Goal: Task Accomplishment & Management: Use online tool/utility

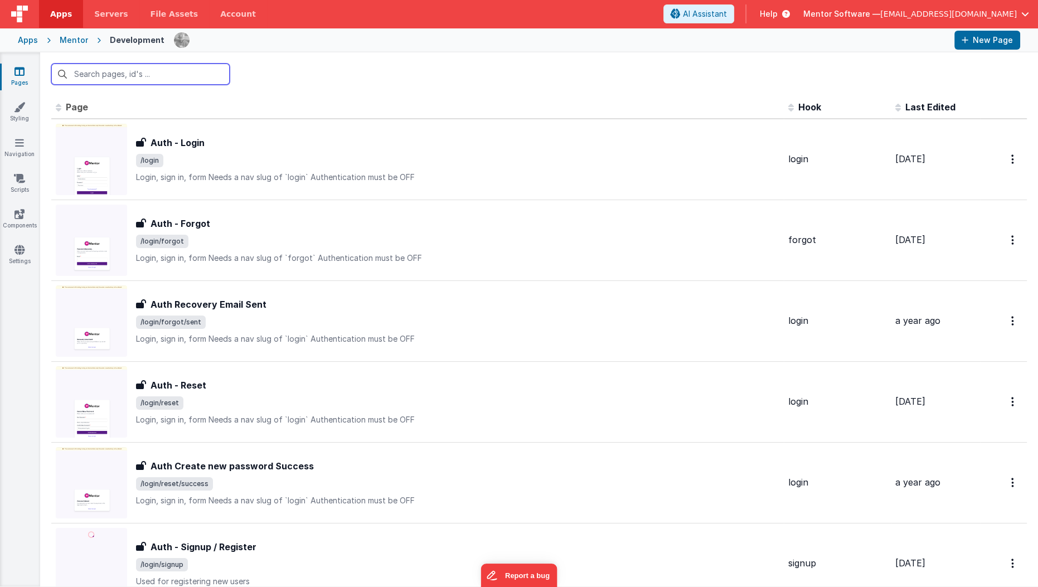
click at [90, 75] on input "text" at bounding box center [140, 74] width 178 height 21
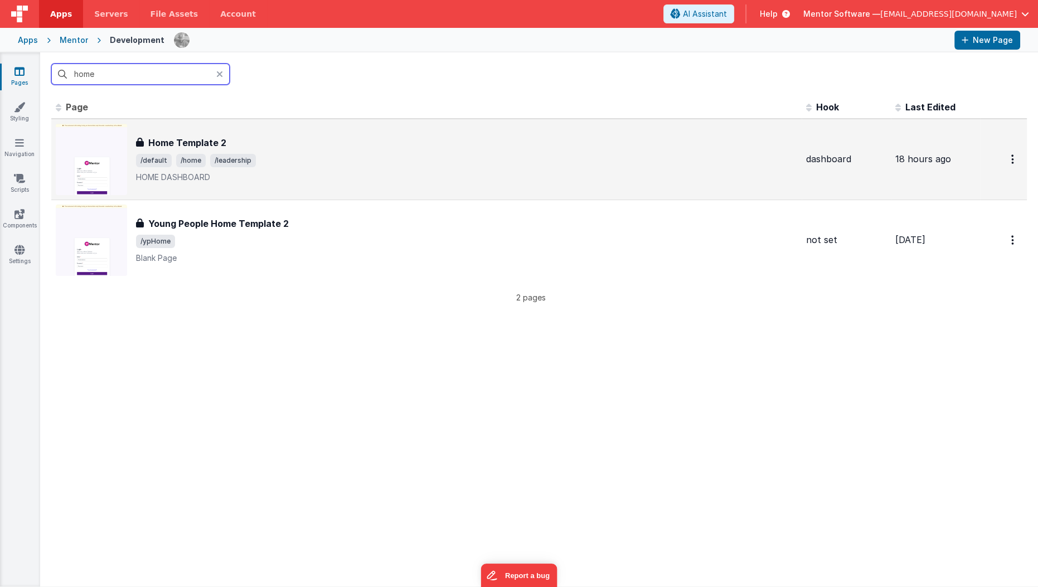
type input "home"
click at [275, 154] on span "/default /home /leadership" at bounding box center [466, 160] width 661 height 13
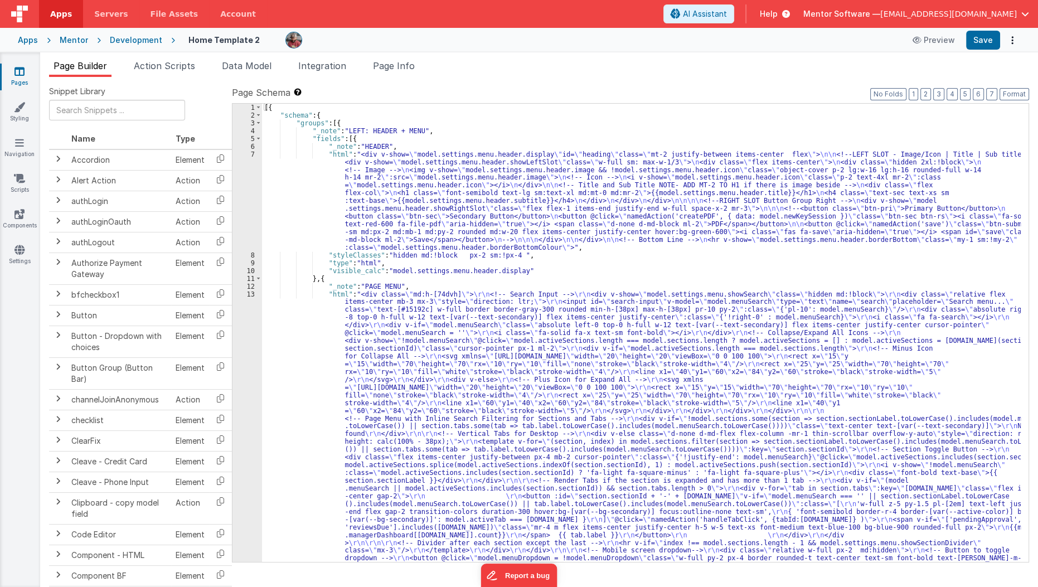
click at [14, 71] on icon at bounding box center [19, 71] width 10 height 11
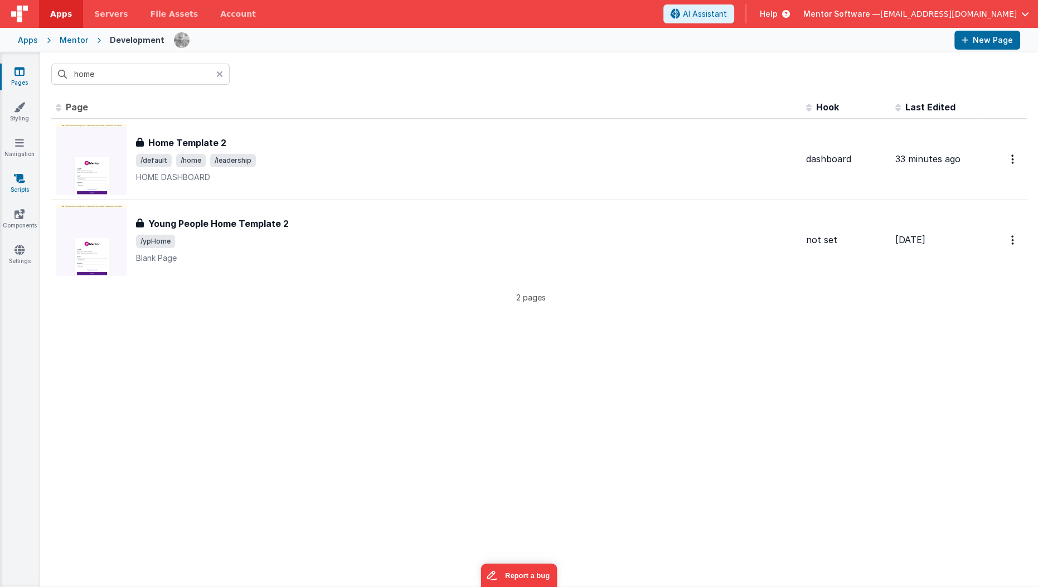
click at [23, 189] on link "Scripts" at bounding box center [19, 184] width 40 height 22
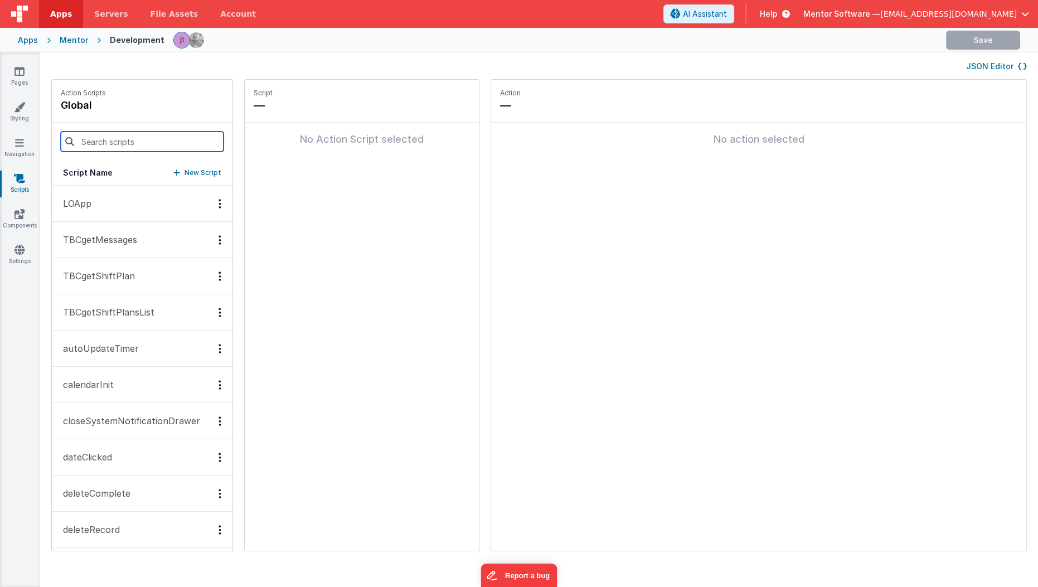
click at [173, 141] on input at bounding box center [142, 142] width 163 height 20
type input "save"
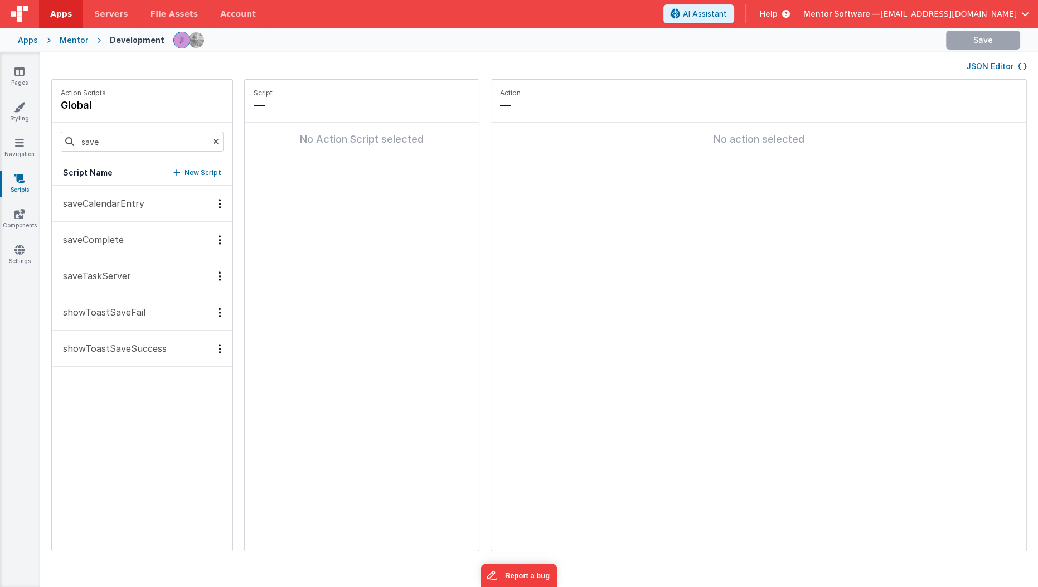
click at [113, 275] on p "saveTaskServer" at bounding box center [93, 275] width 75 height 13
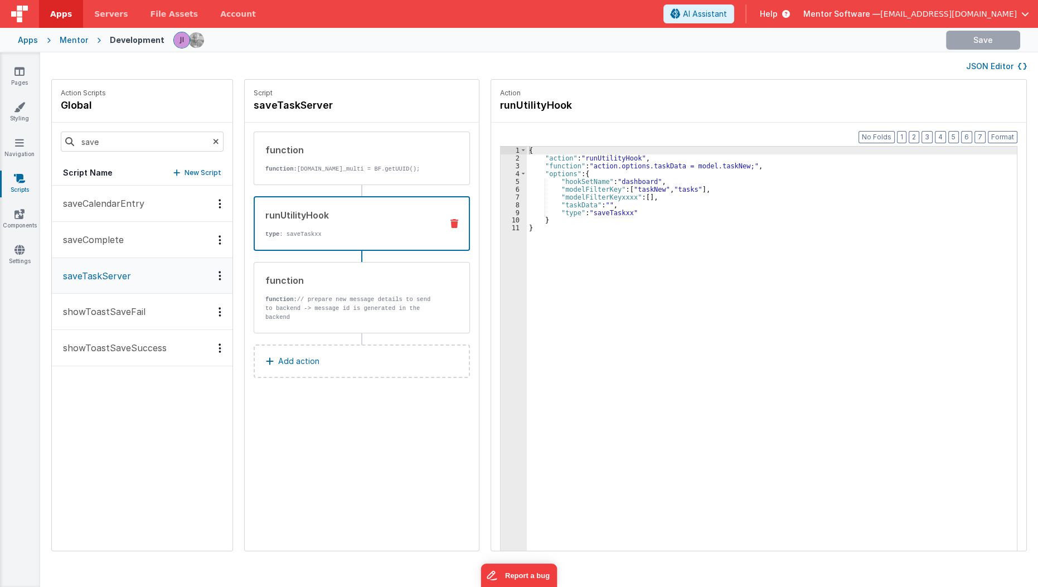
click at [324, 237] on div "runUtilityHook type : saveTaskxx" at bounding box center [362, 223] width 216 height 55
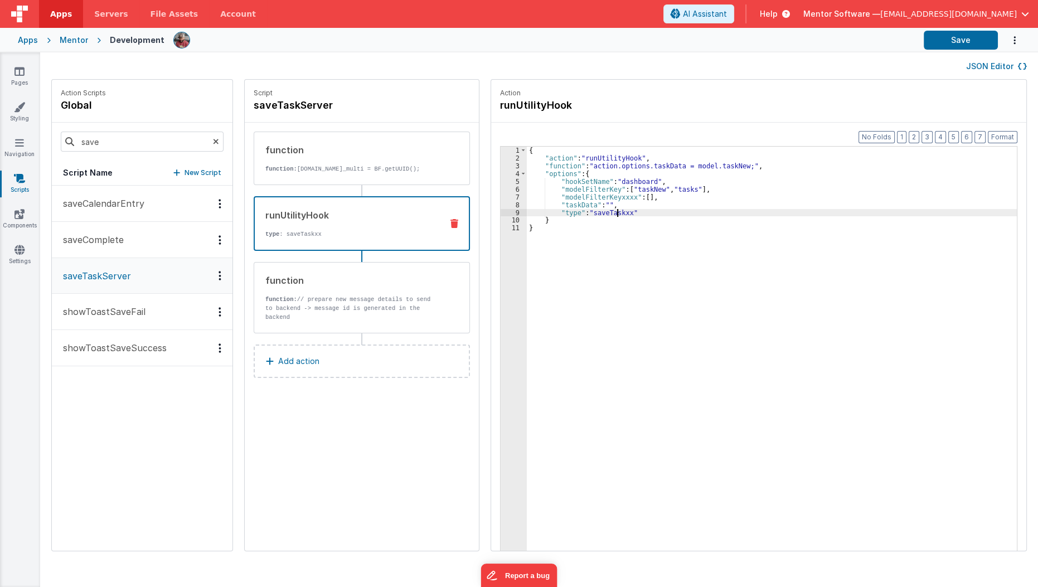
click at [604, 210] on div "{ "action" : "runUtilityHook" , "function" : "action.options.taskData = model.t…" at bounding box center [779, 374] width 504 height 455
click at [601, 235] on div "{ "action" : "runUtilityHook" , "function" : "action.options.taskData = model.t…" at bounding box center [779, 374] width 504 height 455
click at [609, 215] on div "{ "action" : "runUtilityHook" , "function" : "action.options.taskData = model.t…" at bounding box center [779, 374] width 504 height 455
click at [949, 47] on button "Save" at bounding box center [960, 40] width 74 height 19
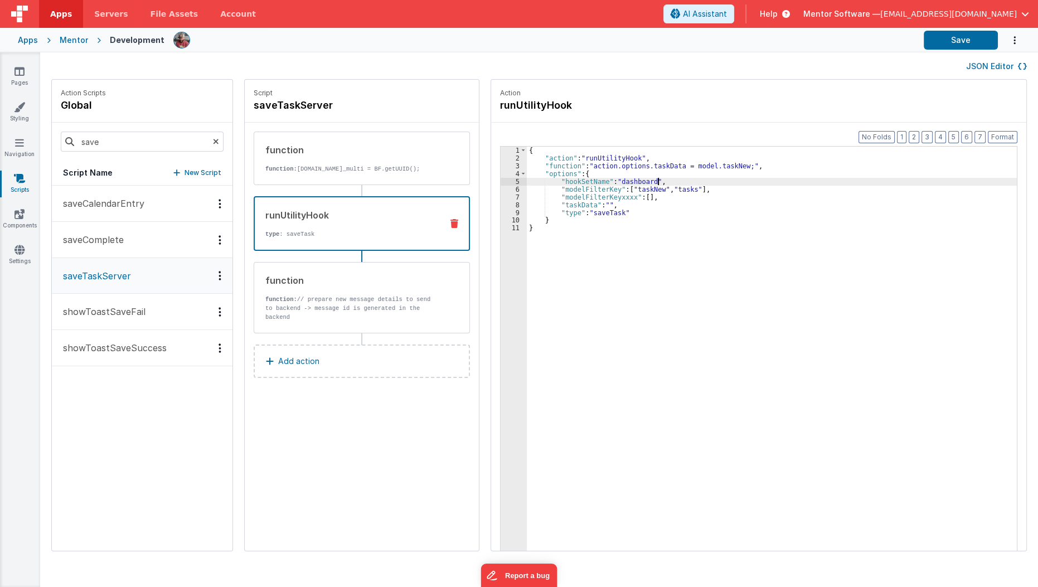
click at [661, 182] on div "{ "action" : "runUtilityHook" , "function" : "action.options.taskData = model.t…" at bounding box center [779, 374] width 504 height 455
click at [682, 166] on div "{ "action" : "runUtilityHook" , "function" : "action.options.taskData = model.t…" at bounding box center [779, 374] width 504 height 455
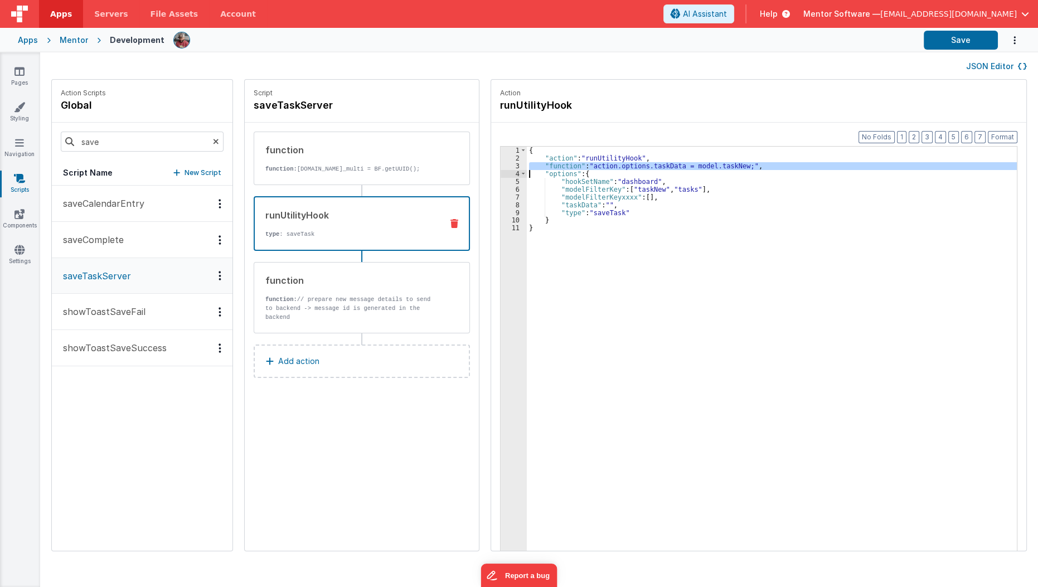
click at [682, 166] on div "{ "action" : "runUtilityHook" , "function" : "action.options.taskData = model.t…" at bounding box center [772, 366] width 490 height 439
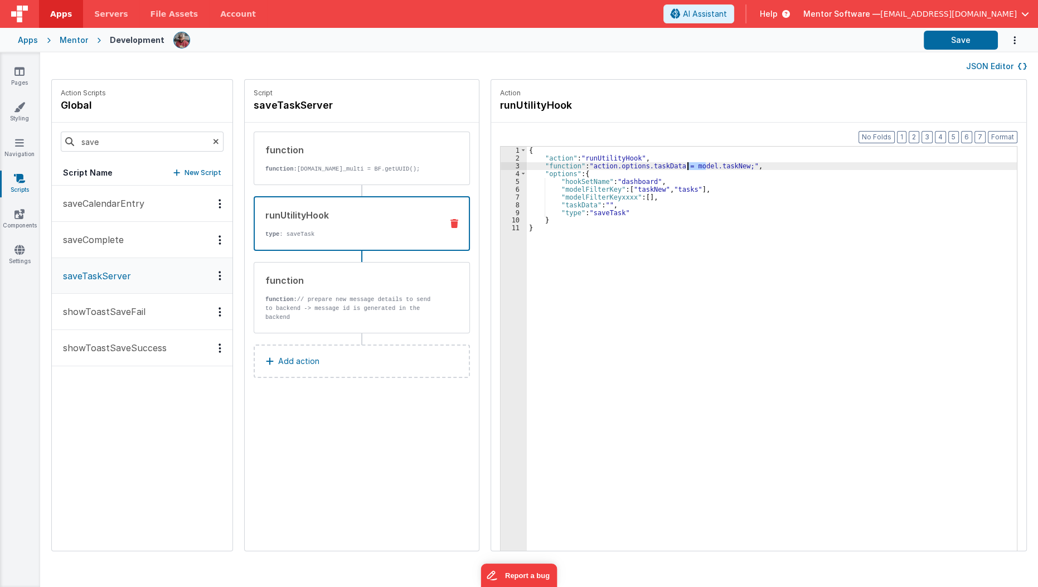
click at [682, 166] on div "{ "action" : "runUtilityHook" , "function" : "action.options.taskData = model.t…" at bounding box center [779, 374] width 504 height 455
click at [617, 194] on div "{ "action" : "runUtilityHook" , "function" : "action.options.taskData = model.t…" at bounding box center [779, 374] width 504 height 455
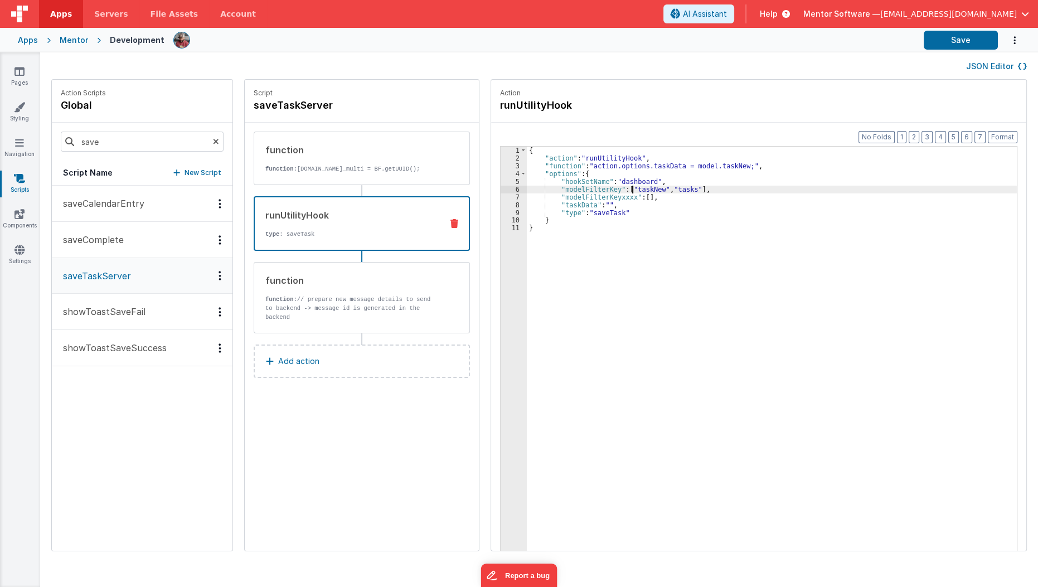
click at [619, 191] on div "{ "action" : "runUtilityHook" , "function" : "action.options.taskData = model.t…" at bounding box center [779, 374] width 504 height 455
click at [601, 193] on div "{ "action" : "runUtilityHook" , "function" : "action.options.taskData = model.t…" at bounding box center [779, 374] width 504 height 455
click at [685, 186] on div "{ "action" : "runUtilityHook" , "function" : "action.options.taskData = model.t…" at bounding box center [779, 374] width 504 height 455
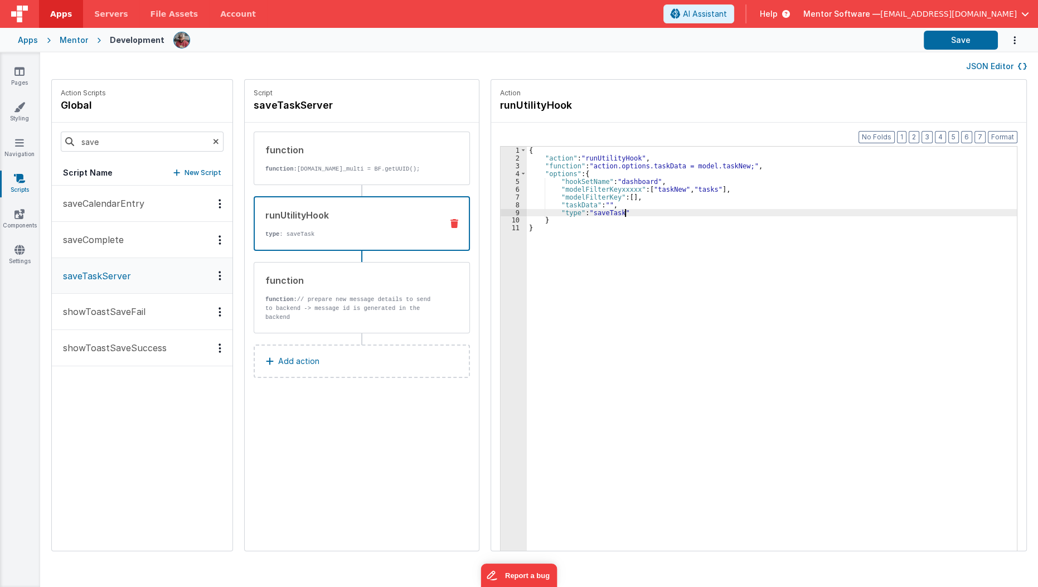
click at [678, 214] on div "{ "action" : "runUtilityHook" , "function" : "action.options.taskData = model.t…" at bounding box center [779, 374] width 504 height 455
click at [988, 41] on button "Save" at bounding box center [960, 40] width 74 height 19
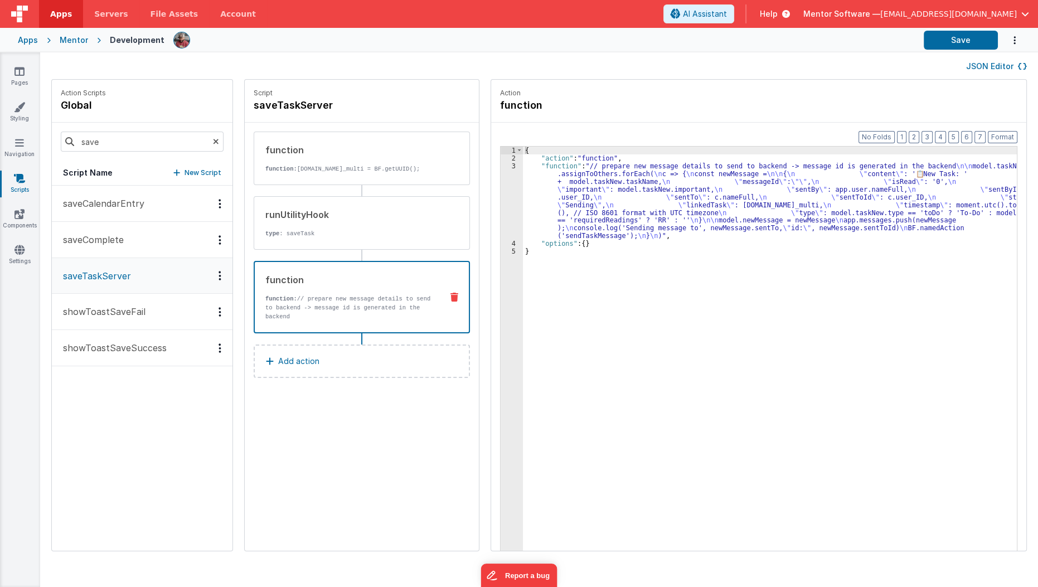
click at [304, 297] on p "function: // prepare new message details to send to backend -> message id is ge…" at bounding box center [349, 307] width 168 height 27
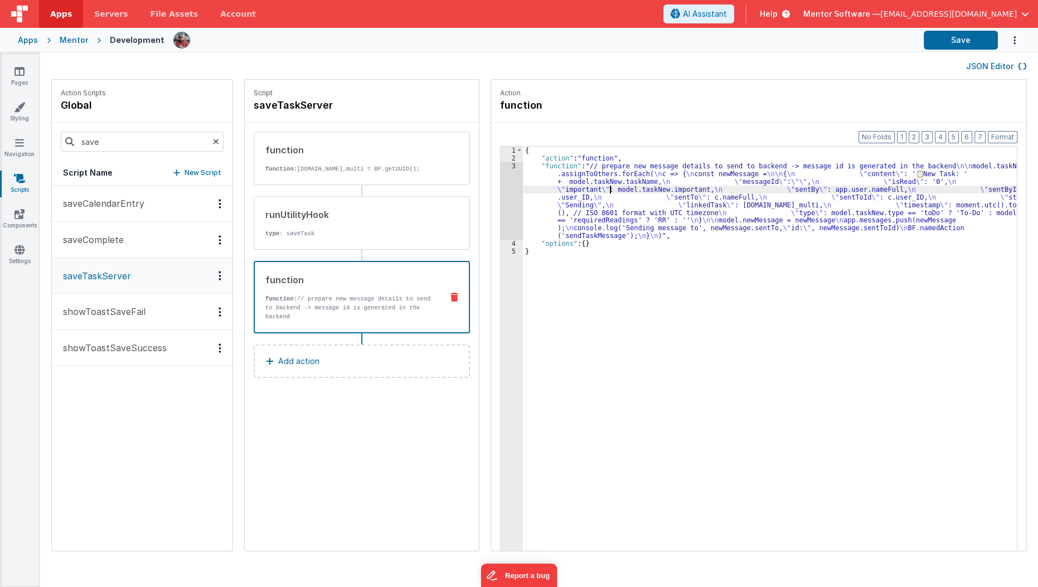
click at [598, 191] on div "{ "action" : "function" , "function" : "// prepare new message details to send …" at bounding box center [777, 374] width 508 height 455
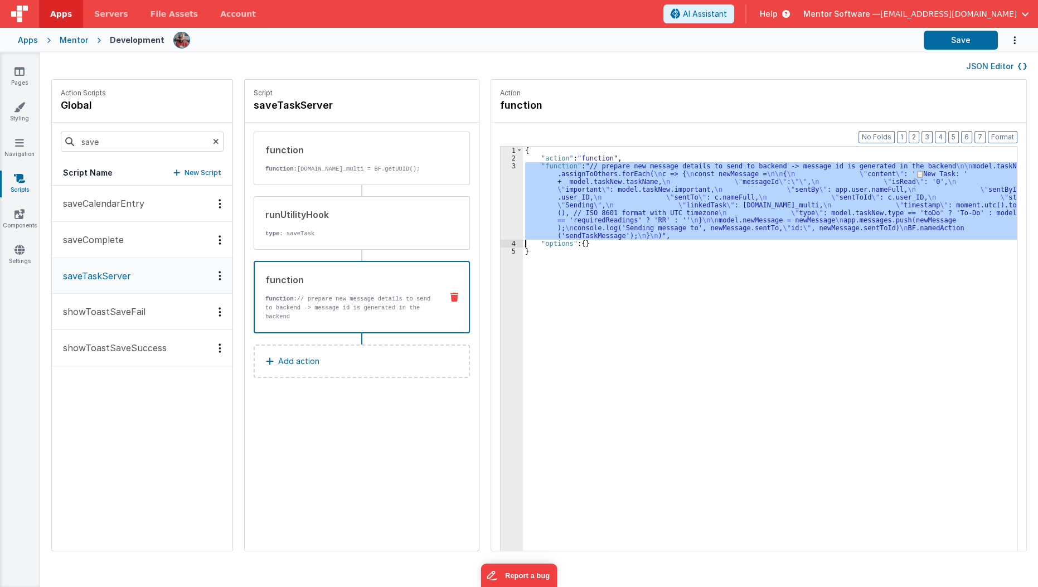
click at [500, 202] on div "3" at bounding box center [511, 200] width 22 height 77
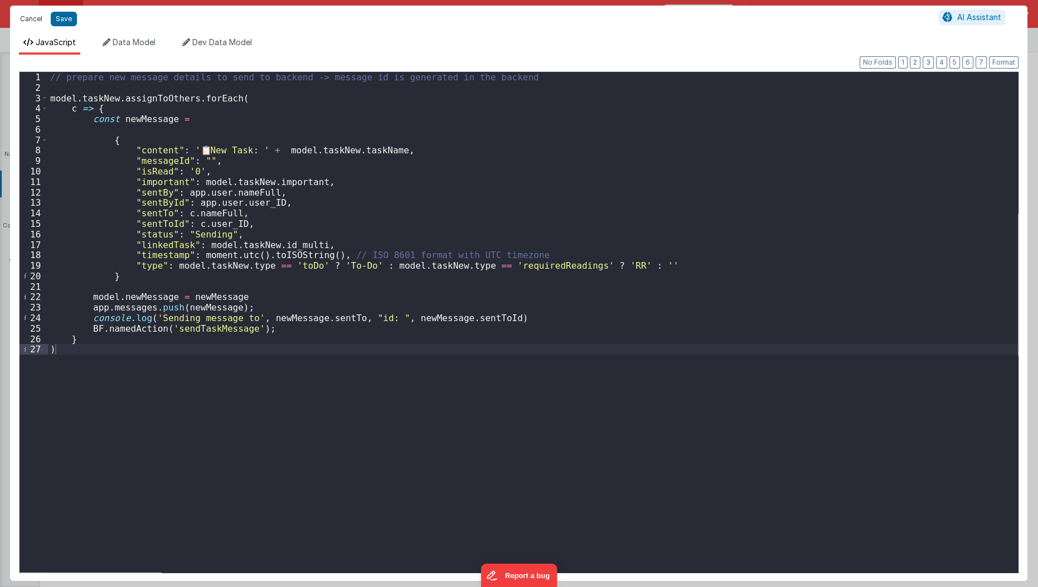
click at [20, 21] on button "Cancel" at bounding box center [30, 19] width 33 height 16
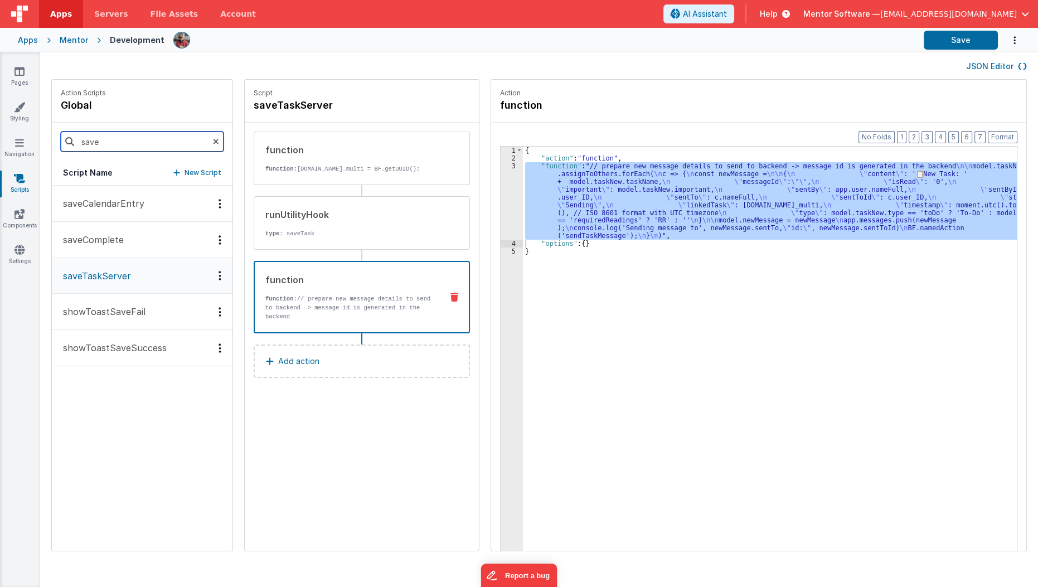
click at [154, 141] on input "save" at bounding box center [142, 142] width 163 height 20
type input "task"
click at [100, 325] on button "sendTaskMessage" at bounding box center [142, 312] width 181 height 36
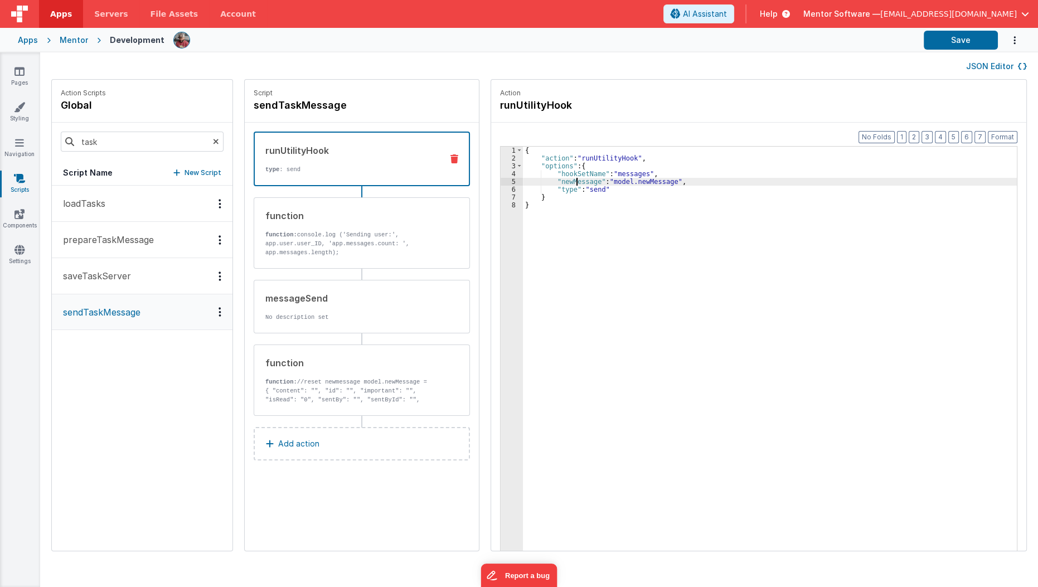
click at [564, 183] on div "{ "action" : "runUtilityHook" , "options" : { "hookSetName" : "messages" , "new…" at bounding box center [777, 374] width 508 height 455
click at [113, 282] on button "saveTaskServer" at bounding box center [142, 276] width 181 height 36
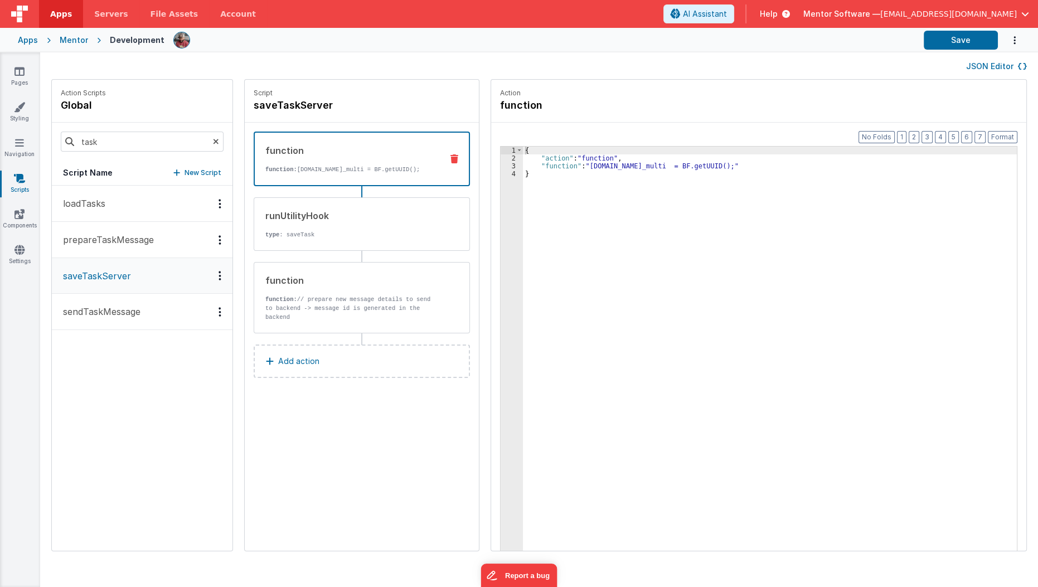
click at [114, 275] on p "saveTaskServer" at bounding box center [93, 275] width 75 height 13
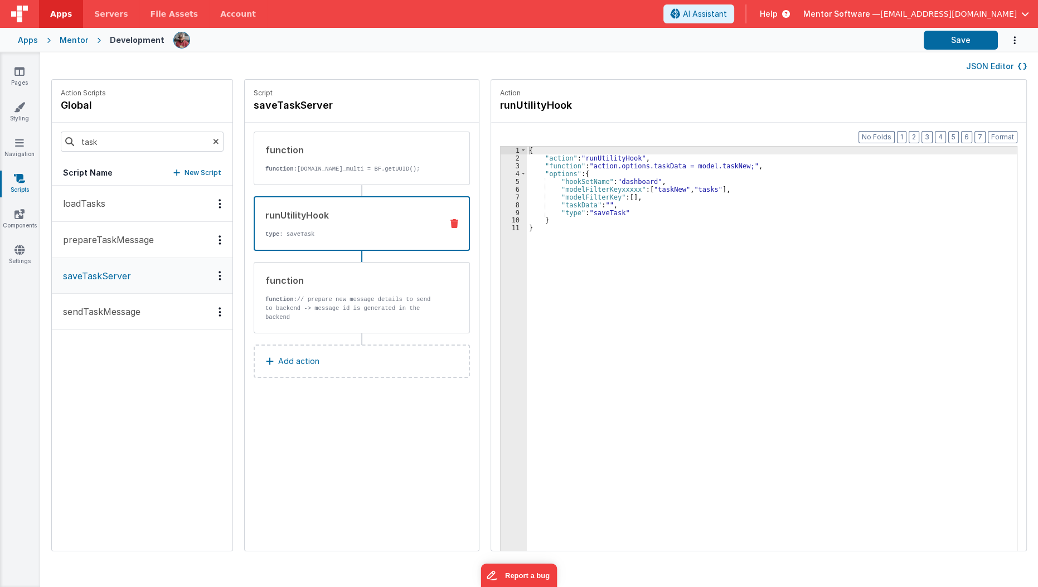
click at [311, 239] on div "runUtilityHook type : saveTask" at bounding box center [362, 223] width 216 height 55
click at [670, 233] on div "{ "action" : "runUtilityHook" , "function" : "action.options.taskData = model.t…" at bounding box center [779, 374] width 504 height 455
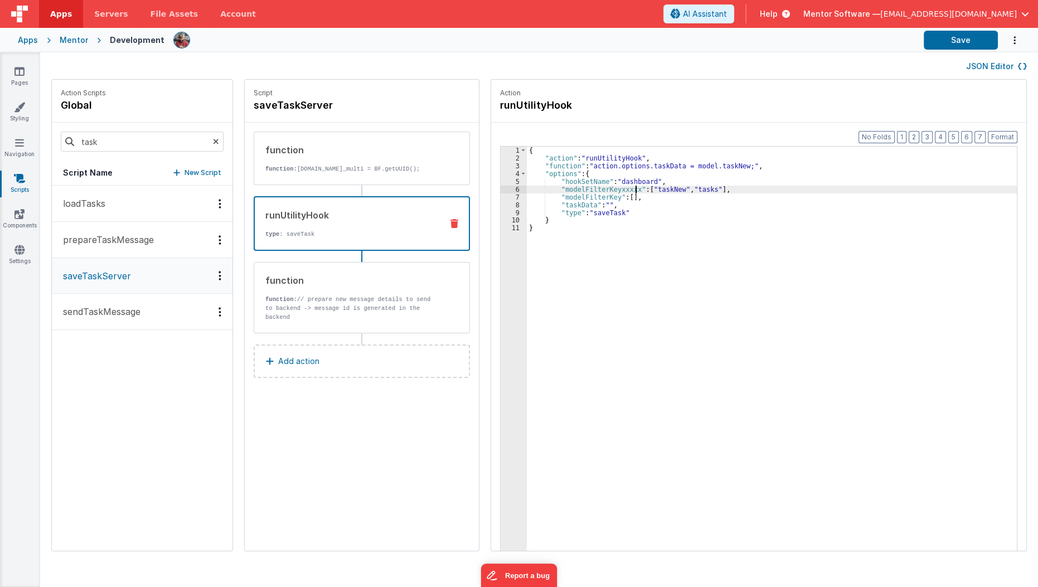
click at [624, 189] on div "{ "action" : "runUtilityHook" , "function" : "action.options.taskData = model.t…" at bounding box center [779, 374] width 504 height 455
click at [701, 171] on div "{ "action" : "runUtilityHook" , "function" : "action.options.taskData = model.t…" at bounding box center [779, 374] width 504 height 455
click at [713, 164] on div "{ "action" : "runUtilityHook" , "function" : "action.options.taskData = model.t…" at bounding box center [779, 374] width 504 height 455
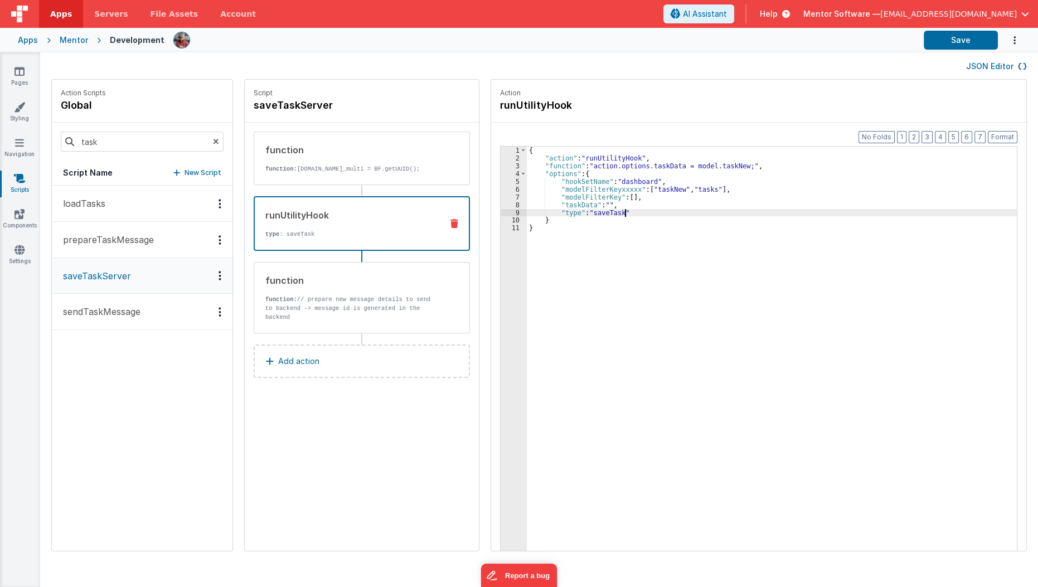
click at [656, 212] on div "{ "action" : "runUtilityHook" , "function" : "action.options.taskData = model.t…" at bounding box center [779, 374] width 504 height 455
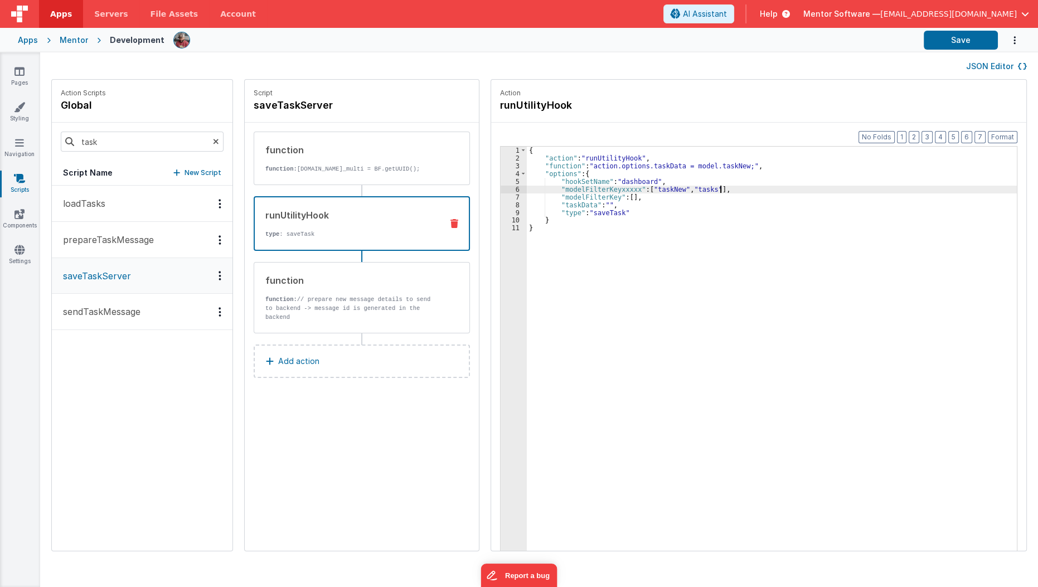
click at [707, 191] on div "{ "action" : "runUtilityHook" , "function" : "action.options.taskData = model.t…" at bounding box center [779, 374] width 504 height 455
click at [940, 44] on button "Save" at bounding box center [960, 40] width 74 height 19
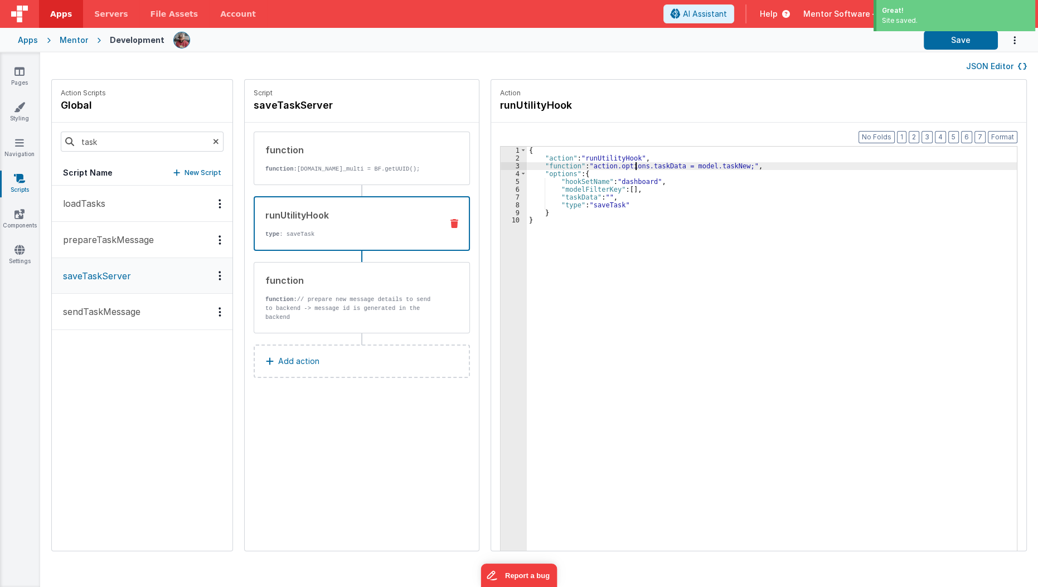
click at [623, 168] on div "{ "action" : "runUtilityHook" , "function" : "action.options.taskData = model.t…" at bounding box center [779, 374] width 504 height 455
click at [500, 165] on div "3" at bounding box center [513, 166] width 26 height 8
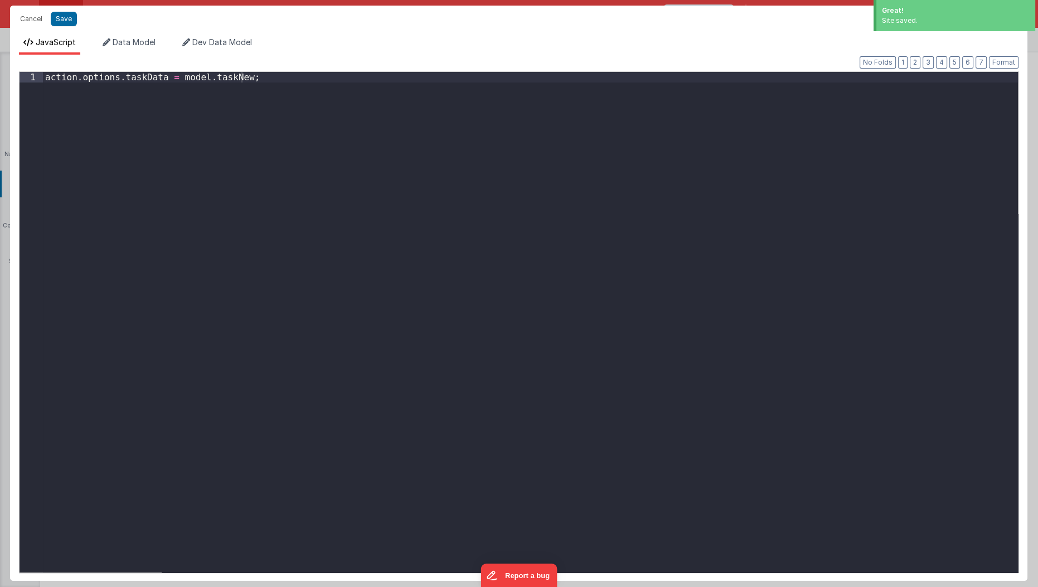
click at [500, 165] on div "Cancel Save AI Assistant JavaScript Data Model Dev Data Model Format 7 6 5 4 3 …" at bounding box center [519, 293] width 1038 height 587
click at [112, 100] on div "action . options . taskData = model . taskNew ;" at bounding box center [530, 333] width 975 height 522
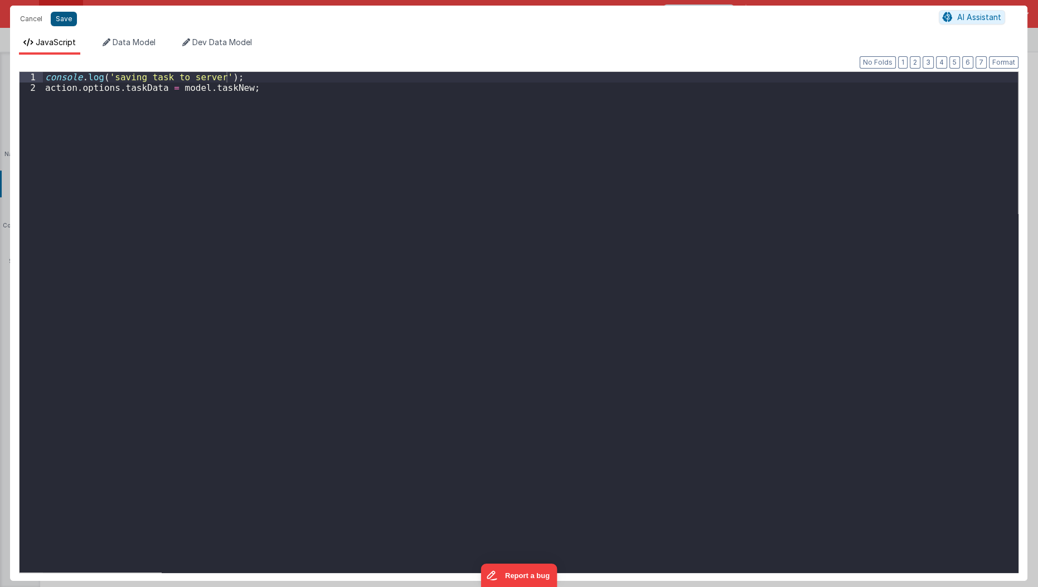
drag, startPoint x: 68, startPoint y: 27, endPoint x: 65, endPoint y: 18, distance: 9.0
click at [65, 18] on div "Cancel Save AI Assistant" at bounding box center [518, 19] width 1017 height 27
click at [65, 18] on button "Save" at bounding box center [64, 19] width 26 height 14
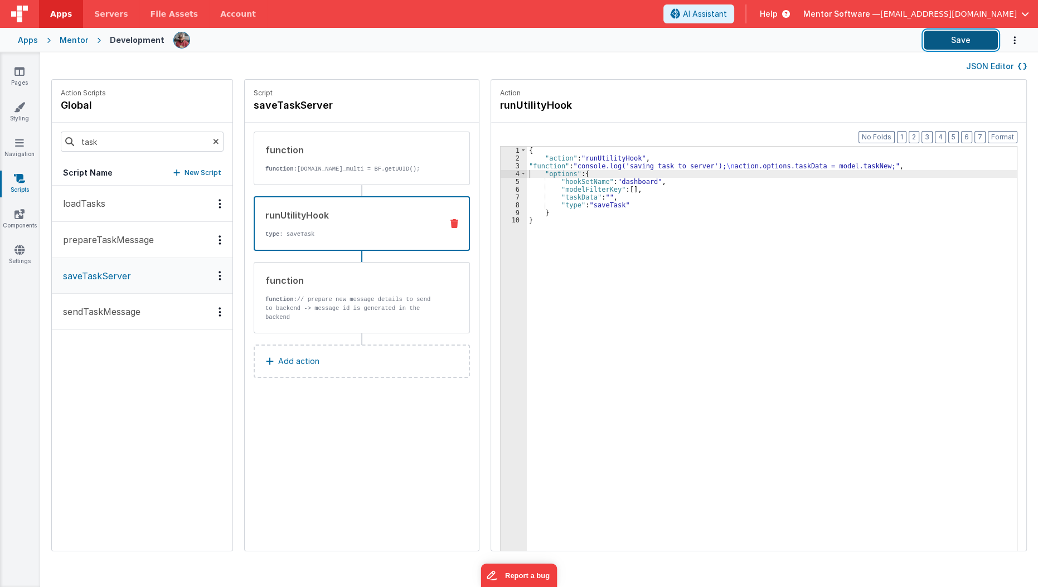
click at [968, 47] on button "Save" at bounding box center [960, 40] width 74 height 19
click at [601, 215] on div "{ "action" : "runUtilityHook" , "function" : "console.log('saving task to serve…" at bounding box center [779, 374] width 504 height 455
click at [621, 178] on div "{ "action" : "runUtilityHook" , "function" : "console.log('saving task to serve…" at bounding box center [779, 374] width 504 height 455
click at [594, 190] on div "{ "action" : "runUtilityHook" , "function" : "console.log('saving task to serve…" at bounding box center [779, 374] width 504 height 455
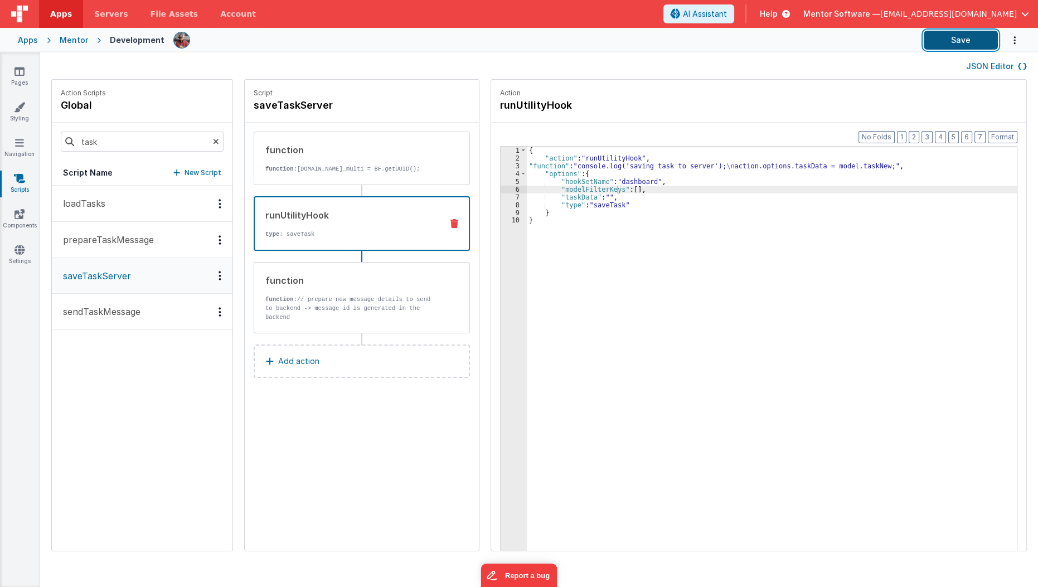
click at [940, 36] on button "Save" at bounding box center [960, 40] width 74 height 19
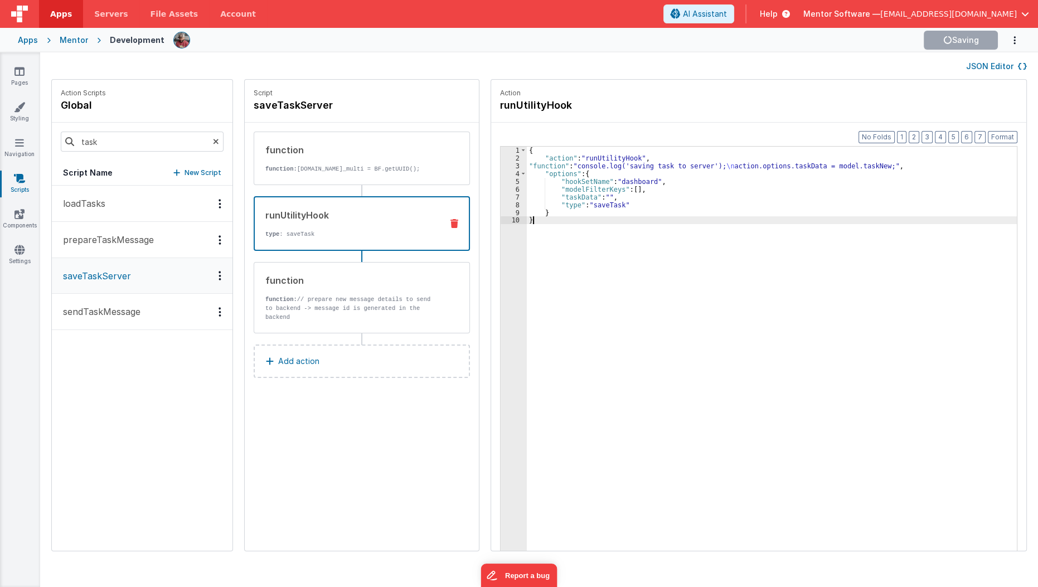
click at [645, 256] on div "{ "action" : "runUtilityHook" , "function" : "console.log('saving task to serve…" at bounding box center [779, 374] width 504 height 455
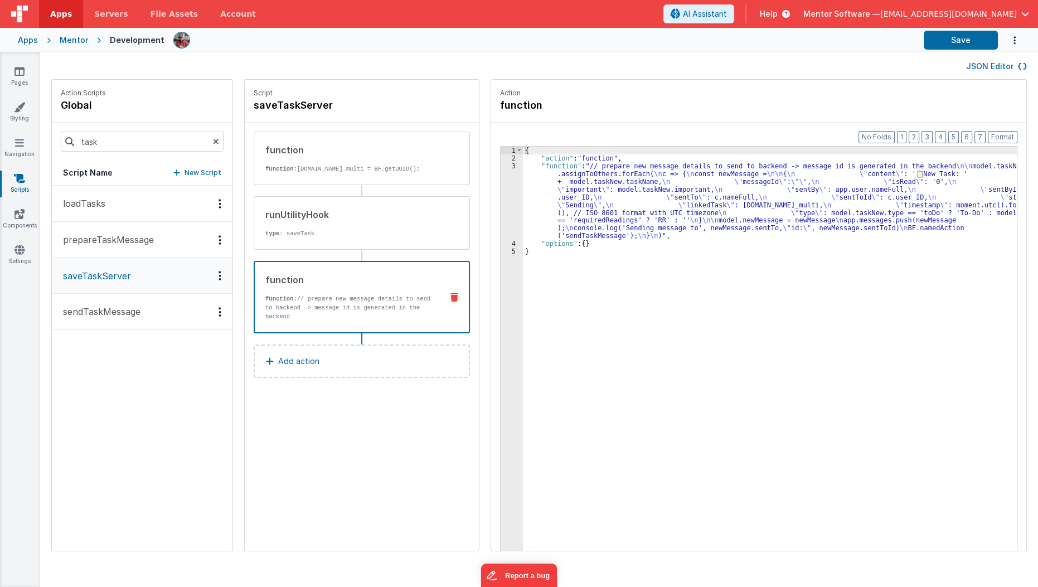
click at [266, 285] on div "function function: // prepare new message details to send to backend -> message…" at bounding box center [344, 297] width 178 height 48
click at [96, 310] on p "sendTaskMessage" at bounding box center [98, 311] width 84 height 13
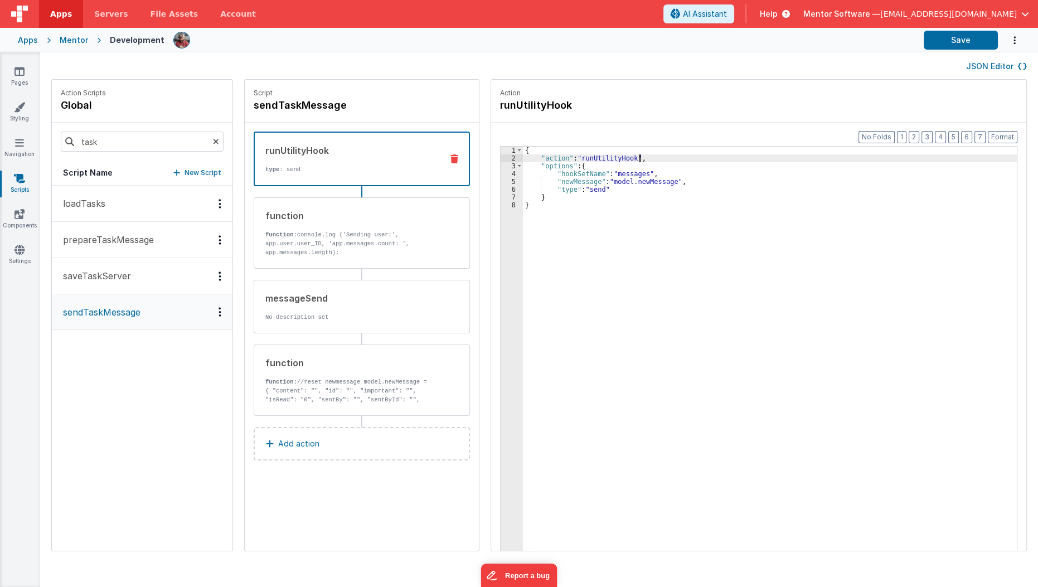
click at [637, 160] on div "{ "action" : "runUtilityHook" , "options" : { "hookSetName" : "messages" , "new…" at bounding box center [777, 374] width 508 height 455
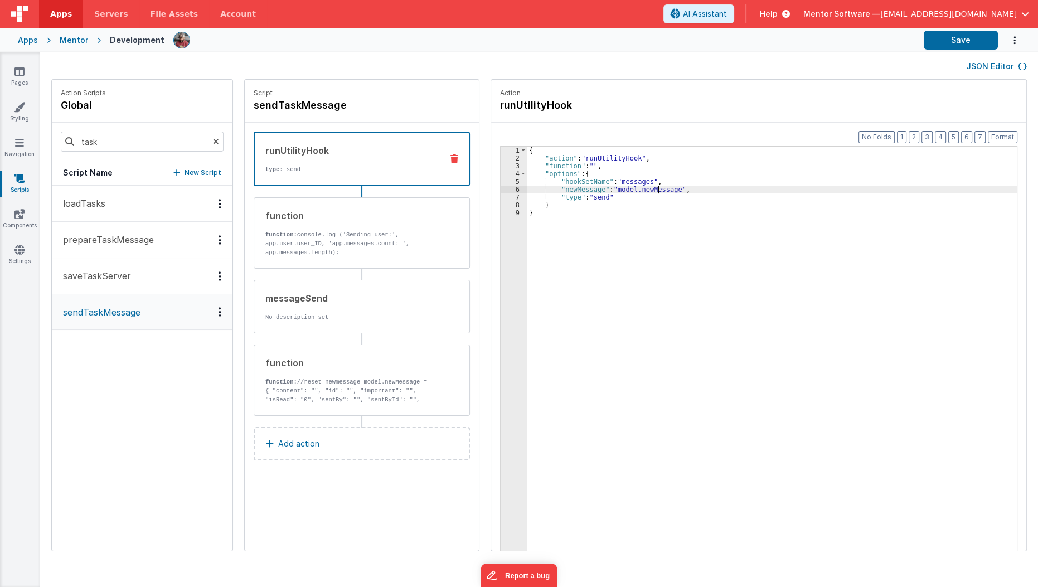
click at [644, 192] on div "{ "action" : "runUtilityHook" , "function" : "" , "options" : { "hookSetName" :…" at bounding box center [779, 374] width 504 height 455
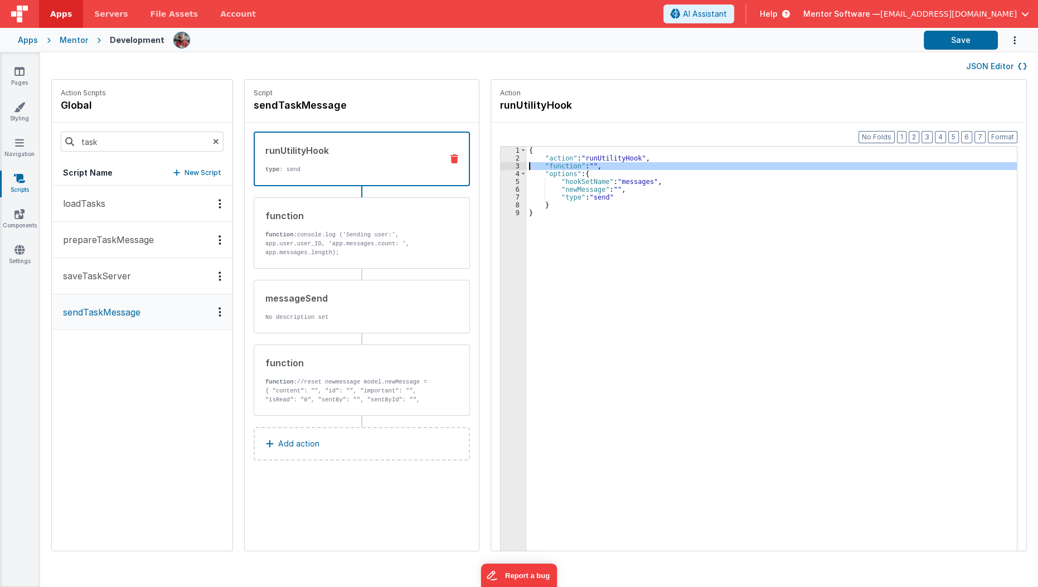
click at [500, 162] on div "3" at bounding box center [513, 166] width 26 height 8
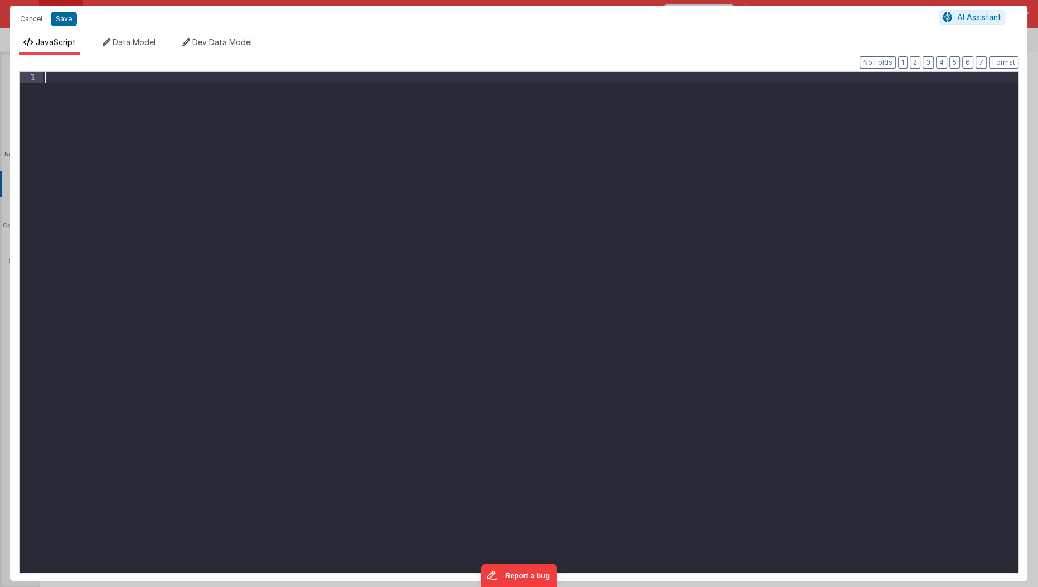
click at [500, 162] on div at bounding box center [530, 333] width 975 height 522
paste textarea
click at [51, 20] on button "Save" at bounding box center [64, 19] width 26 height 14
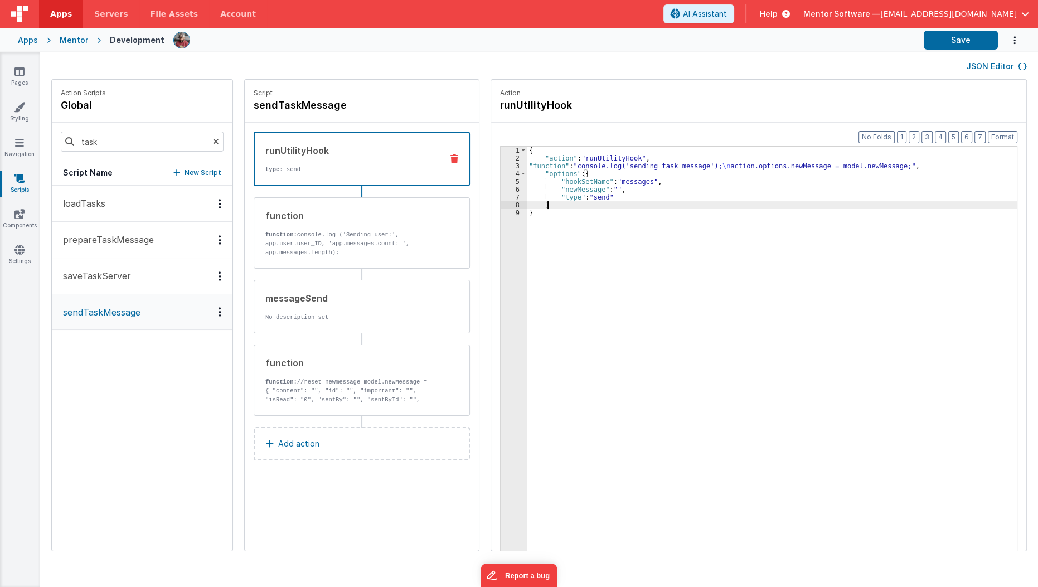
click at [602, 204] on div "{ "action" : "runUtilityHook" , "function" : "console.log('sending task message…" at bounding box center [779, 374] width 504 height 455
click at [648, 180] on div "{ "action" : "runUtilityHook" , "function" : "console.log('sending task message…" at bounding box center [779, 374] width 504 height 455
click at [716, 166] on div "{ "action" : "runUtilityHook" , "function" : "console.log('sending task message…" at bounding box center [779, 374] width 504 height 455
click at [774, 166] on div "{ "action" : "runUtilityHook" , "function" : "console.log('sending task message…" at bounding box center [779, 374] width 504 height 455
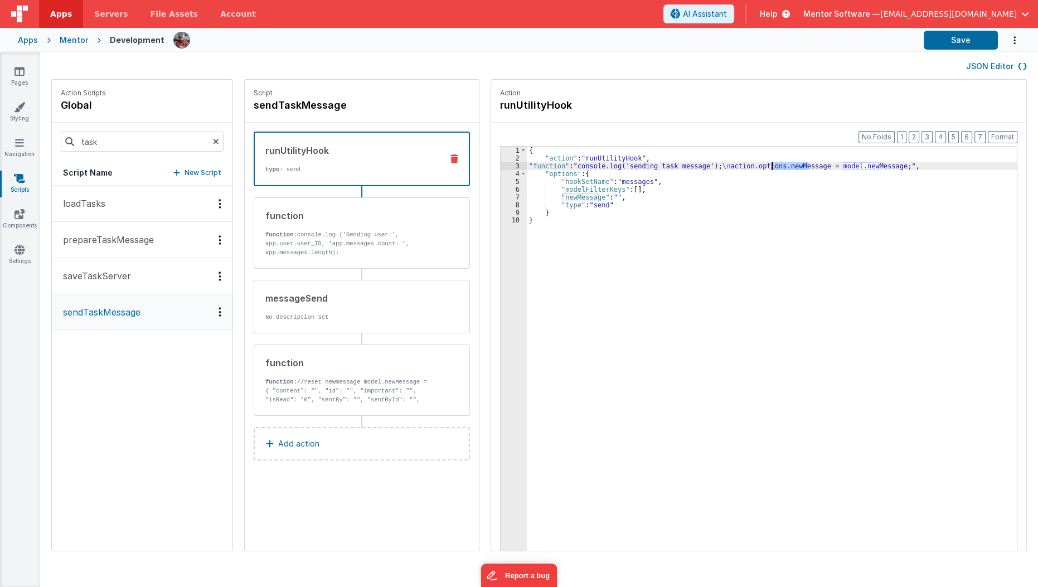
click at [774, 166] on div "{ "action" : "runUtilityHook" , "function" : "console.log('sending task message…" at bounding box center [779, 374] width 504 height 455
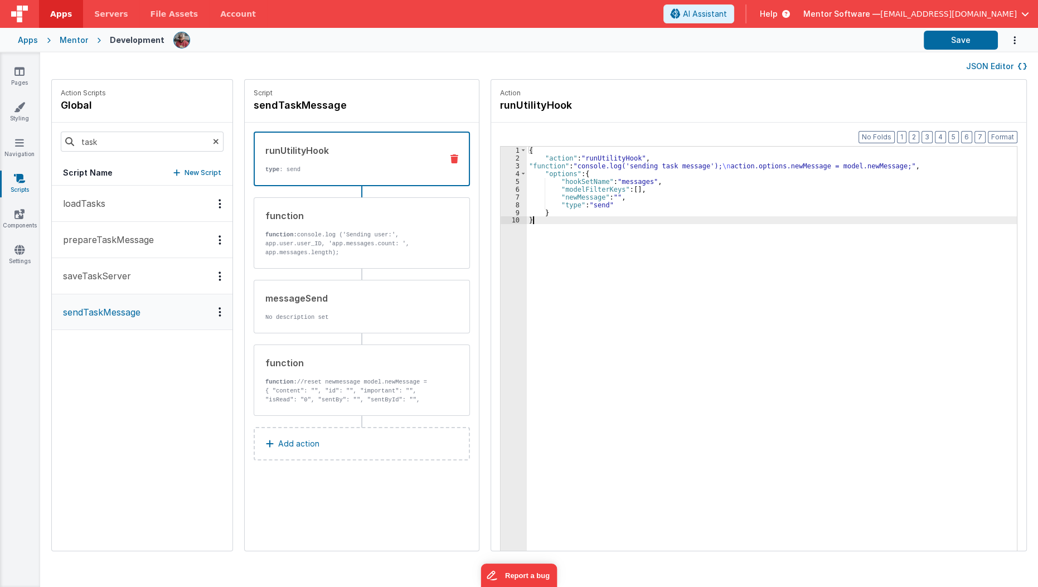
click at [718, 247] on div "{ "action" : "runUtilityHook" , "function" : "console.log('sending task message…" at bounding box center [779, 374] width 504 height 455
click at [777, 11] on span "Help" at bounding box center [769, 13] width 18 height 11
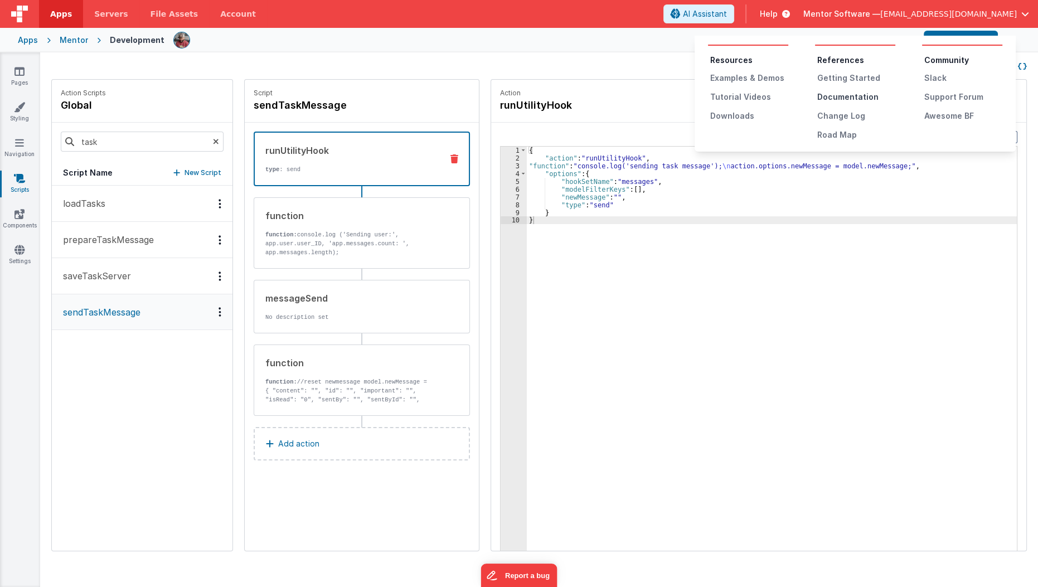
click at [833, 96] on div "Documentation" at bounding box center [856, 96] width 78 height 11
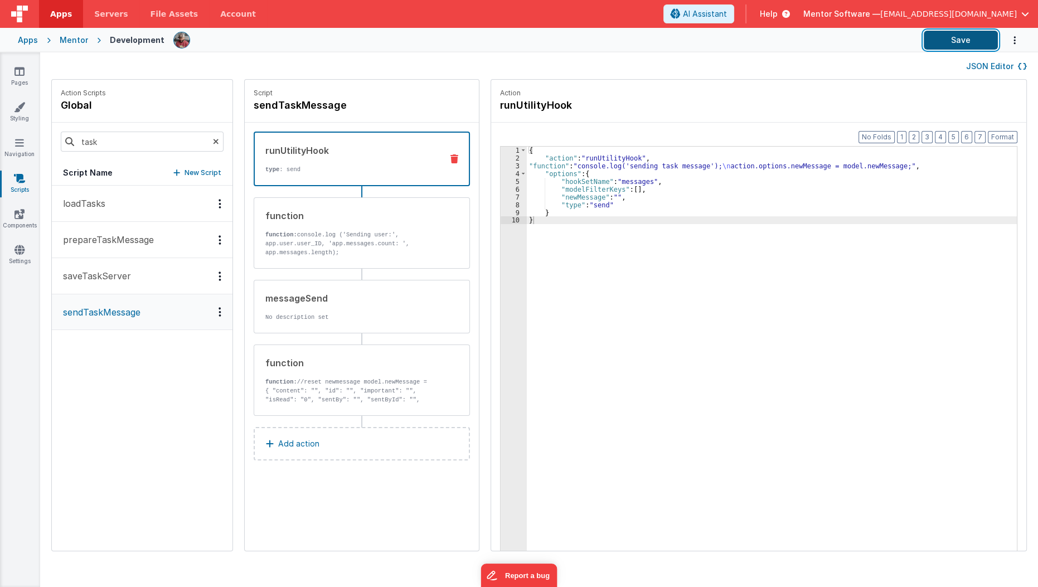
click at [948, 43] on button "Save" at bounding box center [960, 40] width 74 height 19
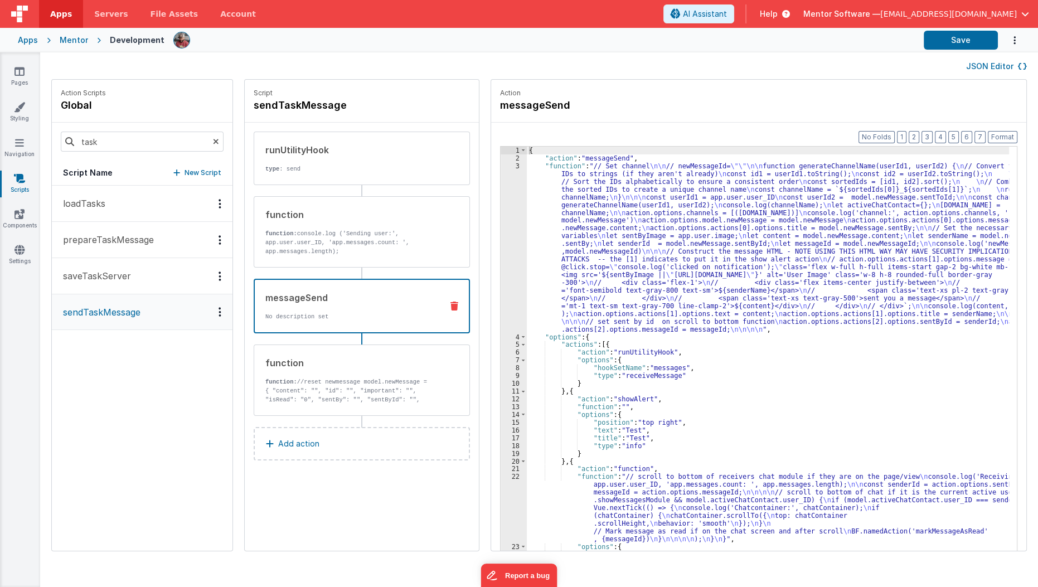
click at [371, 317] on p "No description set" at bounding box center [349, 316] width 168 height 9
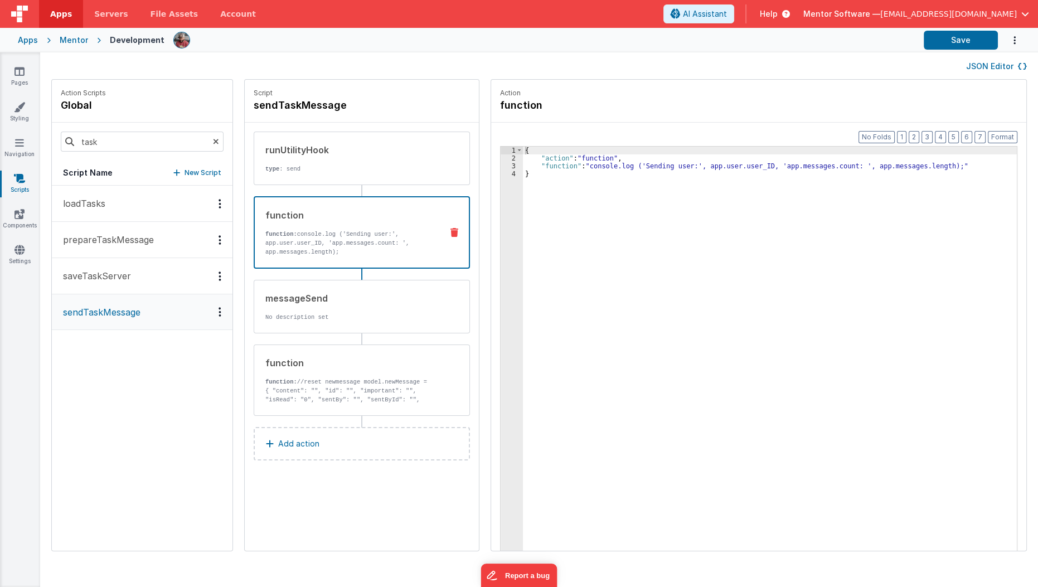
click at [364, 241] on p "function: console.log ('Sending user:', app.user.user_ID, 'app.messages.count: …" at bounding box center [349, 243] width 168 height 27
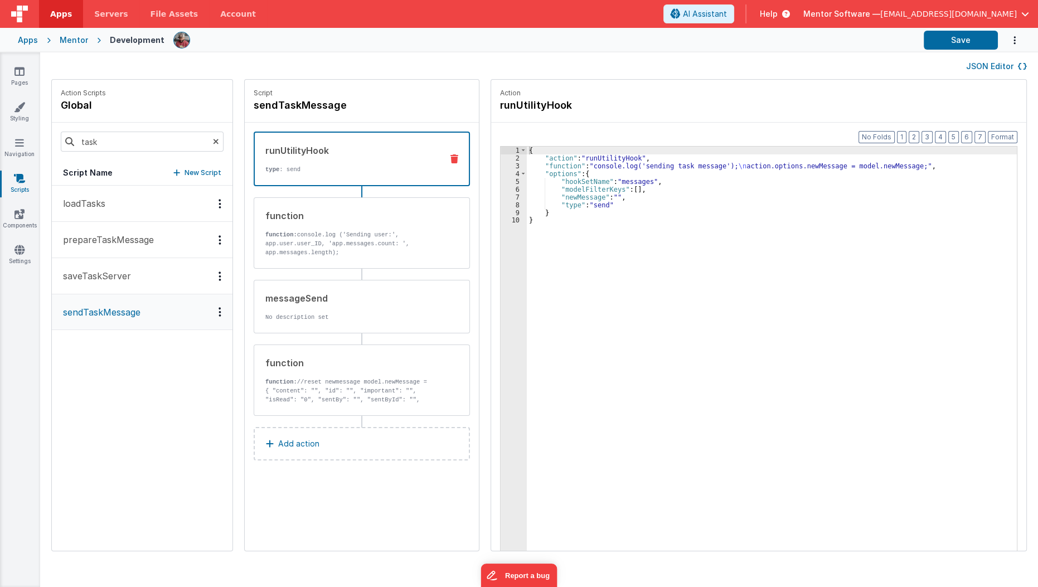
click at [371, 172] on p "type : send" at bounding box center [349, 169] width 168 height 9
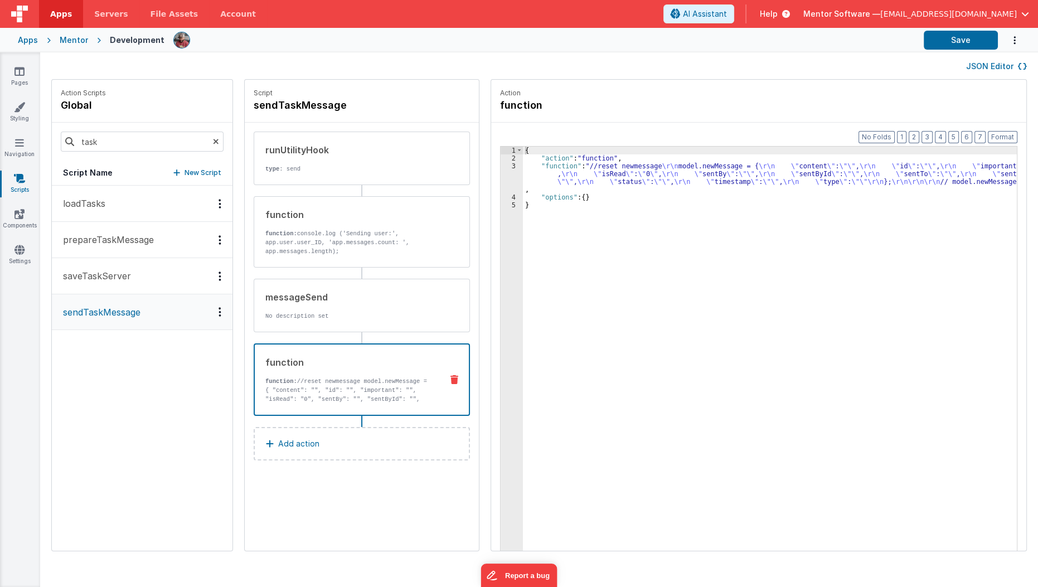
click at [284, 385] on p "function: //reset newmessage model.newMessage = { "content": "", "id": "", "imp…" at bounding box center [349, 399] width 168 height 45
click at [82, 315] on p "sendTaskMessage" at bounding box center [98, 311] width 84 height 13
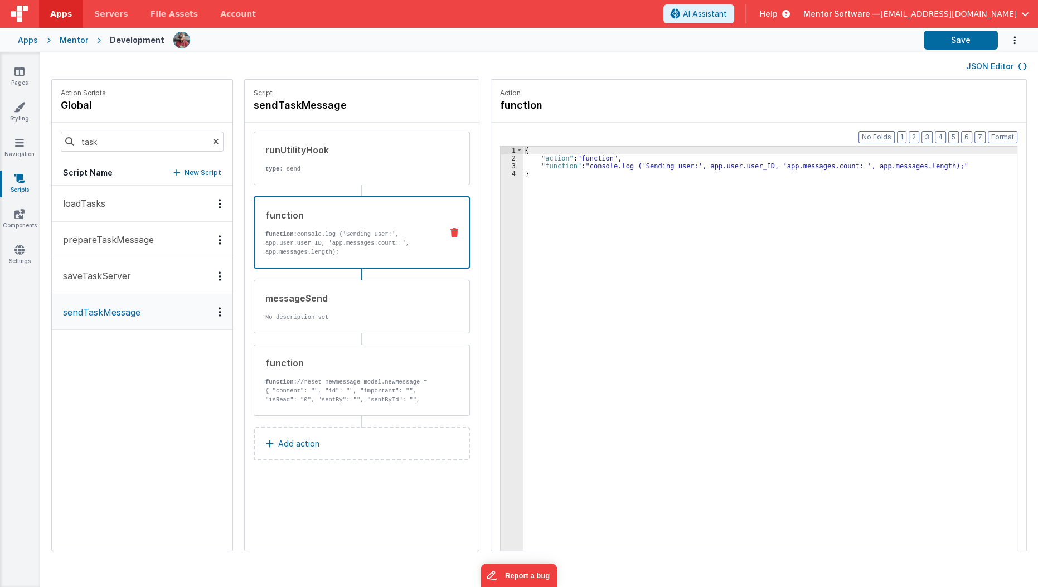
click at [317, 241] on p "function: console.log ('Sending user:', app.user.user_ID, 'app.messages.count: …" at bounding box center [349, 243] width 168 height 27
click at [151, 278] on button "saveTaskServer" at bounding box center [142, 276] width 181 height 36
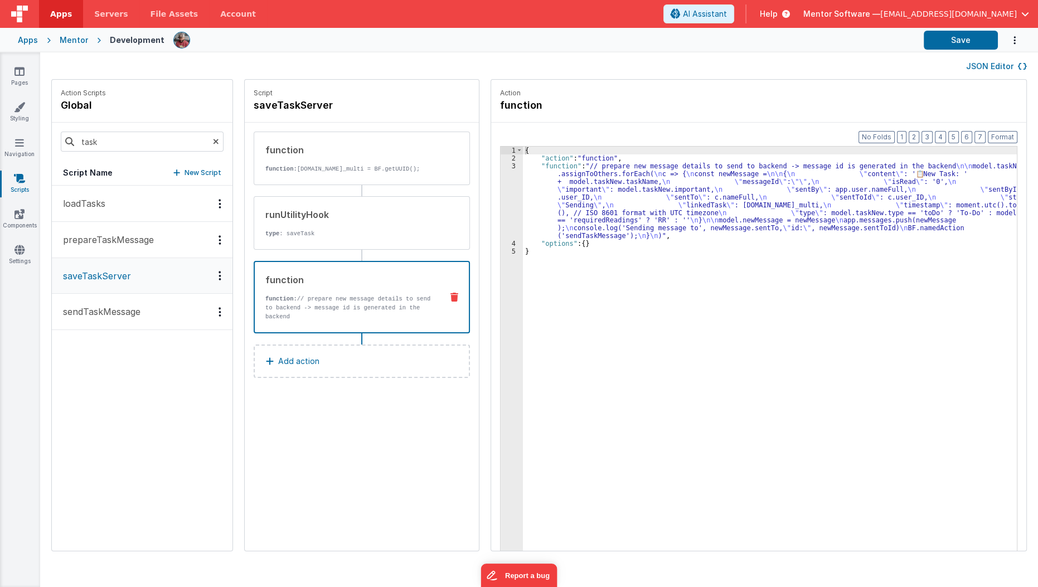
click at [315, 266] on div "function function: // prepare new message details to send to backend -> message…" at bounding box center [362, 297] width 216 height 72
click at [532, 193] on div "{ "action" : "function" , "function" : "// prepare new message details to send …" at bounding box center [777, 374] width 508 height 455
click at [500, 206] on div "3" at bounding box center [511, 200] width 22 height 77
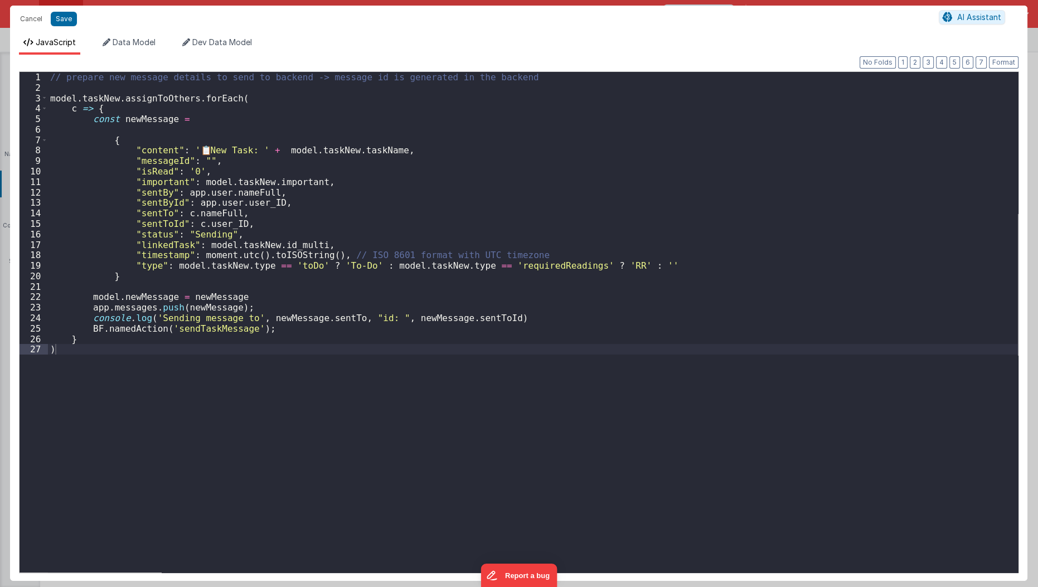
click at [497, 206] on div "Cancel Save AI Assistant JavaScript Data Model Dev Data Model Format 7 6 5 4 3 …" at bounding box center [519, 293] width 1038 height 587
click at [215, 328] on div "// prepare new message details to send to backend -> message id is generated in…" at bounding box center [533, 333] width 970 height 522
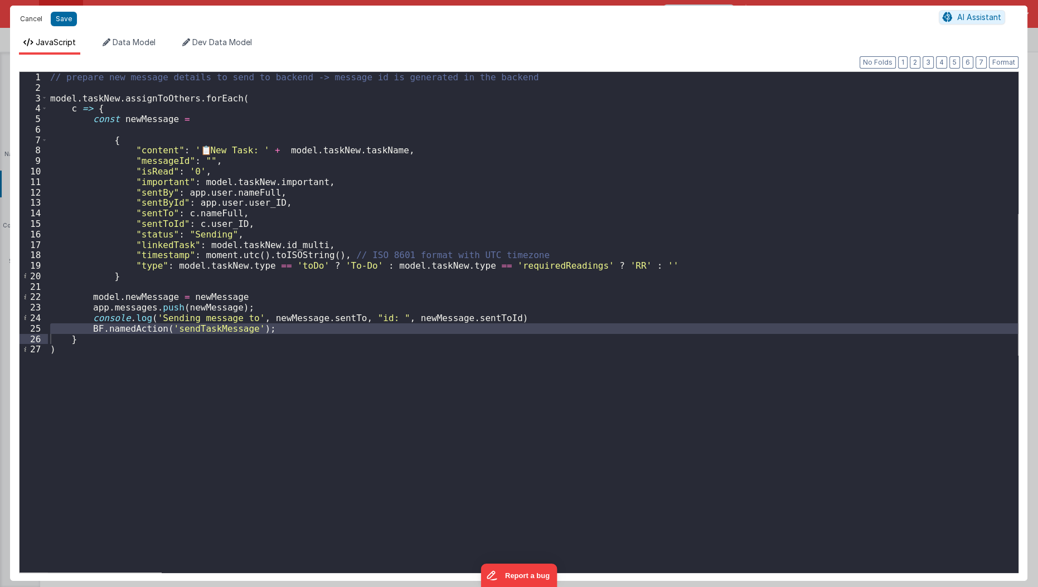
click at [26, 18] on button "Cancel" at bounding box center [30, 19] width 33 height 16
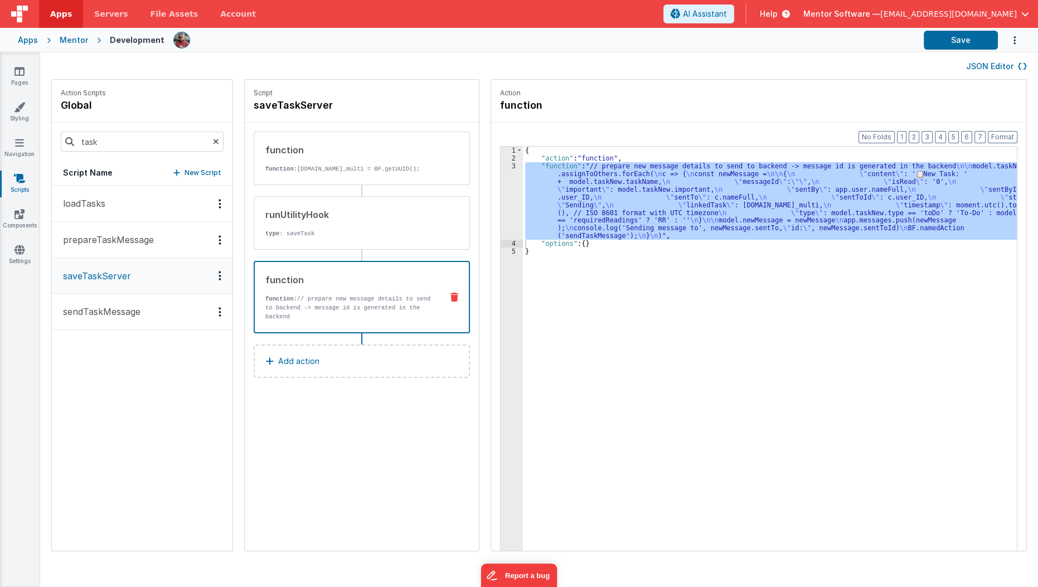
click at [120, 315] on p "sendTaskMessage" at bounding box center [98, 311] width 84 height 13
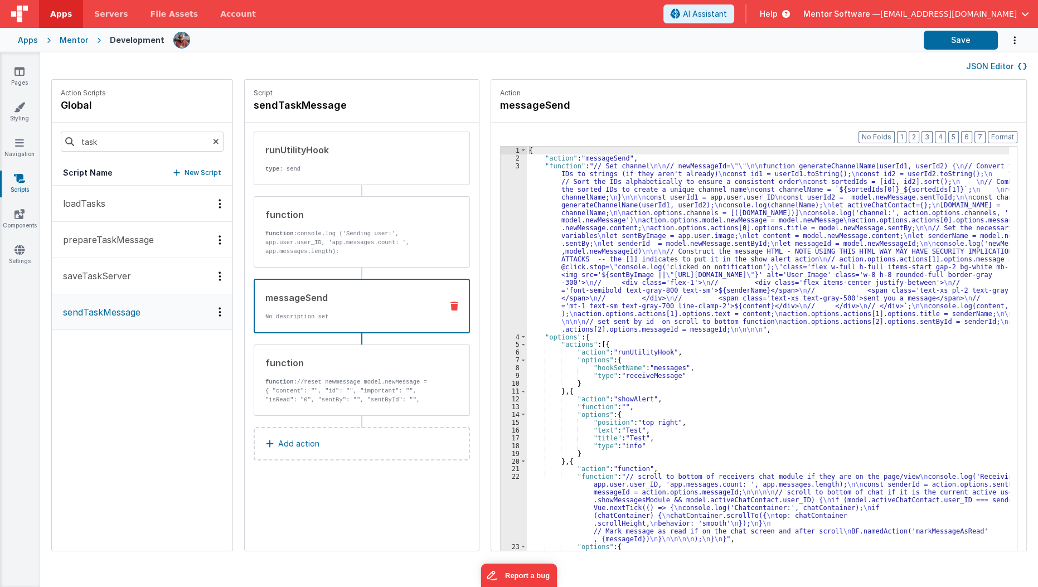
click at [360, 315] on p "No description set" at bounding box center [349, 316] width 168 height 9
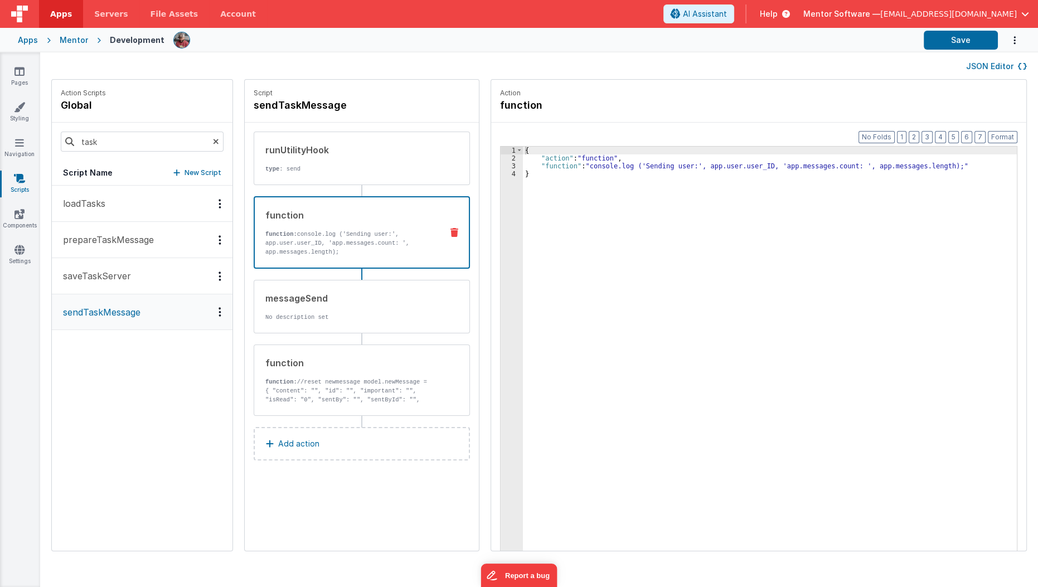
click at [387, 248] on p "function: console.log ('Sending user:', app.user.user_ID, 'app.messages.count: …" at bounding box center [349, 243] width 168 height 27
click at [596, 167] on div "{ "action" : "function" , "function" : "console.log ('Sending user:', app.user.…" at bounding box center [777, 374] width 508 height 455
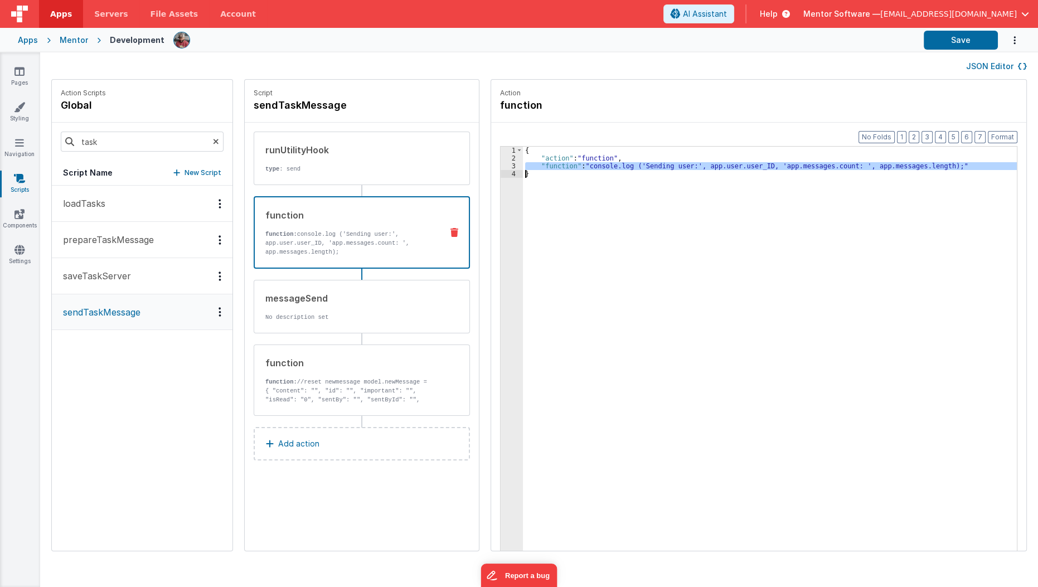
click at [596, 167] on div "{ "action" : "function" , "function" : "console.log ('Sending user:', app.user.…" at bounding box center [777, 374] width 508 height 455
click at [371, 162] on div "runUtilityHook type : send" at bounding box center [343, 158] width 179 height 30
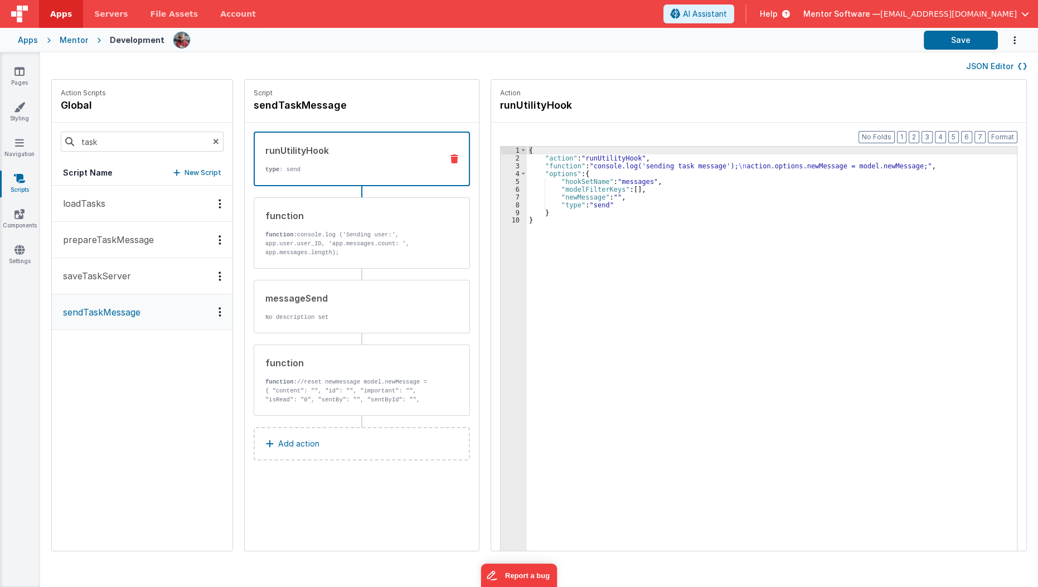
click at [568, 197] on div "{ "action" : "runUtilityHook" , "function" : "console.log('sending task message…" at bounding box center [779, 374] width 504 height 455
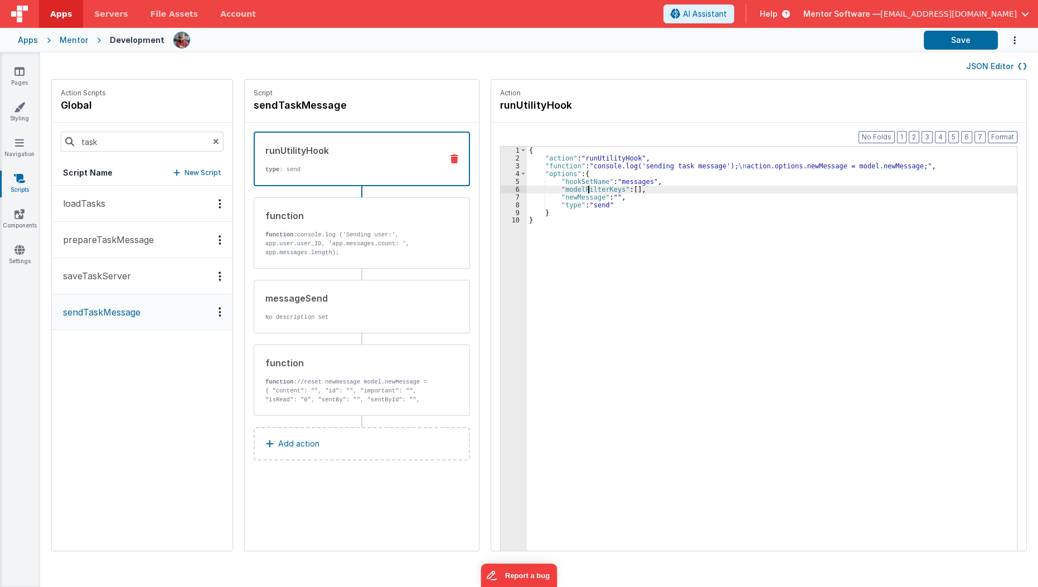
click at [573, 191] on div "{ "action" : "runUtilityHook" , "function" : "console.log('sending task message…" at bounding box center [779, 374] width 504 height 455
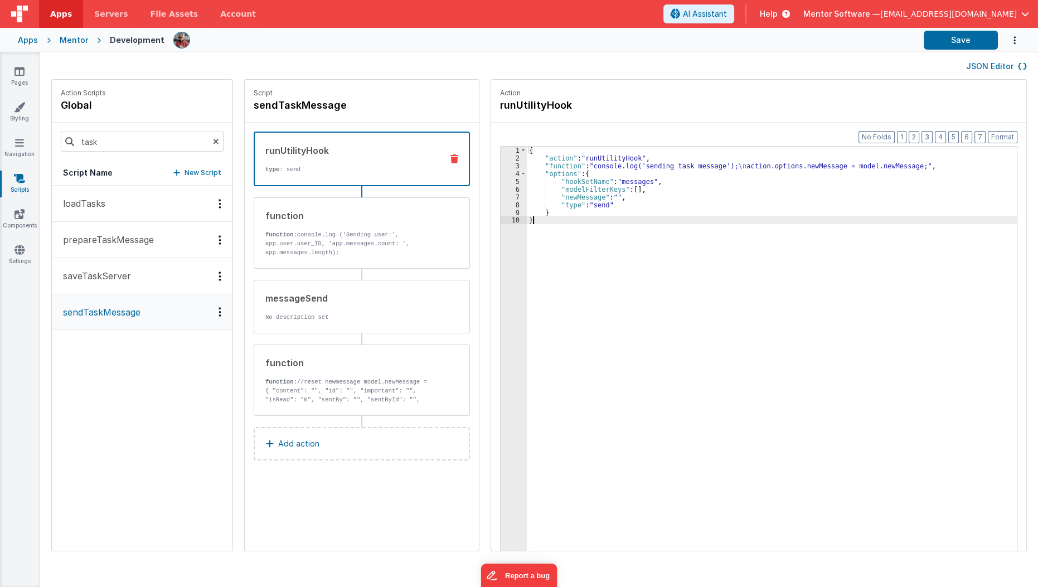
click at [560, 238] on div "{ "action" : "runUtilityHook" , "function" : "console.log('sending task message…" at bounding box center [779, 374] width 504 height 455
click at [575, 167] on div "{ "action" : "runUtilityHook" , "function" : "console.log('sending task message…" at bounding box center [779, 374] width 504 height 455
click at [138, 279] on button "saveTaskServer" at bounding box center [142, 276] width 181 height 36
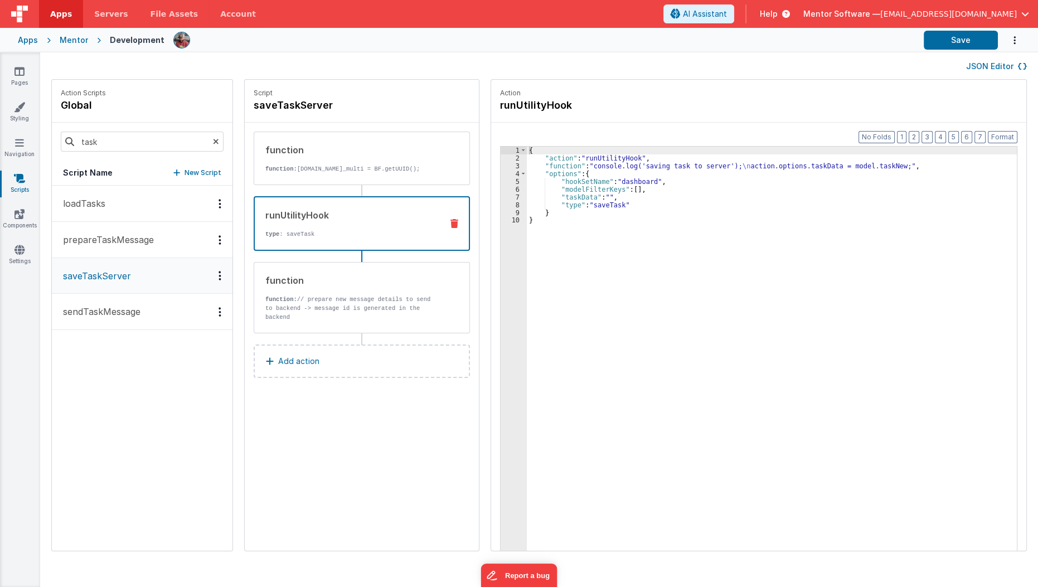
click at [343, 223] on div "runUtilityHook type : saveTask" at bounding box center [344, 223] width 178 height 30
click at [651, 167] on div "{ "action" : "runUtilityHook" , "function" : "console.log('saving task to serve…" at bounding box center [779, 374] width 504 height 455
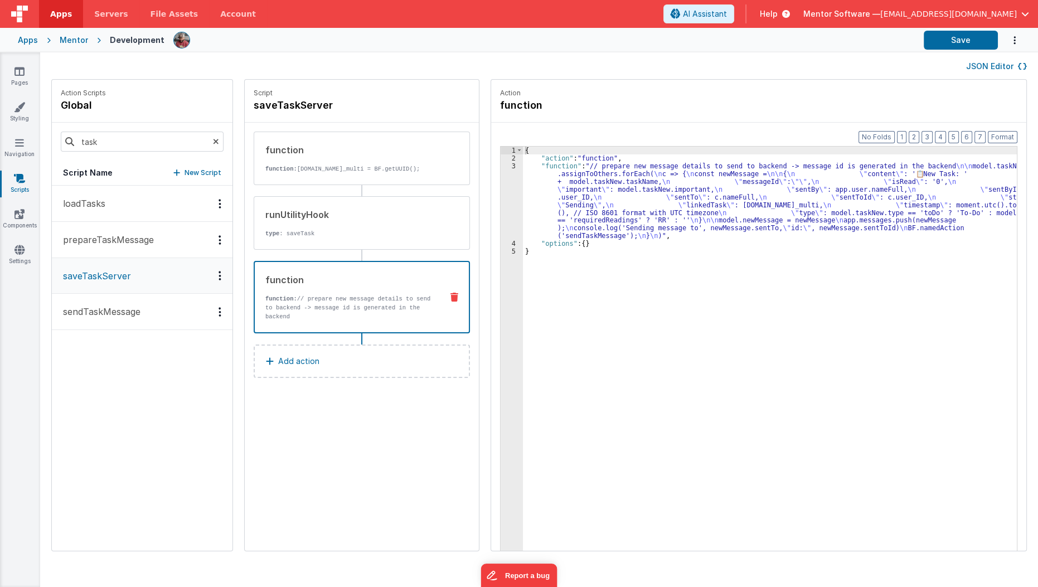
click at [306, 321] on p "model.taskNew.assignToOthers.forEach( c => { const newMessage =" at bounding box center [349, 330] width 168 height 18
click at [562, 196] on div "{ "action" : "function" , "function" : "// prepare new message details to send …" at bounding box center [777, 374] width 508 height 455
click at [500, 210] on div "3" at bounding box center [511, 200] width 22 height 77
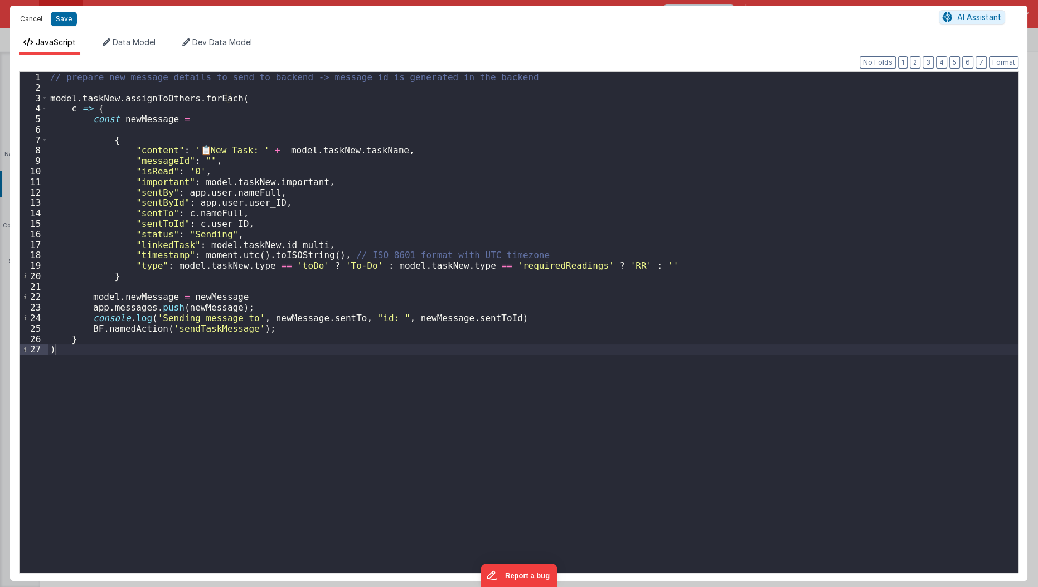
click at [26, 19] on button "Cancel" at bounding box center [30, 19] width 33 height 16
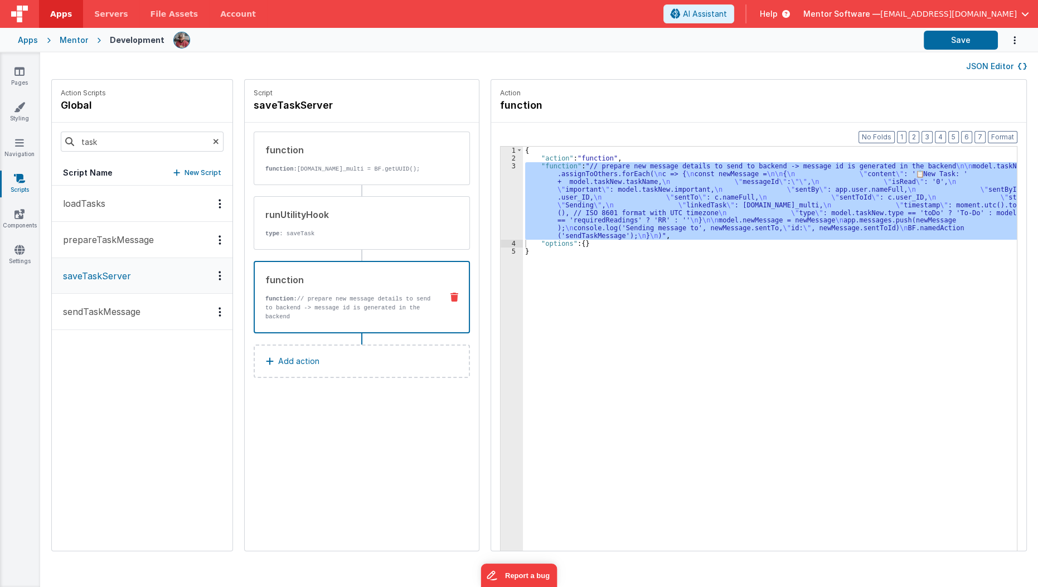
click at [90, 312] on p "sendTaskMessage" at bounding box center [98, 311] width 84 height 13
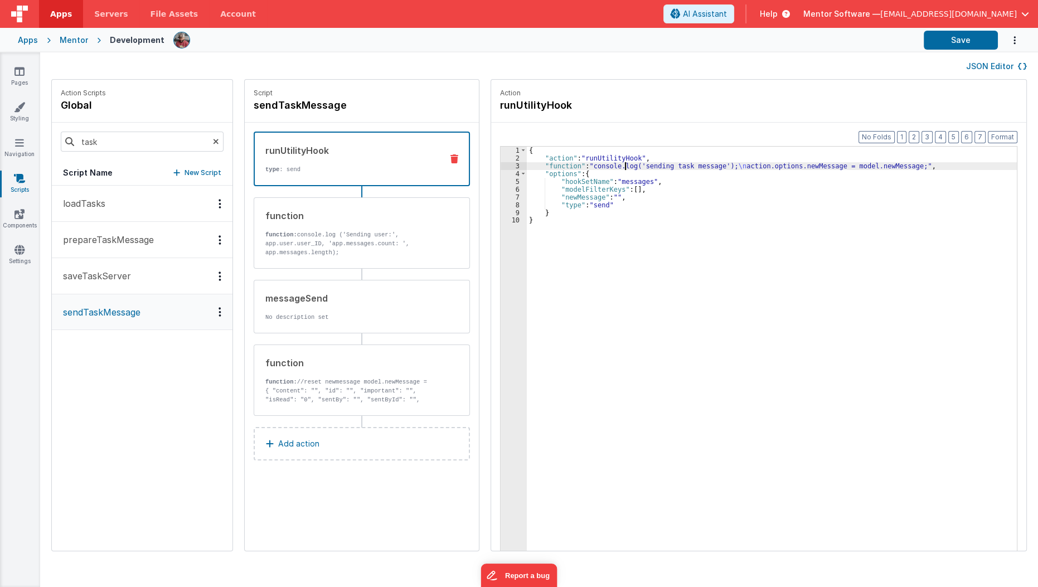
click at [610, 162] on div "{ "action" : "runUtilityHook" , "function" : "console.log('sending task message…" at bounding box center [779, 374] width 504 height 455
click at [111, 275] on p "saveTaskServer" at bounding box center [93, 275] width 75 height 13
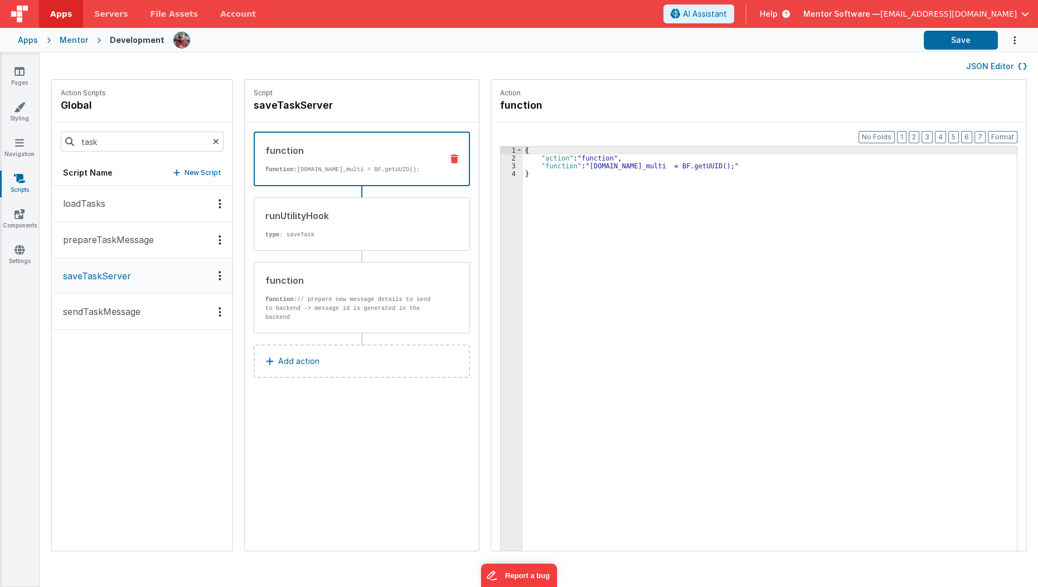
click at [111, 275] on p "saveTaskServer" at bounding box center [93, 275] width 75 height 13
click at [115, 326] on button "sendTaskMessage" at bounding box center [142, 312] width 181 height 36
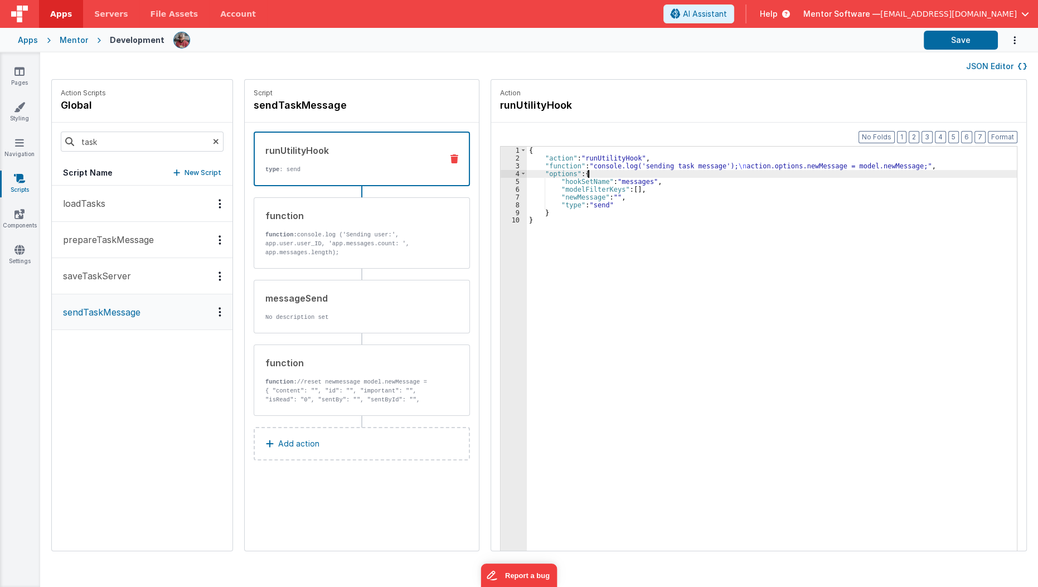
click at [598, 172] on div "{ "action" : "runUtilityHook" , "function" : "console.log('sending task message…" at bounding box center [779, 374] width 504 height 455
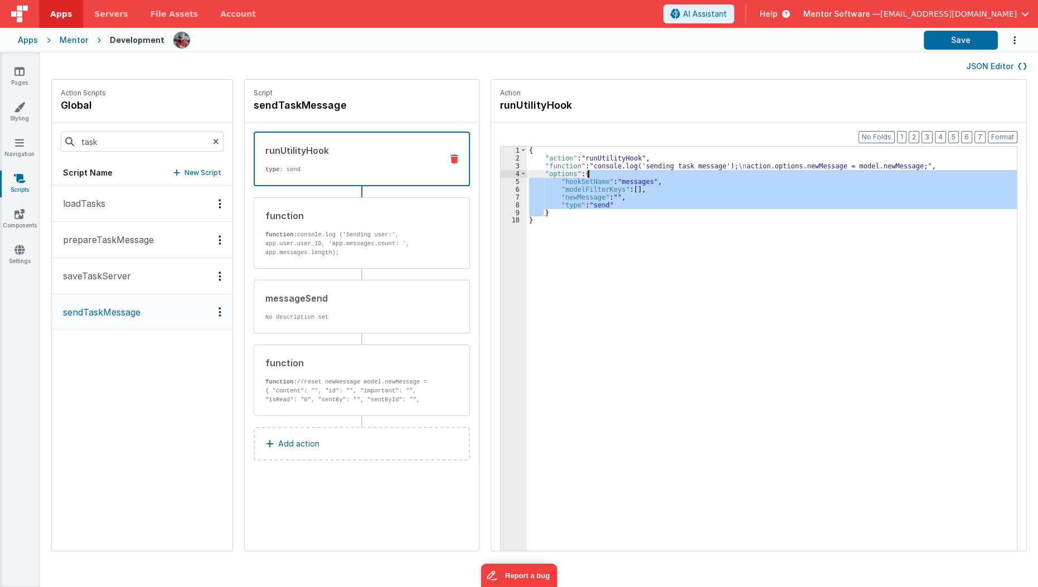
click at [598, 172] on div "{ "action" : "runUtilityHook" , "function" : "console.log('sending task message…" at bounding box center [779, 374] width 504 height 455
click at [937, 45] on button "Save" at bounding box center [960, 40] width 74 height 19
click at [171, 277] on button "saveTaskServer" at bounding box center [142, 276] width 181 height 36
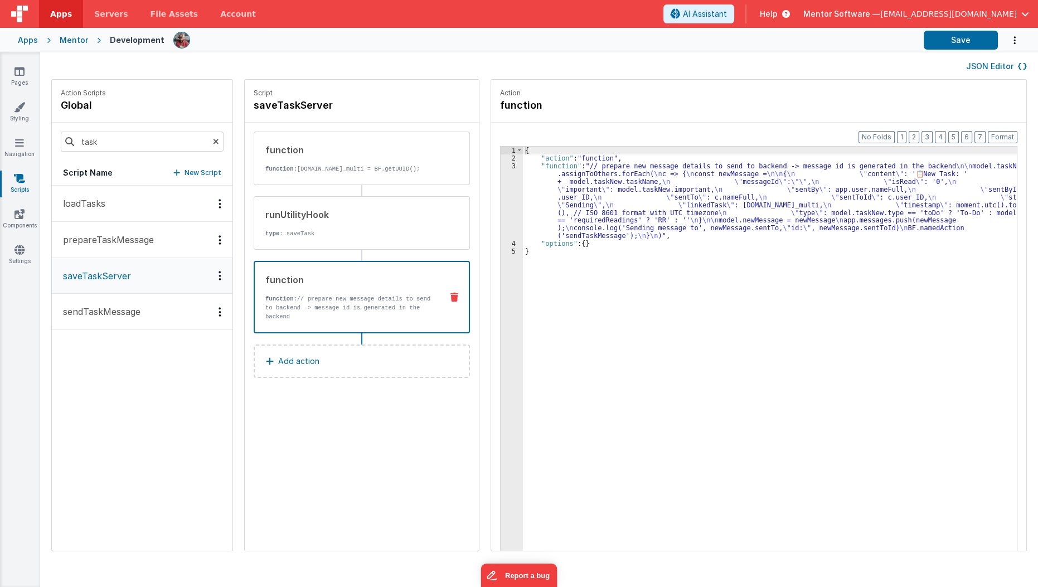
click at [346, 303] on p "function: // prepare new message details to send to backend -> message id is ge…" at bounding box center [349, 307] width 168 height 27
click at [150, 142] on input "task" at bounding box center [142, 142] width 163 height 20
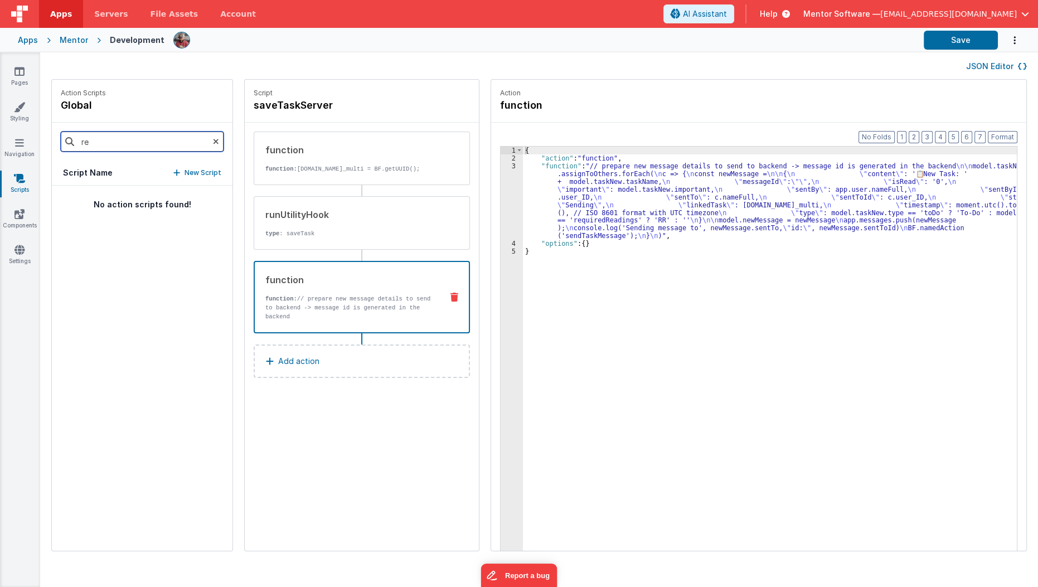
type input "r"
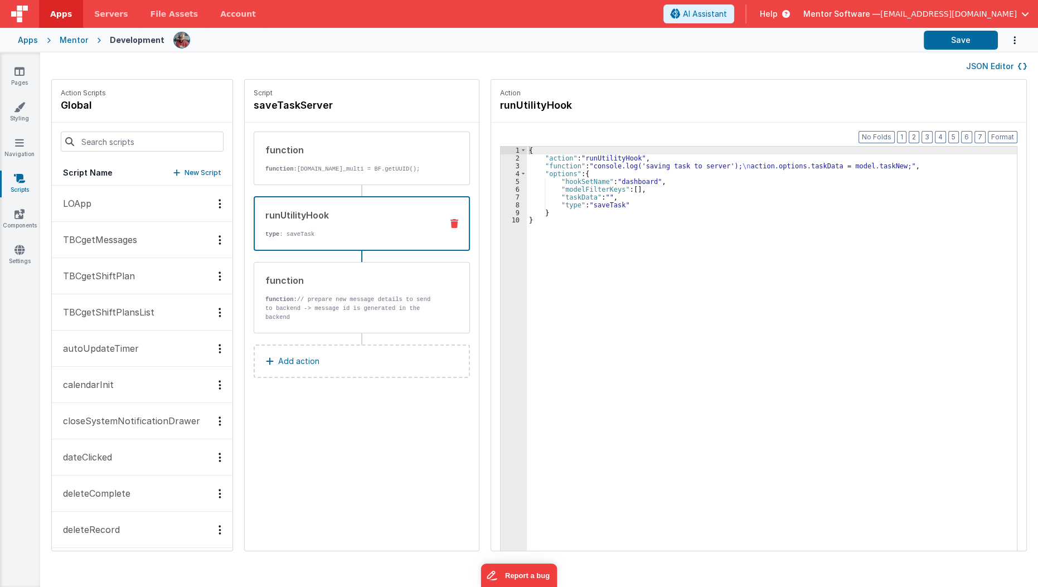
click at [383, 211] on div "runUtilityHook" at bounding box center [349, 214] width 168 height 13
click at [104, 145] on input at bounding box center [142, 142] width 163 height 20
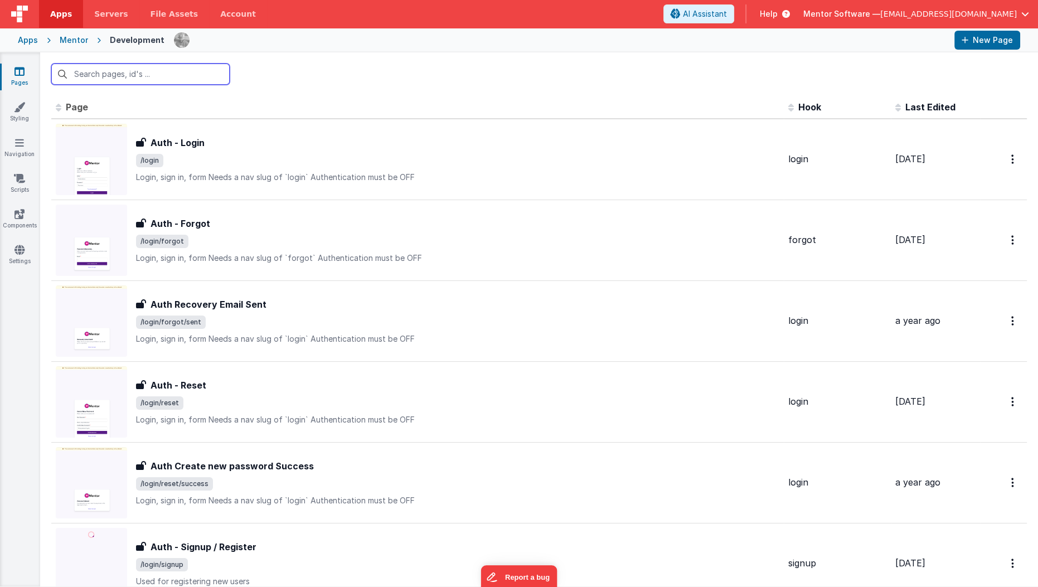
click at [108, 77] on input "text" at bounding box center [140, 74] width 178 height 21
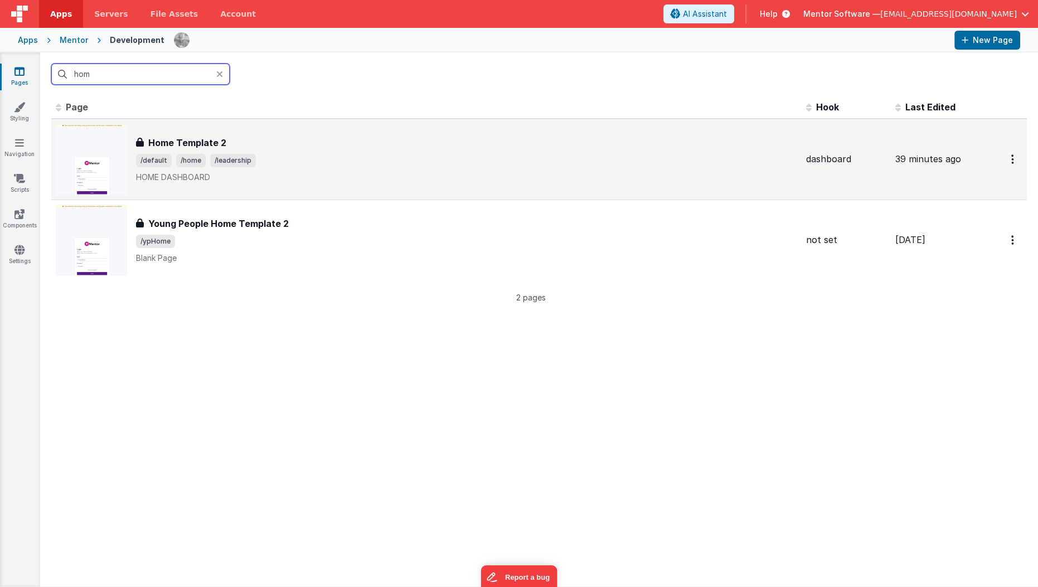
type input "hom"
click at [182, 145] on h3 "Home Template 2" at bounding box center [187, 142] width 78 height 13
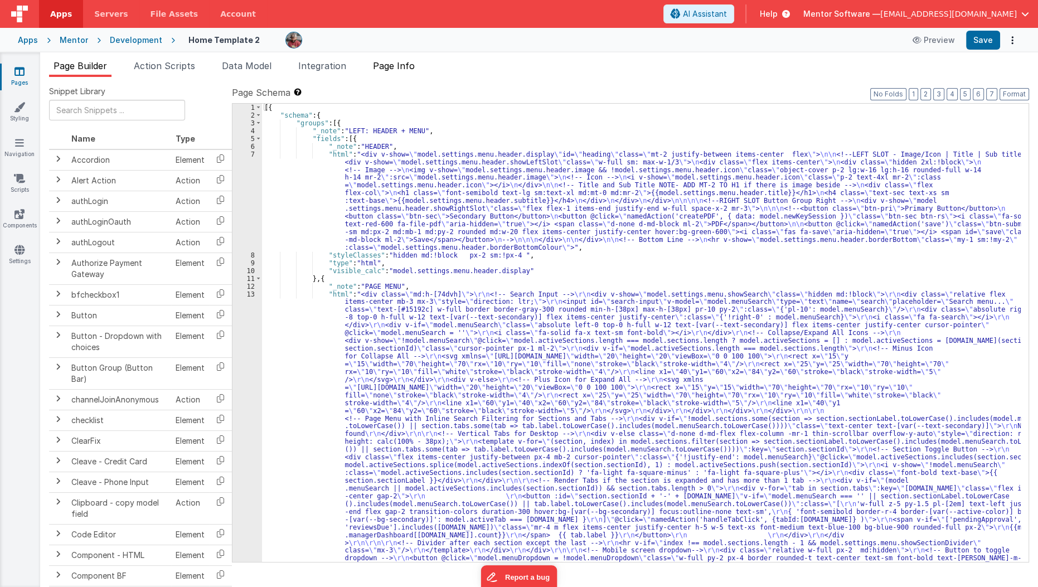
click at [412, 70] on span "Page Info" at bounding box center [394, 65] width 42 height 11
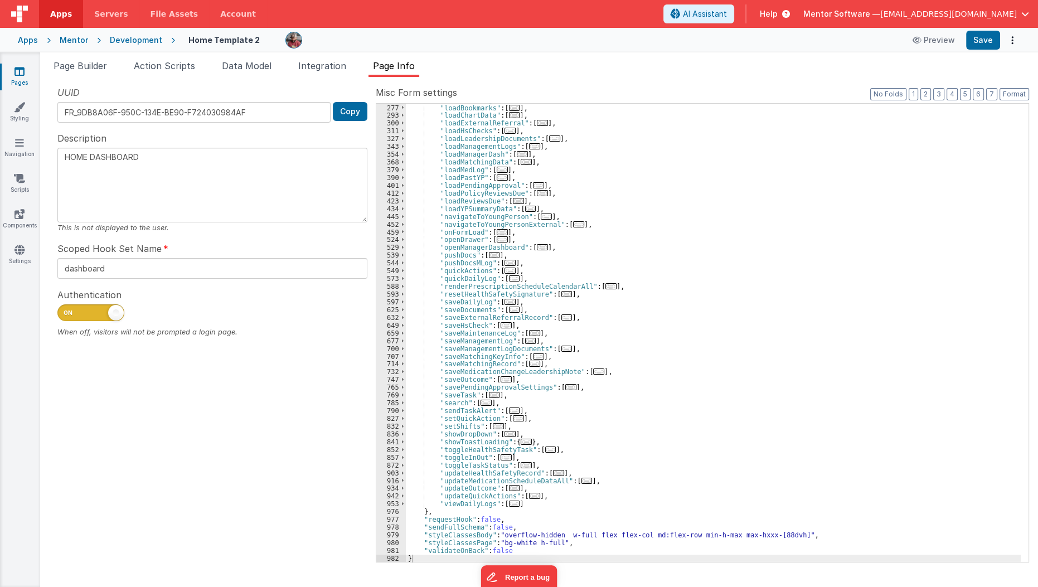
scroll to position [318, 0]
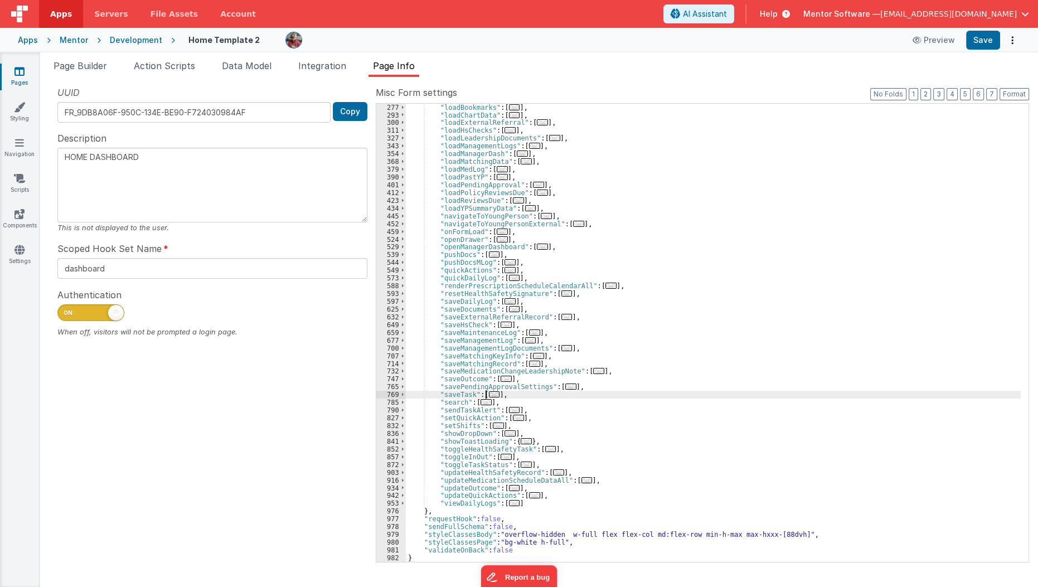
click at [490, 392] on span "..." at bounding box center [494, 394] width 11 height 6
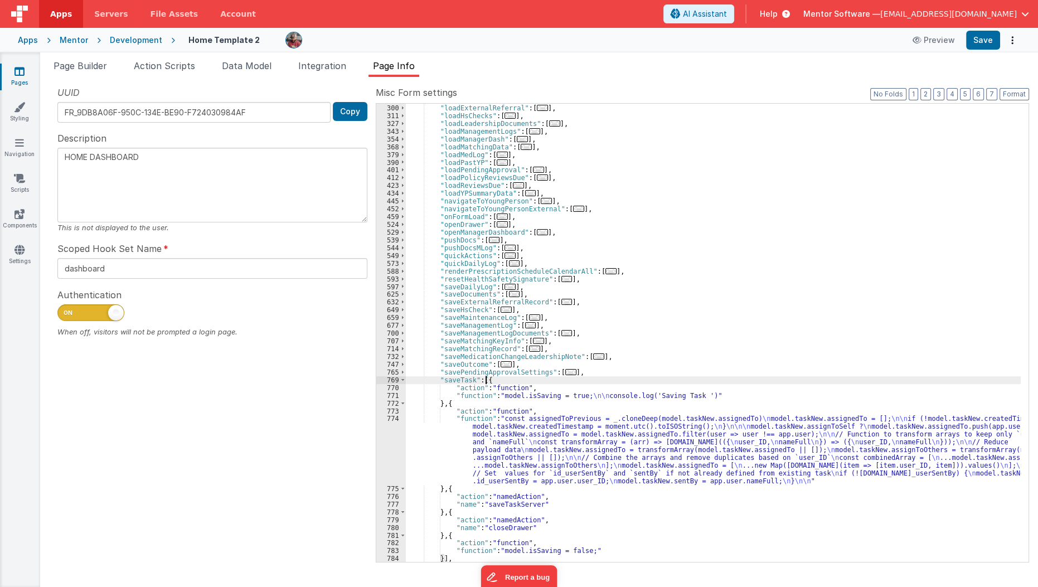
scroll to position [389, 0]
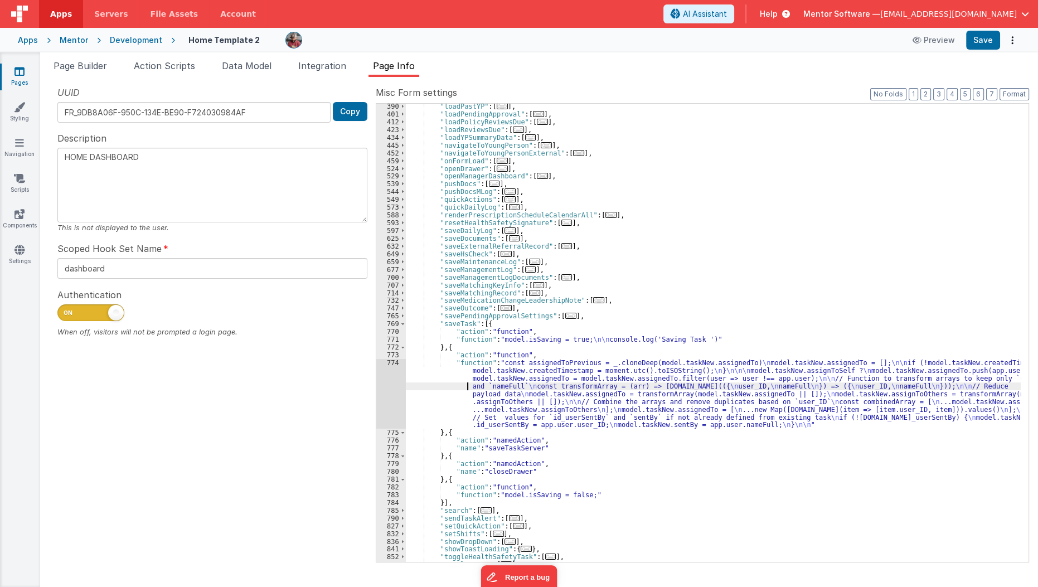
click at [459, 388] on div ""loadPastYP" : [ ... ] , "loadPendingApproval" : [ ... ] , "loadPolicyReviewsDu…" at bounding box center [713, 340] width 615 height 474
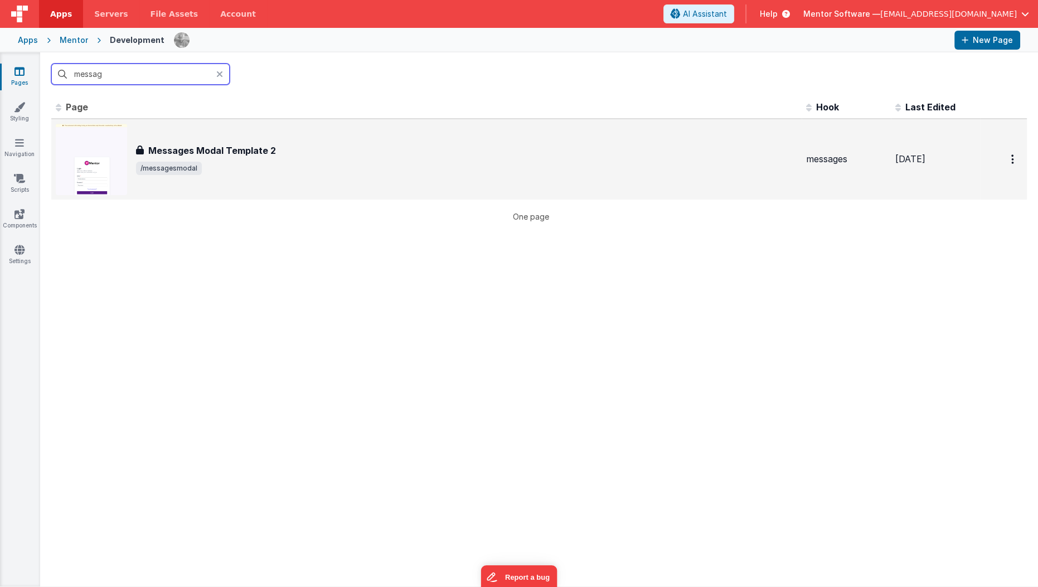
type input "messag"
click at [221, 147] on h3 "Messages Modal Template 2" at bounding box center [212, 150] width 128 height 13
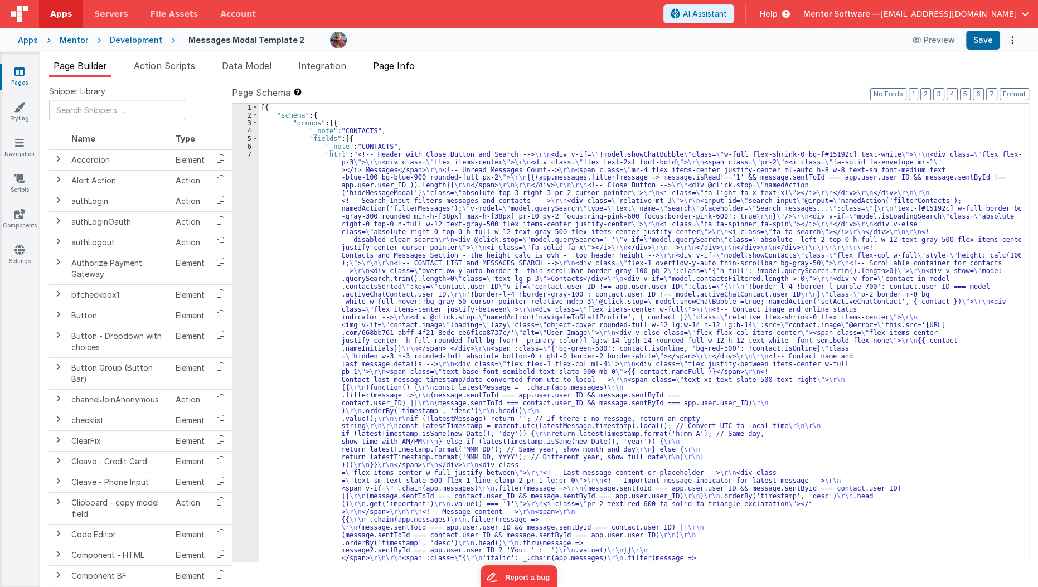
click at [392, 70] on span "Page Info" at bounding box center [394, 65] width 42 height 11
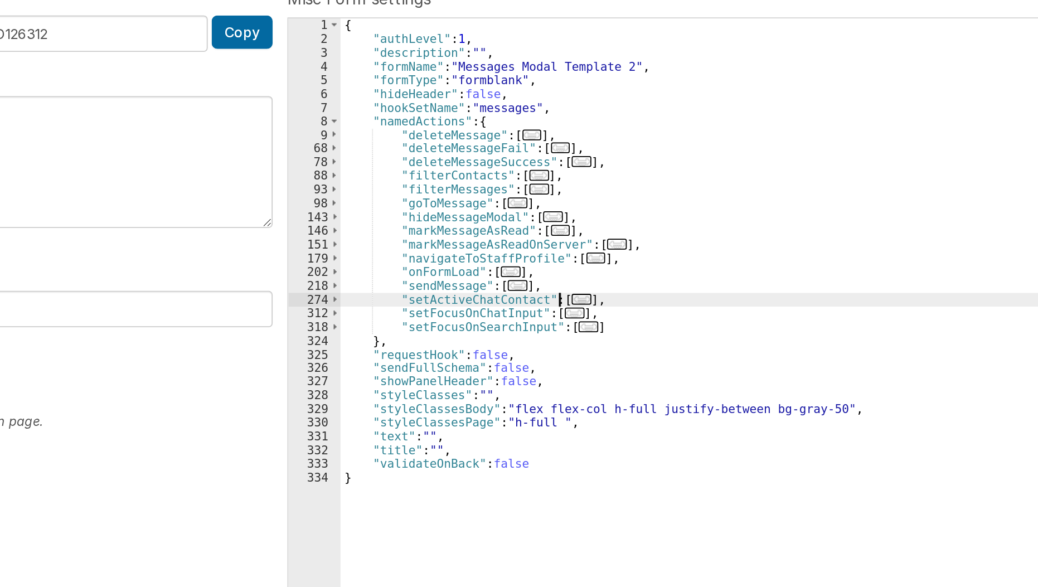
click at [322, 167] on div "UUID FR_D945177D-EF5C-1D4D-88D8-B441FD126312 Copy Description This is not displ…" at bounding box center [539, 323] width 980 height 475
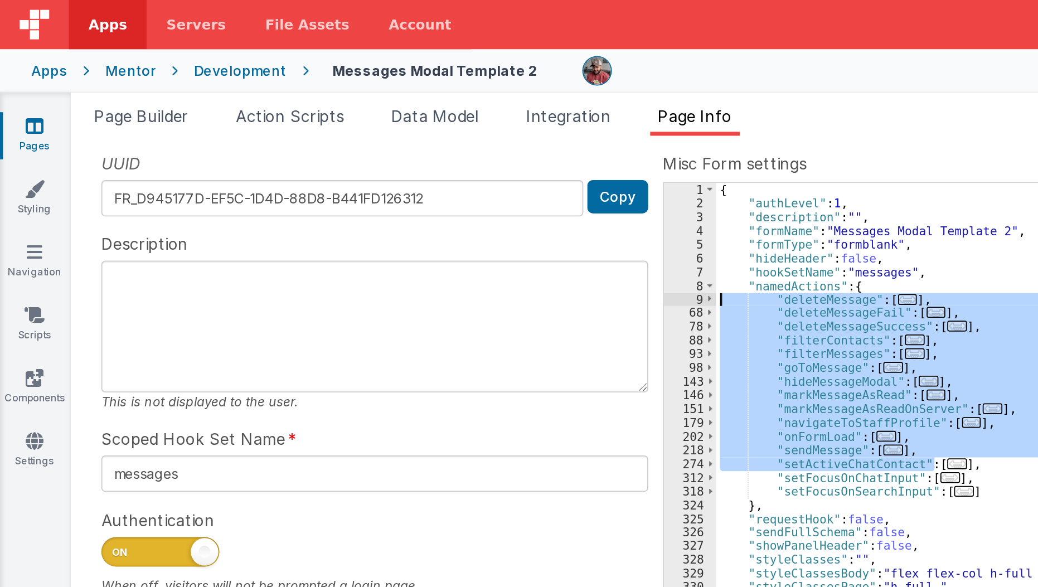
click at [464, 268] on div "{ "authLevel" : 1 , "description" : "" , "formName" : "Messages Modal Template …" at bounding box center [717, 341] width 623 height 474
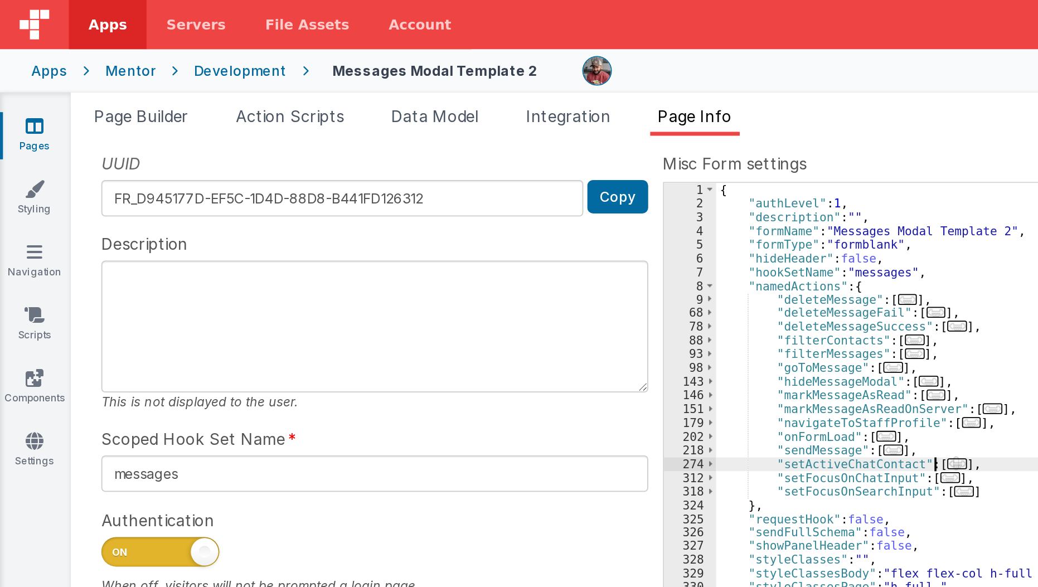
click at [537, 262] on span "..." at bounding box center [542, 263] width 11 height 6
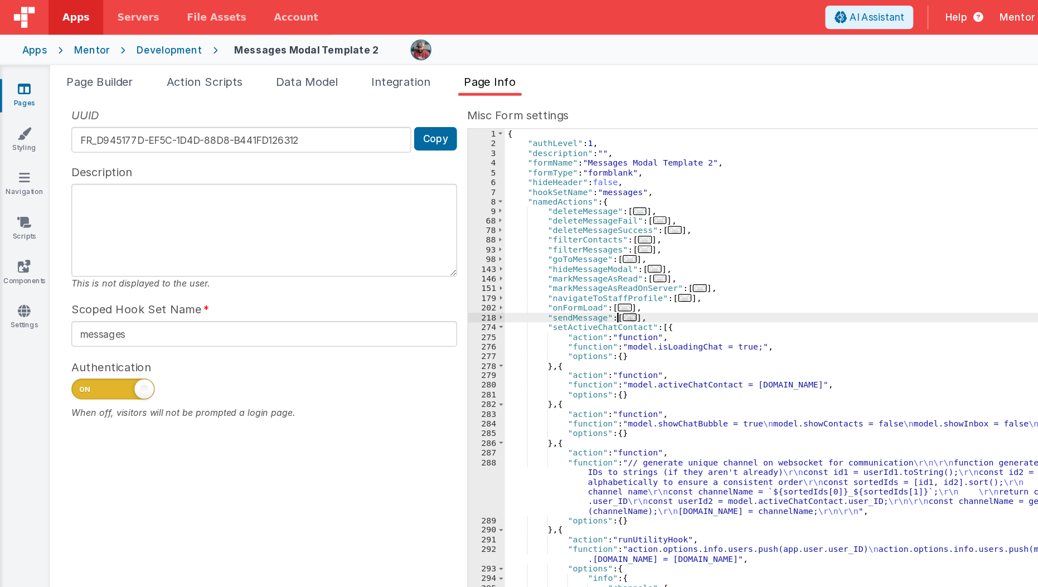
click at [500, 256] on span "..." at bounding box center [505, 255] width 11 height 6
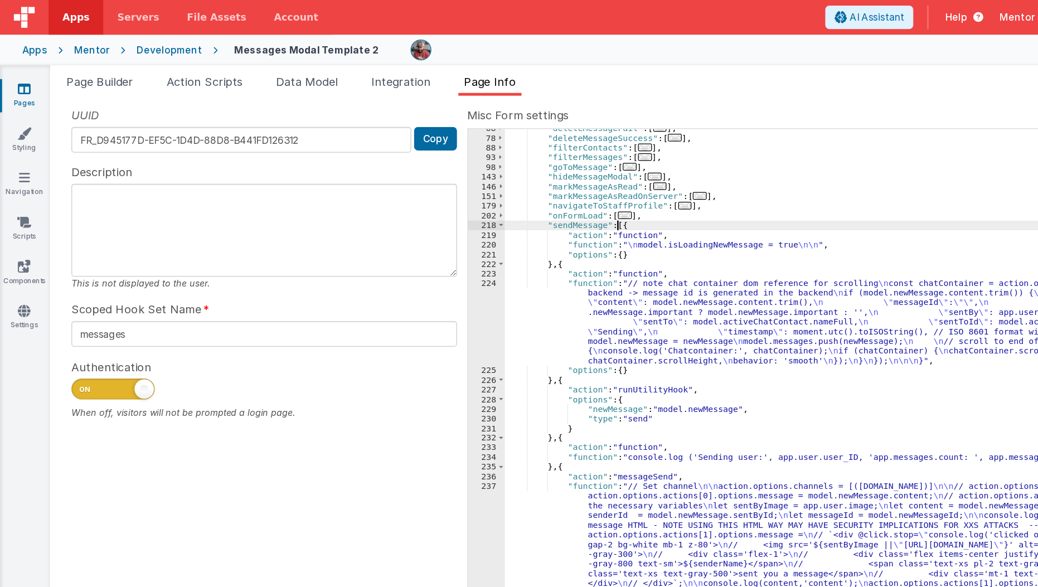
scroll to position [74, 0]
click at [454, 269] on div ""deleteMessageFail" : [ ... ] , "deleteMessageSuccess" : [ ... ] , "filterConta…" at bounding box center [713, 336] width 615 height 474
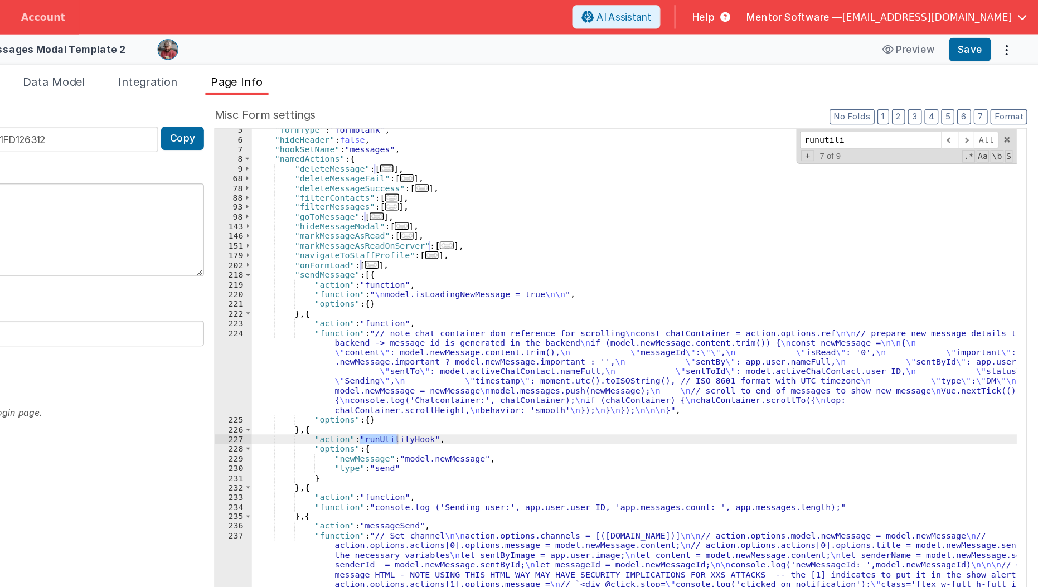
scroll to position [33, 0]
type input "runutili"
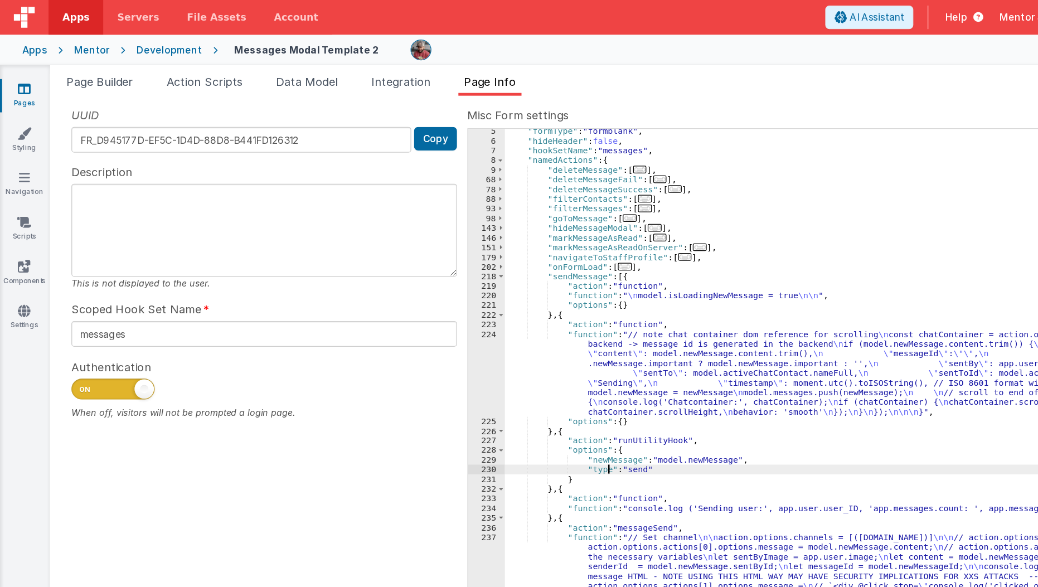
click at [285, 377] on div "UUID FR_D945177D-EF5C-1D4D-88D8-B441FD126312 Copy Description This is not displ…" at bounding box center [539, 323] width 980 height 475
click at [503, 351] on div ""formType" : "formblank" , "hideHeader" : false , "hookSetName" : "messages" , …" at bounding box center [713, 338] width 615 height 474
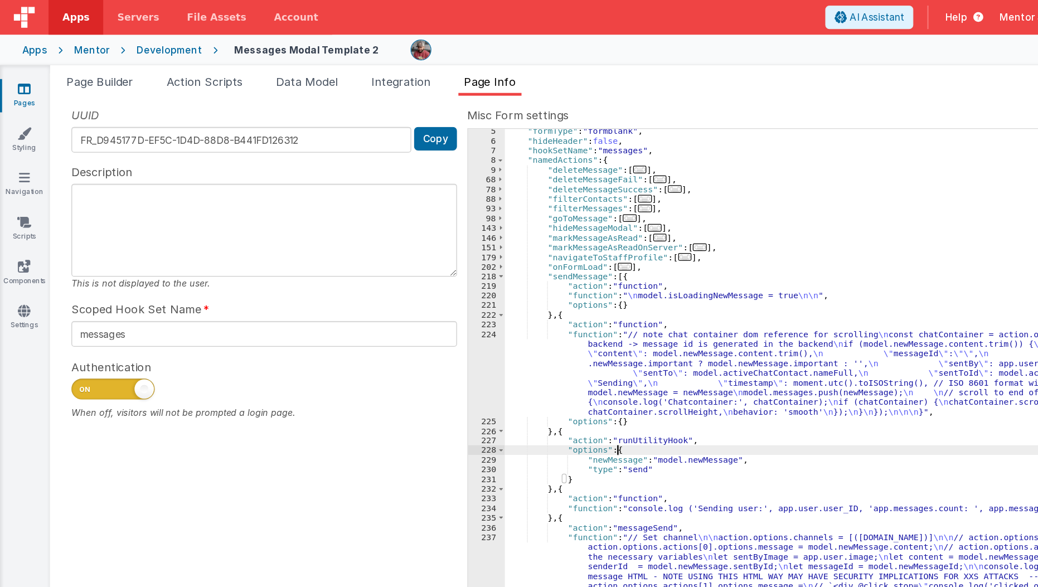
click at [508, 361] on div ""formType" : "formblank" , "hideHeader" : false , "hookSetName" : "messages" , …" at bounding box center [713, 338] width 615 height 474
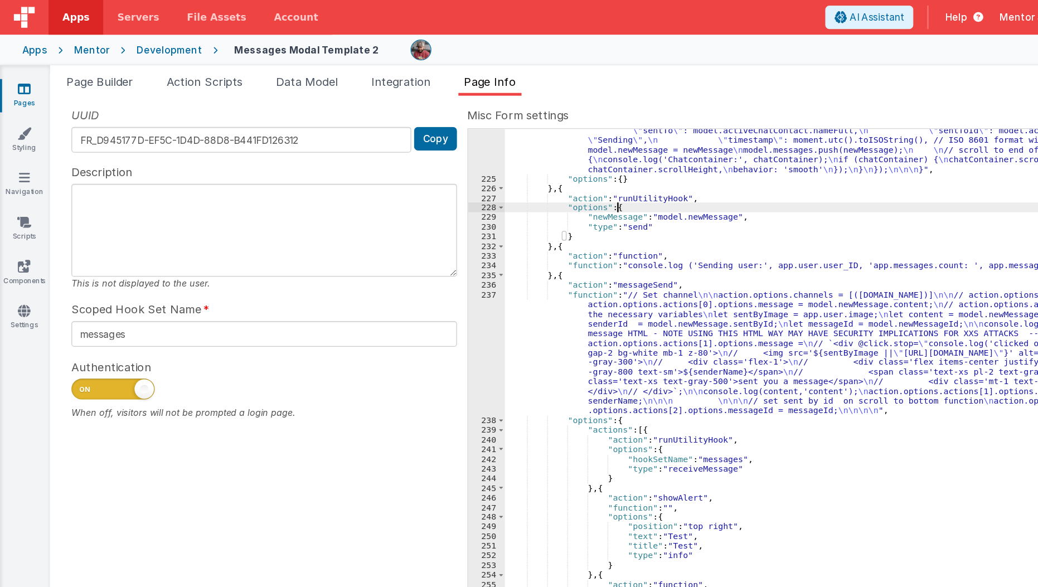
scroll to position [251, 0]
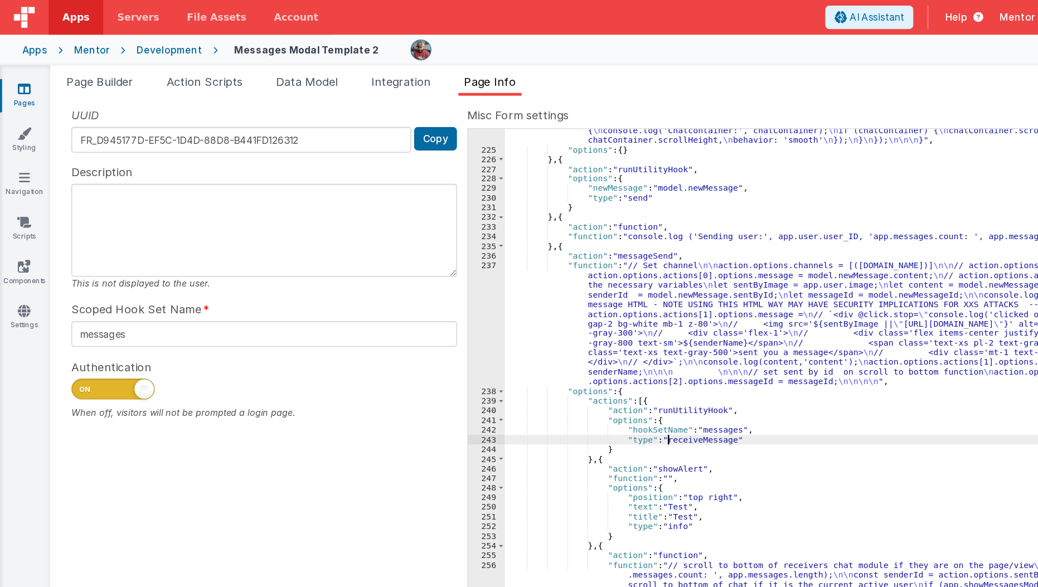
click at [537, 353] on div ""function" : "// note chat container dom reference for scrolling \n const chatC…" at bounding box center [713, 314] width 615 height 536
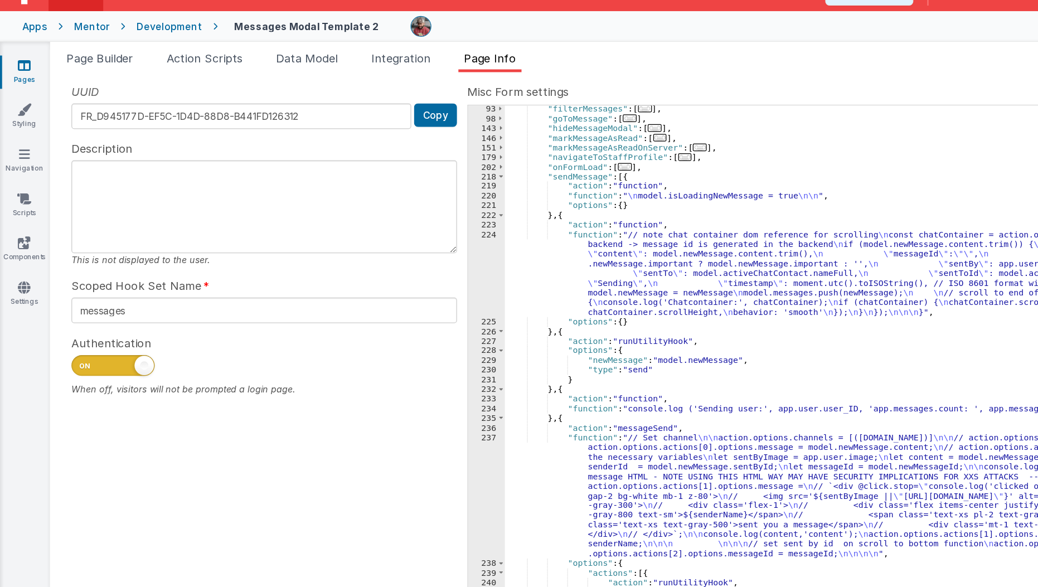
scroll to position [87, 0]
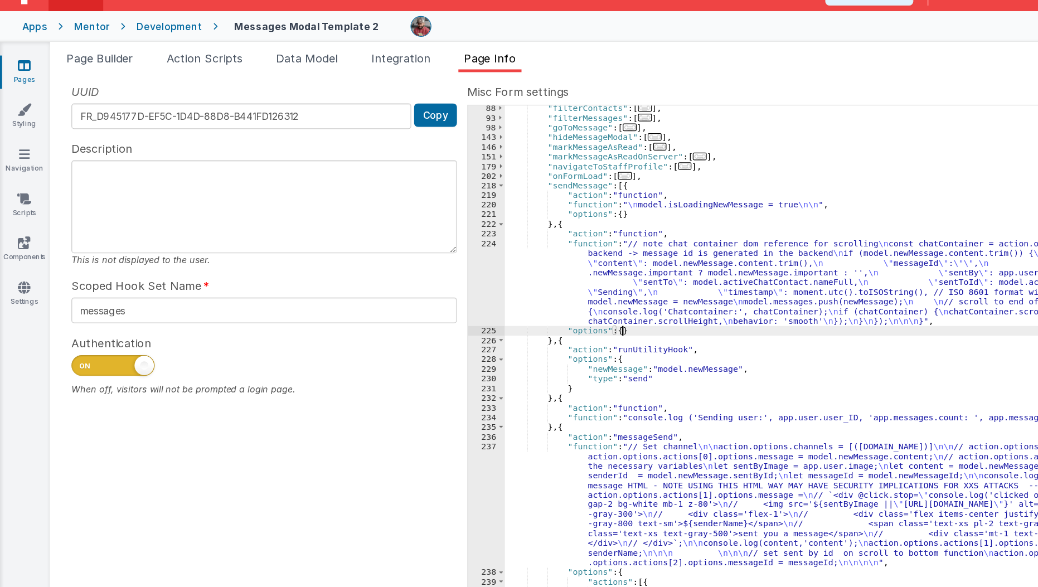
click at [556, 283] on div ""filterContacts" : [ ... ] , "filterMessages" : [ ... ] , "goToMessage" : [ ...…" at bounding box center [713, 339] width 615 height 474
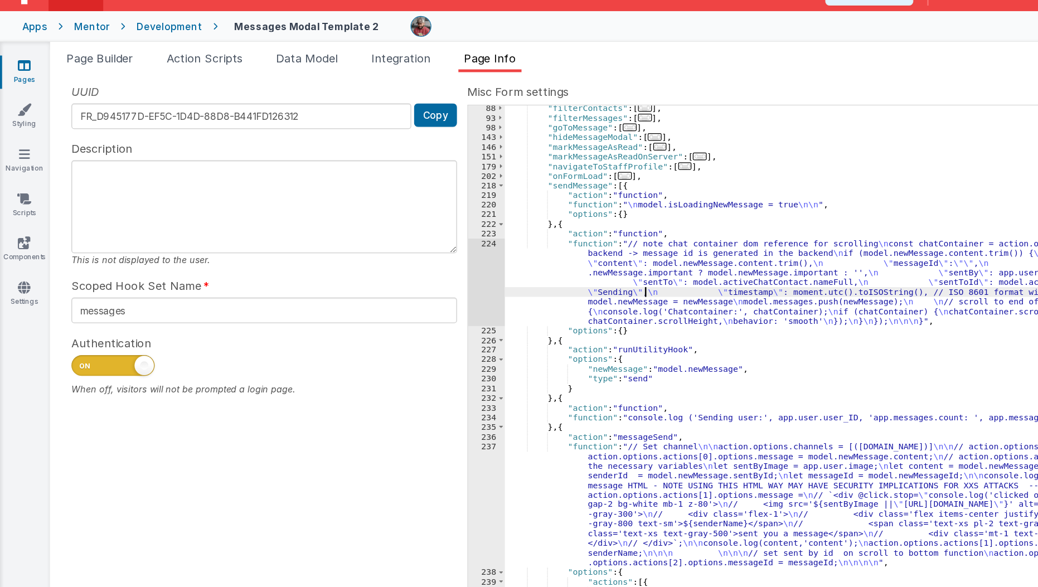
click at [518, 251] on div ""filterContacts" : [ ... ] , "filterMessages" : [ ... ] , "goToMessage" : [ ...…" at bounding box center [713, 339] width 615 height 474
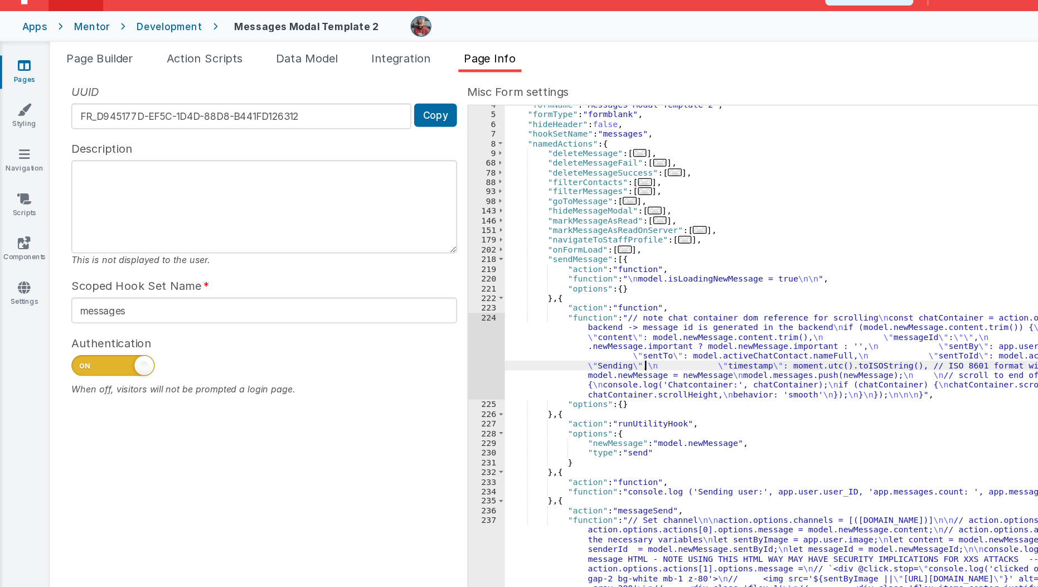
scroll to position [27, 0]
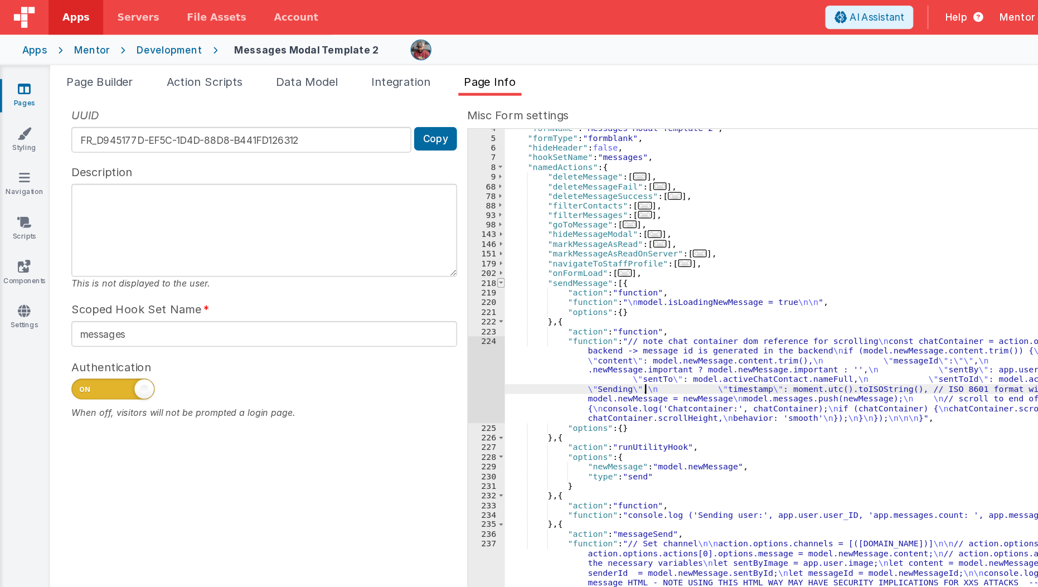
click at [400, 207] on div "4 5 6 7 8 9 68 78 88 93 98 143 146 151 179 202 218 219 220 221 222 223 224 225 …" at bounding box center [391, 336] width 30 height 474
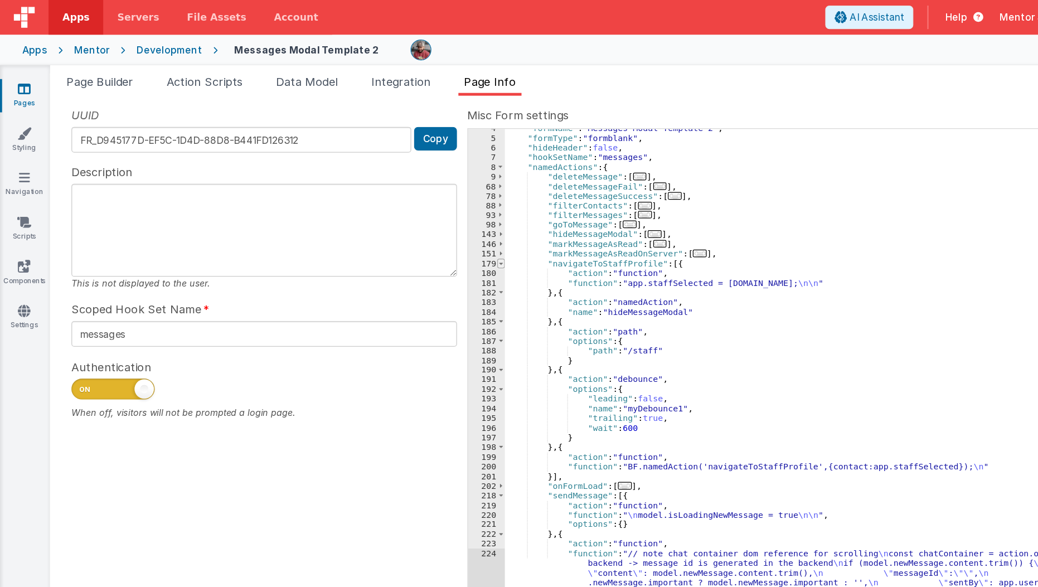
click at [403, 212] on span at bounding box center [403, 212] width 6 height 8
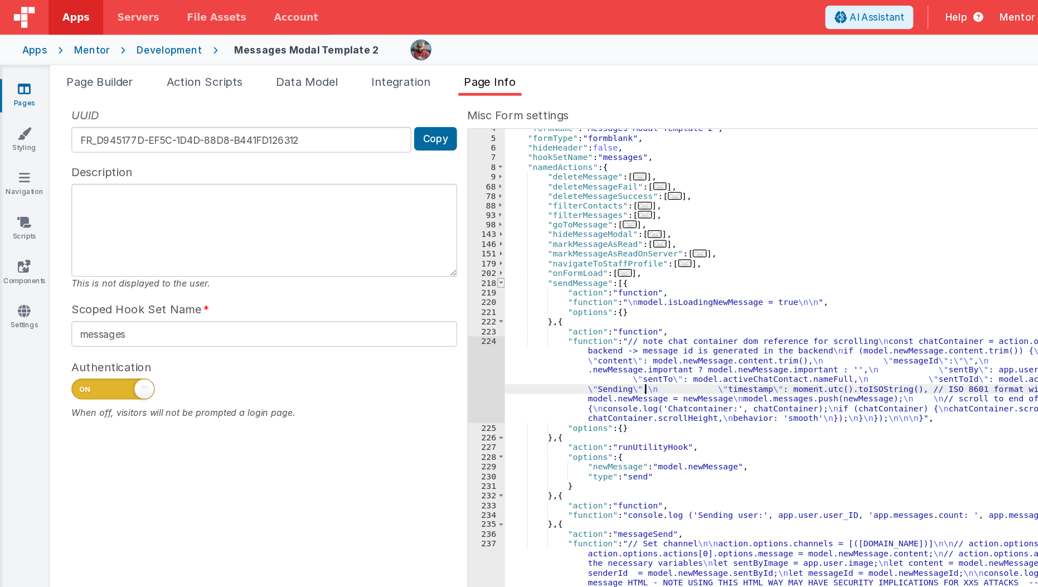
click at [400, 227] on span at bounding box center [403, 227] width 6 height 8
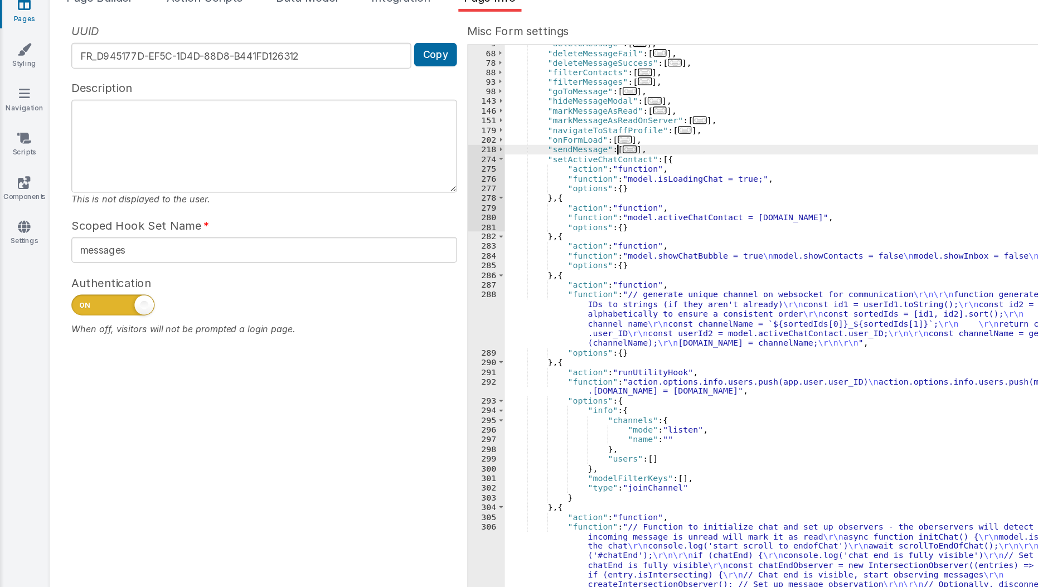
scroll to position [67, 0]
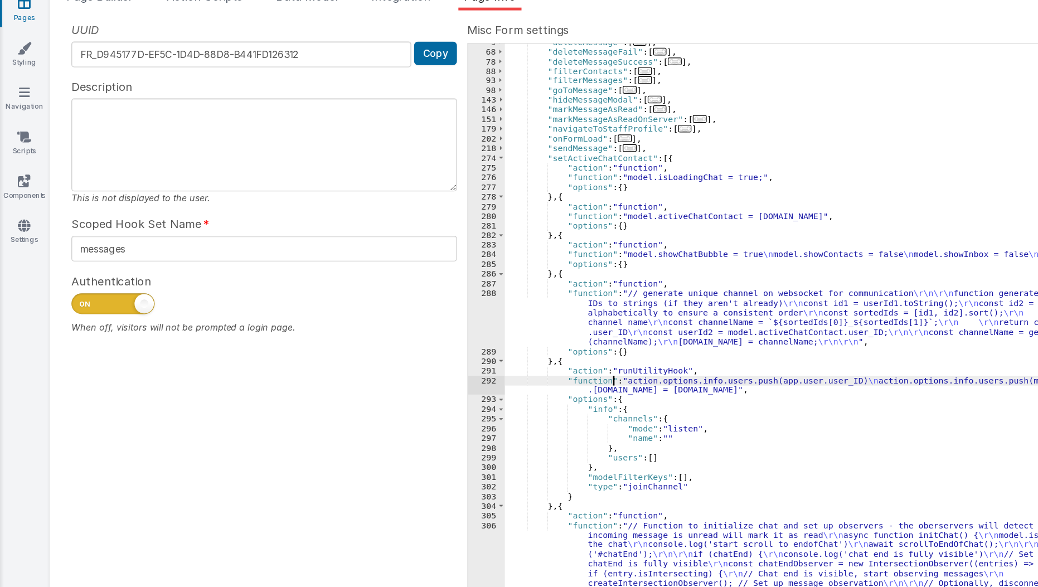
click at [491, 377] on div ""deleteMessage" : [ ... ] , "deleteMessageFail" : [ ... ] , "deleteMessageSucce…" at bounding box center [713, 413] width 615 height 629
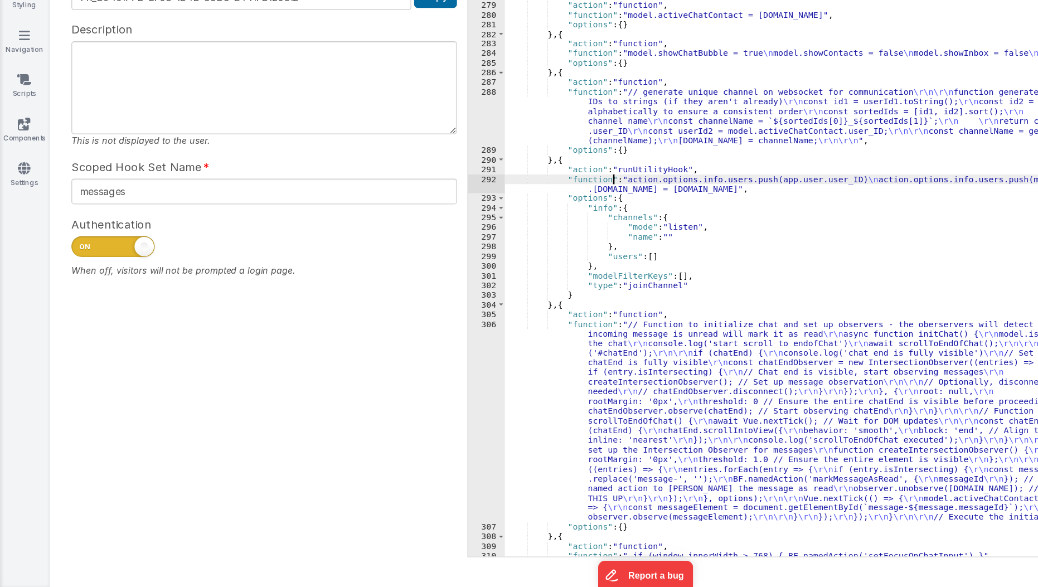
scroll to position [182, 0]
click at [515, 276] on div ""options" : { } } , { "action" : "function" , "function" : "model.activeChatCon…" at bounding box center [713, 338] width 615 height 474
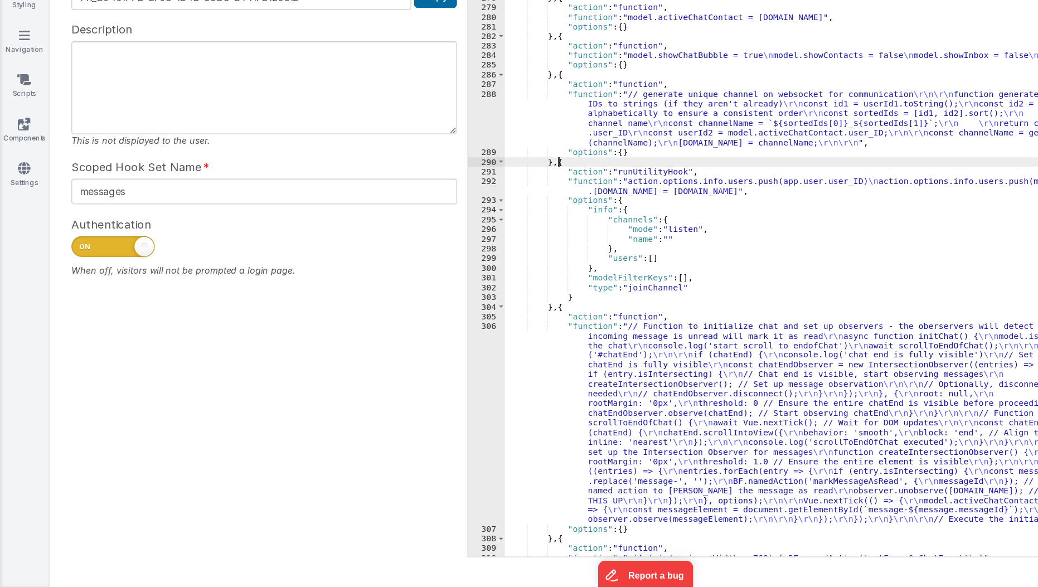
click at [447, 245] on div ""options" : { } } , { "action" : "function" , "function" : "model.activeChatCon…" at bounding box center [713, 338] width 615 height 474
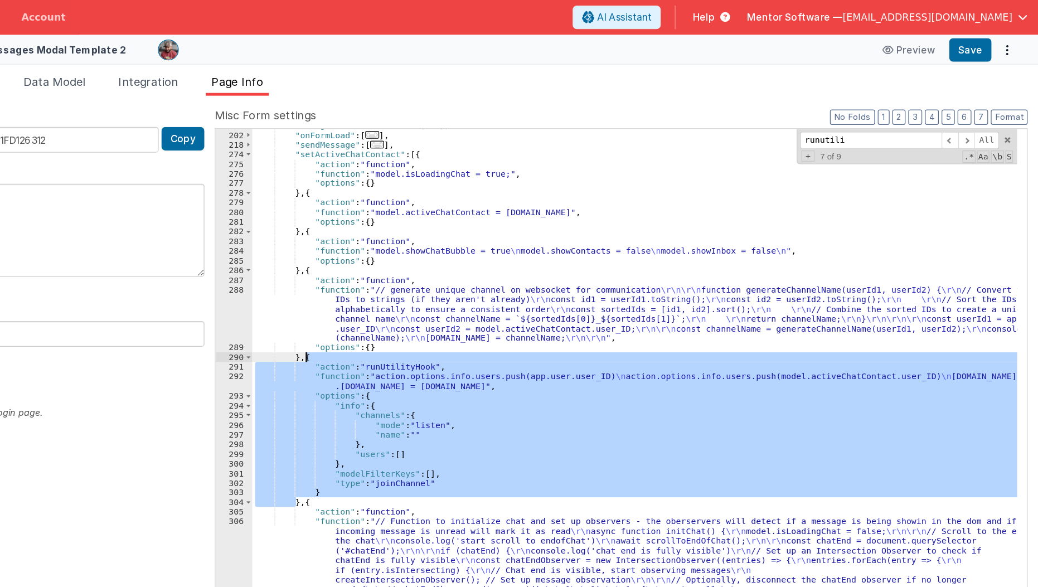
scroll to position [73, 0]
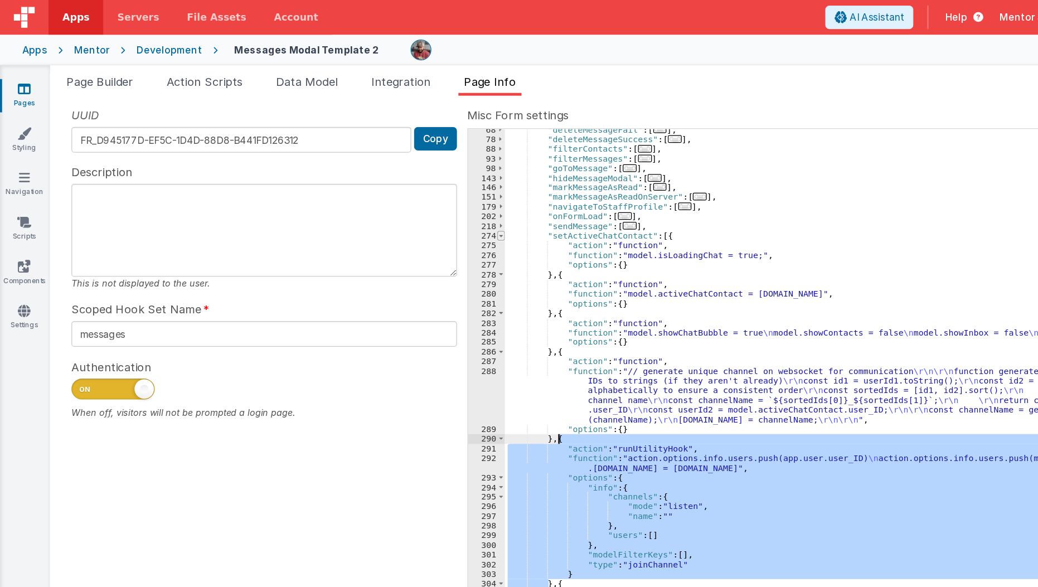
click at [200, 189] on div "UUID FR_D945177D-EF5C-1D4D-88D8-B441FD126312 Copy Description This is not displ…" at bounding box center [539, 323] width 980 height 475
click at [402, 191] on span at bounding box center [403, 190] width 6 height 8
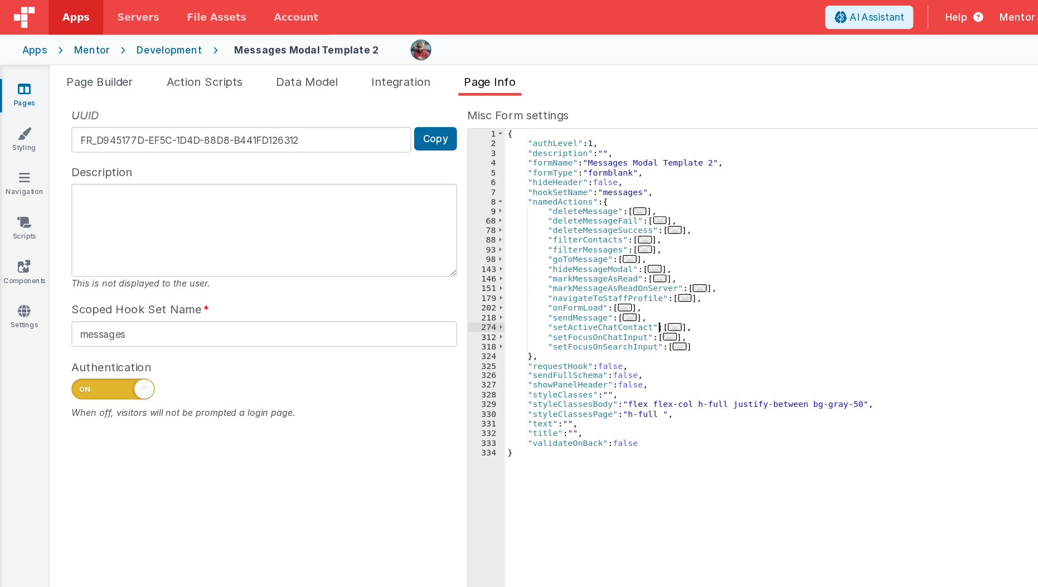
click at [537, 262] on span "..." at bounding box center [542, 263] width 11 height 6
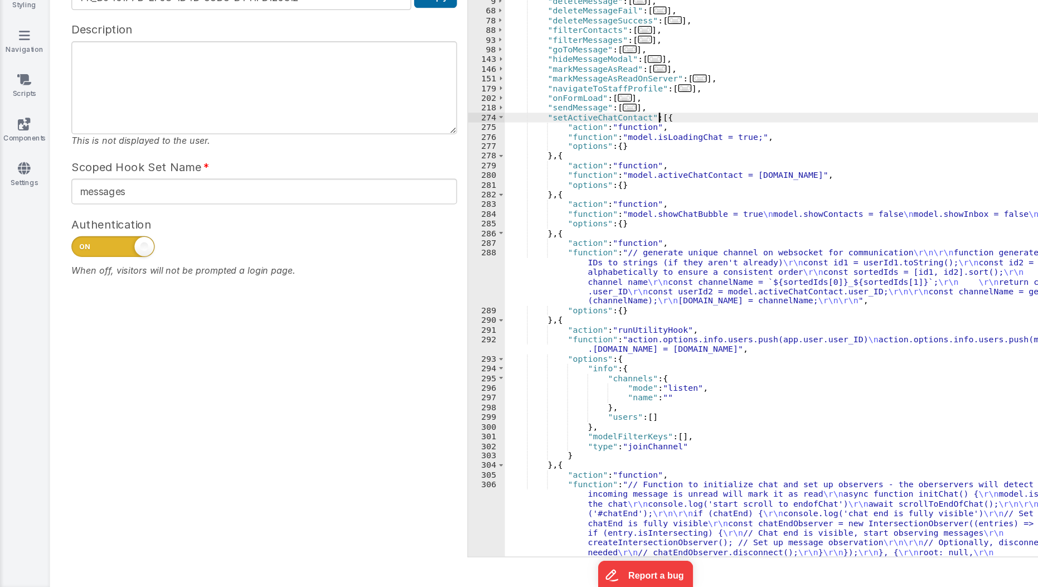
scroll to position [50, 0]
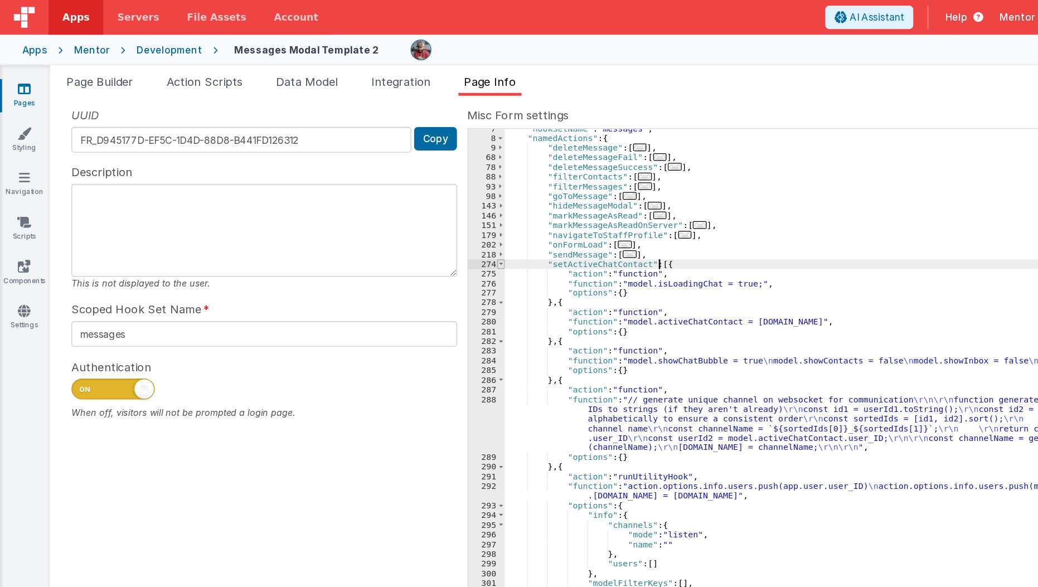
click at [402, 97] on div "Misc Form settings Format 7 6 5 4 3 2 1 No Folds 7 8 9 68 78 88 93 98 143 146 1…" at bounding box center [702, 323] width 653 height 475
click at [502, 203] on span "..." at bounding box center [505, 204] width 11 height 6
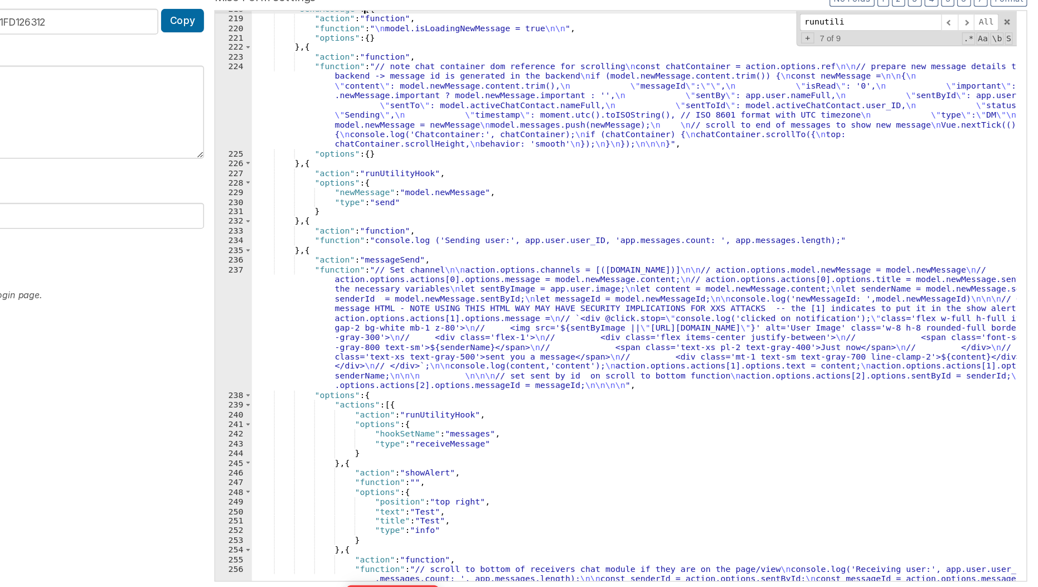
scroll to position [163, 0]
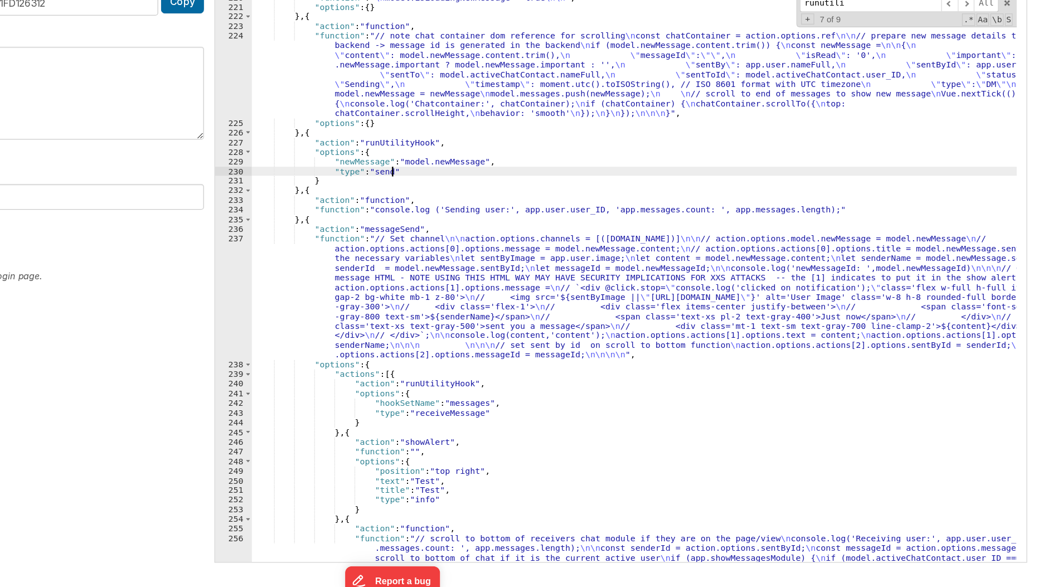
click at [533, 246] on div ""action" : "function" , "function" : " \n model.isLoadingNewMessage = true \n\n…" at bounding box center [713, 356] width 615 height 520
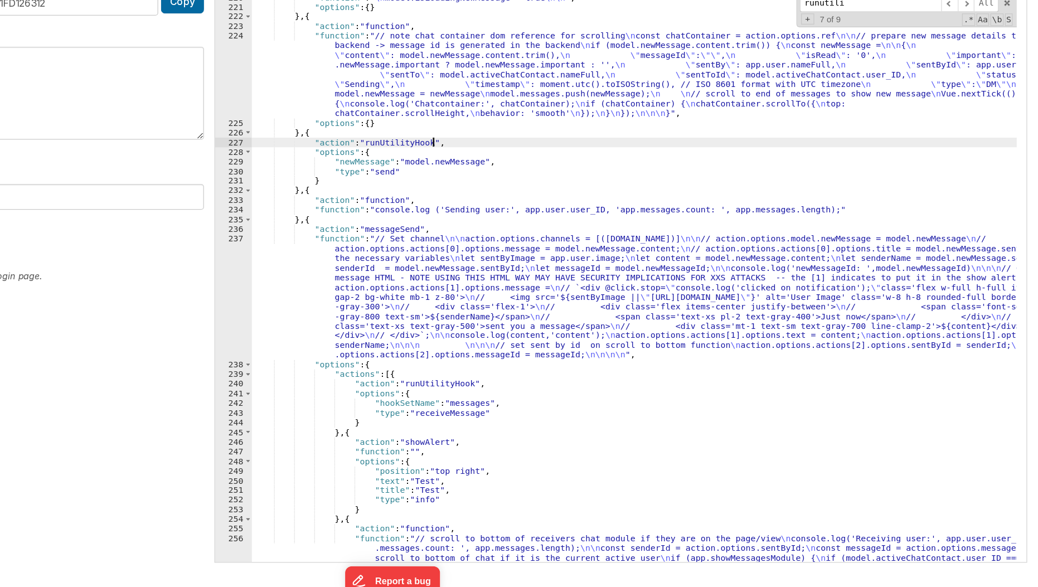
click at [558, 226] on div ""action" : "function" , "function" : " \n model.isLoadingNewMessage = true \n\n…" at bounding box center [713, 356] width 615 height 520
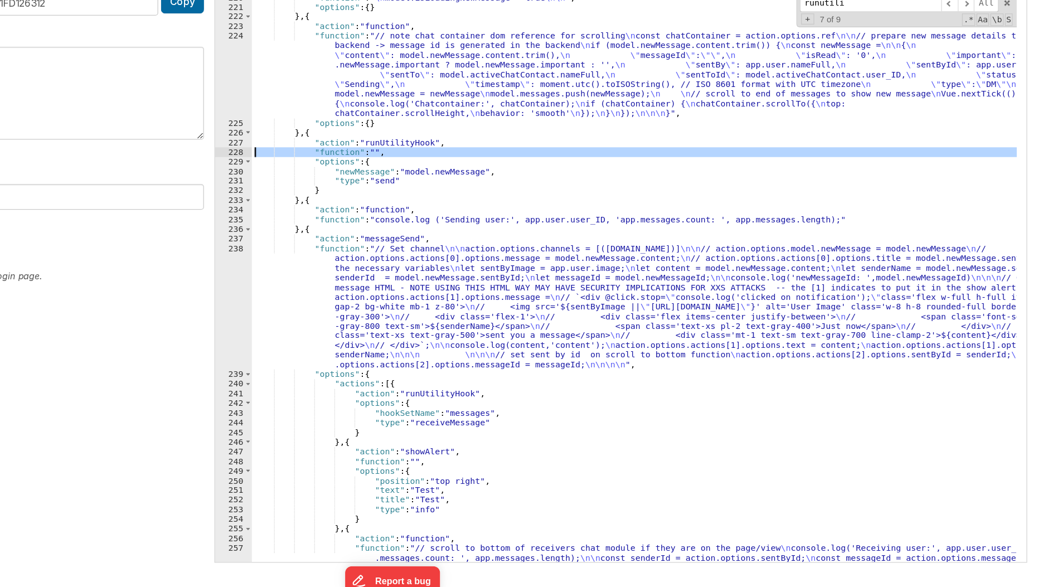
click at [396, 230] on div "228" at bounding box center [391, 232] width 30 height 8
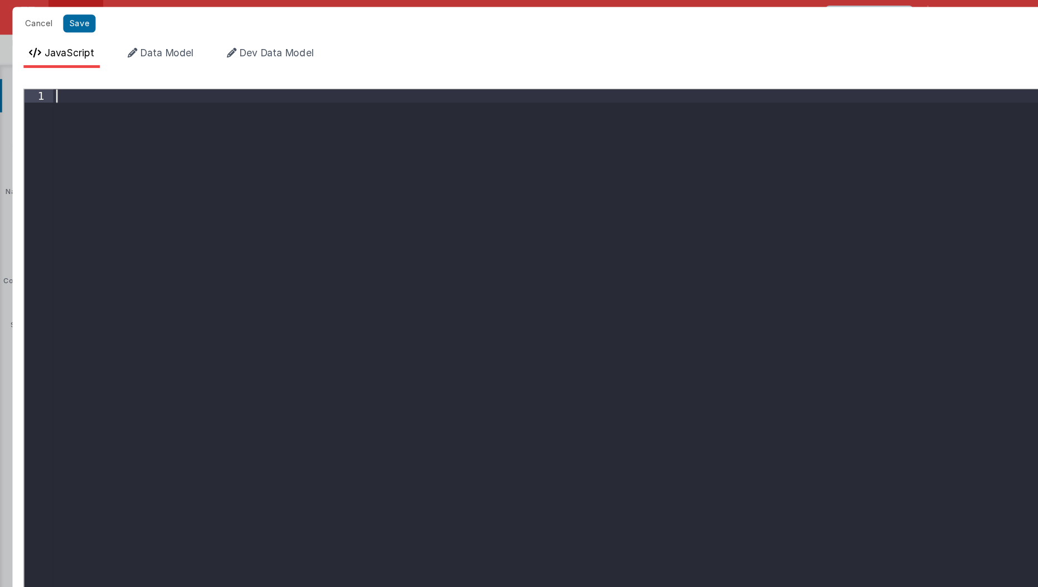
click at [219, 159] on div at bounding box center [530, 333] width 975 height 522
click at [64, 21] on button "Save" at bounding box center [64, 19] width 26 height 14
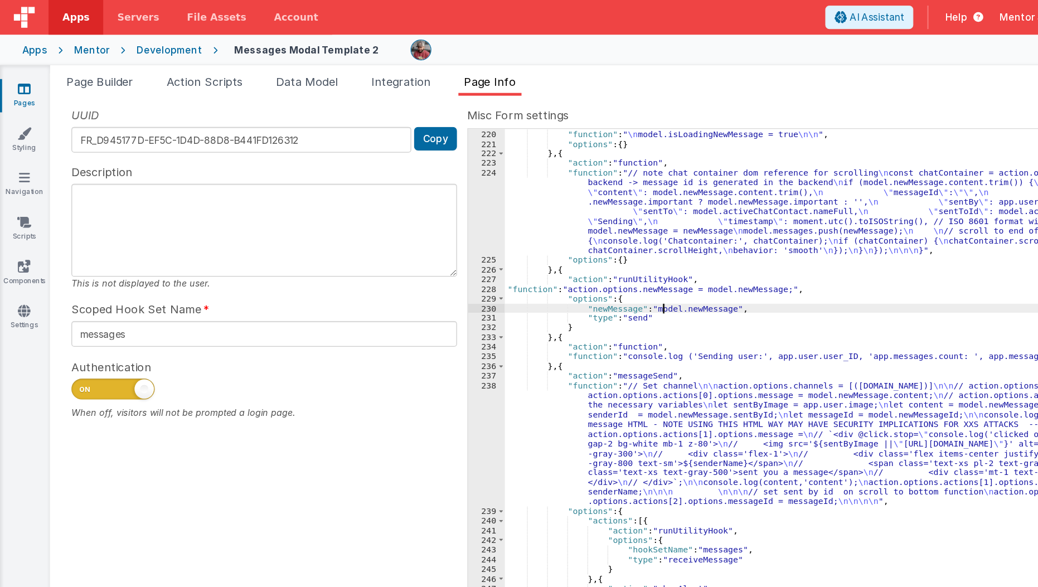
click at [532, 245] on div ""action" : "function" , "function" : " \n model.isLoadingNewMessage = true \n\n…" at bounding box center [713, 356] width 615 height 520
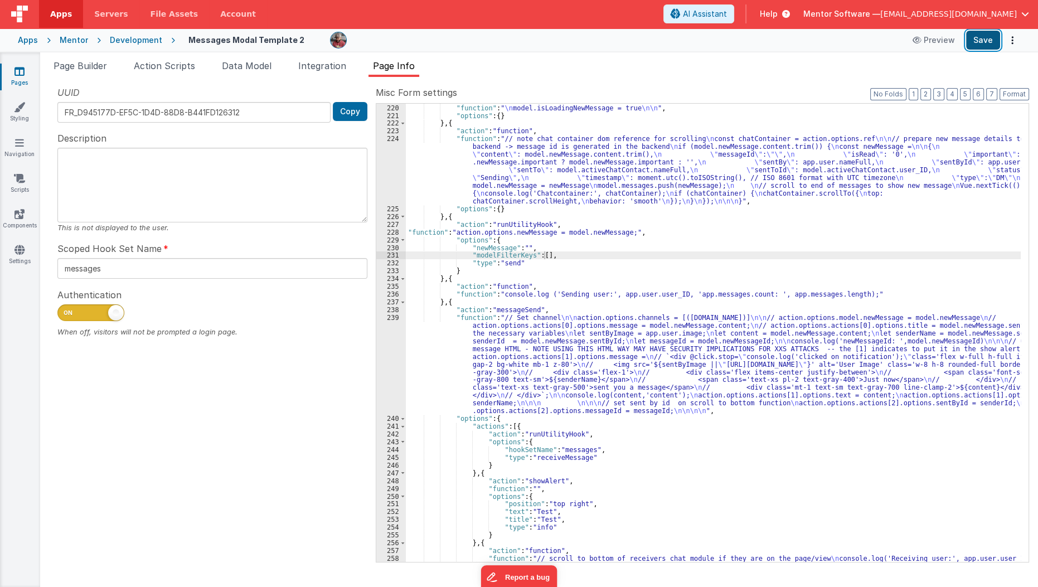
click at [975, 46] on button "Save" at bounding box center [983, 40] width 34 height 19
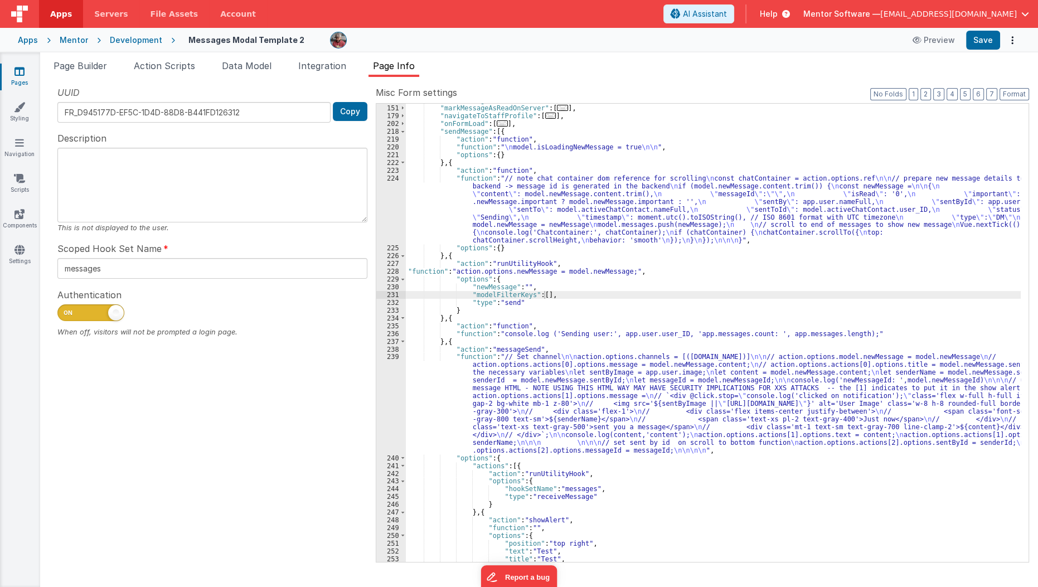
scroll to position [123, 0]
click at [600, 268] on div ""markMessageAsRead" : [ ... ] , "markMessageAsReadOnServer" : [ ... ] , "naviga…" at bounding box center [713, 333] width 615 height 474
click at [526, 304] on div ""markMessageAsRead" : [ ... ] , "markMessageAsReadOnServer" : [ ... ] , "naviga…" at bounding box center [713, 333] width 615 height 474
click at [512, 301] on div ""markMessageAsRead" : [ ... ] , "markMessageAsReadOnServer" : [ ... ] , "naviga…" at bounding box center [713, 333] width 615 height 474
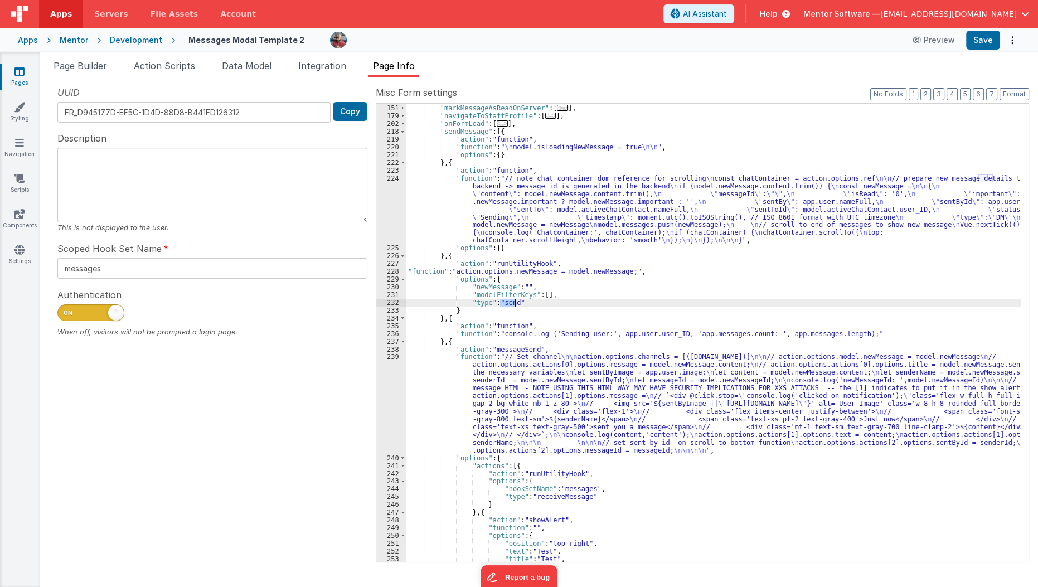
click at [512, 301] on div ""markMessageAsRead" : [ ... ] , "markMessageAsReadOnServer" : [ ... ] , "naviga…" at bounding box center [713, 333] width 615 height 474
click at [207, 270] on input "messages" at bounding box center [212, 268] width 310 height 21
click at [527, 234] on div ""markMessageAsRead" : [ ... ] , "markMessageAsReadOnServer" : [ ... ] , "naviga…" at bounding box center [713, 333] width 615 height 474
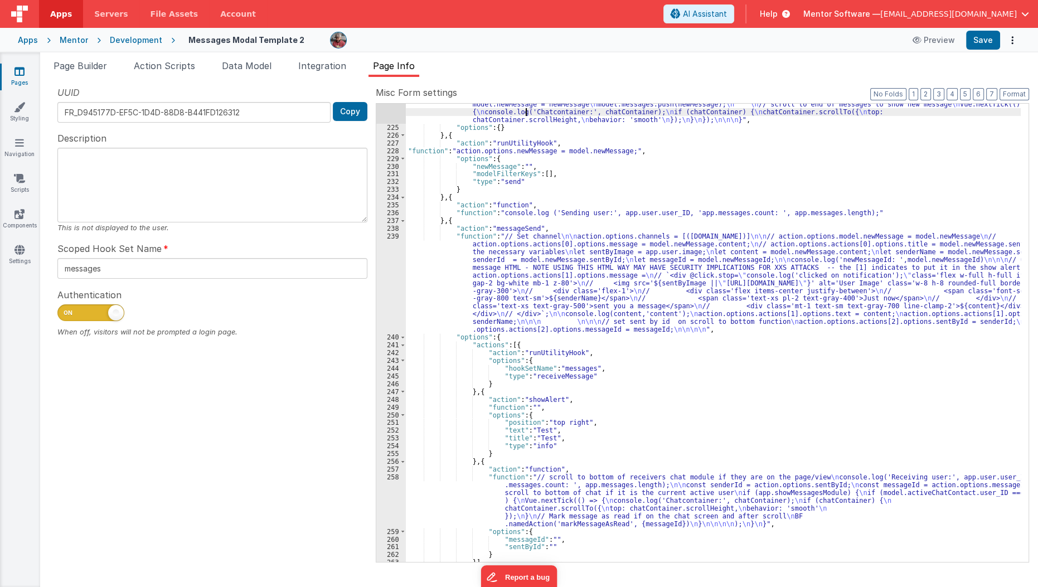
scroll to position [244, 0]
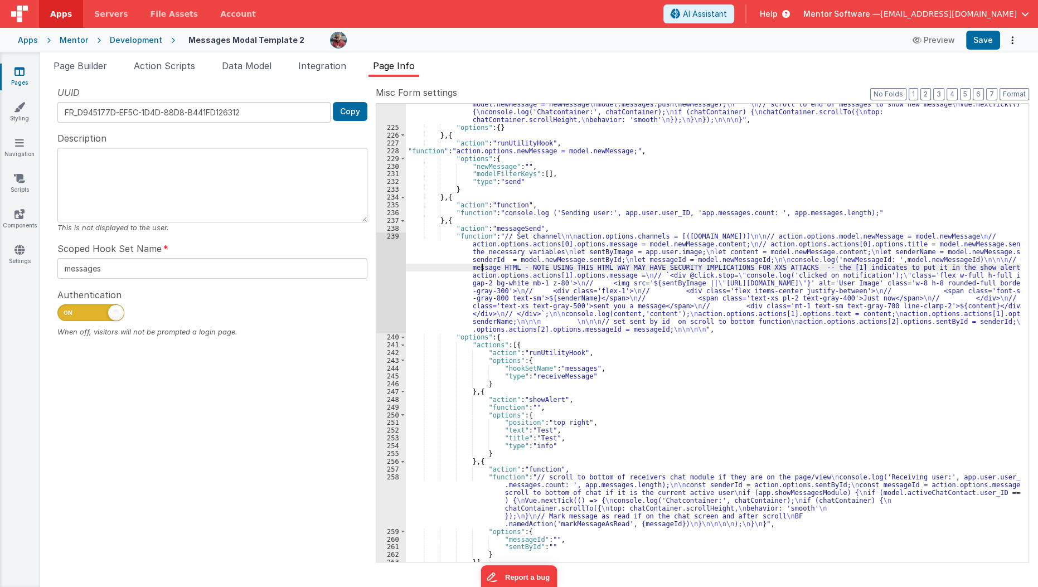
click at [480, 270] on div ""function" : "// note chat container dom reference for scrolling \n const chatC…" at bounding box center [713, 321] width 615 height 536
click at [497, 237] on div ""function" : "// note chat container dom reference for scrolling \n const chatC…" at bounding box center [713, 321] width 615 height 536
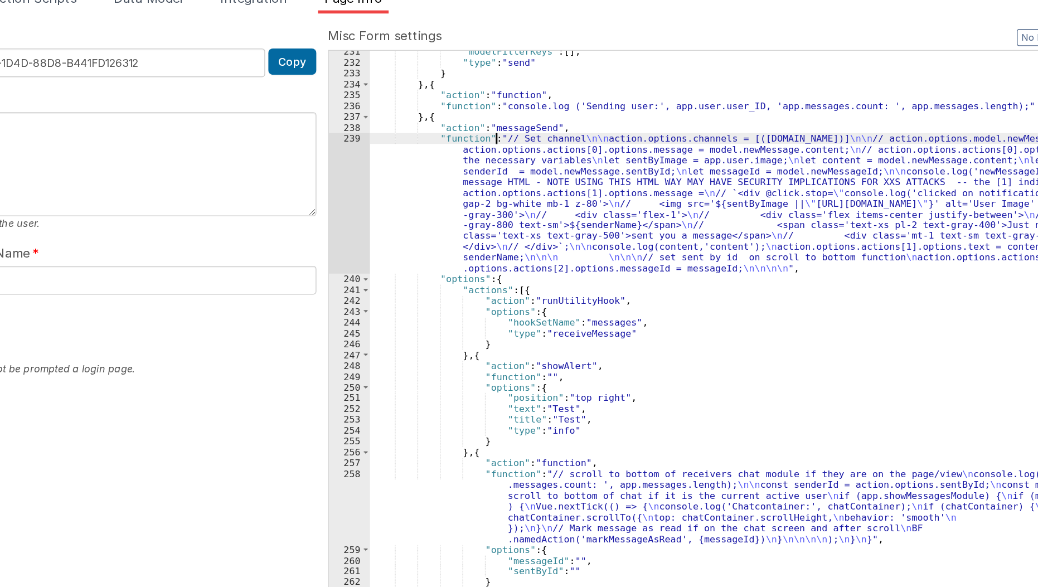
scroll to position [314, 0]
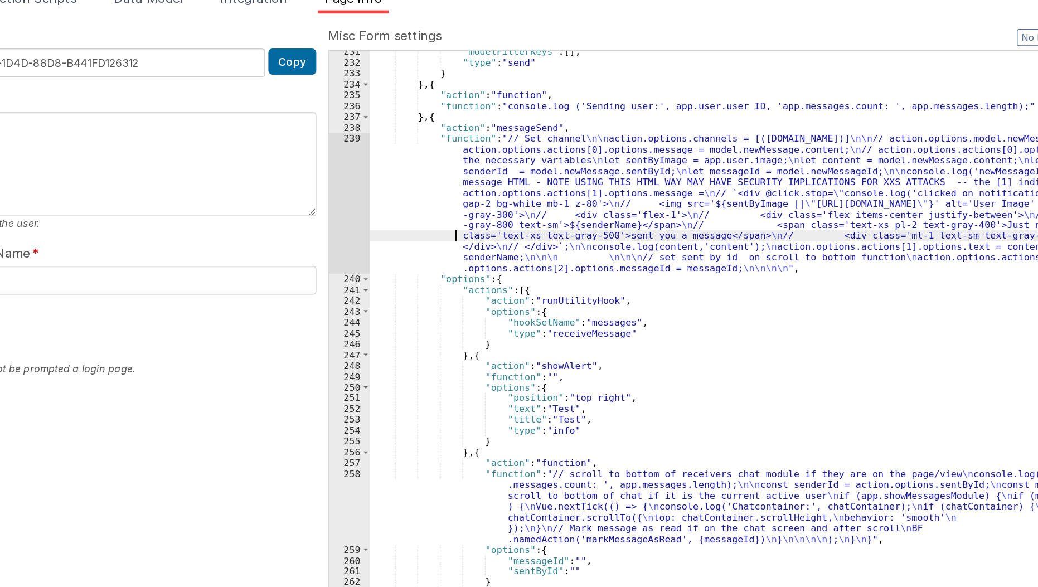
click at [439, 235] on div ""modelFilterKeys" : [ ] , "type" : "send" } } , { "action" : "function" , "func…" at bounding box center [713, 337] width 615 height 474
click at [599, 303] on div ""modelFilterKeys" : [ ] , "type" : "send" } } , { "action" : "function" , "func…" at bounding box center [713, 337] width 615 height 474
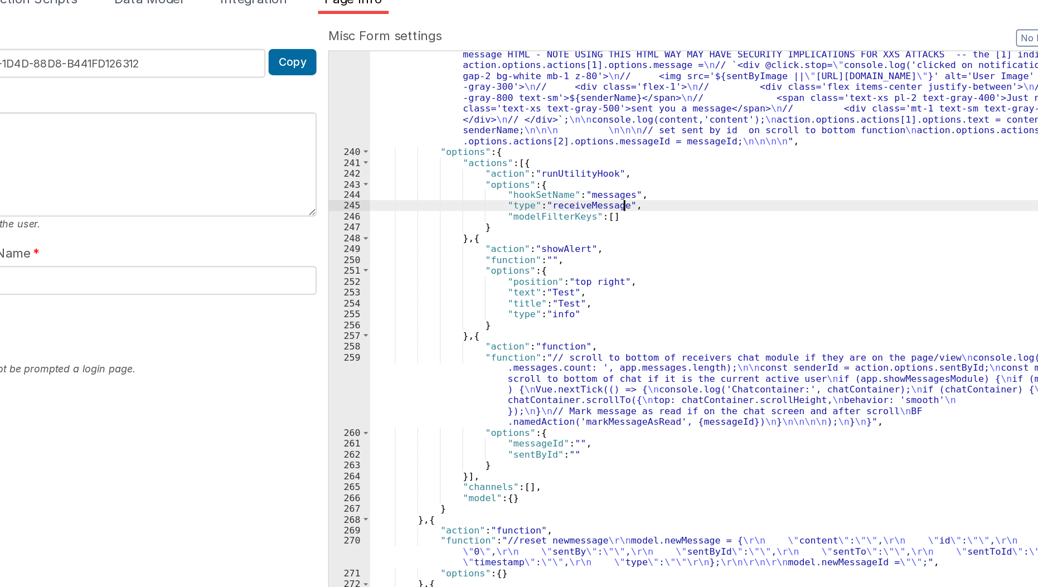
scroll to position [405, 0]
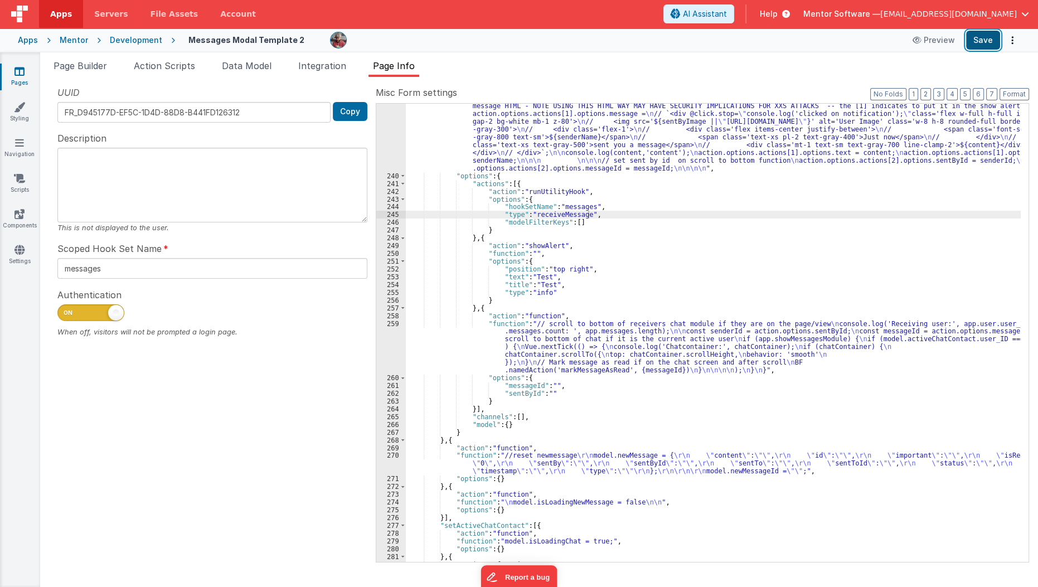
click at [985, 42] on button "Save" at bounding box center [983, 40] width 34 height 19
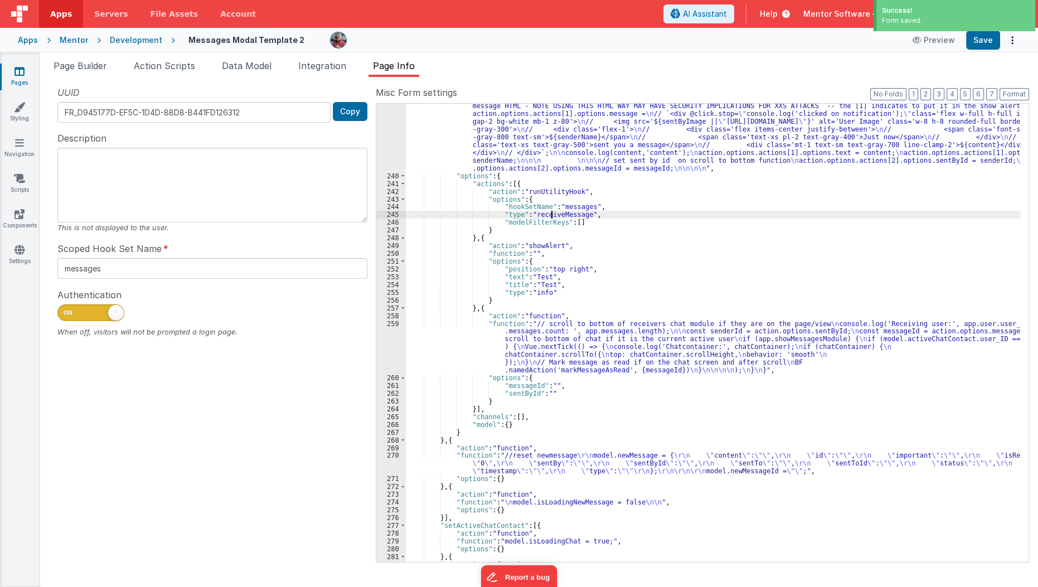
click at [553, 216] on div ""function" : "// Set channel \n\n action.options.channels = [(model.activeChatC…" at bounding box center [713, 354] width 615 height 567
type input "receiveMessage"
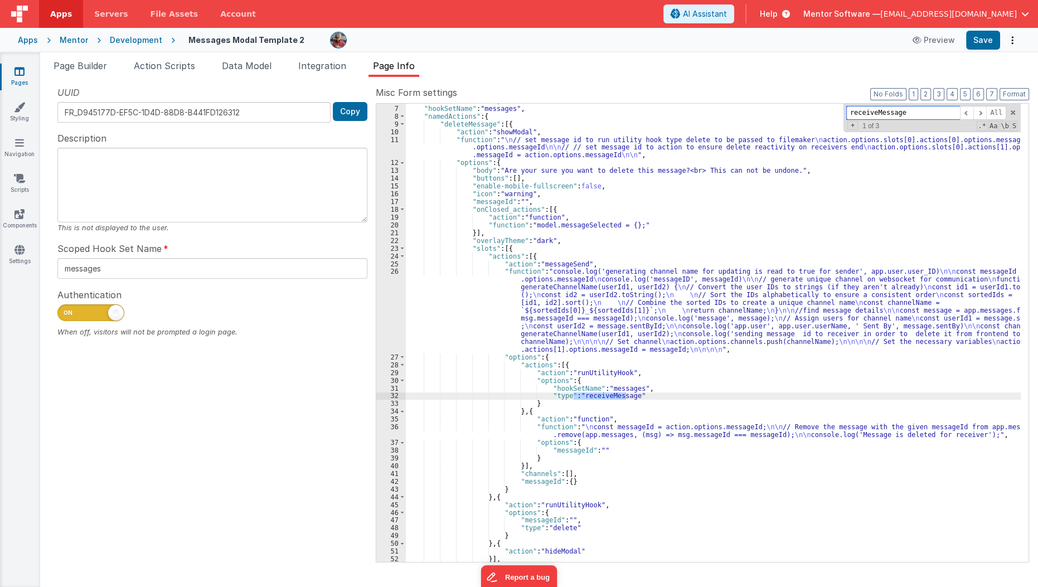
scroll to position [15, 0]
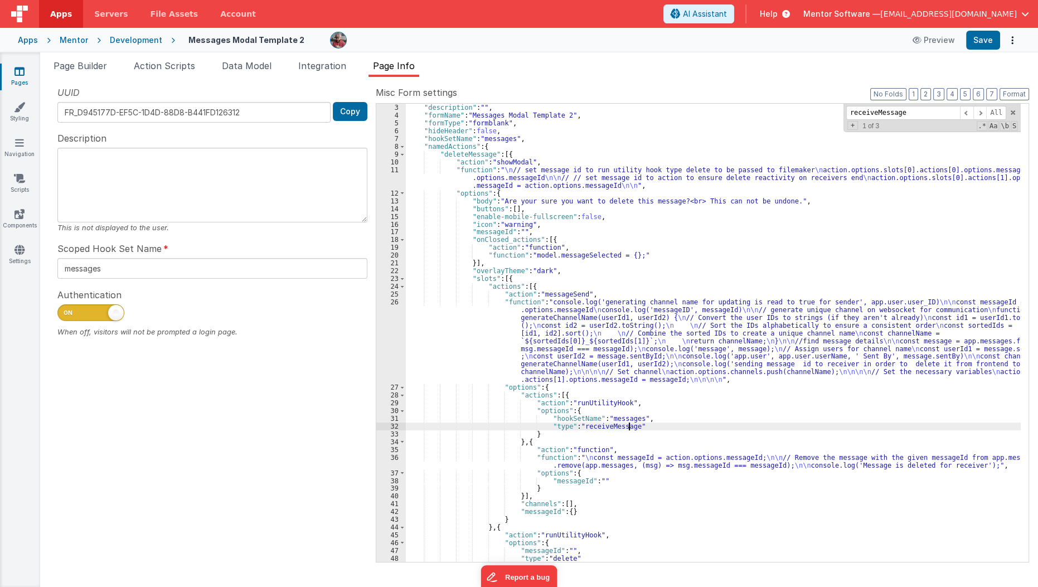
click at [645, 425] on div ""authLevel" : 1 , "description" : "" , "formName" : "Messages Modal Template 2"…" at bounding box center [713, 333] width 615 height 474
click at [983, 113] on span at bounding box center [979, 113] width 13 height 14
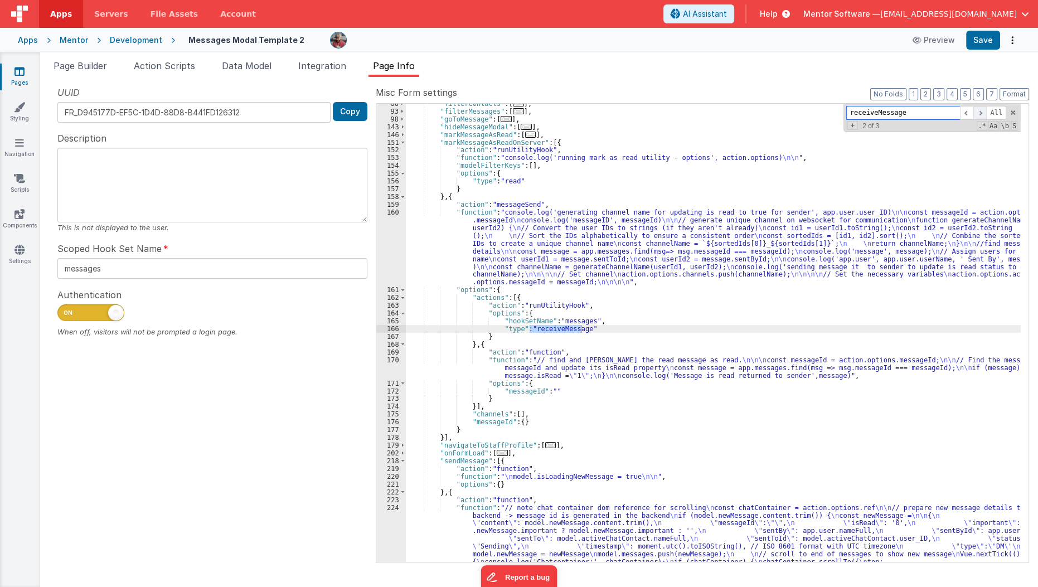
scroll to position [641, 0]
click at [595, 327] on div ""filterContacts" : [ ... ] , "filterMessages" : [ ... ] , "goToMessage" : [ ...…" at bounding box center [713, 368] width 615 height 536
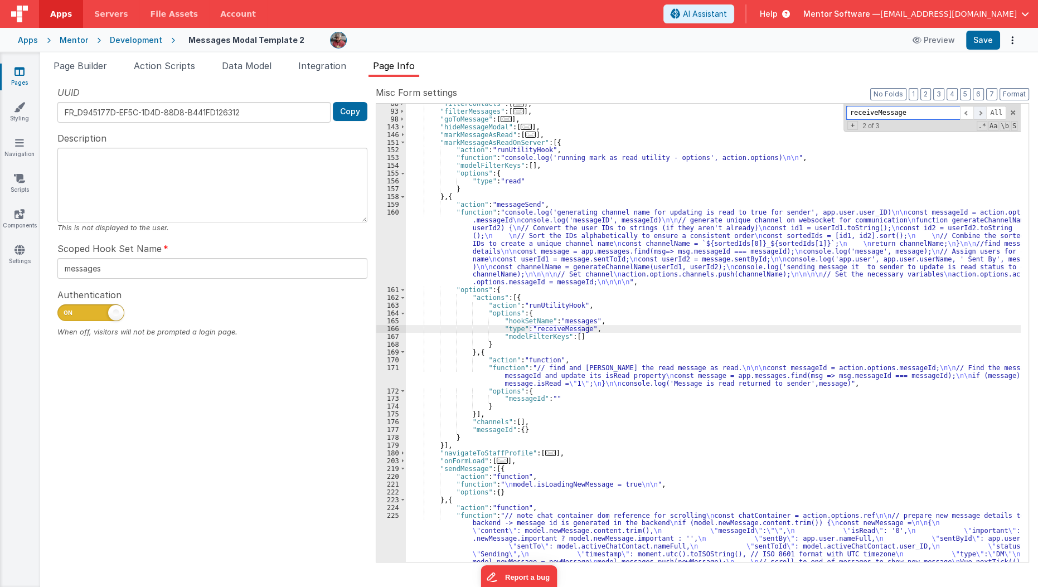
click at [977, 110] on span at bounding box center [979, 113] width 13 height 14
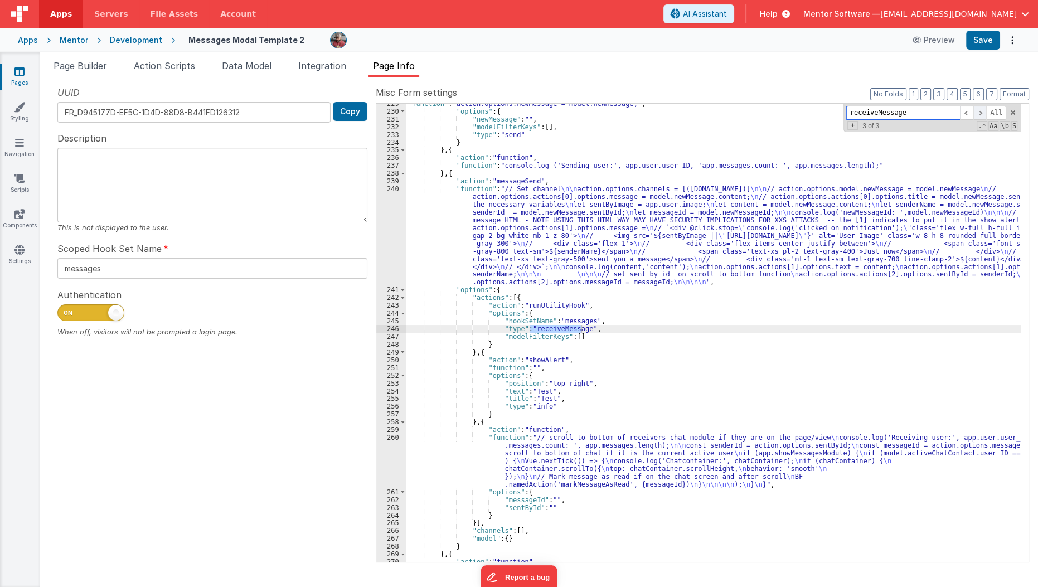
click at [977, 110] on span at bounding box center [979, 113] width 13 height 14
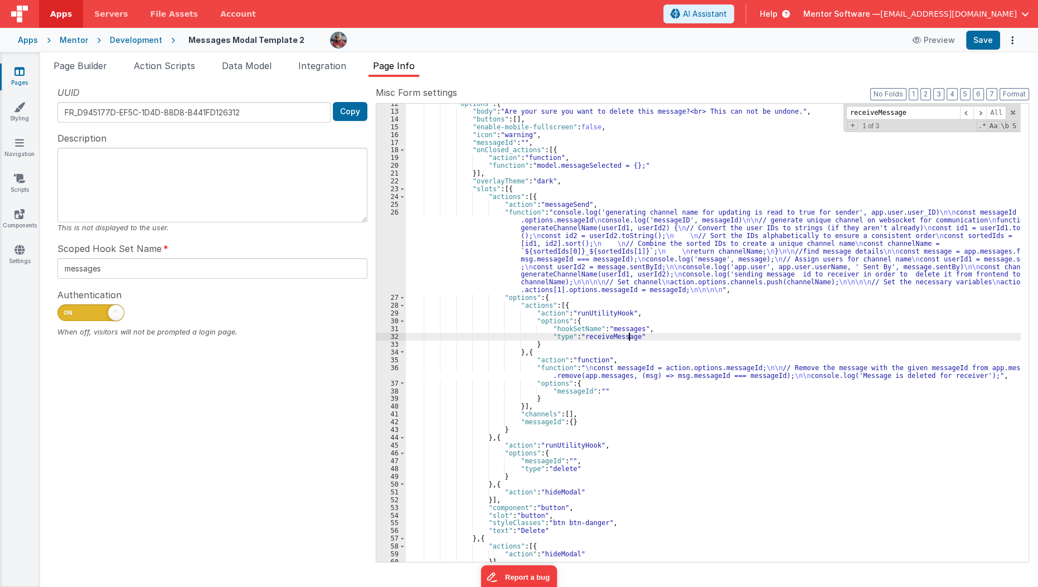
click at [675, 335] on div ""options" : { "body" : "Are your sure you want to delete this message?<br> This…" at bounding box center [713, 337] width 615 height 474
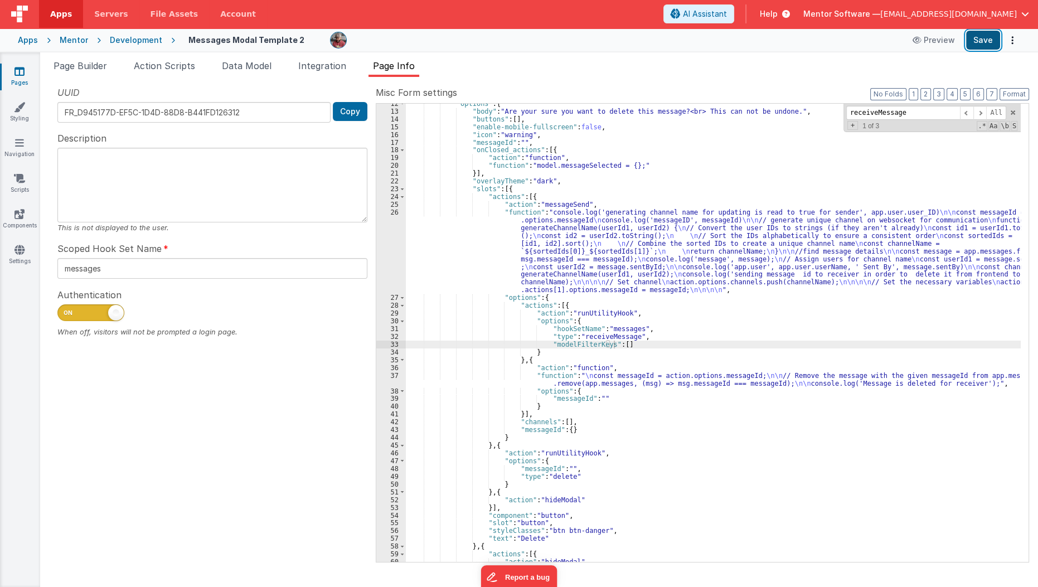
click at [974, 38] on button "Save" at bounding box center [983, 40] width 34 height 19
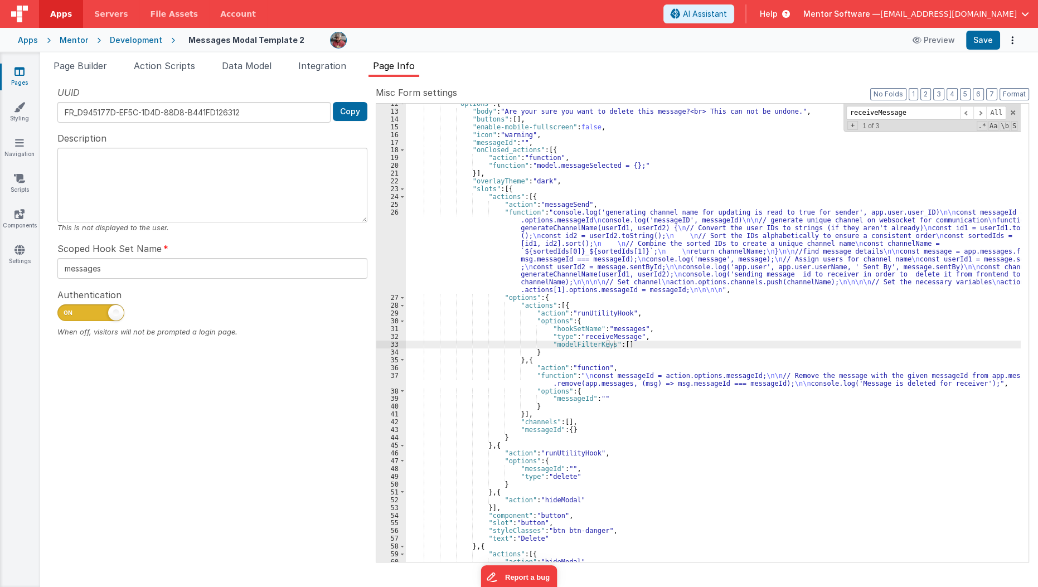
click at [13, 77] on link "Pages" at bounding box center [19, 77] width 40 height 22
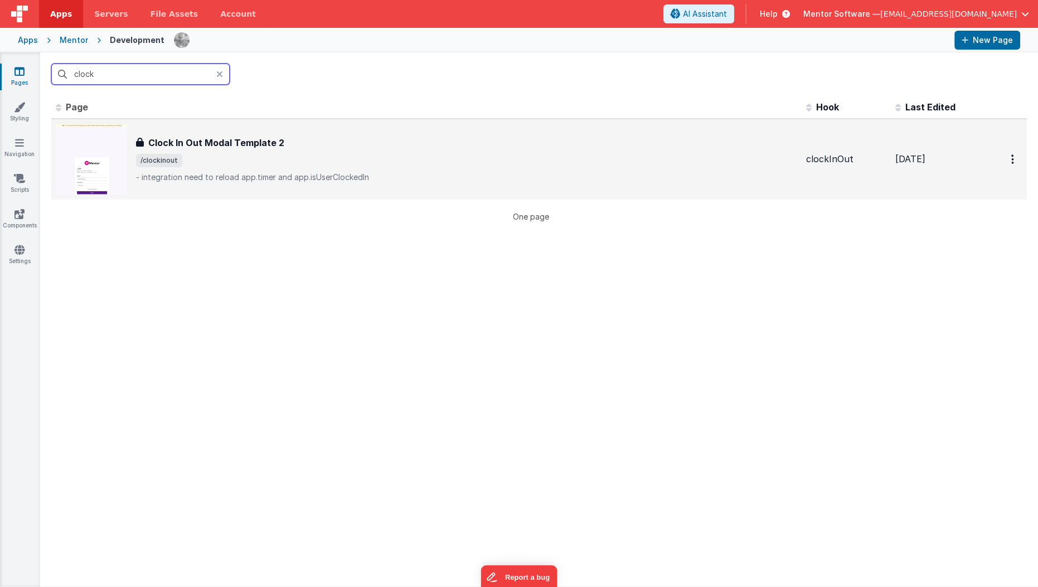
type input "clock"
click at [298, 154] on span "/clockinout" at bounding box center [466, 160] width 661 height 13
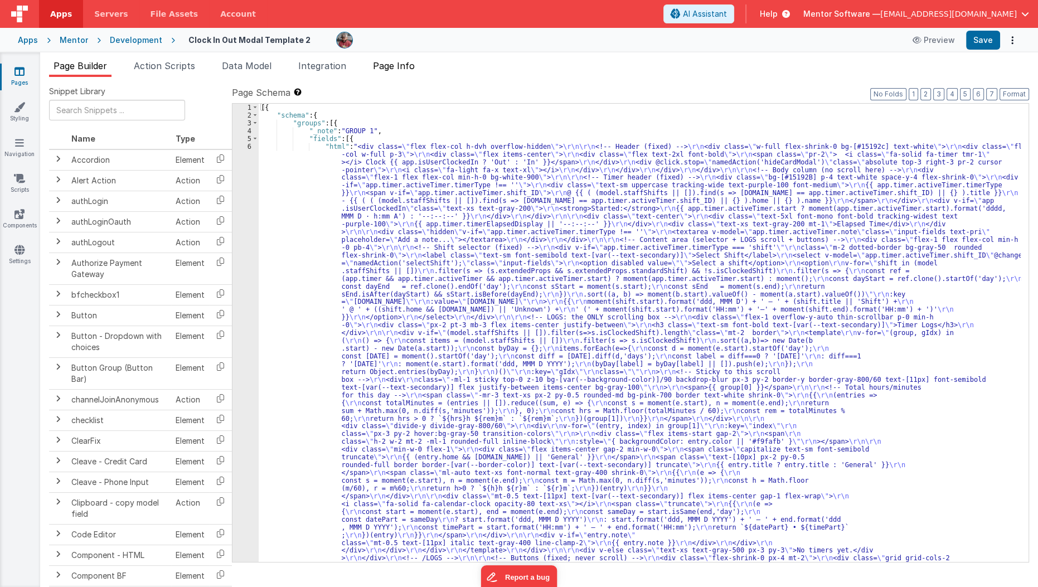
click at [392, 70] on span "Page Info" at bounding box center [394, 65] width 42 height 11
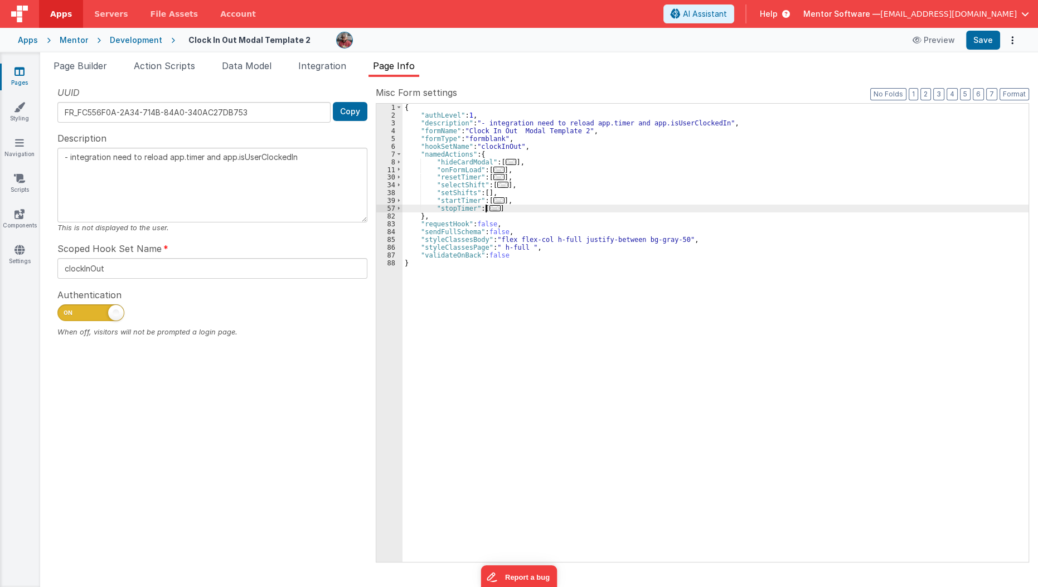
click at [491, 211] on span "..." at bounding box center [494, 208] width 11 height 6
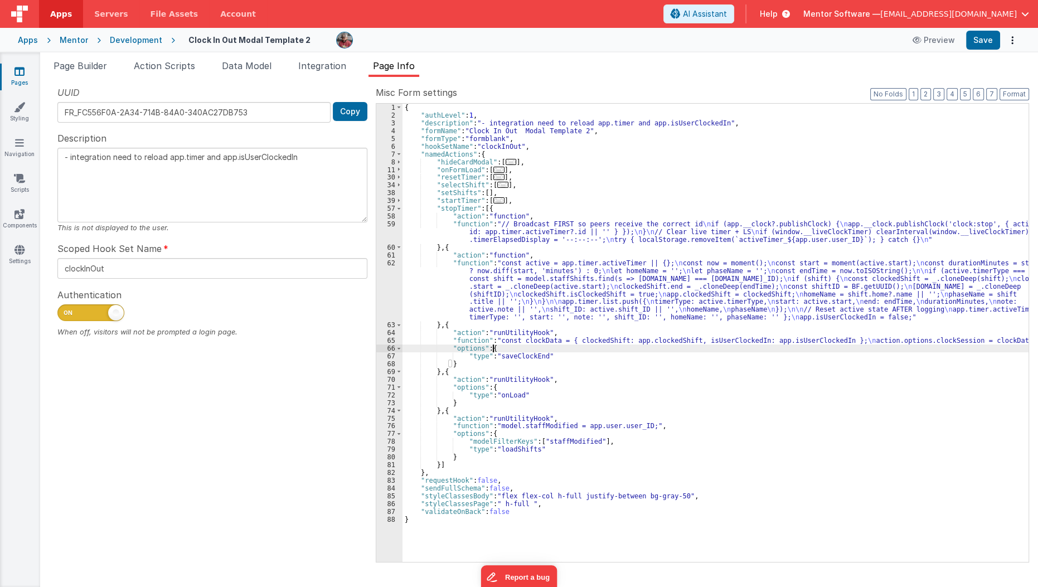
click at [537, 344] on div "{ "authLevel" : 1 , "description" : "- integration need to reload app.timer and…" at bounding box center [715, 341] width 626 height 474
click at [515, 338] on div "{ "authLevel" : 1 , "description" : "- integration need to reload app.timer and…" at bounding box center [715, 341] width 626 height 474
click at [516, 353] on div "{ "authLevel" : 1 , "description" : "- integration need to reload app.timer and…" at bounding box center [715, 341] width 626 height 474
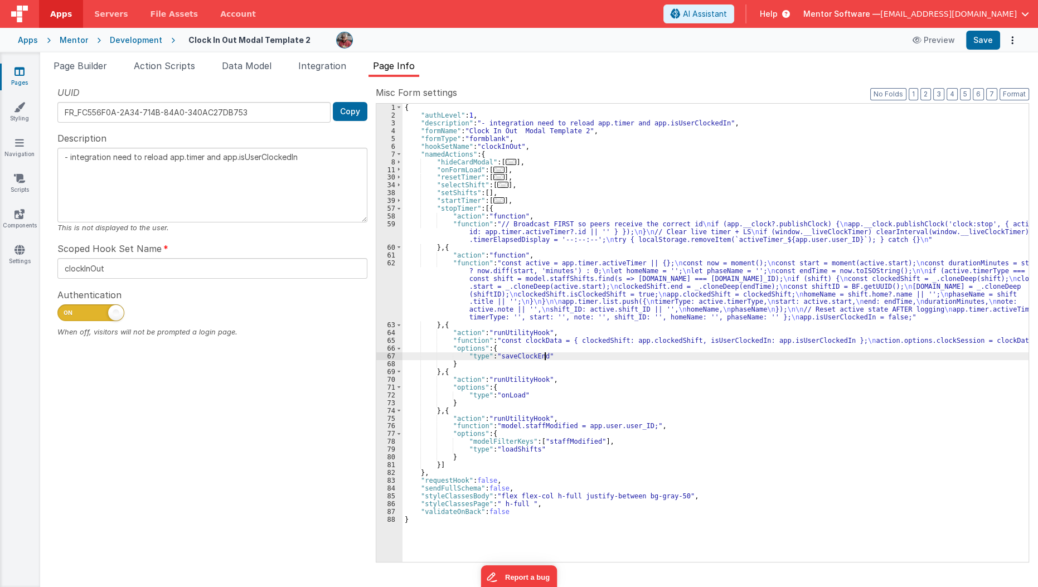
click at [566, 353] on div "{ "authLevel" : 1 , "description" : "- integration need to reload app.timer and…" at bounding box center [715, 341] width 626 height 474
click at [96, 266] on input "clockInOut" at bounding box center [212, 268] width 310 height 21
click at [399, 210] on span at bounding box center [399, 209] width 6 height 8
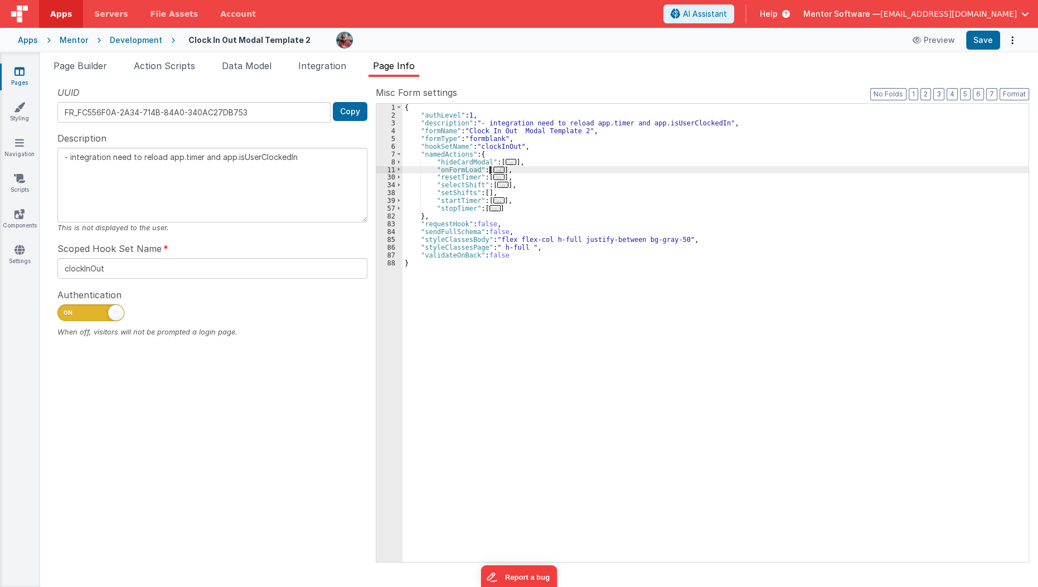
click at [494, 168] on span "..." at bounding box center [498, 170] width 11 height 6
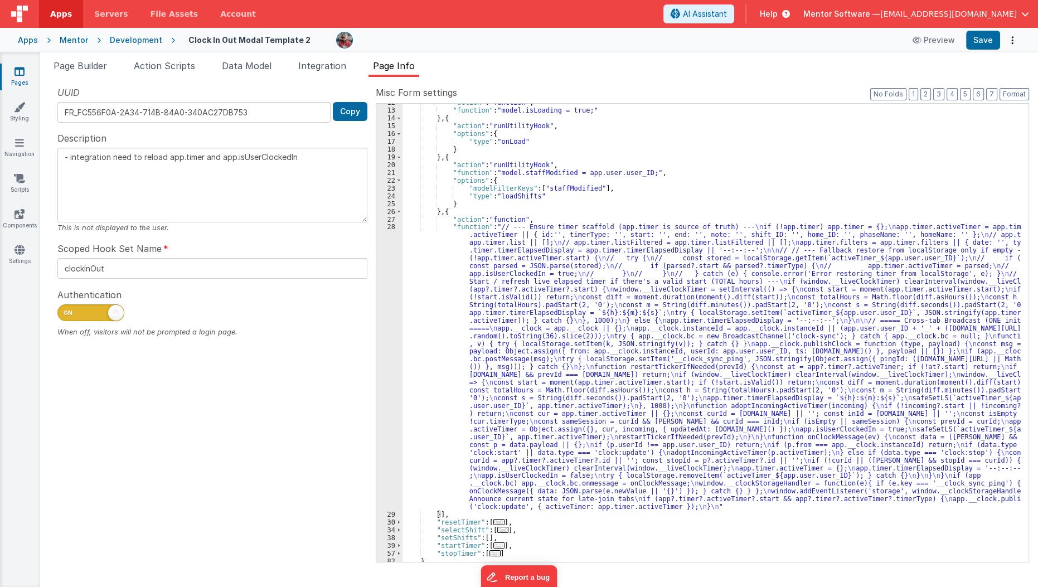
scroll to position [74, 0]
click at [529, 197] on div ""action" : "function" , "function" : "model.isLoading = true;" } , { "action" :…" at bounding box center [711, 336] width 619 height 474
click at [529, 211] on div ""action" : "function" , "function" : "model.isLoading = true;" } , { "action" :…" at bounding box center [711, 336] width 619 height 474
click at [541, 192] on div ""action" : "function" , "function" : "model.isLoading = true;" } , { "action" :…" at bounding box center [711, 336] width 619 height 474
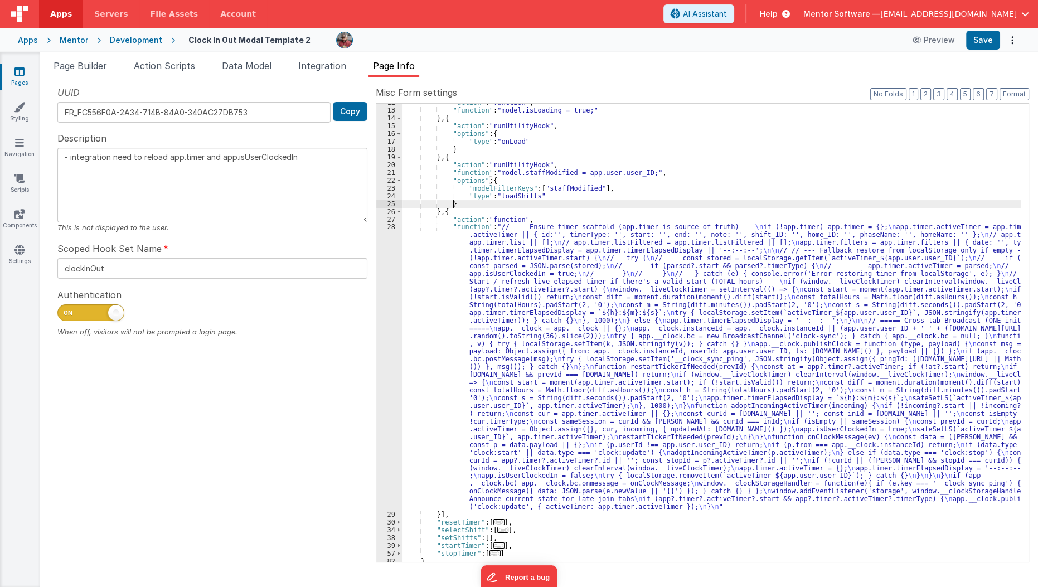
click at [541, 205] on div ""action" : "function" , "function" : "model.isLoading = true;" } , { "action" :…" at bounding box center [711, 336] width 619 height 474
click at [524, 199] on div ""action" : "function" , "function" : "model.isLoading = true;" } , { "action" :…" at bounding box center [711, 336] width 619 height 474
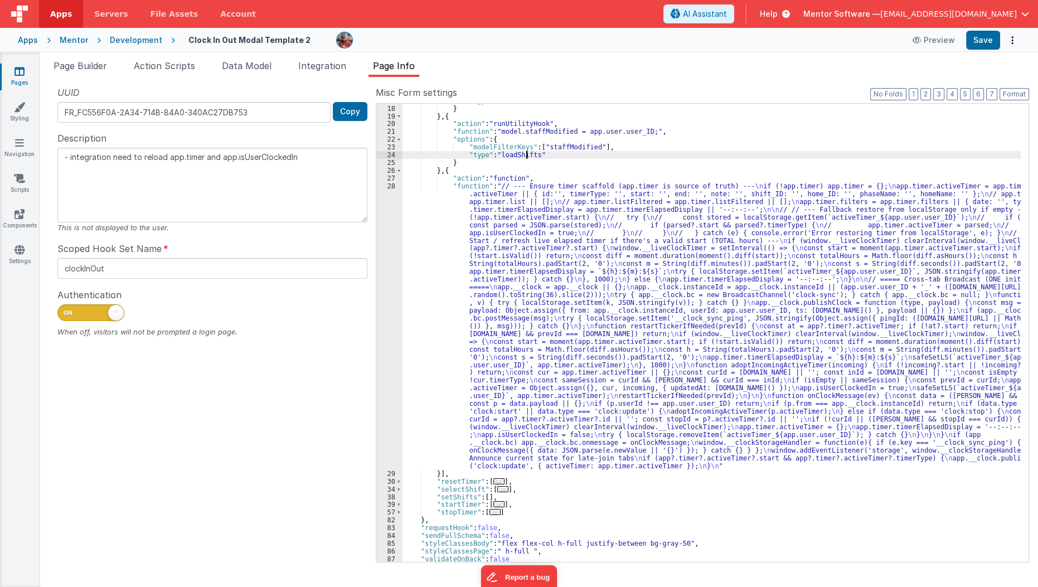
scroll to position [124, 0]
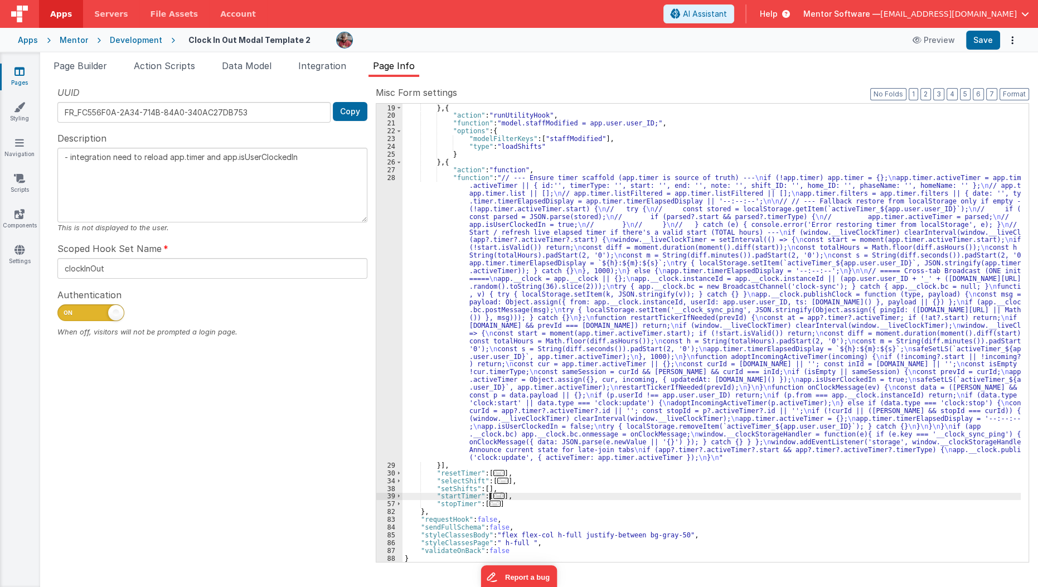
click at [498, 494] on span "..." at bounding box center [498, 496] width 11 height 6
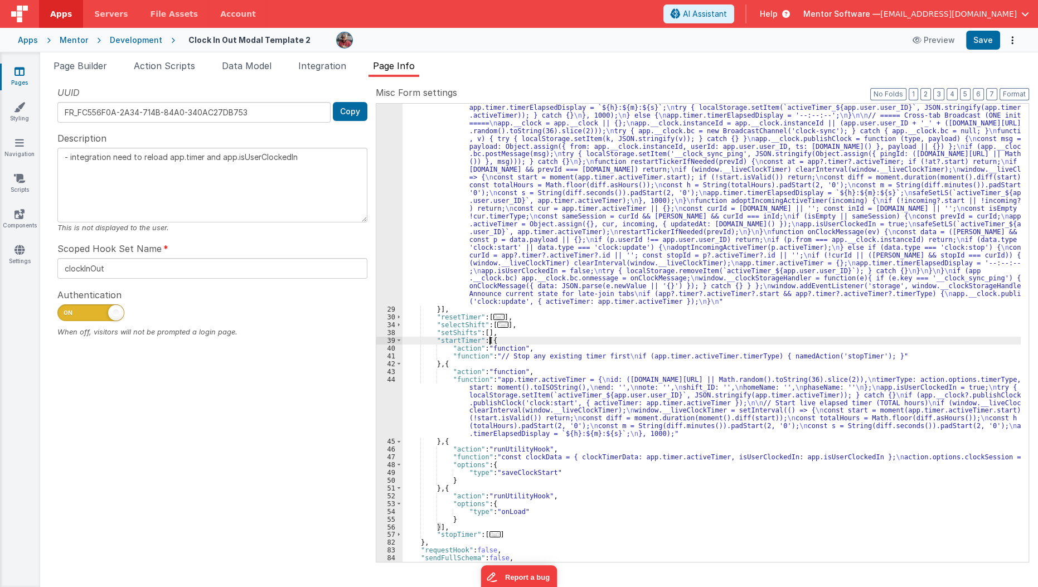
scroll to position [310, 0]
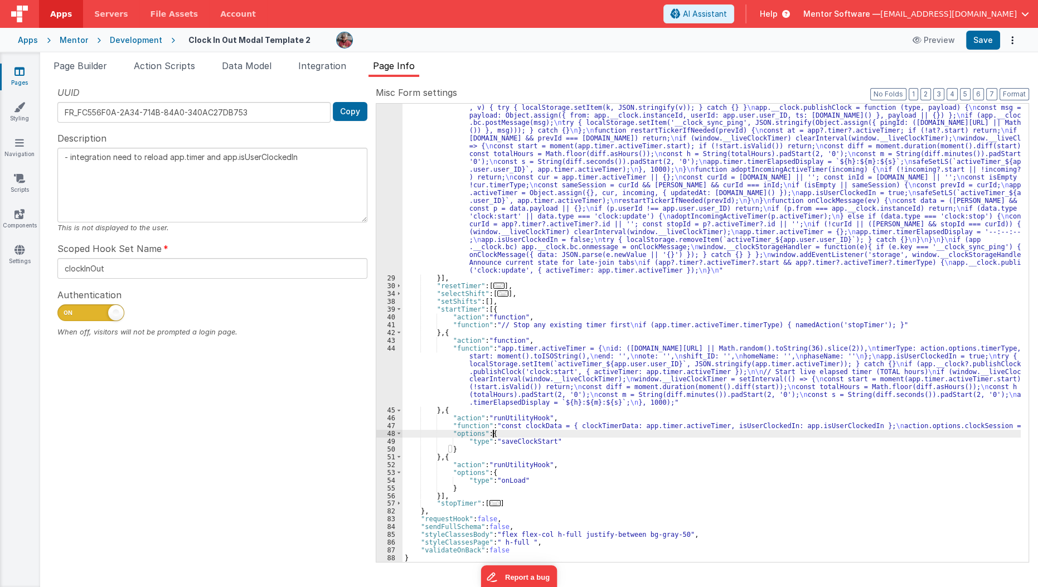
click at [521, 436] on div ""function" : "// --- Ensure timer scaffold (app.timer is source of truth) --- \…" at bounding box center [711, 363] width 619 height 753
click at [399, 425] on div "47" at bounding box center [389, 426] width 26 height 8
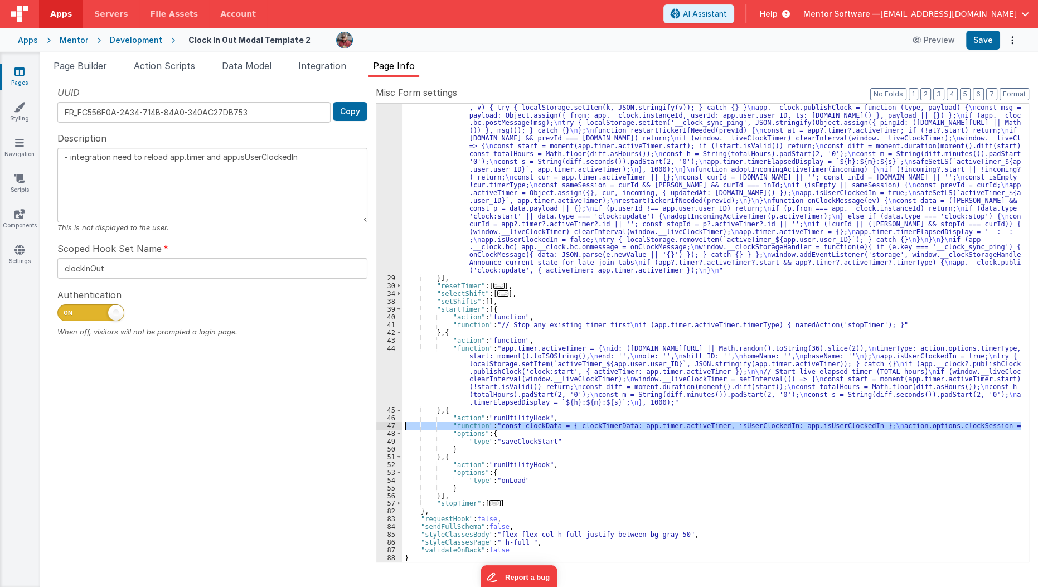
click at [392, 425] on div "47" at bounding box center [389, 426] width 26 height 8
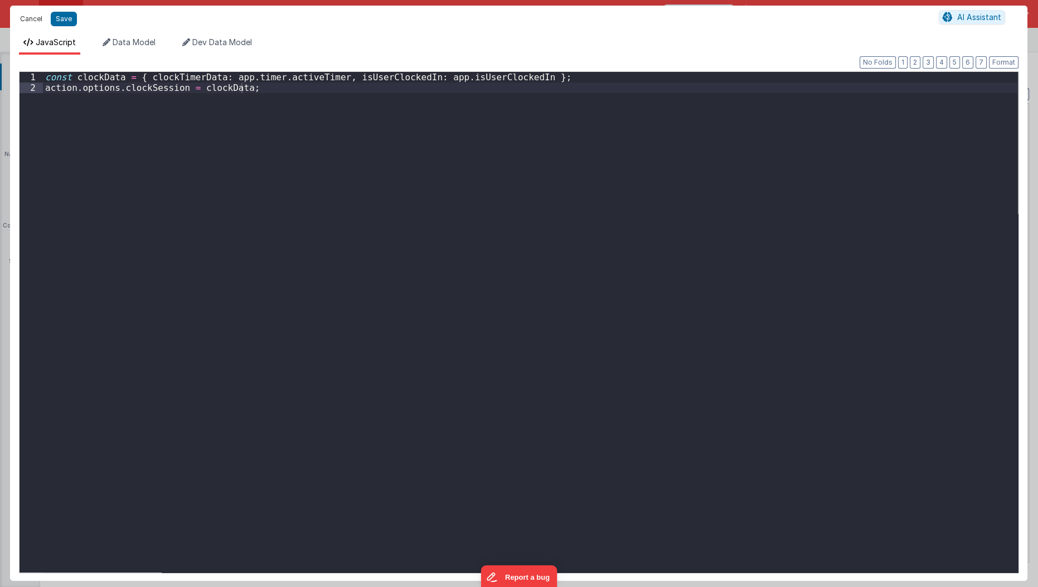
click at [26, 22] on button "Cancel" at bounding box center [30, 19] width 33 height 16
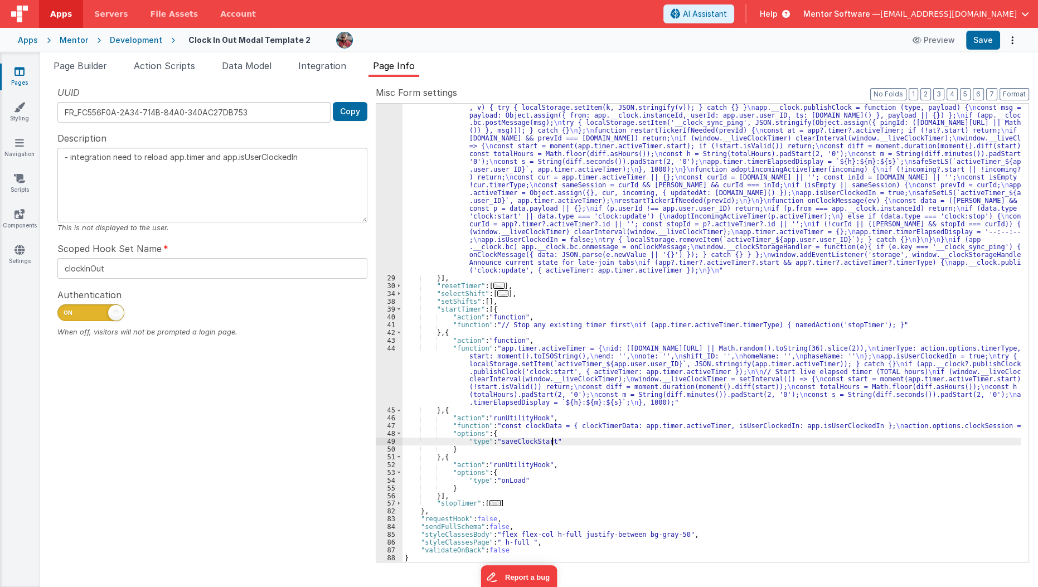
click at [586, 444] on div ""function" : "// --- Ensure timer scaffold (app.timer is source of truth) --- \…" at bounding box center [711, 363] width 619 height 753
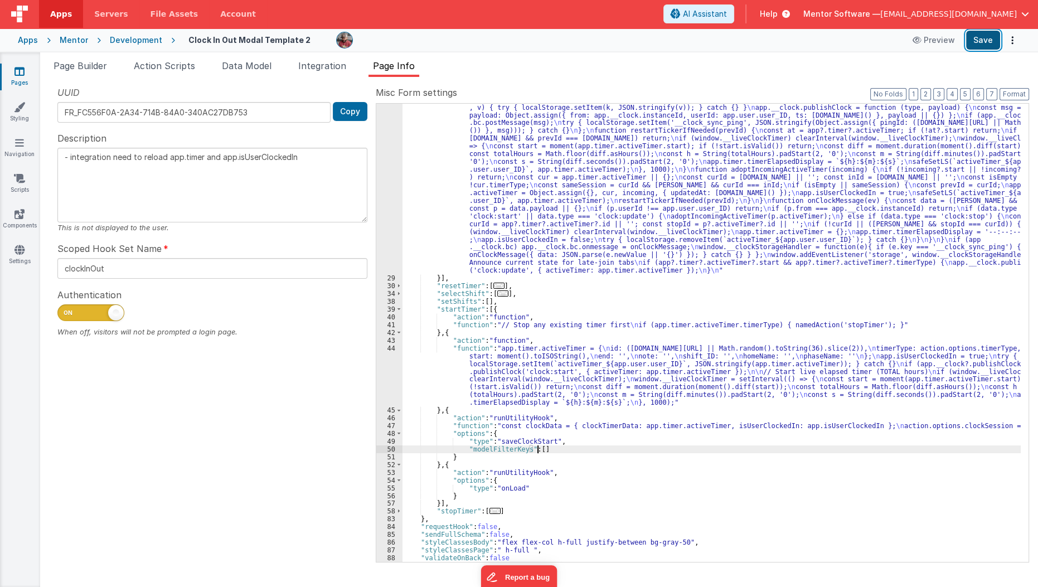
click at [978, 45] on button "Save" at bounding box center [983, 40] width 34 height 19
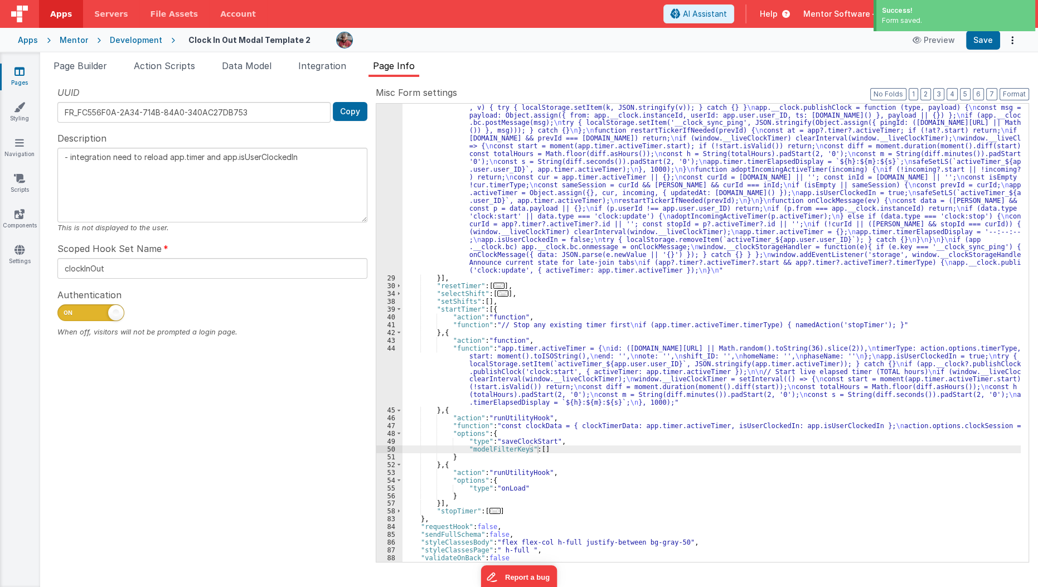
scroll to position [318, 0]
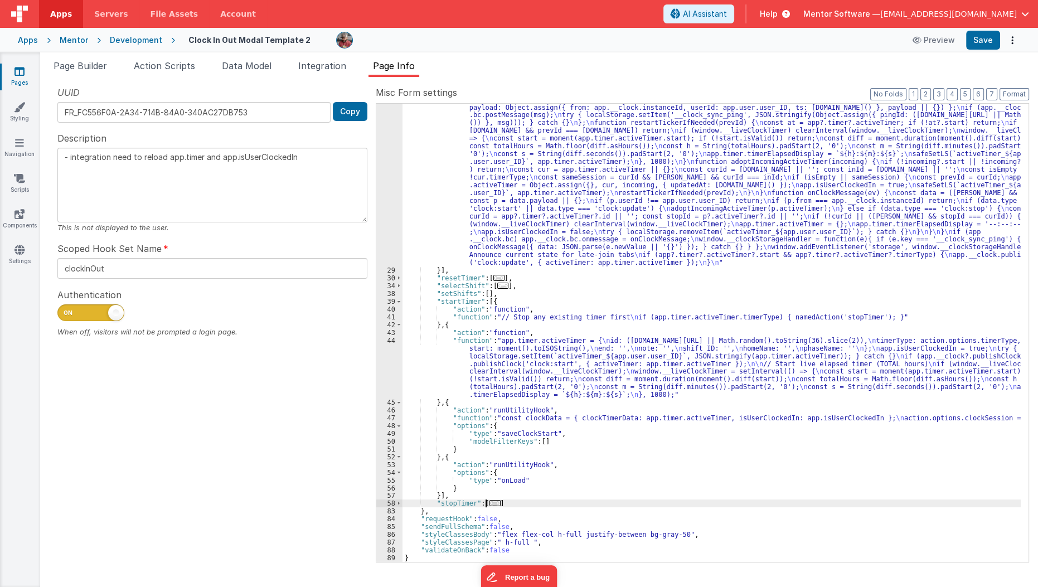
click at [489, 503] on span "..." at bounding box center [494, 503] width 11 height 6
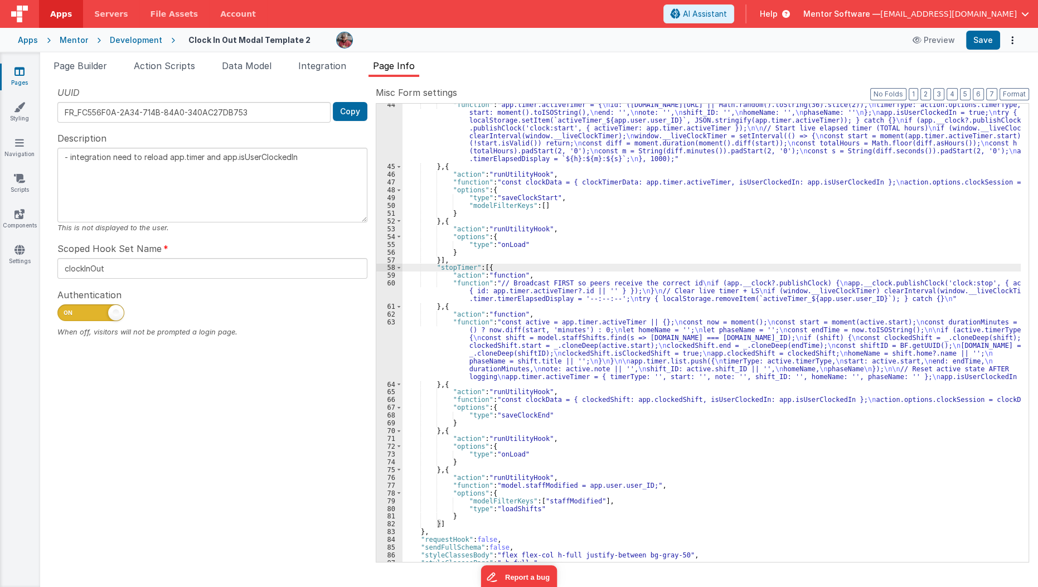
scroll to position [575, 0]
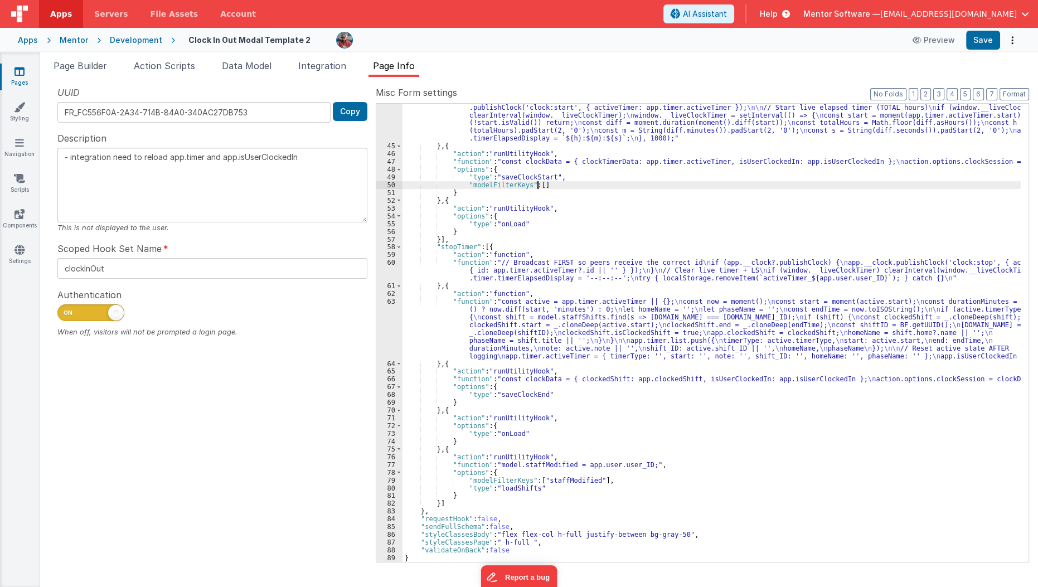
click at [554, 183] on div ""function" : "app.timer.activeTimer = { \n id: (window.BF?.getUUID?.() || Math.…" at bounding box center [711, 344] width 619 height 528
click at [552, 391] on div ""function" : "app.timer.activeTimer = { \n id: (window.BF?.getUUID?.() || Math.…" at bounding box center [711, 344] width 619 height 528
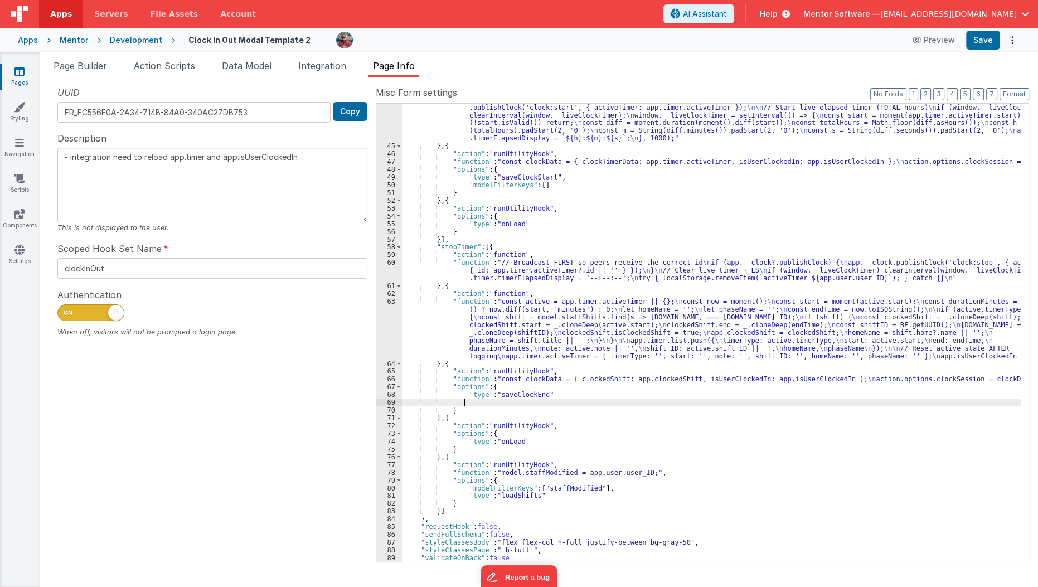
paste textarea
click at [986, 40] on button "Save" at bounding box center [983, 40] width 34 height 19
click at [15, 72] on icon at bounding box center [19, 71] width 10 height 11
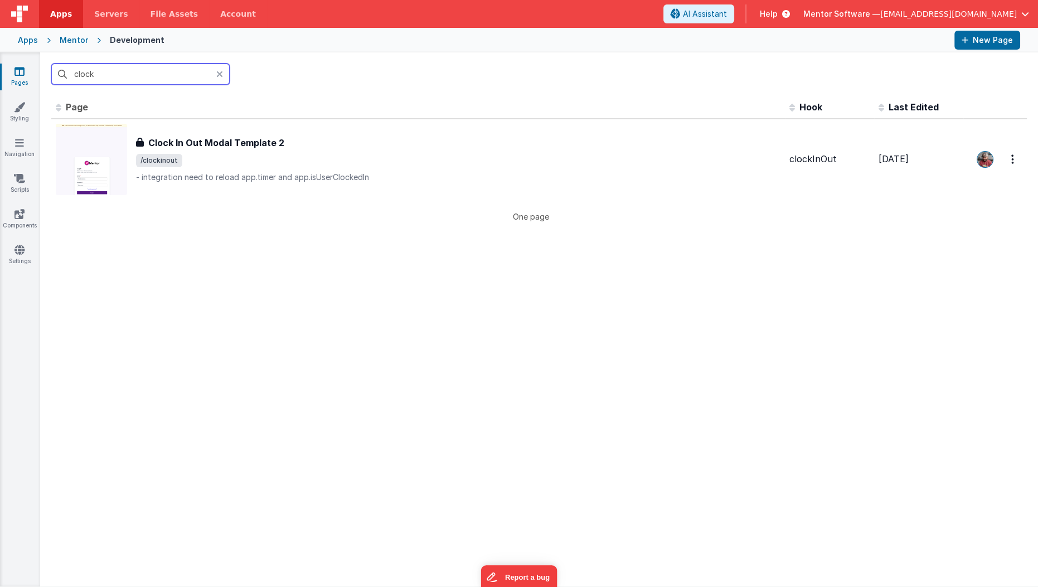
click at [124, 81] on input "clock" at bounding box center [140, 74] width 178 height 21
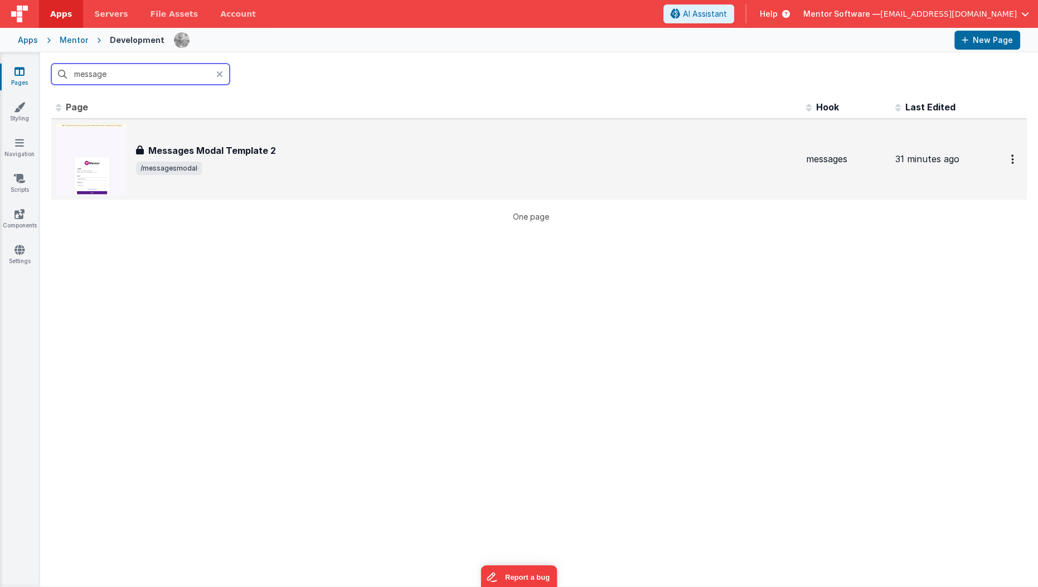
type input "message"
click at [172, 141] on div "Messages Modal Template 2 Messages Modal Template 2 /messagesmodal" at bounding box center [426, 159] width 741 height 71
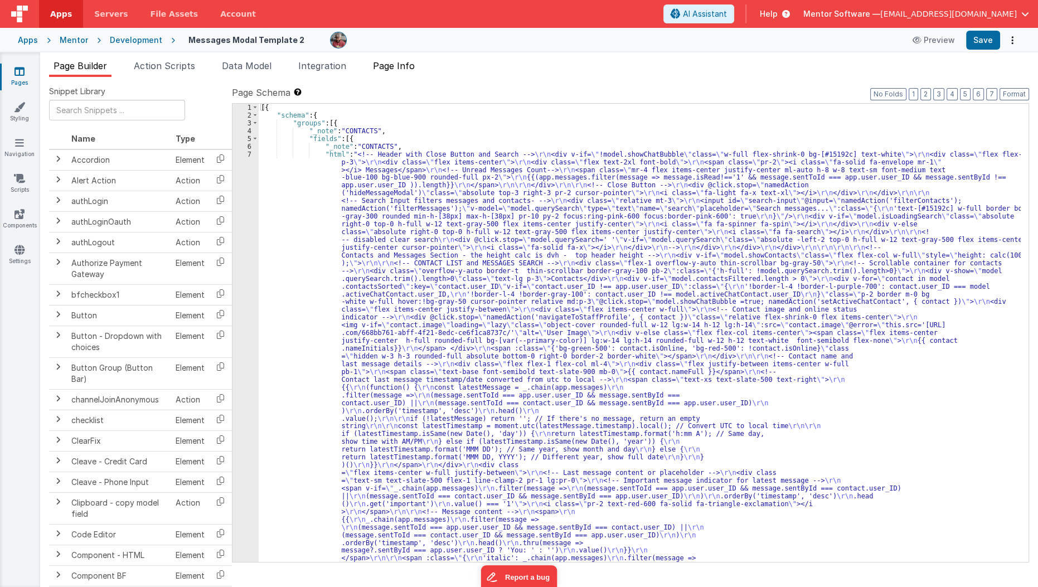
click at [405, 63] on span "Page Info" at bounding box center [394, 65] width 42 height 11
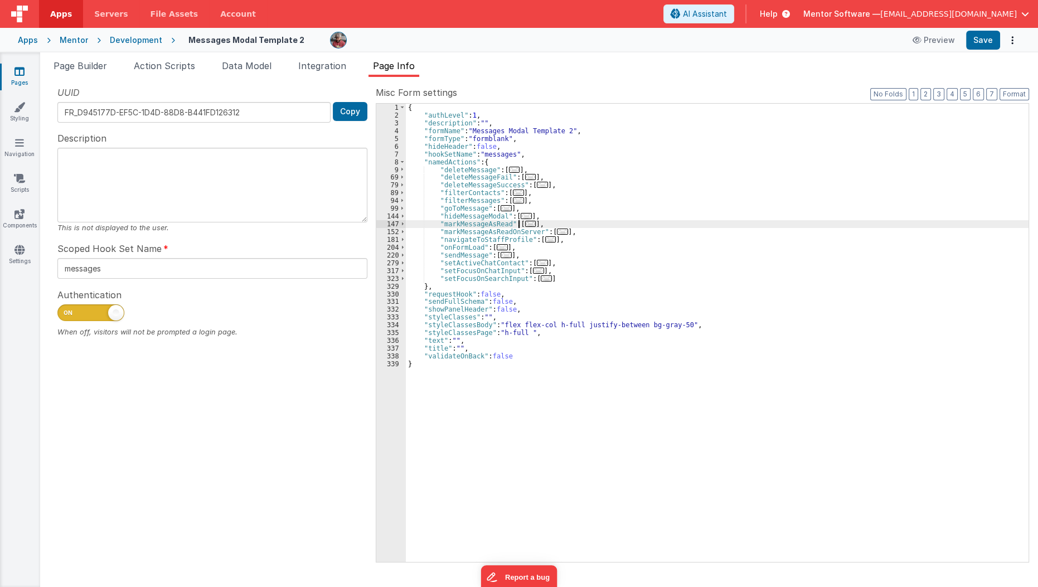
click at [525, 221] on span "..." at bounding box center [530, 224] width 11 height 6
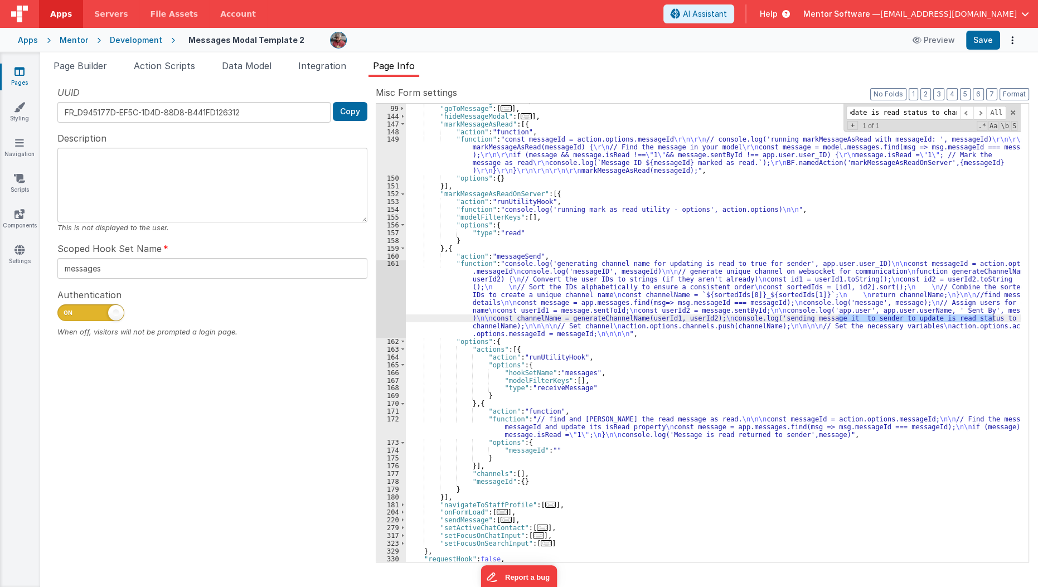
scroll to position [103, 0]
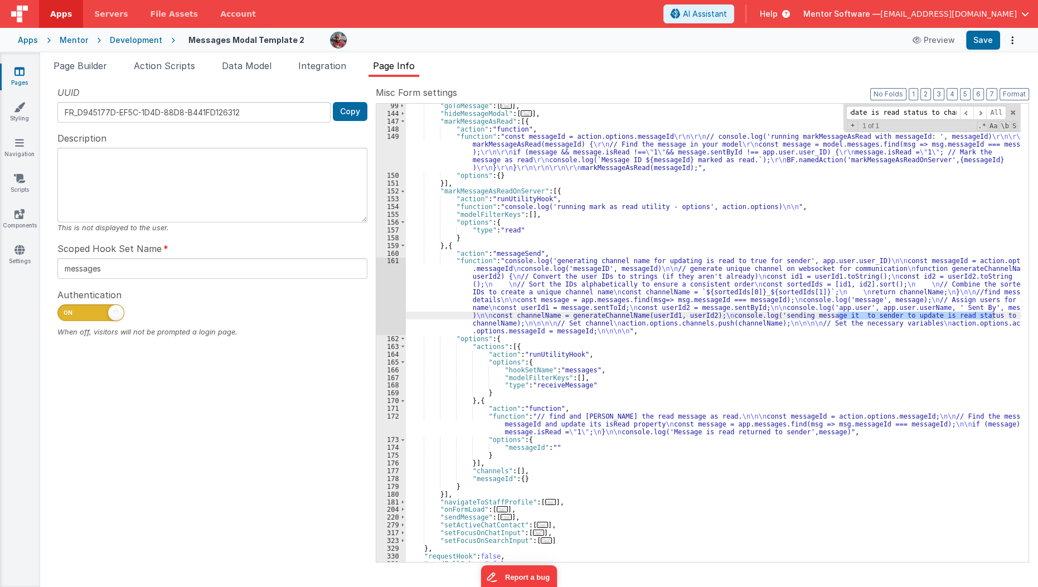
type input "sender to update is read status to channel"
click at [574, 291] on div ""goToMessage" : [ ... ] , "hideMessageModal" : [ ... ] , "markMessageAsRead" : …" at bounding box center [713, 339] width 615 height 474
click at [596, 323] on div ""goToMessage" : [ ... ] , "hideMessageModal" : [ ... ] , "markMessageAsRead" : …" at bounding box center [713, 339] width 615 height 474
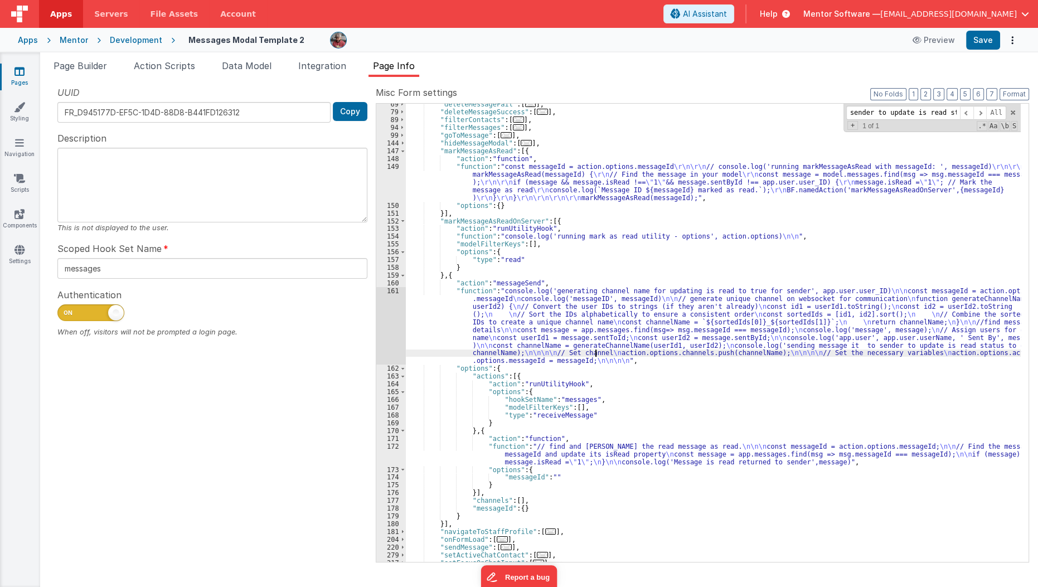
scroll to position [99, 0]
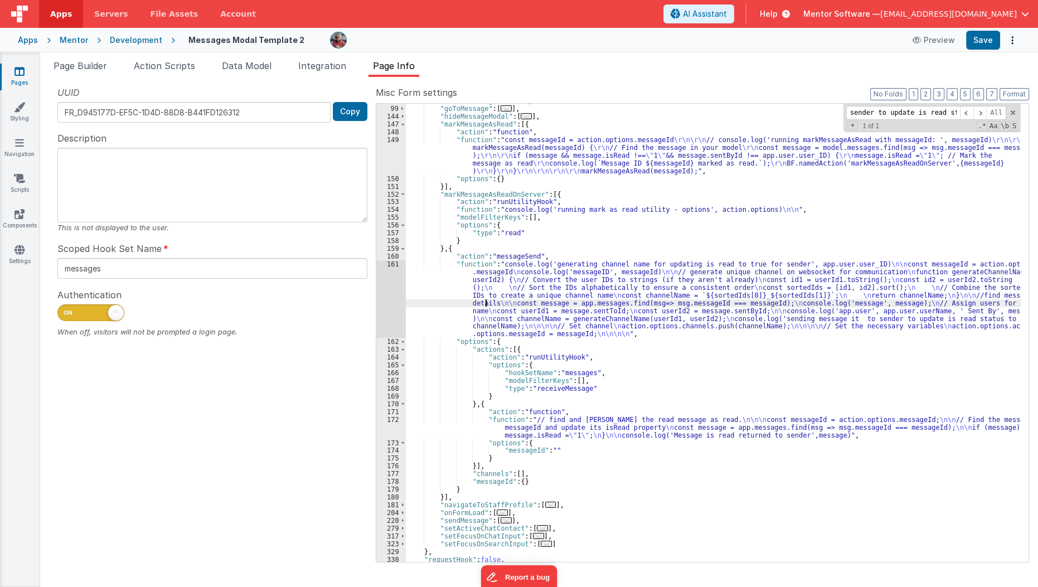
click at [484, 299] on div ""filterMessages" : [ ... ] , "goToMessage" : [ ... ] , "hideMessageModal" : [ .…" at bounding box center [713, 334] width 615 height 474
click at [533, 374] on div ""filterMessages" : [ ... ] , "goToMessage" : [ ... ] , "hideMessageModal" : [ .…" at bounding box center [713, 334] width 615 height 474
click at [554, 307] on div ""filterMessages" : [ ... ] , "goToMessage" : [ ... ] , "hideMessageModal" : [ .…" at bounding box center [713, 334] width 615 height 474
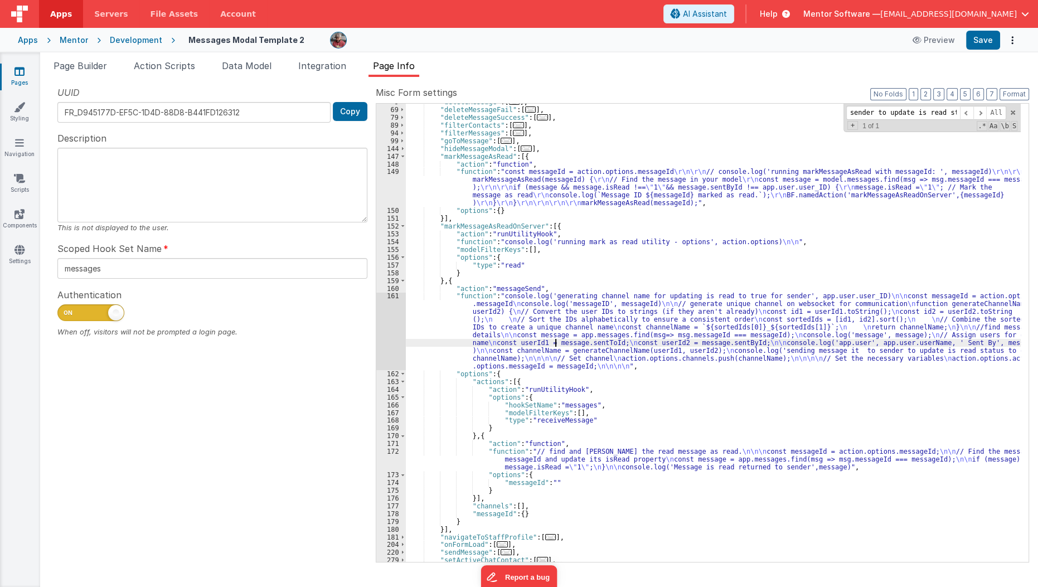
scroll to position [67, 0]
click at [400, 155] on span at bounding box center [403, 157] width 6 height 8
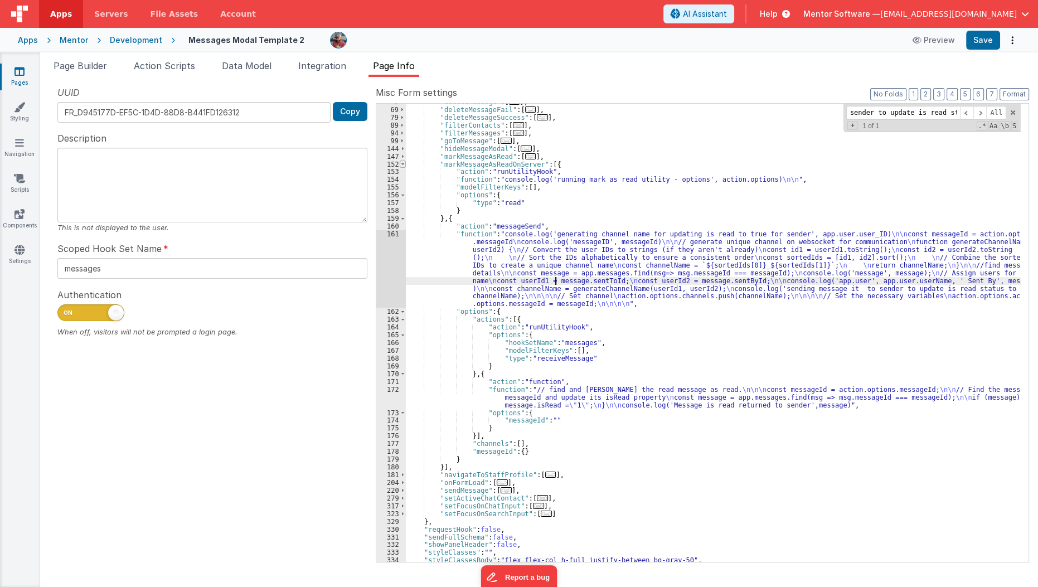
click at [400, 164] on span at bounding box center [403, 164] width 6 height 8
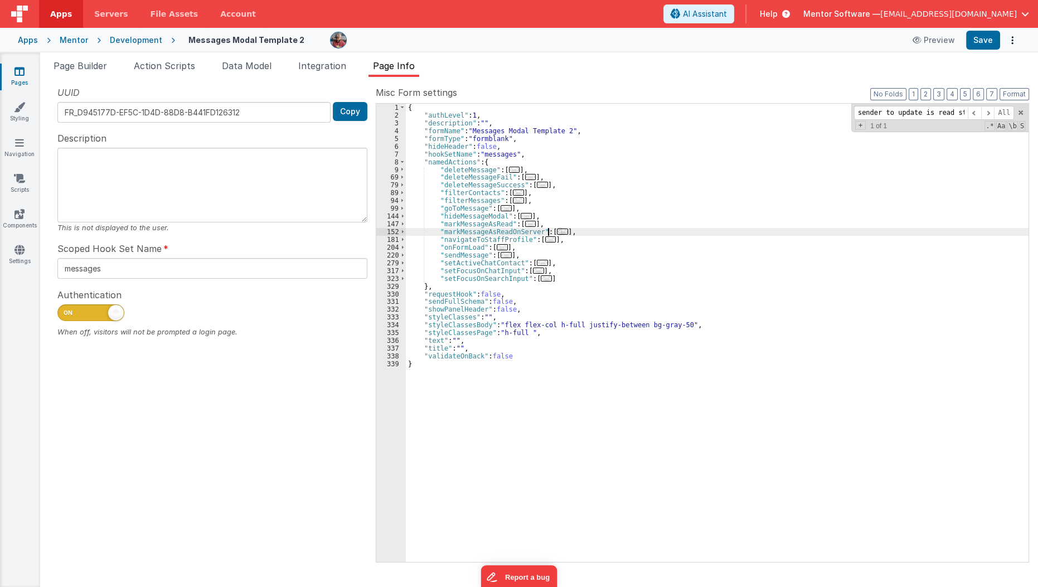
click at [557, 230] on span "..." at bounding box center [562, 231] width 11 height 6
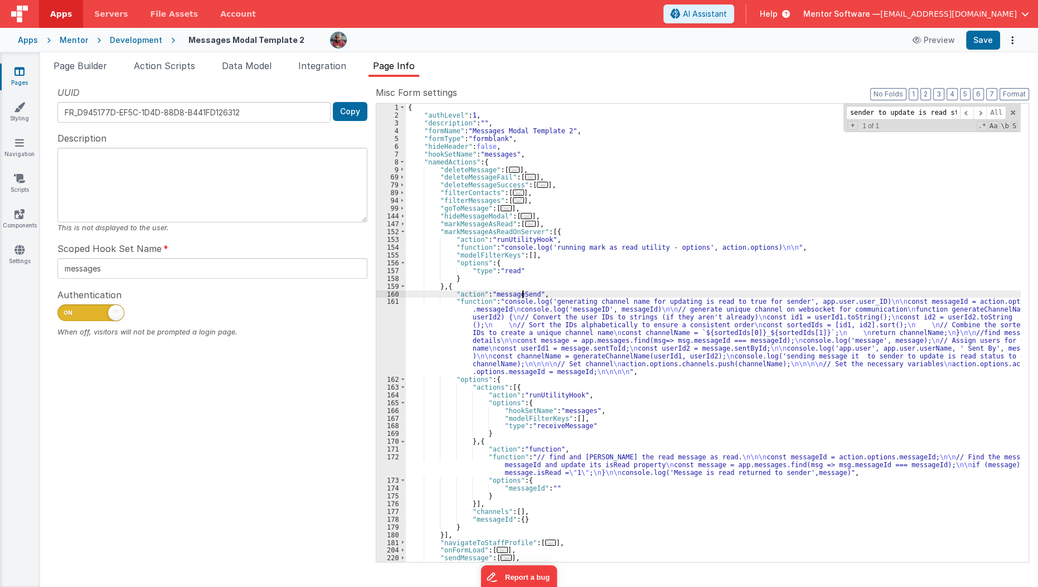
click at [521, 295] on div "{ "authLevel" : 1 , "description" : "" , "formName" : "Messages Modal Template …" at bounding box center [713, 341] width 615 height 474
click at [446, 328] on div "{ "authLevel" : 1 , "description" : "" , "formName" : "Messages Modal Template …" at bounding box center [713, 341] width 615 height 474
click at [389, 332] on div "161" at bounding box center [391, 336] width 30 height 77
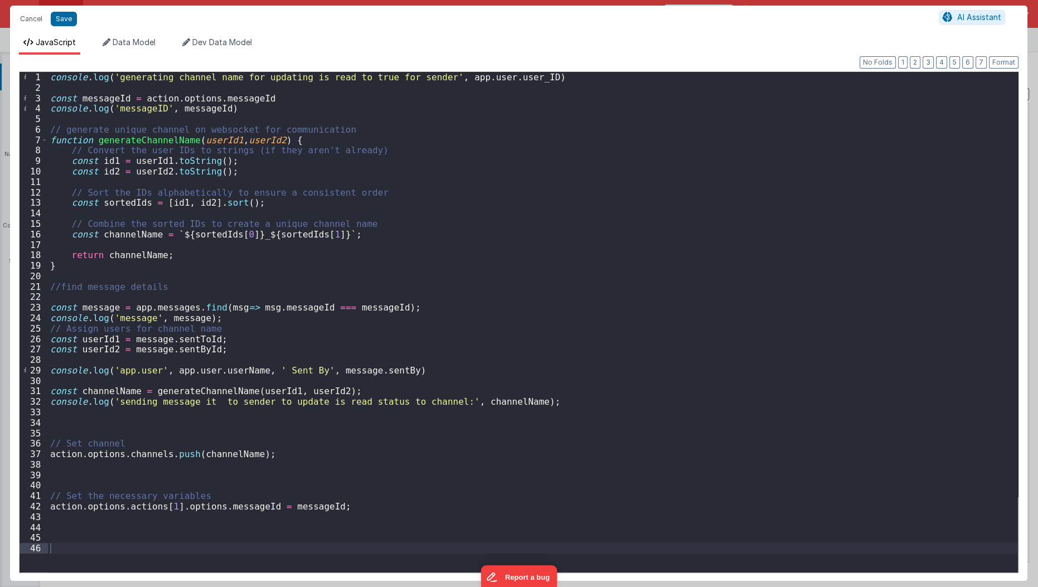
click at [32, 38] on icon at bounding box center [28, 42] width 10 height 8
click at [36, 18] on button "Cancel" at bounding box center [30, 19] width 33 height 16
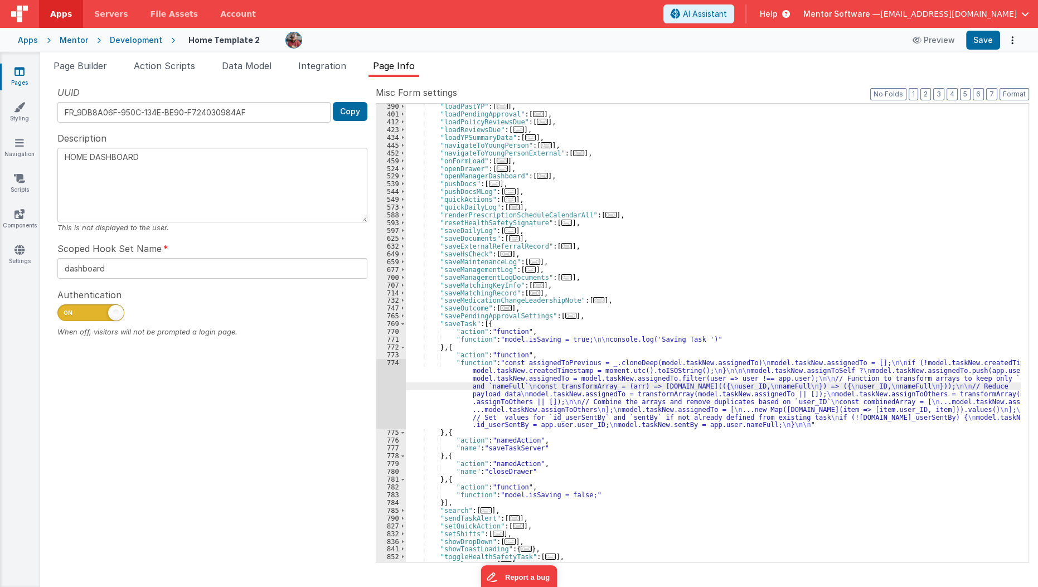
scroll to position [389, 0]
click at [695, 260] on div ""loadPastYP" : [ ... ] , "loadPendingApproval" : [ ... ] , "loadPolicyReviewsDu…" at bounding box center [713, 340] width 615 height 474
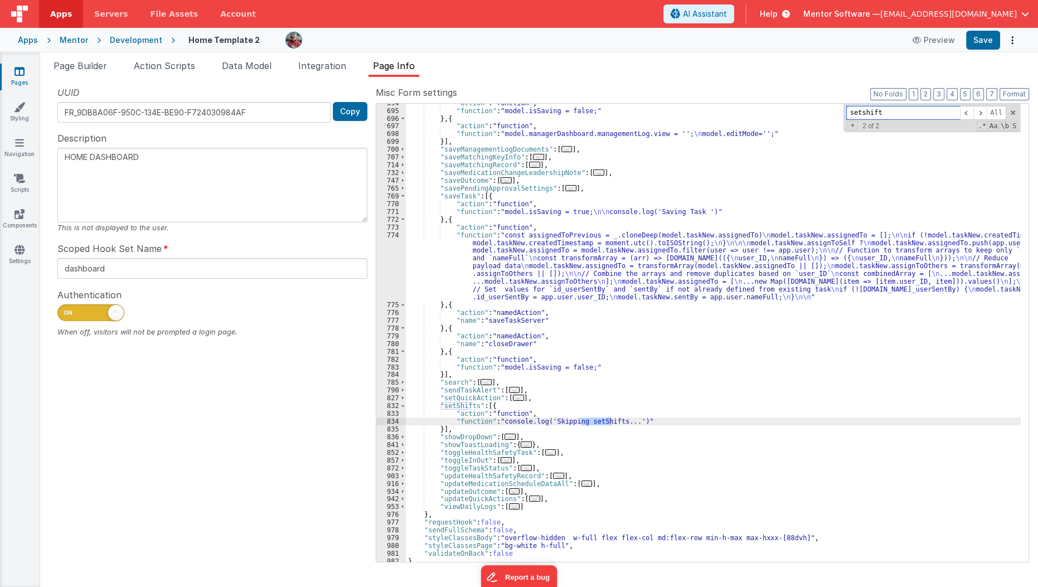
scroll to position [792, 0]
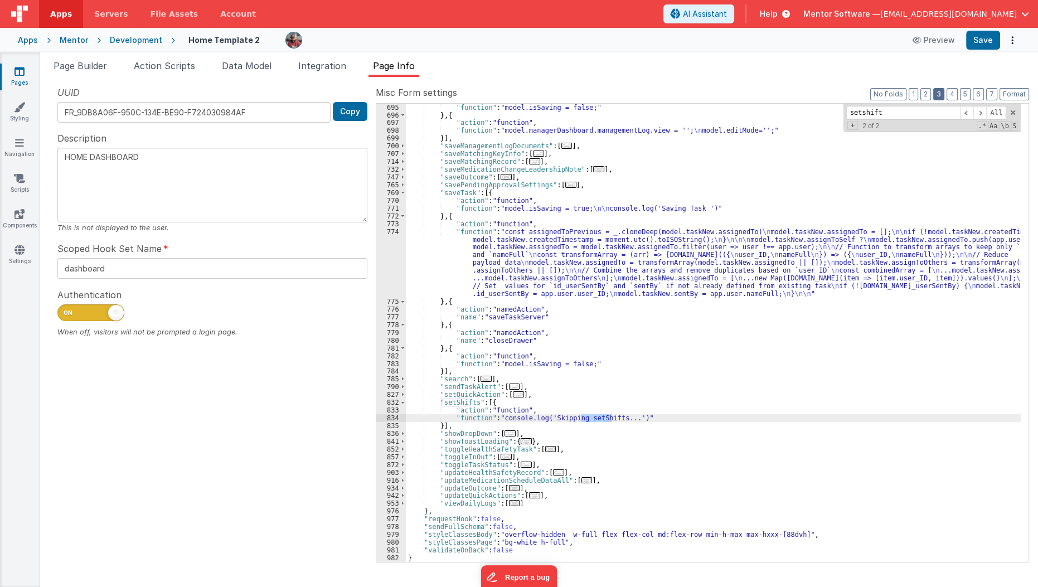
click at [942, 95] on button "3" at bounding box center [938, 94] width 11 height 12
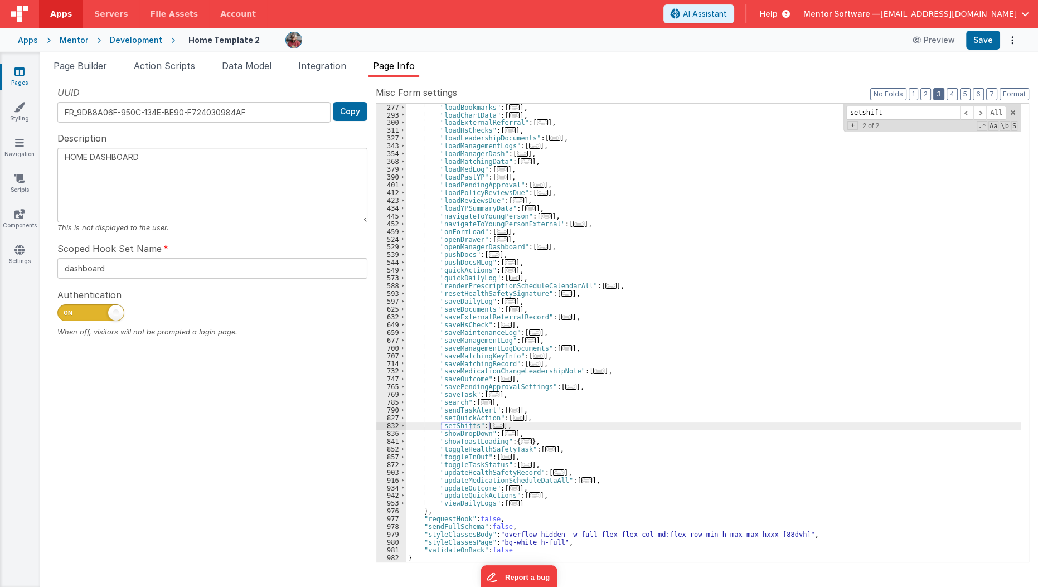
scroll to position [318, 0]
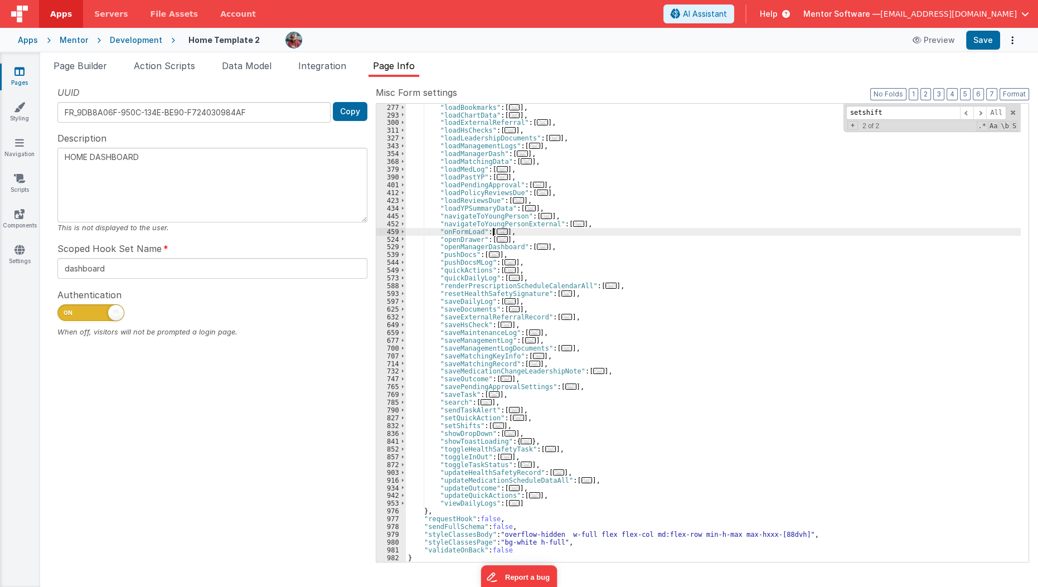
click at [497, 231] on span "..." at bounding box center [502, 231] width 11 height 6
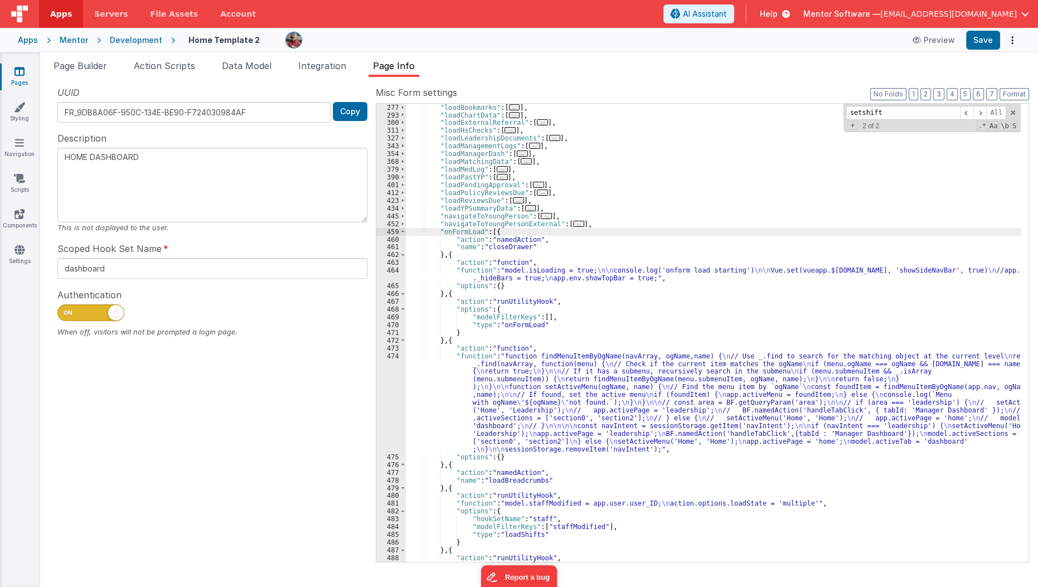
scroll to position [426, 0]
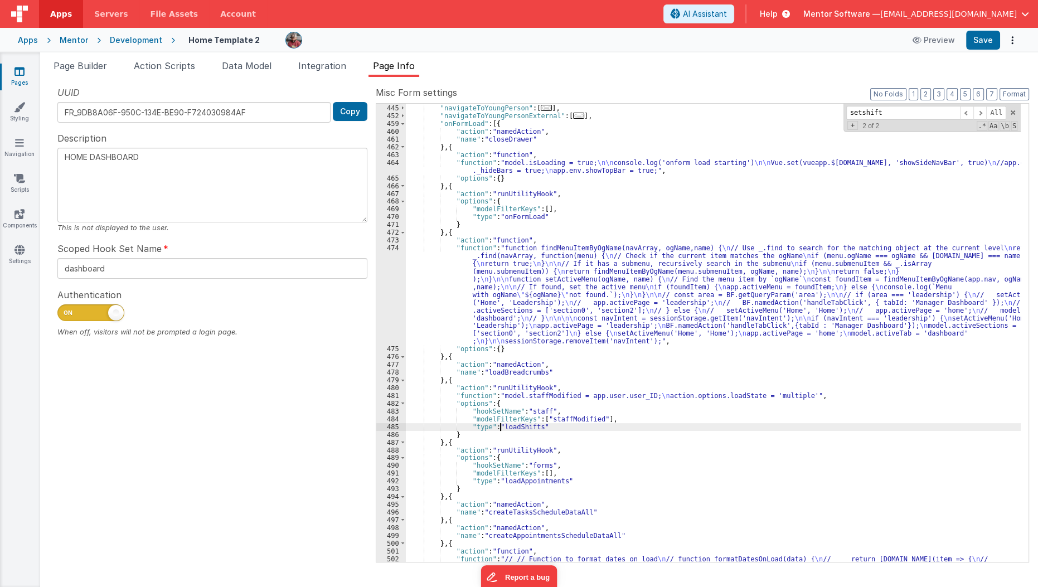
click at [500, 425] on div ""loadYPSummaryData" : [ ... ] , "navigateToYoungPerson" : [ ... ] , "navigateTo…" at bounding box center [713, 360] width 615 height 528
click at [499, 436] on div ""loadYPSummaryData" : [ ... ] , "navigateToYoungPerson" : [ ... ] , "navigateTo…" at bounding box center [713, 360] width 615 height 528
click at [510, 419] on div ""loadYPSummaryData" : [ ... ] , "navigateToYoungPerson" : [ ... ] , "navigateTo…" at bounding box center [713, 360] width 615 height 528
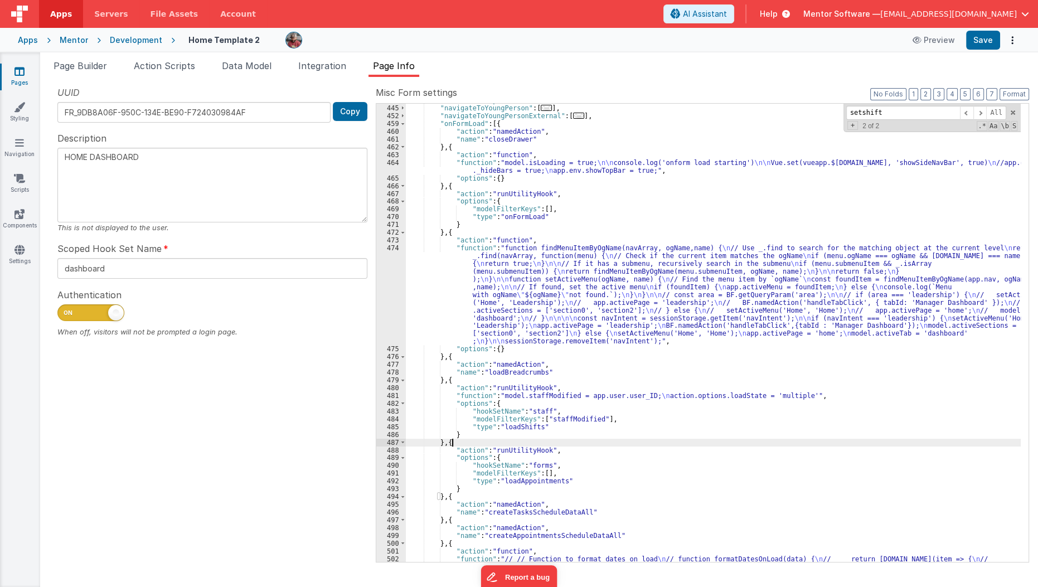
click at [507, 439] on div ""loadYPSummaryData" : [ ... ] , "navigateToYoungPerson" : [ ... ] , "navigateTo…" at bounding box center [713, 360] width 615 height 528
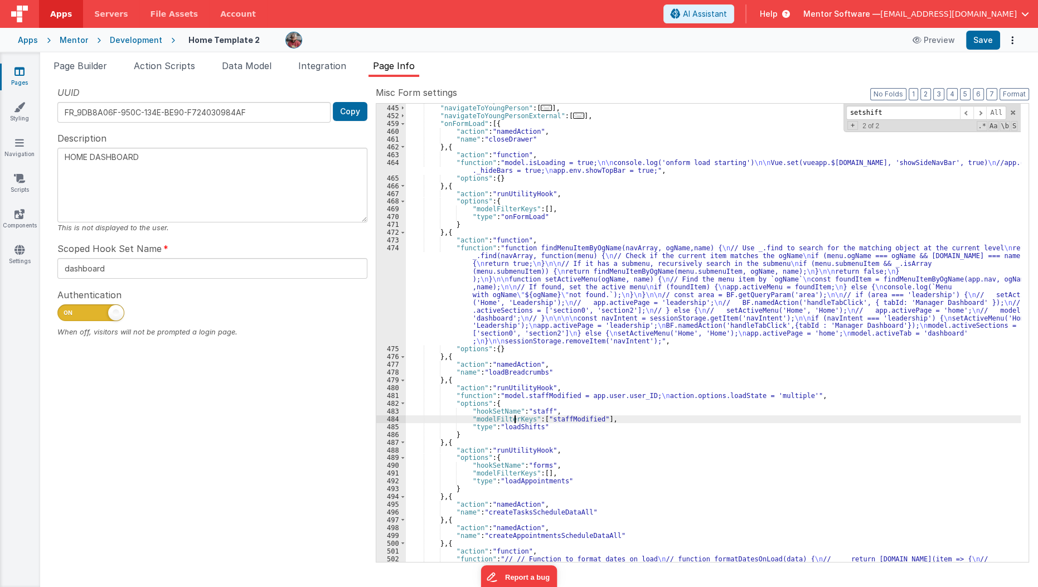
click at [516, 415] on div ""loadYPSummaryData" : [ ... ] , "navigateToYoungPerson" : [ ... ] , "navigateTo…" at bounding box center [713, 360] width 615 height 528
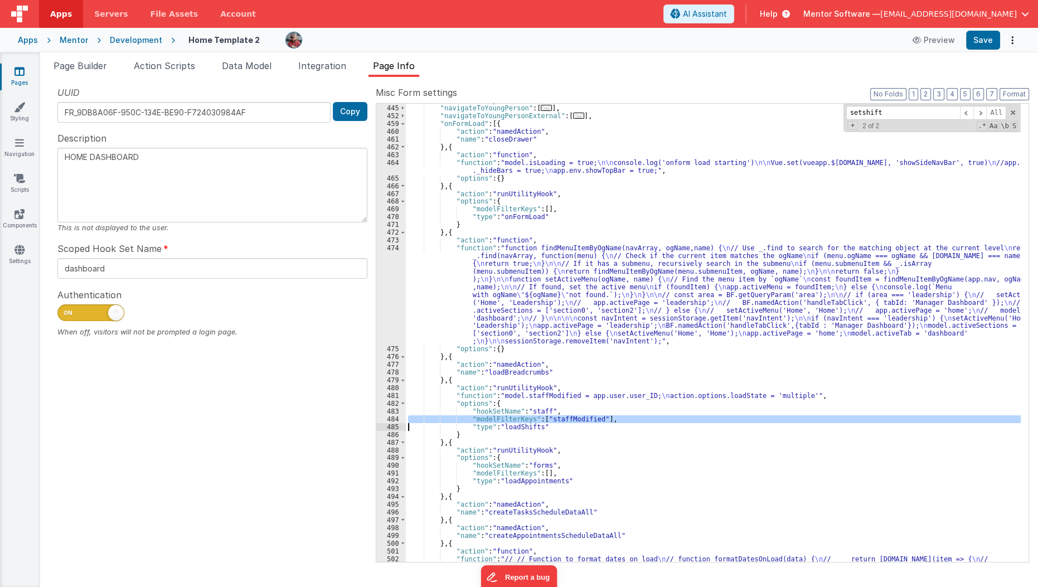
click at [515, 422] on div ""loadYPSummaryData" : [ ... ] , "navigateToYoungPerson" : [ ... ] , "navigateTo…" at bounding box center [713, 333] width 615 height 458
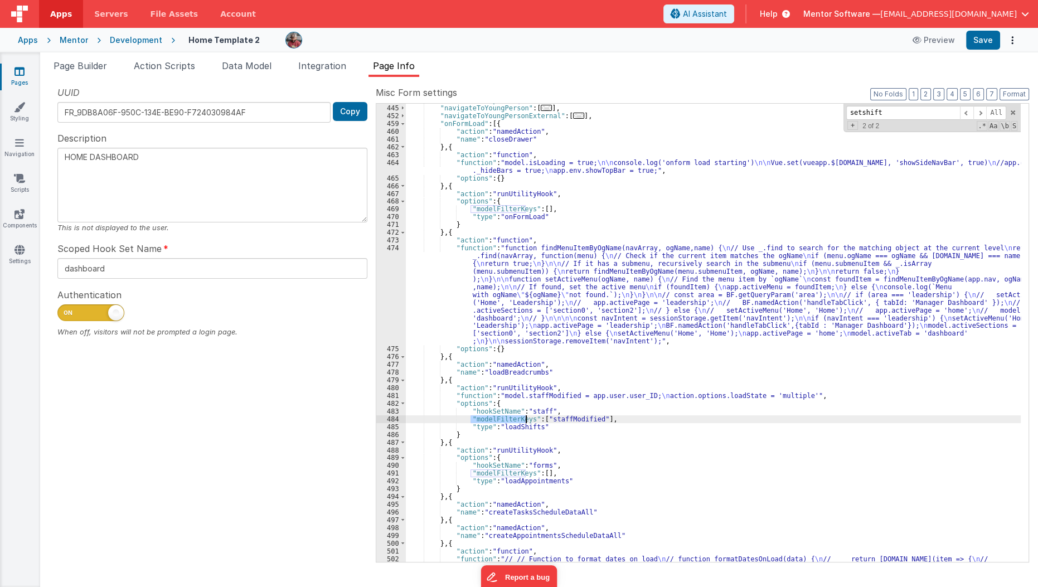
click at [515, 422] on div ""loadYPSummaryData" : [ ... ] , "navigateToYoungPerson" : [ ... ] , "navigateTo…" at bounding box center [713, 360] width 615 height 528
click at [514, 429] on div ""loadYPSummaryData" : [ ... ] , "navigateToYoungPerson" : [ ... ] , "navigateTo…" at bounding box center [713, 360] width 615 height 528
click at [561, 417] on div ""loadYPSummaryData" : [ ... ] , "navigateToYoungPerson" : [ ... ] , "navigateTo…" at bounding box center [713, 360] width 615 height 528
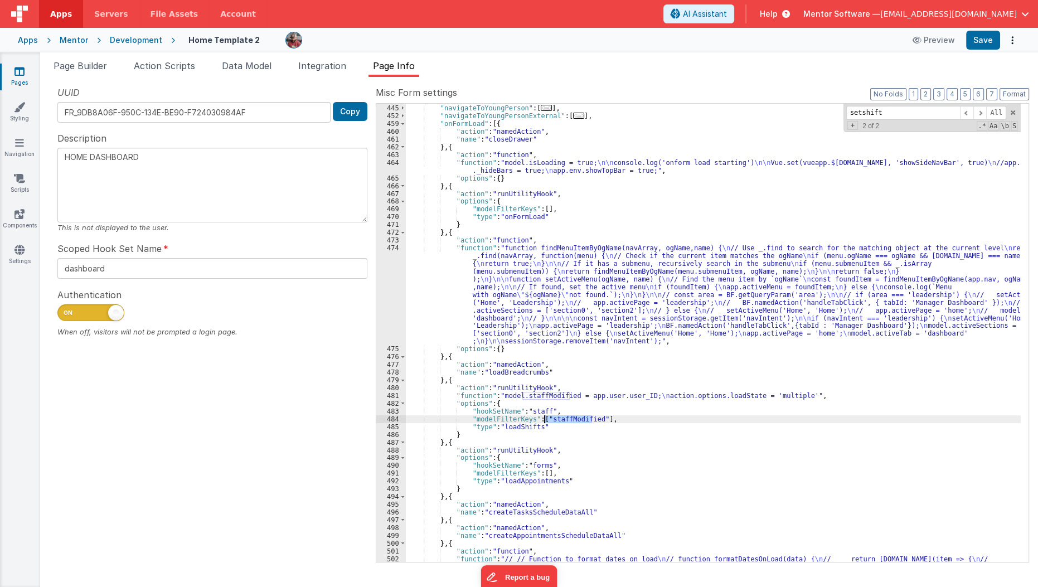
click at [561, 417] on div ""loadYPSummaryData" : [ ... ] , "navigateToYoungPerson" : [ ... ] , "navigateTo…" at bounding box center [713, 360] width 615 height 528
click at [561, 437] on div ""loadYPSummaryData" : [ ... ] , "navigateToYoungPerson" : [ ... ] , "navigateTo…" at bounding box center [713, 360] width 615 height 528
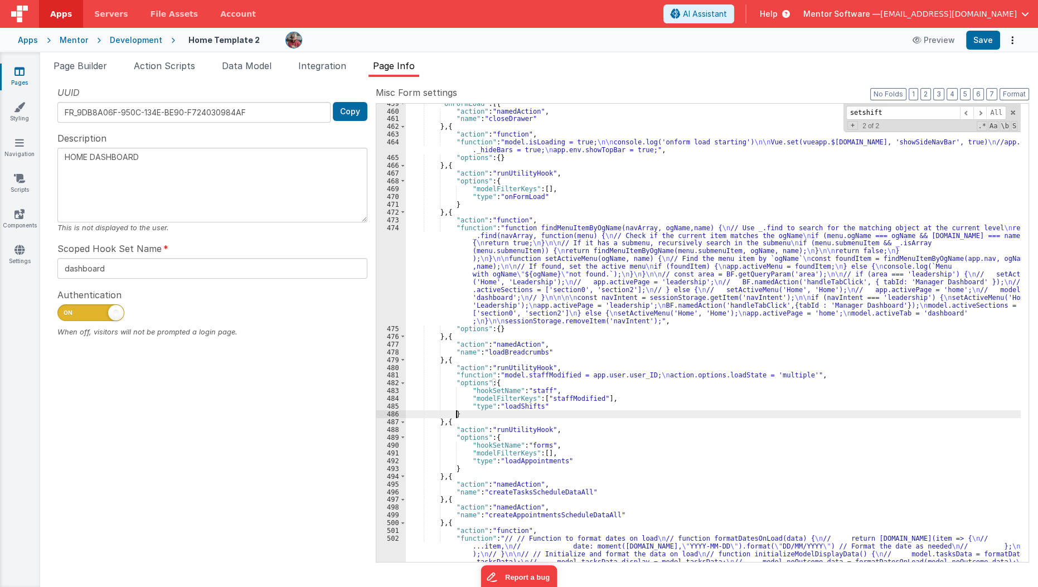
scroll to position [446, 0]
click at [553, 406] on div ""onFormLoad" : [{ "action" : "namedAction" , "name" : "closeDrawer" } , { "acti…" at bounding box center [713, 364] width 615 height 528
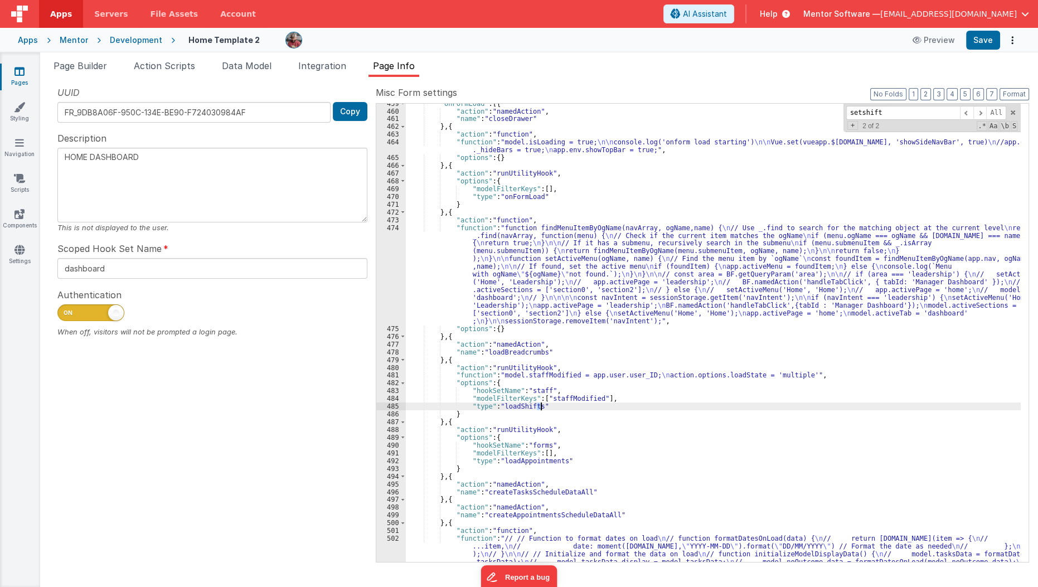
click at [553, 406] on div ""onFormLoad" : [{ "action" : "namedAction" , "name" : "closeDrawer" } , { "acti…" at bounding box center [713, 333] width 615 height 458
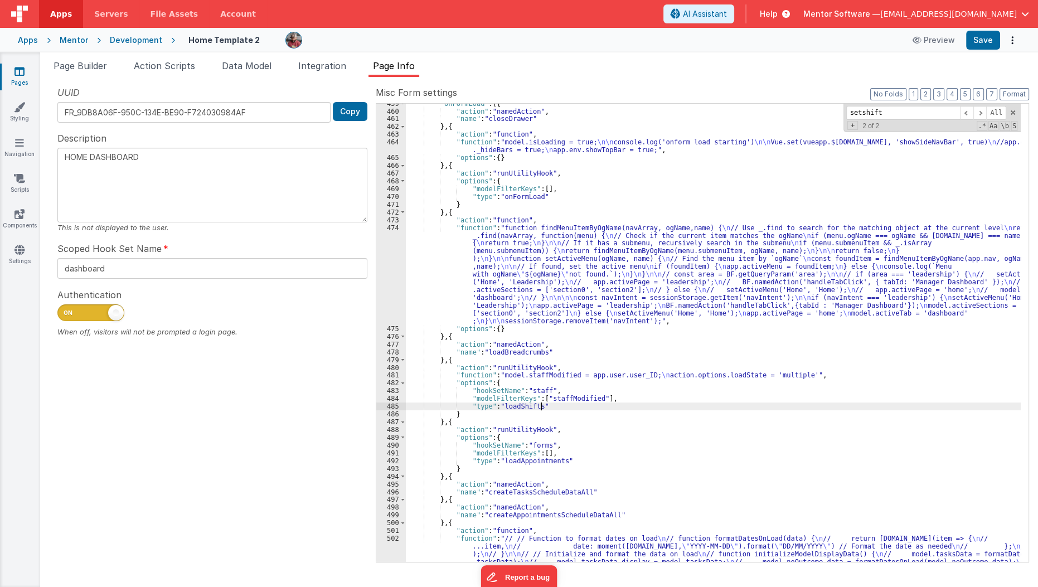
click at [553, 406] on div ""onFormLoad" : [{ "action" : "namedAction" , "name" : "closeDrawer" } , { "acti…" at bounding box center [713, 364] width 615 height 528
click at [563, 388] on div ""onFormLoad" : [{ "action" : "namedAction" , "name" : "closeDrawer" } , { "acti…" at bounding box center [713, 364] width 615 height 528
click at [549, 410] on div ""onFormLoad" : [{ "action" : "namedAction" , "name" : "closeDrawer" } , { "acti…" at bounding box center [713, 364] width 615 height 528
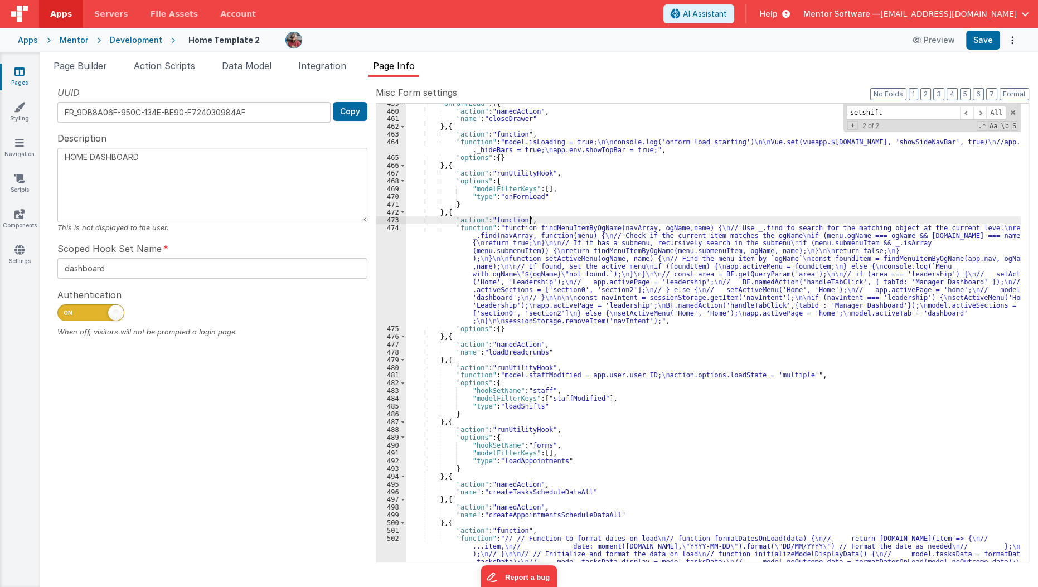
click at [577, 220] on div ""onFormLoad" : [{ "action" : "namedAction" , "name" : "closeDrawer" } , { "acti…" at bounding box center [713, 364] width 615 height 528
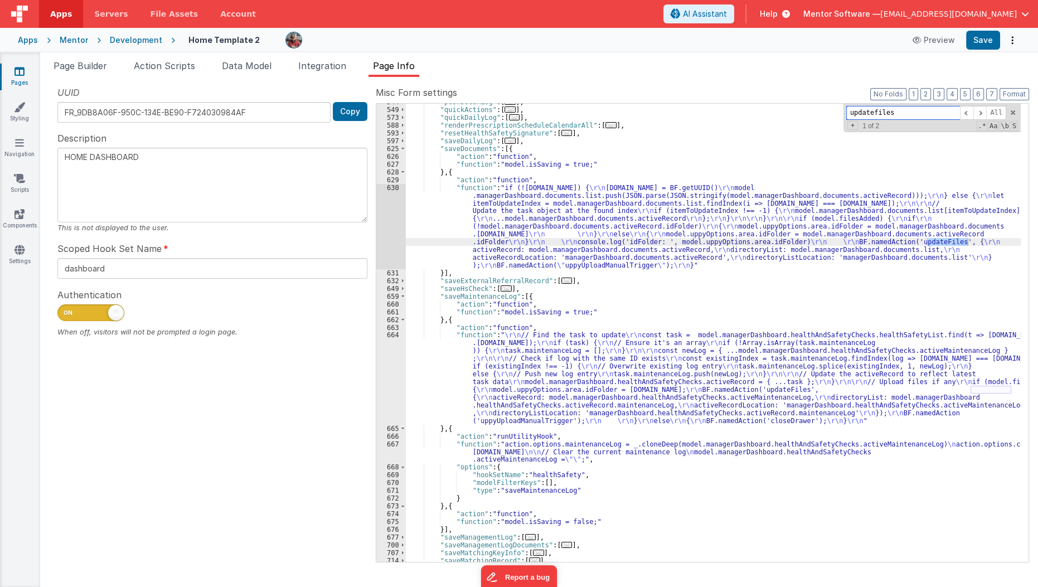
scroll to position [1139, 0]
type input "updatefiles"
click at [89, 66] on span "Page Builder" at bounding box center [79, 65] width 53 height 11
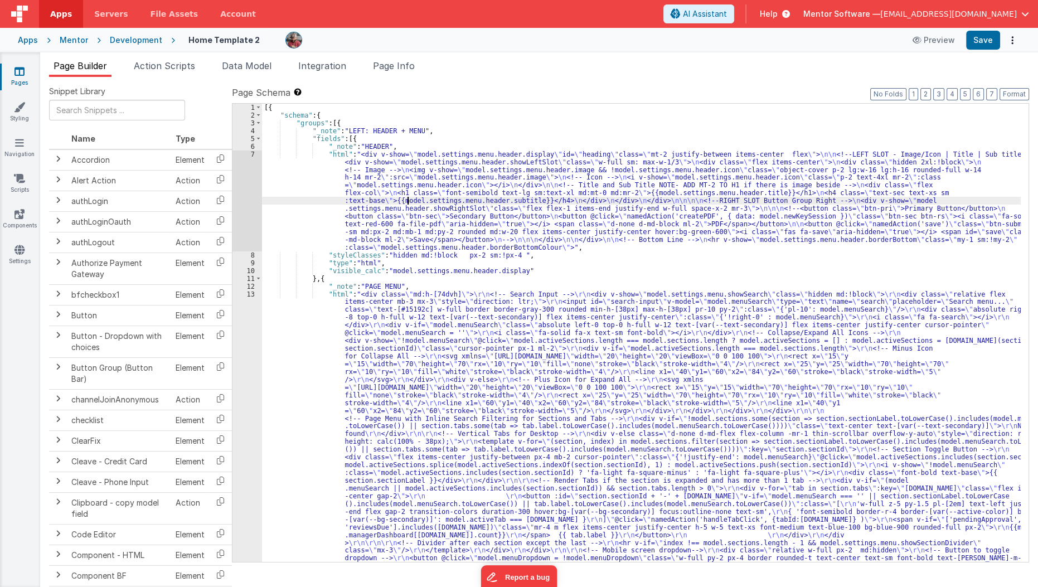
click at [406, 202] on div "[{ "schema" : { "groups" : [{ "_note" : "LEFT: HEADER + MENU" , "fields" : [{ "…" at bounding box center [641, 562] width 759 height 916
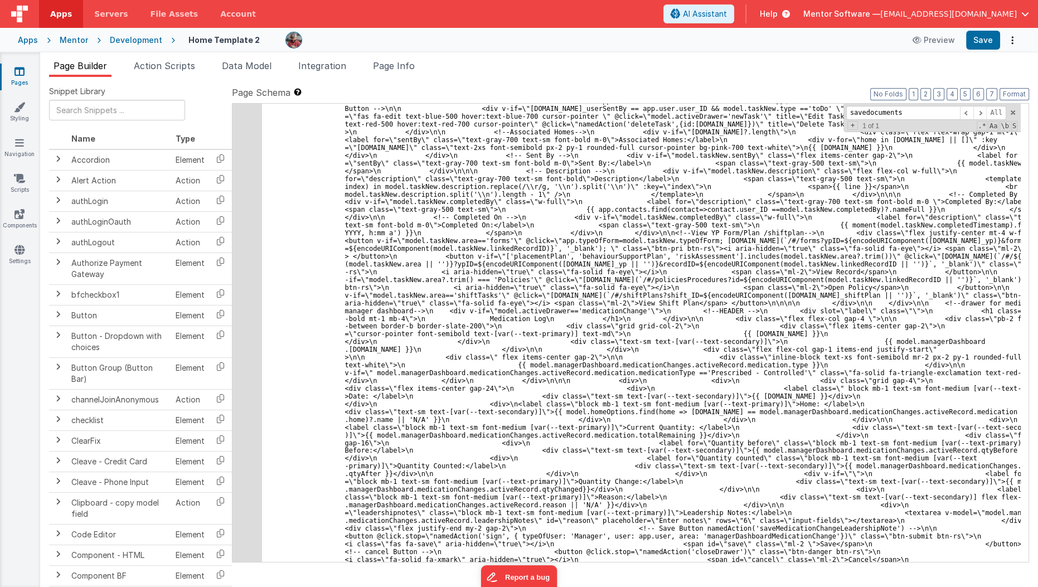
scroll to position [16024, 0]
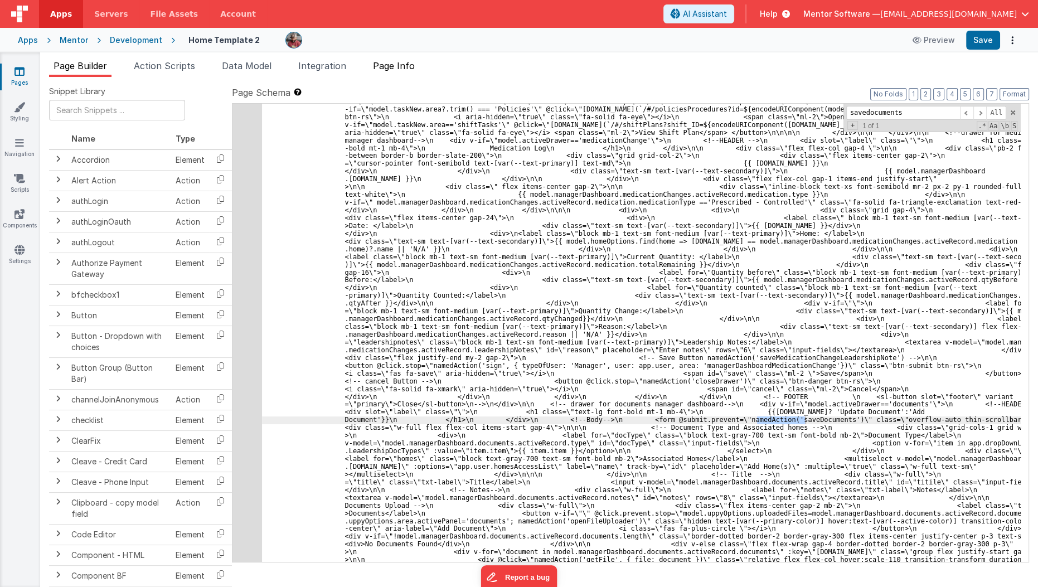
type input "savedocuments"
click at [398, 66] on span "Page Info" at bounding box center [394, 65] width 42 height 11
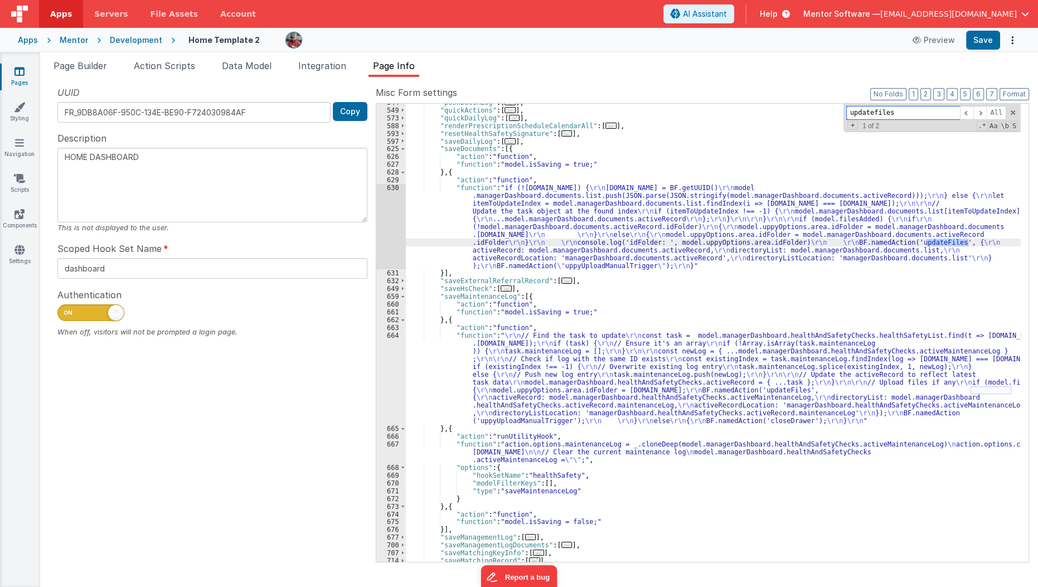
click at [942, 114] on input "updatefiles" at bounding box center [903, 113] width 114 height 14
click at [833, 245] on div ""pushDocsMLog" : [ ... ] , "quickActions" : [ ... ] , "quickDailyLog" : [ ... ]…" at bounding box center [713, 336] width 615 height 474
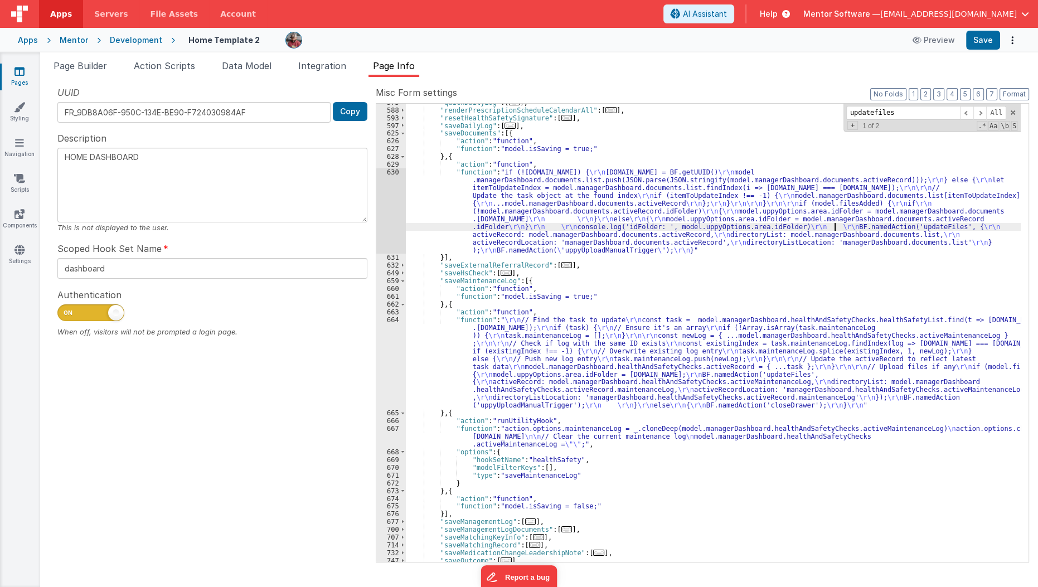
scroll to position [1209, 0]
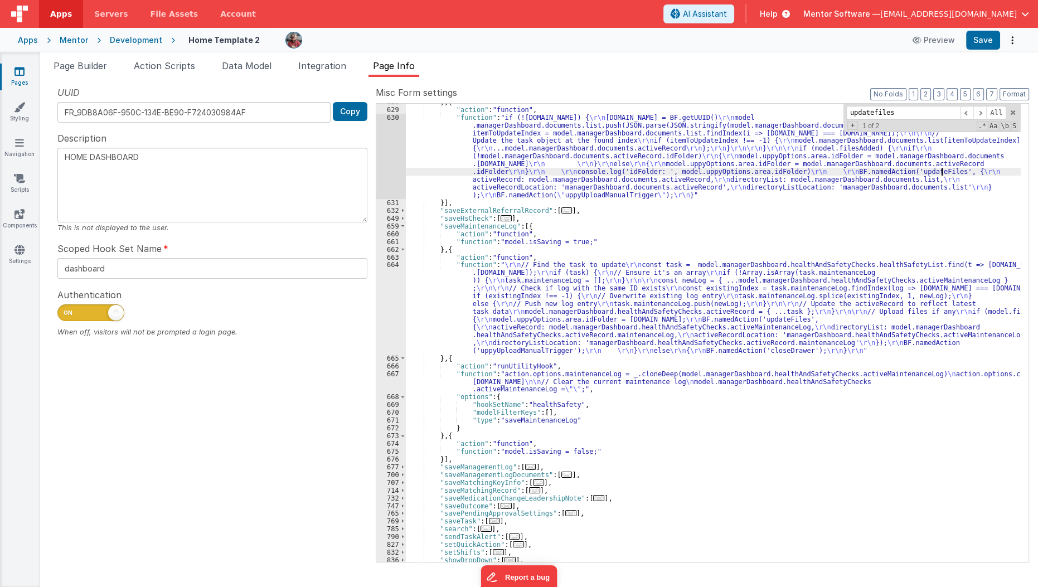
click at [940, 173] on div "} , { "action" : "function" , "function" : "if (!model.managerDashboard.documen…" at bounding box center [713, 335] width 615 height 474
type input "updateFiles"
click at [982, 114] on span at bounding box center [979, 113] width 13 height 14
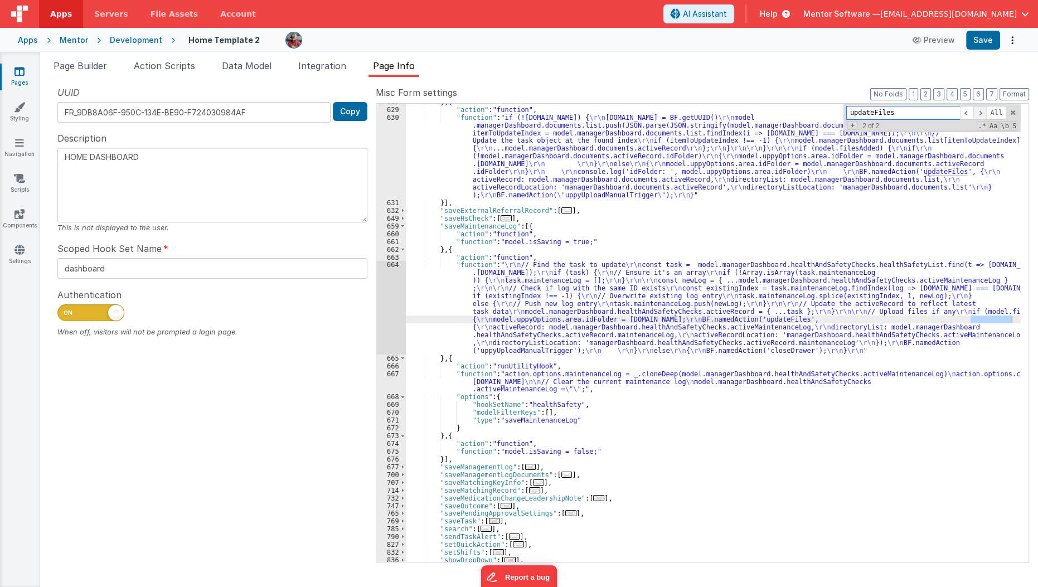
click at [983, 110] on span at bounding box center [979, 113] width 13 height 14
click at [522, 318] on div "} , { "action" : "function" , "function" : "if (!model.managerDashboard.documen…" at bounding box center [713, 335] width 615 height 474
click at [378, 311] on div "664" at bounding box center [391, 307] width 30 height 93
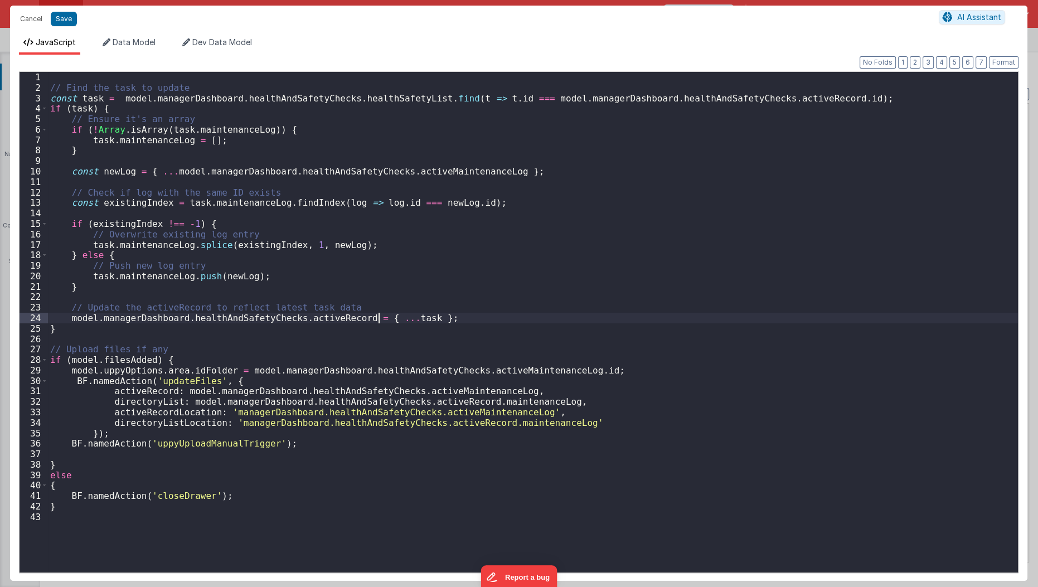
click at [378, 311] on div "// Find the task to update const task = model . managerDashboard . healthAndSaf…" at bounding box center [533, 333] width 970 height 522
click at [66, 347] on div "// Find the task to update const task = model . managerDashboard . healthAndSaf…" at bounding box center [533, 333] width 970 height 522
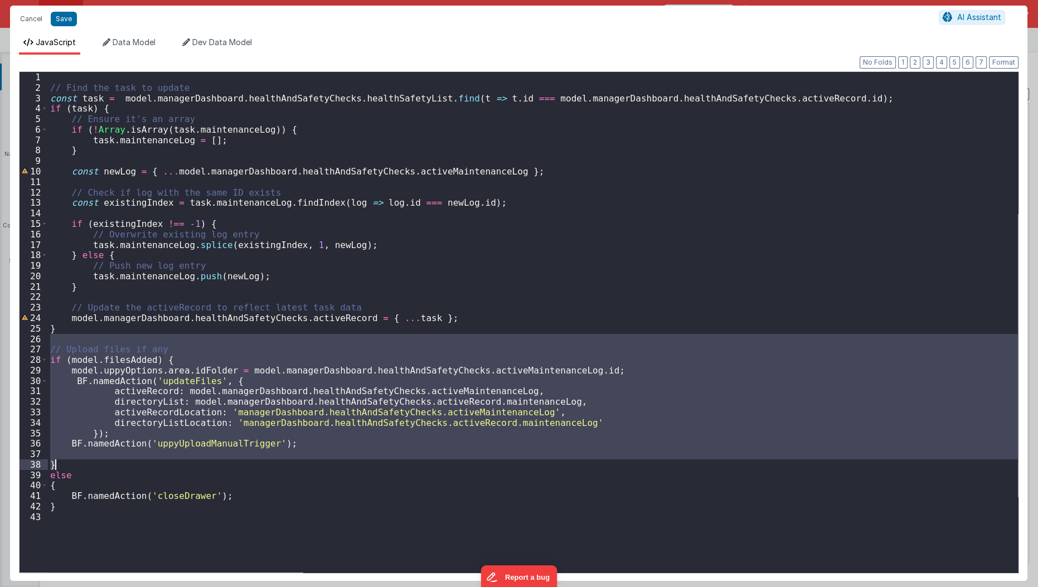
drag, startPoint x: 94, startPoint y: 341, endPoint x: 110, endPoint y: 461, distance: 121.5
click at [110, 461] on div "// Find the task to update const task = model . managerDashboard . healthAndSaf…" at bounding box center [533, 333] width 970 height 522
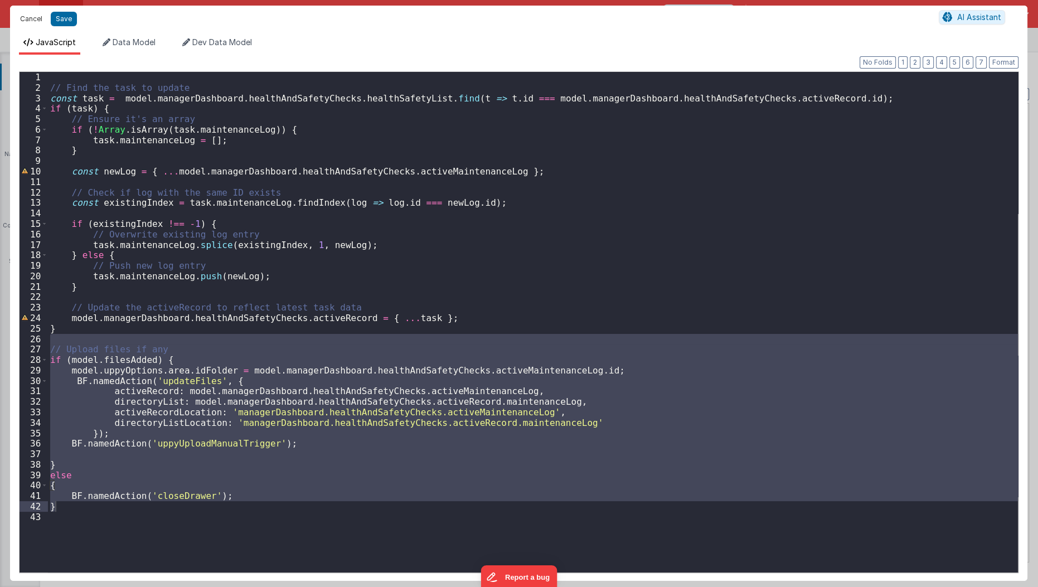
click at [30, 17] on button "Cancel" at bounding box center [30, 19] width 33 height 16
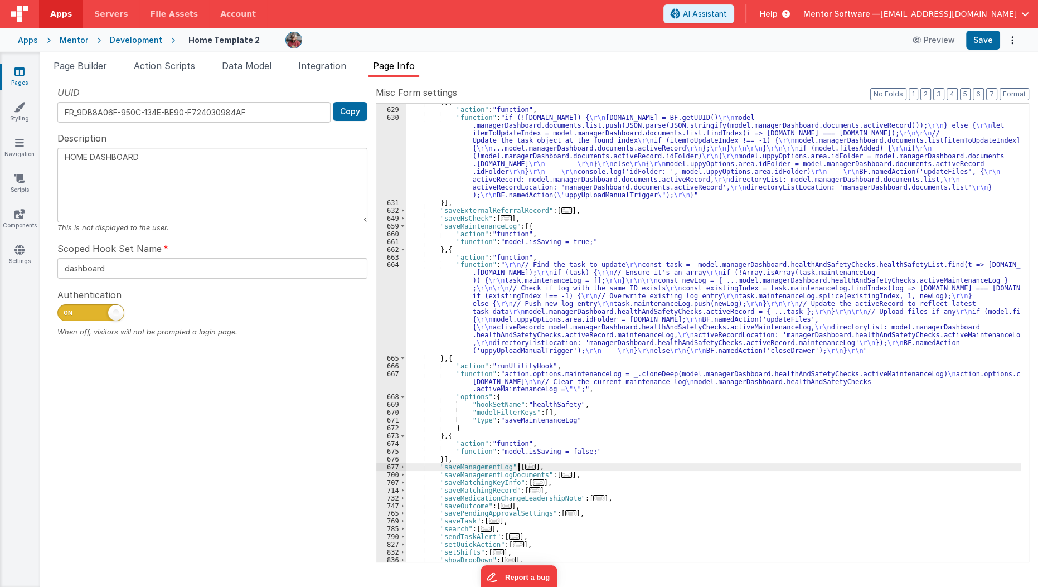
click at [525, 467] on span "..." at bounding box center [530, 467] width 11 height 6
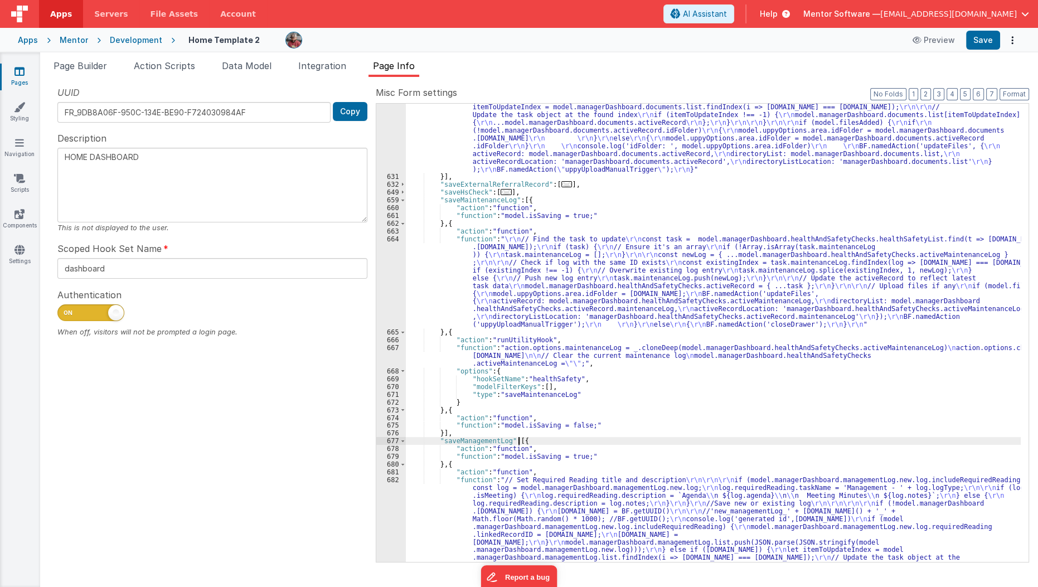
scroll to position [1341, 0]
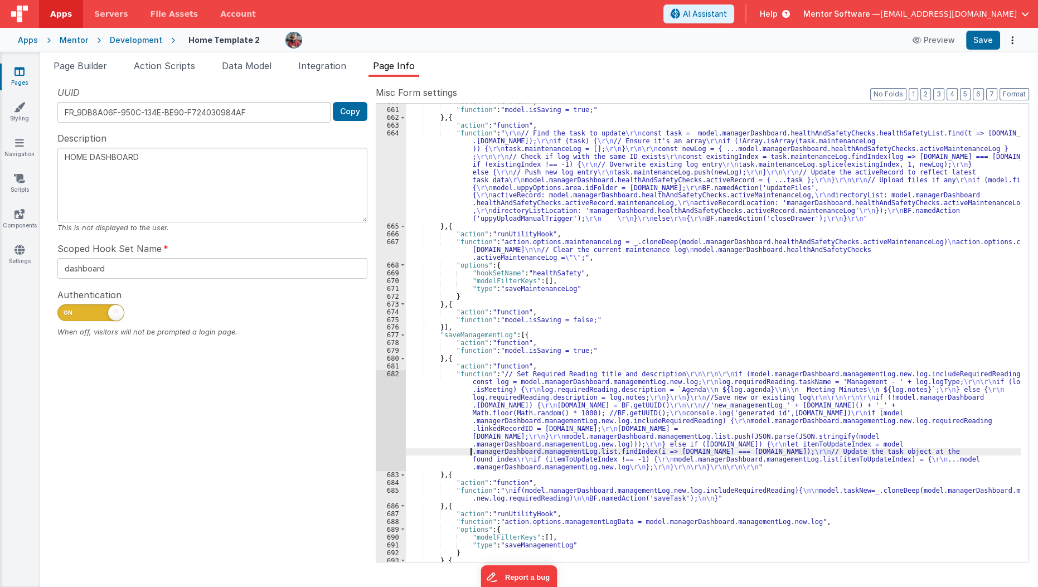
click at [471, 450] on div ""action" : "function" , "function" : "model.isSaving = true;" } , { "action" : …" at bounding box center [713, 335] width 615 height 474
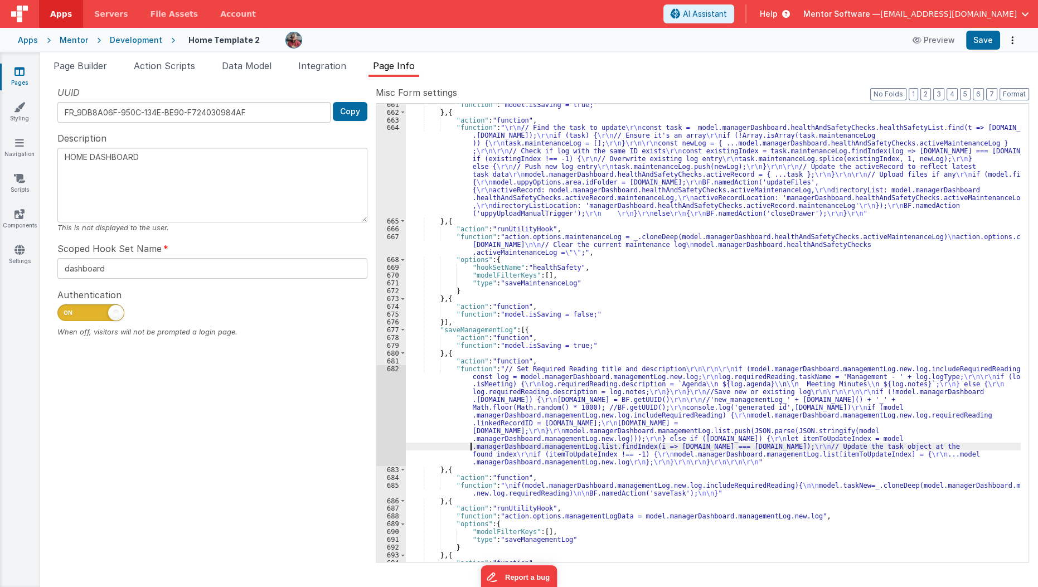
scroll to position [1473, 0]
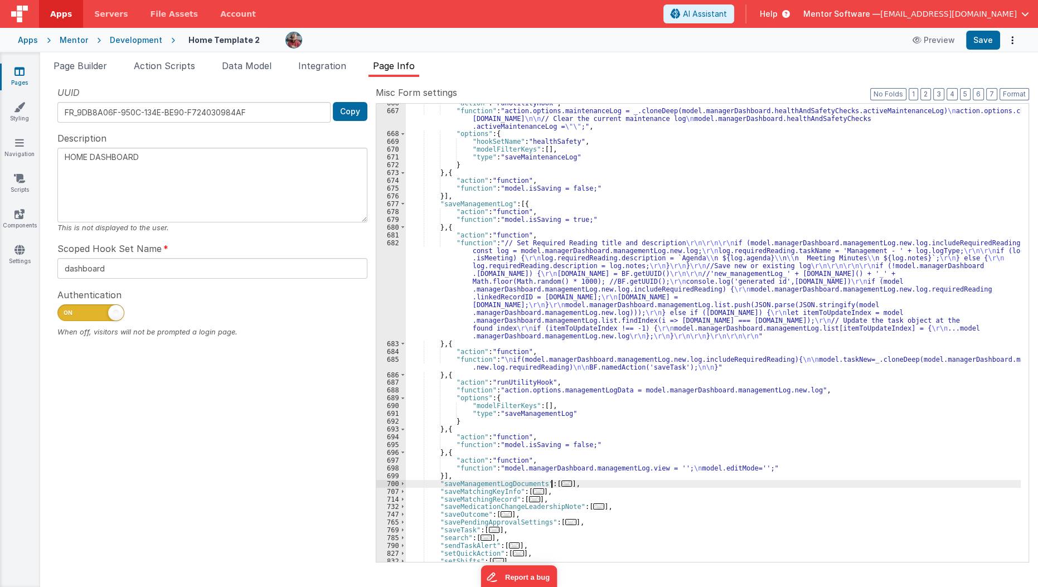
click at [561, 483] on span "..." at bounding box center [566, 483] width 11 height 6
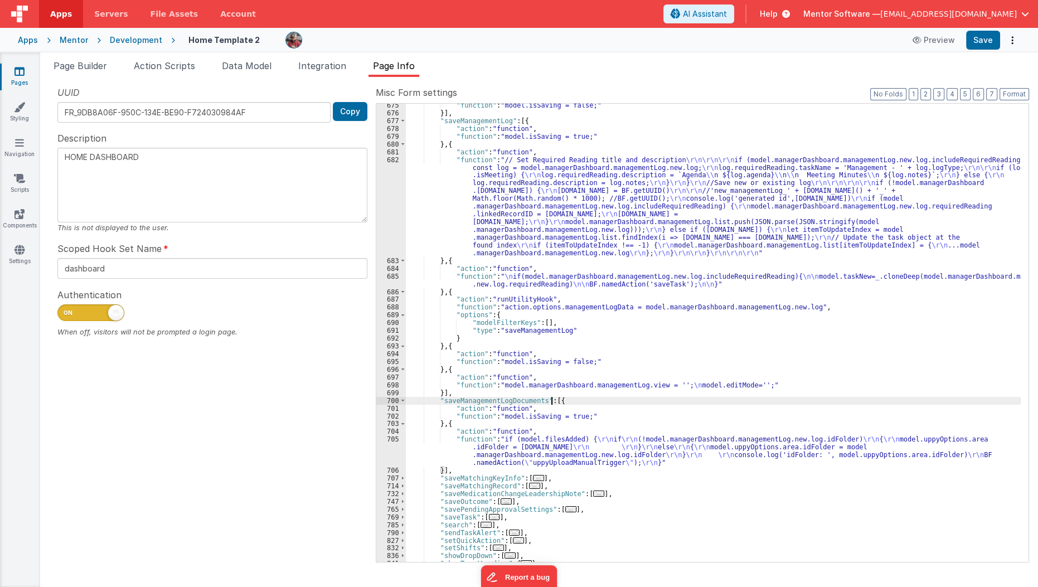
scroll to position [1556, 0]
click at [502, 451] on div ""function" : "model.isSaving = false;" }] , "saveManagementLog" : [{ "action" :…" at bounding box center [713, 338] width 615 height 474
click at [392, 449] on div "705" at bounding box center [391, 450] width 30 height 31
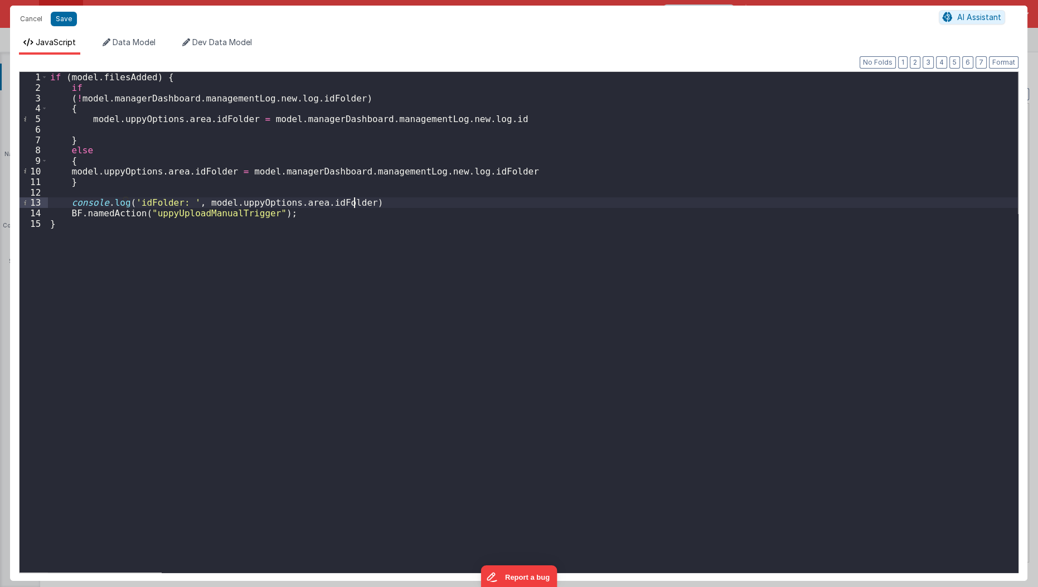
click at [380, 207] on div "if ( model . filesAdded ) { if ( ! model . managerDashboard . managementLog . n…" at bounding box center [533, 333] width 970 height 522
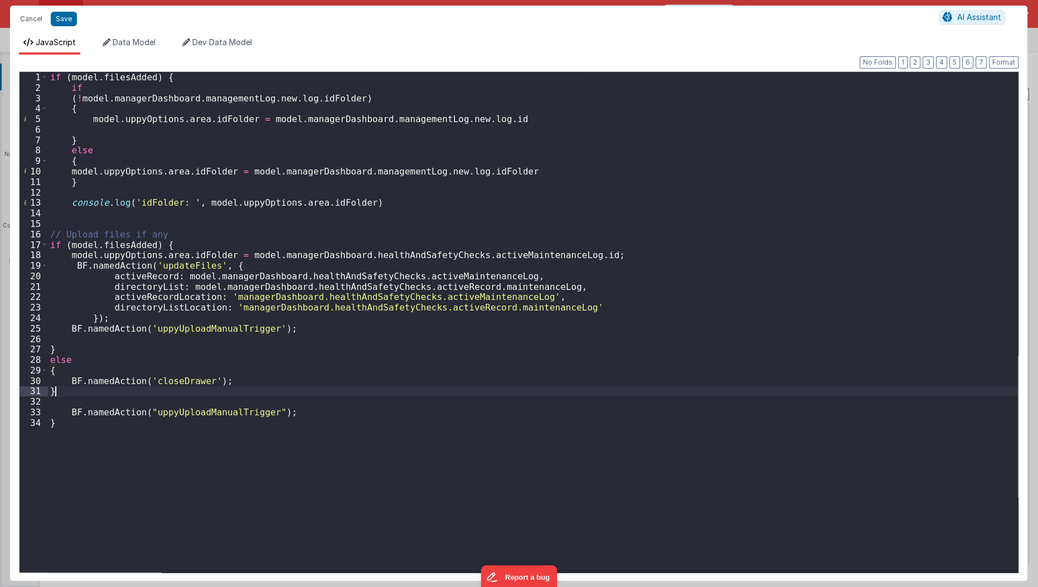
click at [206, 277] on div "if ( model . filesAdded ) { if ( ! model . managerDashboard . managementLog . n…" at bounding box center [533, 333] width 970 height 522
click at [225, 250] on div "if ( model . filesAdded ) { if ( ! model . managerDashboard . managementLog . n…" at bounding box center [533, 333] width 970 height 522
click at [235, 164] on div "if ( model . filesAdded ) { if ( ! model . managerDashboard . managementLog . n…" at bounding box center [533, 333] width 970 height 522
click at [254, 113] on div "if ( model . filesAdded ) { if ( ! model . managerDashboard . managementLog . n…" at bounding box center [533, 333] width 970 height 522
click at [264, 119] on div "if ( model . filesAdded ) { if ( ! model . managerDashboard . managementLog . n…" at bounding box center [533, 333] width 970 height 522
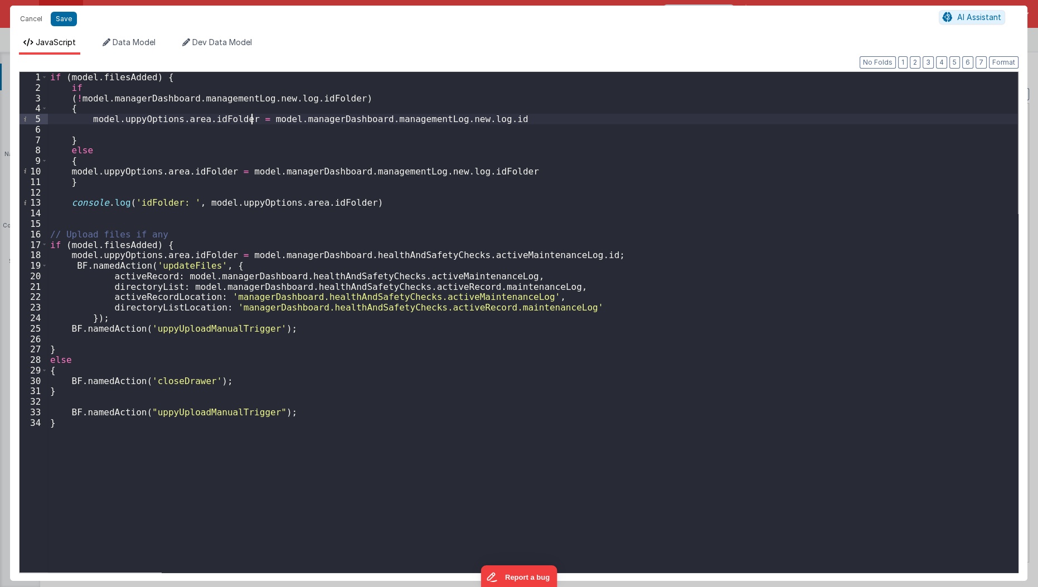
click at [250, 120] on div "if ( model . filesAdded ) { if ( ! model . managerDashboard . managementLog . n…" at bounding box center [533, 333] width 970 height 522
click at [184, 247] on div "if ( model . filesAdded ) { if ( ! model . managerDashboard . managementLog . n…" at bounding box center [533, 333] width 970 height 522
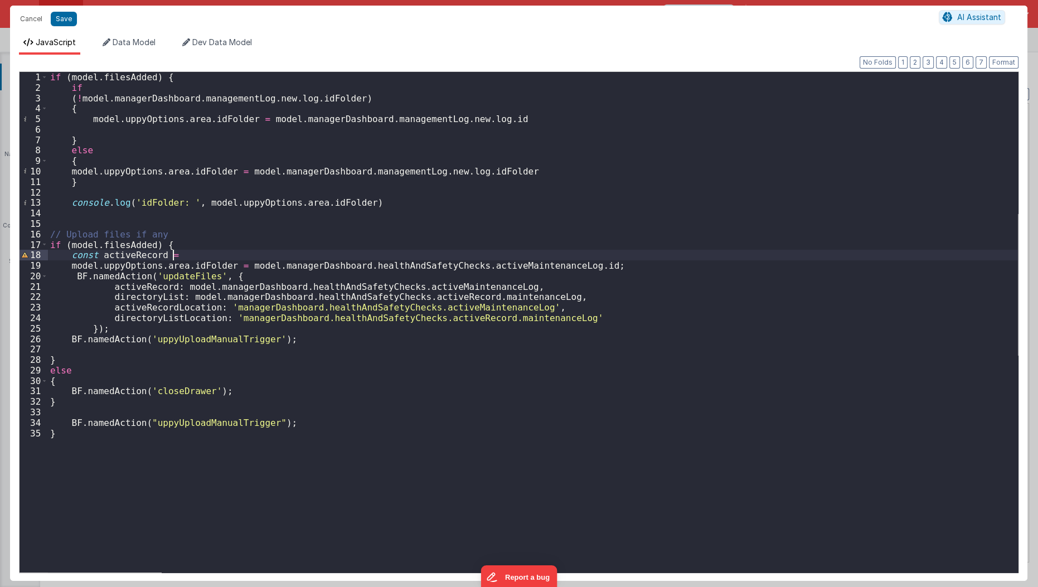
paste textarea
click at [181, 288] on div "if ( model . filesAdded ) { if ( ! model . managerDashboard . managementLog . n…" at bounding box center [533, 333] width 970 height 522
click at [182, 298] on div "if ( model . filesAdded ) { if ( ! model . managerDashboard . managementLog . n…" at bounding box center [533, 333] width 970 height 522
click at [279, 310] on div "if ( model . filesAdded ) { if ( ! model . managerDashboard . managementLog . n…" at bounding box center [533, 333] width 970 height 522
click at [375, 288] on div "if ( model . filesAdded ) { if ( ! model . managerDashboard . managementLog . n…" at bounding box center [533, 333] width 970 height 522
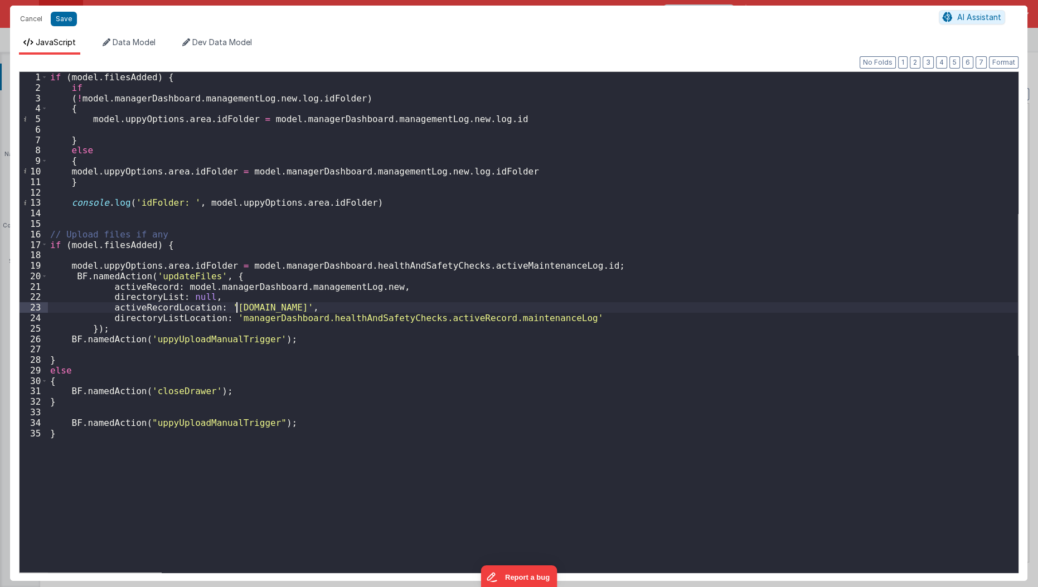
click at [237, 309] on div "if ( model . filesAdded ) { if ( ! model . managerDashboard . managementLog . n…" at bounding box center [533, 333] width 970 height 522
click at [222, 320] on div "if ( model . filesAdded ) { if ( ! model . managerDashboard . managementLog . n…" at bounding box center [533, 333] width 970 height 522
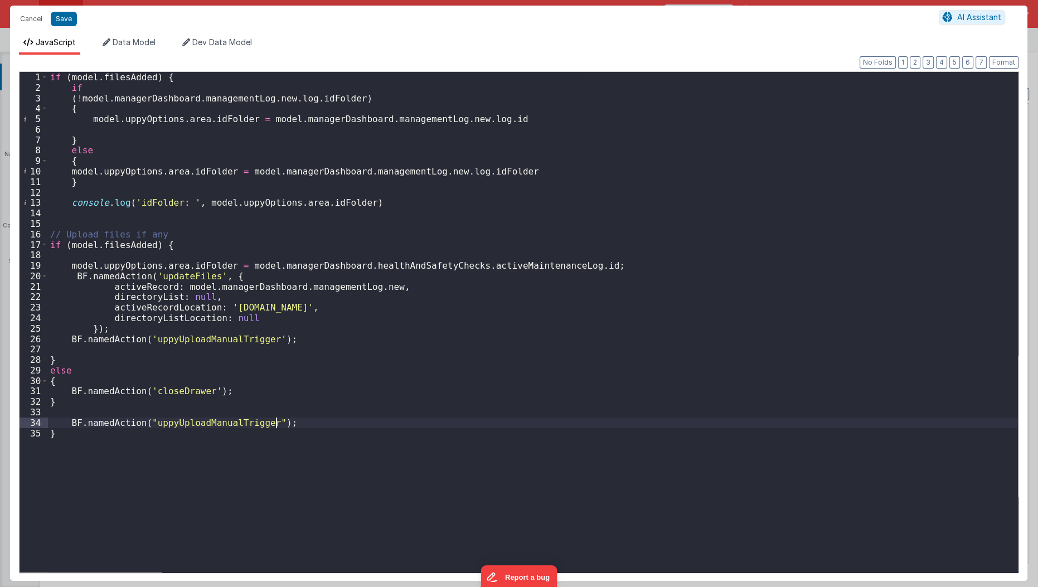
click at [306, 419] on div "if ( model . filesAdded ) { if ( ! model . managerDashboard . managementLog . n…" at bounding box center [533, 333] width 970 height 522
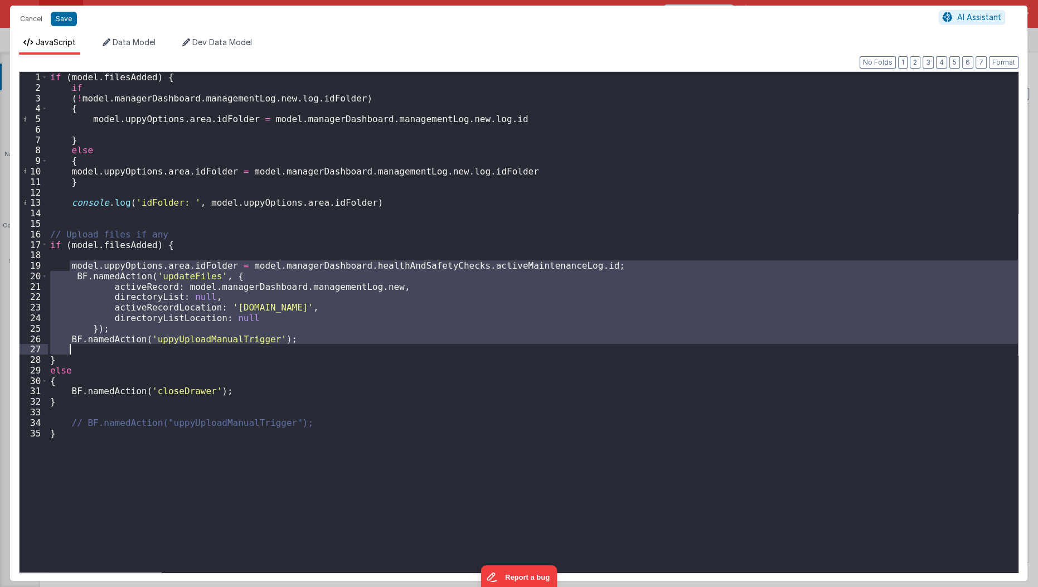
drag, startPoint x: 71, startPoint y: 270, endPoint x: 340, endPoint y: 343, distance: 279.0
click at [340, 343] on div "if ( model . filesAdded ) { if ( ! model . managerDashboard . managementLog . n…" at bounding box center [533, 333] width 970 height 522
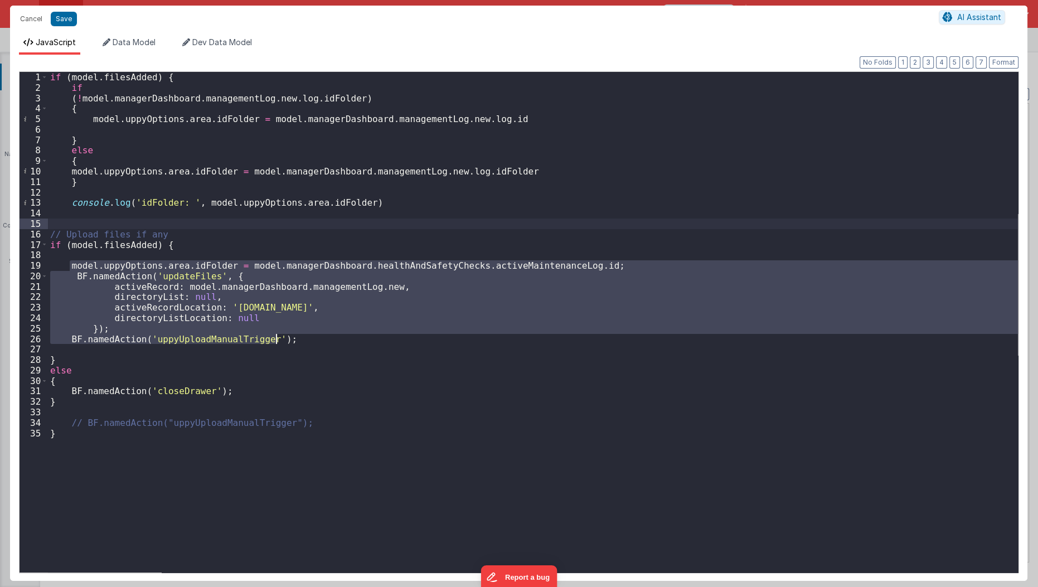
click at [400, 219] on div "if ( model . filesAdded ) { if ( ! model . managerDashboard . managementLog . n…" at bounding box center [533, 333] width 970 height 522
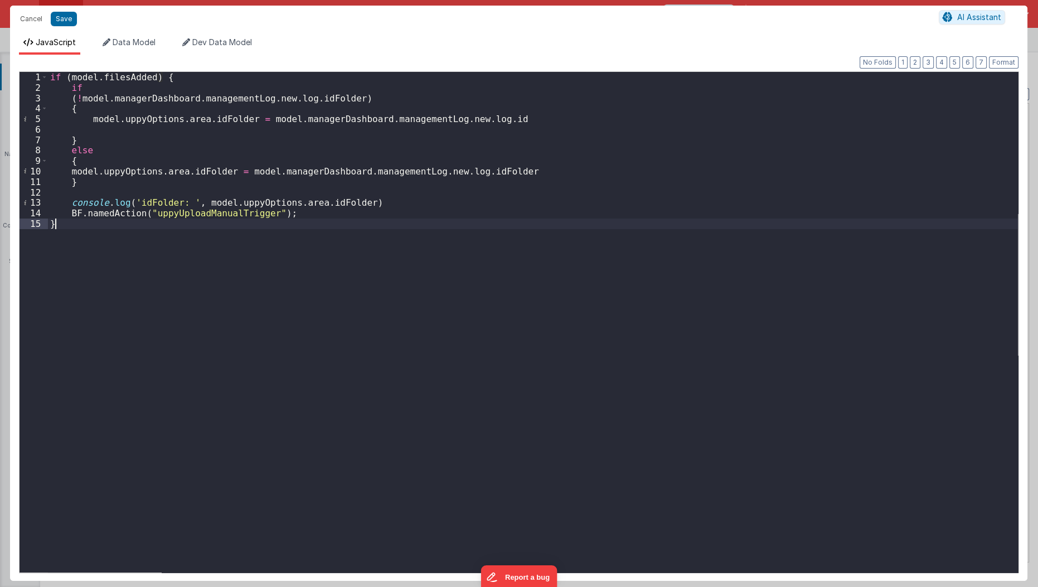
click at [249, 226] on div "if ( model . filesAdded ) { if ( ! model . managerDashboard . managementLog . n…" at bounding box center [533, 333] width 970 height 522
click at [356, 213] on div "if ( model . filesAdded ) { if ( ! model . managerDashboard . managementLog . n…" at bounding box center [533, 333] width 970 height 522
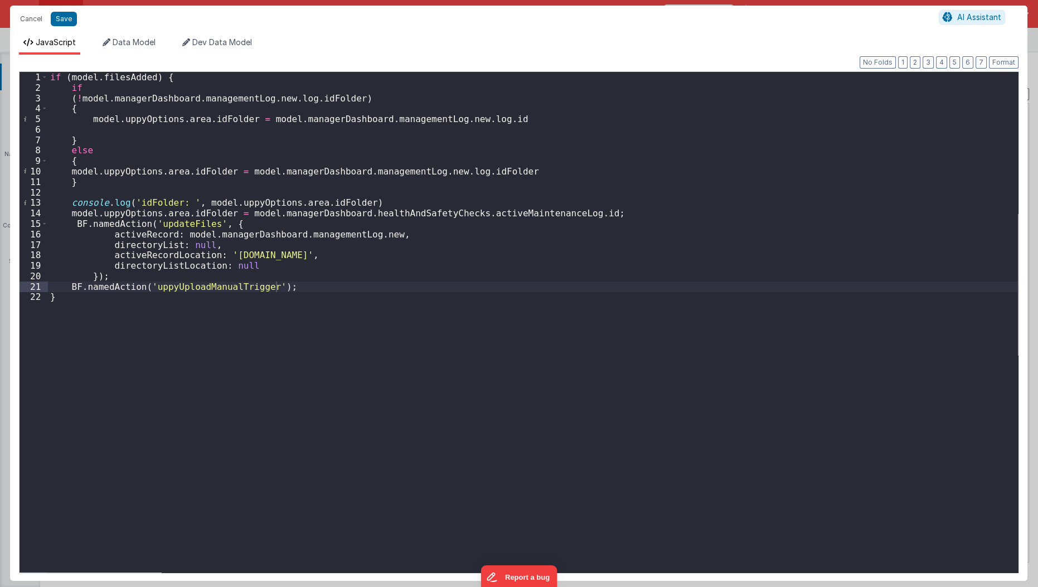
click at [61, 26] on div "Cancel Save" at bounding box center [476, 19] width 924 height 16
click at [64, 16] on button "Save" at bounding box center [64, 19] width 26 height 14
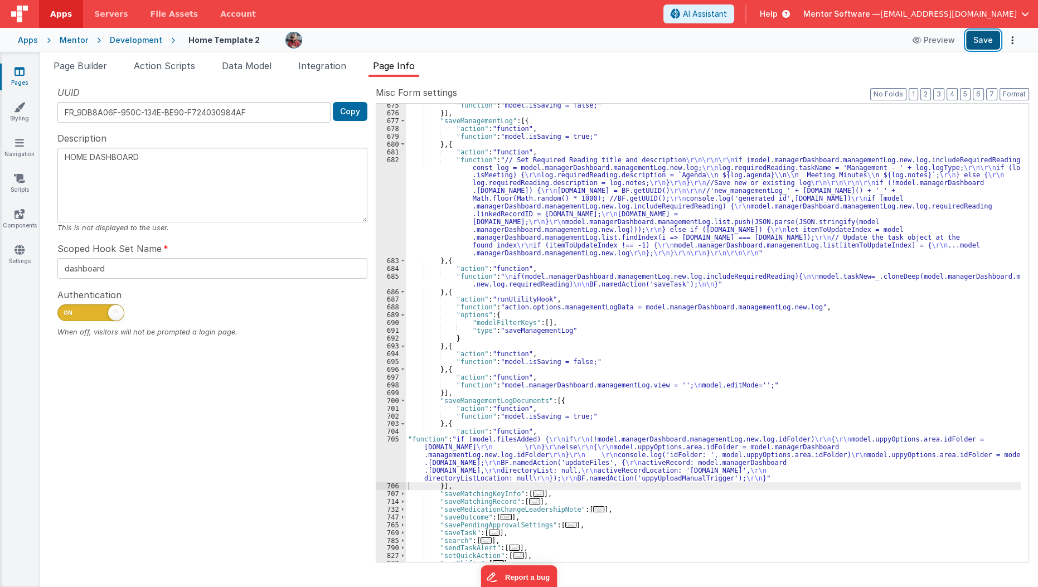
click at [988, 44] on button "Save" at bounding box center [983, 40] width 34 height 19
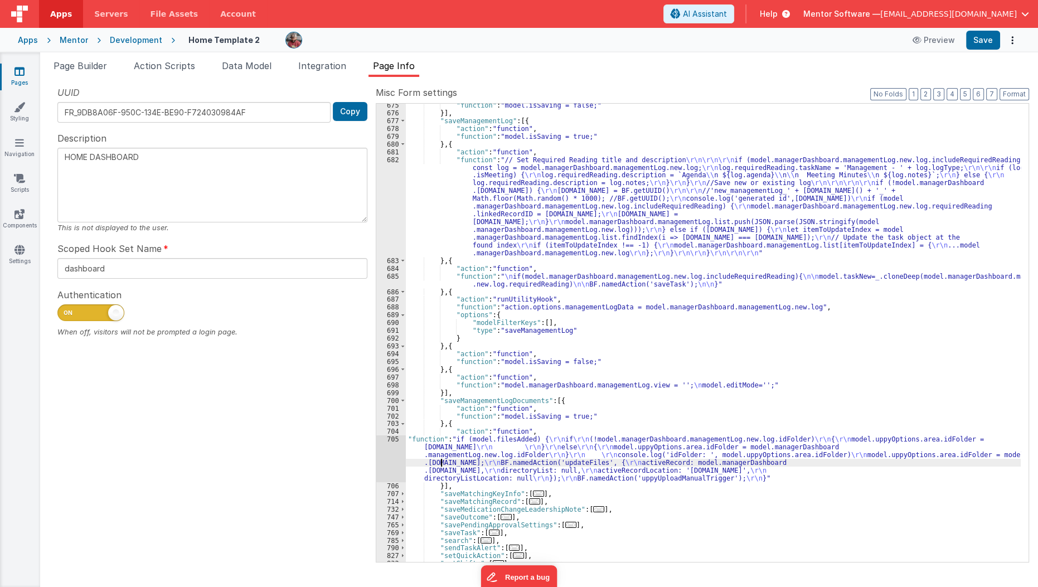
click at [440, 462] on div ""function" : "model.isSaving = false;" }] , "saveManagementLog" : [{ "action" :…" at bounding box center [713, 338] width 615 height 474
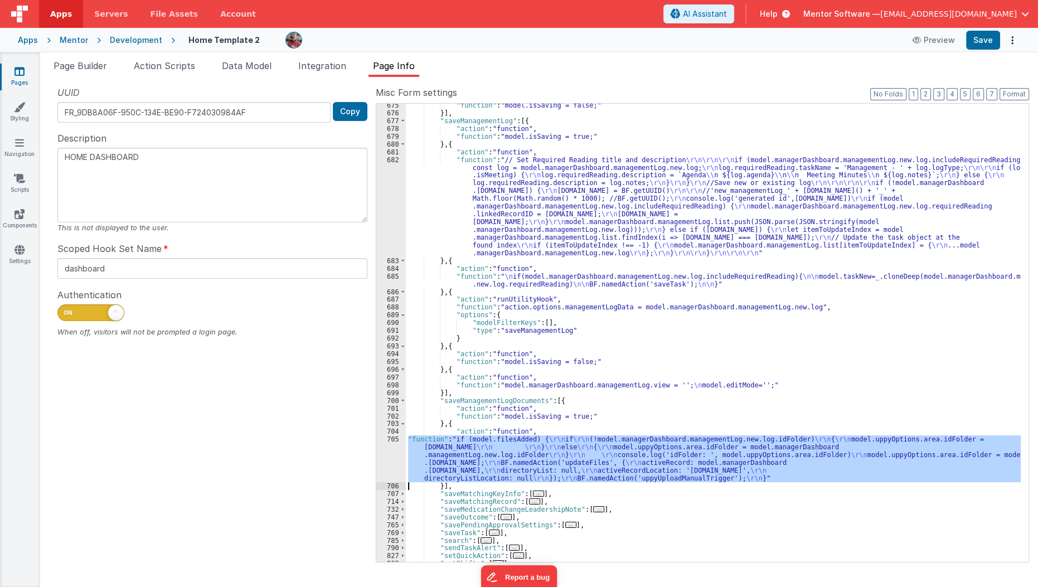
click at [385, 465] on div "705" at bounding box center [391, 458] width 30 height 47
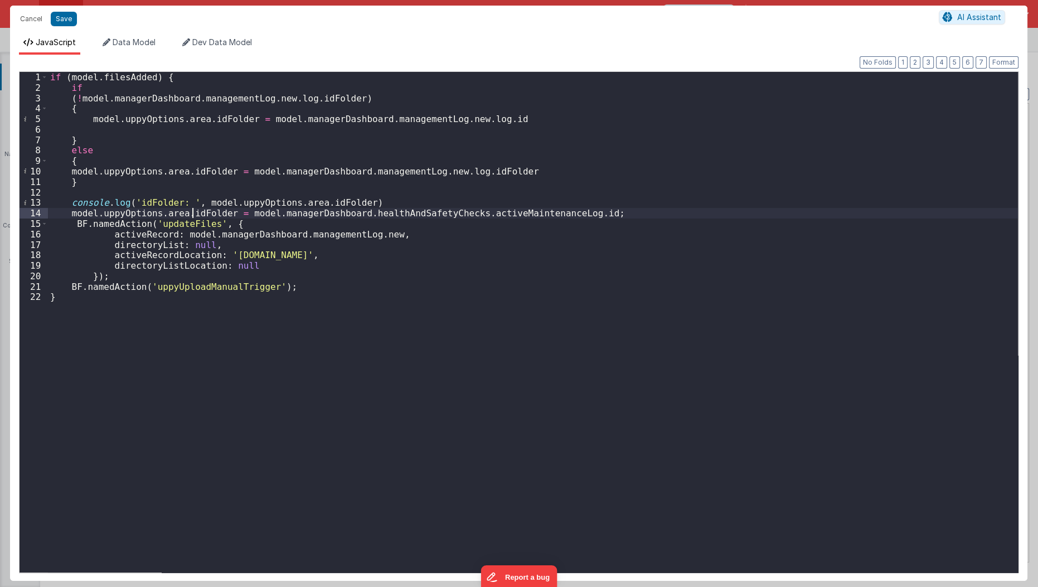
click at [193, 216] on div "if ( model . filesAdded ) { if ( ! model . managerDashboard . managementLog . n…" at bounding box center [533, 333] width 970 height 522
click at [240, 215] on div "if ( model . filesAdded ) { if ( ! model . managerDashboard . managementLog . n…" at bounding box center [533, 333] width 970 height 522
click at [499, 126] on div "if ( model . filesAdded ) { if ( ! model . managerDashboard . managementLog . n…" at bounding box center [533, 333] width 970 height 522
click at [649, 215] on div "if ( model . filesAdded ) { if ( ! model . managerDashboard . managementLog . n…" at bounding box center [533, 333] width 970 height 522
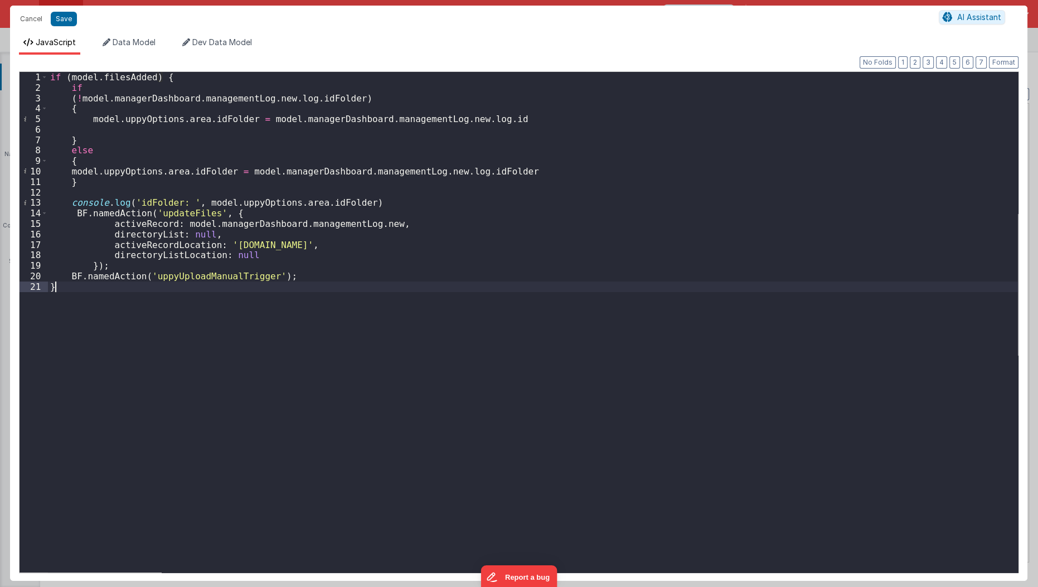
click at [578, 315] on div "if ( model . filesAdded ) { if ( ! model . managerDashboard . managementLog . n…" at bounding box center [533, 333] width 970 height 522
click at [1013, 60] on button "Format" at bounding box center [1004, 62] width 30 height 12
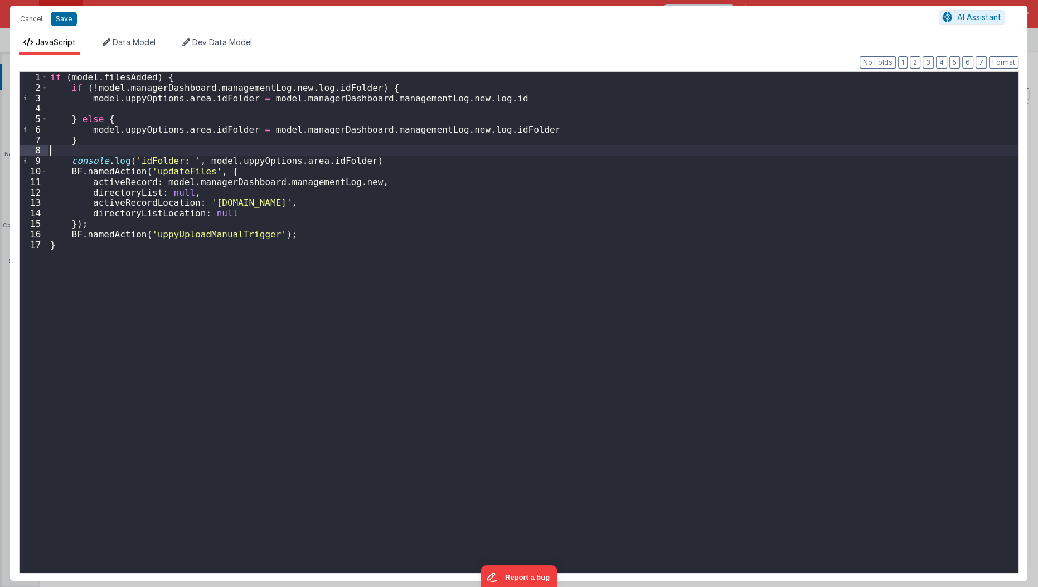
click at [101, 146] on div "if ( model . filesAdded ) { if ( ! model . managerDashboard . managementLog . n…" at bounding box center [533, 333] width 970 height 522
click at [63, 19] on button "Save" at bounding box center [64, 19] width 26 height 14
type textarea "HOME DASHBOARD"
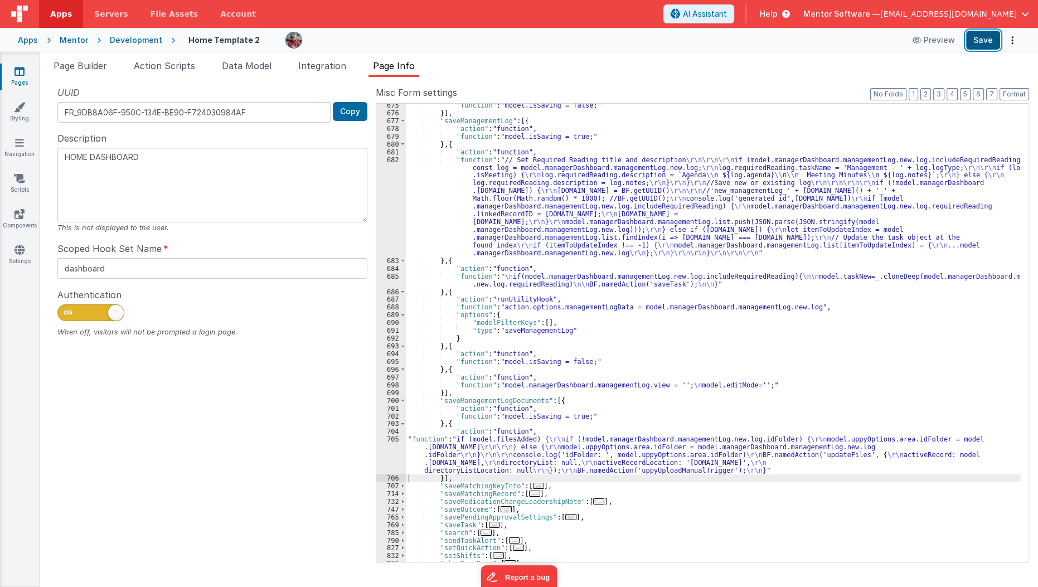
click at [987, 42] on button "Save" at bounding box center [983, 40] width 34 height 19
click at [511, 449] on div ""function" : "model.isSaving = false;" }] , "saveManagementLog" : [{ "action" :…" at bounding box center [713, 338] width 615 height 474
click at [389, 459] on div "705" at bounding box center [391, 454] width 30 height 39
click at [389, 459] on div at bounding box center [519, 293] width 1038 height 587
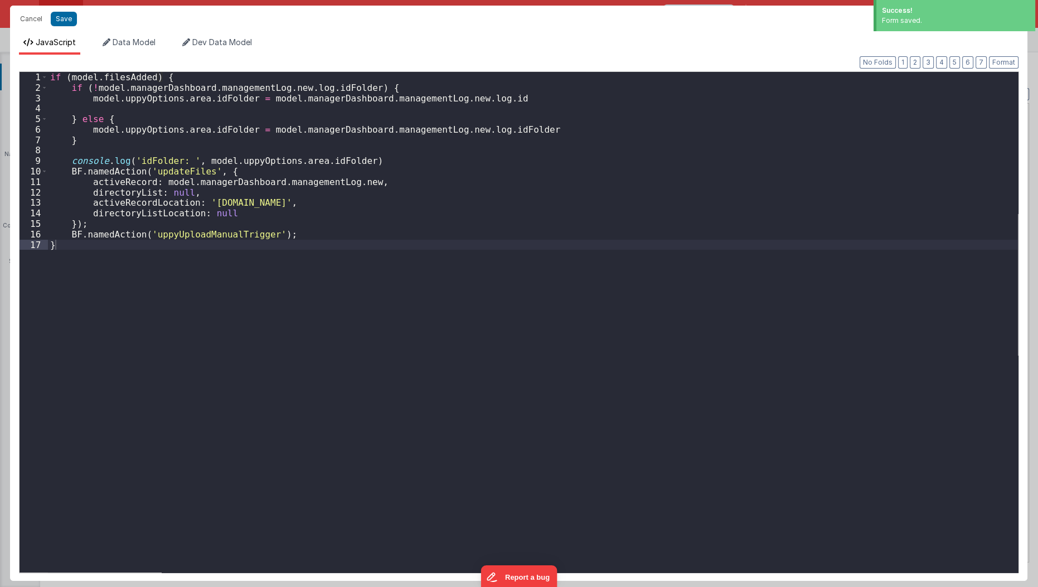
click at [389, 459] on div "if ( model . filesAdded ) { if ( ! model . managerDashboard . managementLog . n…" at bounding box center [533, 333] width 970 height 522
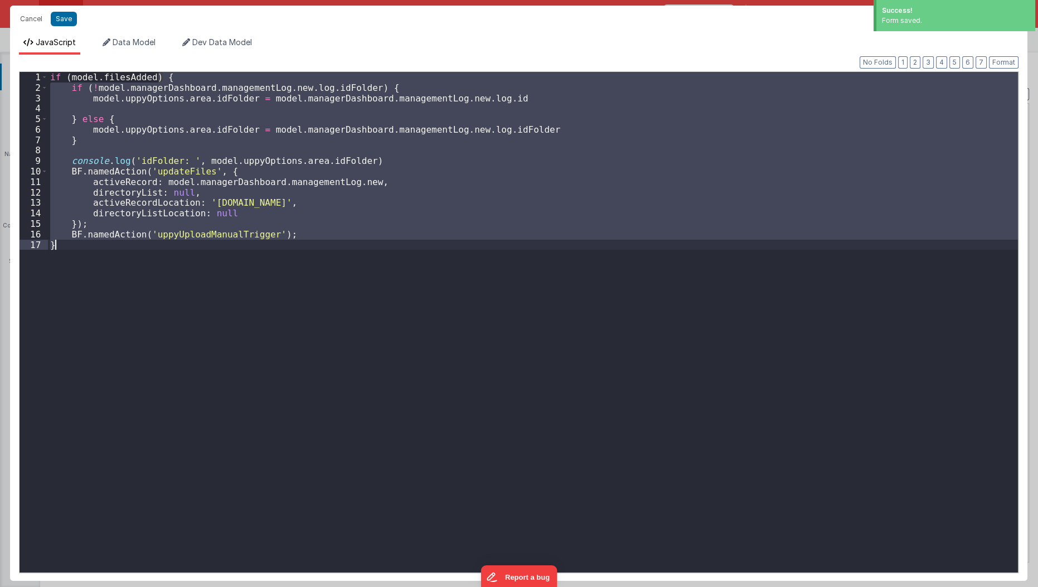
click at [389, 459] on div "if ( model . filesAdded ) { if ( ! model . managerDashboard . managementLog . n…" at bounding box center [533, 333] width 970 height 522
click at [222, 378] on div "if ( model . filesAdded ) { if ( ! model . managerDashboard . managementLog . n…" at bounding box center [533, 322] width 970 height 500
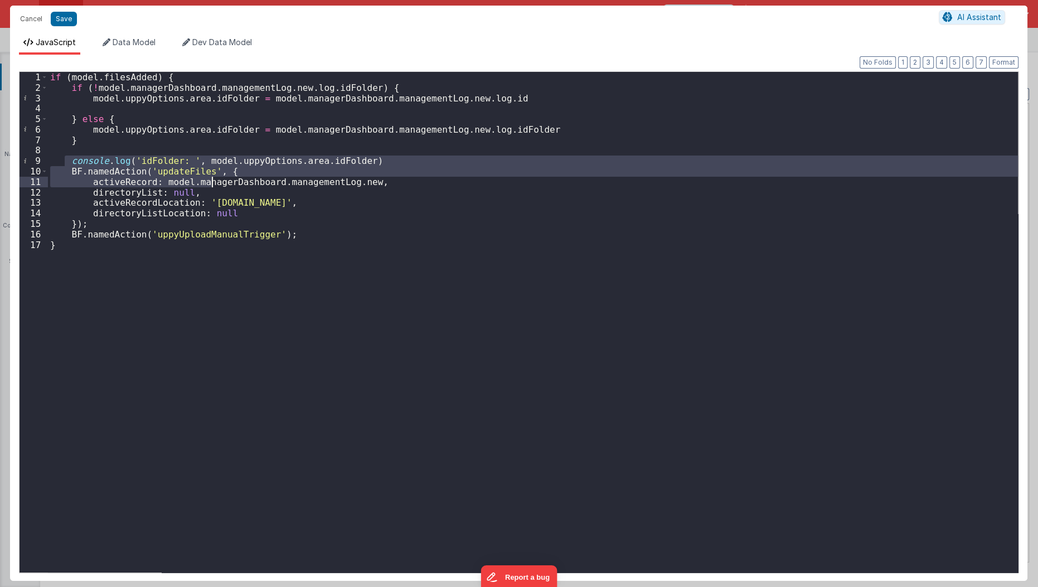
drag, startPoint x: 65, startPoint y: 159, endPoint x: 210, endPoint y: 176, distance: 145.9
click at [210, 176] on div "if ( model . filesAdded ) { if ( ! model . managerDashboard . managementLog . n…" at bounding box center [533, 333] width 970 height 522
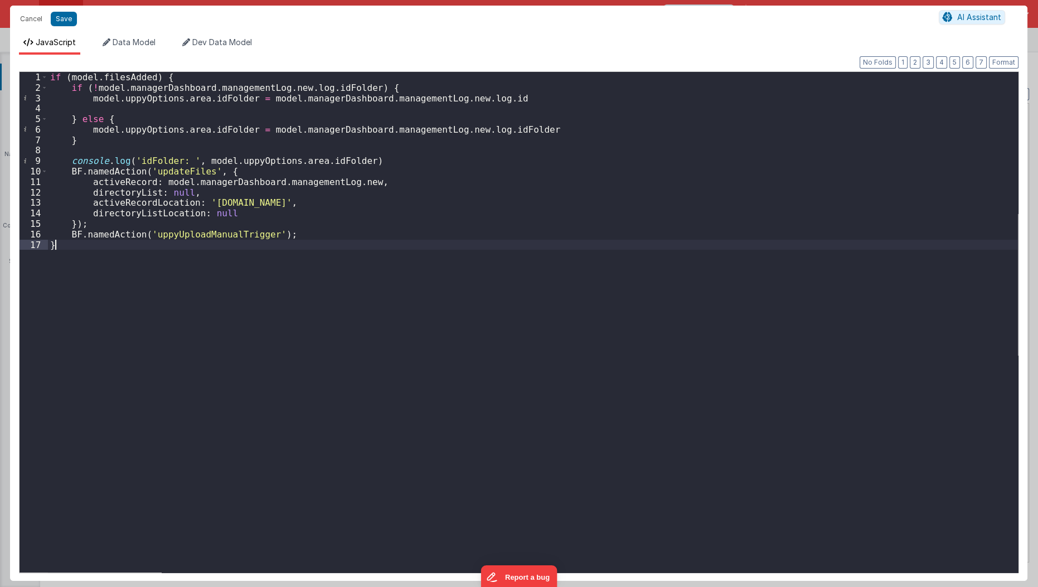
click at [171, 257] on div "if ( model . filesAdded ) { if ( ! model . managerDashboard . managementLog . n…" at bounding box center [533, 333] width 970 height 522
click at [996, 62] on button "Format" at bounding box center [1004, 62] width 30 height 12
click at [661, 255] on div "if ( model . filesAdded ) { if ( ! model . managerDashboard . managementLog . n…" at bounding box center [533, 333] width 970 height 522
click at [60, 19] on button "Save" at bounding box center [64, 19] width 26 height 14
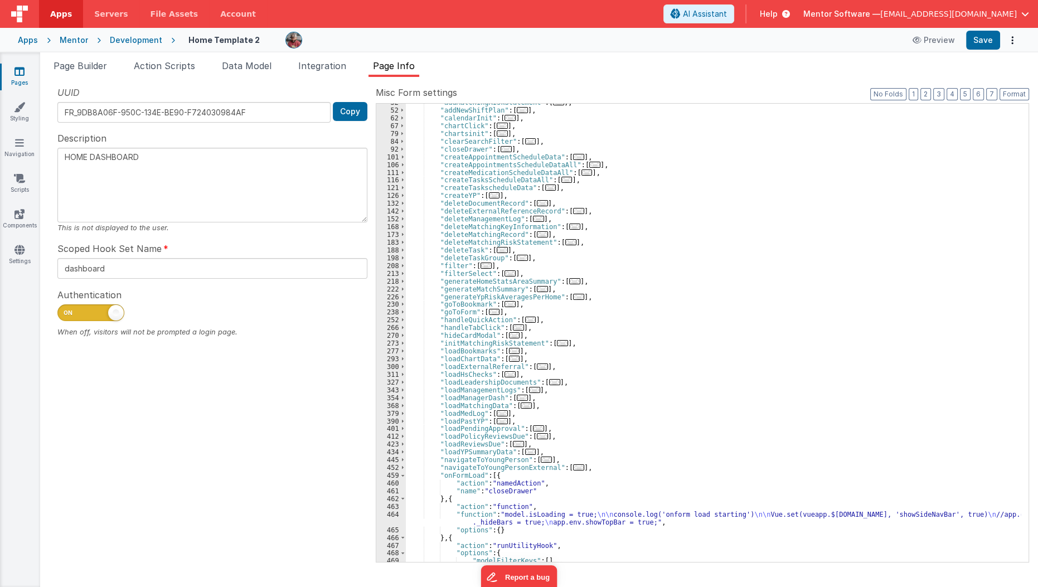
scroll to position [75, 0]
click at [533, 216] on span "..." at bounding box center [538, 219] width 11 height 6
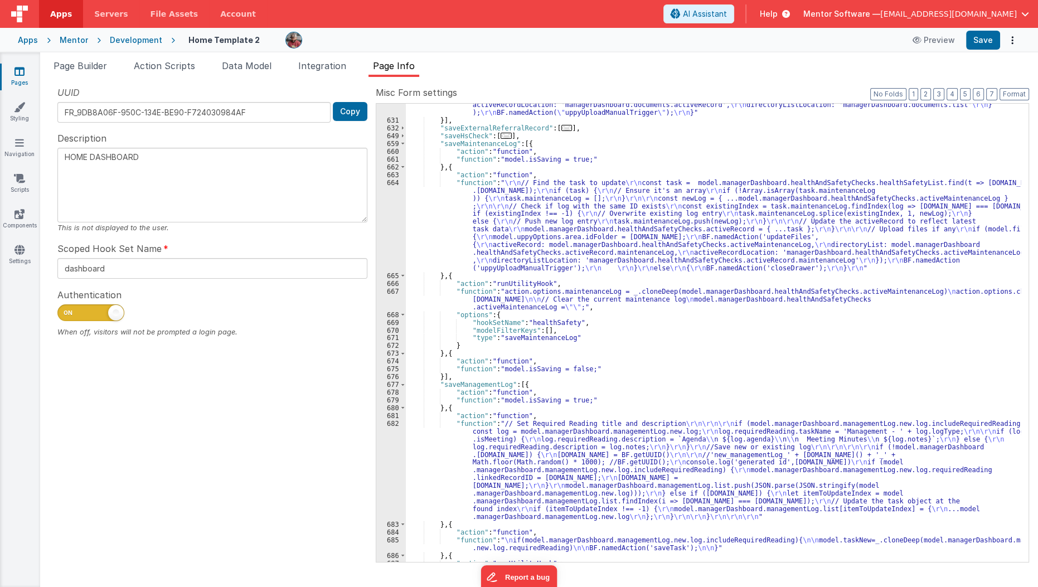
scroll to position [1458, 0]
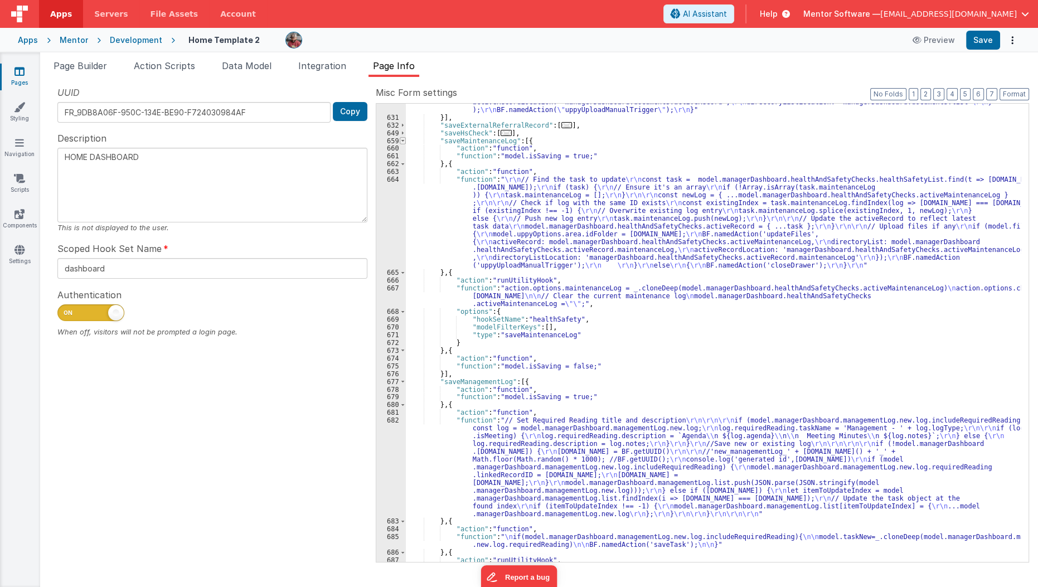
click at [400, 141] on span at bounding box center [403, 141] width 6 height 8
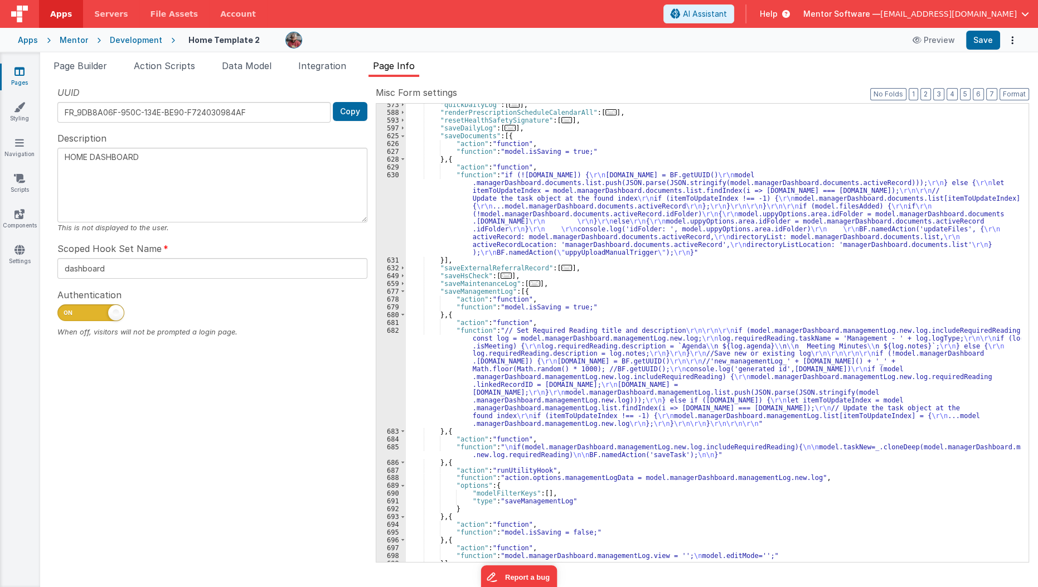
scroll to position [1313, 0]
click at [442, 193] on div ""quickDailyLog" : [ ... ] , "renderPrescriptionScheduleCalendarAll" : [ ... ] ,…" at bounding box center [713, 340] width 615 height 474
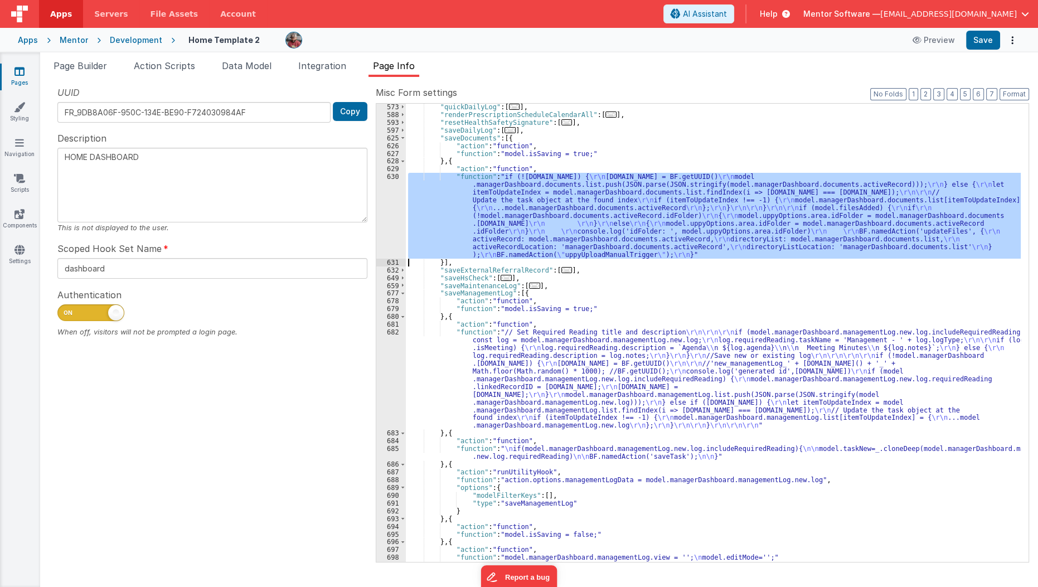
click at [386, 208] on div "630" at bounding box center [391, 215] width 30 height 85
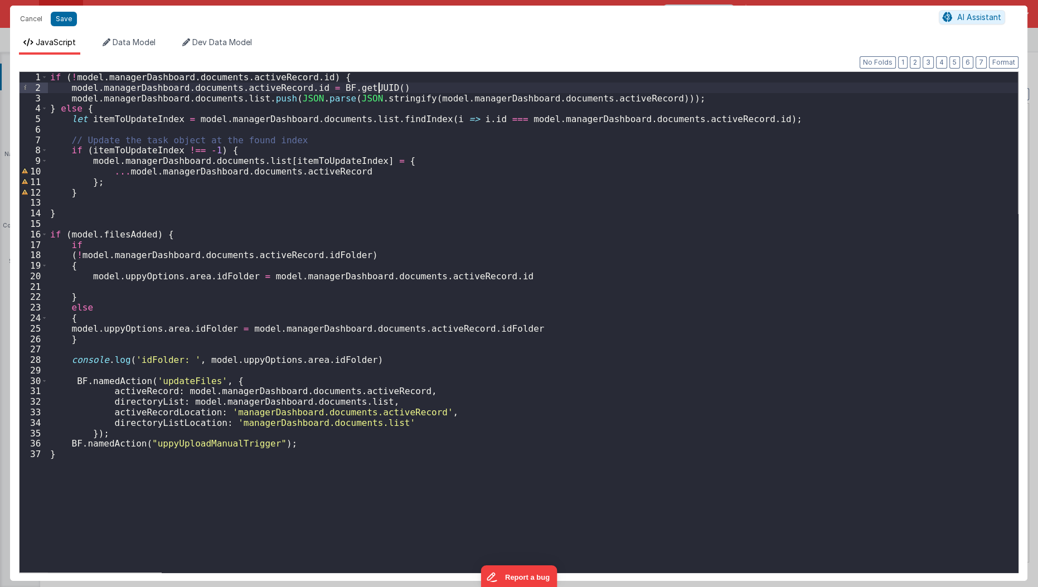
click at [402, 85] on div "if ( ! model . managerDashboard . documents . activeRecord . id ) { model . man…" at bounding box center [533, 333] width 970 height 522
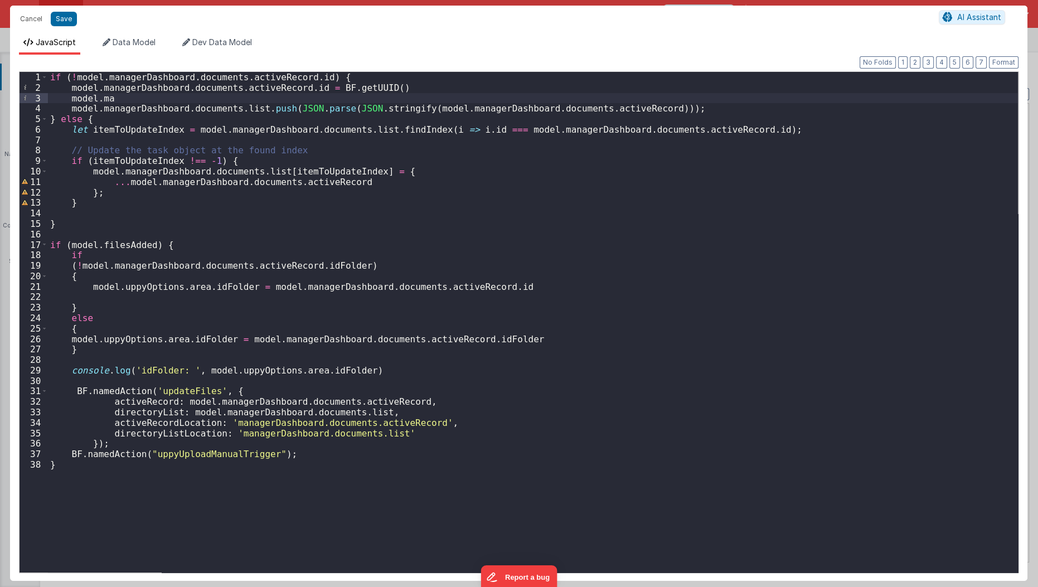
click at [287, 87] on div "if ( ! model . managerDashboard . documents . activeRecord . id ) { model . man…" at bounding box center [533, 333] width 970 height 522
paste textarea
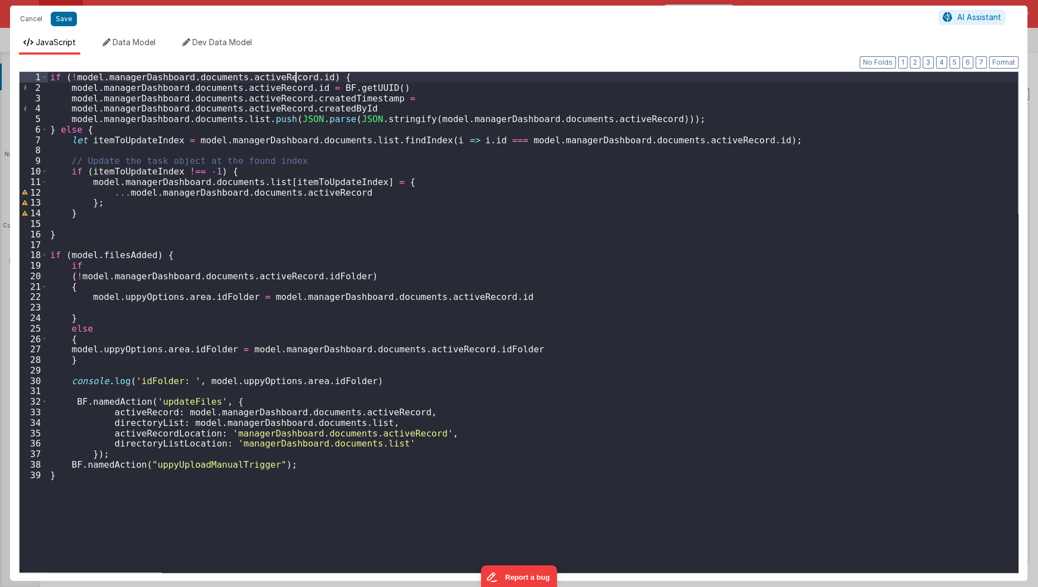
click at [296, 74] on div "if ( ! model . managerDashboard . documents . activeRecord . id ) { model . man…" at bounding box center [533, 333] width 970 height 522
click at [301, 76] on div "if ( ! model . managerDashboard . documents . activeRecord . id ) { model . man…" at bounding box center [533, 333] width 970 height 522
click at [367, 103] on div "if ( ! model . managerDashboard . documents . activeRecord . id ) { model . man…" at bounding box center [533, 333] width 970 height 522
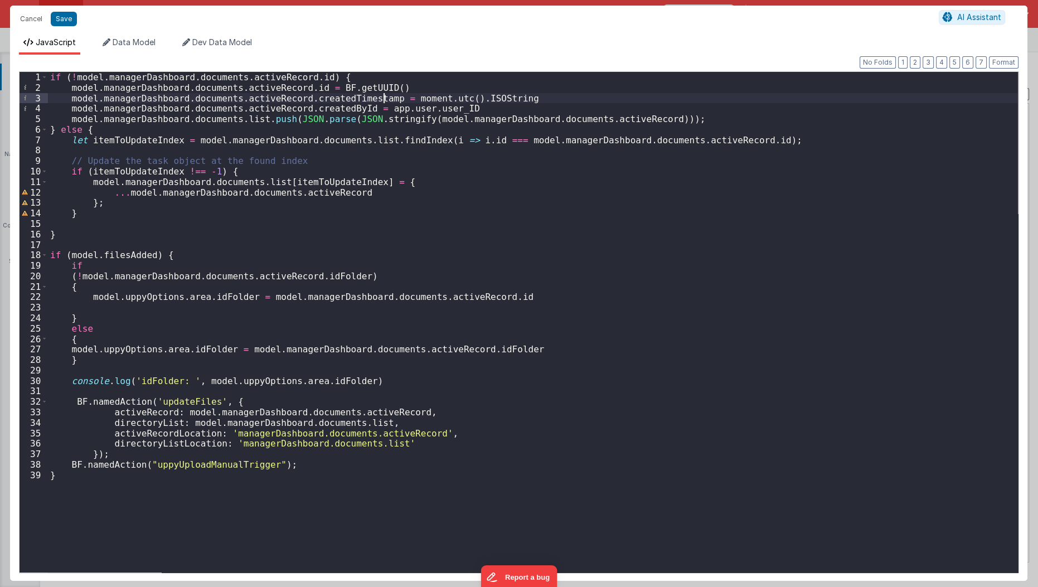
click at [386, 97] on div "if ( ! model . managerDashboard . documents . activeRecord . id ) { model . man…" at bounding box center [533, 333] width 970 height 522
click at [458, 99] on div "if ( ! model . managerDashboard . documents . activeRecord . id ) { model . man…" at bounding box center [533, 322] width 970 height 500
click at [392, 99] on div "if ( ! model . managerDashboard . documents . activeRecord . id ) { model . man…" at bounding box center [533, 333] width 970 height 522
click at [388, 100] on div "if ( ! model . managerDashboard . documents . activeRecord . id ) { model . man…" at bounding box center [533, 333] width 970 height 522
click at [537, 212] on div "if ( ! model . managerDashboard . documents . activeRecord . id ) { model . man…" at bounding box center [533, 333] width 970 height 522
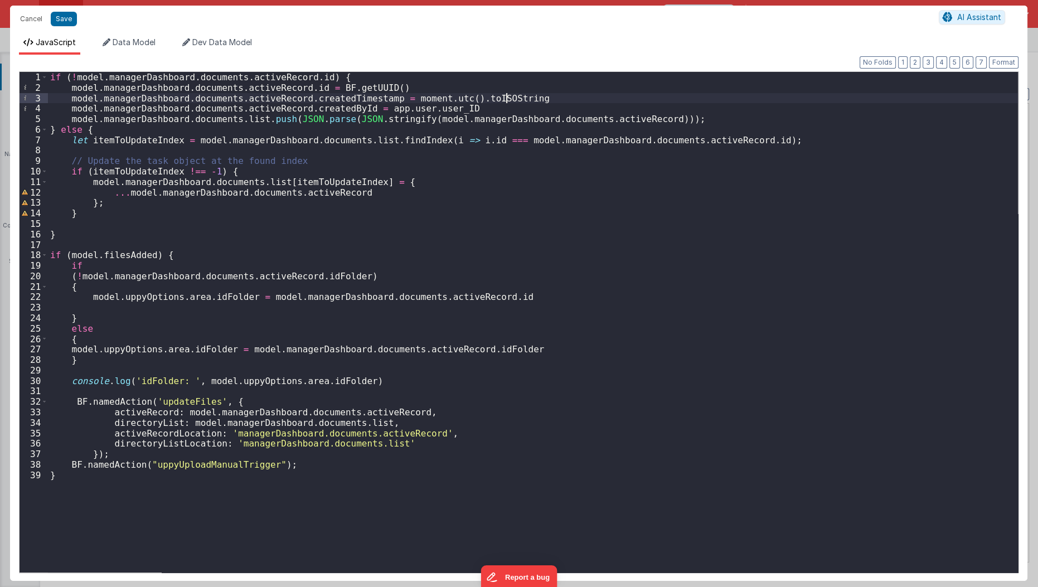
click at [551, 98] on div "if ( ! model . managerDashboard . documents . activeRecord . id ) { model . man…" at bounding box center [533, 333] width 970 height 522
type textarea "HOME DASHBOARD"
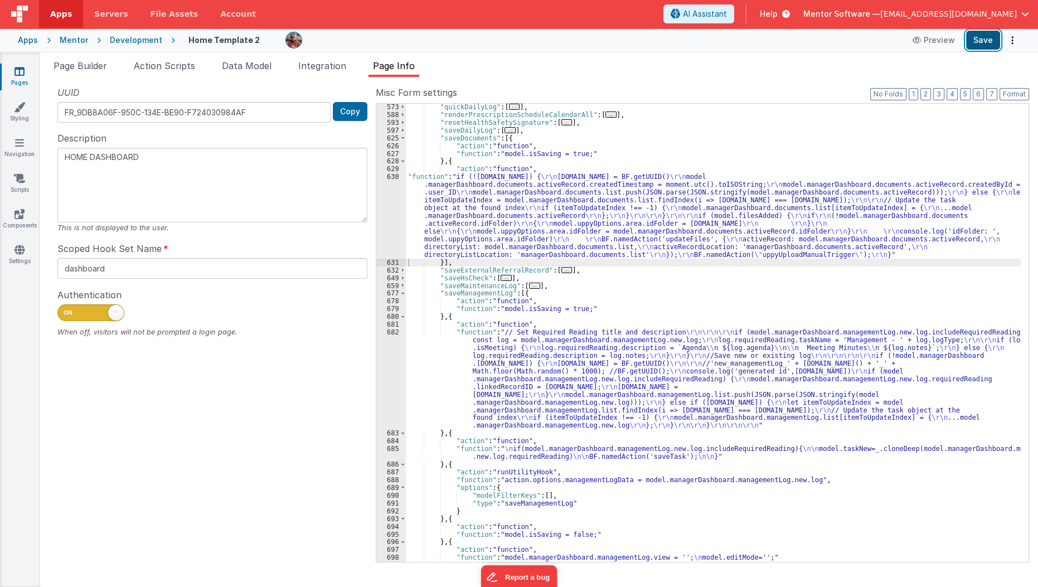
click at [985, 39] on button "Save" at bounding box center [983, 40] width 34 height 19
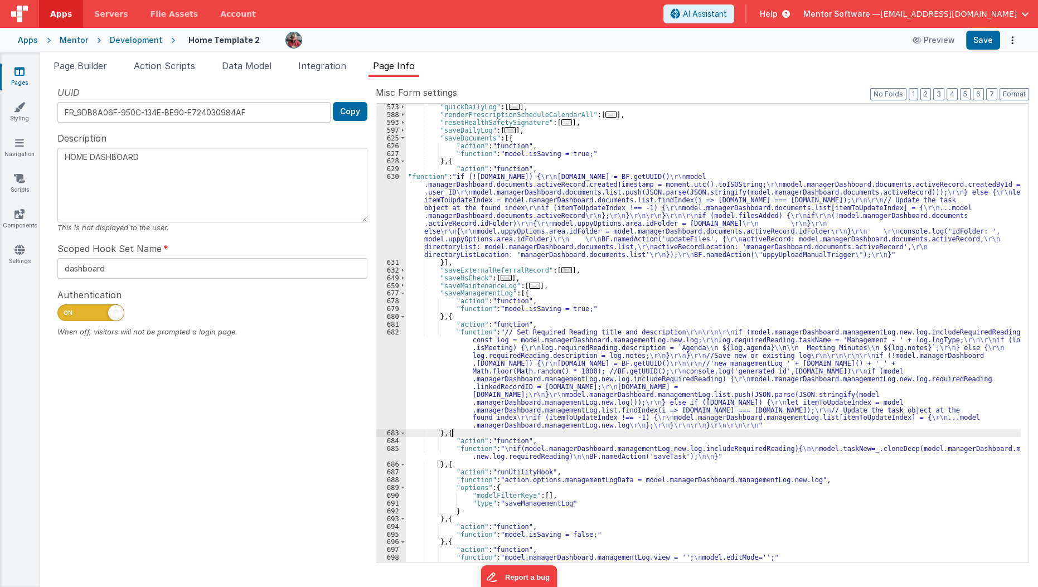
click at [552, 432] on div ""quickDailyLog" : [ ... ] , "renderPrescriptionScheduleCalendarAll" : [ ... ] ,…" at bounding box center [713, 340] width 615 height 474
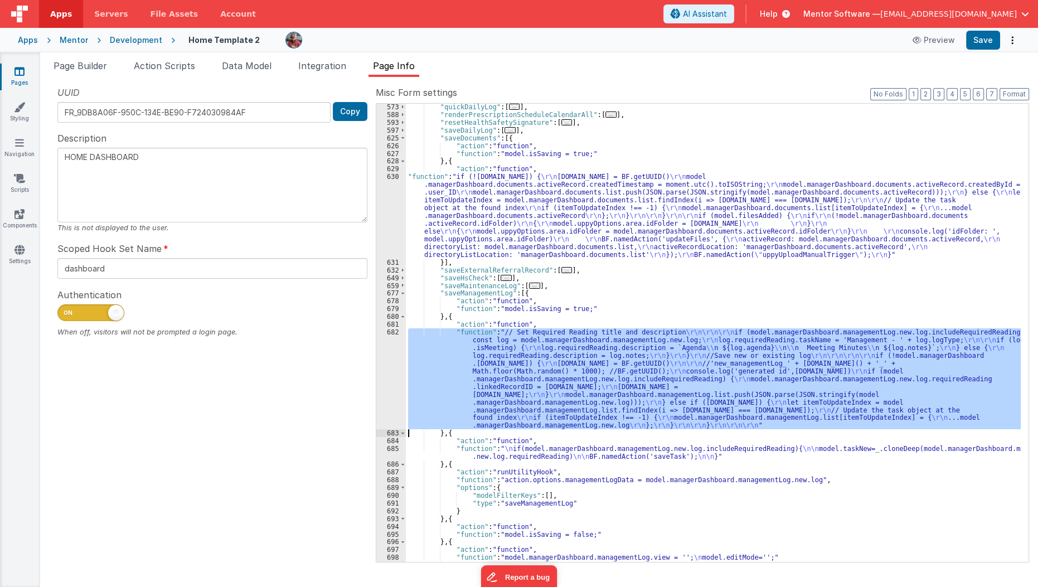
click at [384, 365] on div "682" at bounding box center [391, 378] width 30 height 101
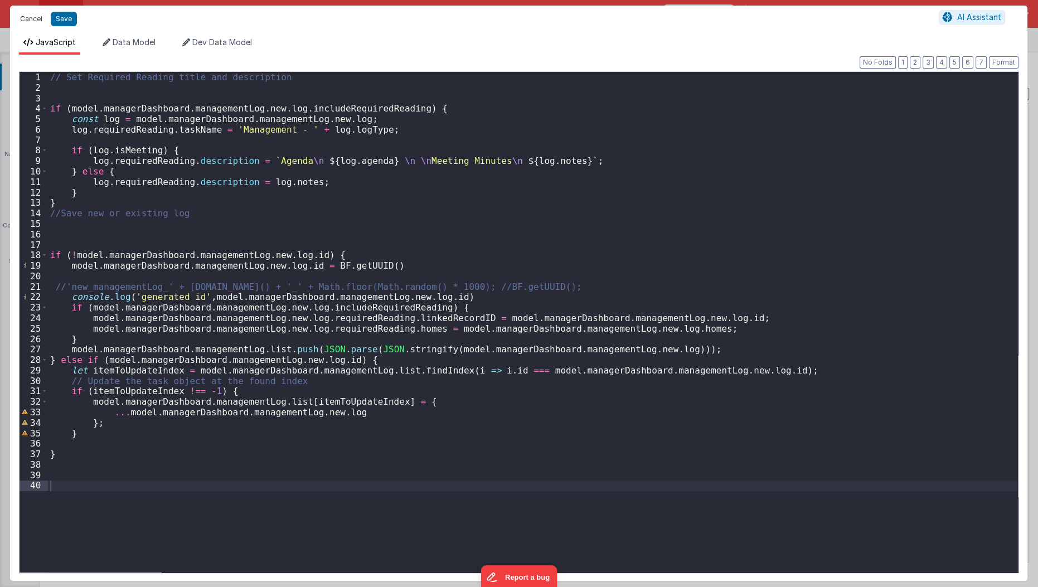
click at [37, 14] on button "Cancel" at bounding box center [30, 19] width 33 height 16
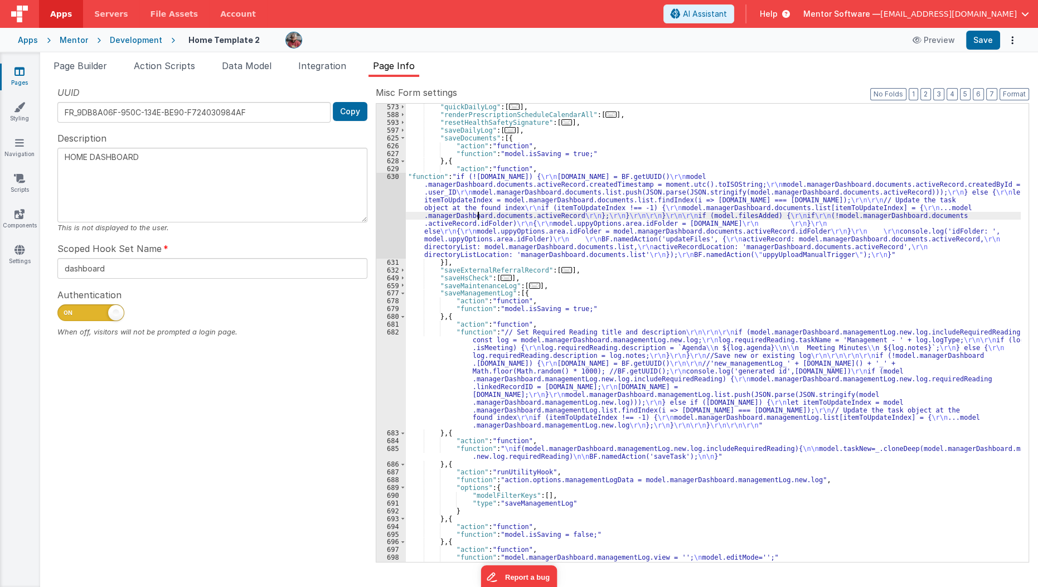
click at [478, 213] on div ""quickDailyLog" : [ ... ] , "renderPrescriptionScheduleCalendarAll" : [ ... ] ,…" at bounding box center [713, 340] width 615 height 474
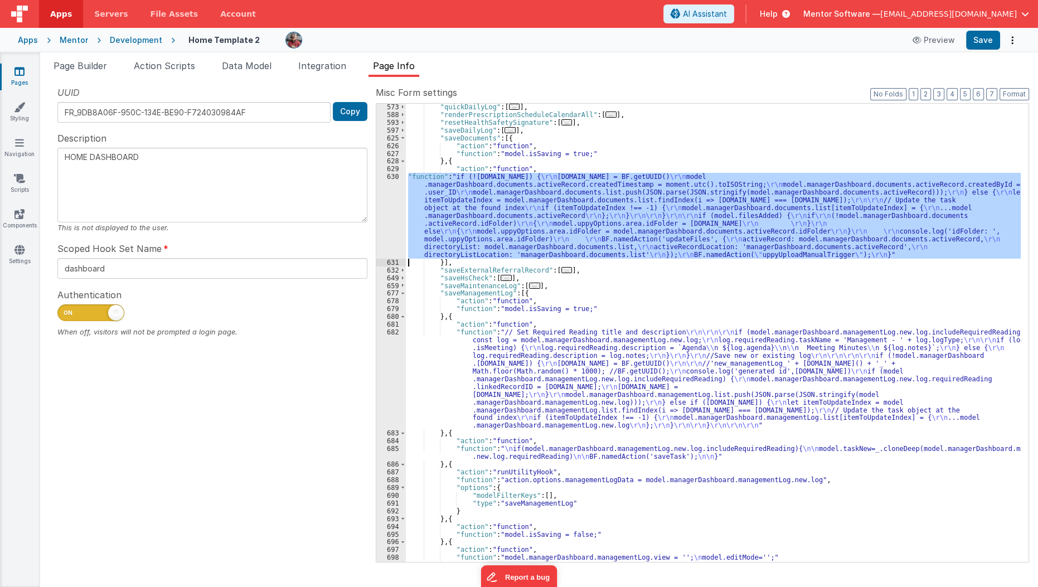
click at [383, 219] on div "630" at bounding box center [391, 215] width 30 height 85
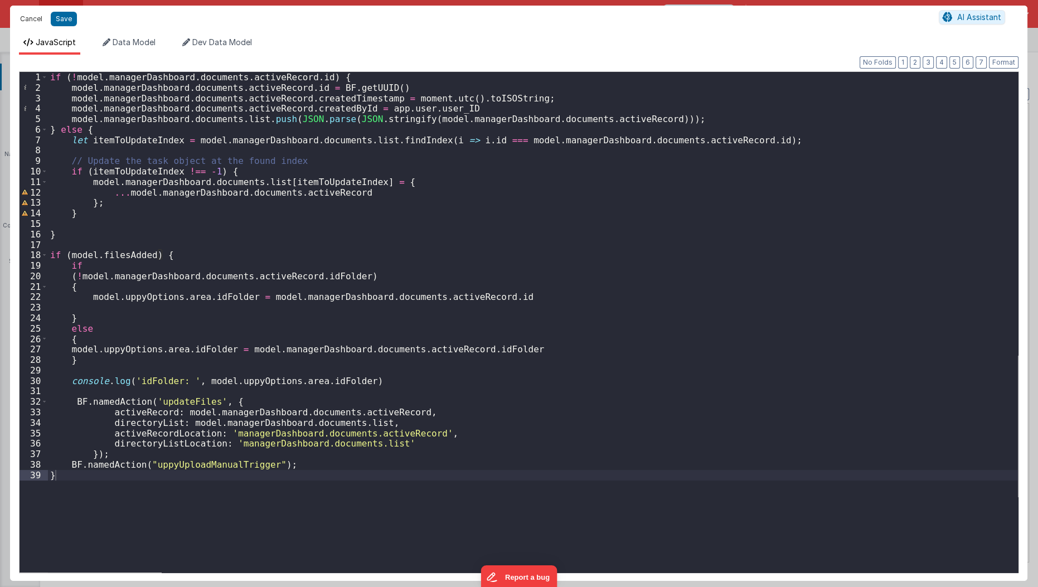
click at [23, 22] on button "Cancel" at bounding box center [30, 19] width 33 height 16
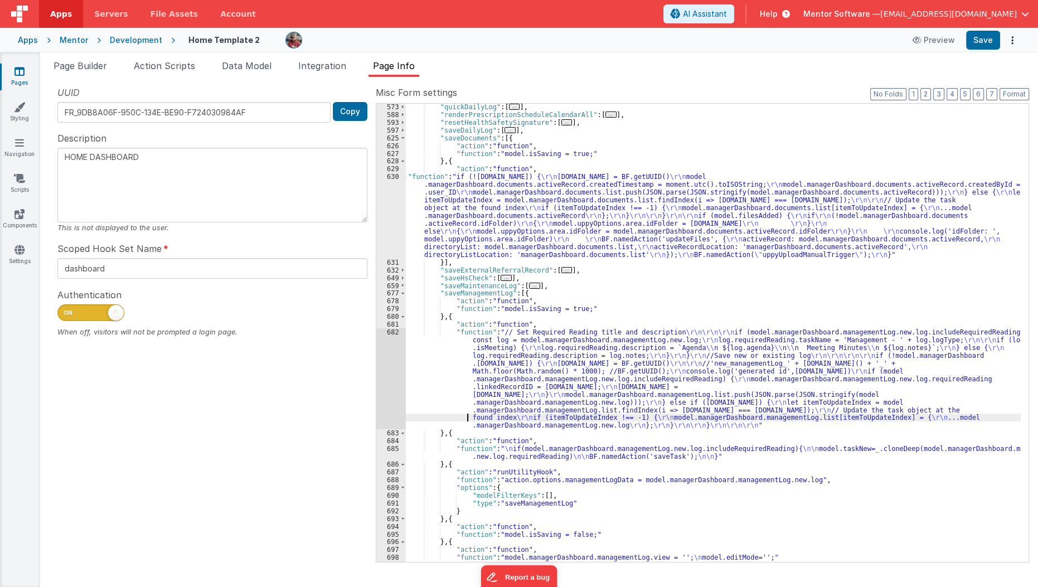
click at [429, 417] on div ""quickDailyLog" : [ ... ] , "renderPrescriptionScheduleCalendarAll" : [ ... ] ,…" at bounding box center [713, 340] width 615 height 474
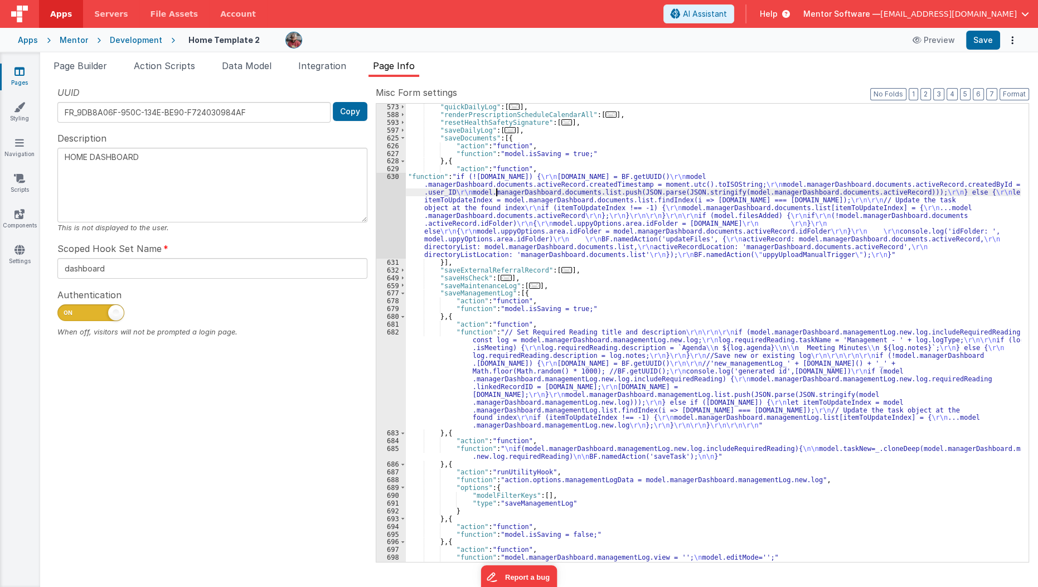
click at [495, 192] on div ""quickDailyLog" : [ ... ] , "renderPrescriptionScheduleCalendarAll" : [ ... ] ,…" at bounding box center [713, 340] width 615 height 474
paste input "messageSend"
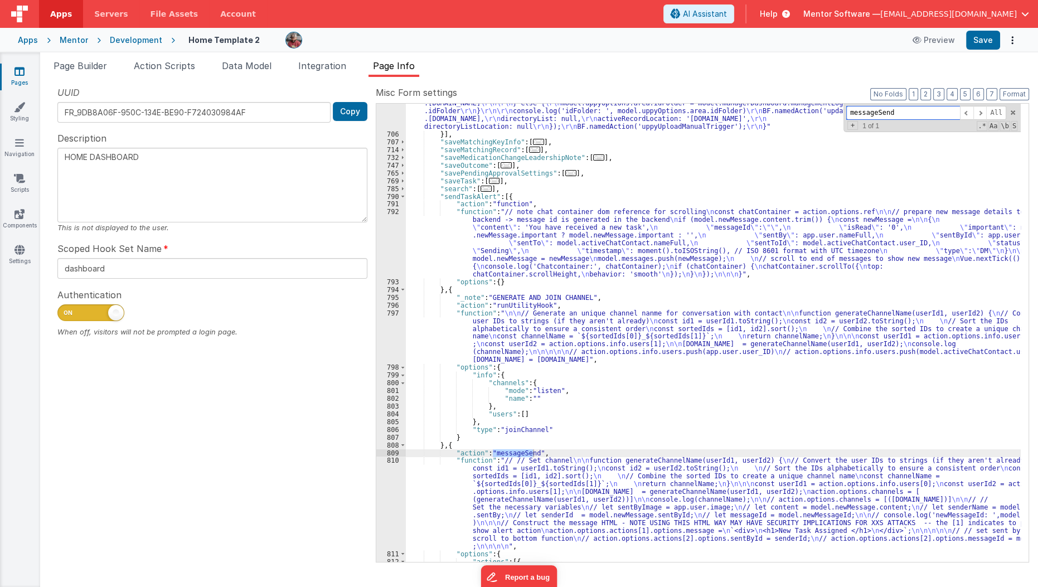
scroll to position [1809, 0]
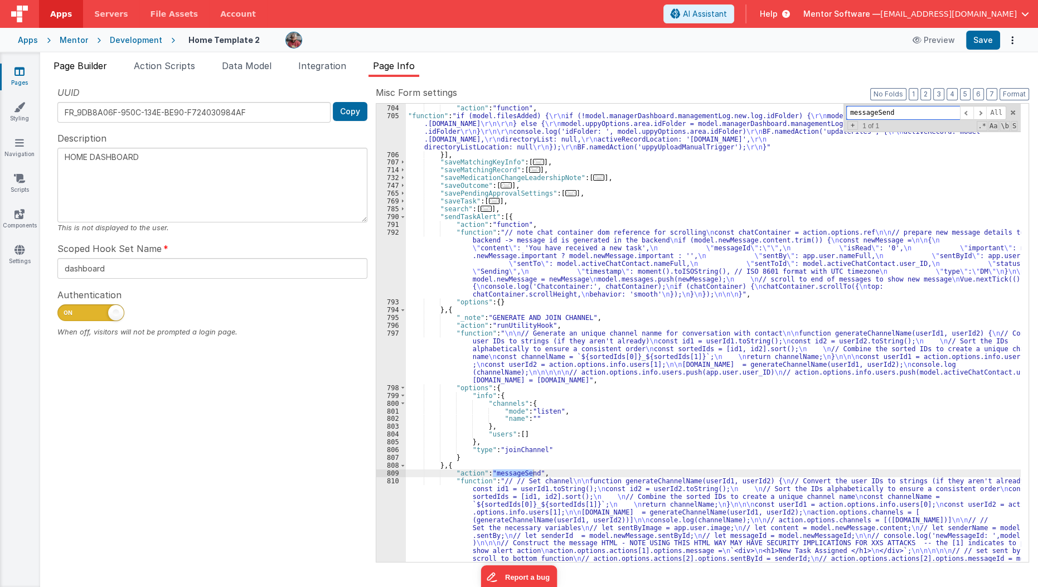
type input "messageSend"
click at [95, 69] on span "Page Builder" at bounding box center [79, 65] width 53 height 11
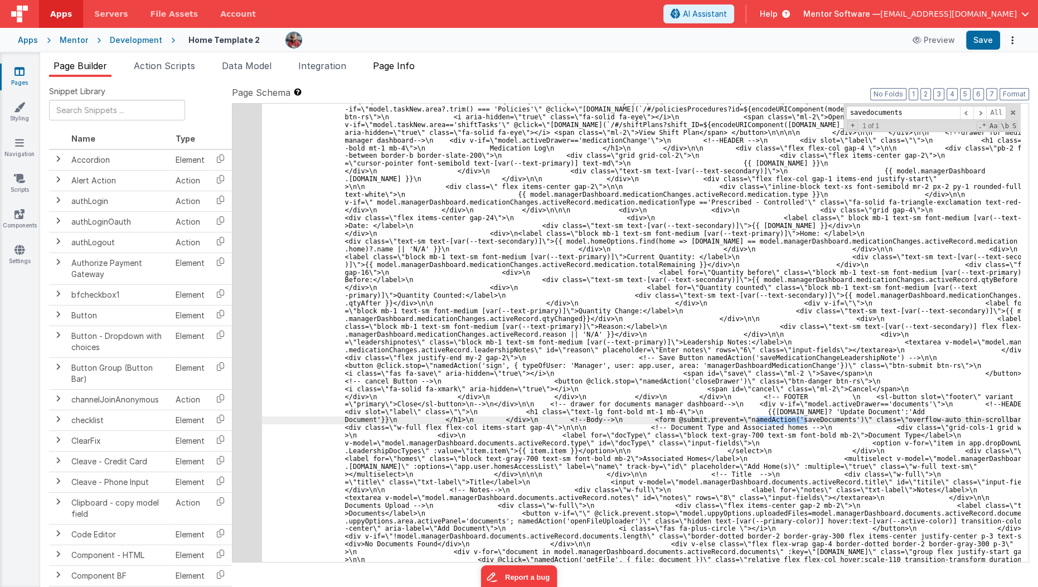
click at [402, 75] on li "Page Info" at bounding box center [393, 68] width 51 height 18
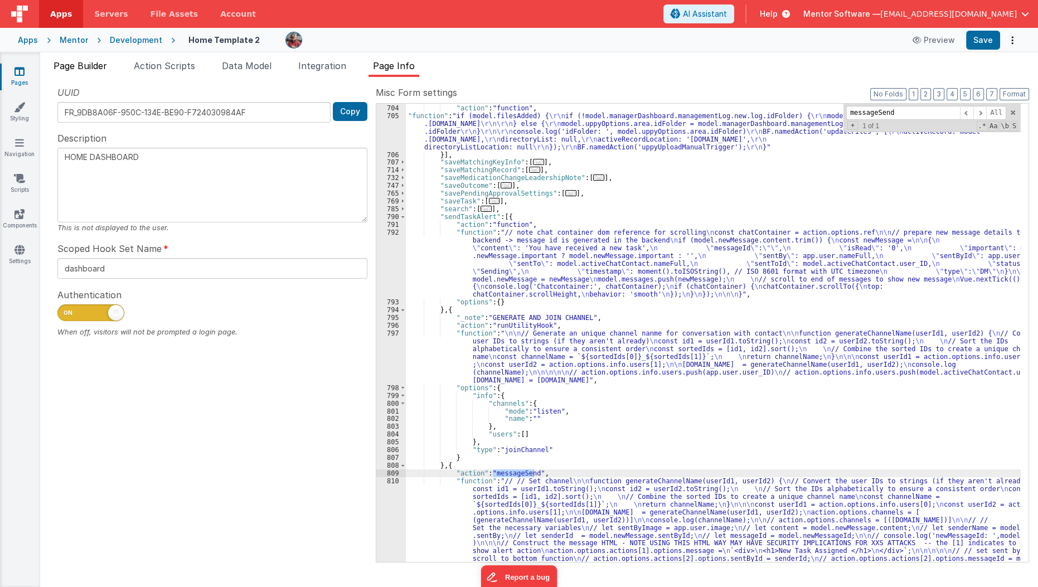
click at [97, 69] on span "Page Builder" at bounding box center [79, 65] width 53 height 11
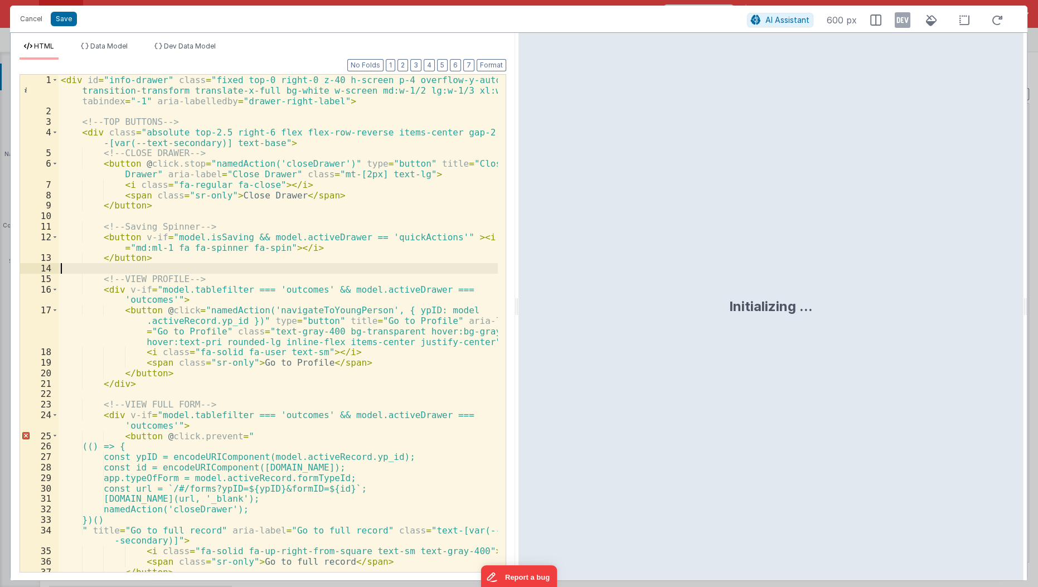
click at [308, 262] on div "< div id = "info-drawer" class = "fixed top-0 right-0 z-40 h-screen p-4 overflo…" at bounding box center [279, 345] width 440 height 540
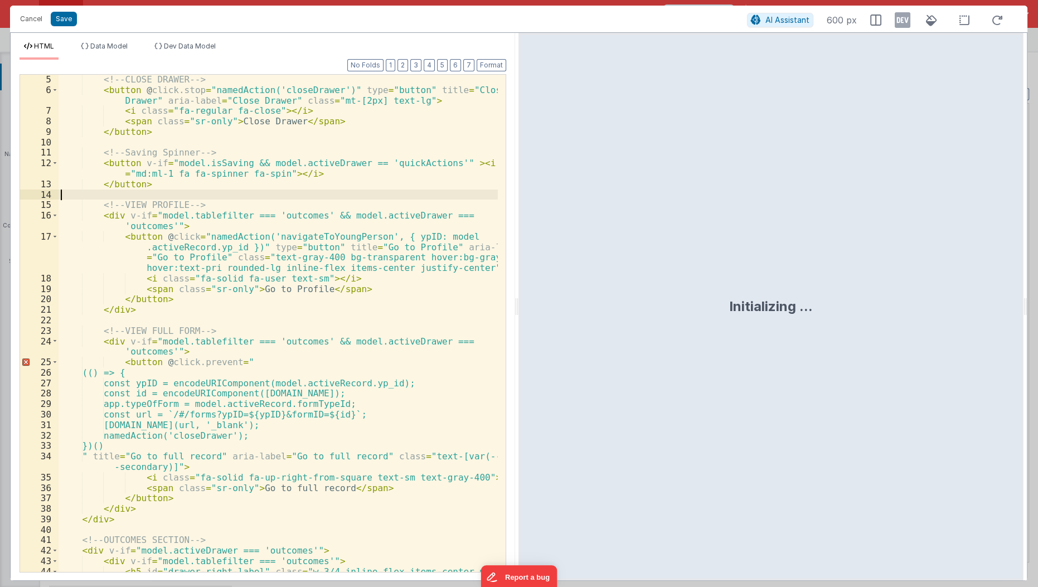
scroll to position [50, 0]
click at [288, 305] on div "<!-- CLOSE DRAWER --> < button @ click.stop = "namedAction('closeDrawer')" type…" at bounding box center [279, 338] width 440 height 529
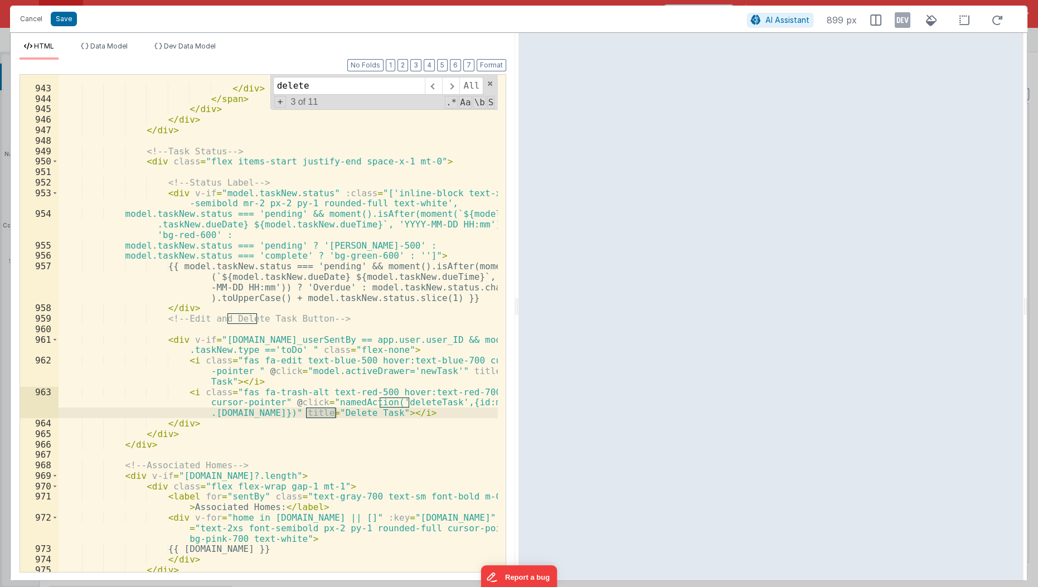
scroll to position [11464, 0]
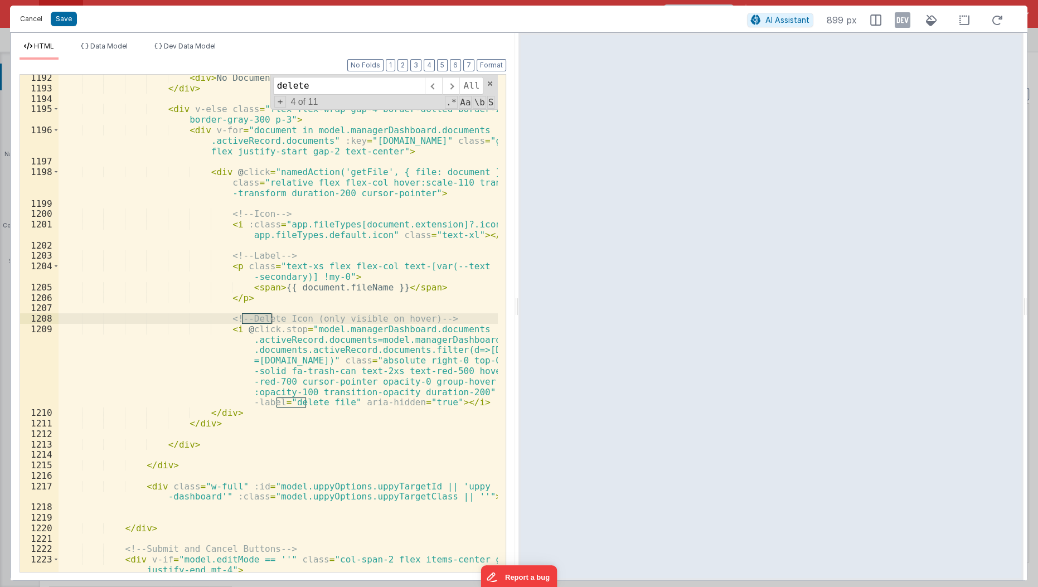
type input "delete"
click at [31, 17] on button "Cancel" at bounding box center [30, 19] width 33 height 16
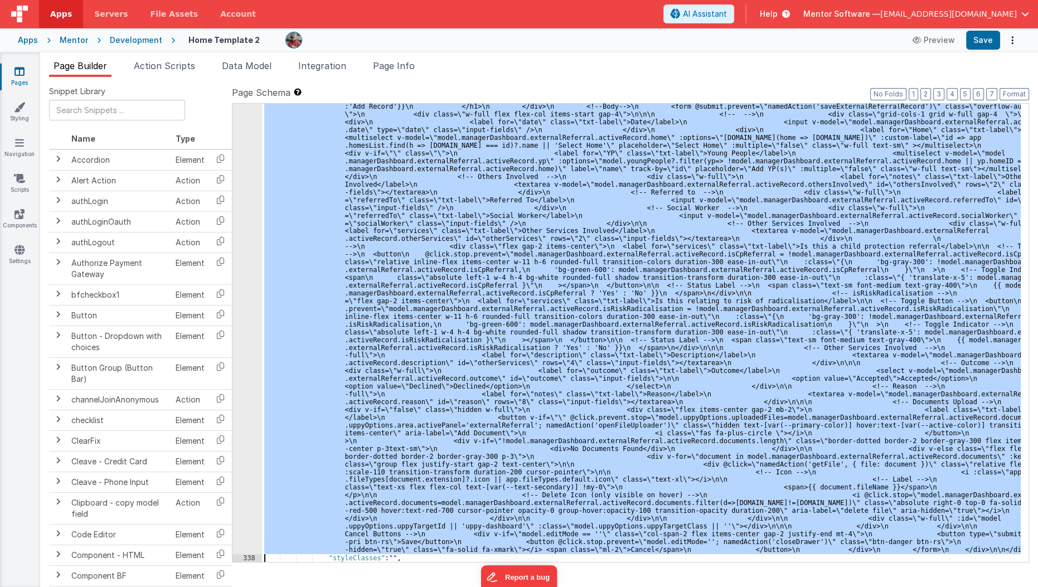
click at [398, 288] on div ""html" : "<div id= \" info-drawer \" class= \" fixed top-0 right-0 z-40 h-scree…" at bounding box center [641, 333] width 758 height 458
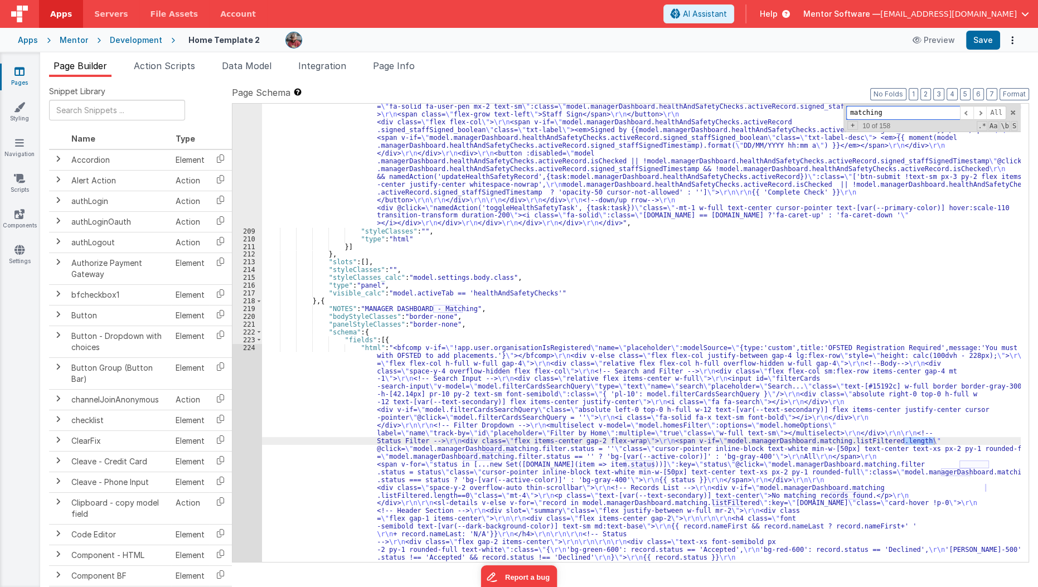
scroll to position [8809, 0]
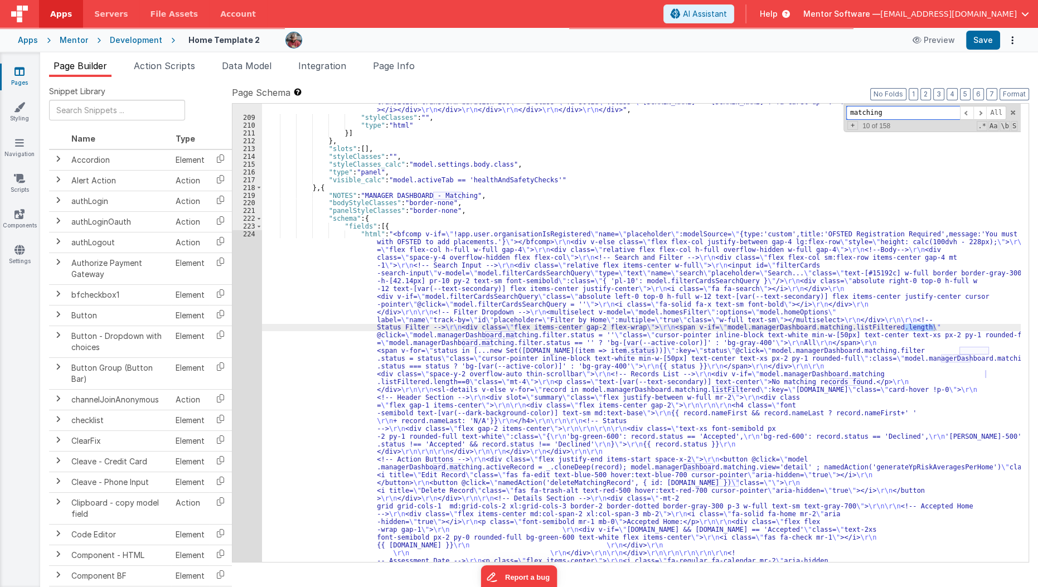
type input "matching"
click at [247, 405] on div "224" at bounding box center [247, 470] width 30 height 481
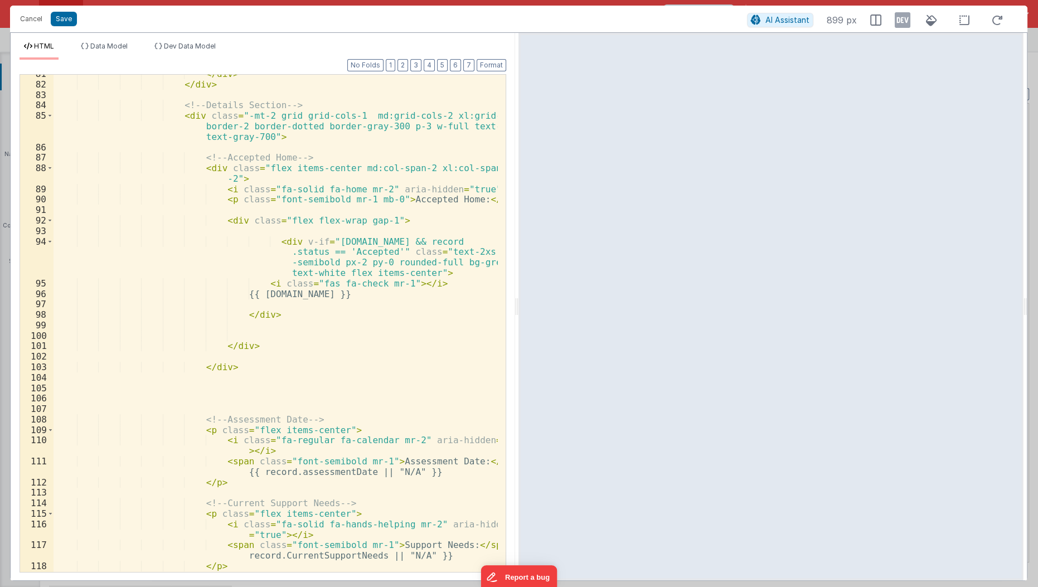
scroll to position [1266, 0]
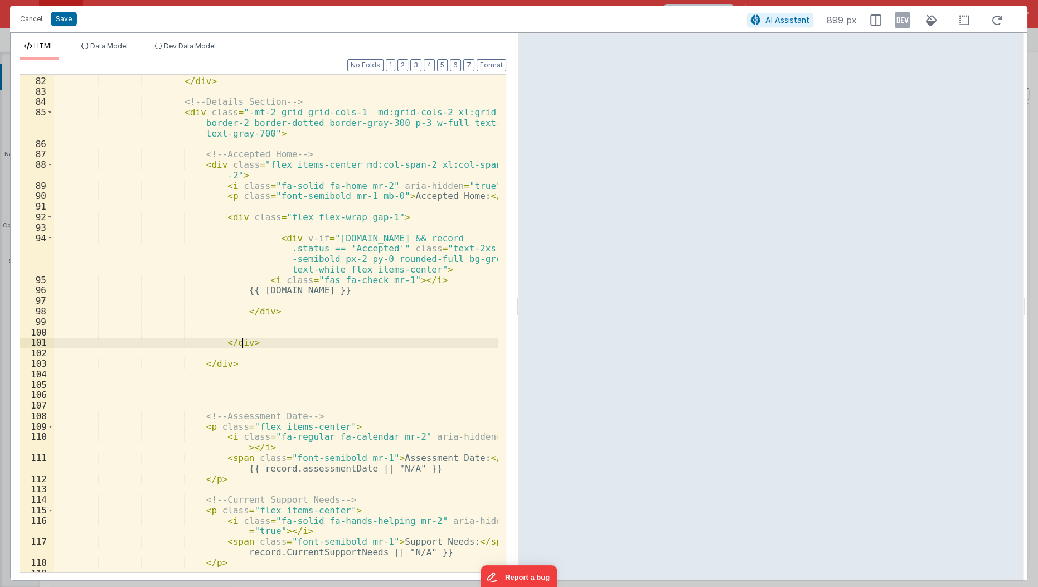
click at [427, 343] on div "</ div > </ div > <!-- Details Section --> < div class = "-mt-2 grid grid-cols-…" at bounding box center [275, 324] width 445 height 519
click at [377, 82] on input at bounding box center [349, 86] width 152 height 18
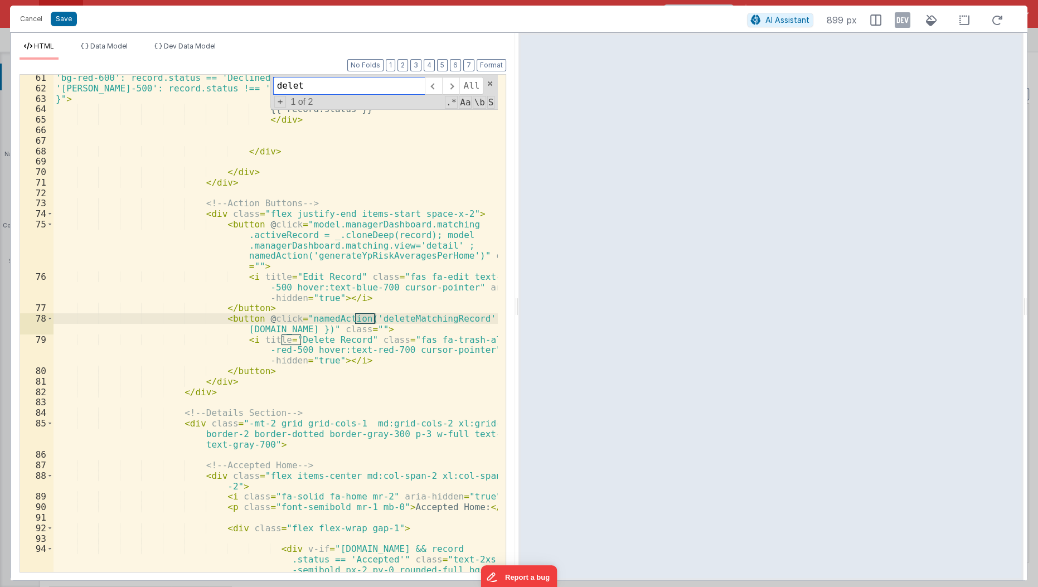
scroll to position [955, 0]
type input "delete"
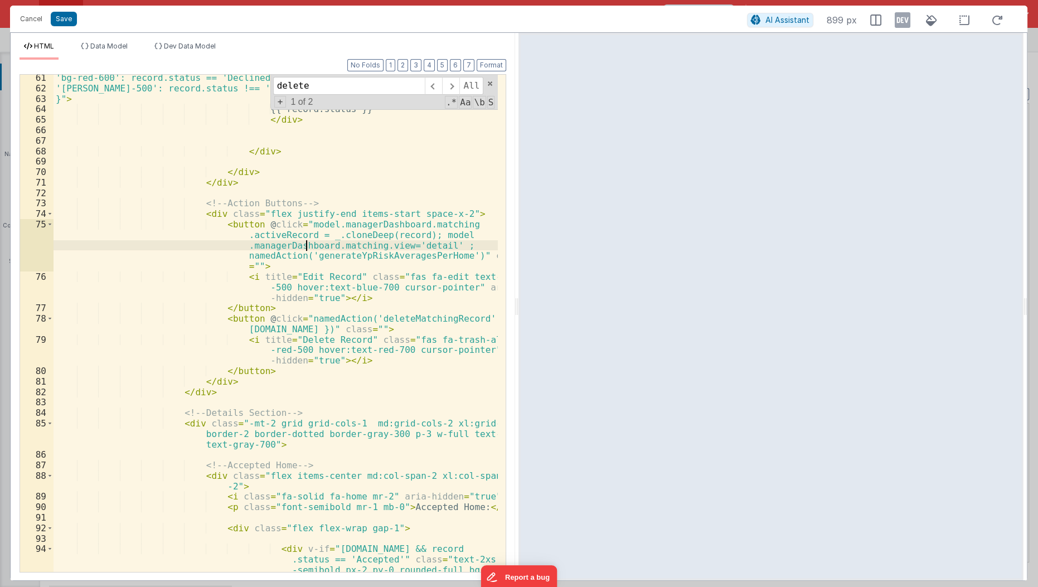
click at [304, 247] on div "'bg-red-600': record.status == 'Declined', 'bg-amber-500': record.status !== 'A…" at bounding box center [275, 347] width 445 height 551
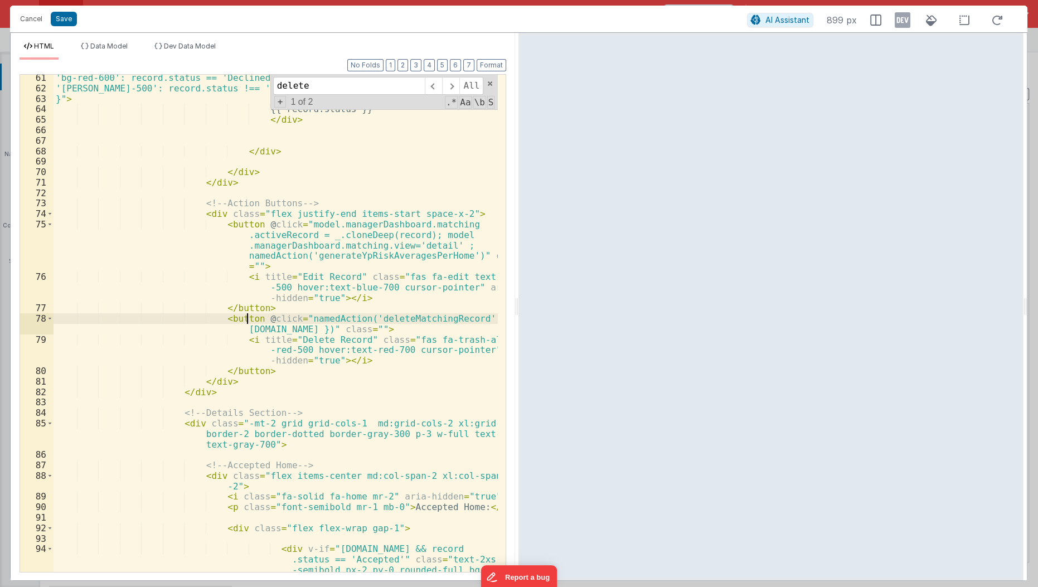
click at [247, 321] on div "'bg-red-600': record.status == 'Declined', 'bg-amber-500': record.status !== 'A…" at bounding box center [275, 347] width 445 height 551
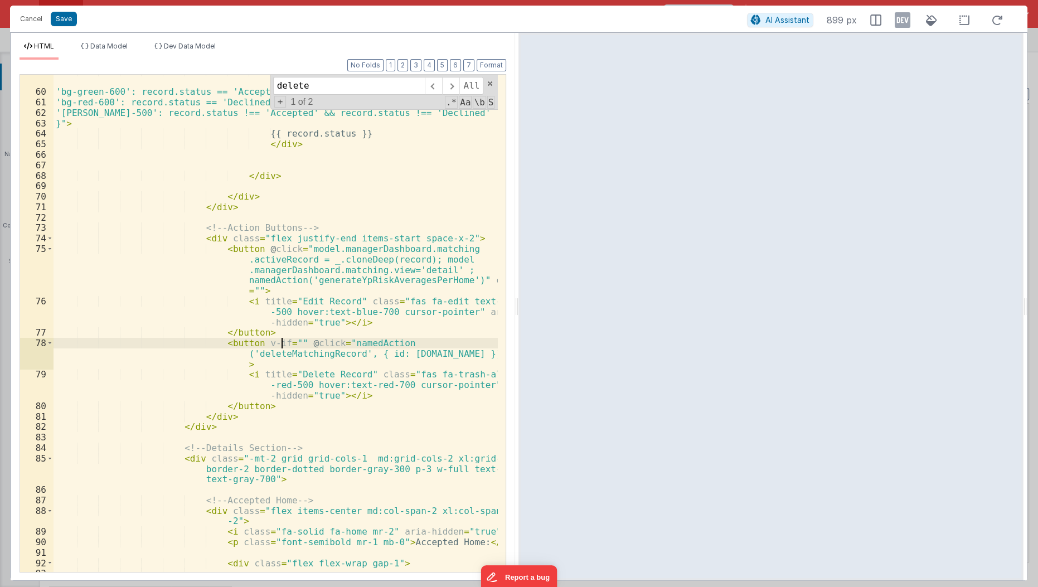
scroll to position [930, 0]
click at [63, 21] on button "Save" at bounding box center [64, 19] width 26 height 14
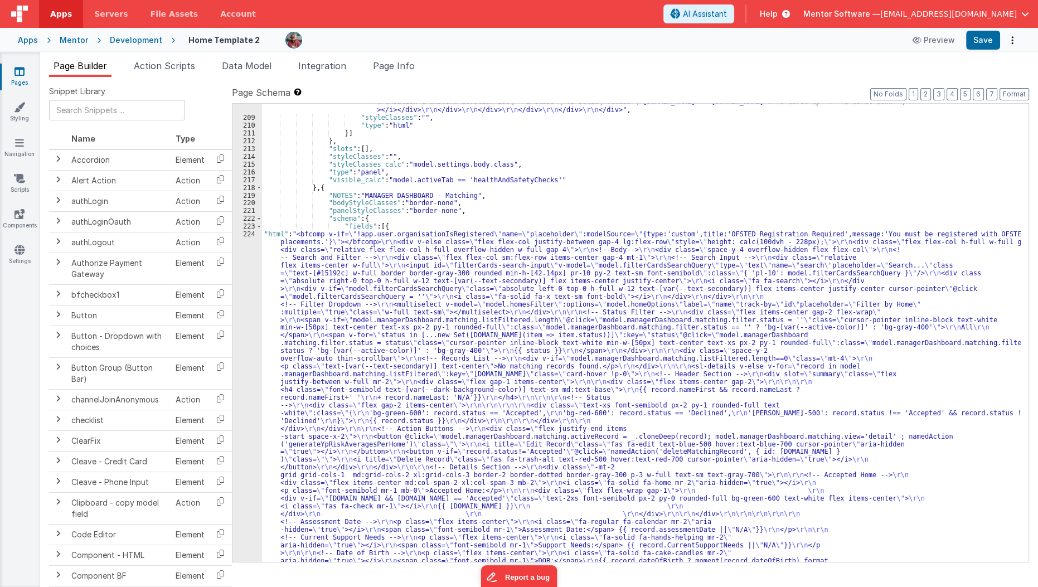
scroll to position [8837, 0]
click at [990, 40] on button "Save" at bounding box center [983, 40] width 34 height 19
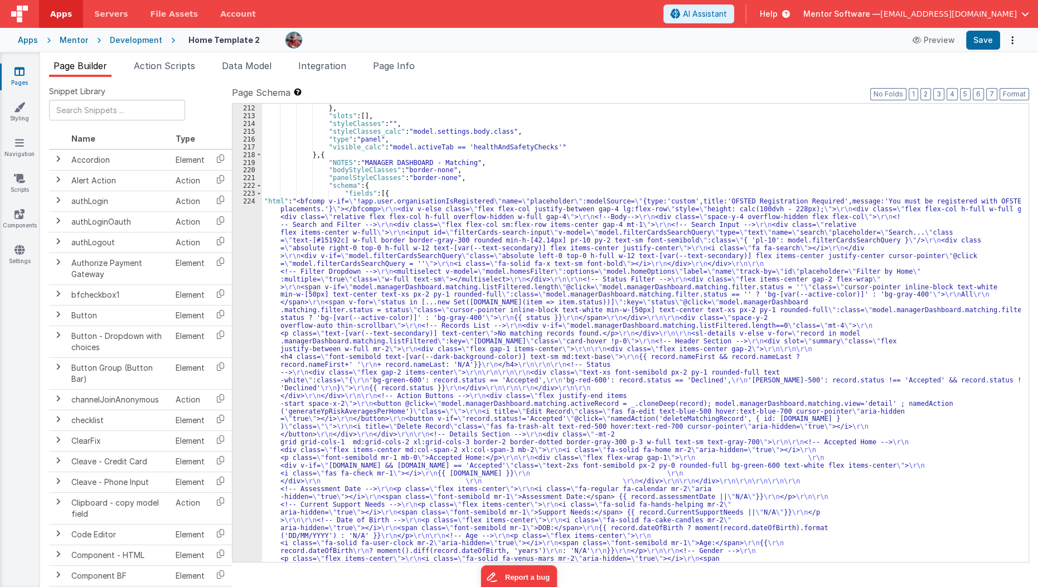
scroll to position [8929, 0]
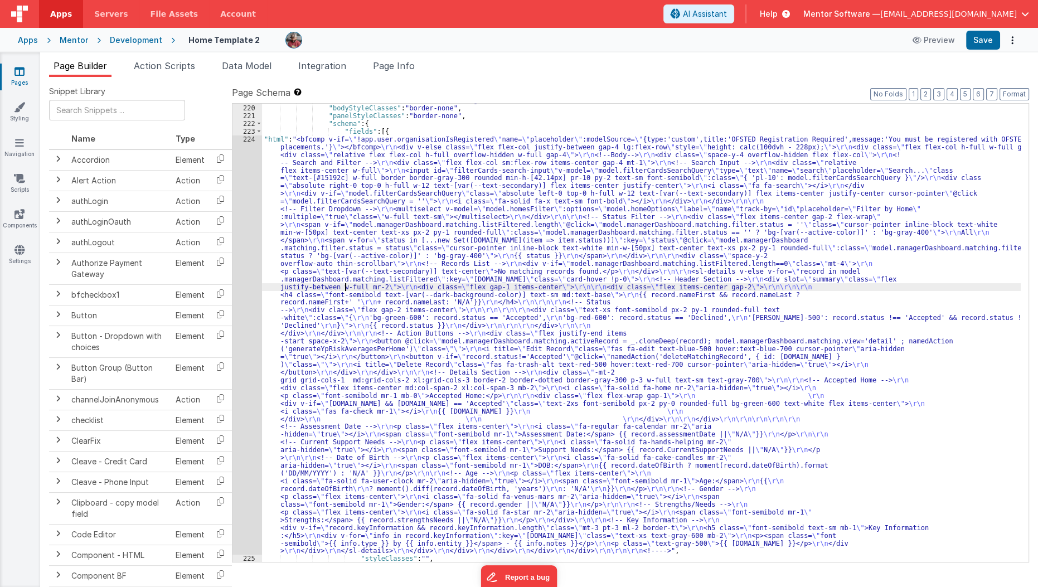
click at [347, 286] on div ""NOTES" : "MANAGER DASHBOARD - Matching" , "bodyStyleClasses" : "border-none" ,…" at bounding box center [641, 333] width 759 height 474
click at [245, 328] on div "219 220 221 222 223 224 225 226" at bounding box center [247, 333] width 30 height 474
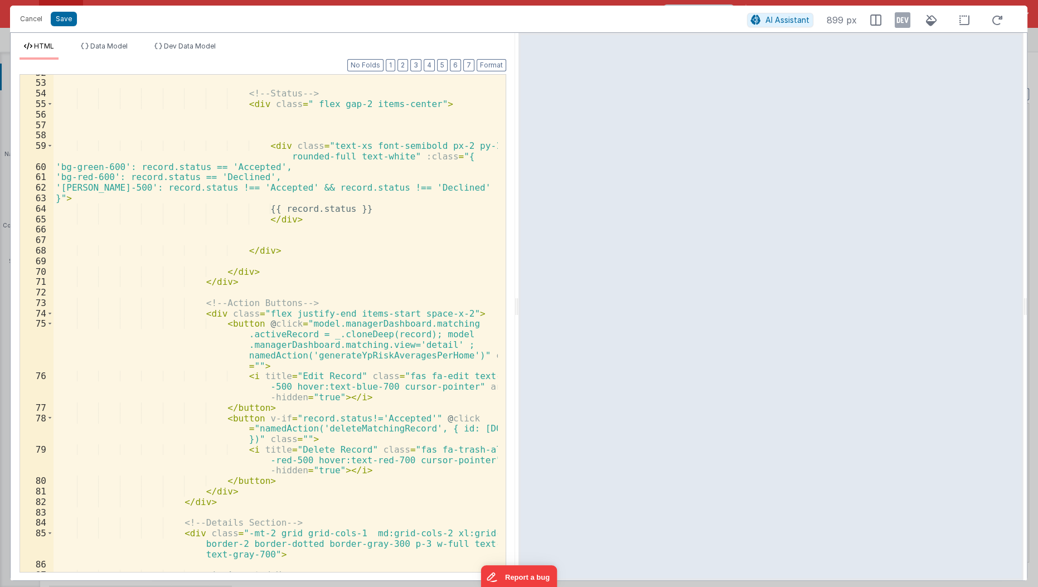
scroll to position [860, 0]
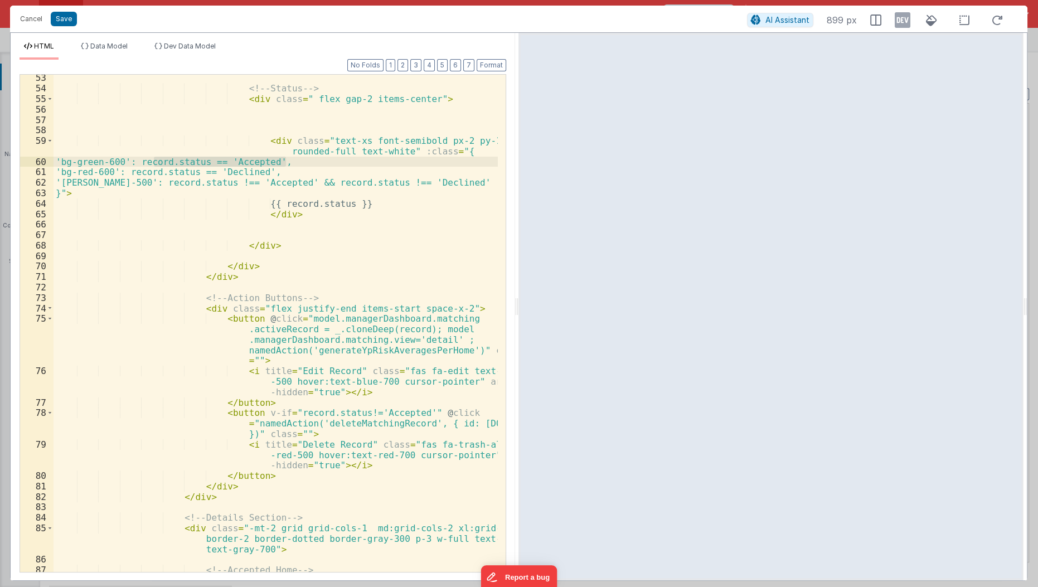
drag, startPoint x: 152, startPoint y: 163, endPoint x: 284, endPoint y: 158, distance: 132.7
click at [284, 158] on div "<!-- Status --> < div class = " flex gap-2 items-center" > < div class = "text-…" at bounding box center [275, 336] width 445 height 529
click at [285, 412] on div "<!-- Status --> < div class = " flex gap-2 items-center" > < div class = "text-…" at bounding box center [275, 336] width 445 height 529
click at [280, 415] on div "<!-- Status --> < div class = " flex gap-2 items-center" > < div class = "text-…" at bounding box center [275, 336] width 445 height 529
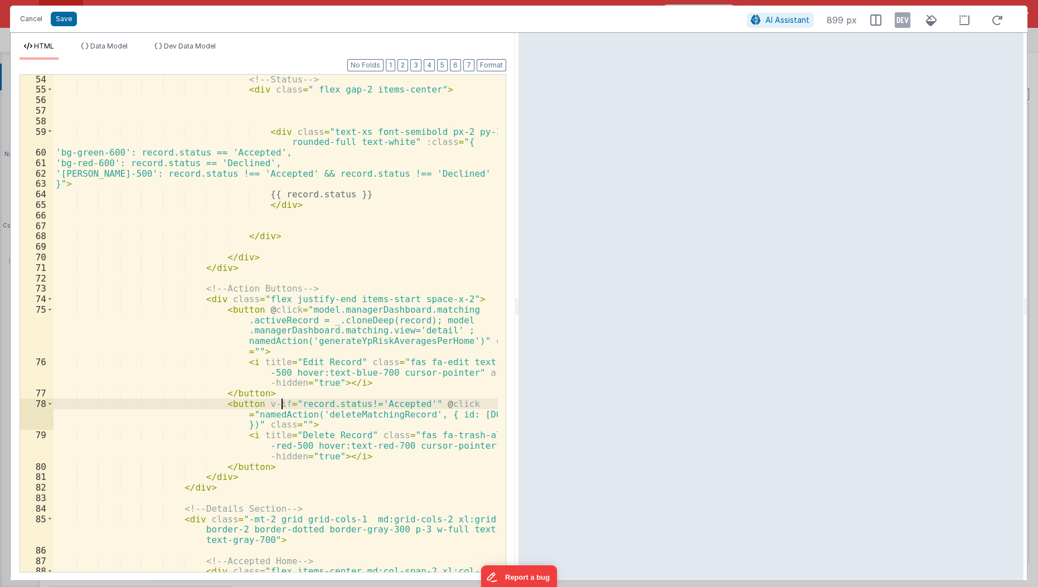
scroll to position [869, 0]
click at [374, 402] on div "<!-- Status --> < div class = " flex gap-2 items-center" > < div class = "text-…" at bounding box center [275, 338] width 445 height 529
click at [352, 401] on div "<!-- Status --> < div class = " flex gap-2 items-center" > < div class = "text-…" at bounding box center [275, 338] width 445 height 529
click at [55, 23] on button "Save" at bounding box center [64, 19] width 26 height 14
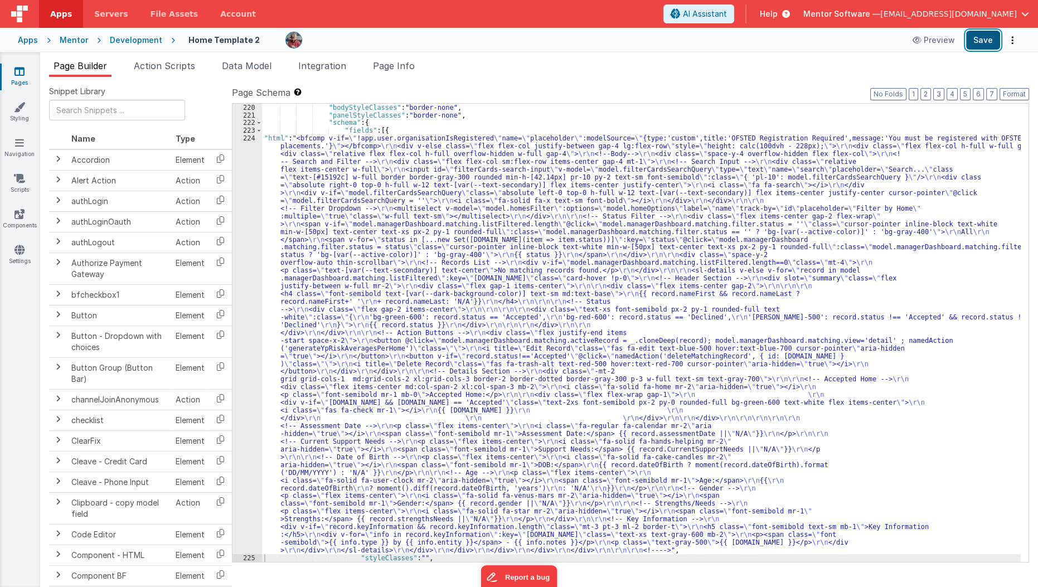
click at [975, 48] on button "Save" at bounding box center [983, 40] width 34 height 19
click at [395, 74] on li "Page Info" at bounding box center [393, 68] width 51 height 18
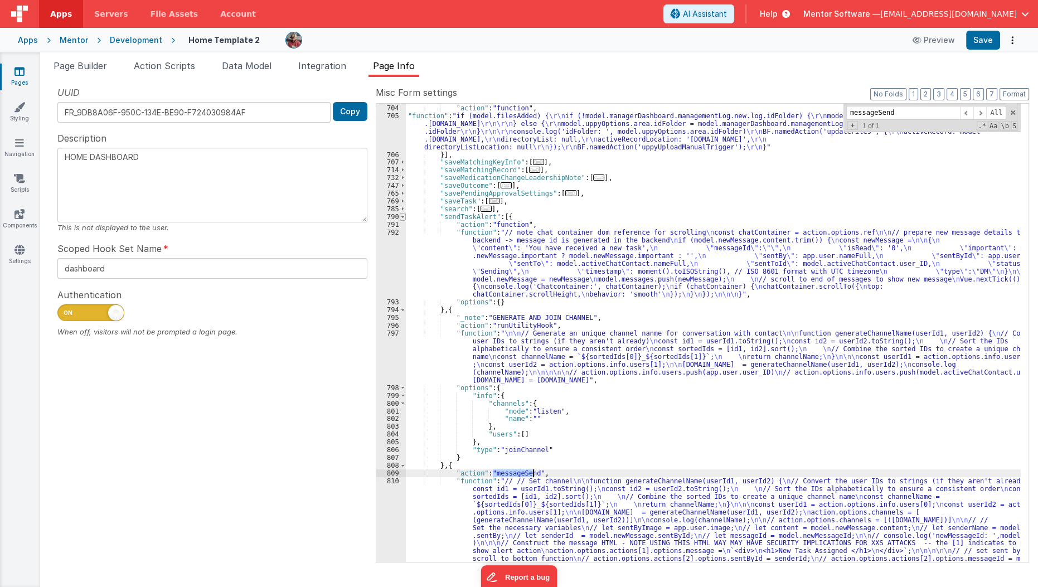
click at [400, 213] on span at bounding box center [403, 217] width 6 height 8
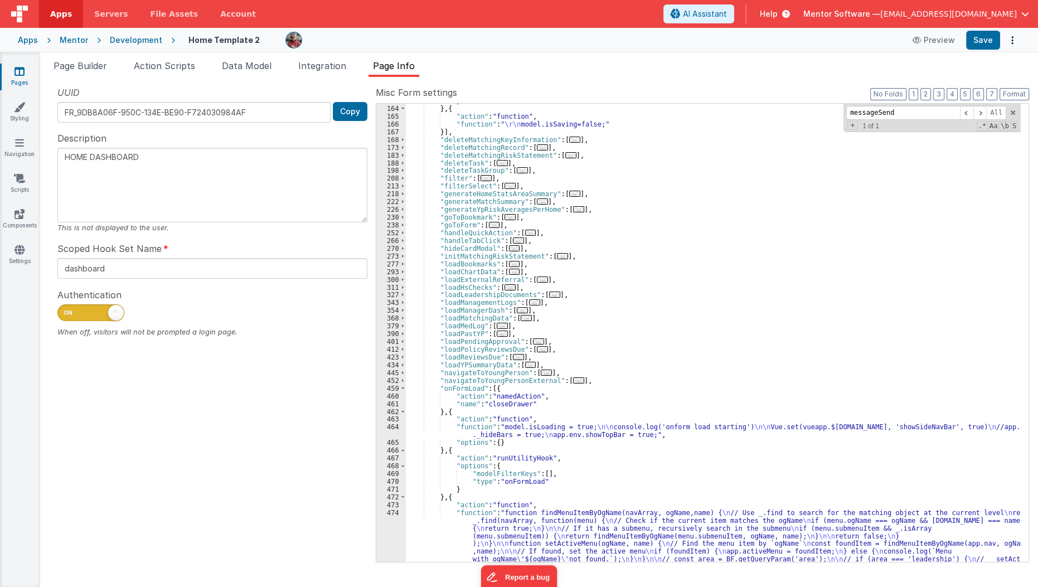
scroll to position [312, 0]
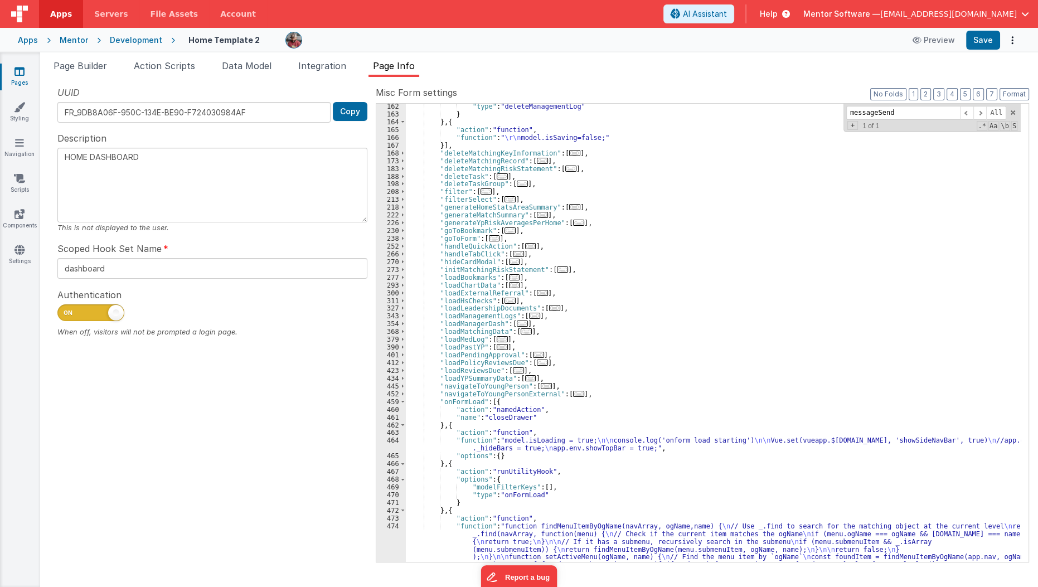
click at [537, 159] on span "..." at bounding box center [542, 161] width 11 height 6
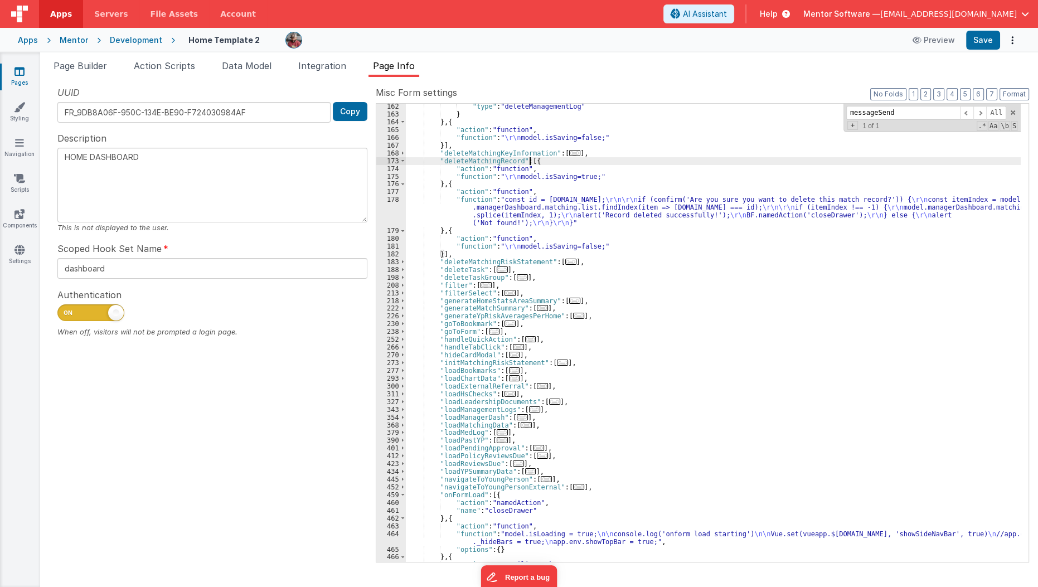
click at [486, 211] on div ""type" : "deleteManagementLog" } } , { "action" : "function" , "function" : " \…" at bounding box center [713, 340] width 615 height 474
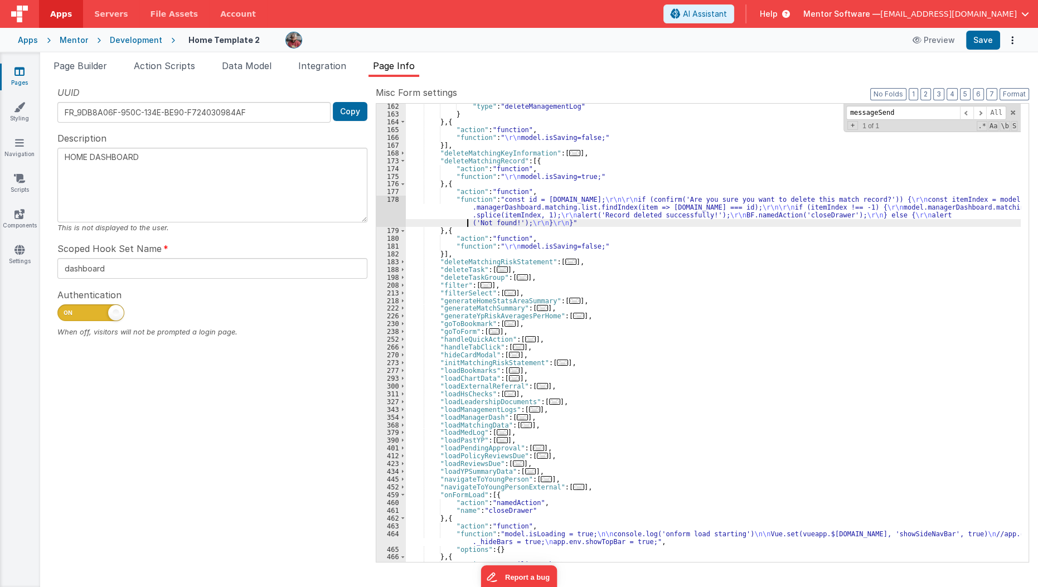
click at [461, 222] on div ""type" : "deleteManagementLog" } } , { "action" : "function" , "function" : " \…" at bounding box center [713, 340] width 615 height 474
click at [447, 215] on div ""type" : "deleteManagementLog" } } , { "action" : "function" , "function" : " \…" at bounding box center [713, 340] width 615 height 474
click at [383, 204] on div "178" at bounding box center [391, 211] width 30 height 31
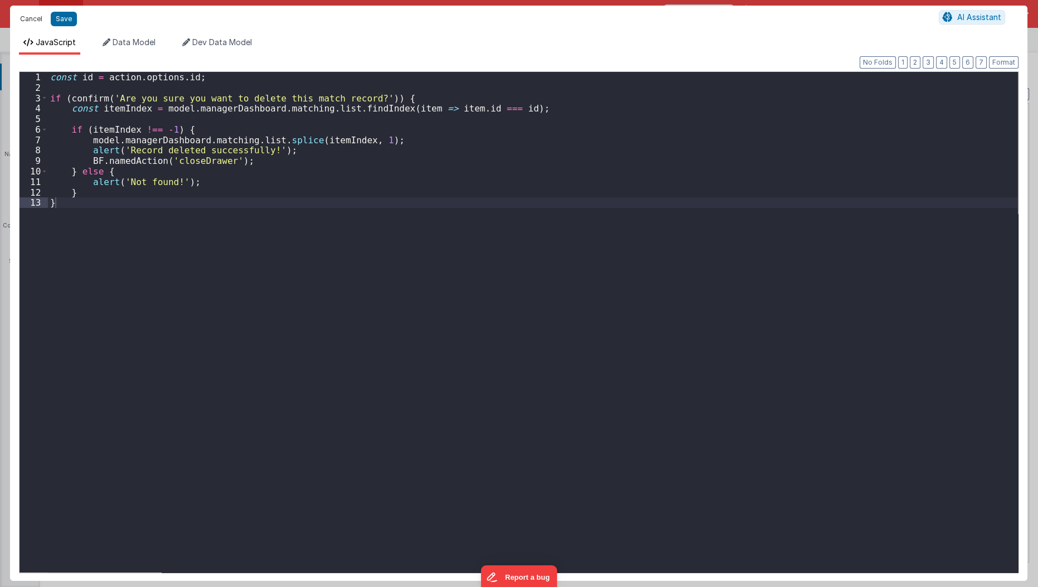
click at [28, 23] on button "Cancel" at bounding box center [30, 19] width 33 height 16
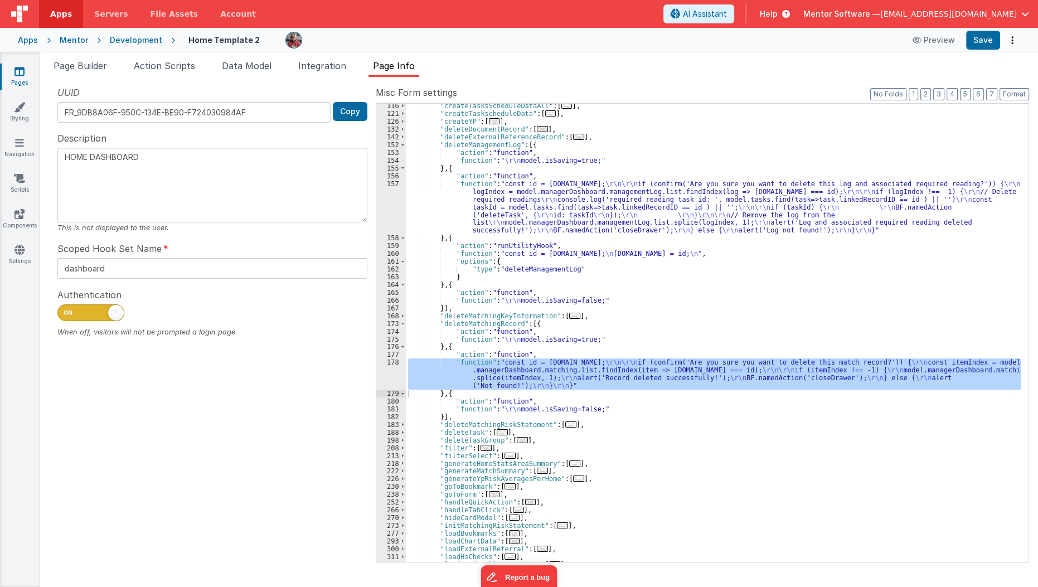
scroll to position [149, 0]
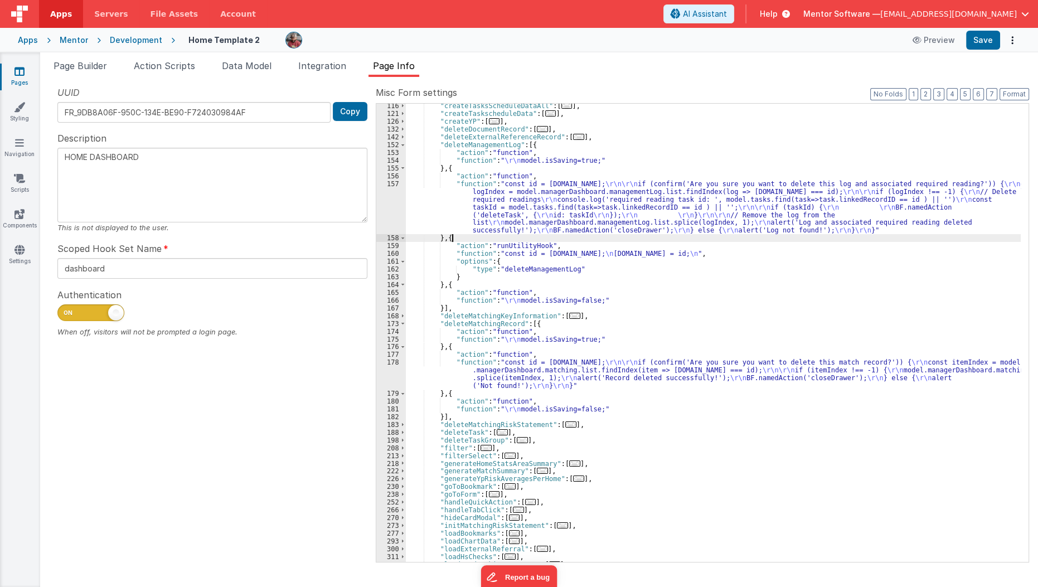
click at [504, 236] on div ""createTasksScheduleDataAll" : [ ... ] , "createTaskscheduleData" : [ ... ] , "…" at bounding box center [713, 339] width 615 height 474
click at [492, 245] on div ""createTasksScheduleDataAll" : [ ... ] , "createTaskscheduleData" : [ ... ] , "…" at bounding box center [713, 339] width 615 height 474
click at [503, 216] on div ""createTasksScheduleDataAll" : [ ... ] , "createTaskscheduleData" : [ ... ] , "…" at bounding box center [713, 339] width 615 height 474
click at [391, 218] on div "157" at bounding box center [391, 207] width 30 height 55
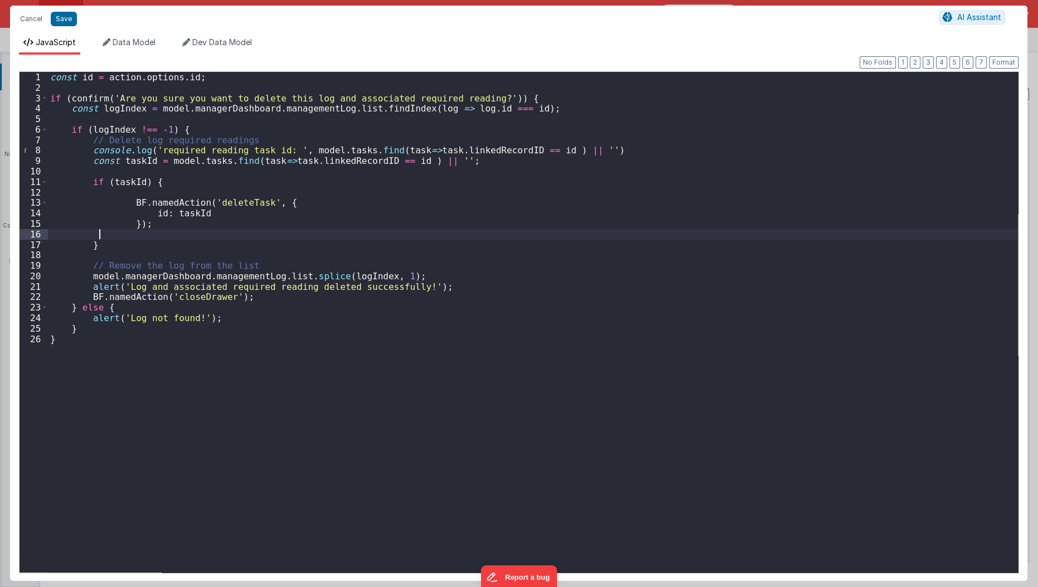
click at [315, 239] on div "const id = action . options . id ; if ( confirm ( 'Are you sure you want to del…" at bounding box center [533, 333] width 970 height 522
click at [247, 301] on div "const id = action . options . id ; if ( confirm ( 'Are you sure you want to del…" at bounding box center [533, 333] width 970 height 522
click at [28, 24] on button "Cancel" at bounding box center [30, 19] width 33 height 16
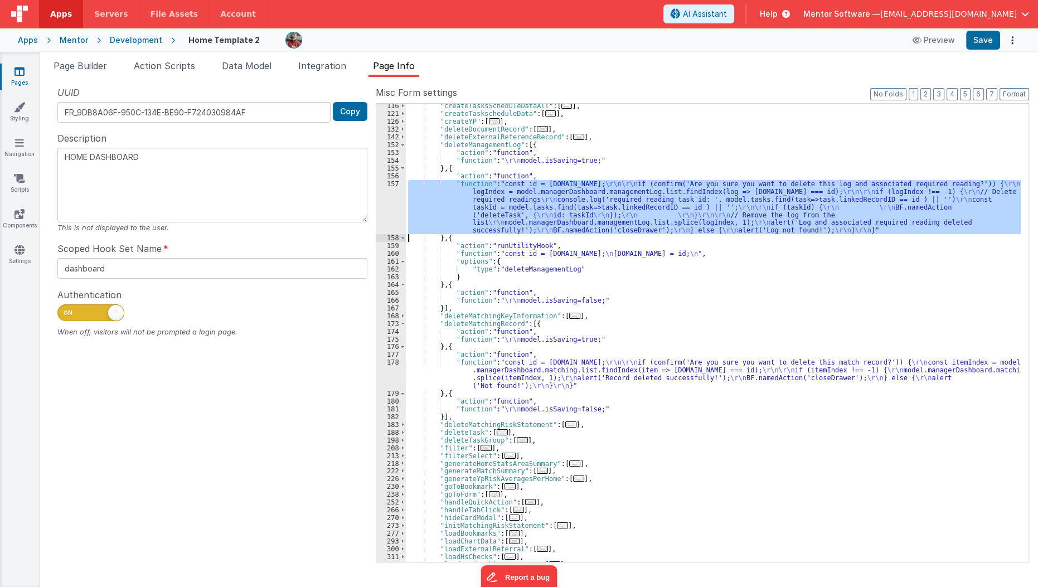
click at [429, 212] on div ""createTasksScheduleDataAll" : [ ... ] , "createTaskscheduleData" : [ ... ] , "…" at bounding box center [713, 333] width 615 height 458
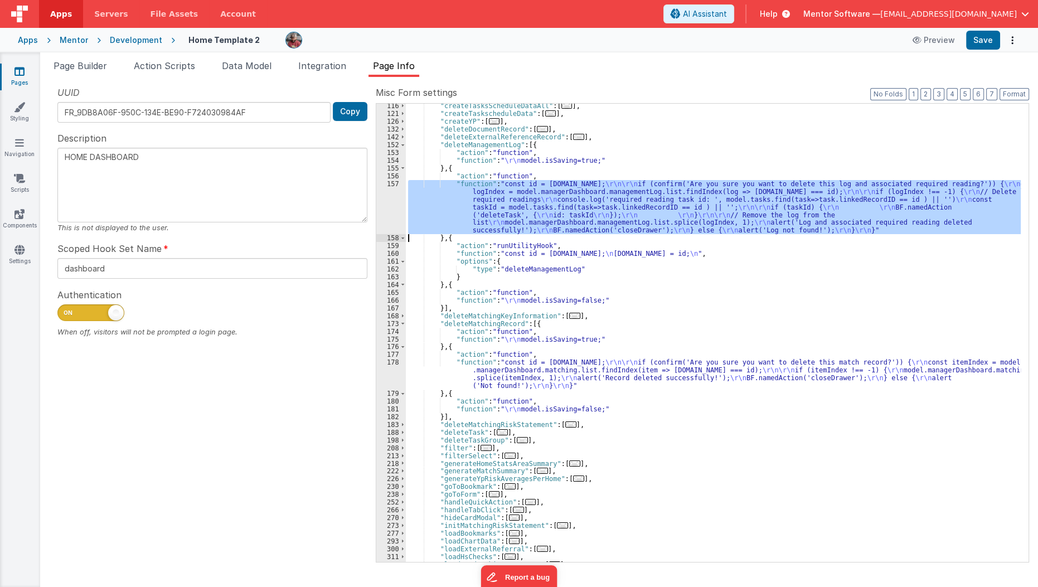
click at [385, 211] on div "157" at bounding box center [391, 207] width 30 height 55
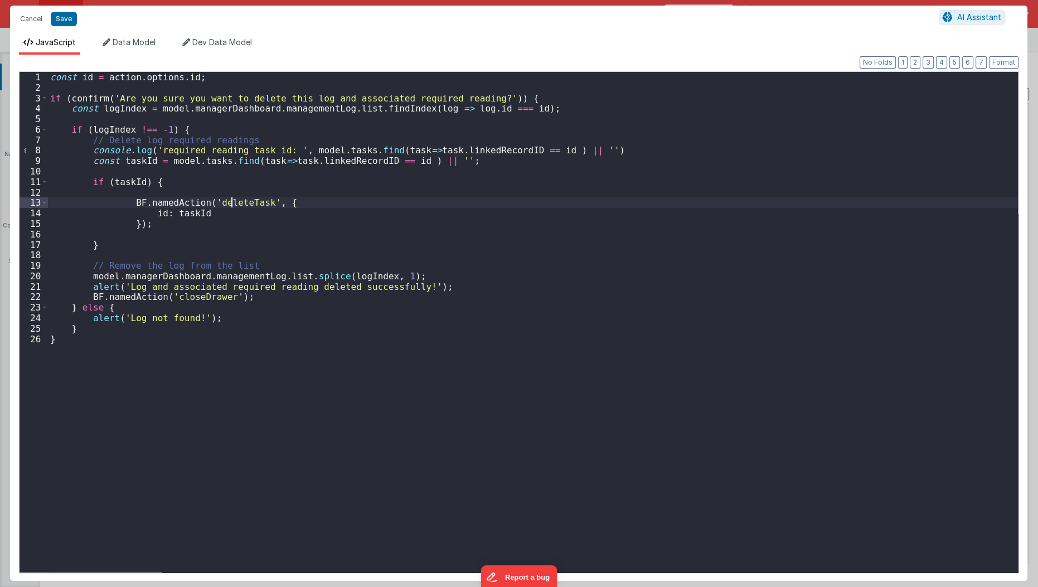
click at [231, 205] on div "const id = action . options . id ; if ( confirm ( 'Are you sure you want to del…" at bounding box center [533, 333] width 970 height 522
click at [26, 14] on button "Cancel" at bounding box center [30, 19] width 33 height 16
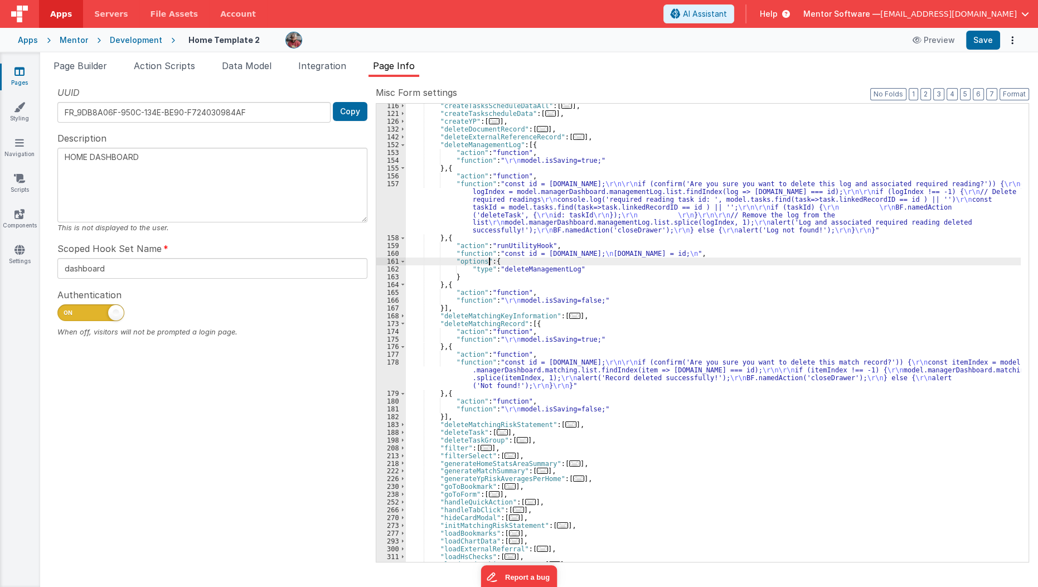
click at [489, 263] on div ""createTasksScheduleDataAll" : [ ... ] , "createTaskscheduleData" : [ ... ] , "…" at bounding box center [713, 339] width 615 height 474
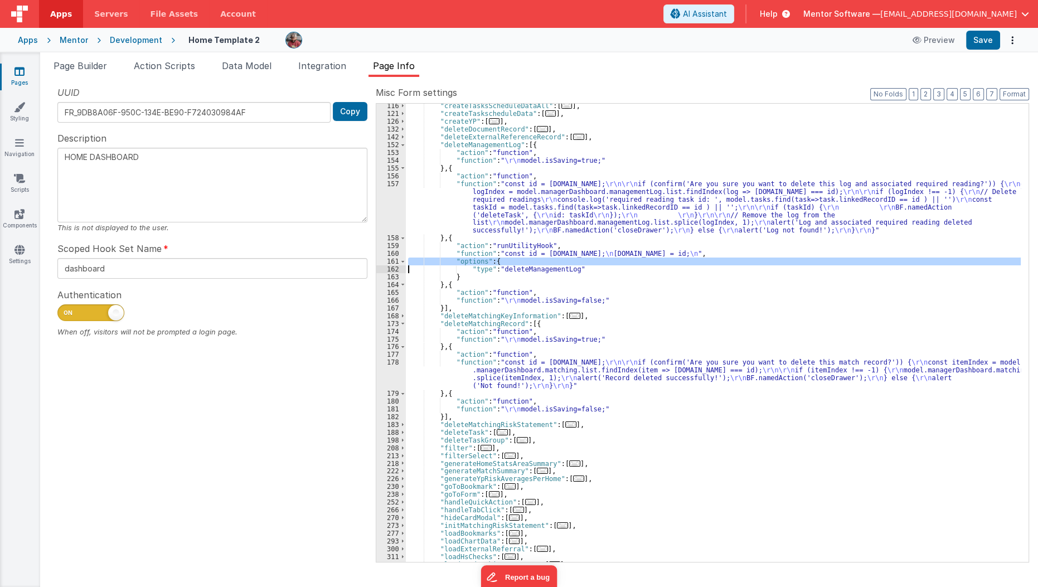
click at [489, 263] on div ""createTasksScheduleDataAll" : [ ... ] , "createTaskscheduleData" : [ ... ] , "…" at bounding box center [713, 339] width 615 height 474
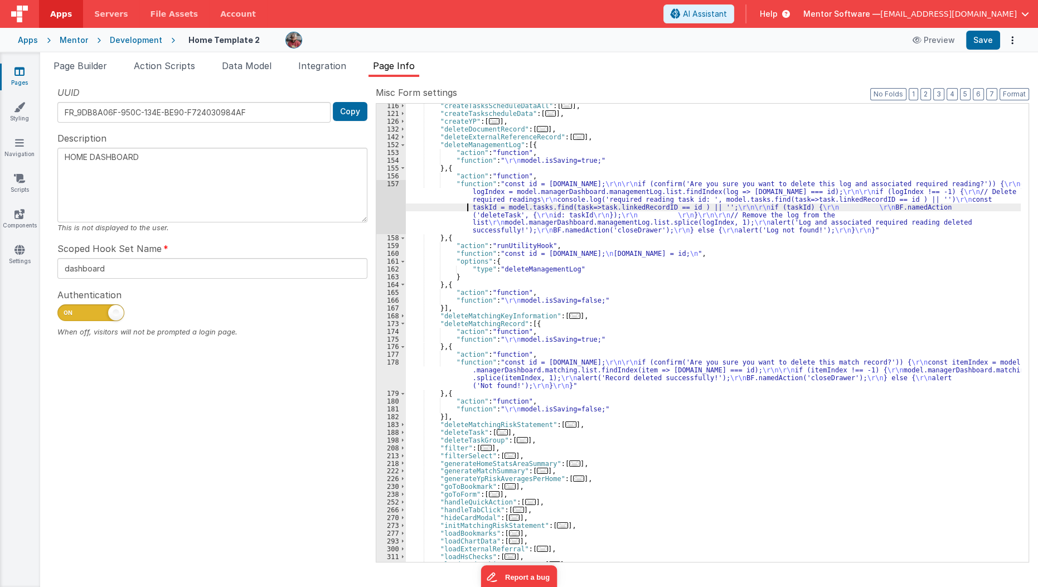
click at [454, 205] on div ""createTasksScheduleDataAll" : [ ... ] , "createTaskscheduleData" : [ ... ] , "…" at bounding box center [713, 339] width 615 height 474
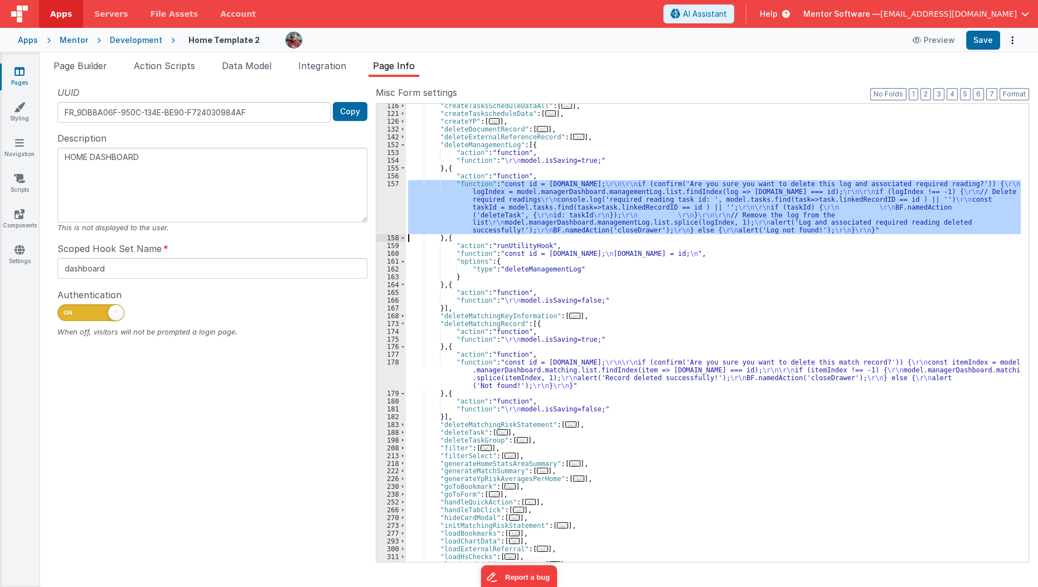
click at [386, 205] on div "157" at bounding box center [391, 207] width 30 height 55
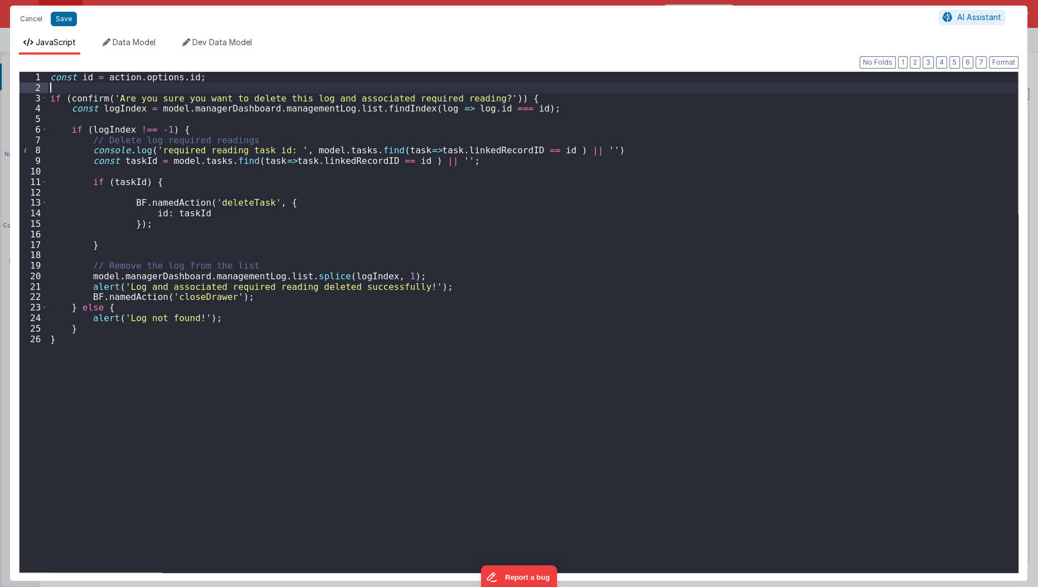
click at [217, 91] on div "const id = action . options . id ; if ( confirm ( 'Are you sure you want to del…" at bounding box center [533, 333] width 970 height 522
click at [211, 101] on div "const id = action . options . id ; if ( confirm ( 'Are you sure you want to del…" at bounding box center [533, 333] width 970 height 522
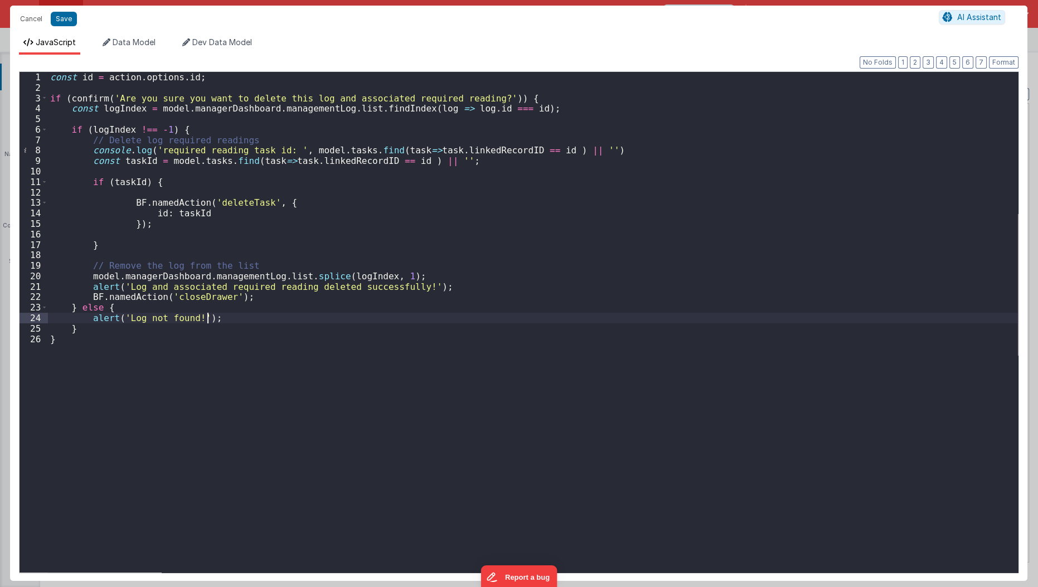
click at [236, 317] on div "const id = action . options . id ; if ( confirm ( 'Are you sure you want to del…" at bounding box center [533, 333] width 970 height 522
click at [62, 352] on div "const id = action . options . id ; if ( confirm ( 'Are you sure you want to del…" at bounding box center [533, 333] width 970 height 522
click at [52, 103] on div "const id = action . options . id ; if ( confirm ( 'Are you sure you want to del…" at bounding box center [533, 333] width 970 height 522
click at [45, 94] on span at bounding box center [44, 98] width 6 height 11
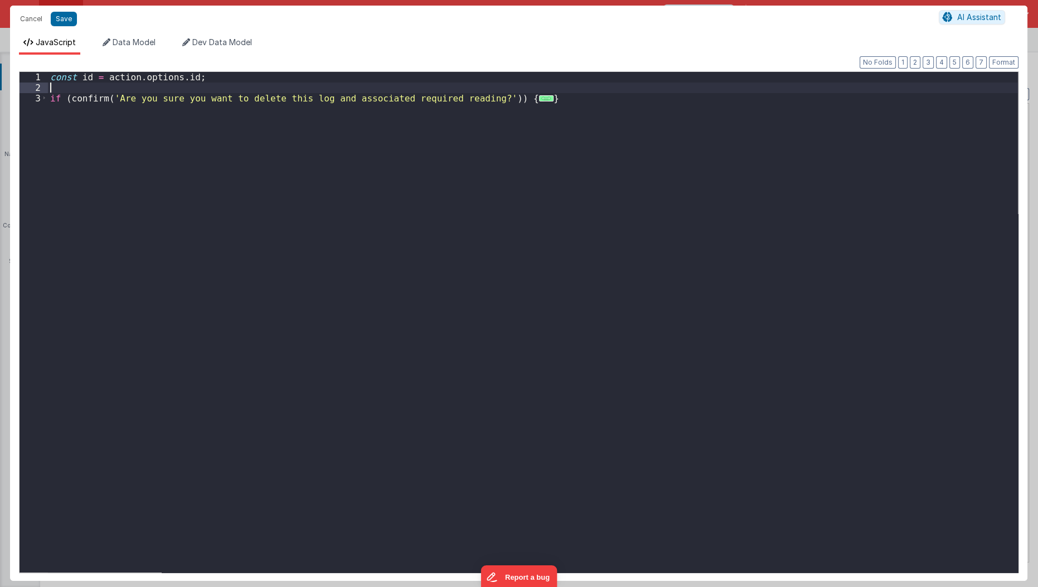
click at [560, 89] on div "const id = action . options . id ; if ( confirm ( 'Are you sure you want to del…" at bounding box center [533, 333] width 970 height 522
click at [551, 99] on div "const id = action . options . id ; if ( confirm ( 'Are you sure you want to del…" at bounding box center [533, 333] width 970 height 522
click at [64, 17] on button "Save" at bounding box center [64, 19] width 26 height 14
type textarea "HOME DASHBOARD"
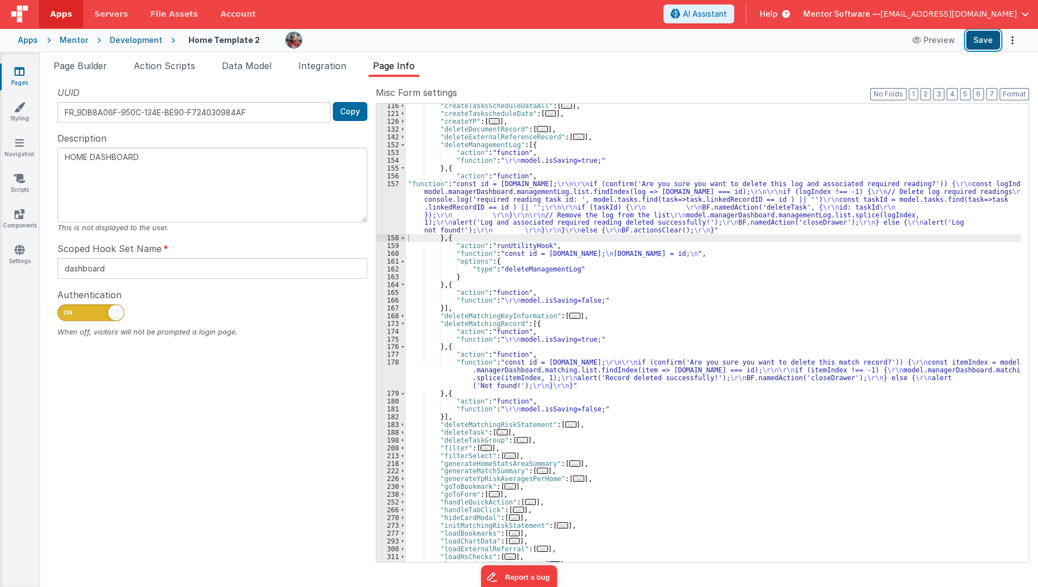
click at [976, 42] on button "Save" at bounding box center [983, 40] width 34 height 19
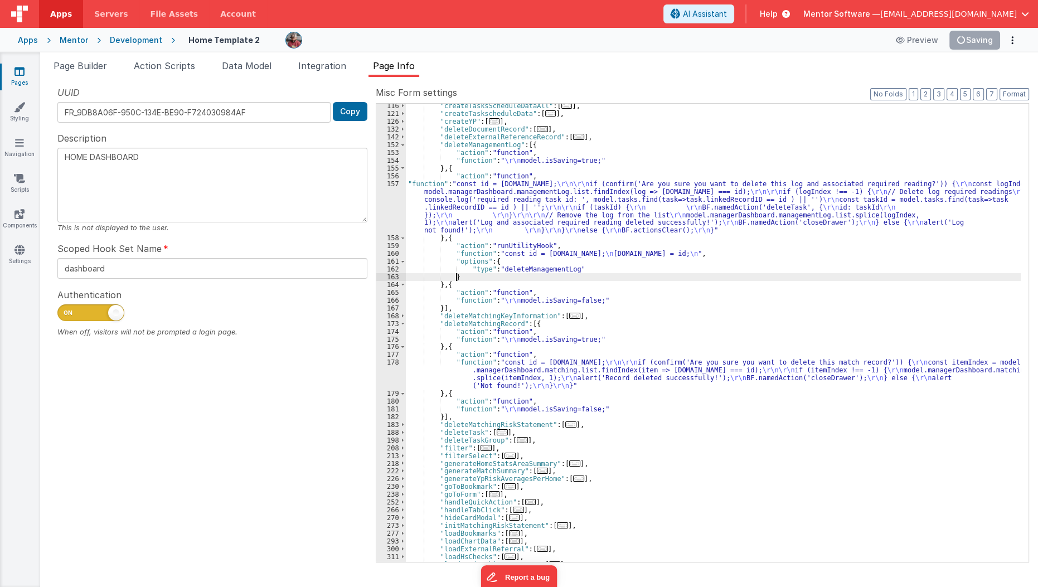
click at [581, 278] on div ""createTasksScheduleDataAll" : [ ... ] , "createTaskscheduleData" : [ ... ] , "…" at bounding box center [713, 339] width 615 height 474
click at [590, 263] on div ""createTasksScheduleDataAll" : [ ... ] , "createTaskscheduleData" : [ ... ] , "…" at bounding box center [713, 339] width 615 height 474
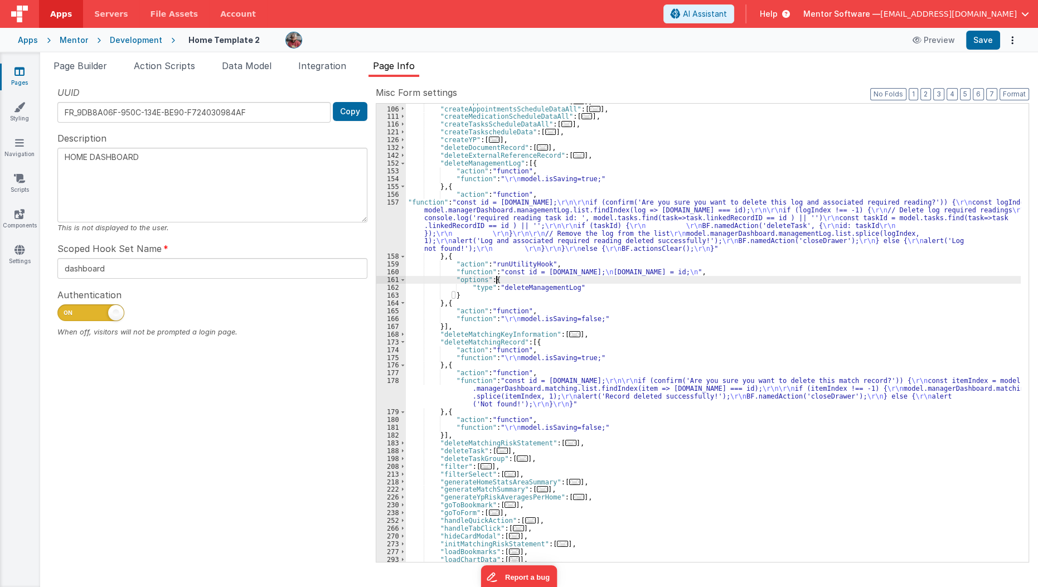
scroll to position [93, 0]
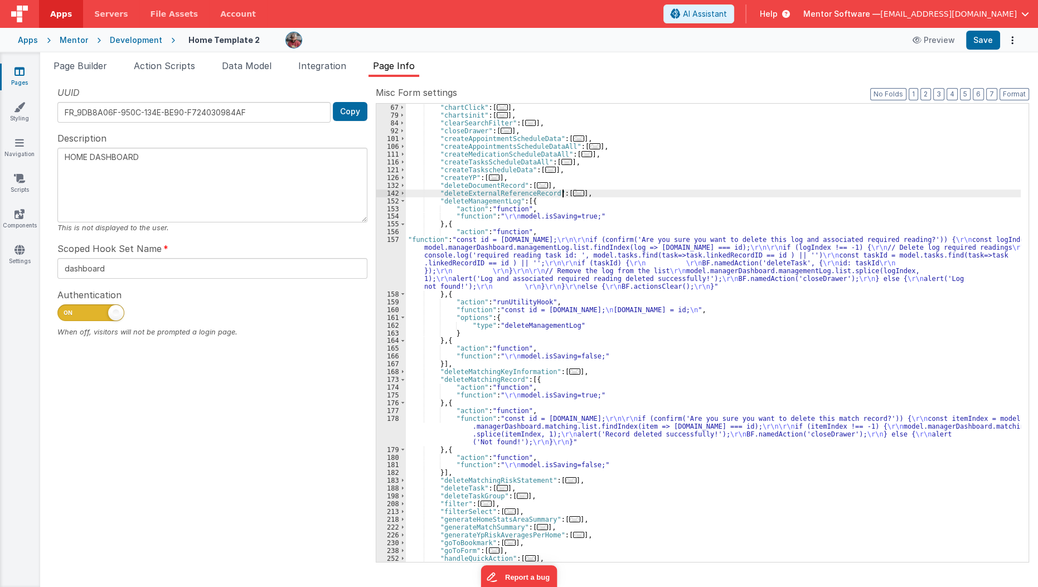
click at [573, 191] on span "..." at bounding box center [578, 193] width 11 height 6
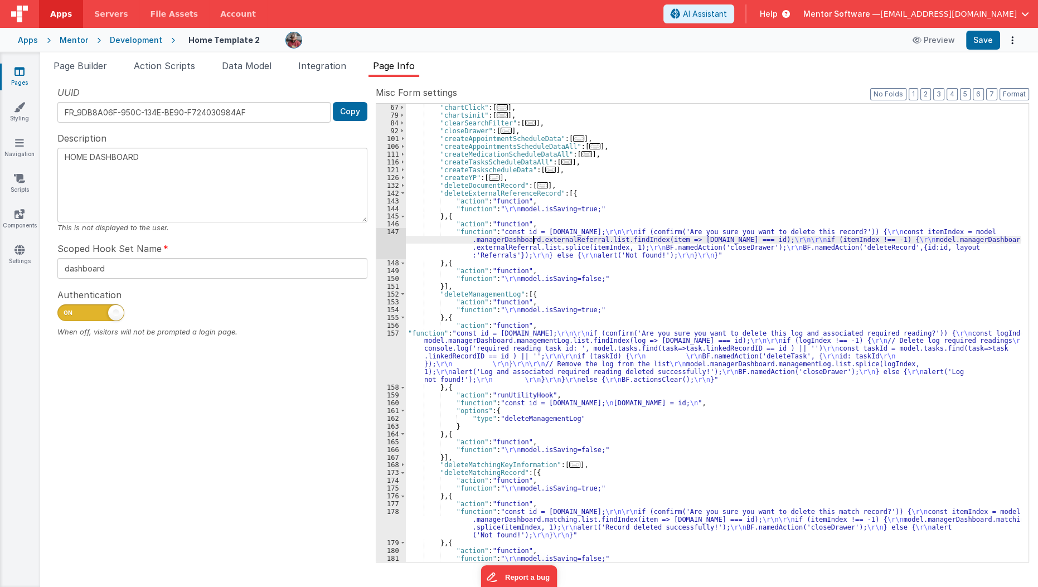
click at [532, 238] on div ""calendarInit" : [ ... ] , "chartClick" : [ ... ] , "chartsinit" : [ ... ] , "c…" at bounding box center [713, 333] width 615 height 474
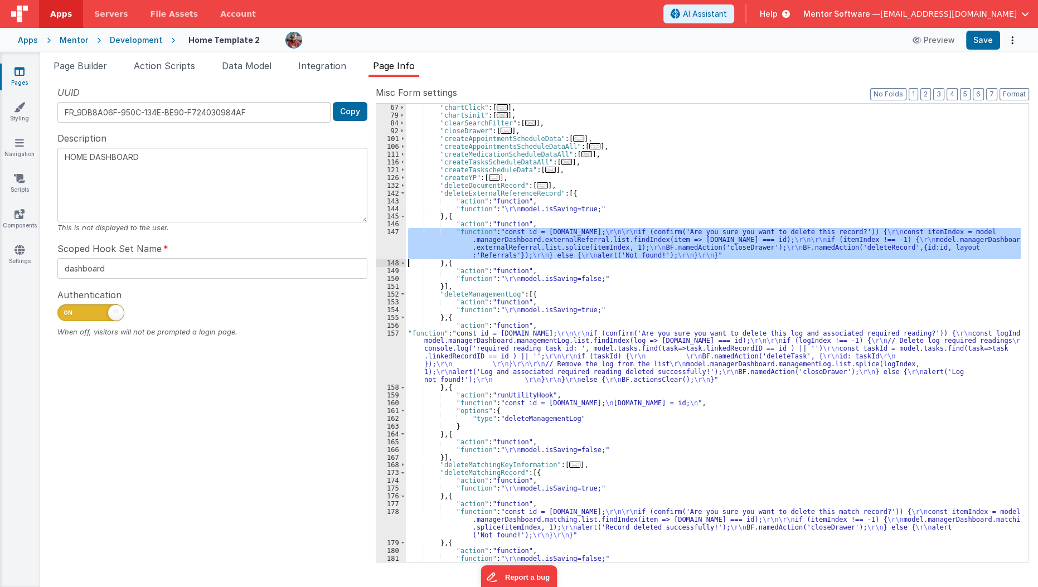
click at [393, 249] on div "147" at bounding box center [391, 243] width 30 height 31
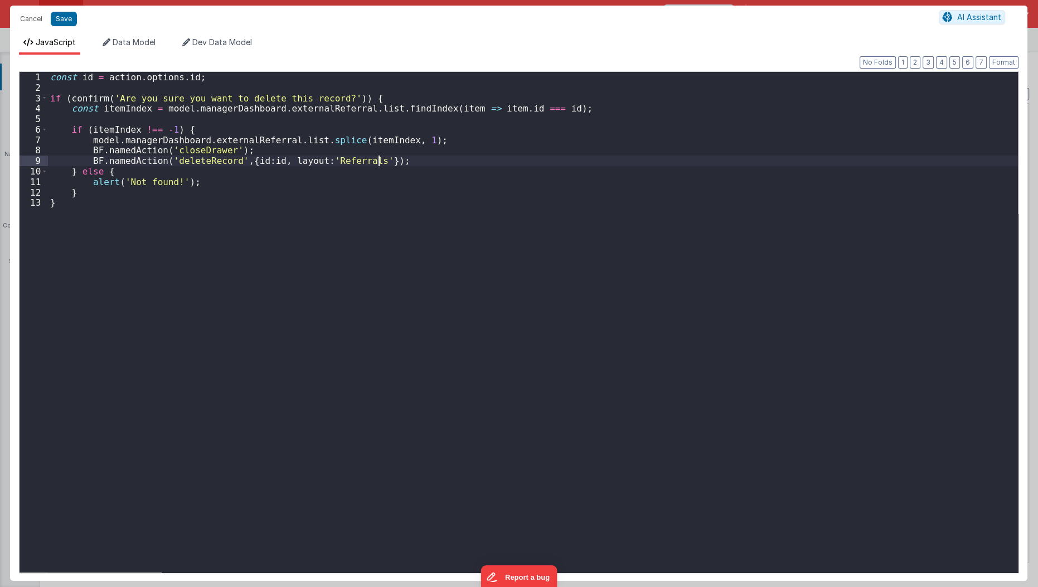
click at [398, 165] on div "const id = action . options . id ; if ( confirm ( 'Are you sure you want to del…" at bounding box center [533, 333] width 970 height 522
click at [34, 19] on button "Cancel" at bounding box center [30, 19] width 33 height 16
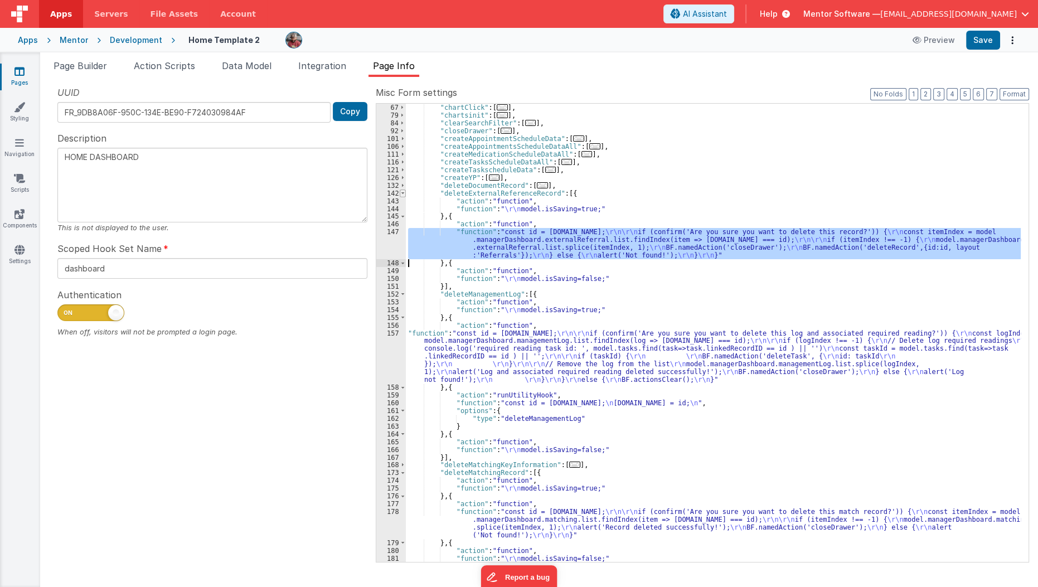
click at [400, 192] on span at bounding box center [403, 193] width 6 height 8
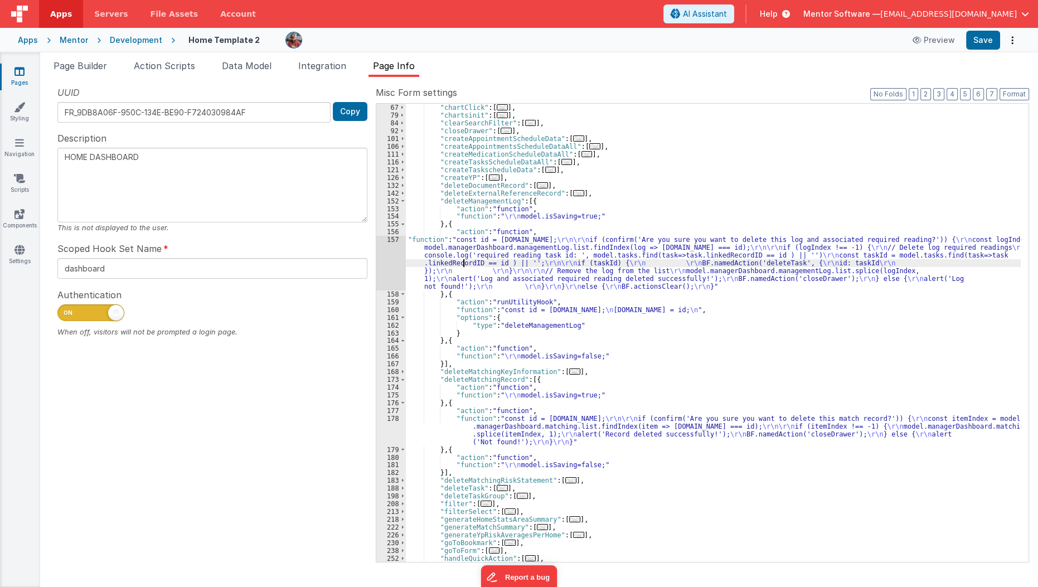
click at [462, 265] on div ""calendarInit" : [ ... ] , "chartClick" : [ ... ] , "chartsinit" : [ ... ] , "c…" at bounding box center [713, 333] width 615 height 474
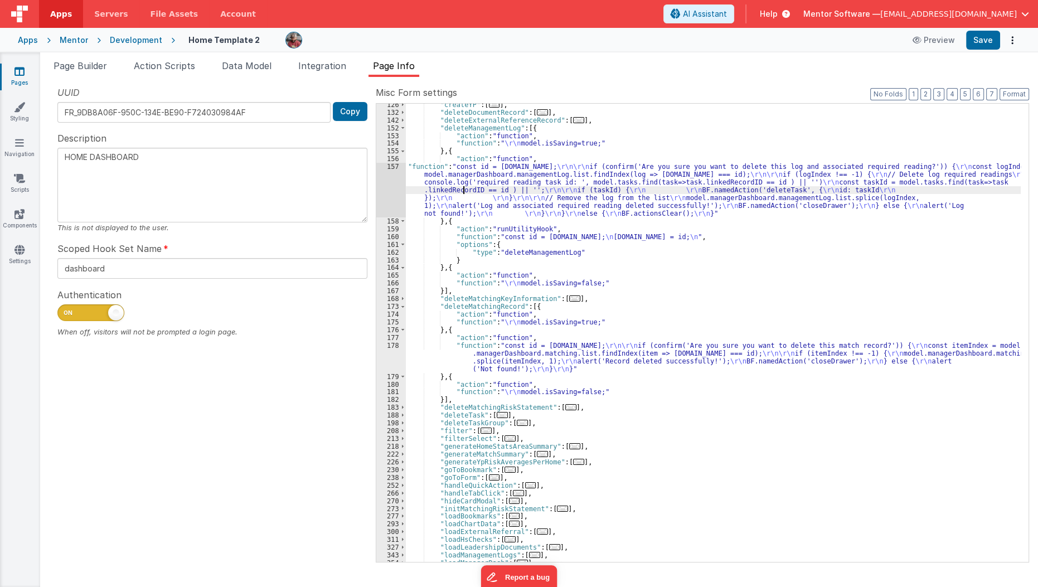
scroll to position [166, 0]
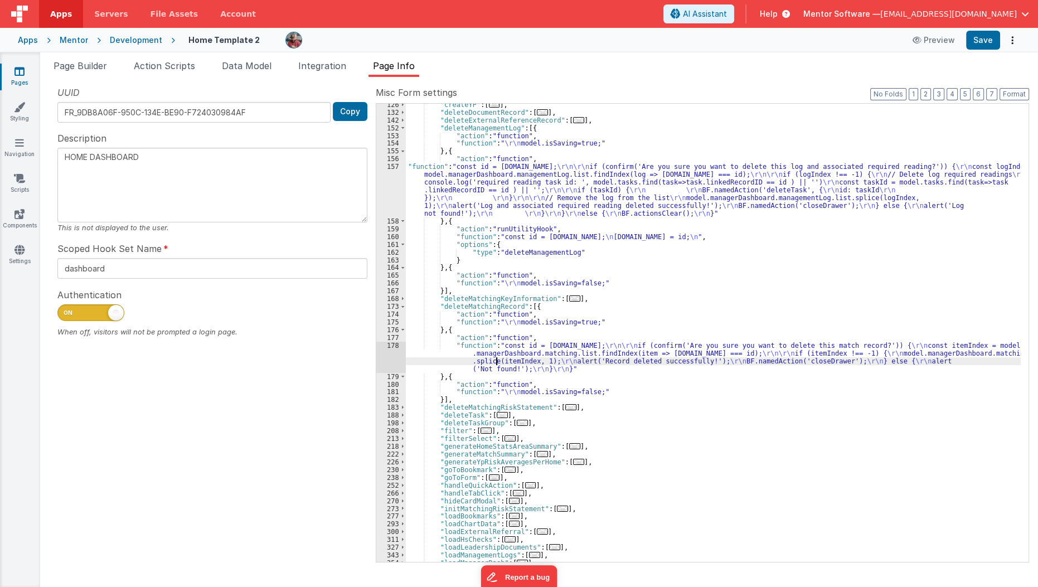
click at [494, 359] on div ""createYP" : [ ... ] , "deleteDocumentRecord" : [ ... ] , "deleteExternalRefere…" at bounding box center [713, 338] width 615 height 474
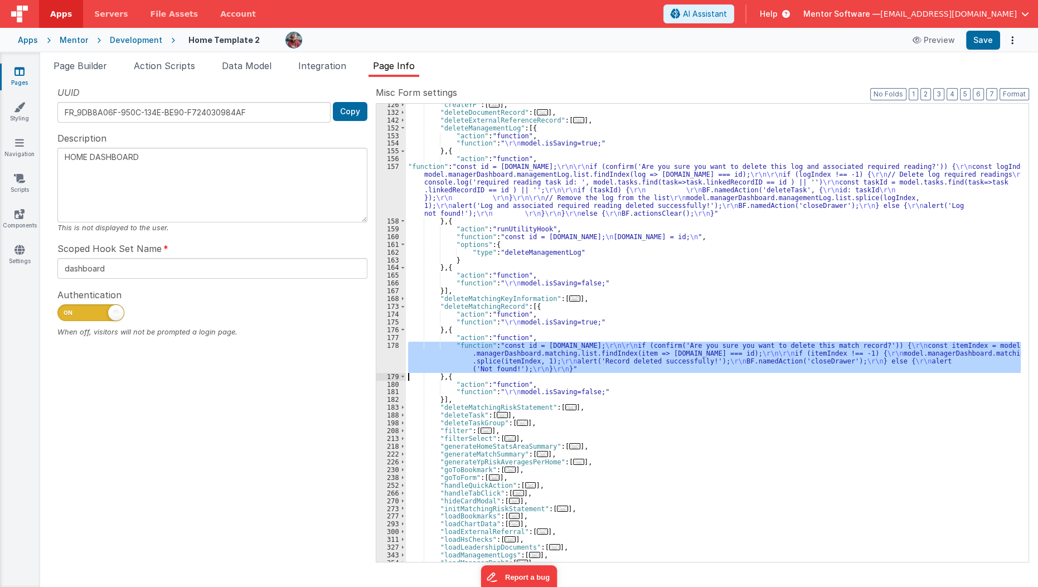
click at [384, 357] on div "178" at bounding box center [391, 357] width 30 height 31
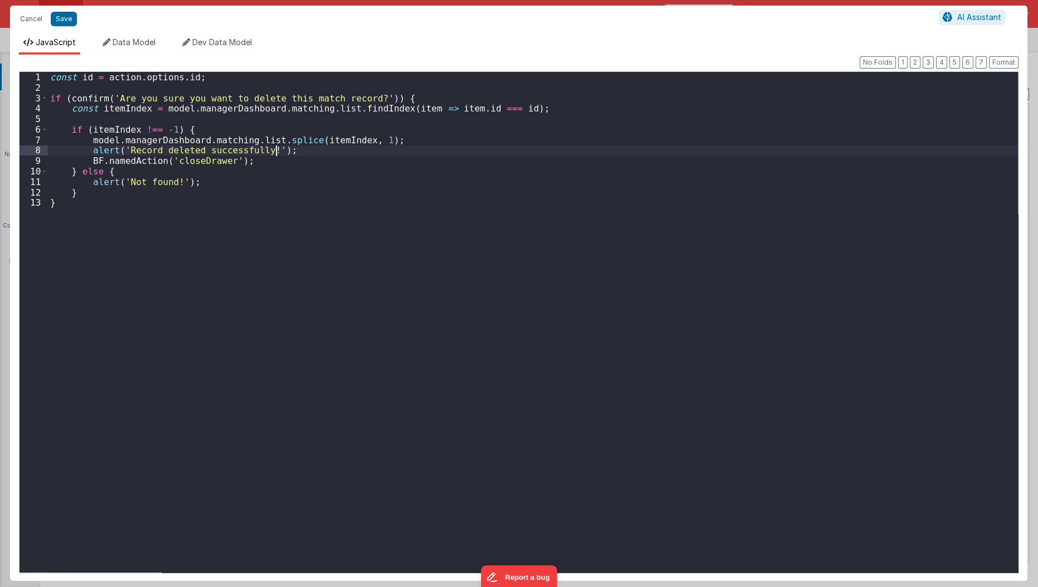
click at [400, 149] on div "const id = action . options . id ; if ( confirm ( 'Are you sure you want to del…" at bounding box center [533, 333] width 970 height 522
click at [413, 138] on div "const id = action . options . id ; if ( confirm ( 'Are you sure you want to del…" at bounding box center [533, 333] width 970 height 522
click at [342, 148] on div "const id = action . options . id ; if ( confirm ( 'Are you sure you want to del…" at bounding box center [533, 333] width 970 height 522
click at [325, 212] on div "const id = action . options . id ; if ( confirm ( 'Are you sure you want to del…" at bounding box center [533, 333] width 970 height 522
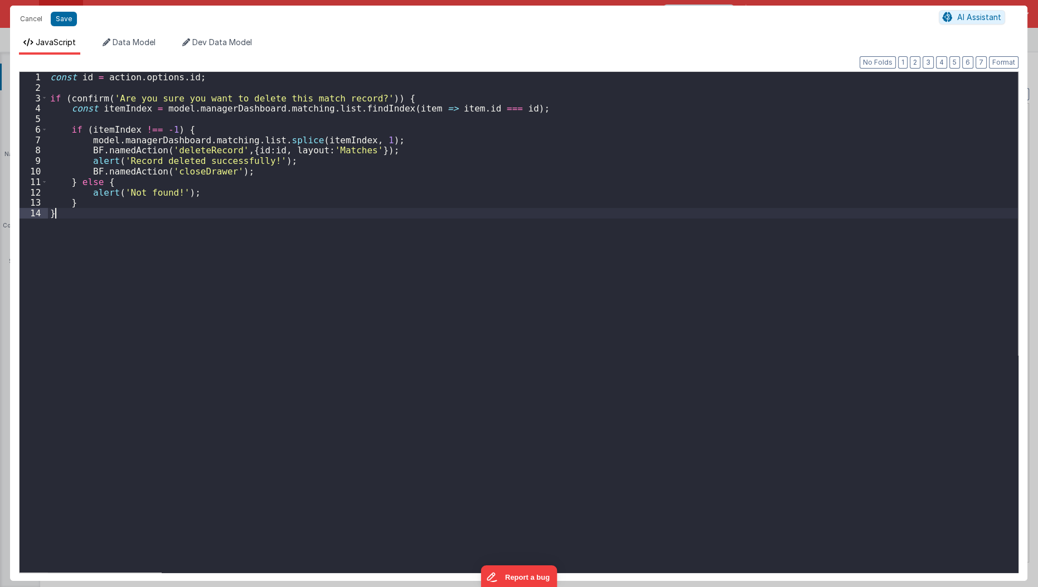
click at [285, 230] on div "const id = action . options . id ; if ( confirm ( 'Are you sure you want to del…" at bounding box center [533, 333] width 970 height 522
click at [66, 22] on button "Save" at bounding box center [64, 19] width 26 height 14
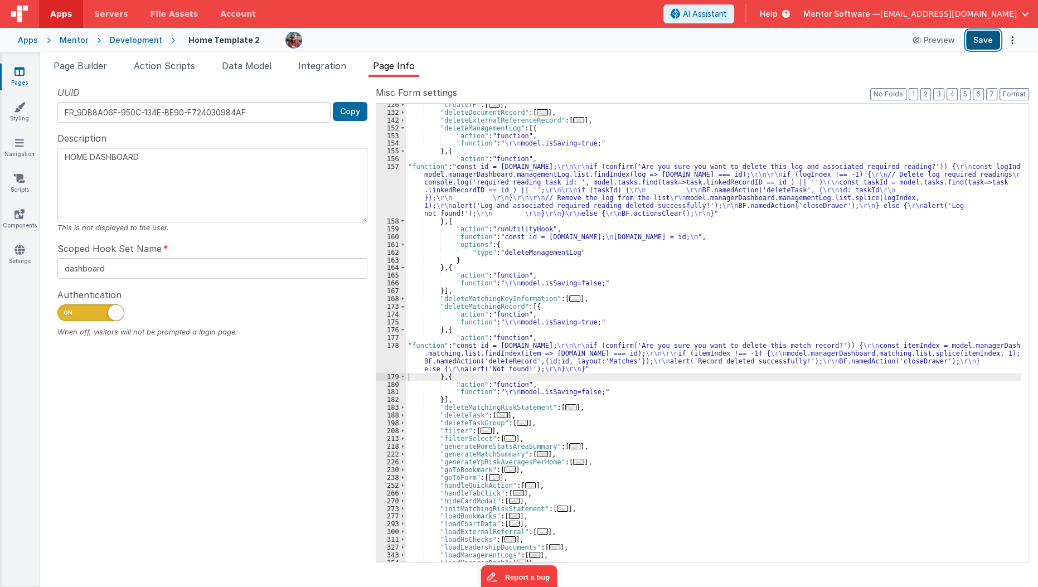
click at [994, 37] on button "Save" at bounding box center [983, 40] width 34 height 19
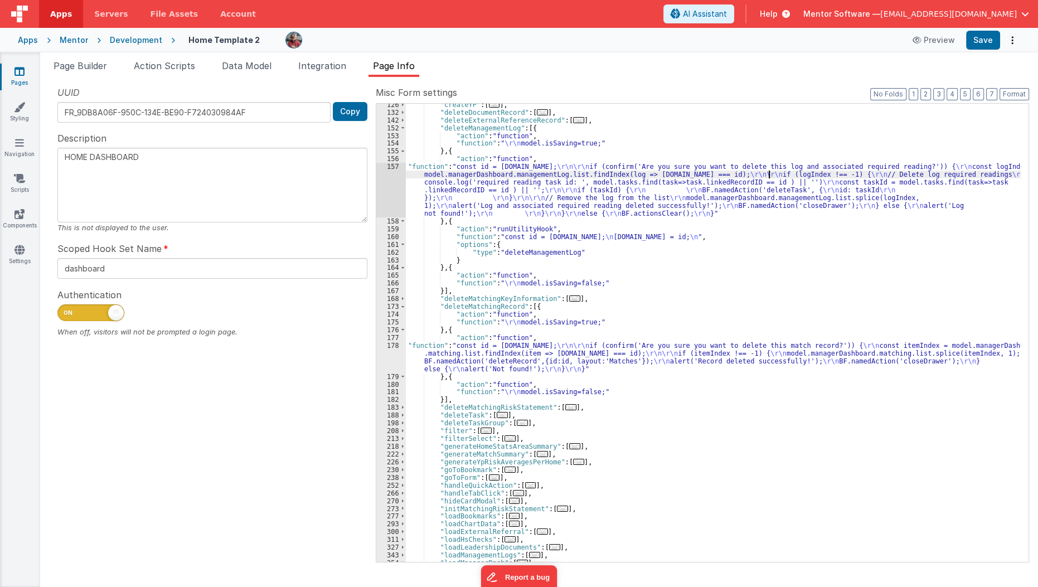
click at [768, 170] on div ""createYP" : [ ... ] , "deleteDocumentRecord" : [ ... ] , "deleteExternalRefere…" at bounding box center [713, 338] width 615 height 474
click at [448, 183] on div ""createYP" : [ ... ] , "deleteDocumentRecord" : [ ... ] , "deleteExternalRefere…" at bounding box center [713, 338] width 615 height 474
click at [448, 353] on div ""createYP" : [ ... ] , "deleteDocumentRecord" : [ ... ] , "deleteExternalRefere…" at bounding box center [713, 338] width 615 height 474
click at [387, 350] on div "178" at bounding box center [391, 357] width 30 height 31
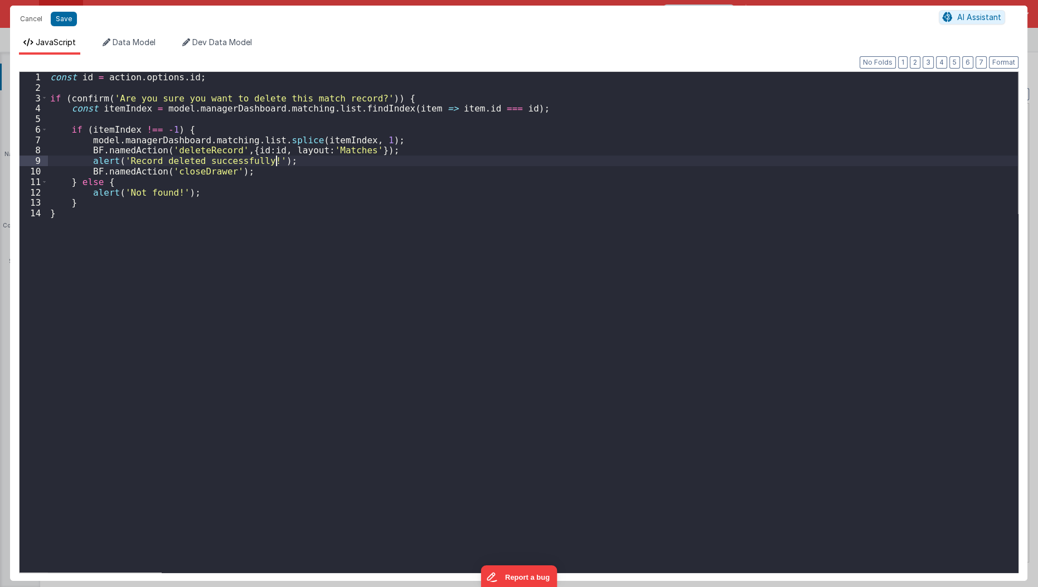
click at [333, 162] on div "const id = action . options . id ; if ( confirm ( 'Are you sure you want to del…" at bounding box center [533, 333] width 970 height 522
click at [53, 19] on button "Save" at bounding box center [64, 19] width 26 height 14
type textarea "HOME DASHBOARD"
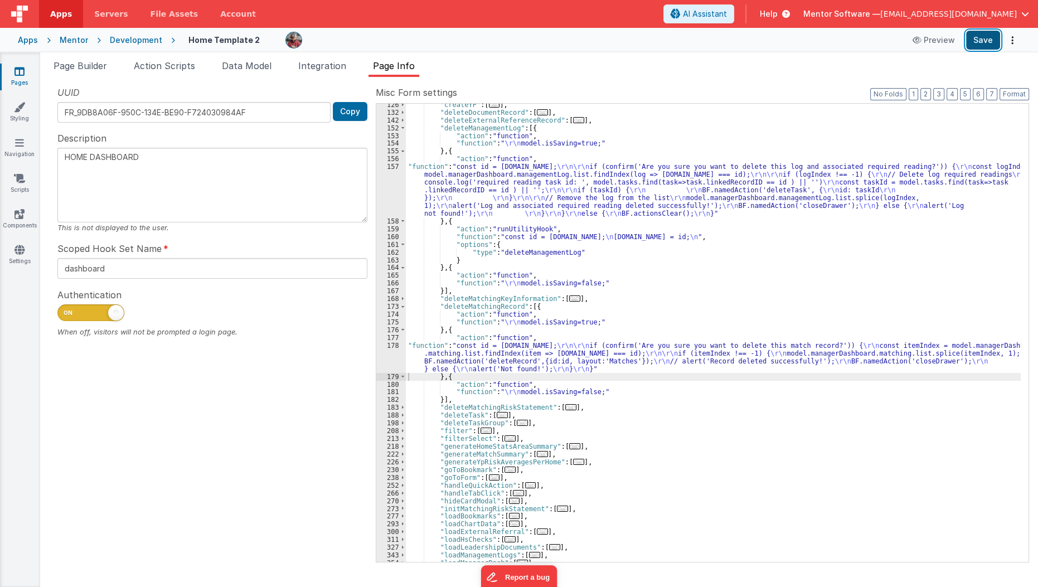
click at [982, 45] on button "Save" at bounding box center [983, 40] width 34 height 19
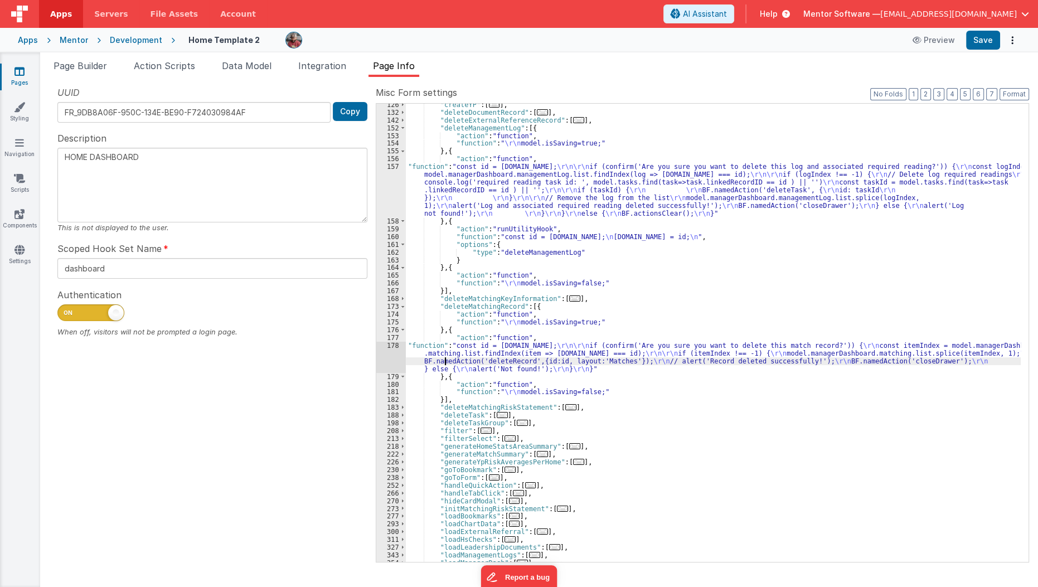
click at [444, 363] on div ""createYP" : [ ... ] , "deleteDocumentRecord" : [ ... ] , "deleteExternalRefere…" at bounding box center [713, 338] width 615 height 474
click at [392, 357] on div "178" at bounding box center [391, 357] width 30 height 31
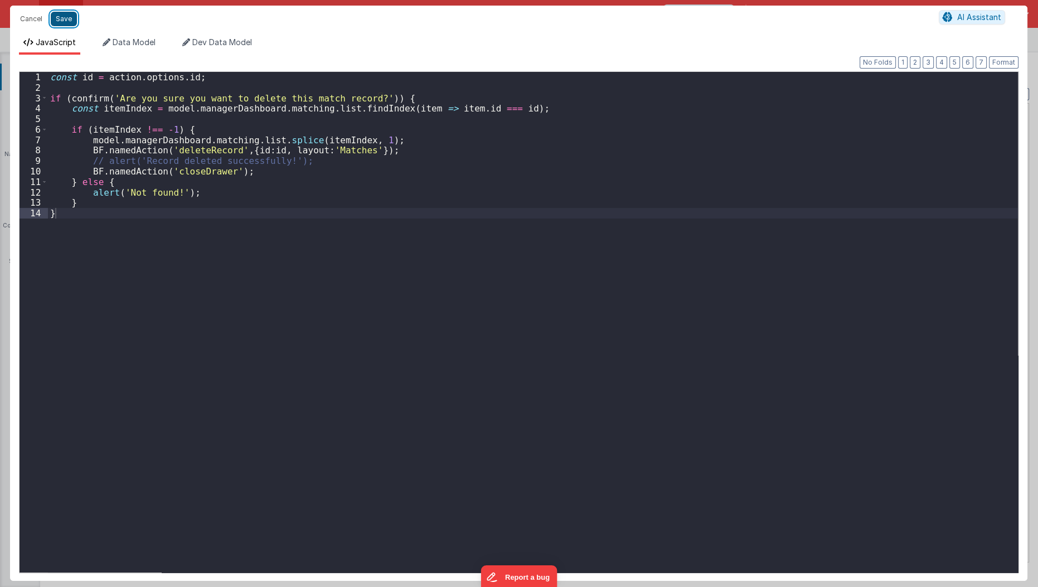
click at [69, 20] on button "Save" at bounding box center [64, 19] width 26 height 14
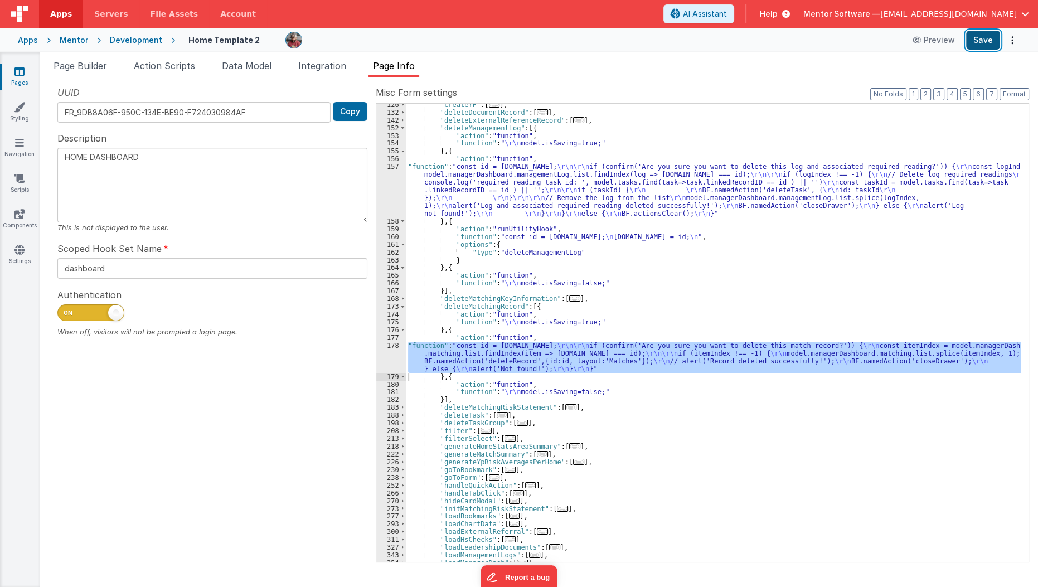
click at [993, 40] on button "Save" at bounding box center [983, 40] width 34 height 19
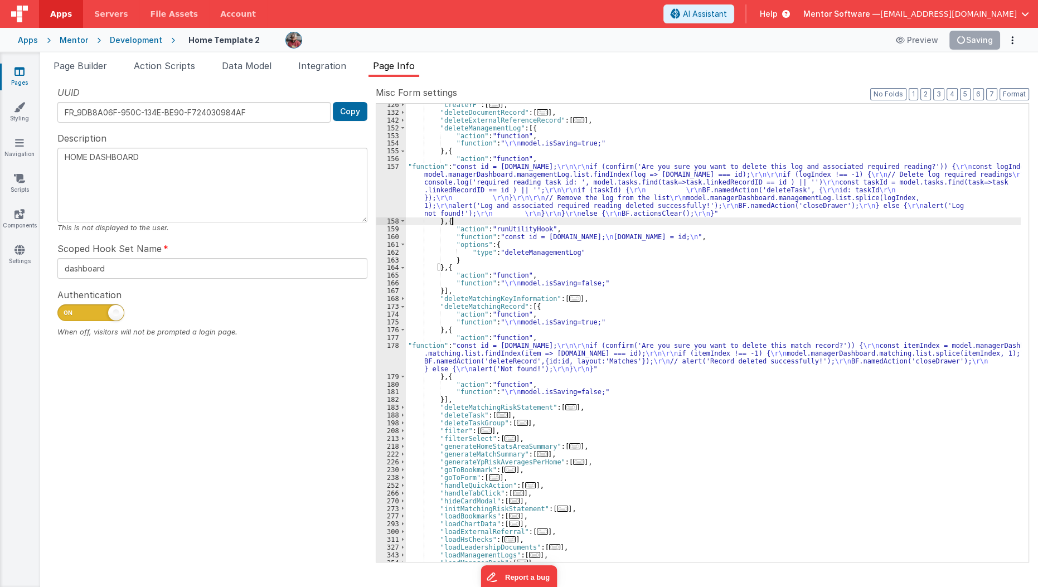
click at [544, 218] on div ""createYP" : [ ... ] , "deleteDocumentRecord" : [ ... ] , "deleteExternalRefere…" at bounding box center [713, 338] width 615 height 474
click at [526, 232] on div ""createYP" : [ ... ] , "deleteDocumentRecord" : [ ... ] , "deleteExternalRefere…" at bounding box center [713, 338] width 615 height 474
click at [449, 221] on div ""createYP" : [ ... ] , "deleteDocumentRecord" : [ ... ] , "deleteExternalRefere…" at bounding box center [713, 338] width 615 height 474
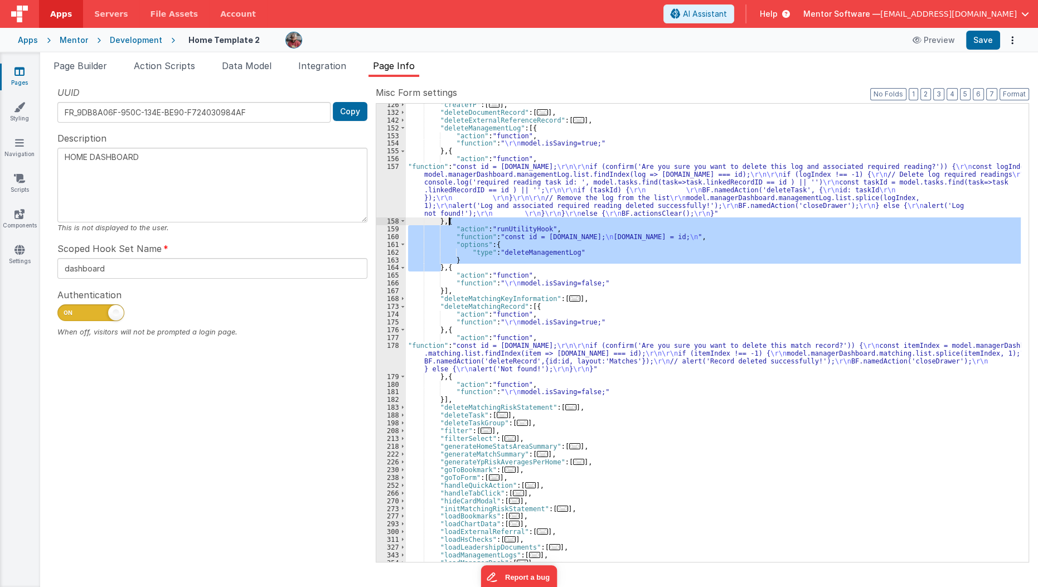
click at [449, 221] on div ""createYP" : [ ... ] , "deleteDocumentRecord" : [ ... ] , "deleteExternalRefere…" at bounding box center [713, 338] width 615 height 474
click at [456, 193] on div ""createYP" : [ ... ] , "deleteDocumentRecord" : [ ... ] , "deleteExternalRefere…" at bounding box center [713, 338] width 615 height 474
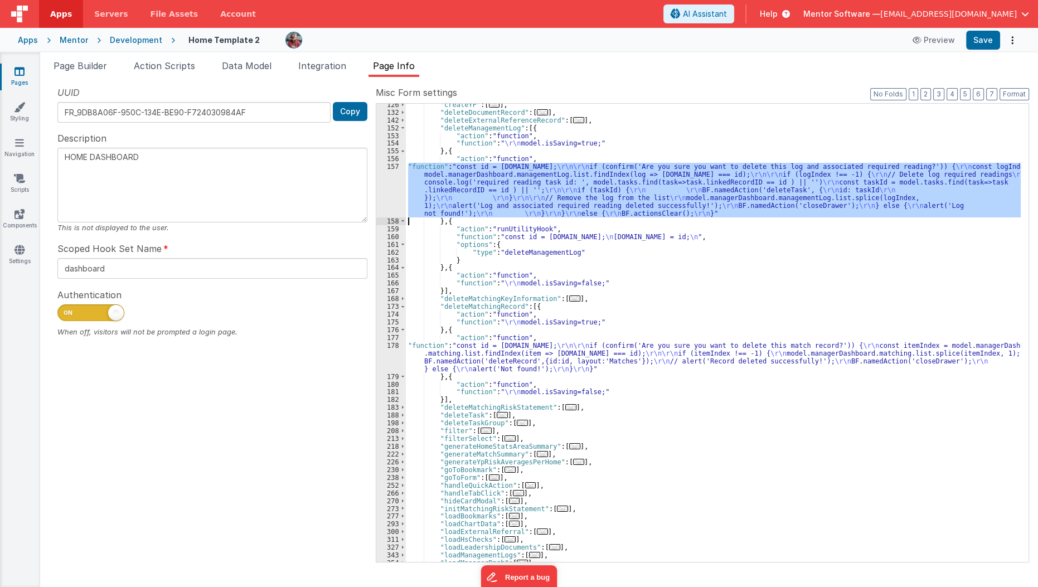
click at [392, 202] on div "157" at bounding box center [391, 190] width 30 height 55
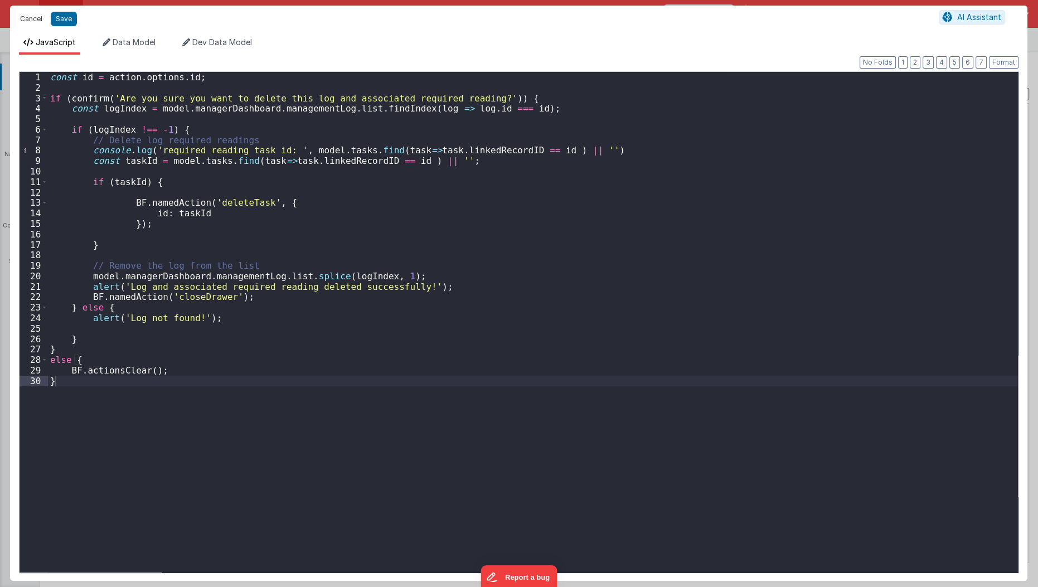
click at [25, 18] on button "Cancel" at bounding box center [30, 19] width 33 height 16
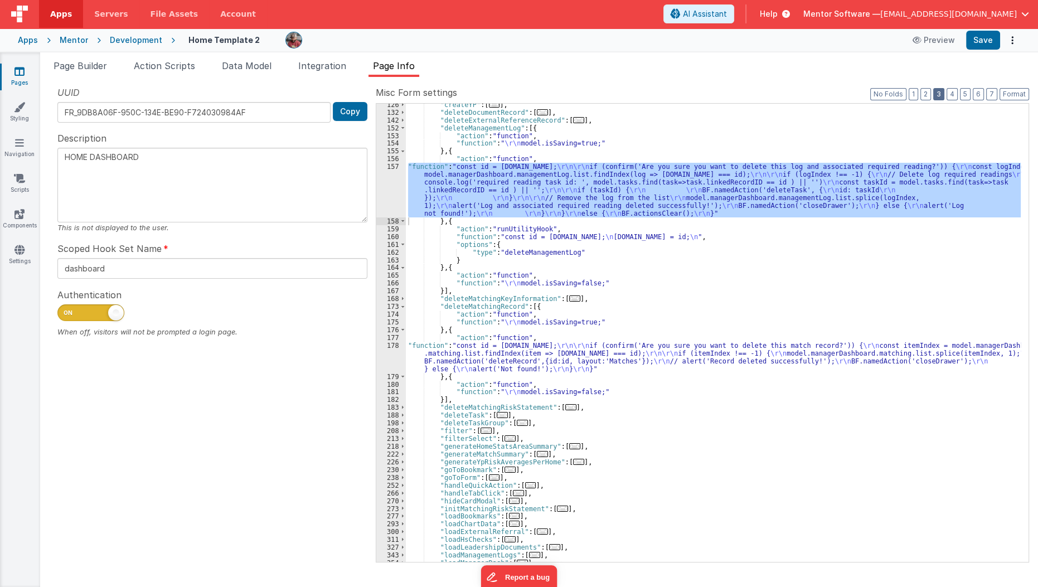
click at [943, 89] on button "3" at bounding box center [938, 94] width 11 height 12
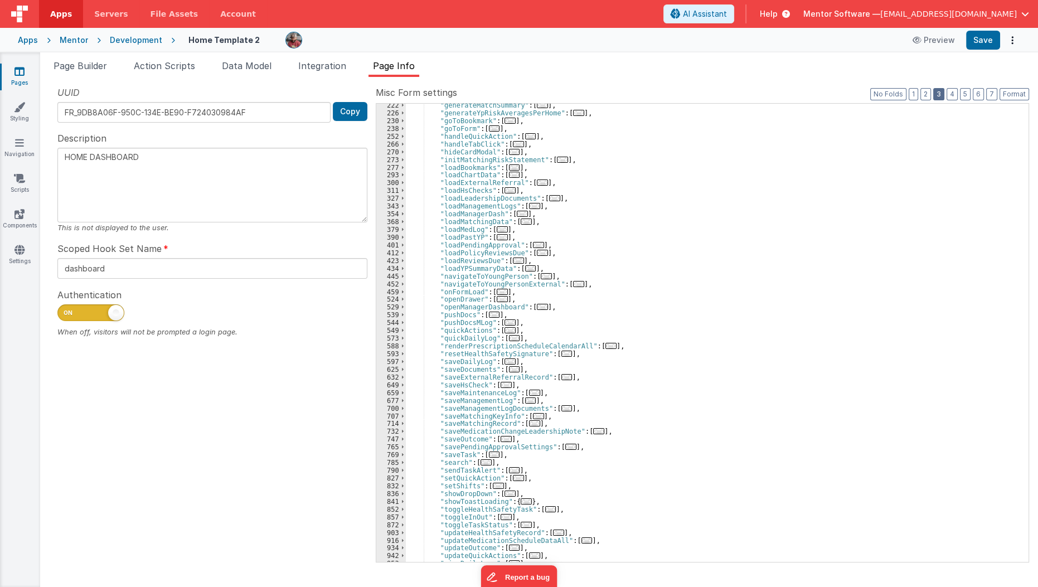
scroll to position [264, 0]
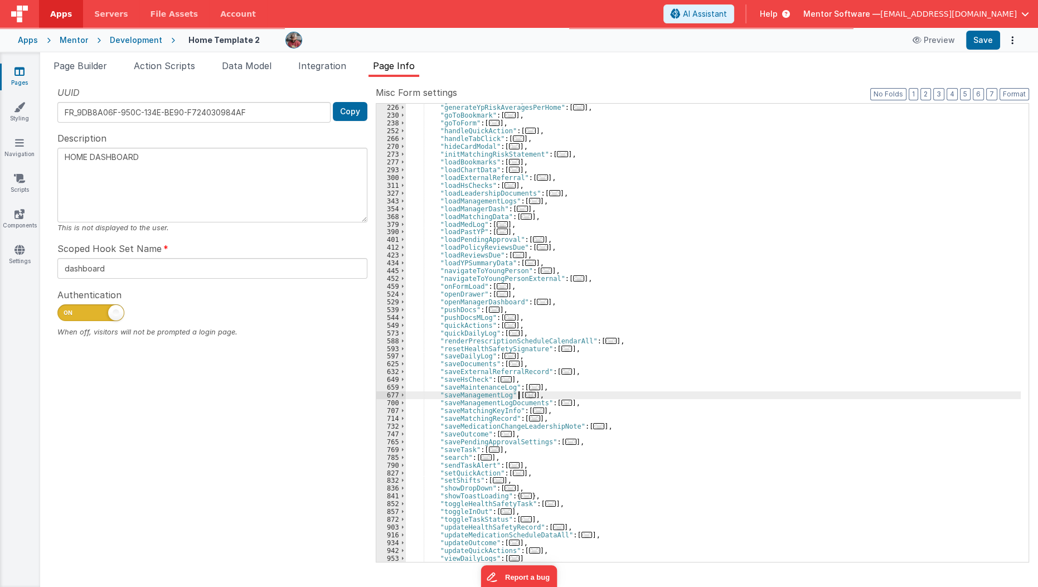
click at [525, 396] on span "..." at bounding box center [530, 395] width 11 height 6
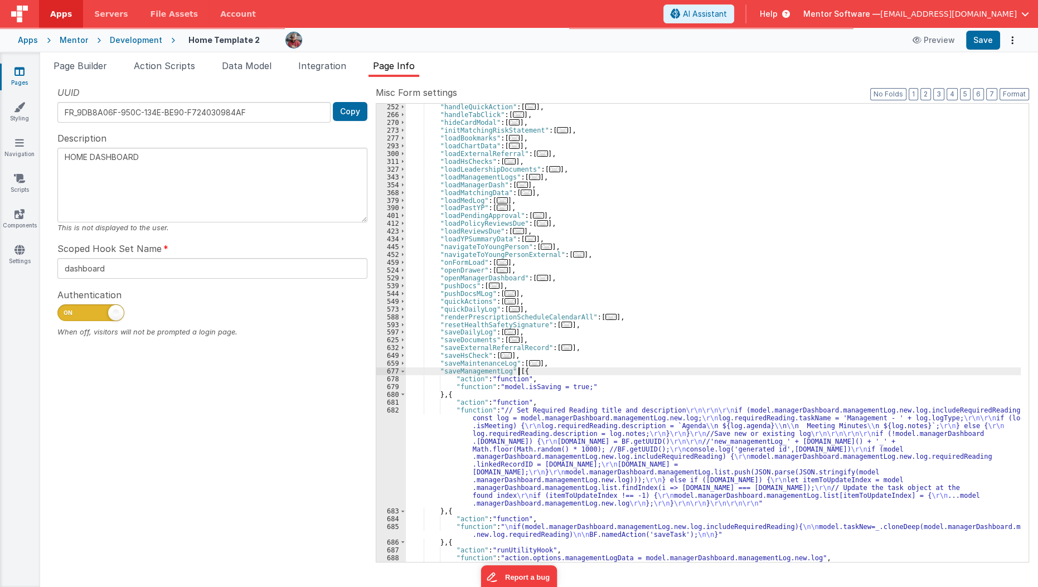
scroll to position [405, 0]
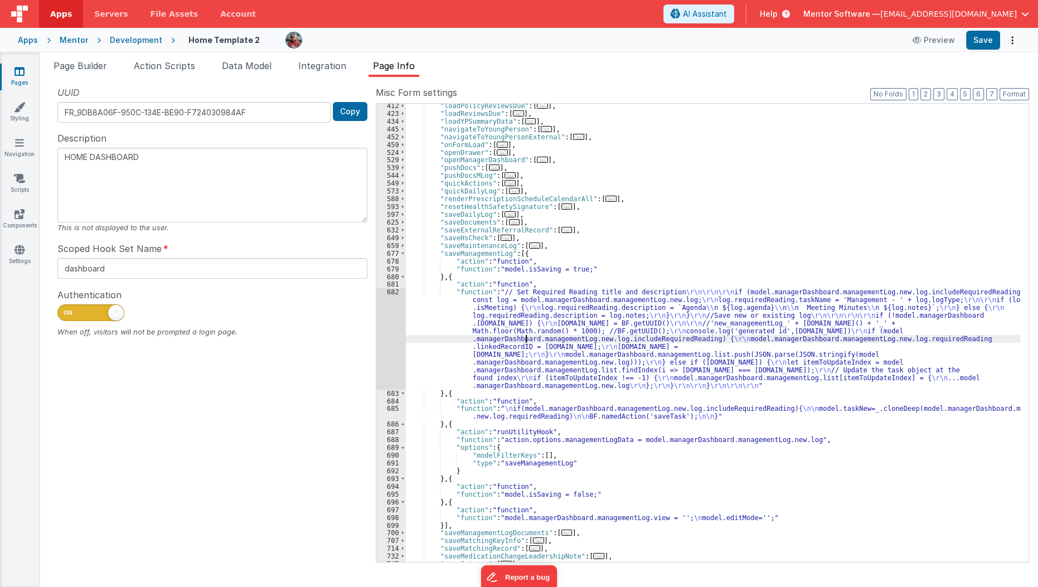
click at [527, 338] on div ""loadPolicyReviewsDue" : [ ... ] , "loadReviewsDue" : [ ... ] , "loadYPSummaryD…" at bounding box center [713, 339] width 615 height 474
click at [508, 410] on div ""loadPolicyReviewsDue" : [ ... ] , "loadReviewsDue" : [ ... ] , "loadYPSummaryD…" at bounding box center [713, 339] width 615 height 474
click at [639, 415] on div ""loadPolicyReviewsDue" : [ ... ] , "loadReviewsDue" : [ ... ] , "loadYPSummaryD…" at bounding box center [713, 339] width 615 height 474
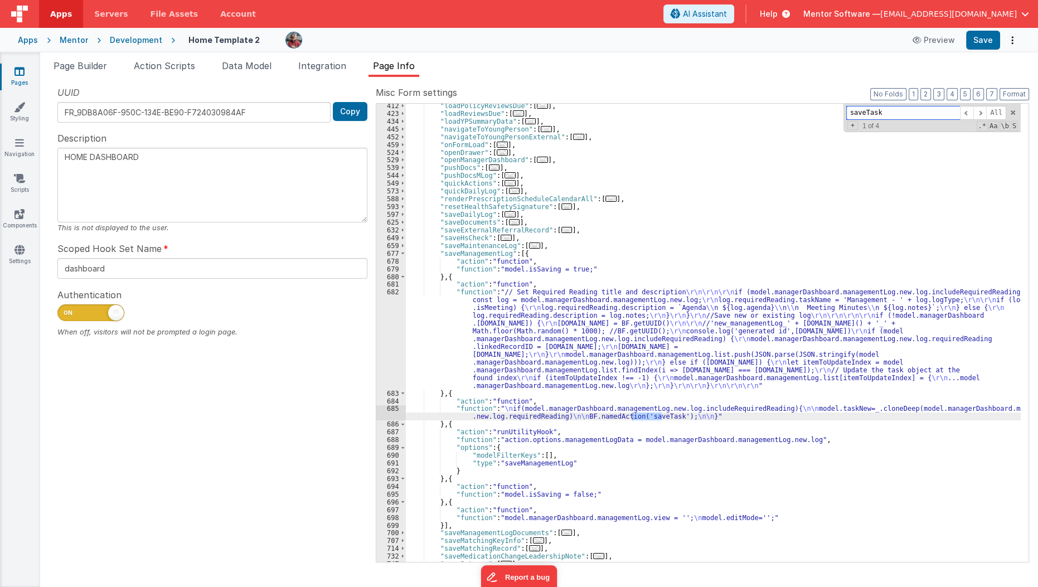
scroll to position [590, 0]
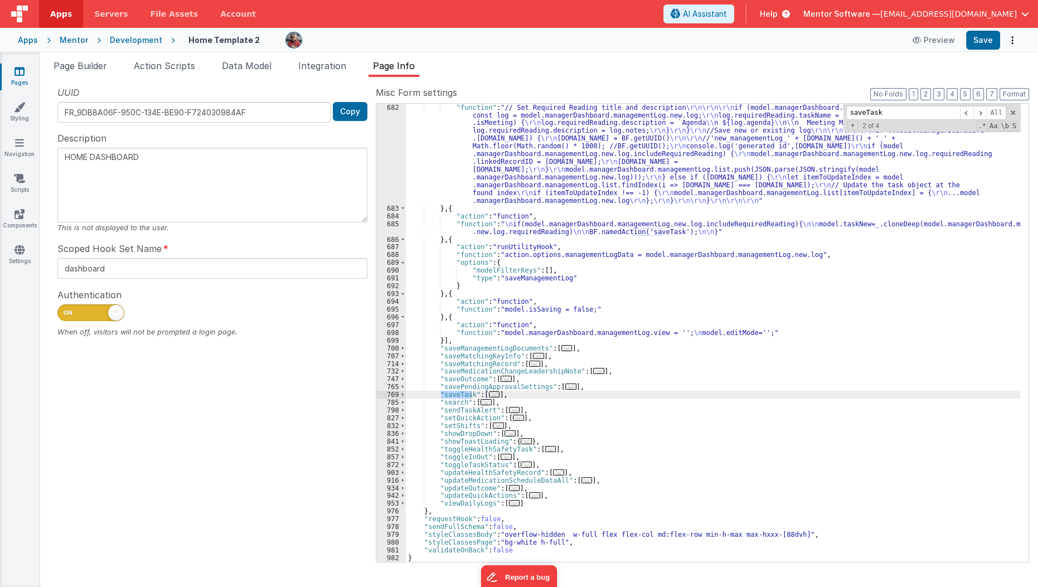
click at [493, 392] on span "..." at bounding box center [494, 394] width 11 height 6
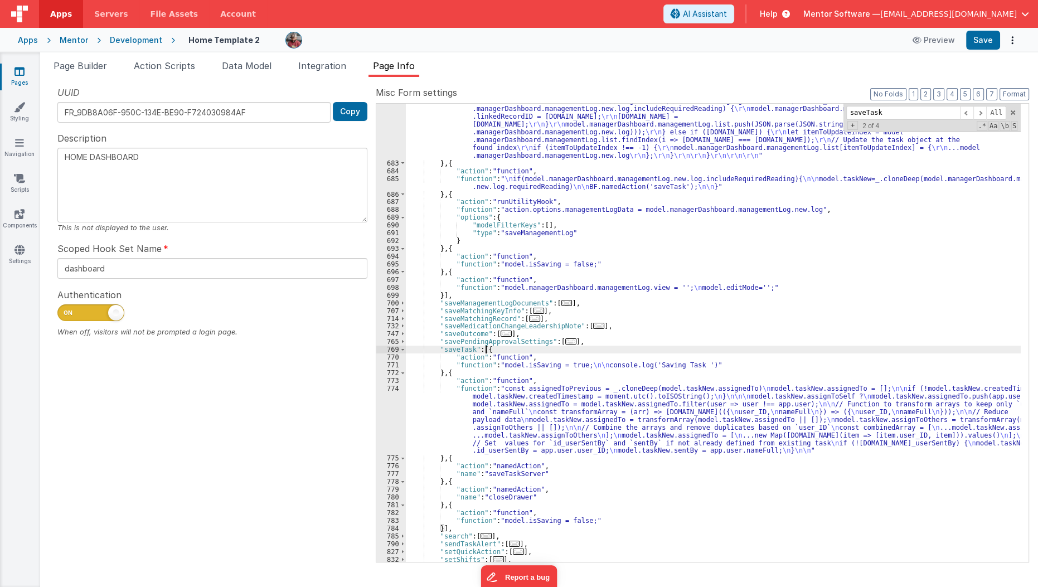
scroll to position [650, 0]
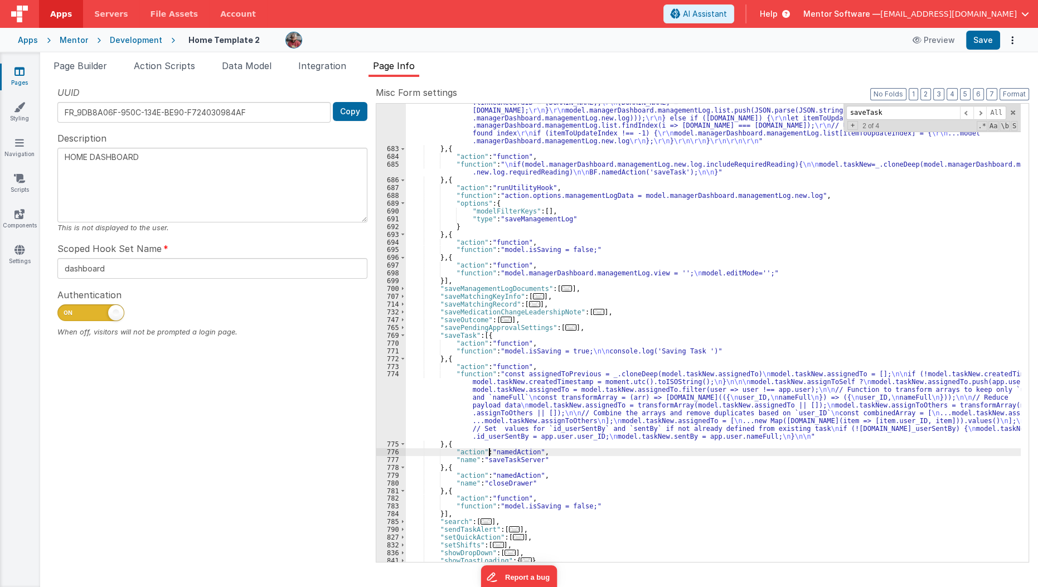
click at [489, 453] on div ""function" : "// Set Required Reading title and description \r\n\r\n\r\n if (mo…" at bounding box center [713, 327] width 615 height 567
click at [466, 390] on div ""function" : "// Set Required Reading title and description \r\n\r\n\r\n if (mo…" at bounding box center [713, 327] width 615 height 567
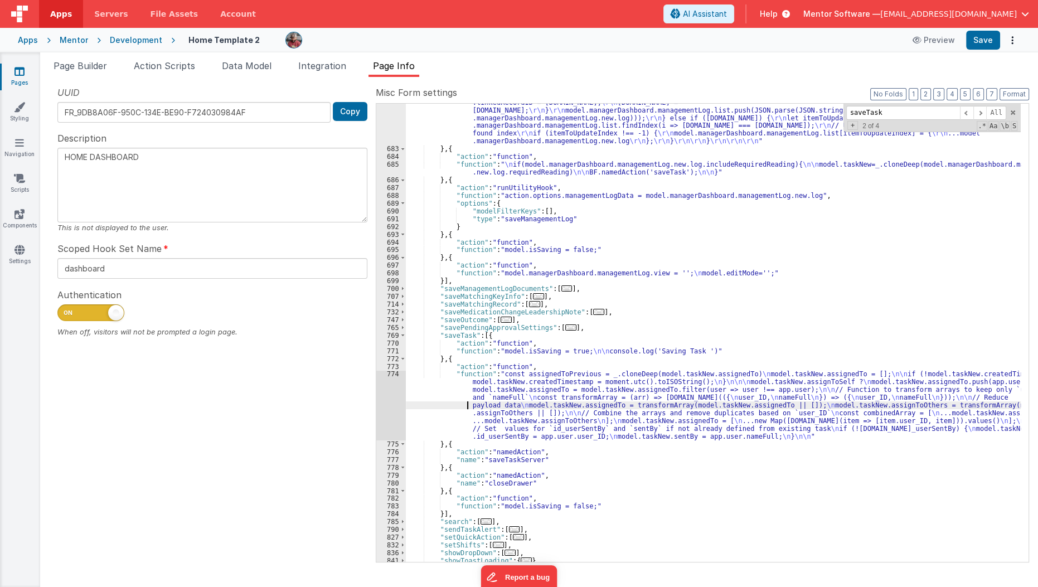
click at [452, 405] on div ""function" : "// Set Required Reading title and description \r\n\r\n\r\n if (mo…" at bounding box center [713, 327] width 615 height 567
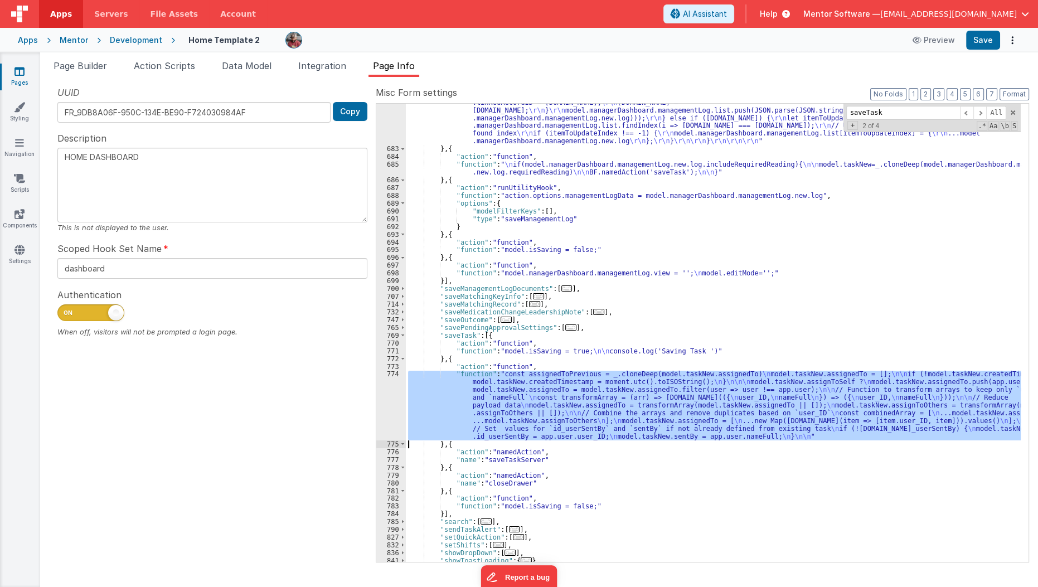
click at [382, 409] on div "774" at bounding box center [391, 405] width 30 height 70
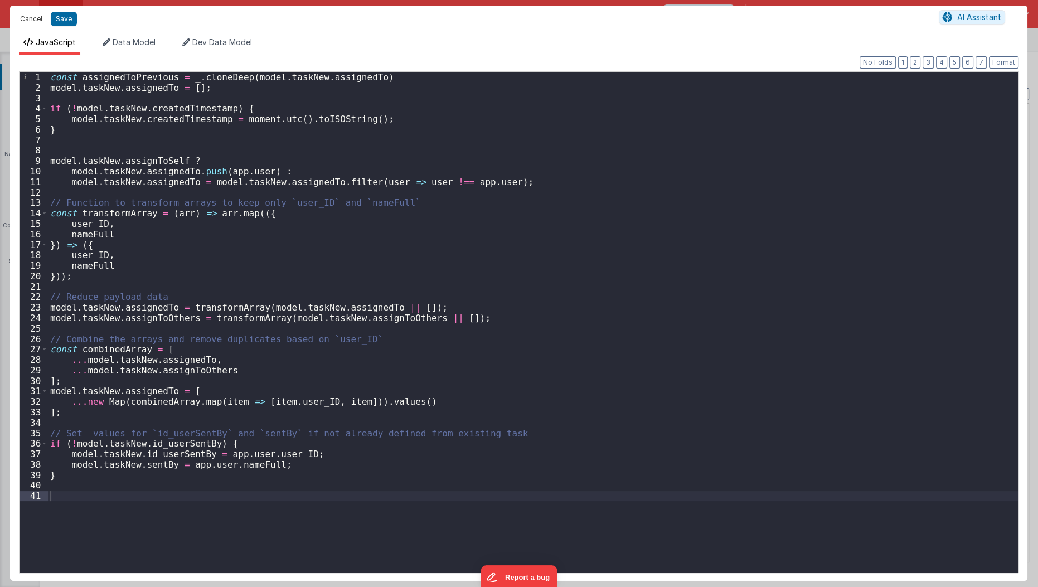
click at [36, 18] on button "Cancel" at bounding box center [30, 19] width 33 height 16
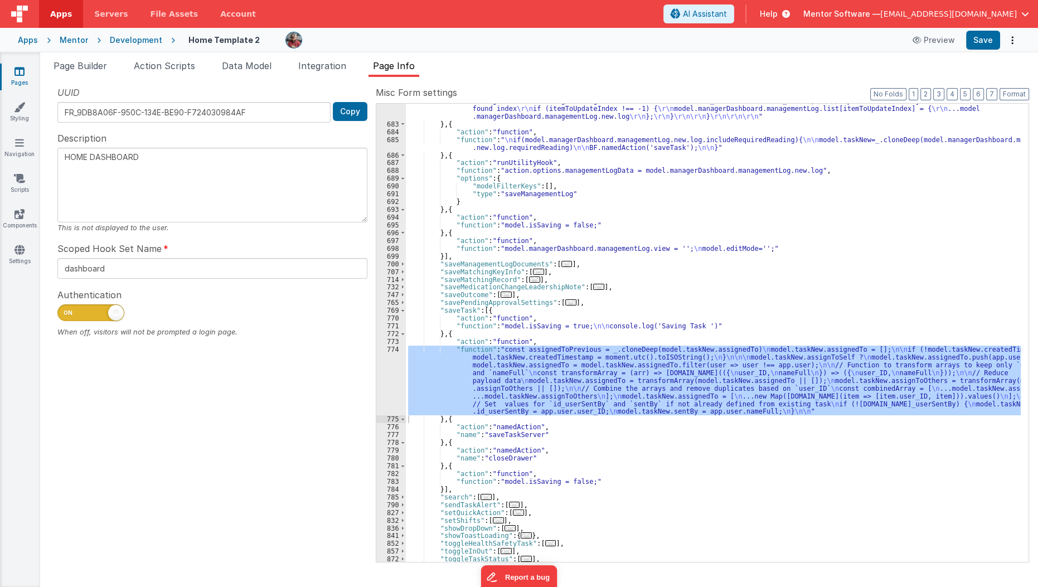
scroll to position [687, 0]
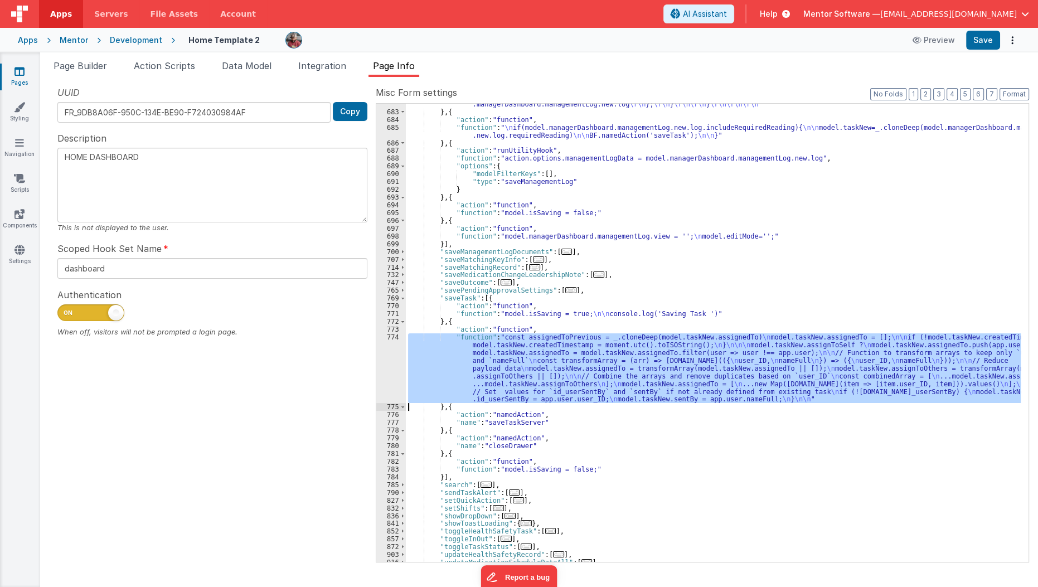
click at [424, 380] on div ""function" : "// Set Required Reading title and description \r\n\r\n\r\n if (mo…" at bounding box center [713, 333] width 615 height 458
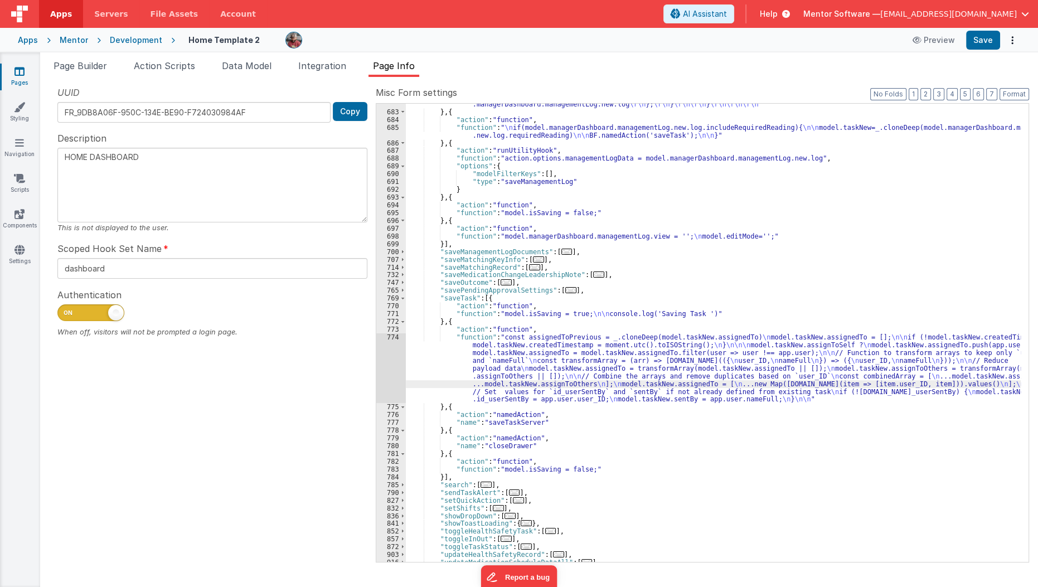
click at [389, 377] on div "774" at bounding box center [391, 368] width 30 height 70
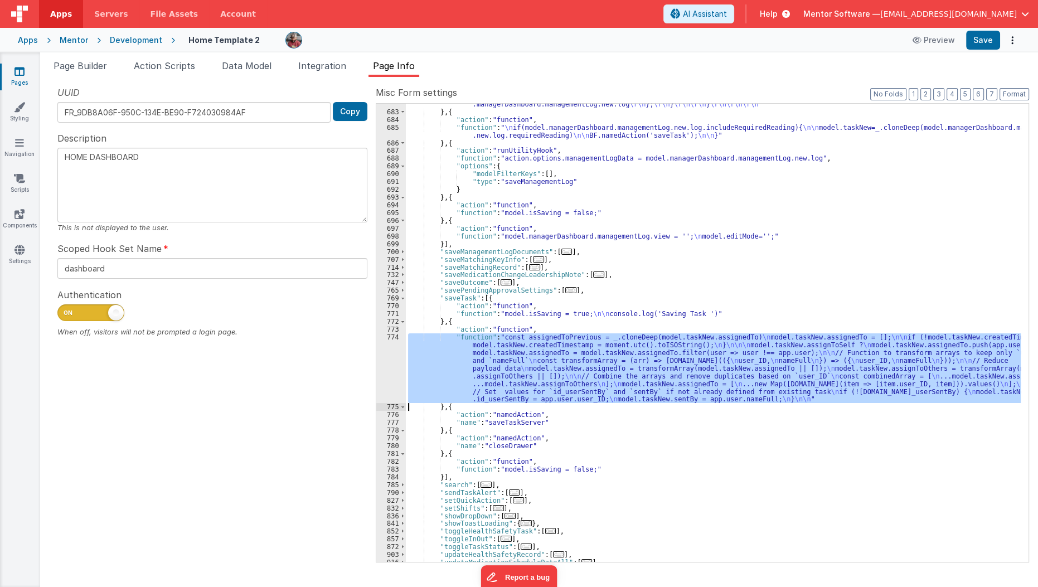
click at [470, 378] on div ""function" : "// Set Required Reading title and description \r\n\r\n\r\n if (mo…" at bounding box center [713, 333] width 615 height 458
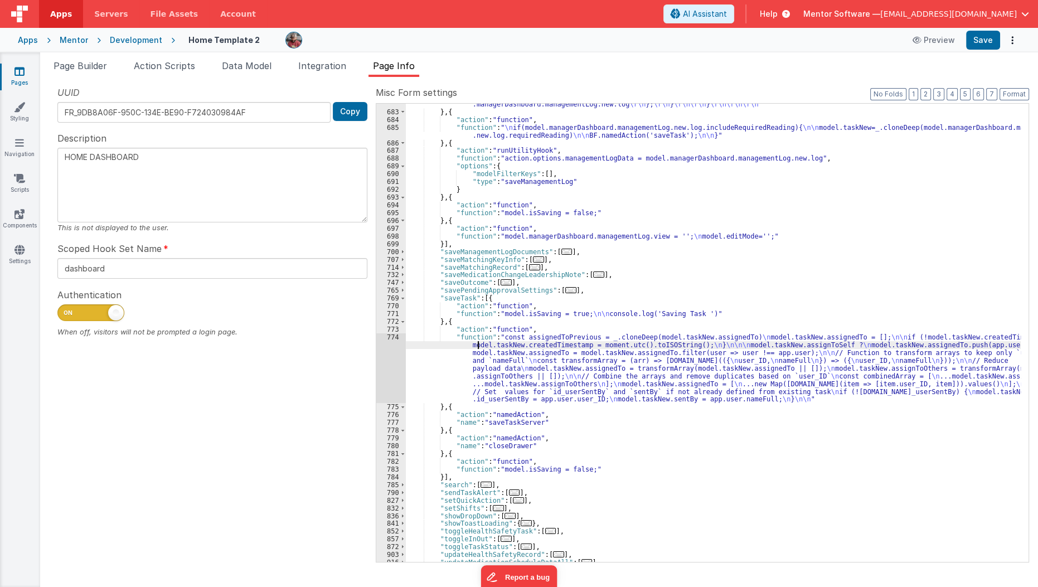
click at [479, 342] on div ""function" : "// Set Required Reading title and description \r\n\r\n\r\n if (mo…" at bounding box center [713, 290] width 615 height 567
click at [393, 361] on div "774" at bounding box center [391, 368] width 30 height 70
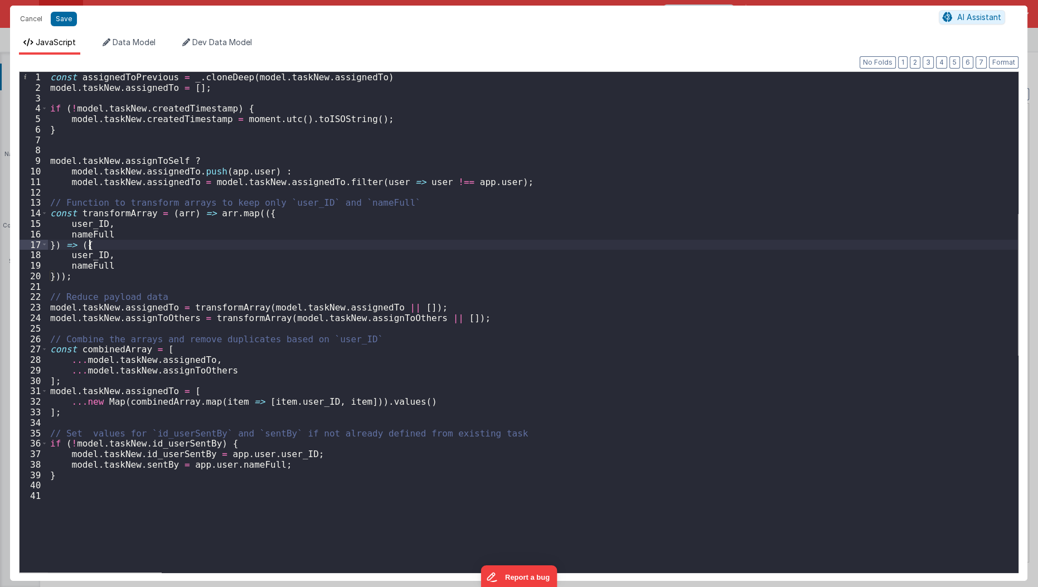
click at [130, 245] on div "const assignedToPrevious = _ . cloneDeep ( model . taskNew . assignedTo ) model…" at bounding box center [533, 333] width 970 height 522
click at [126, 494] on div "const assignedToPrevious = _ . cloneDeep ( model . taskNew . assignedTo ) model…" at bounding box center [533, 333] width 970 height 522
click at [34, 22] on button "Cancel" at bounding box center [30, 19] width 33 height 16
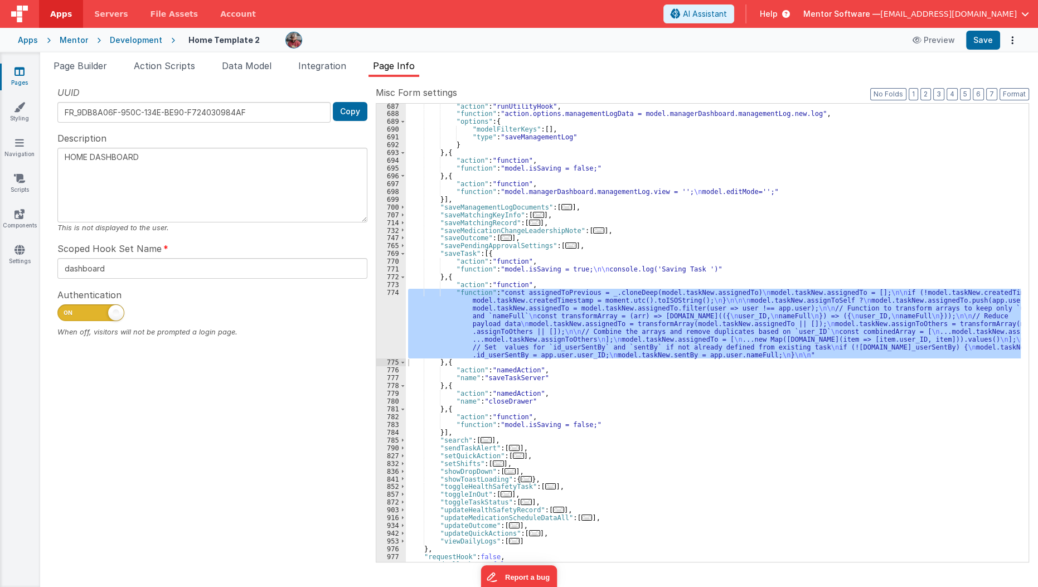
scroll to position [747, 0]
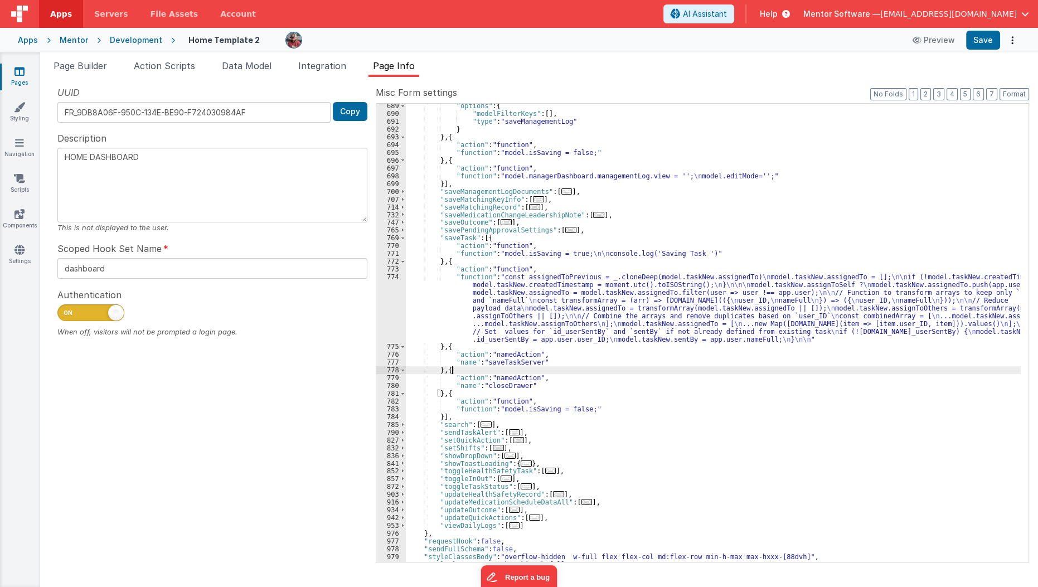
click at [493, 366] on div ""options" : { "modelFilterKeys" : [ ] , "type" : "saveManagementLog" } } , { "a…" at bounding box center [713, 339] width 615 height 474
click at [500, 360] on div ""options" : { "modelFilterKeys" : [ ] , "type" : "saveManagementLog" } } , { "a…" at bounding box center [713, 339] width 615 height 474
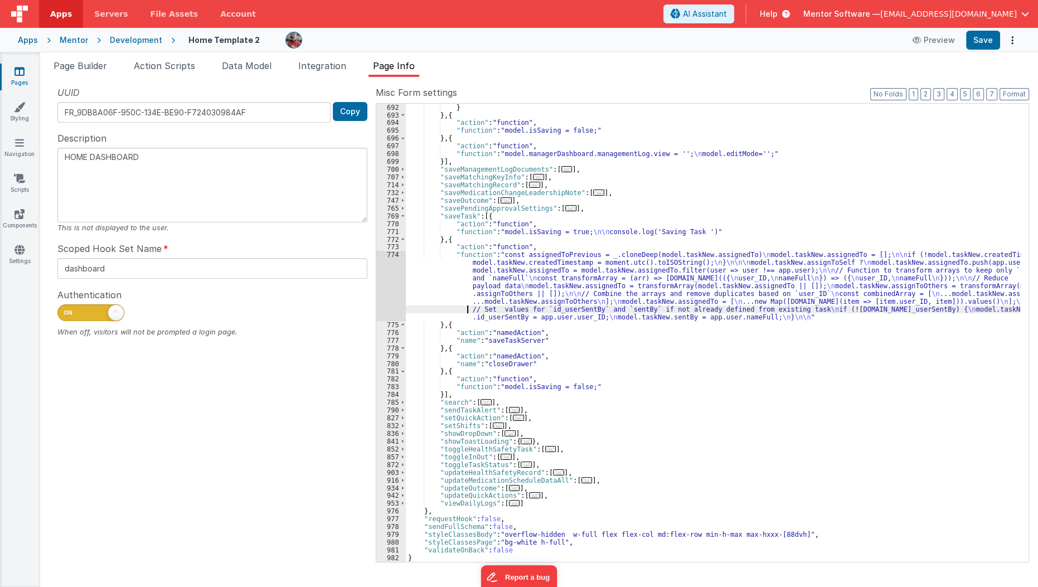
click at [445, 308] on div "} } , { "action" : "function" , "function" : "model.isSaving = false;" } , { "a…" at bounding box center [713, 341] width 615 height 474
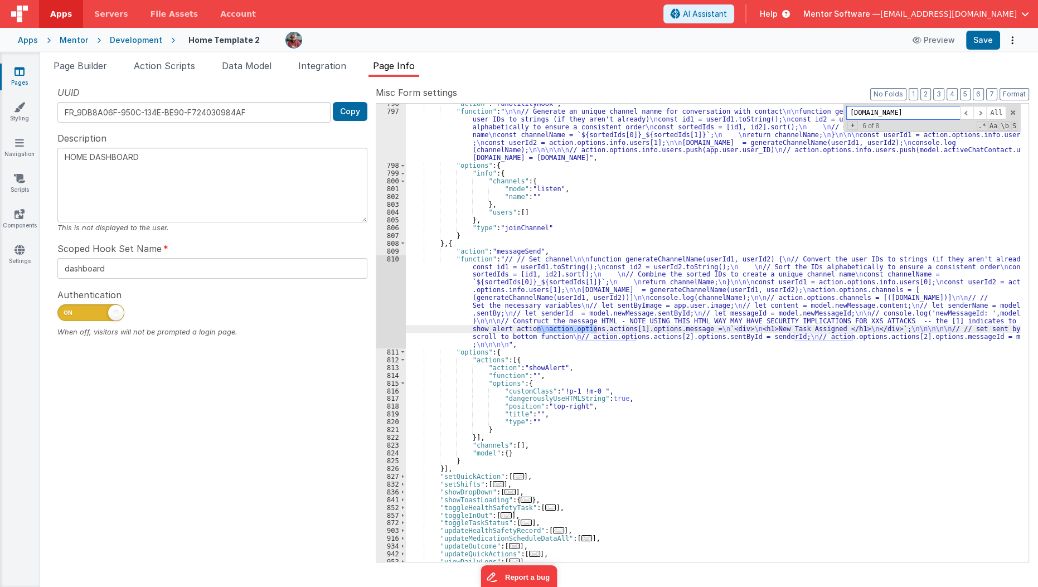
scroll to position [1185, 0]
click at [412, 301] on div ""action" : "runUtilityHook" , "function" : " \n\n // Generate an unique channel…" at bounding box center [713, 337] width 615 height 474
click at [386, 304] on div "810" at bounding box center [391, 301] width 30 height 93
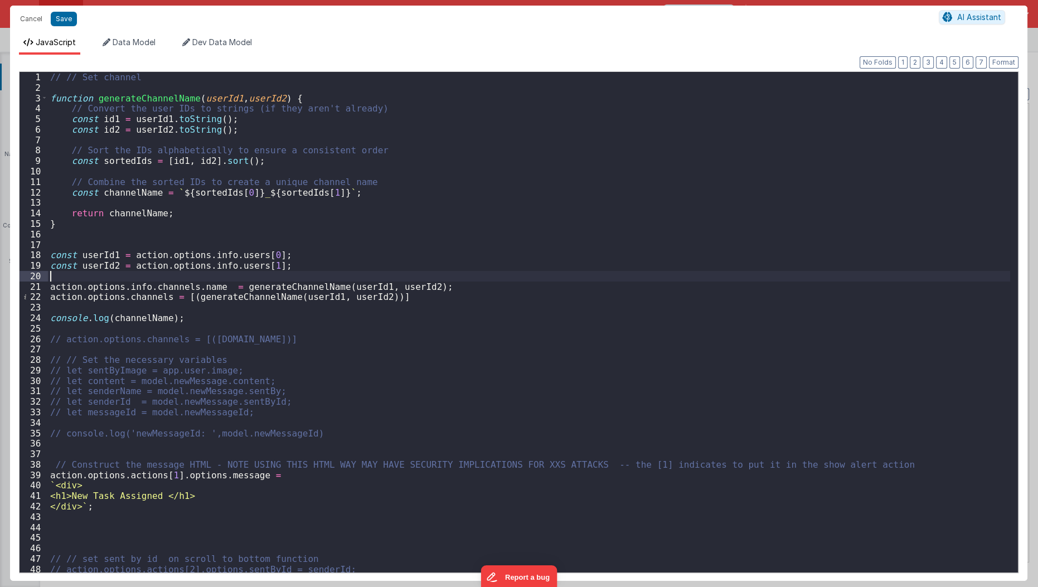
click at [459, 280] on div "// // Set channel function generateChannelName ( userId1 , userId2 ) { // Conve…" at bounding box center [529, 333] width 962 height 522
click at [37, 20] on button "Cancel" at bounding box center [30, 19] width 33 height 16
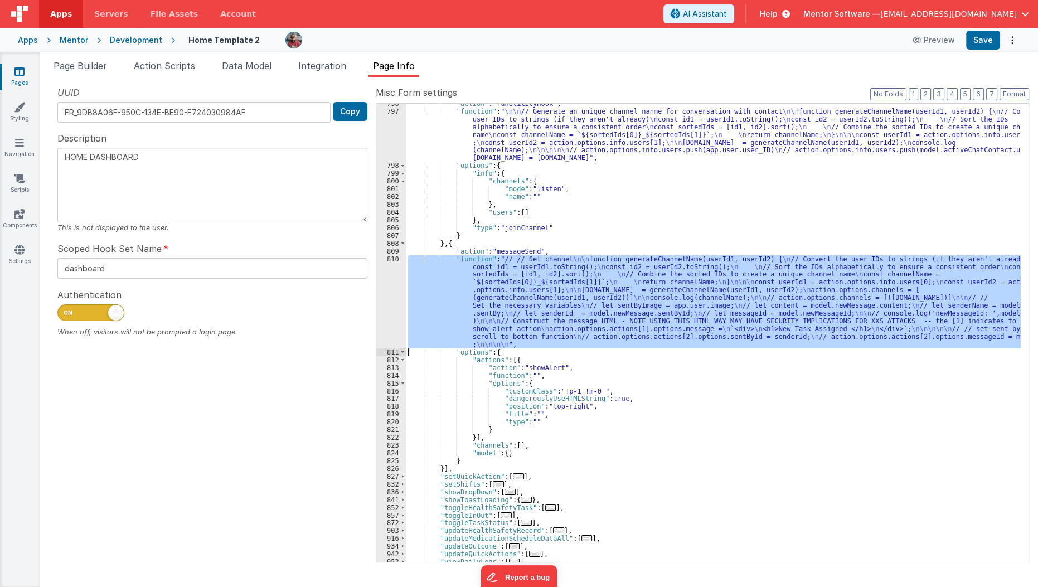
click at [590, 255] on div ""action" : "runUtilityHook" , "function" : " \n\n // Generate an unique channel…" at bounding box center [713, 333] width 615 height 458
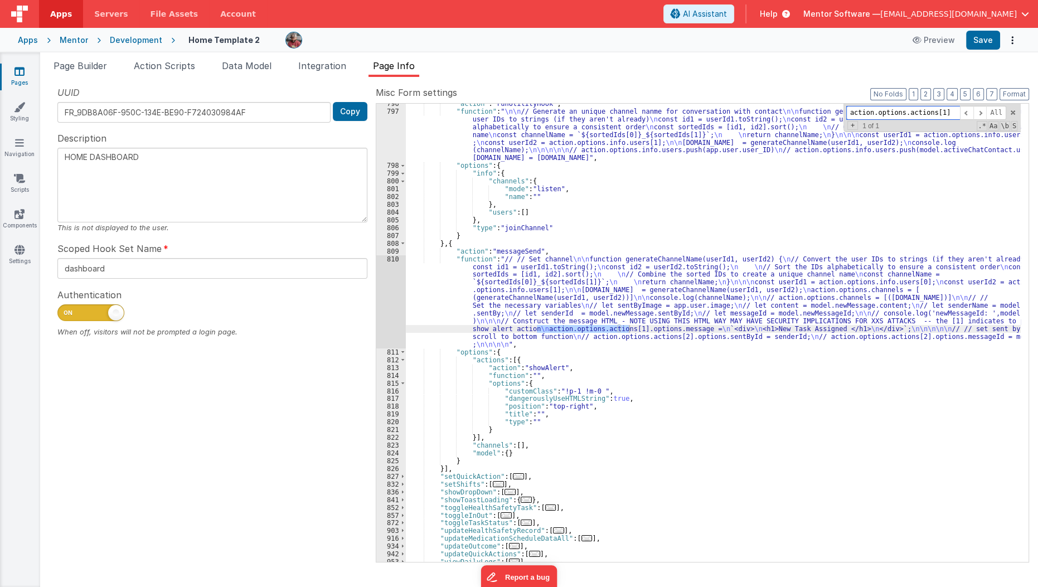
type input "action.options.actions[1]"
click at [417, 301] on div ""action" : "runUtilityHook" , "function" : " \n\n // Generate an unique channel…" at bounding box center [713, 337] width 615 height 474
click at [378, 310] on div "810" at bounding box center [391, 301] width 30 height 93
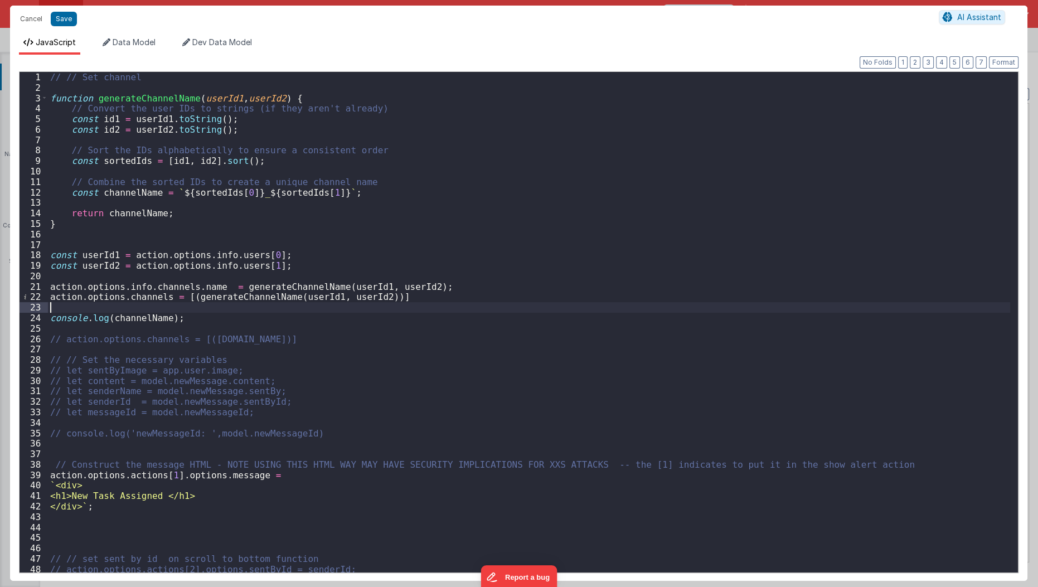
click at [378, 310] on div "// // Set channel function generateChannelName ( userId1 , userId2 ) { // Conve…" at bounding box center [529, 333] width 962 height 522
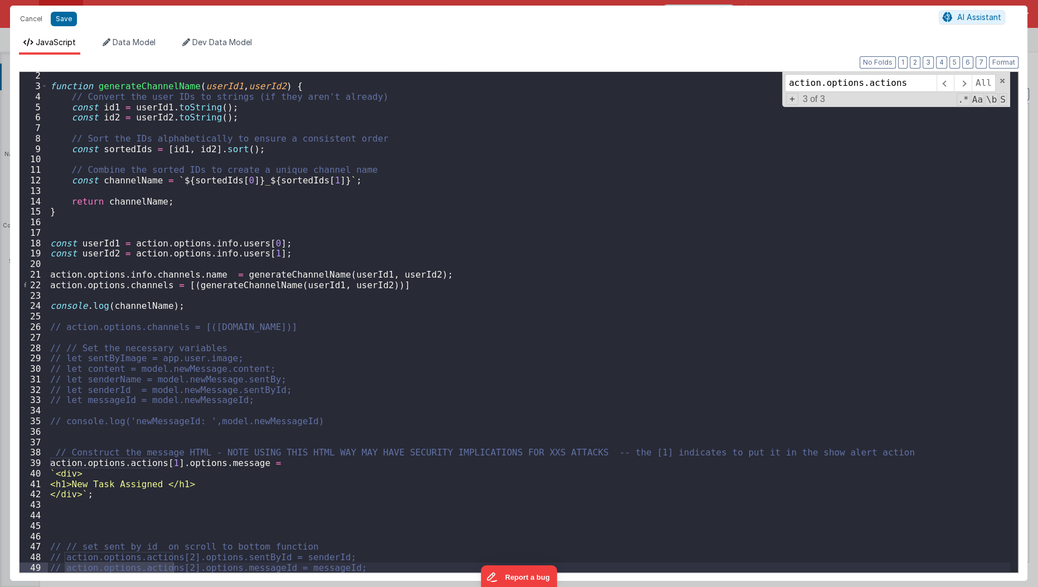
scroll to position [12, 0]
type input "action.options.actions"
click at [212, 519] on div "function generateChannelName ( userId1 , userId2 ) { // Convert the user IDs to…" at bounding box center [529, 331] width 962 height 522
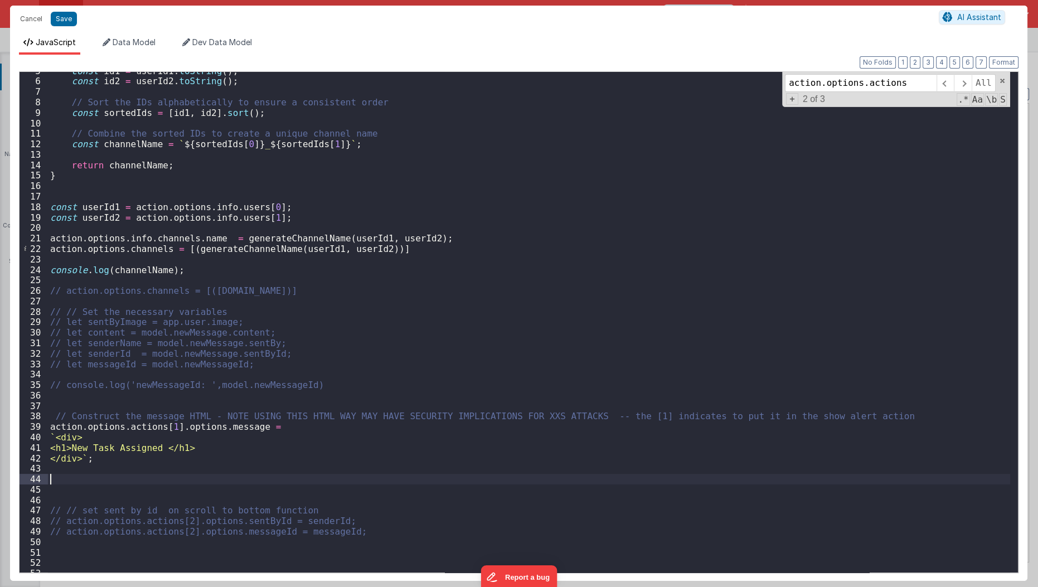
scroll to position [53, 0]
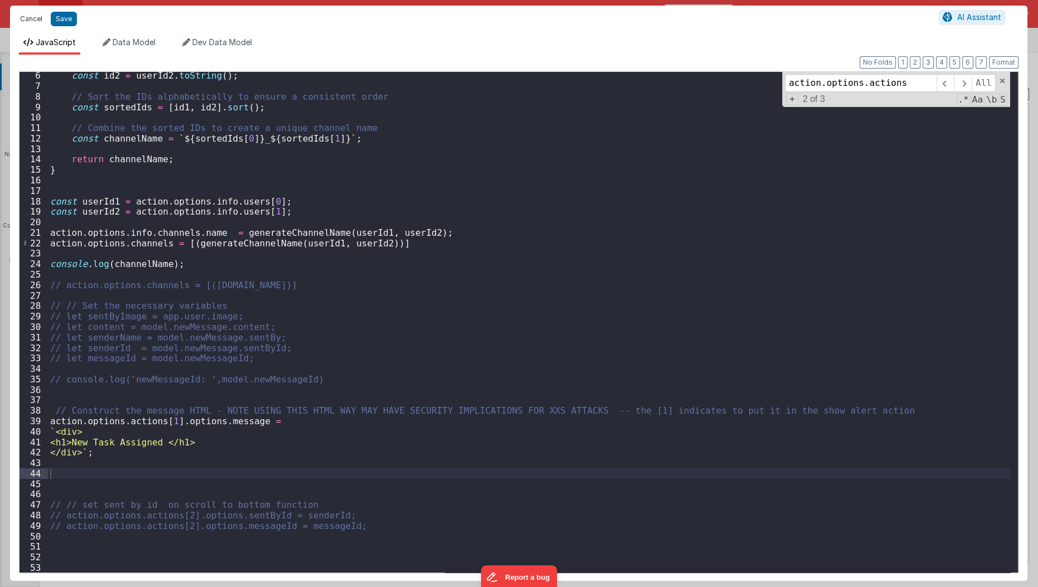
click at [31, 20] on button "Cancel" at bounding box center [30, 19] width 33 height 16
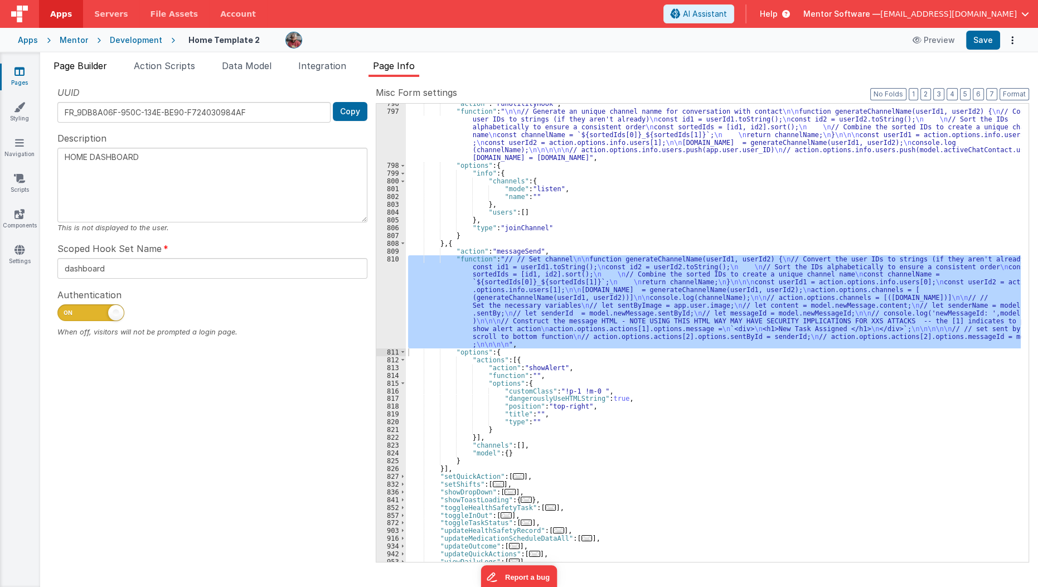
click at [80, 63] on span "Page Builder" at bounding box center [79, 65] width 53 height 11
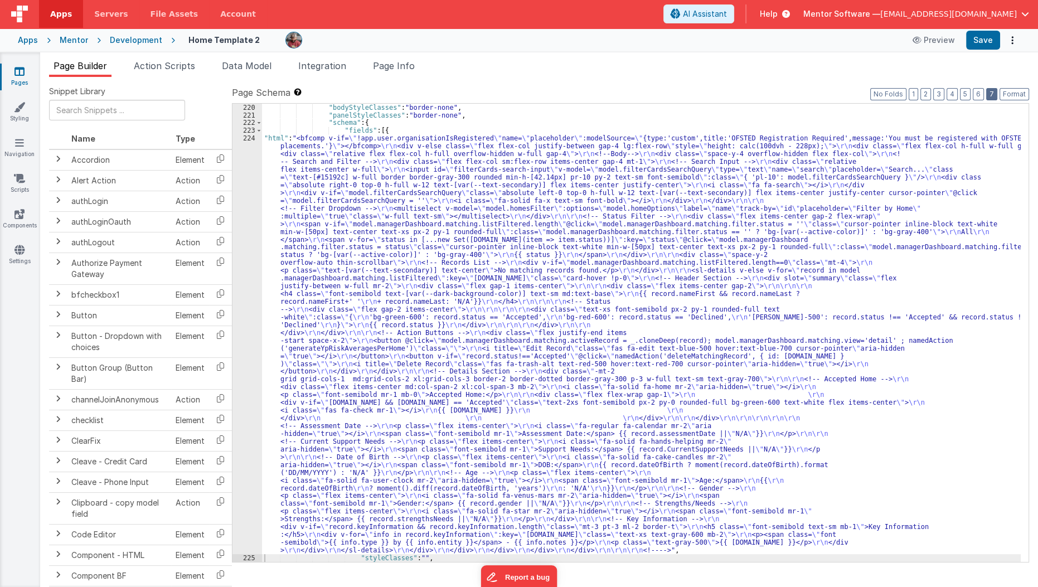
click at [991, 95] on button "7" at bounding box center [991, 94] width 11 height 12
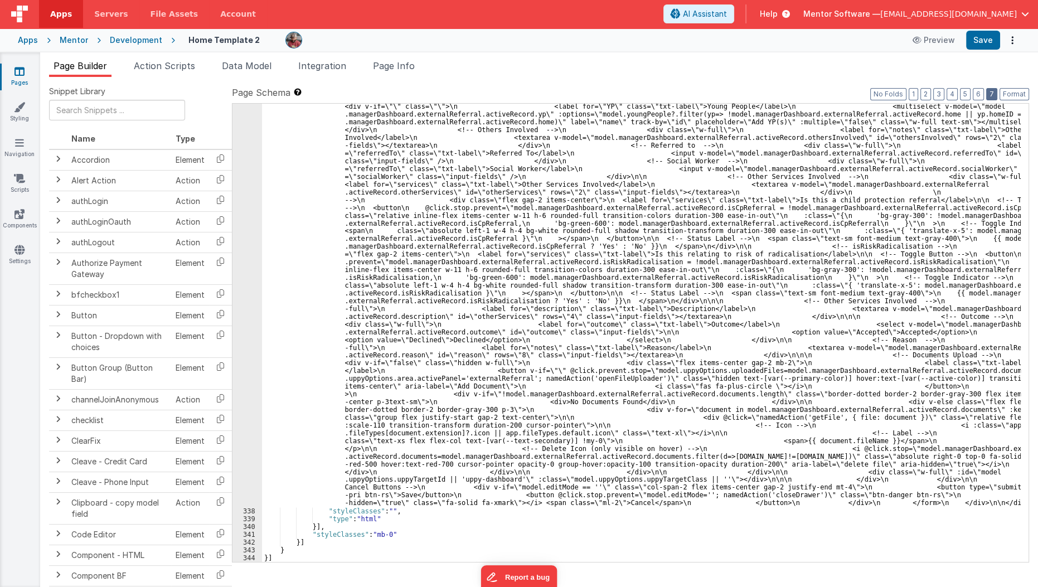
scroll to position [7247, 0]
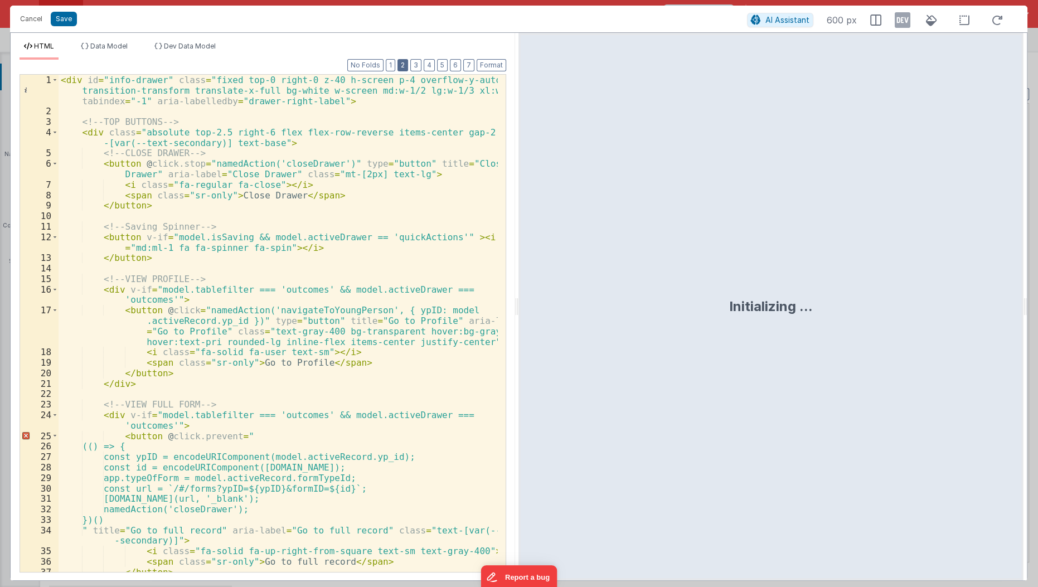
click at [408, 65] on button "2" at bounding box center [402, 65] width 11 height 12
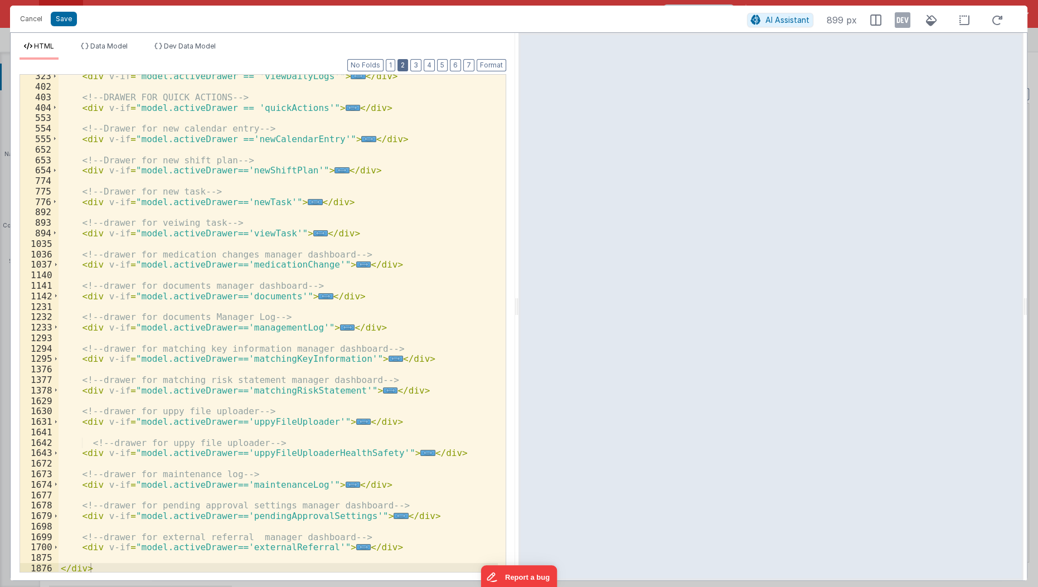
scroll to position [161, 0]
click at [371, 510] on div "< div v-if = "model.activeDrawer == 'viewDailyLogs'" > ... </ div > <!-- DRAWER…" at bounding box center [279, 329] width 440 height 519
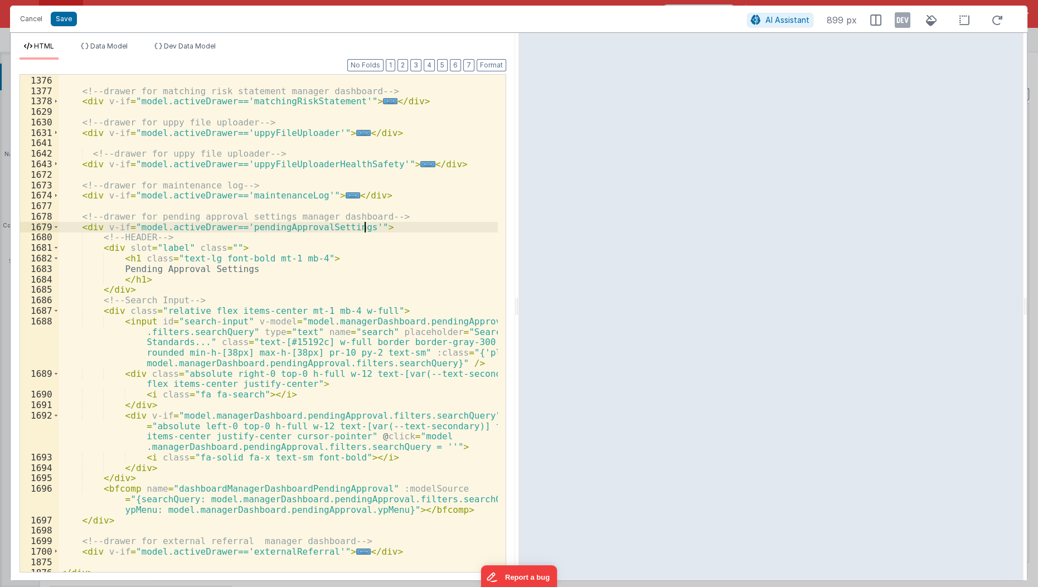
scroll to position [454, 0]
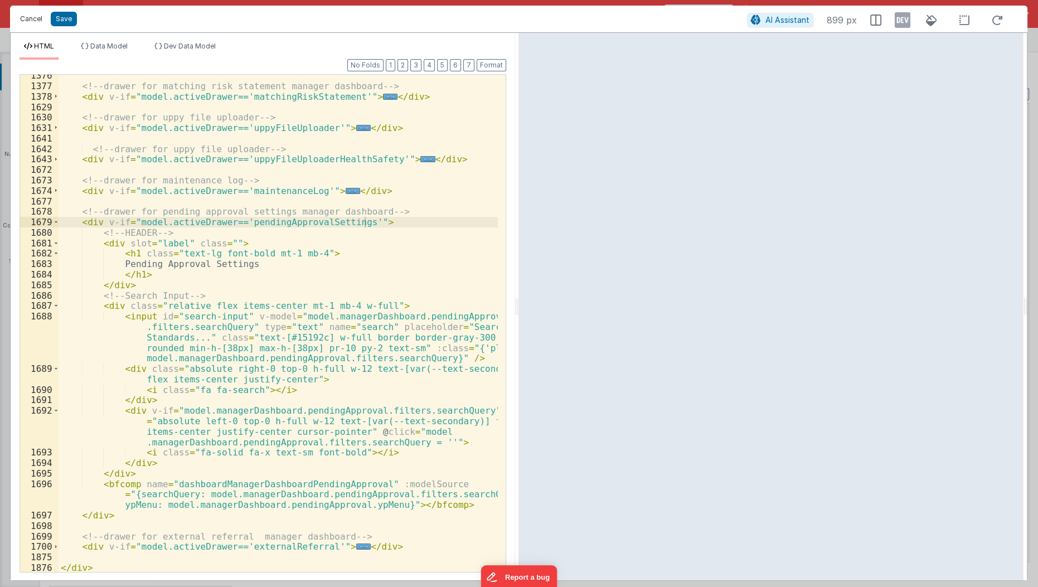
click at [31, 20] on button "Cancel" at bounding box center [30, 19] width 33 height 16
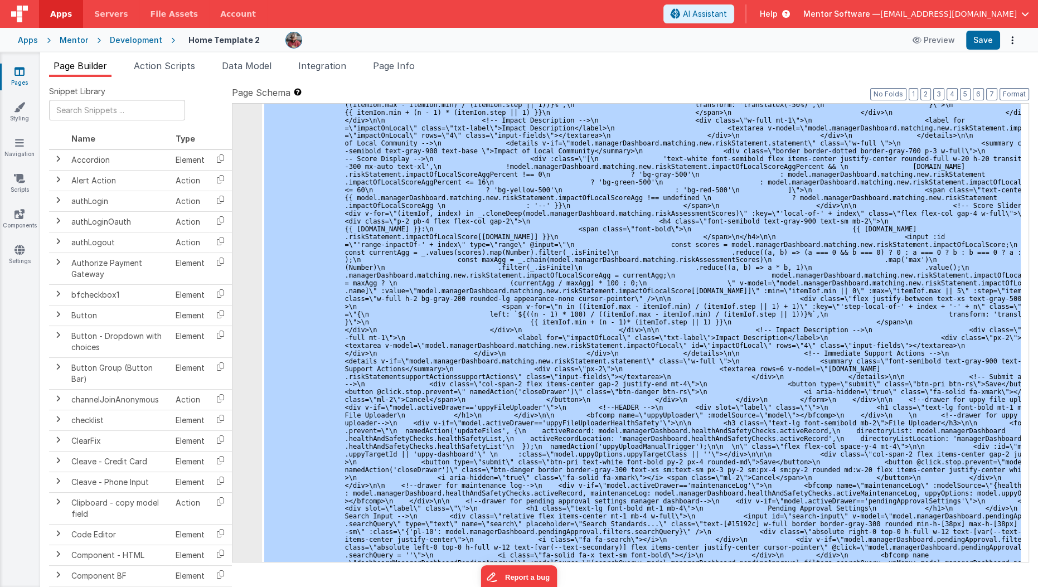
scroll to position [6721, 0]
click at [357, 202] on div ""html" : "<div id= \" info-drawer \" class= \" fixed top-0 right-0 z-40 h-scree…" at bounding box center [641, 333] width 758 height 458
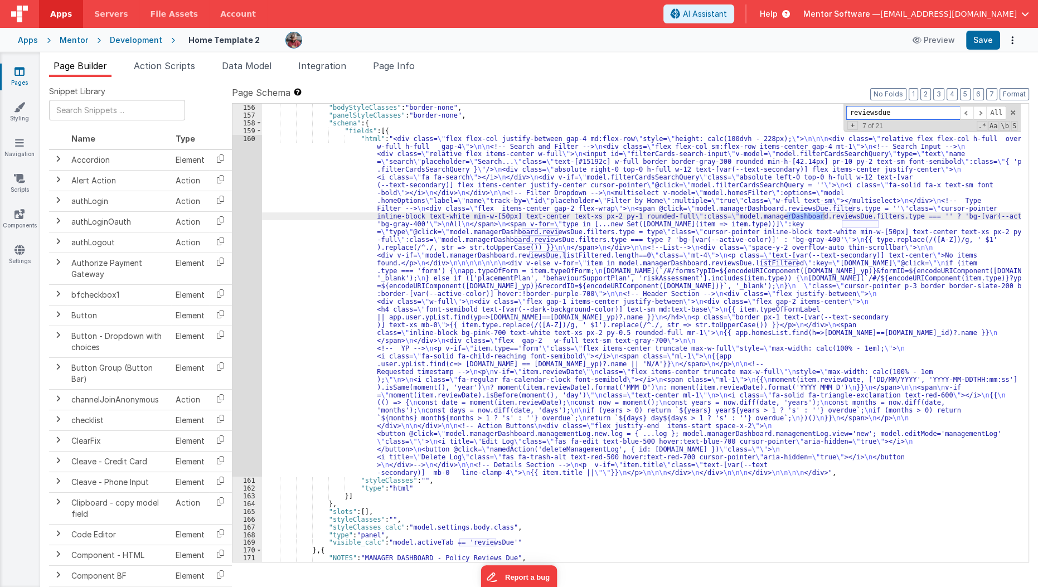
scroll to position [2177, 0]
type input "reviewsdue"
click at [310, 399] on div ""bodyStyleClasses" : "border-none" , "panelStyleClasses" : "border-none" , "sch…" at bounding box center [641, 338] width 759 height 474
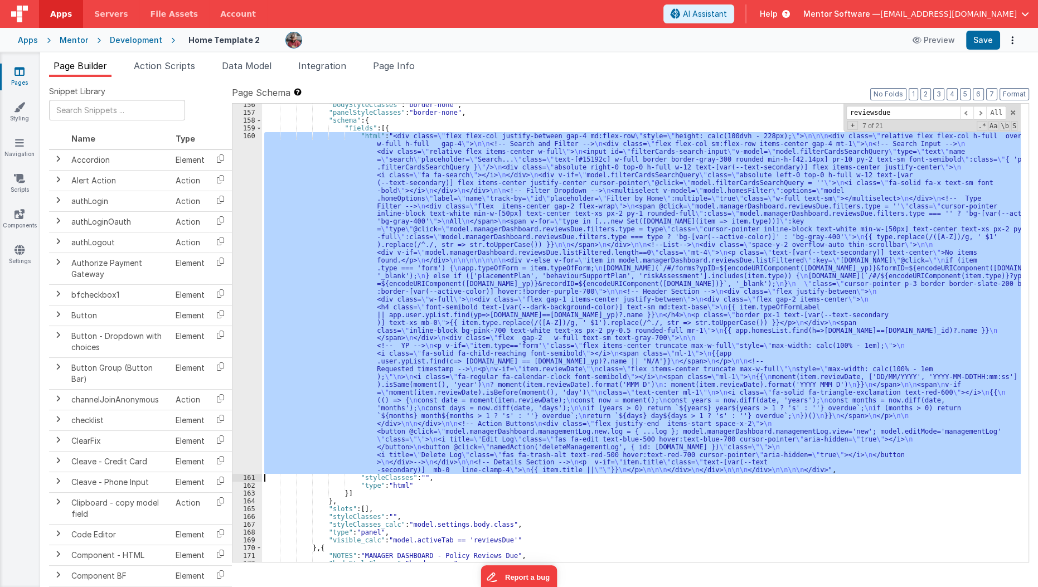
click at [245, 401] on div "160" at bounding box center [247, 303] width 30 height 342
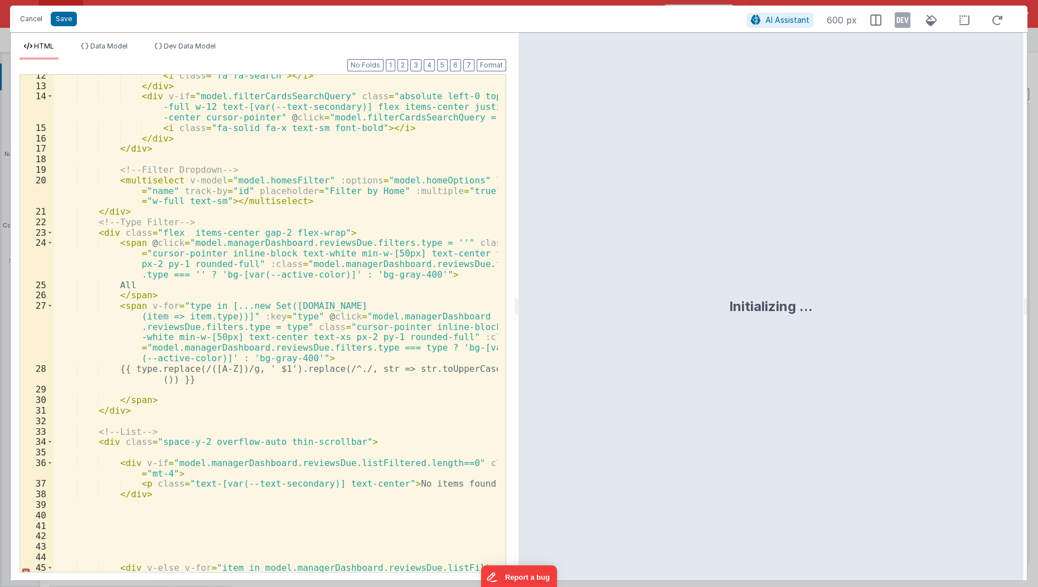
scroll to position [182, 0]
click at [32, 21] on button "Cancel" at bounding box center [30, 19] width 33 height 16
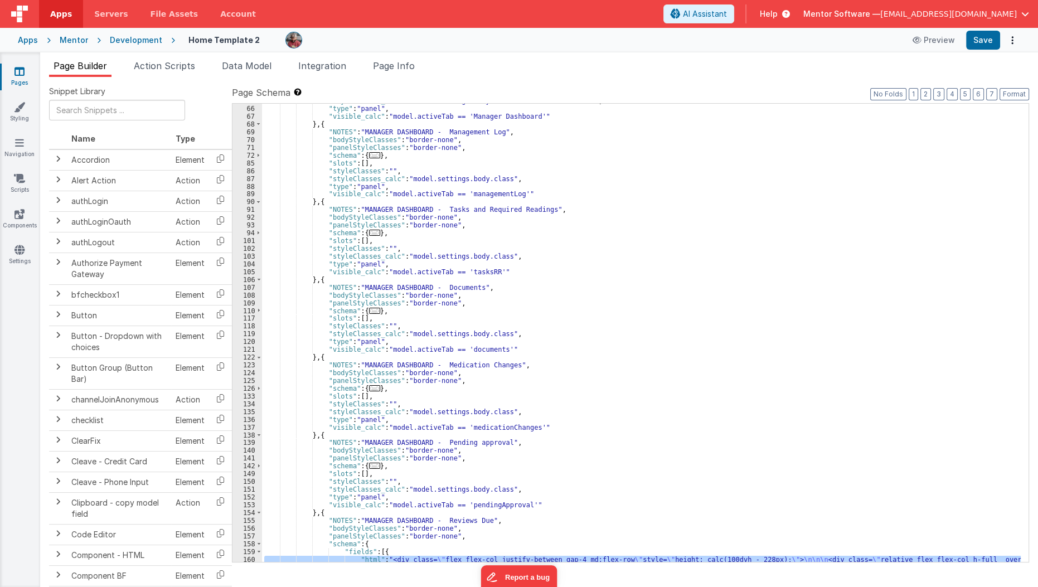
scroll to position [1749, 0]
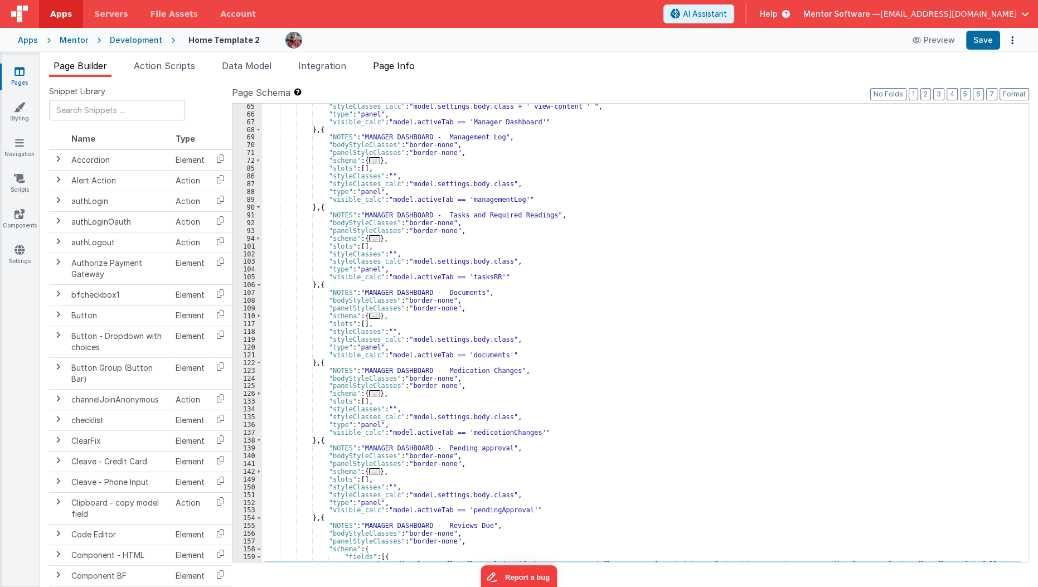
click at [412, 61] on span "Page Info" at bounding box center [394, 65] width 42 height 11
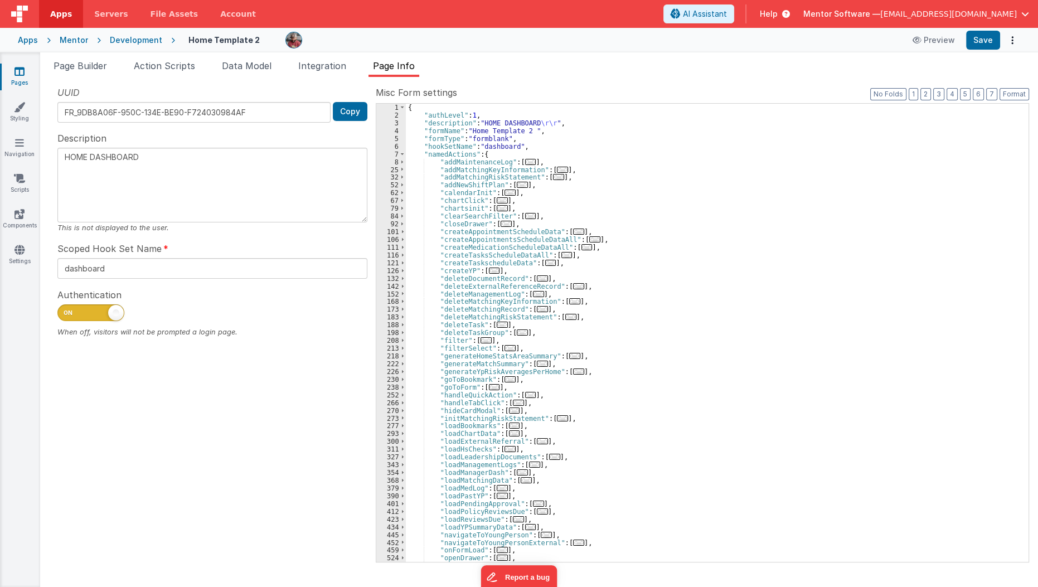
scroll to position [0, 0]
click at [513, 401] on span "..." at bounding box center [518, 403] width 11 height 6
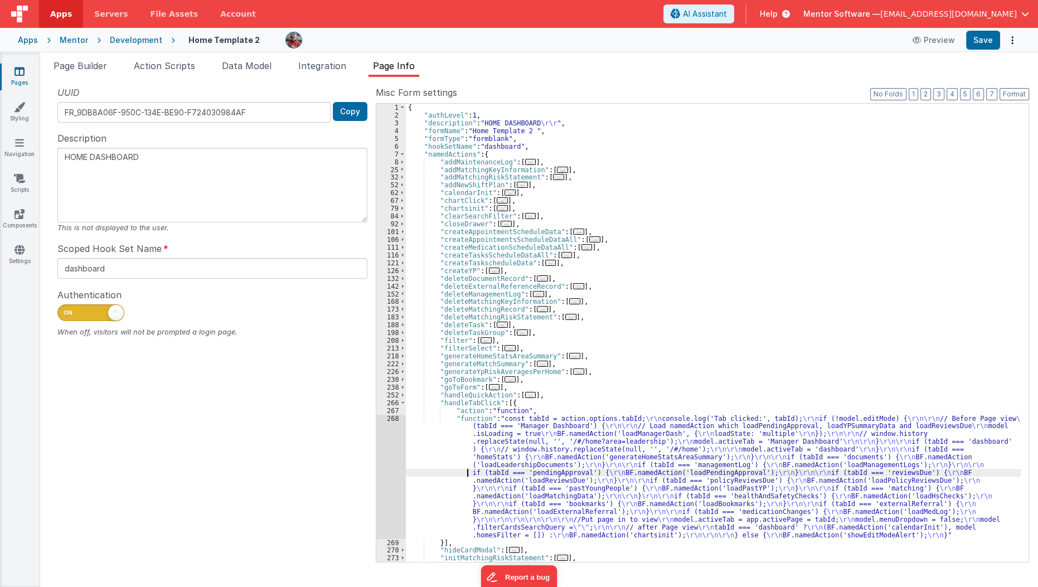
click at [464, 474] on div "{ "authLevel" : 1 , "description" : "HOME DASHBOARD \r\r " , "formName" : "Home…" at bounding box center [713, 341] width 615 height 474
click at [378, 492] on div "268" at bounding box center [391, 477] width 30 height 124
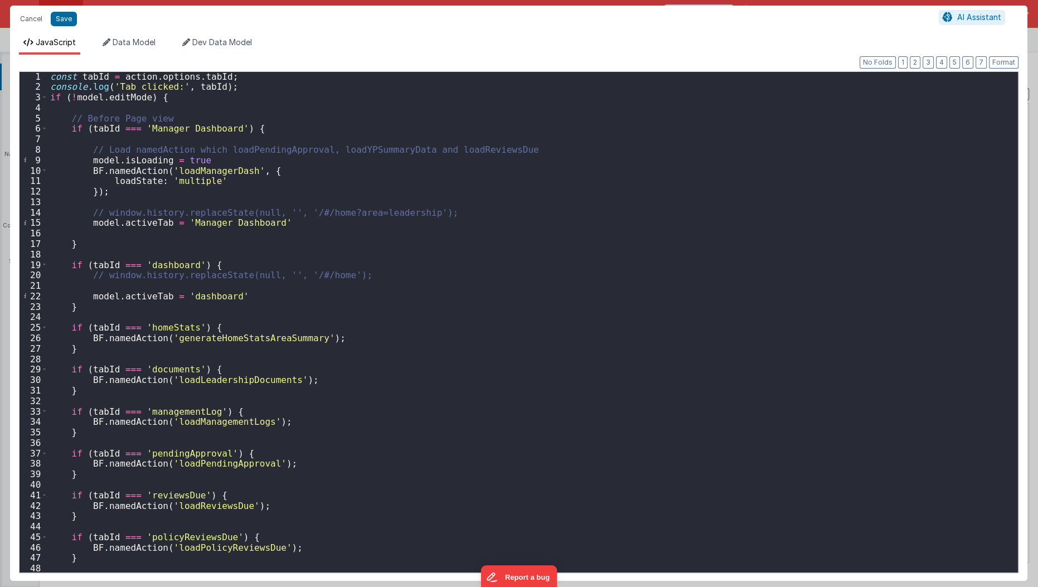
scroll to position [2, 0]
click at [27, 20] on button "Cancel" at bounding box center [30, 19] width 33 height 16
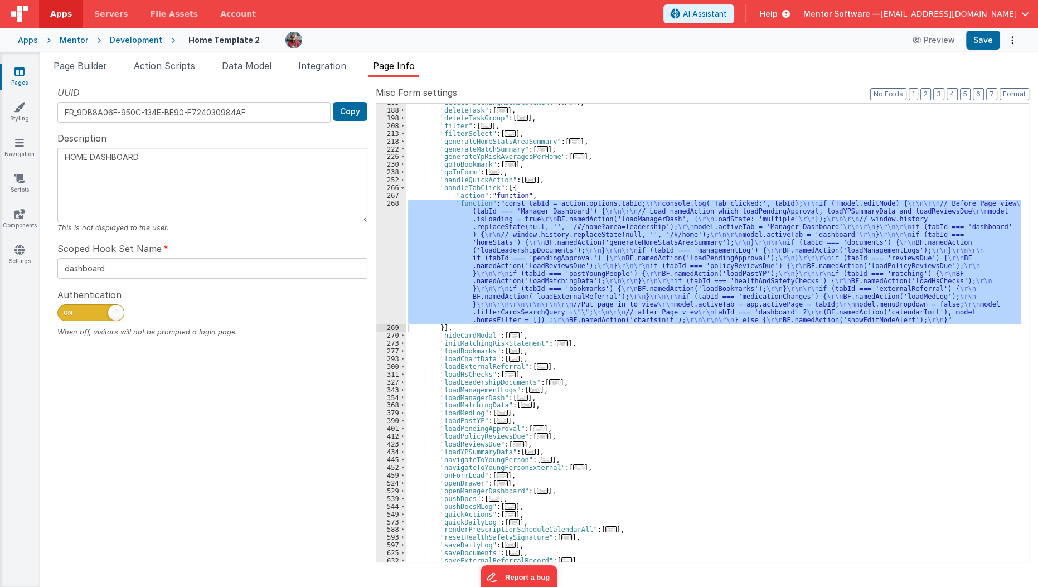
scroll to position [221, 0]
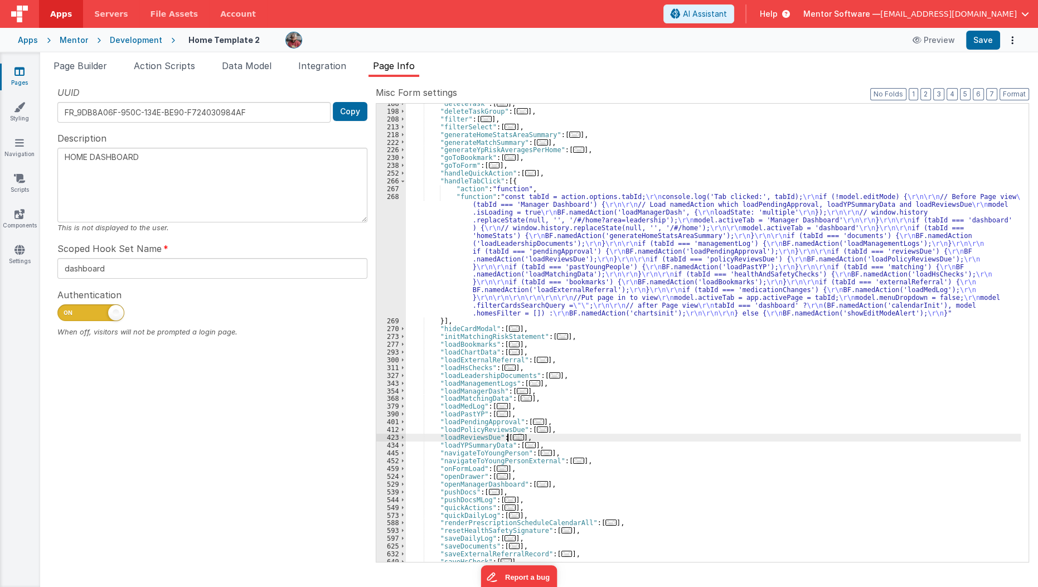
click at [513, 437] on span "..." at bounding box center [518, 437] width 11 height 6
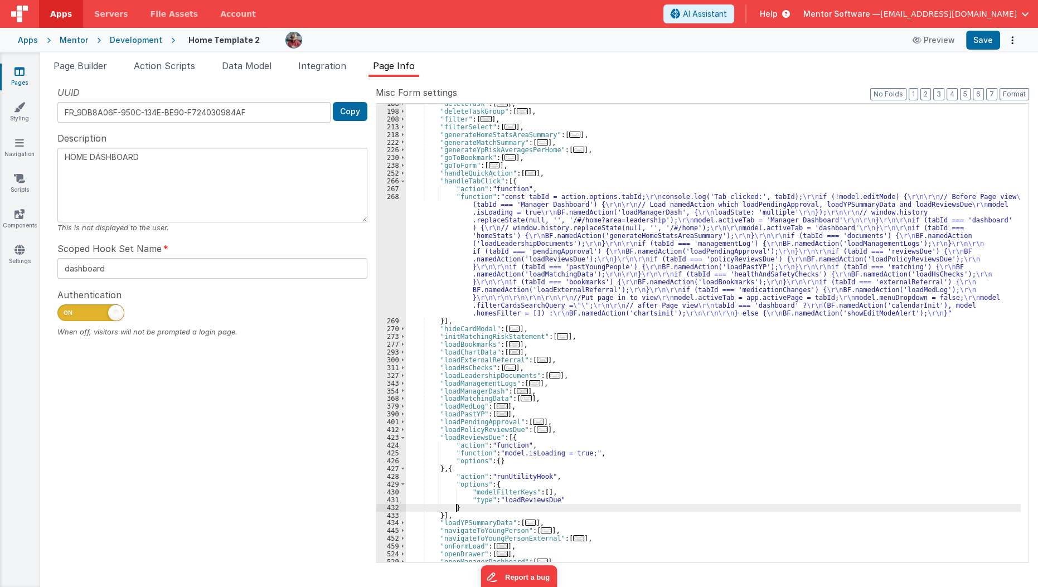
click at [466, 504] on div ""deleteTask" : [ ... ] , "deleteTaskGroup" : [ ... ] , "filter" : [ ... ] , "fi…" at bounding box center [713, 337] width 615 height 474
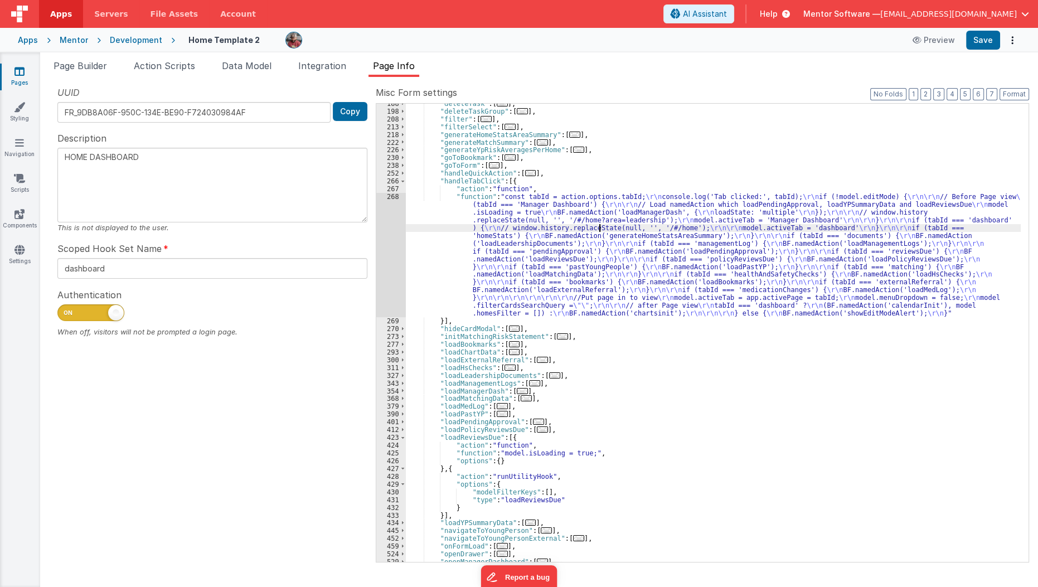
click at [597, 228] on div ""deleteTask" : [ ... ] , "deleteTaskGroup" : [ ... ] , "filter" : [ ... ] , "fi…" at bounding box center [713, 337] width 615 height 474
click at [943, 96] on button "3" at bounding box center [938, 94] width 11 height 12
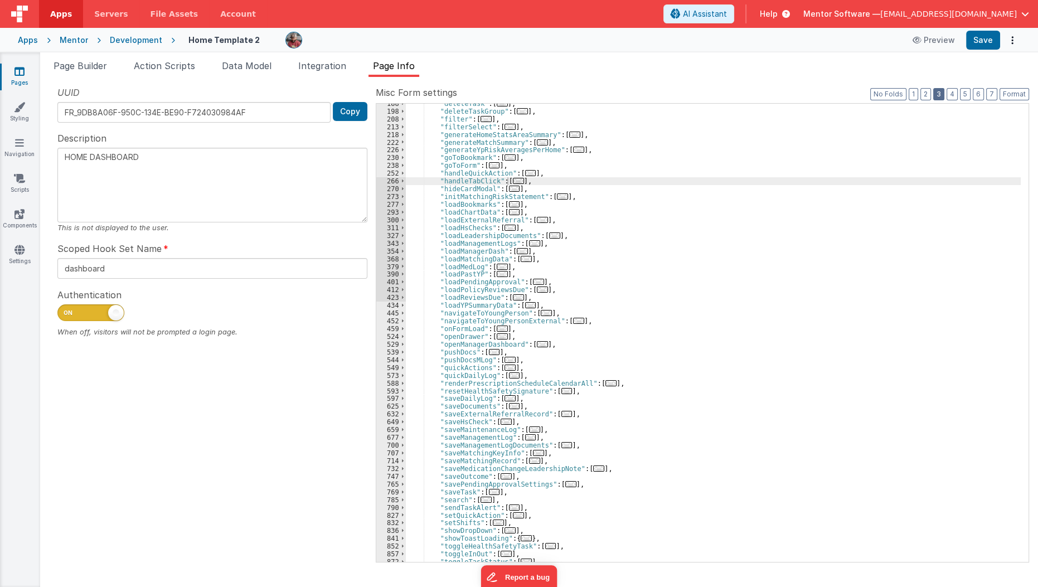
scroll to position [318, 0]
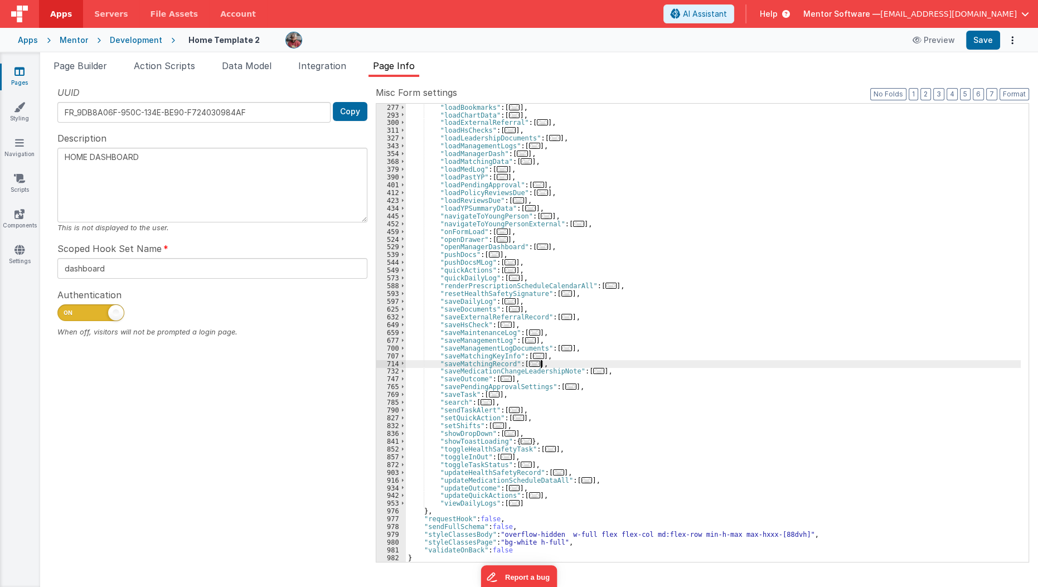
click at [611, 366] on div ""loadBookmarks" : [ ... ] , "loadChartData" : [ ... ] , "loadExternalReferral" …" at bounding box center [713, 341] width 615 height 474
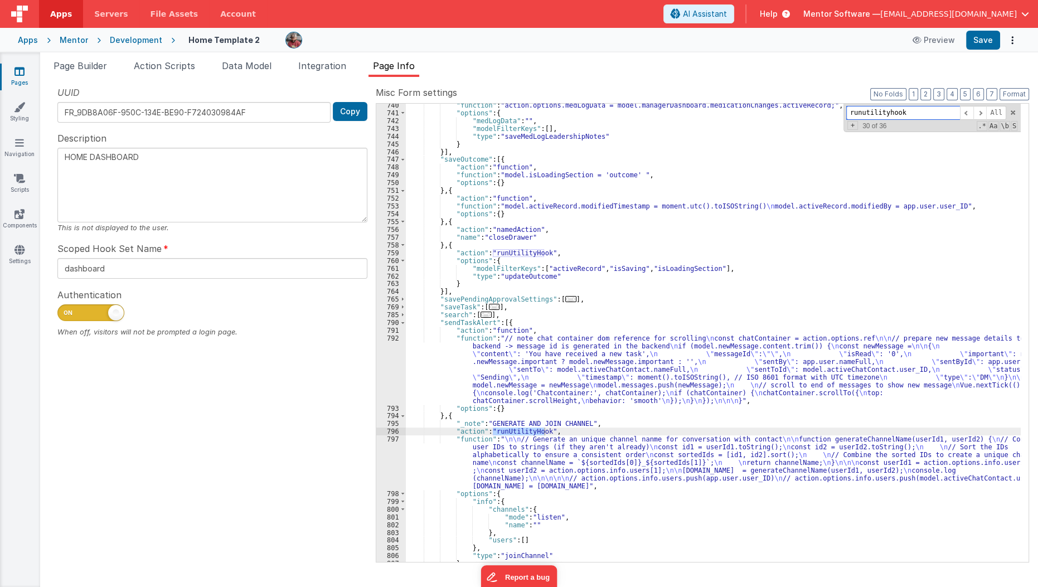
scroll to position [678, 0]
type input "runutilityhook"
click at [980, 109] on span at bounding box center [979, 113] width 13 height 14
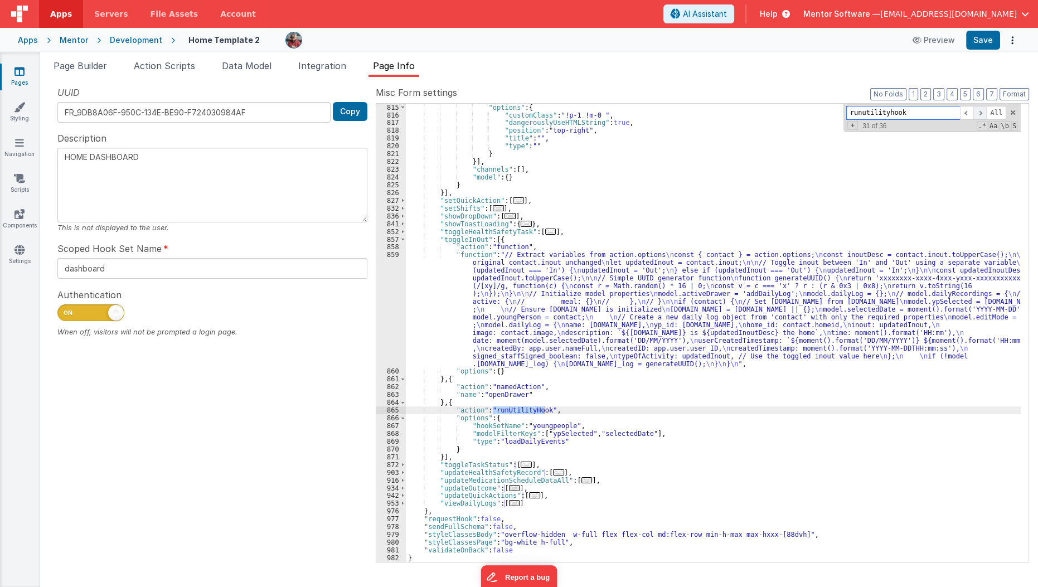
scroll to position [1281, 0]
click at [980, 109] on span at bounding box center [979, 113] width 13 height 14
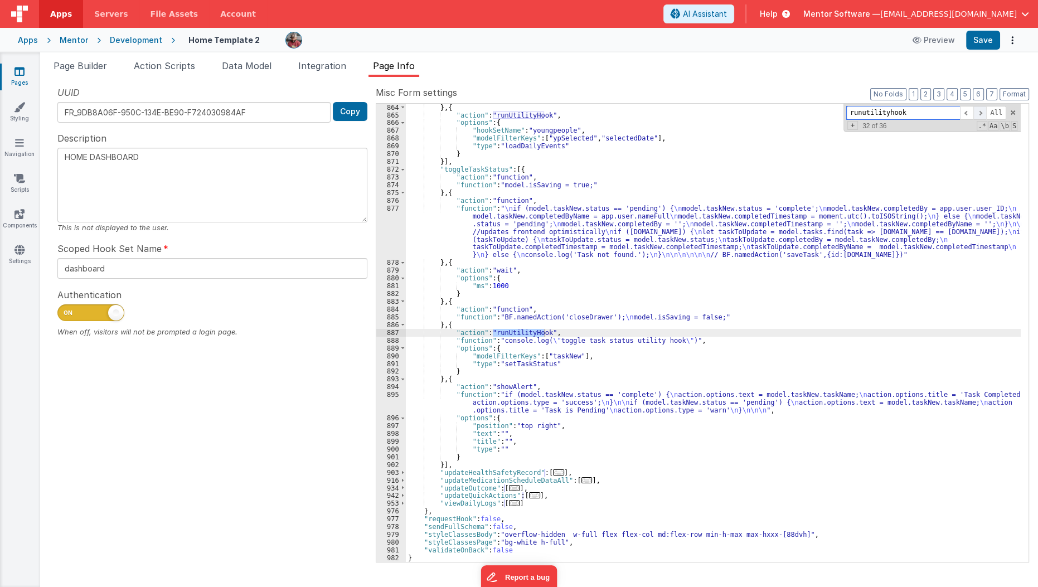
scroll to position [1577, 0]
click at [981, 111] on span at bounding box center [979, 113] width 13 height 14
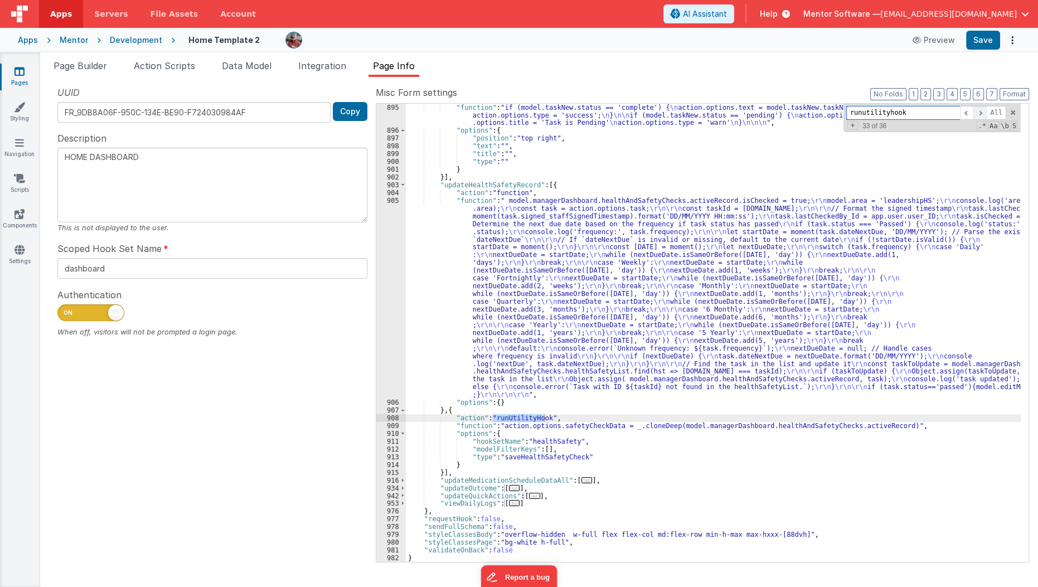
click at [981, 111] on span at bounding box center [979, 113] width 13 height 14
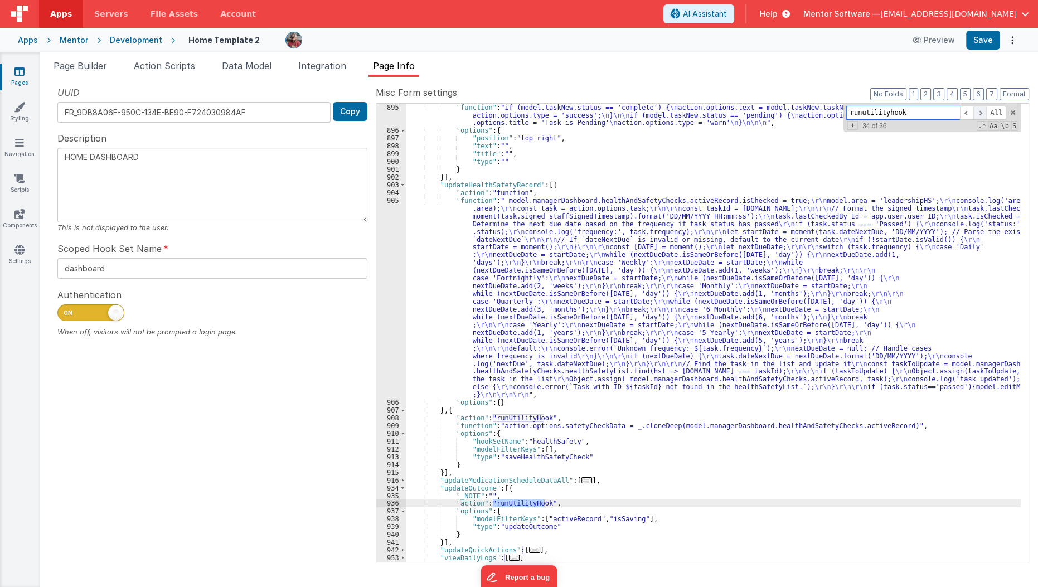
click at [981, 111] on span at bounding box center [979, 113] width 13 height 14
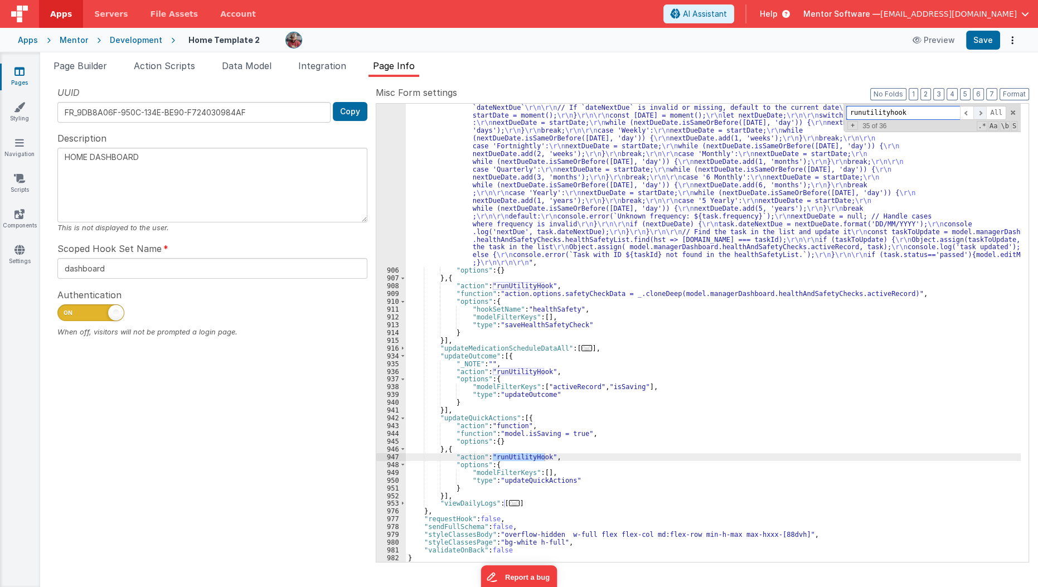
click at [981, 111] on span at bounding box center [979, 113] width 13 height 14
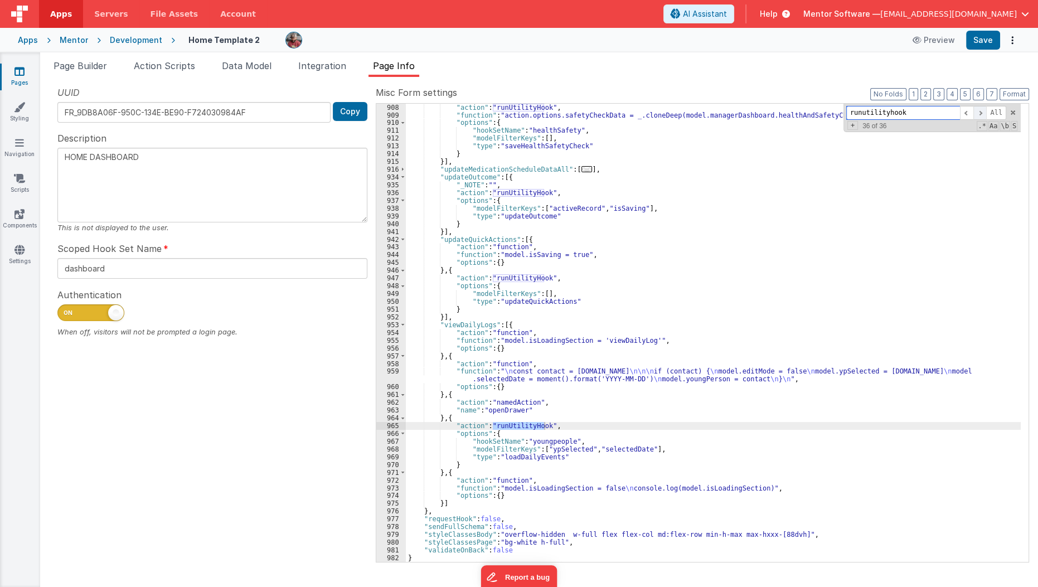
scroll to position [2175, 0]
click at [981, 111] on span at bounding box center [979, 113] width 13 height 14
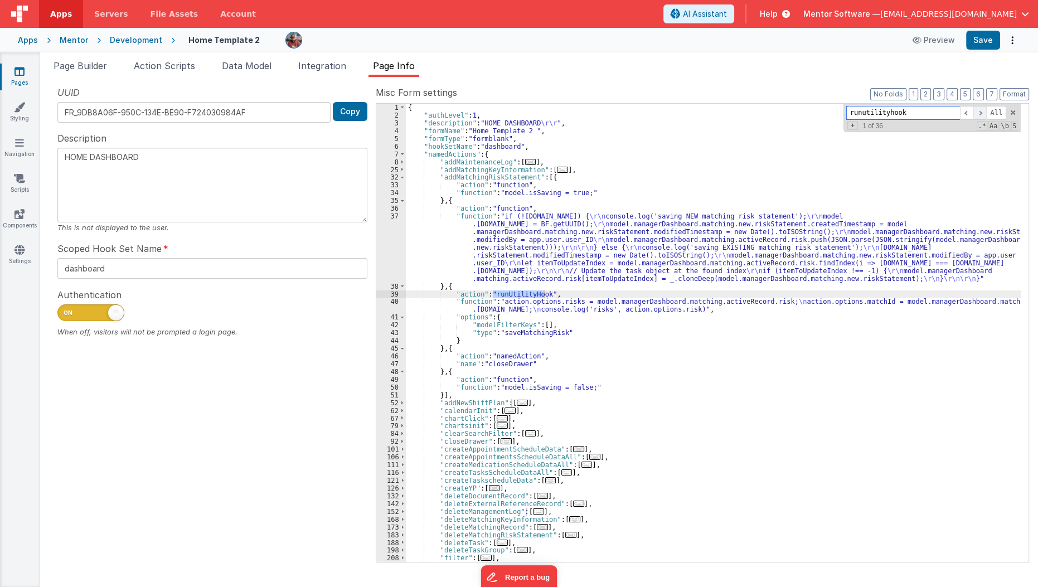
scroll to position [0, 0]
click at [970, 113] on span at bounding box center [966, 113] width 13 height 14
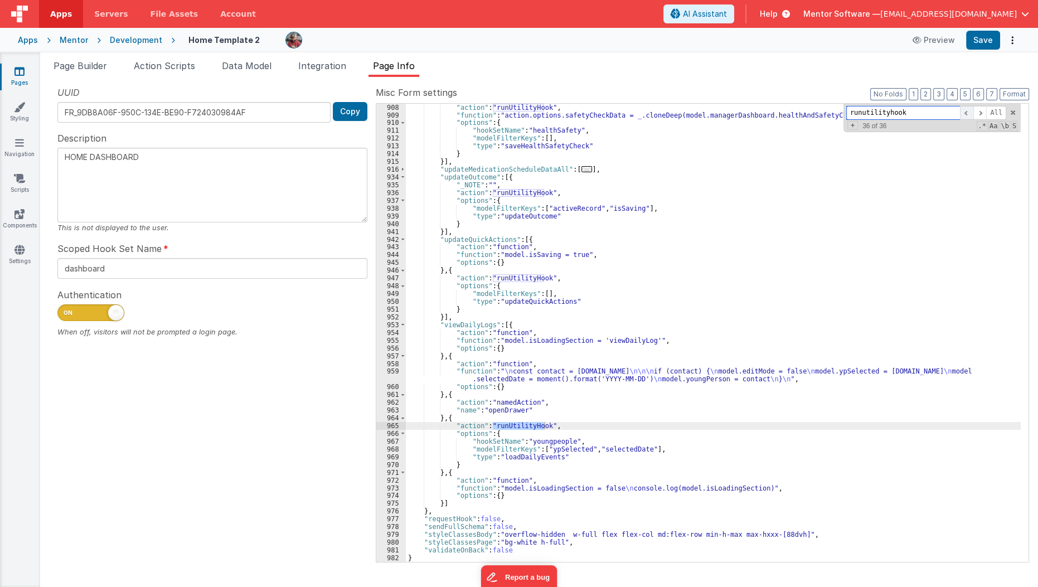
scroll to position [2392, 0]
click at [970, 113] on span at bounding box center [966, 113] width 13 height 14
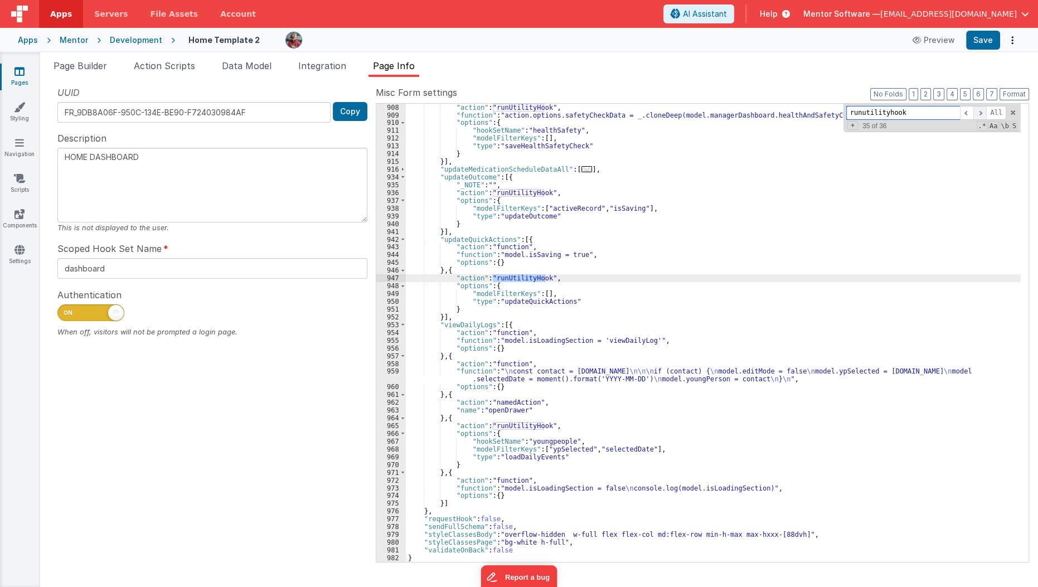
click at [979, 113] on span at bounding box center [979, 113] width 13 height 14
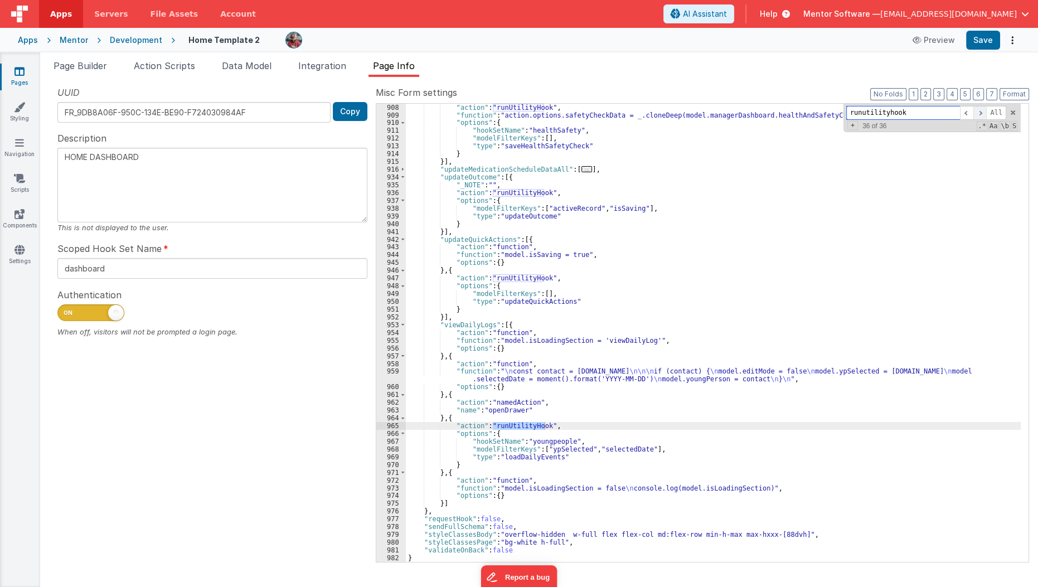
click at [979, 113] on span at bounding box center [979, 113] width 13 height 14
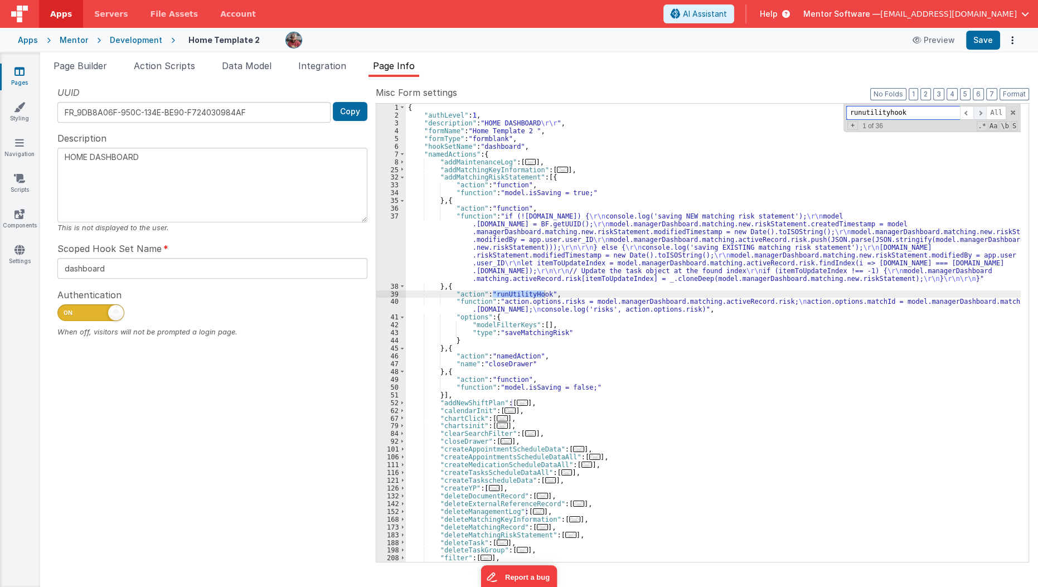
scroll to position [0, 0]
click at [979, 113] on span at bounding box center [979, 113] width 13 height 14
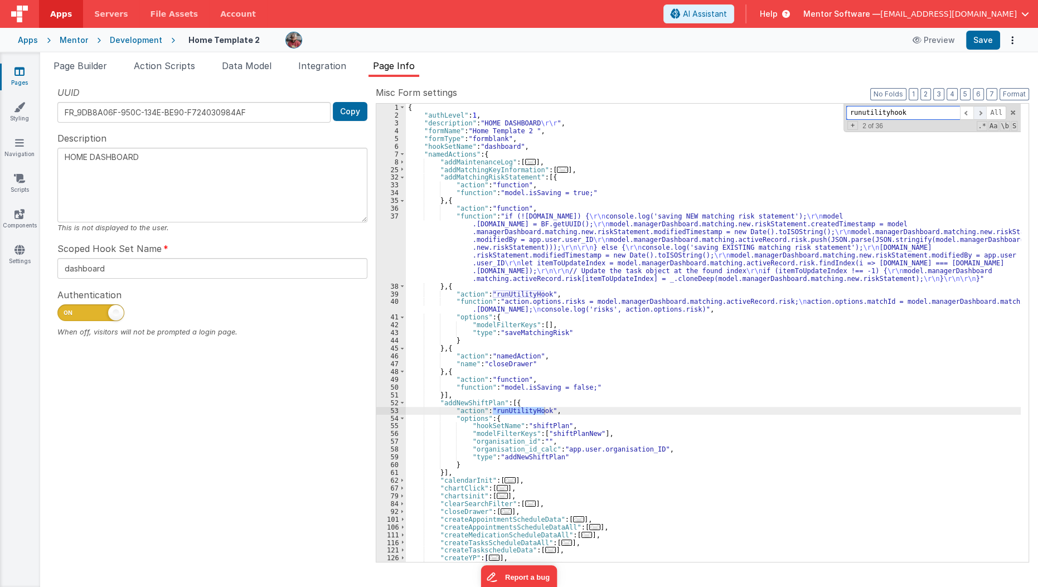
click at [982, 114] on span at bounding box center [979, 113] width 13 height 14
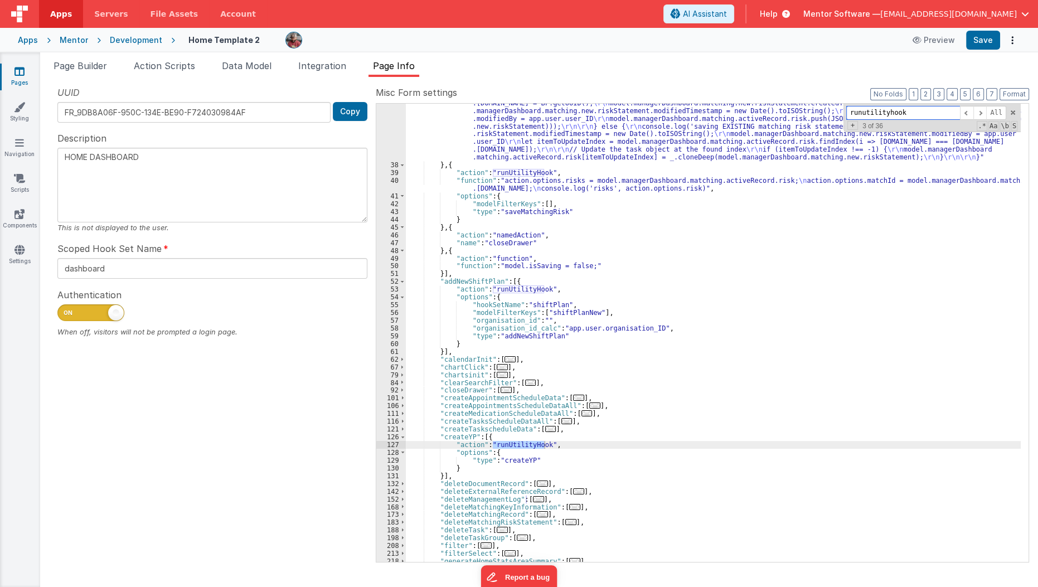
scroll to position [121, 0]
click at [544, 452] on div ""function" : "if (!model.managerDashboard.matching.new.riskStatement.id) { \r\n…" at bounding box center [713, 359] width 615 height 536
click at [542, 459] on div ""function" : "if (!model.managerDashboard.matching.new.riskStatement.id) { \r\n…" at bounding box center [713, 359] width 615 height 536
type textarea "HOME DASHBOARD"
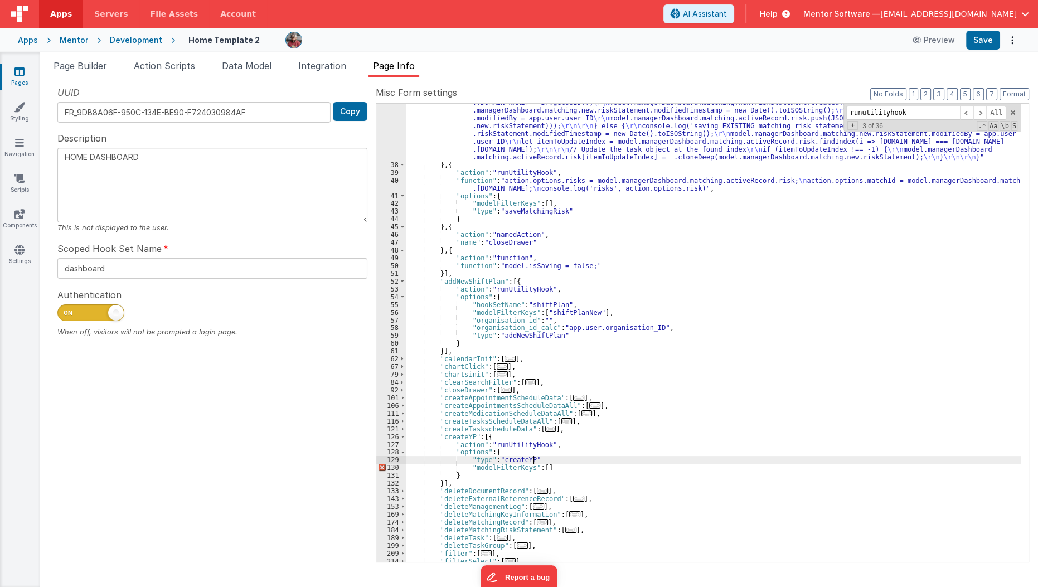
type textarea "HOME DASHBOARD"
click at [561, 442] on div ""function" : "if (!model.managerDashboard.matching.new.riskStatement.id) { \r\n…" at bounding box center [713, 359] width 615 height 536
type textarea "HOME DASHBOARD"
click at [388, 450] on div "128" at bounding box center [391, 452] width 30 height 8
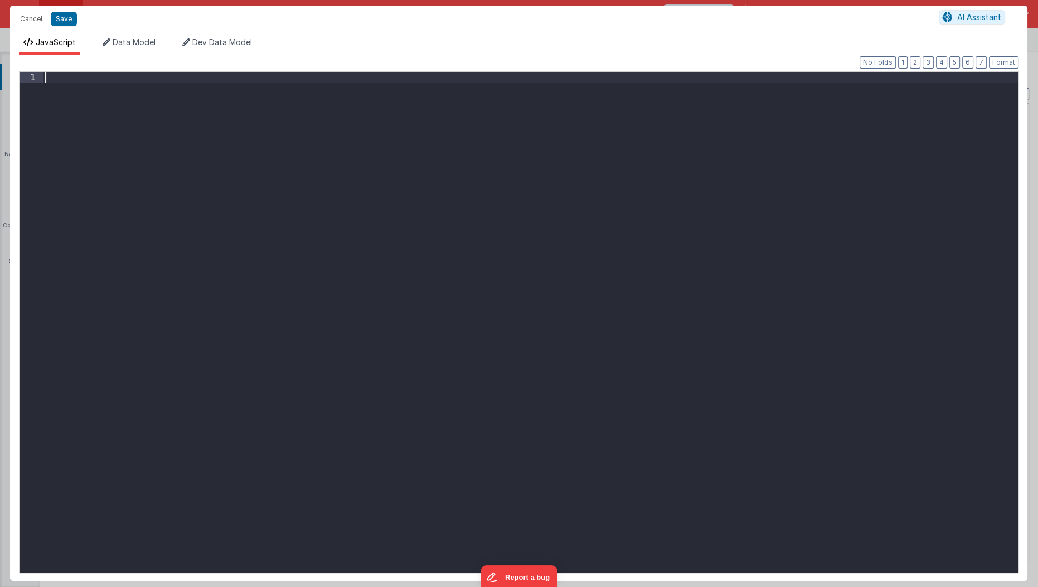
click at [388, 450] on div at bounding box center [530, 333] width 975 height 522
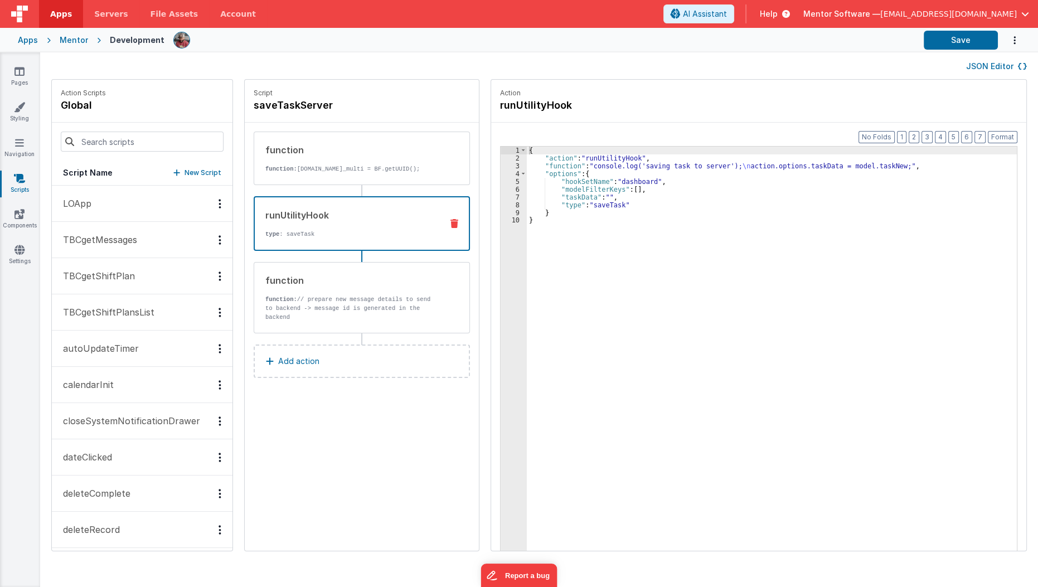
click at [995, 68] on button "JSON Editor" at bounding box center [996, 66] width 61 height 11
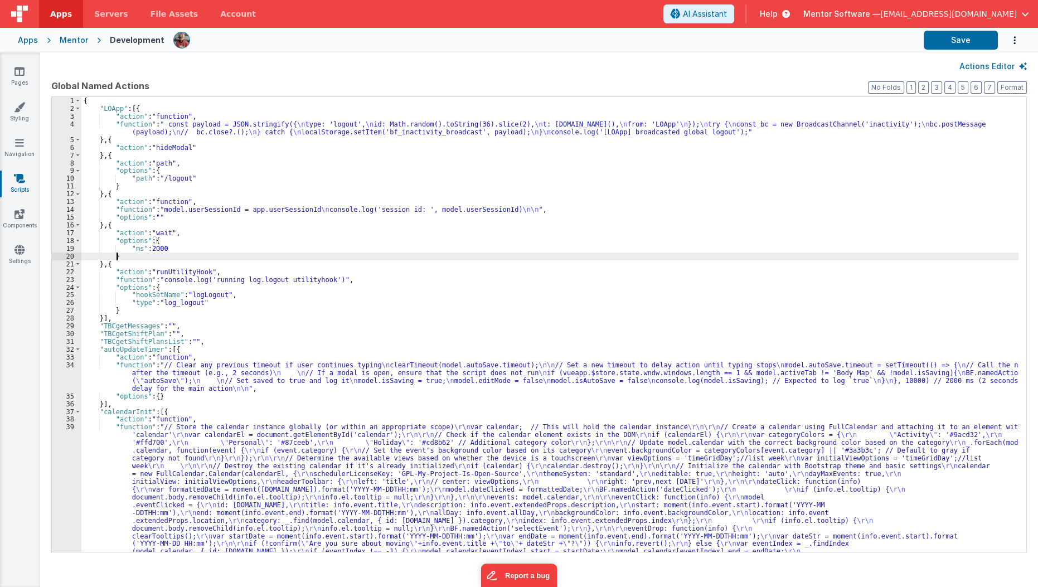
click at [548, 252] on div "{ "LOApp" : [{ "action" : "function" , "function" : " const payload = JSON.stri…" at bounding box center [549, 445] width 937 height 696
click at [935, 89] on button "3" at bounding box center [936, 87] width 11 height 12
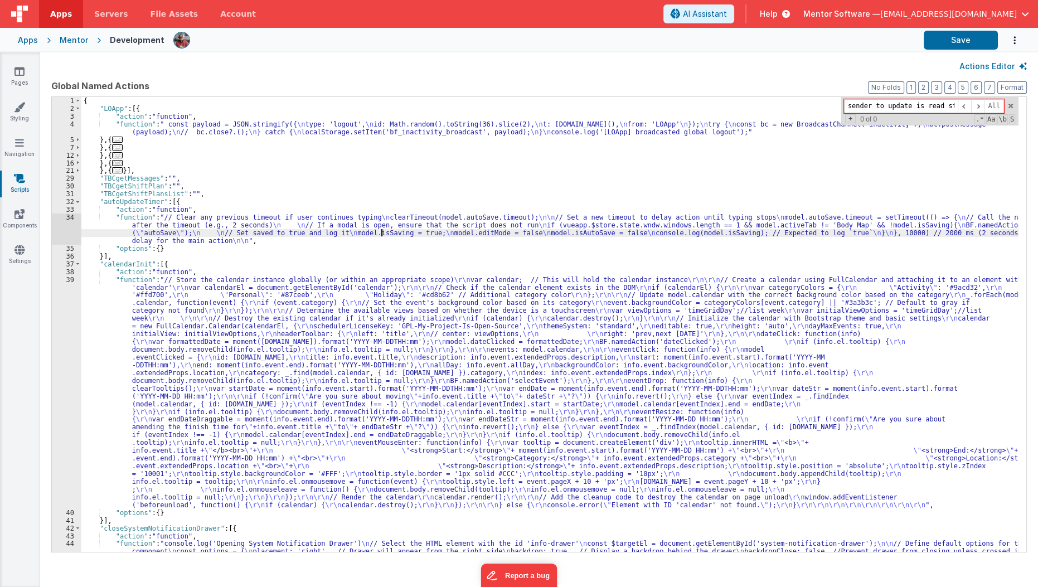
click at [382, 229] on div "{ "LOApp" : [{ "action" : "function" , "function" : " const payload = JSON.stri…" at bounding box center [549, 356] width 937 height 518
paste input "messageSend"
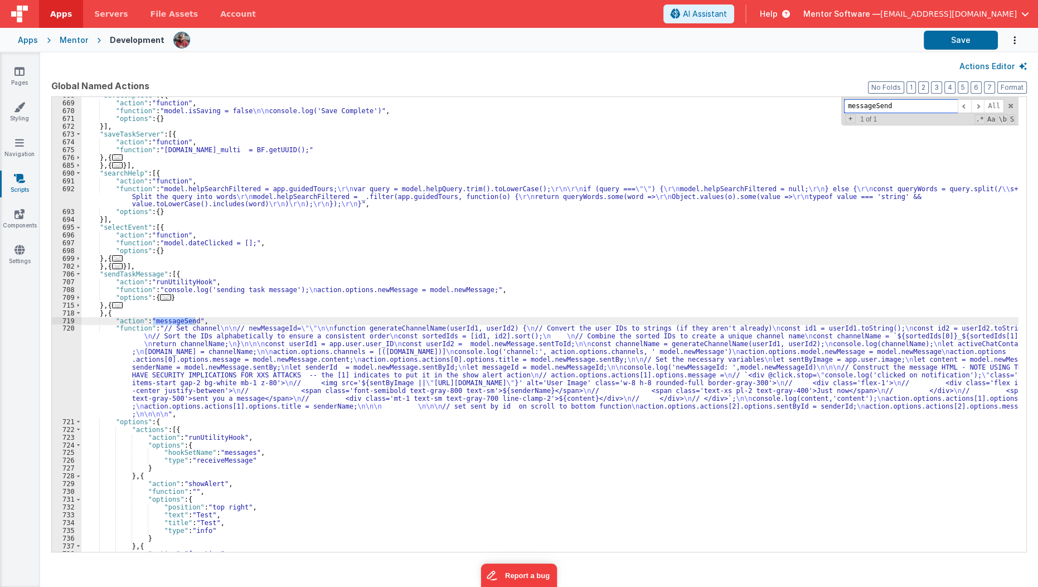
type input "messageSend"
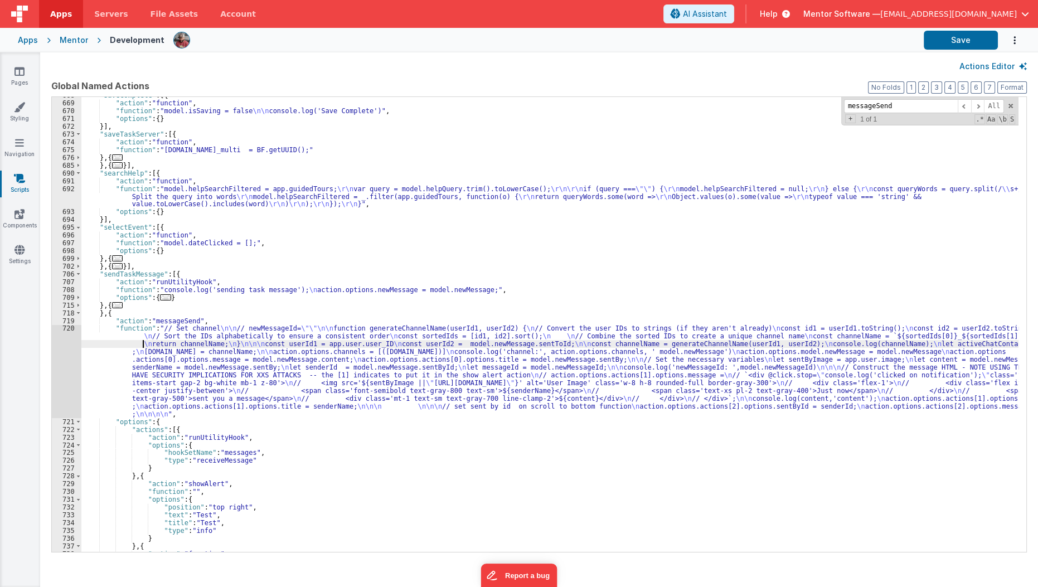
click at [141, 347] on div ""saveComplete" : [{ "action" : "function" , "function" : "model.isSaving = fals…" at bounding box center [549, 326] width 937 height 471
click at [163, 442] on div ""saveComplete" : [{ "action" : "function" , "function" : "model.isSaving = fals…" at bounding box center [549, 326] width 937 height 471
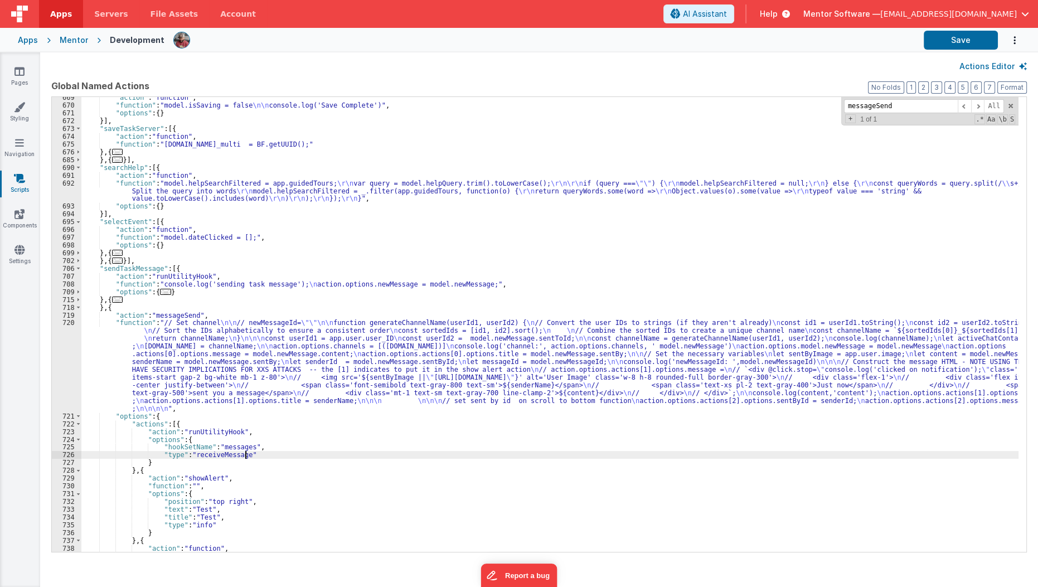
click at [276, 454] on div ""action" : "function" , "function" : "model.isSaving = false \n\n console.log('…" at bounding box center [549, 345] width 937 height 502
click at [967, 43] on button "Save" at bounding box center [960, 40] width 74 height 19
click at [962, 42] on button "Save" at bounding box center [960, 40] width 74 height 19
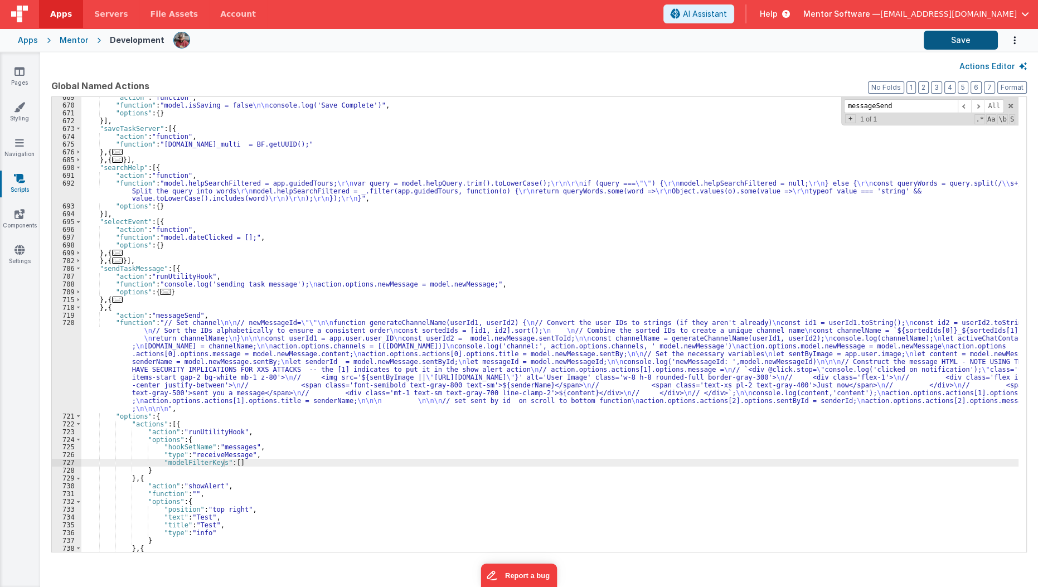
click at [948, 45] on button "Save" at bounding box center [960, 40] width 74 height 19
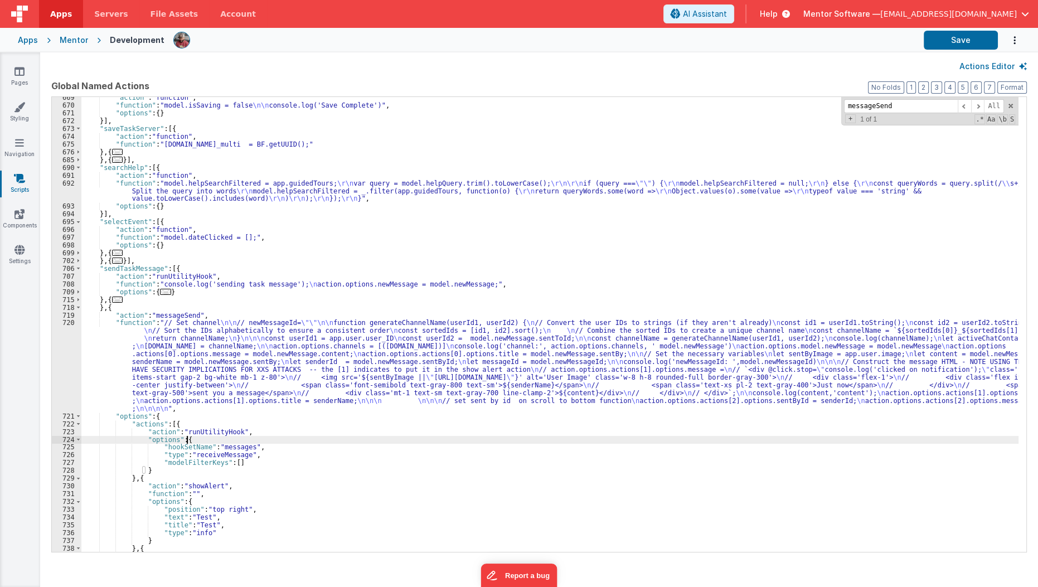
click at [215, 442] on div ""action" : "function" , "function" : "model.isSaving = false \n\n console.log('…" at bounding box center [549, 329] width 937 height 471
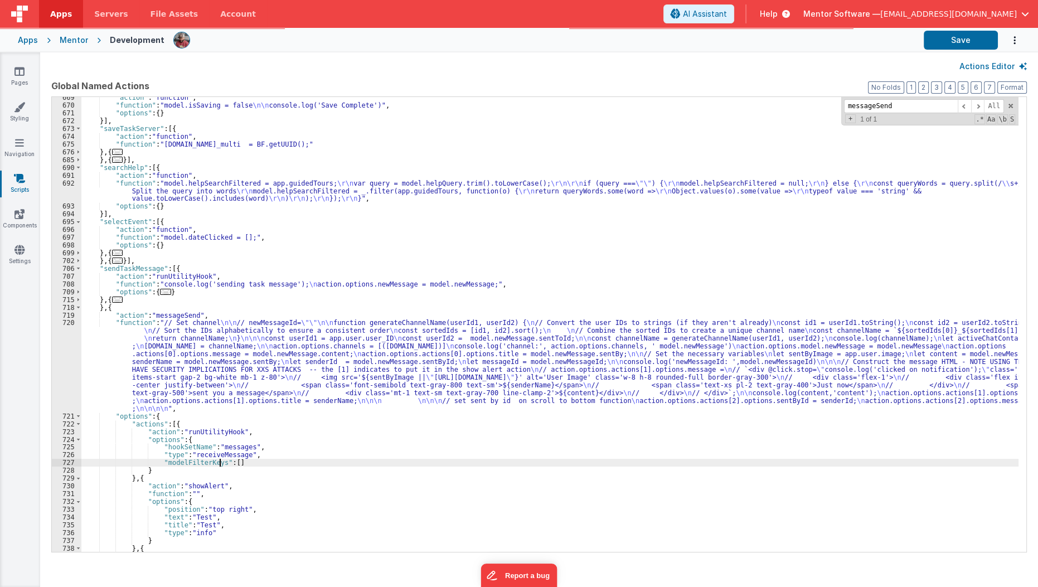
click at [218, 465] on div ""action" : "function" , "function" : "model.isSaving = false \n\n console.log('…" at bounding box center [549, 329] width 937 height 471
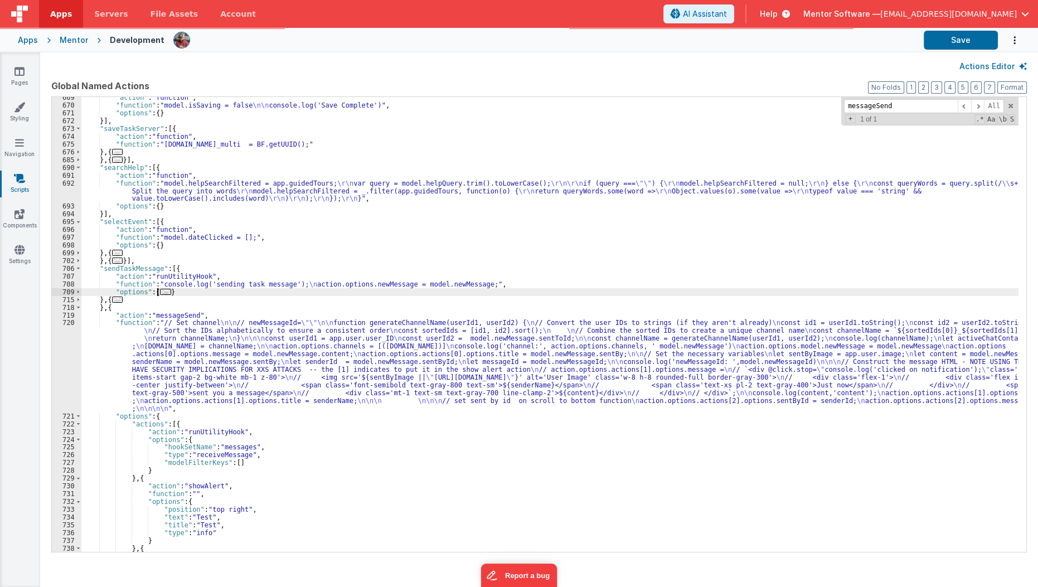
click at [160, 293] on span "..." at bounding box center [165, 292] width 11 height 6
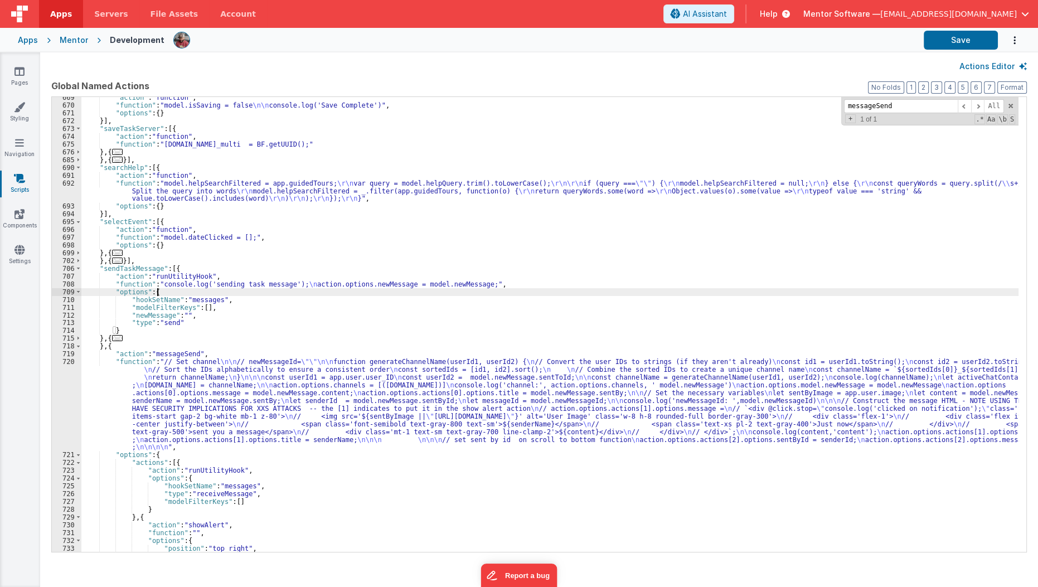
click at [119, 337] on span "..." at bounding box center [117, 338] width 11 height 6
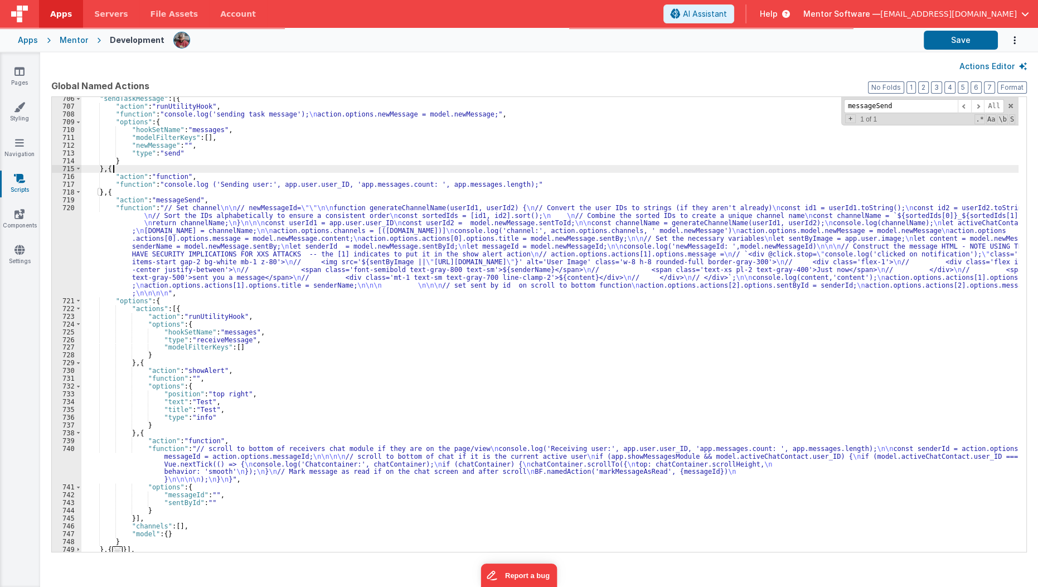
scroll to position [4239, 0]
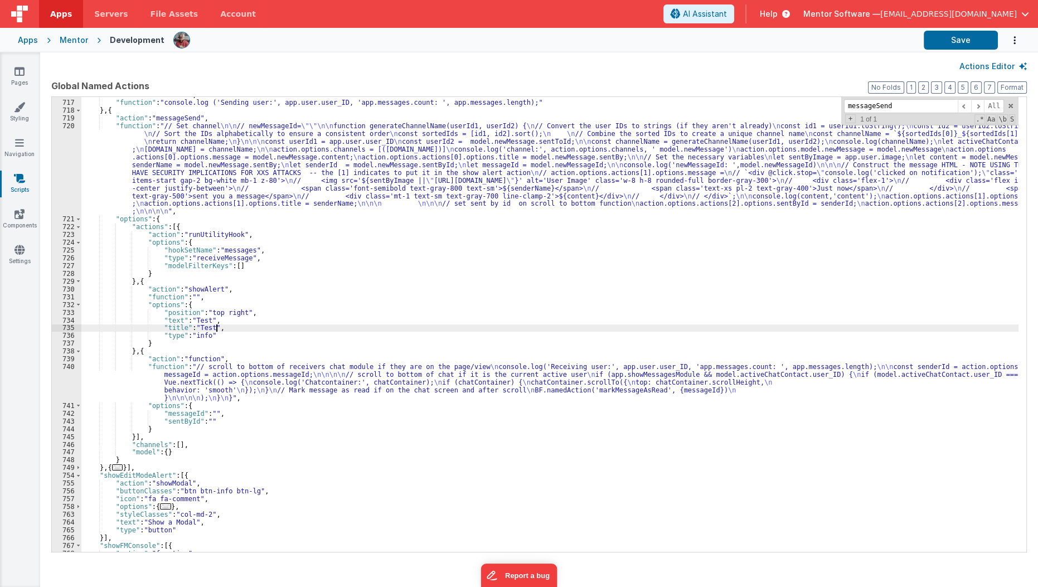
click at [283, 329] on div ""action" : "function" , "function" : "console.log ('Sending user:', app.user.us…" at bounding box center [549, 326] width 937 height 471
click at [987, 64] on button "Actions Editor" at bounding box center [992, 66] width 67 height 11
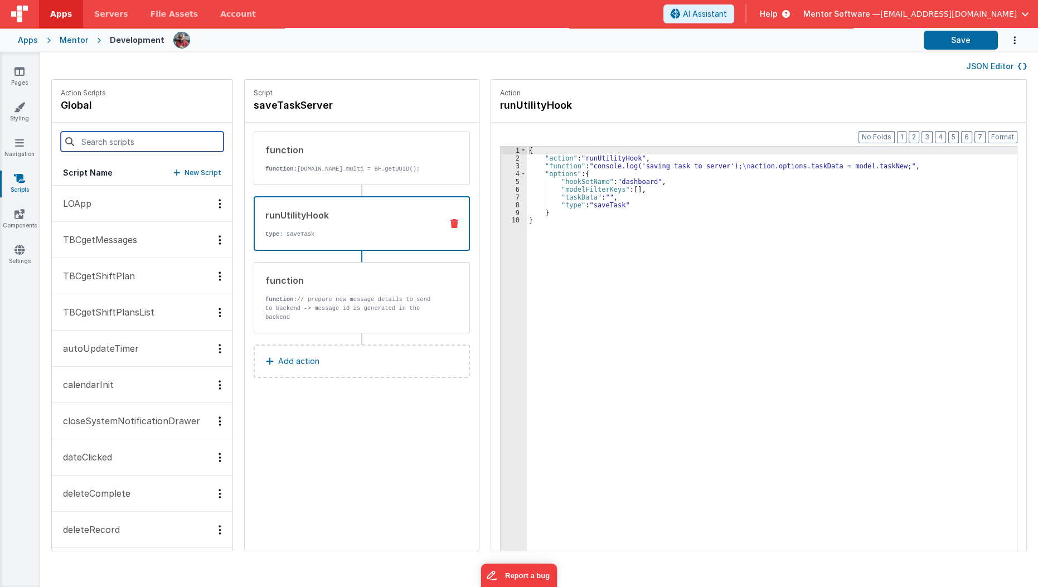
click at [124, 140] on input at bounding box center [142, 142] width 163 height 20
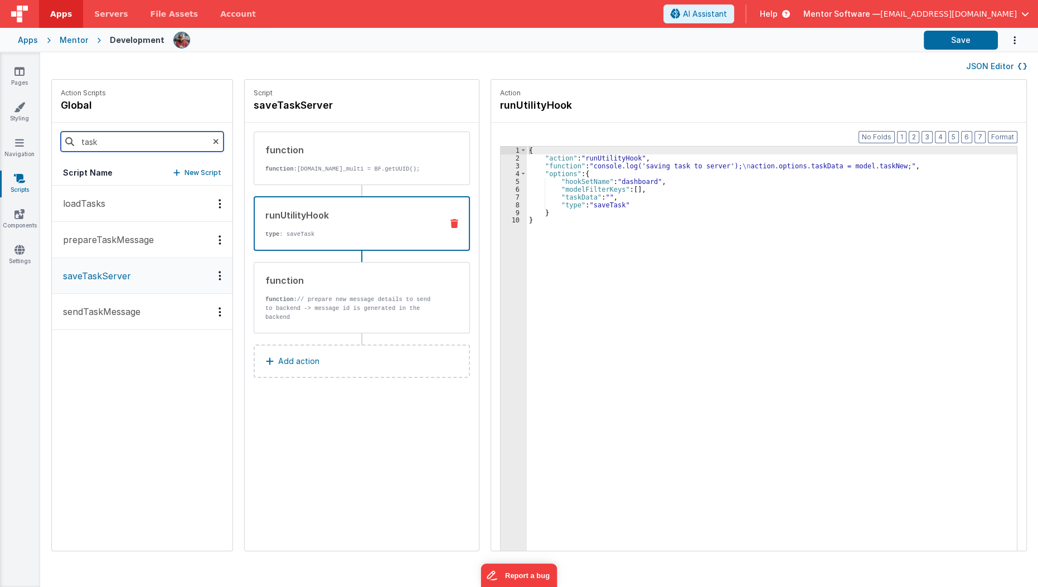
type input "task"
click at [127, 286] on button "saveTaskServer" at bounding box center [142, 276] width 181 height 36
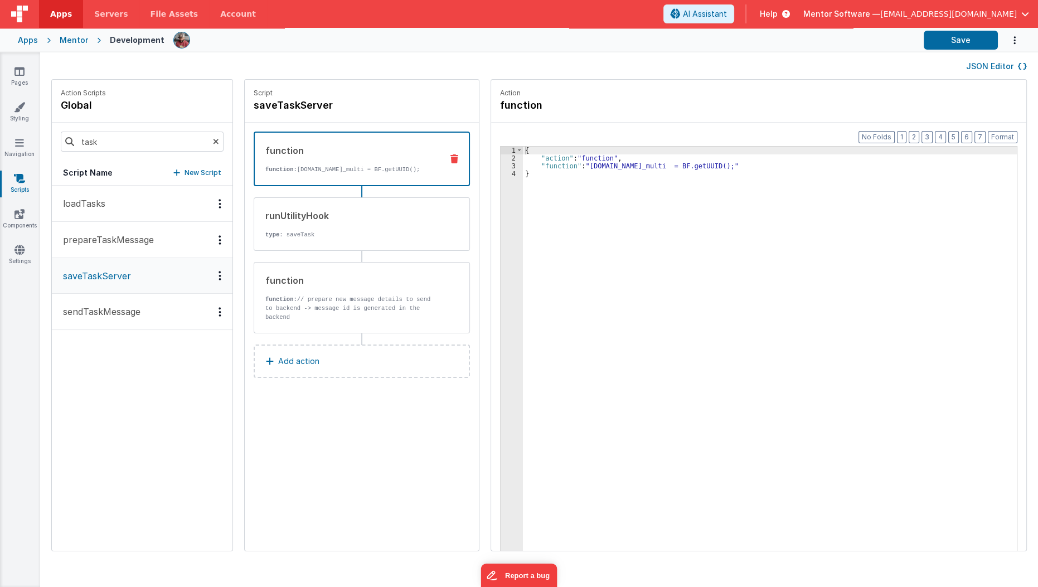
click at [339, 165] on p "function: [DOMAIN_NAME]_multi = BF.getUUID();" at bounding box center [349, 169] width 168 height 9
click at [333, 210] on div "runUtilityHook" at bounding box center [349, 215] width 168 height 13
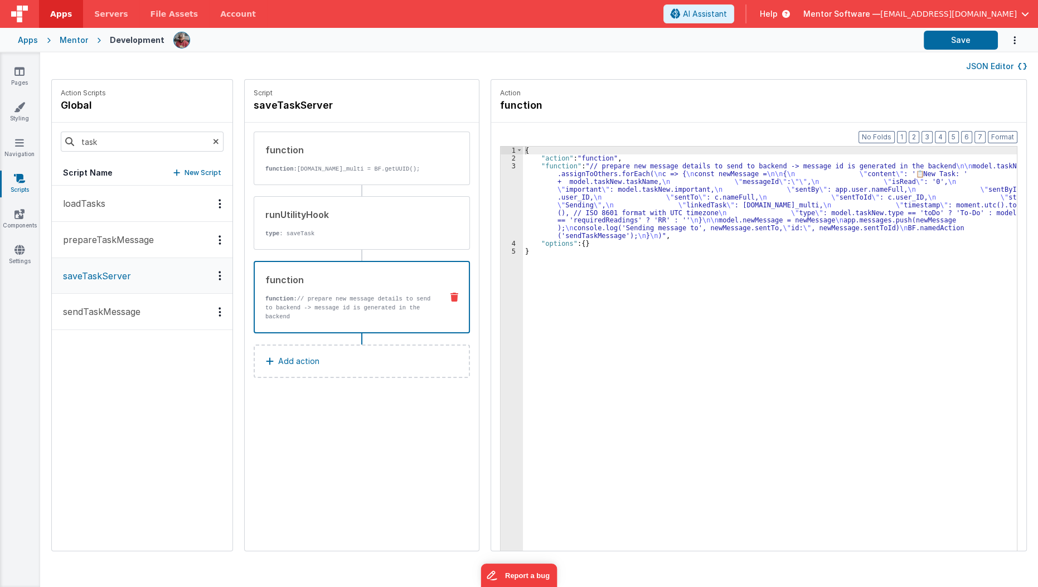
click at [371, 280] on div "function" at bounding box center [349, 279] width 168 height 13
click at [102, 312] on p "sendTaskMessage" at bounding box center [98, 311] width 84 height 13
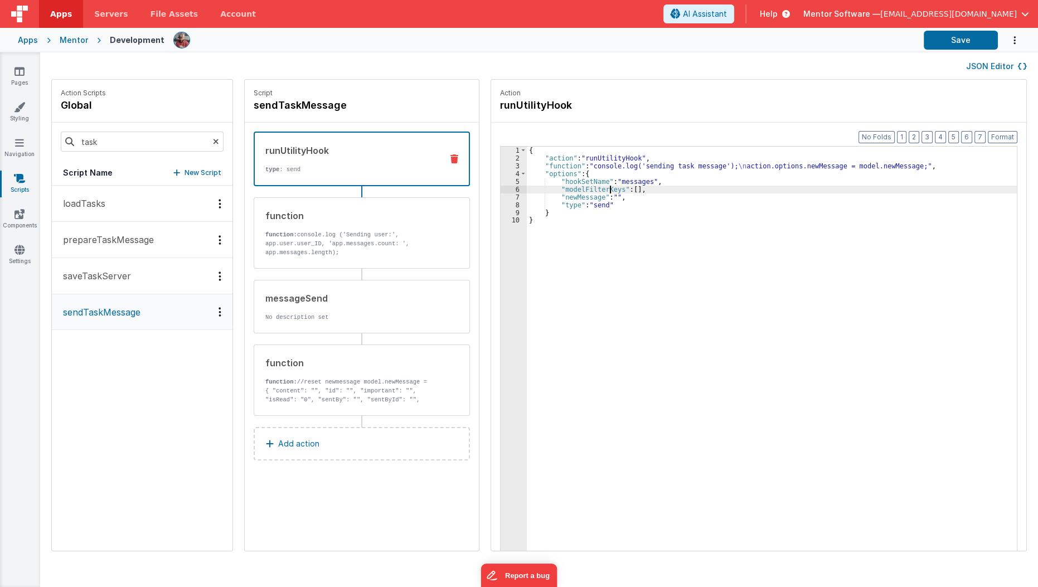
click at [598, 188] on div "{ "action" : "runUtilityHook" , "function" : "console.log('sending task message…" at bounding box center [779, 374] width 504 height 455
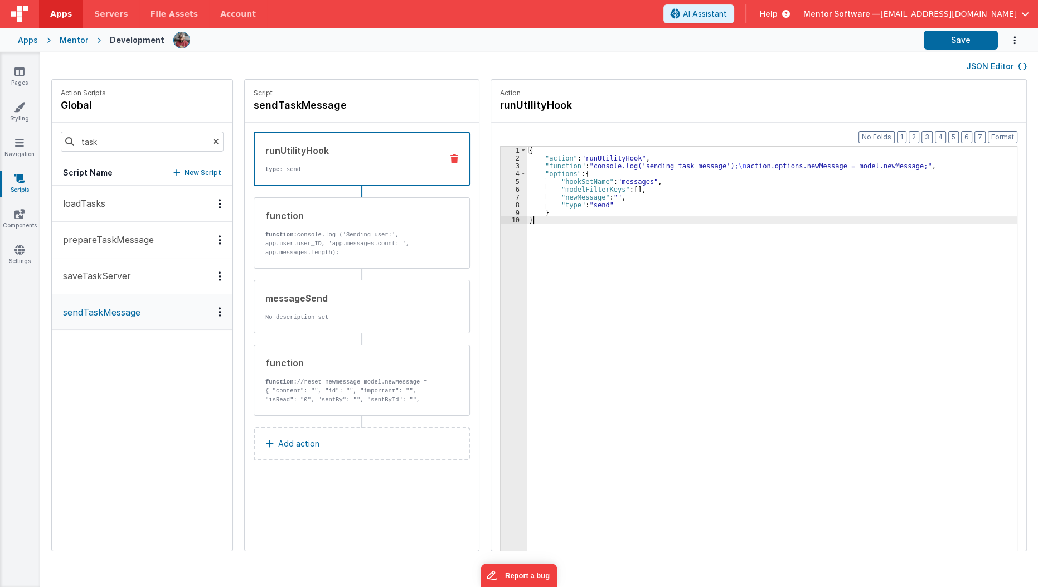
click at [594, 216] on div "{ "action" : "runUtilityHook" , "function" : "console.log('sending task message…" at bounding box center [779, 374] width 504 height 455
click at [596, 202] on div "{ "action" : "runUtilityHook" , "function" : "console.log('sending task message…" at bounding box center [779, 374] width 504 height 455
click at [619, 196] on div "{ "action" : "runUtilityHook" , "function" : "console.log('sending task message…" at bounding box center [779, 374] width 504 height 455
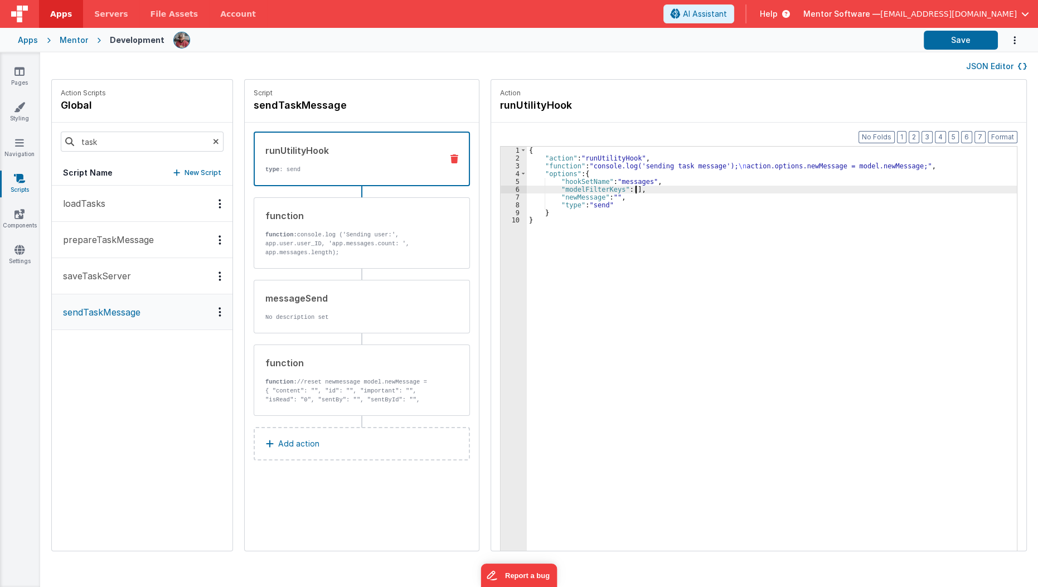
click at [624, 191] on div "{ "action" : "runUtilityHook" , "function" : "console.log('sending task message…" at bounding box center [779, 374] width 504 height 455
click at [152, 254] on button "prepareTaskMessage" at bounding box center [142, 240] width 181 height 36
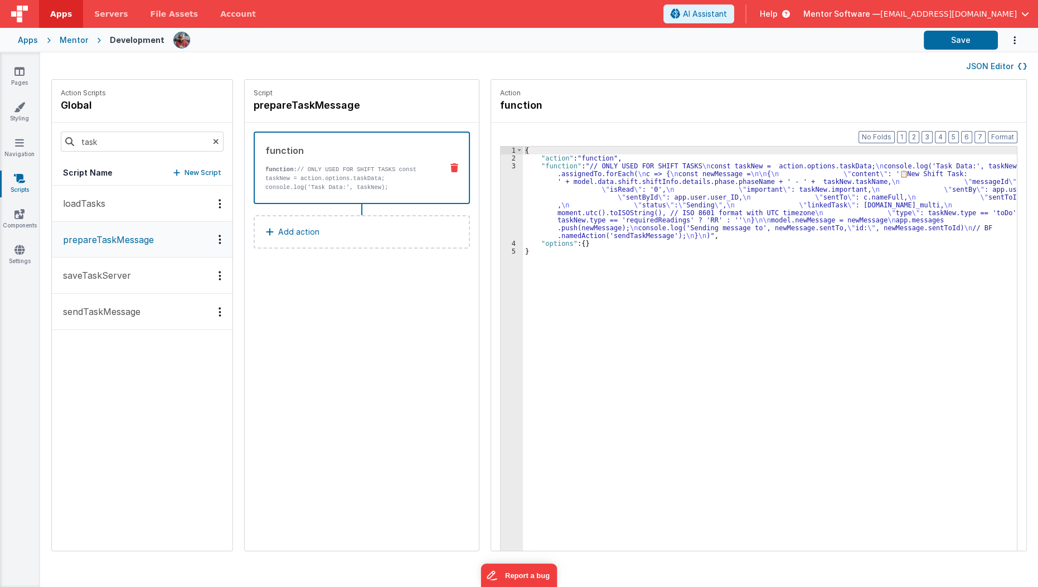
click at [150, 303] on button "sendTaskMessage" at bounding box center [142, 312] width 181 height 36
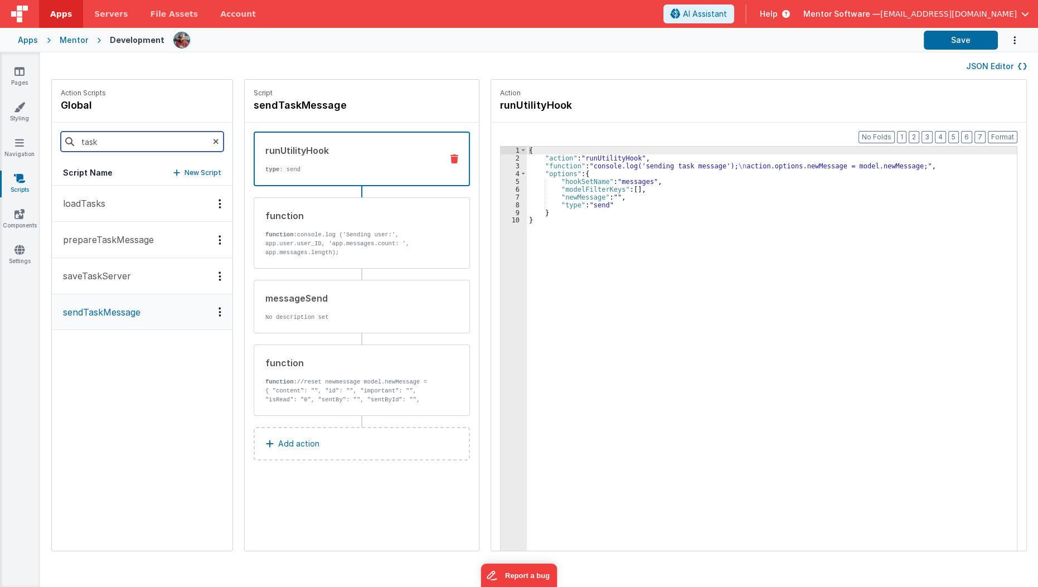
click at [157, 144] on input "task" at bounding box center [142, 142] width 163 height 20
type input "m"
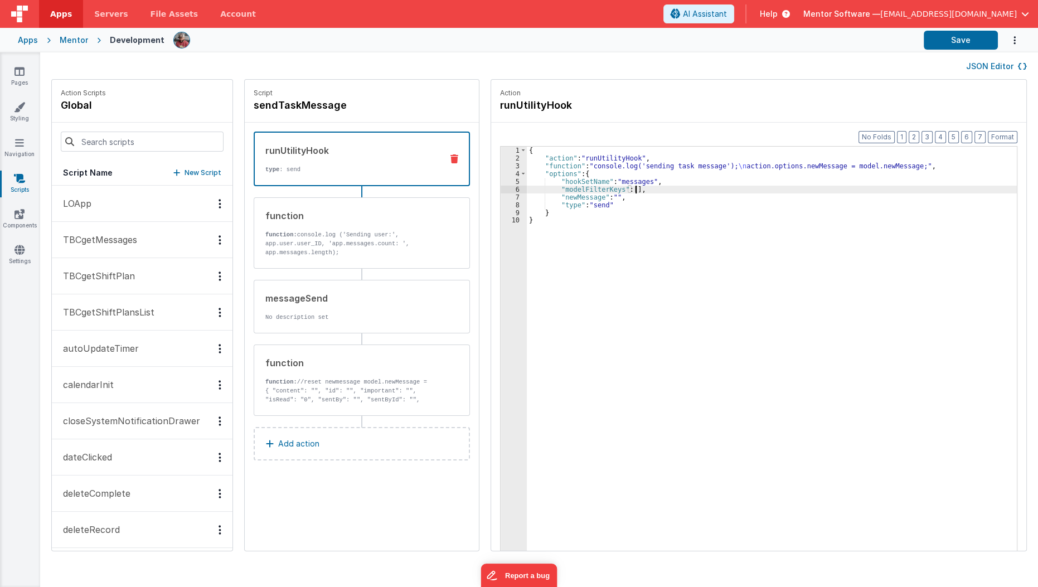
click at [621, 186] on div "{ "action" : "runUtilityHook" , "function" : "console.log('sending task message…" at bounding box center [779, 374] width 504 height 455
click at [128, 137] on input at bounding box center [142, 142] width 163 height 20
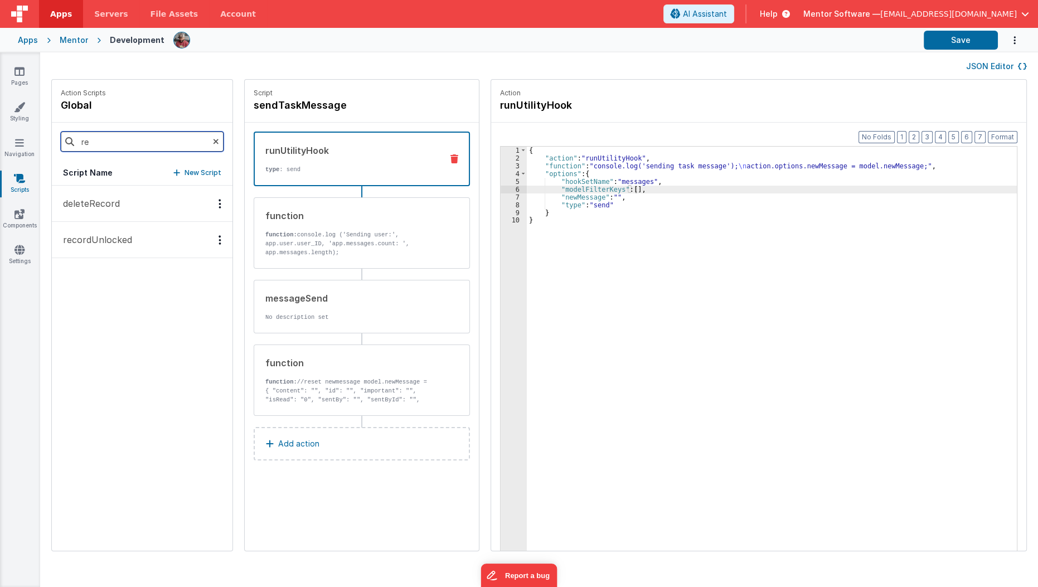
type input "r"
type input "mess"
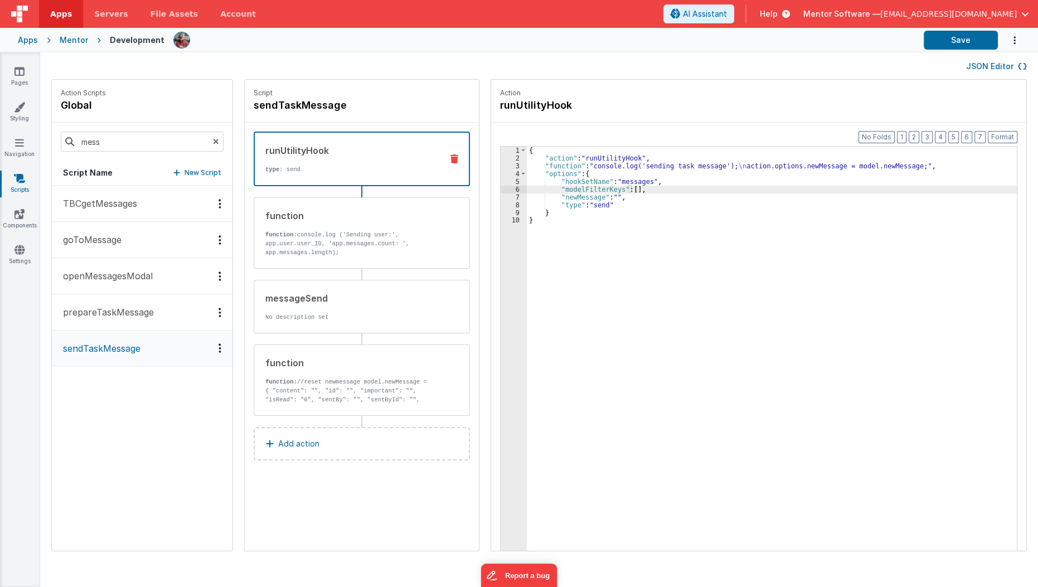
click at [108, 344] on p "sendTaskMessage" at bounding box center [98, 348] width 84 height 13
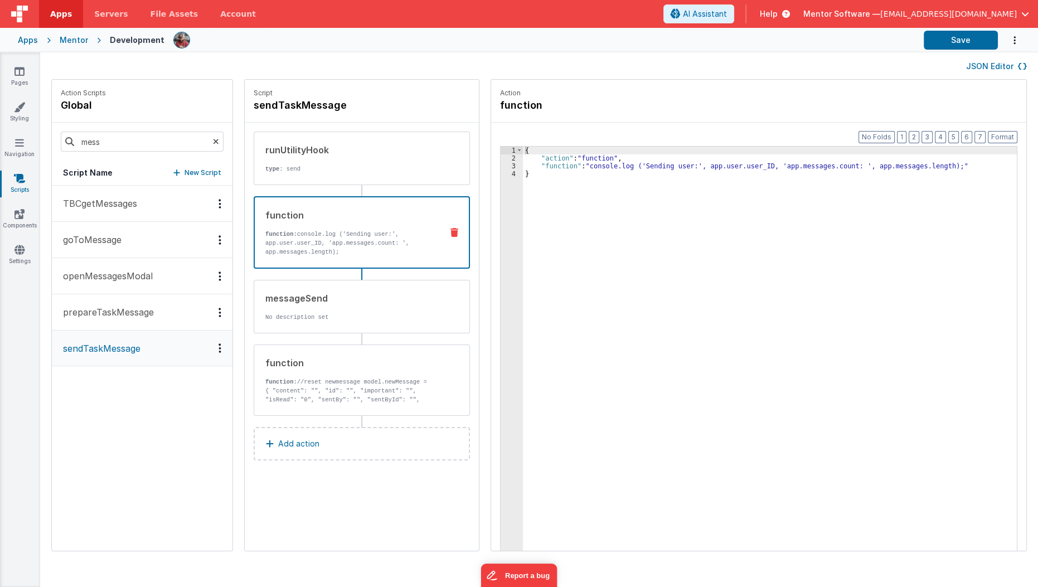
click at [295, 236] on p "function: console.log ('Sending user:', app.user.user_ID, 'app.messages.count: …" at bounding box center [349, 243] width 168 height 27
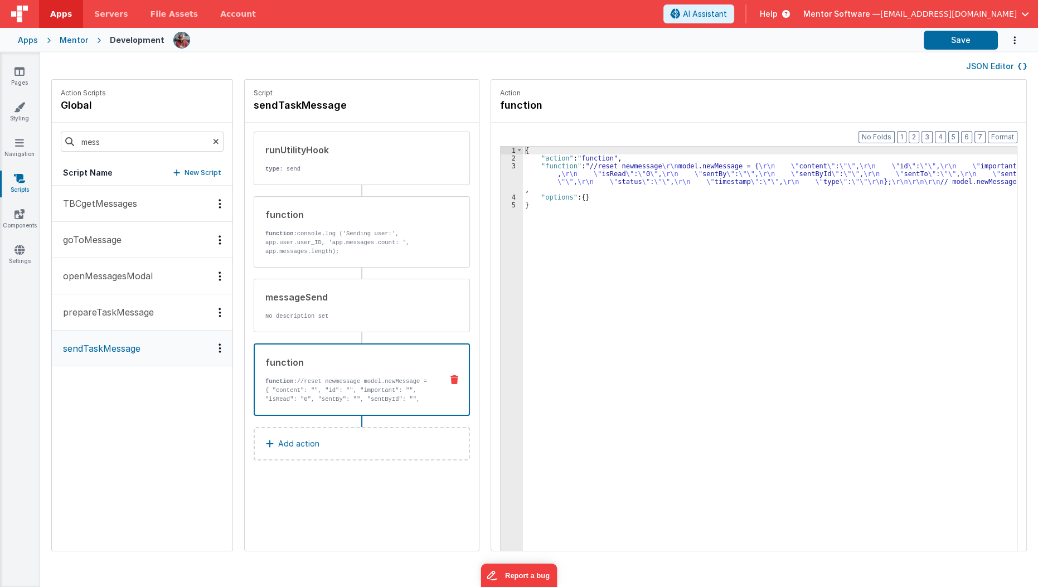
click at [291, 362] on div "function" at bounding box center [349, 362] width 168 height 13
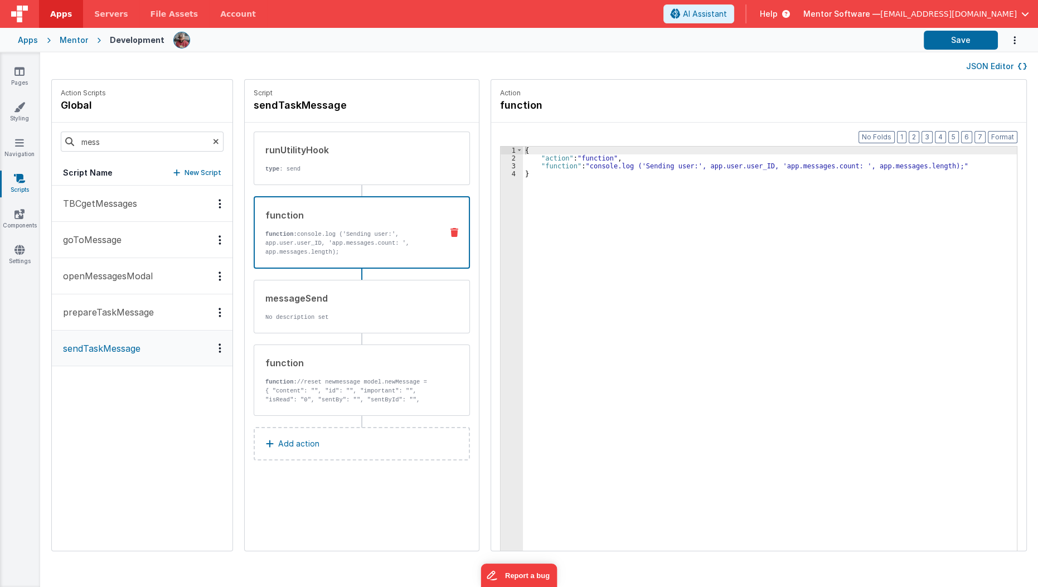
click at [336, 226] on div "function function: console.log ('Sending user:', app.user.user_ID, 'app.message…" at bounding box center [344, 232] width 178 height 48
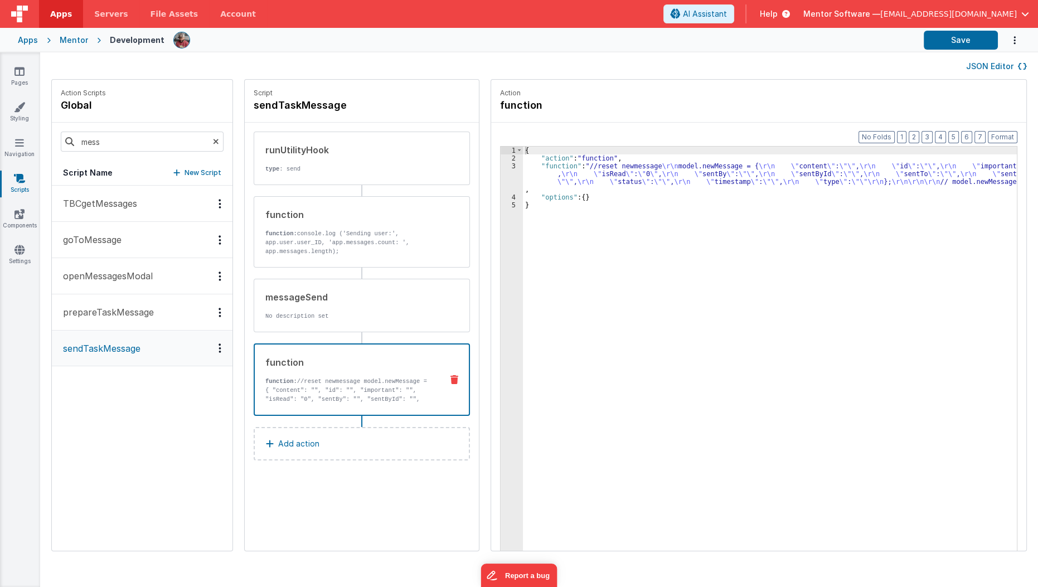
click at [312, 382] on p "function: //reset newmessage model.newMessage = { "content": "", "id": "", "imp…" at bounding box center [349, 399] width 168 height 45
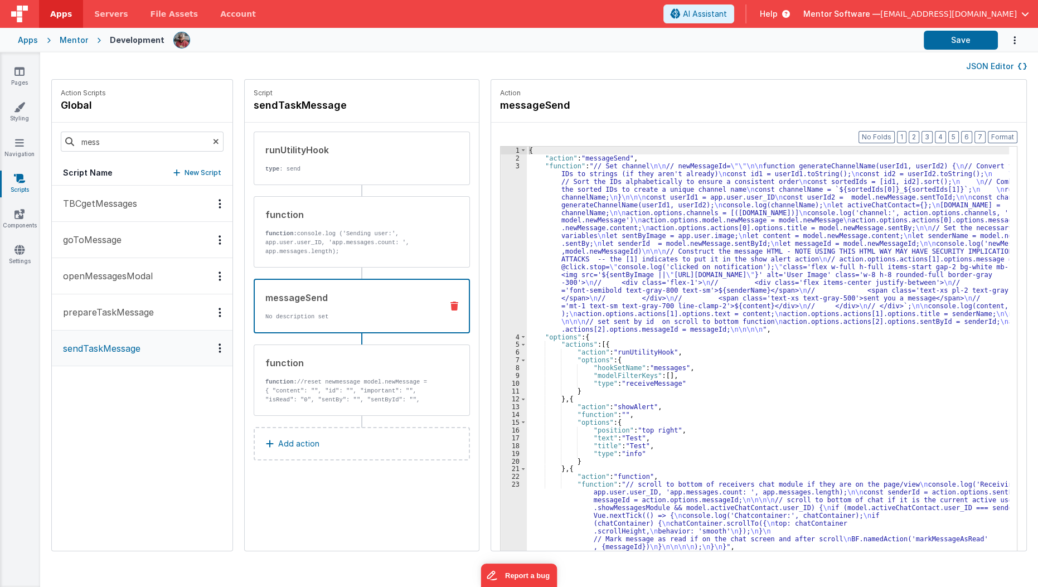
click at [340, 319] on div "messageSend No description set" at bounding box center [362, 306] width 216 height 55
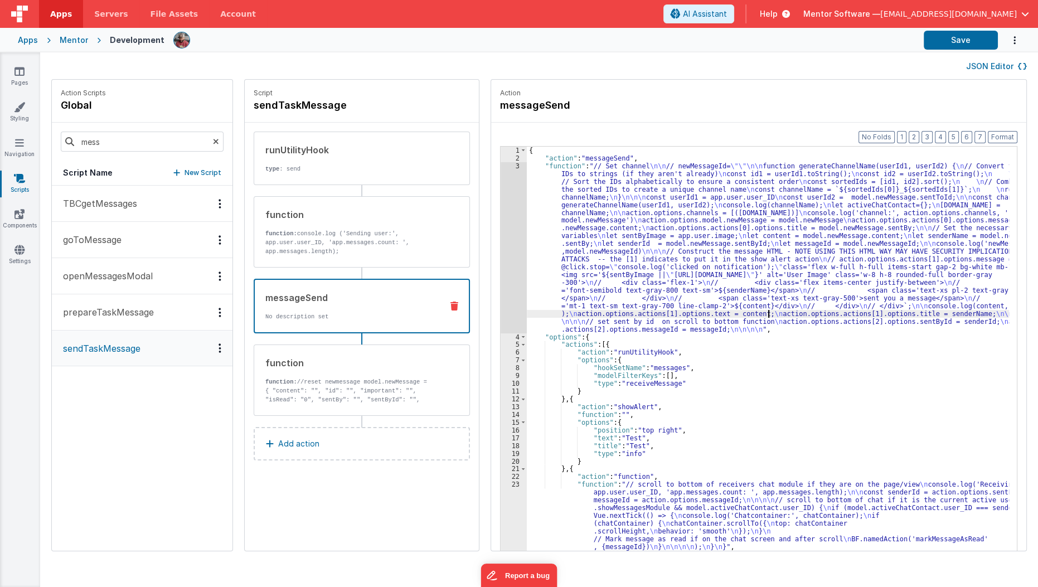
click at [756, 313] on div "{ "action" : "messageSend" , "function" : "// Set channel \n\n // newMessageId=…" at bounding box center [775, 374] width 496 height 455
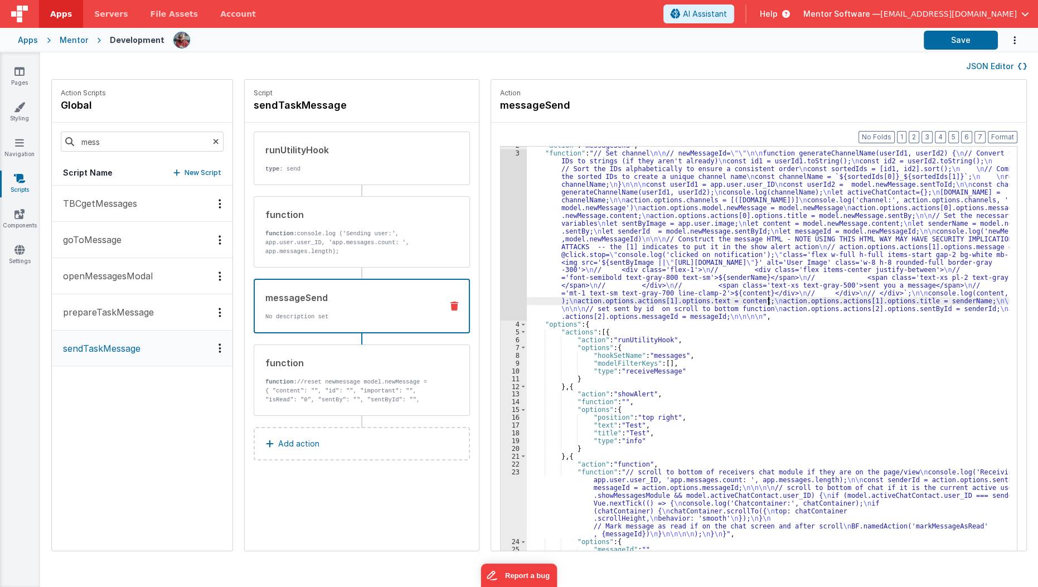
scroll to position [12, 0]
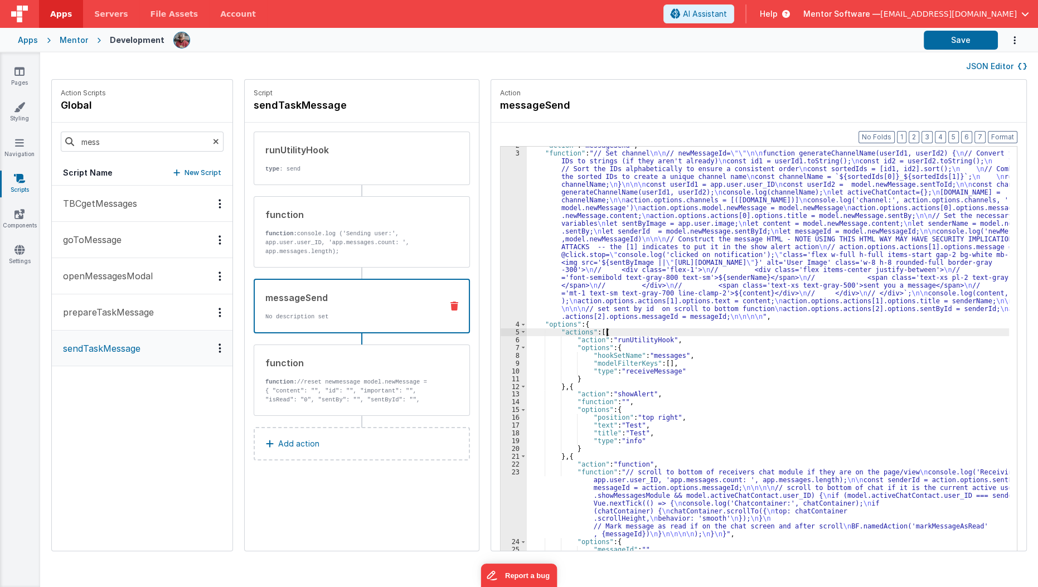
click at [652, 333] on div ""action" : "messageSend" , "function" : "// Set channel \n\n // newMessageId= \…" at bounding box center [775, 369] width 496 height 455
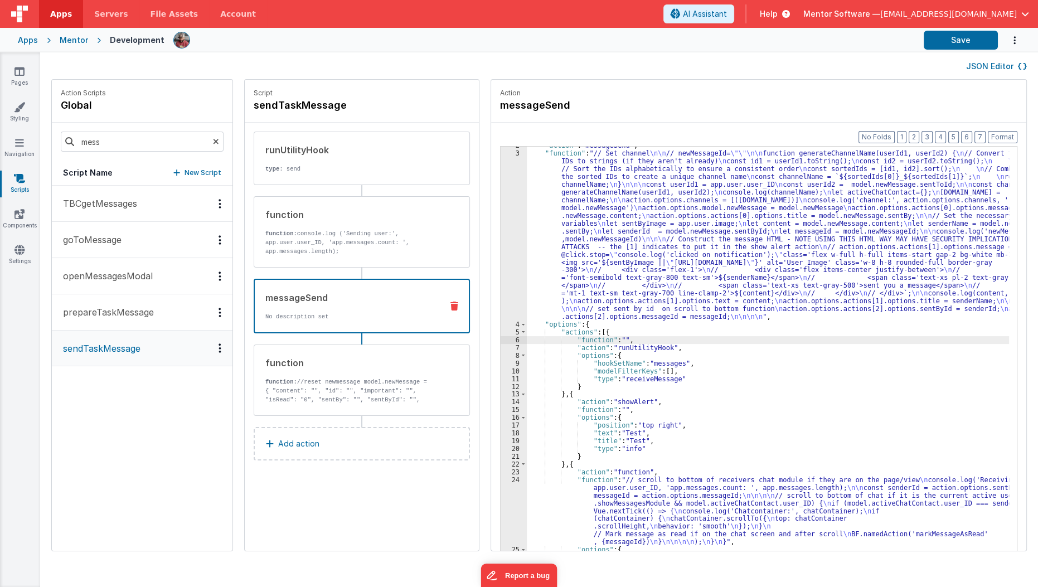
click at [500, 337] on div "6" at bounding box center [513, 340] width 26 height 8
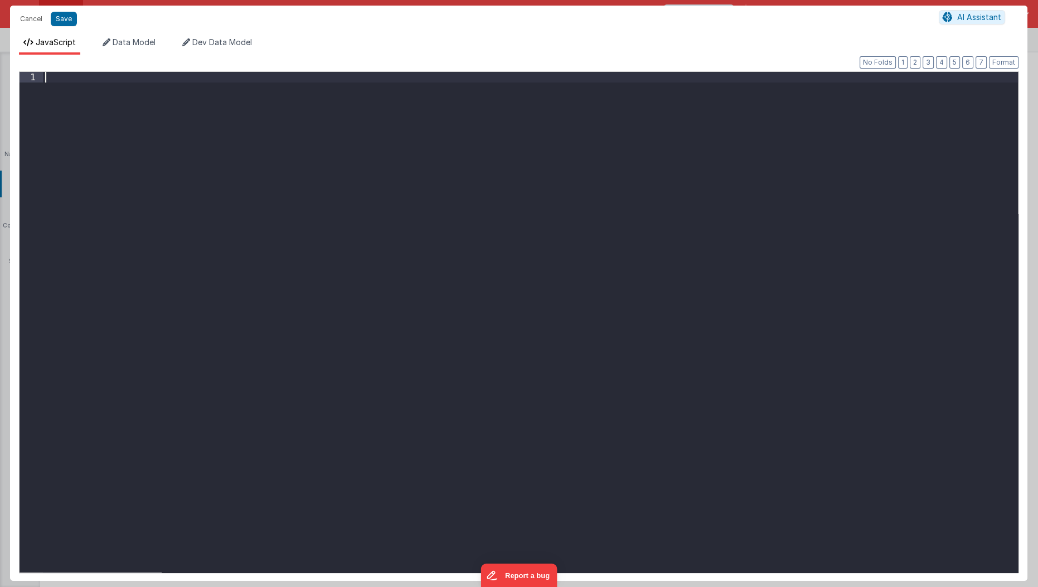
click at [295, 218] on div at bounding box center [530, 333] width 975 height 522
click at [60, 16] on button "Save" at bounding box center [64, 19] width 26 height 14
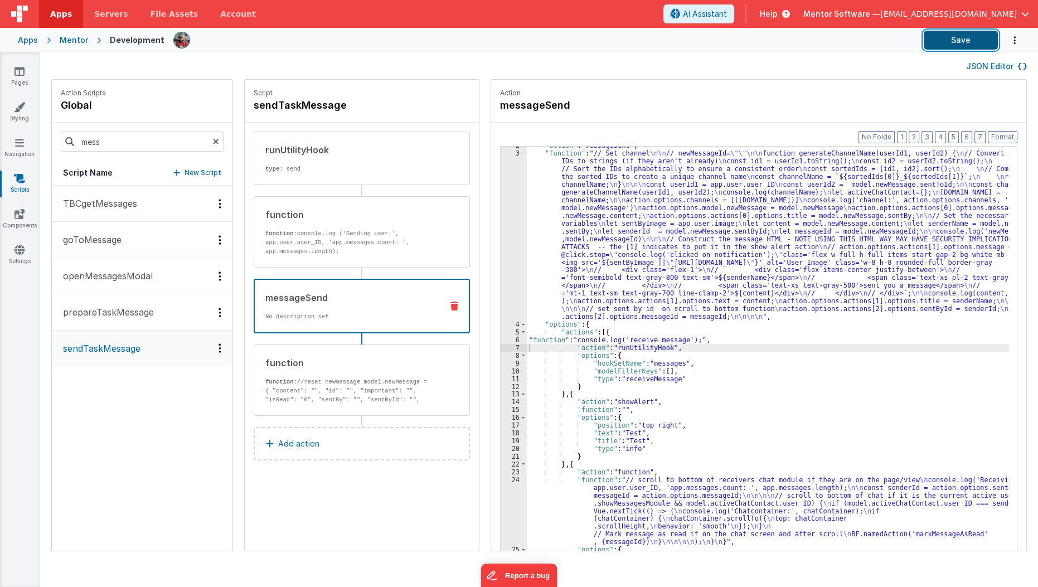
click at [942, 46] on button "Save" at bounding box center [960, 40] width 74 height 19
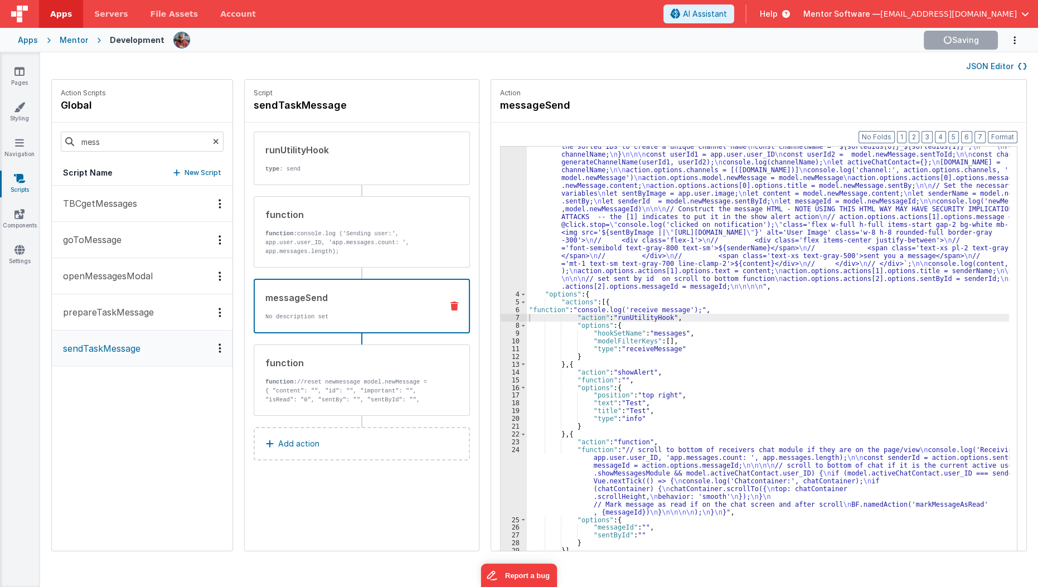
scroll to position [0, 0]
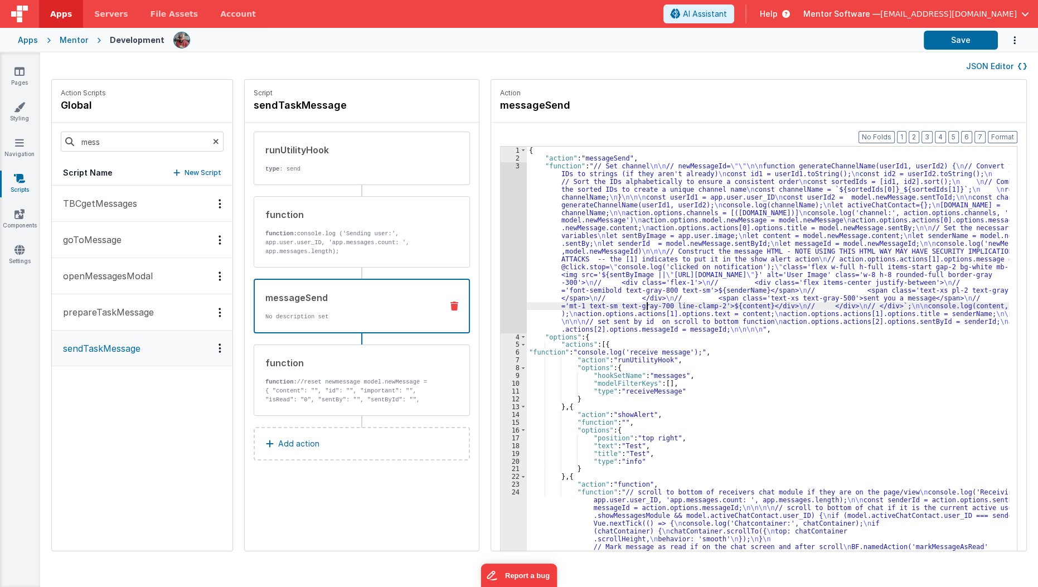
click at [634, 303] on div "{ "action" : "messageSend" , "function" : "// Set channel \n\n // newMessageId=…" at bounding box center [775, 374] width 496 height 455
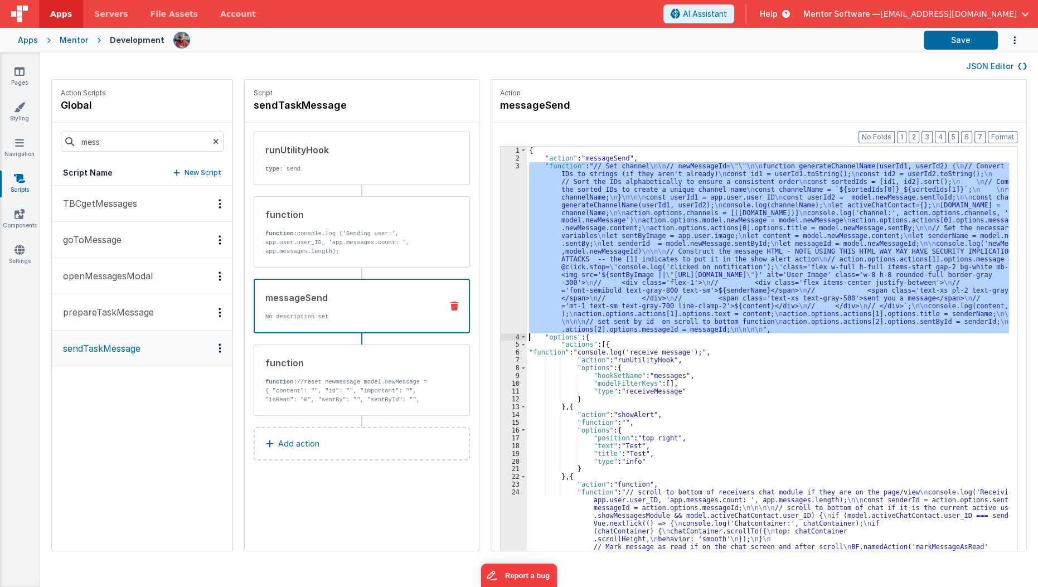
click at [500, 295] on div "3" at bounding box center [513, 247] width 26 height 171
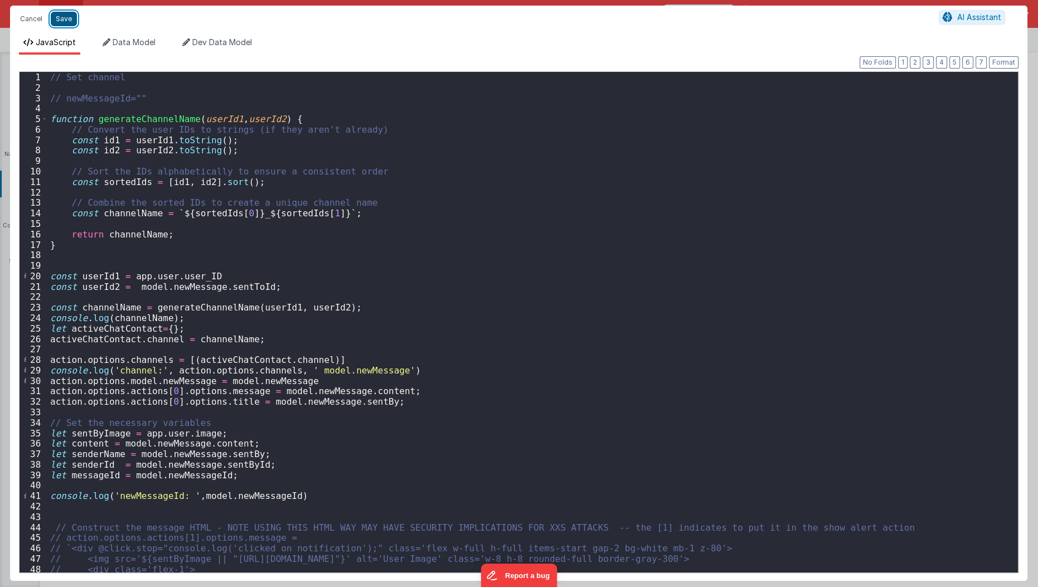
click at [62, 20] on button "Save" at bounding box center [64, 19] width 26 height 14
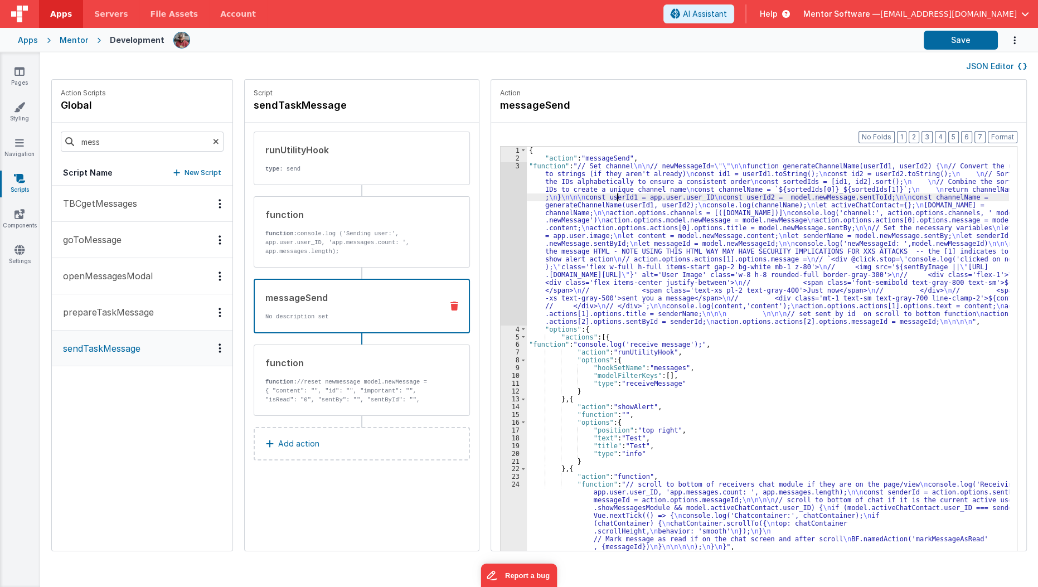
click at [605, 197] on div "{ "action" : "messageSend" , "function" : "// Set channel \n\n // newMessageId=…" at bounding box center [775, 374] width 496 height 455
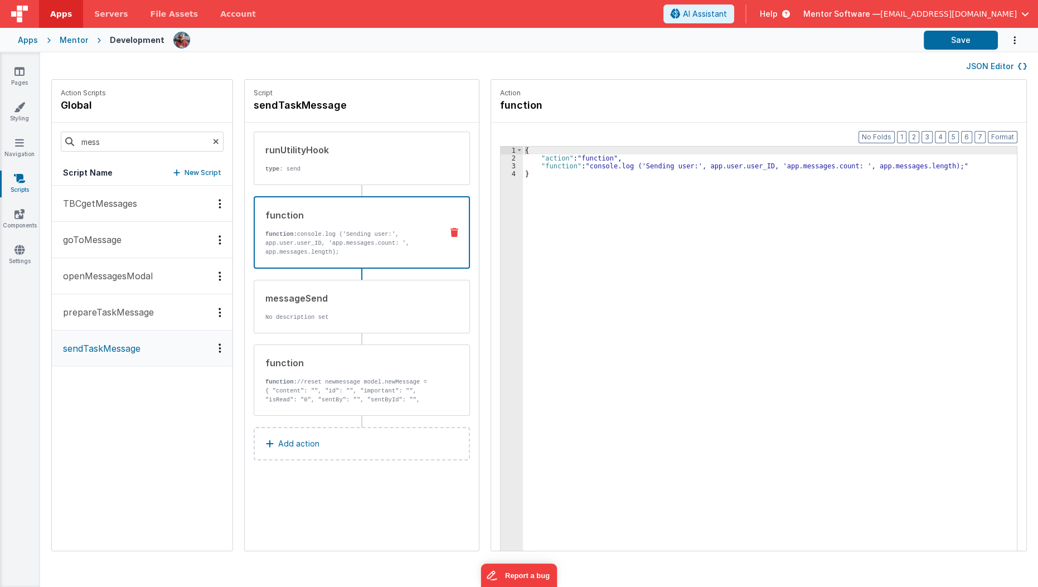
click at [402, 222] on div "function function: console.log ('Sending user:', app.user.user_ID, 'app.message…" at bounding box center [344, 232] width 178 height 48
click at [368, 155] on div "runUtilityHook" at bounding box center [349, 149] width 168 height 13
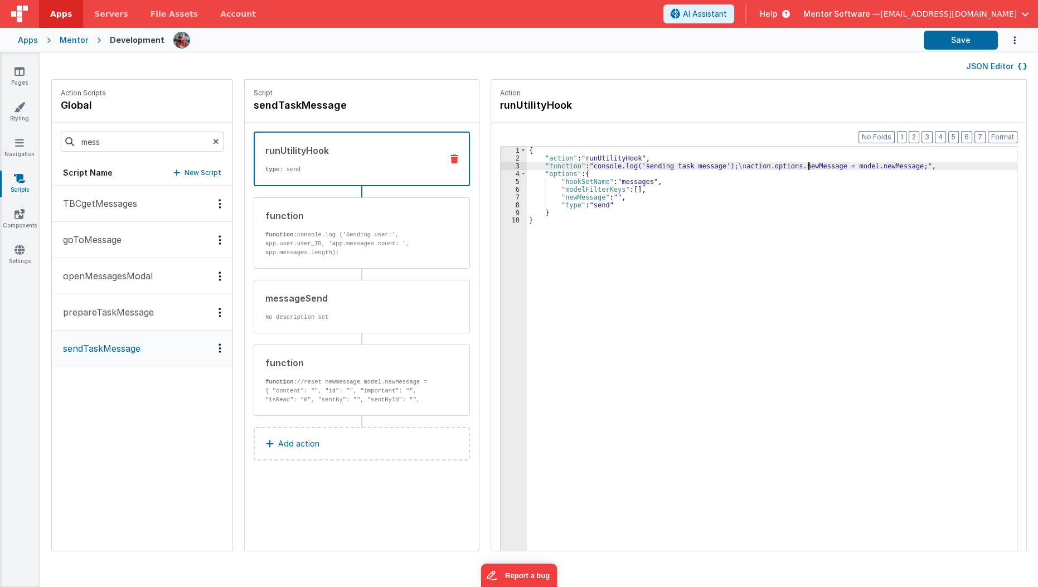
click at [796, 166] on div "{ "action" : "runUtilityHook" , "function" : "console.log('sending task message…" at bounding box center [779, 374] width 504 height 455
click at [849, 160] on div "{ "action" : "runUtilityHook" , "function" : "console.log('sending task message…" at bounding box center [779, 374] width 504 height 455
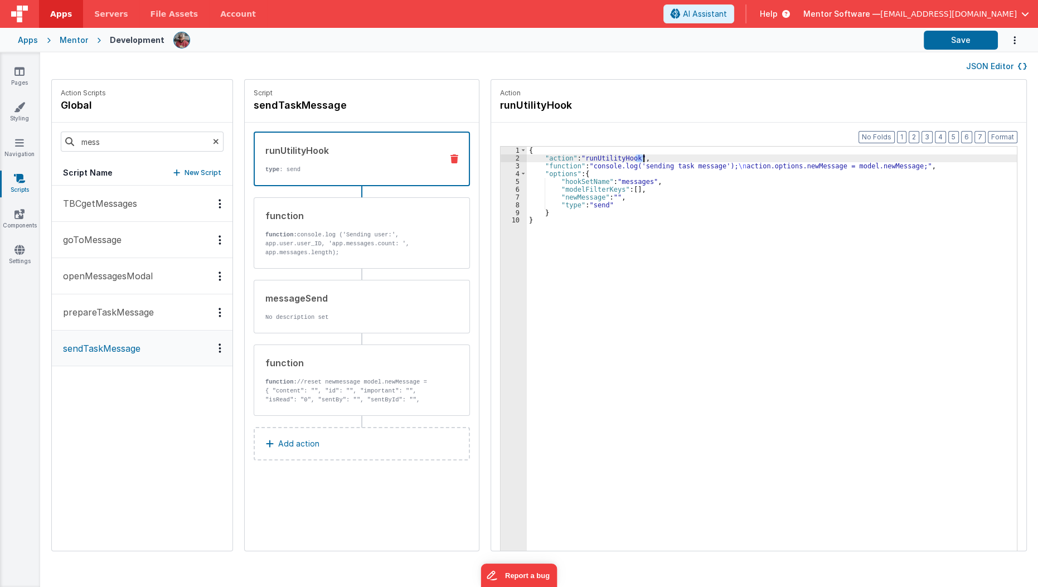
click at [675, 154] on div "{ "action" : "runUtilityHook" , "function" : "console.log('sending task message…" at bounding box center [772, 366] width 490 height 439
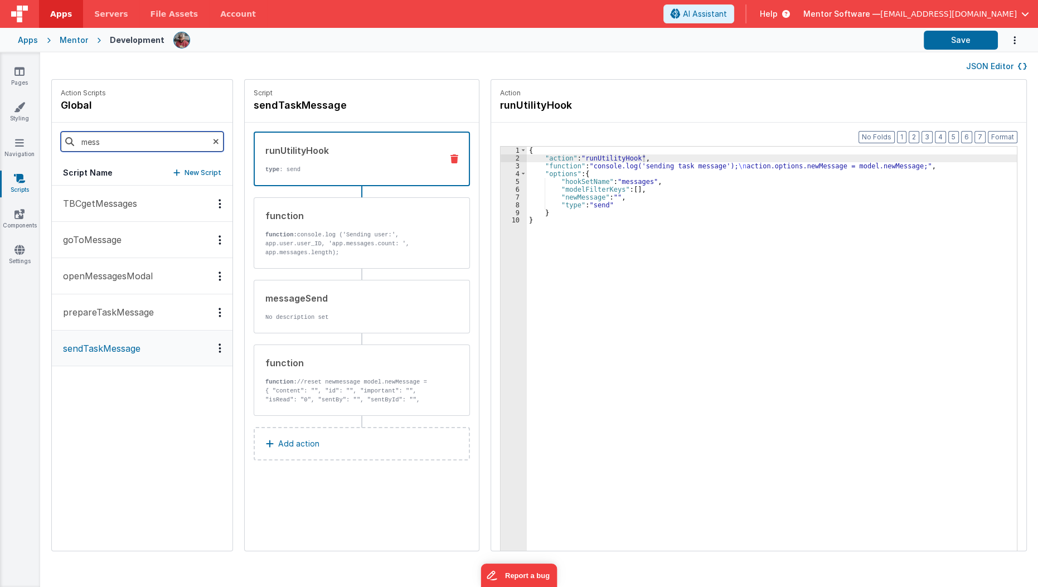
click at [152, 144] on input "mess" at bounding box center [142, 142] width 163 height 20
click at [135, 279] on button "saveTaskServer" at bounding box center [142, 276] width 181 height 36
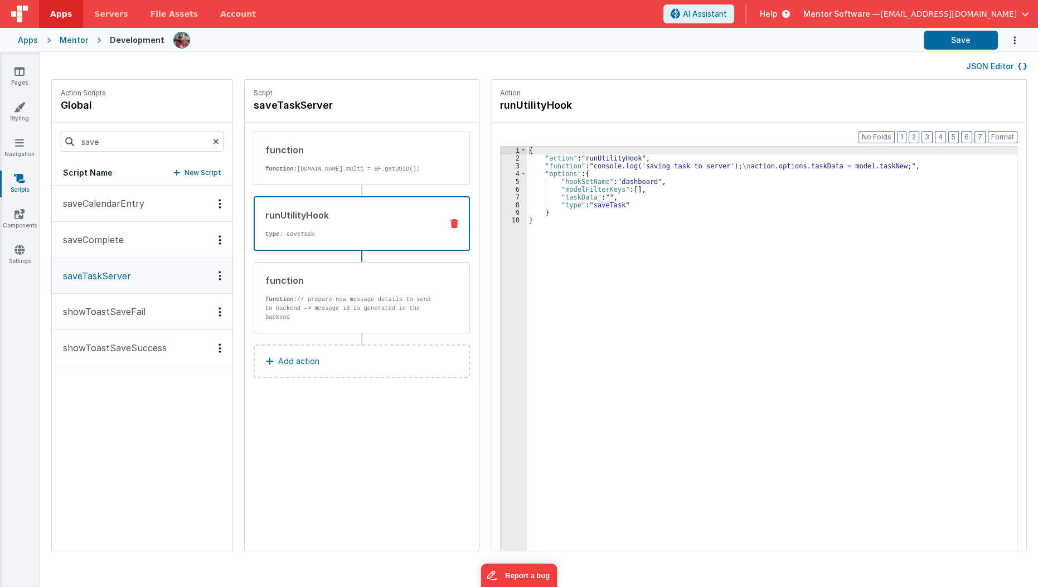
click at [325, 221] on div "runUtilityHook type : saveTask" at bounding box center [344, 223] width 178 height 30
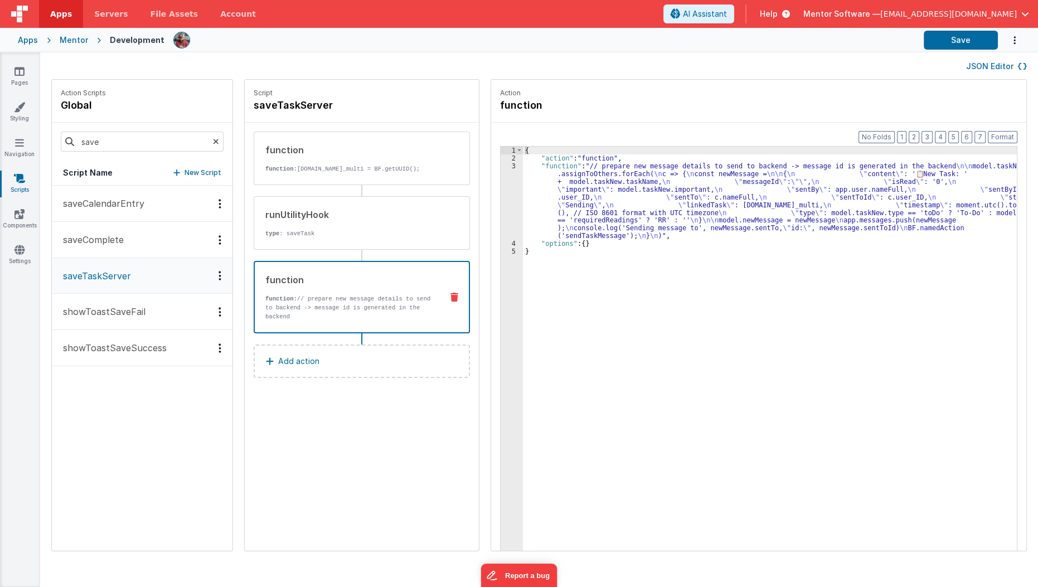
click at [375, 296] on p "function: // prepare new message details to send to backend -> message id is ge…" at bounding box center [349, 307] width 168 height 27
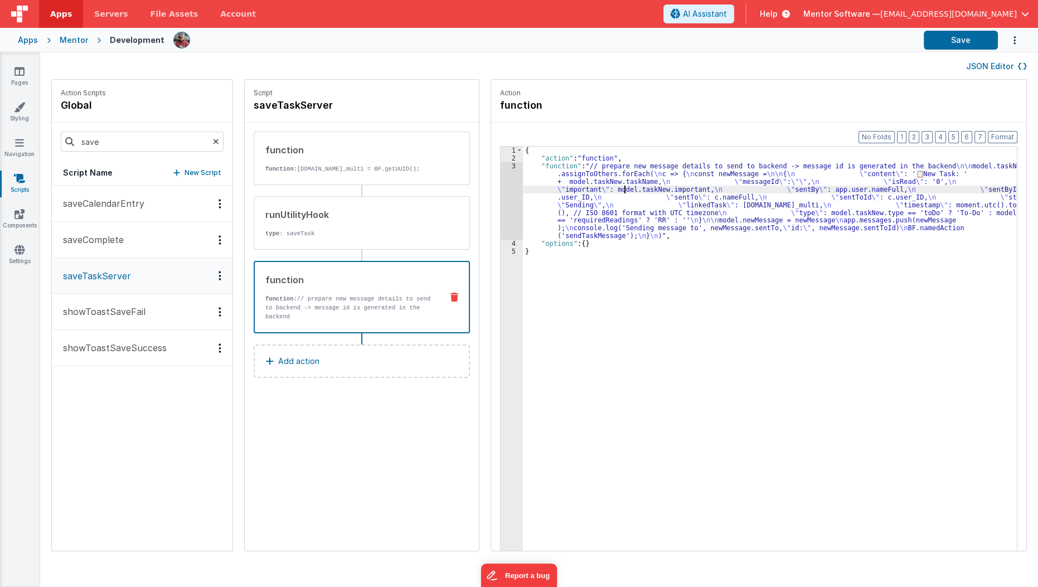
click at [611, 192] on div "{ "action" : "function" , "function" : "// prepare new message details to send …" at bounding box center [777, 374] width 508 height 455
click at [500, 214] on div "3" at bounding box center [511, 200] width 22 height 77
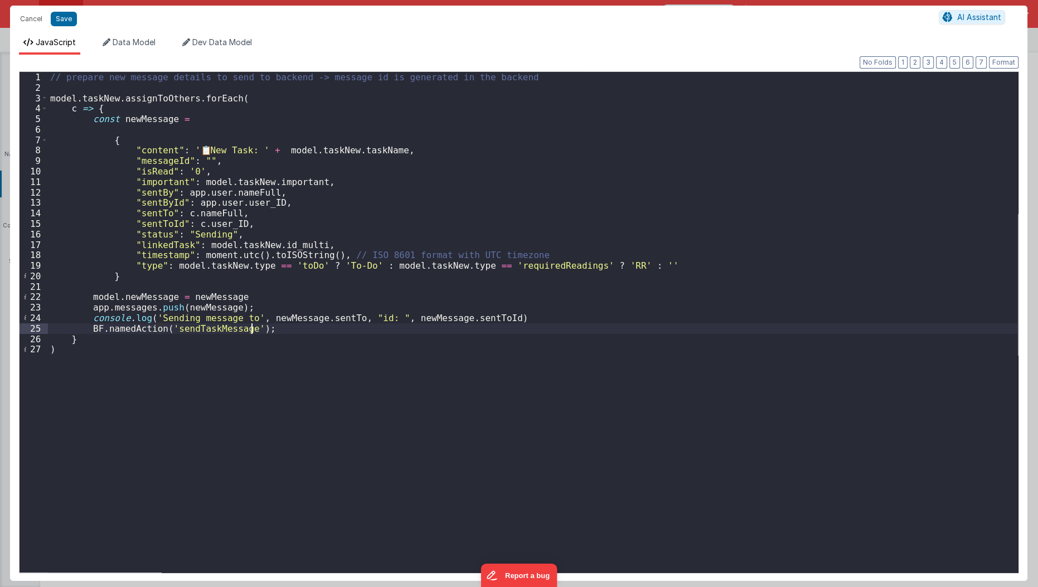
click at [249, 332] on div "// prepare new message details to send to backend -> message id is generated in…" at bounding box center [533, 333] width 970 height 522
click at [249, 332] on div "// prepare new message details to send to backend -> message id is generated in…" at bounding box center [533, 322] width 970 height 500
click at [30, 23] on button "Cancel" at bounding box center [30, 19] width 33 height 16
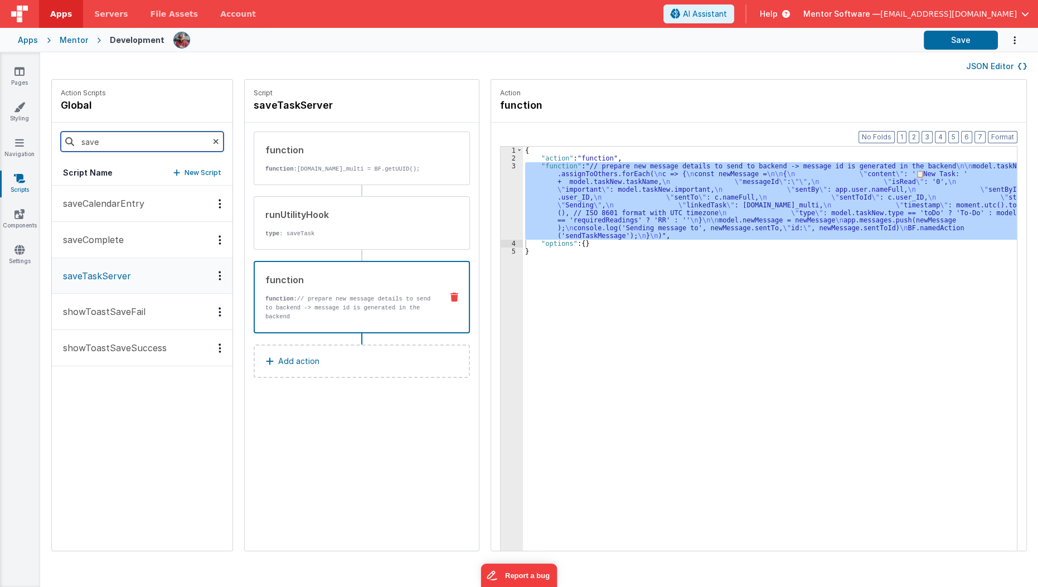
click at [121, 143] on input "save" at bounding box center [142, 142] width 163 height 20
type input "send"
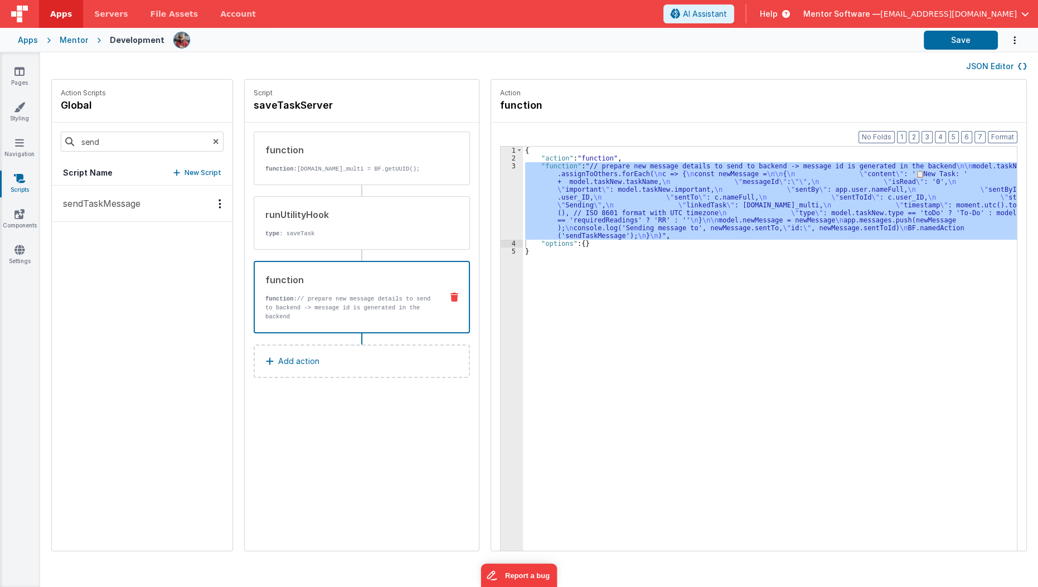
click at [124, 203] on p "sendTaskMessage" at bounding box center [98, 203] width 84 height 13
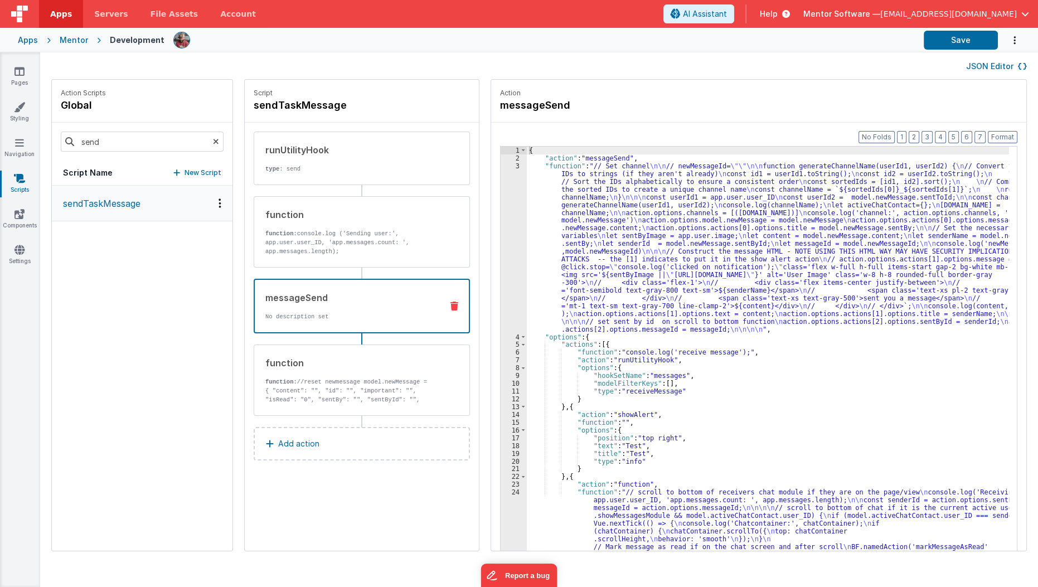
click at [311, 323] on div "messageSend No description set" at bounding box center [362, 306] width 216 height 55
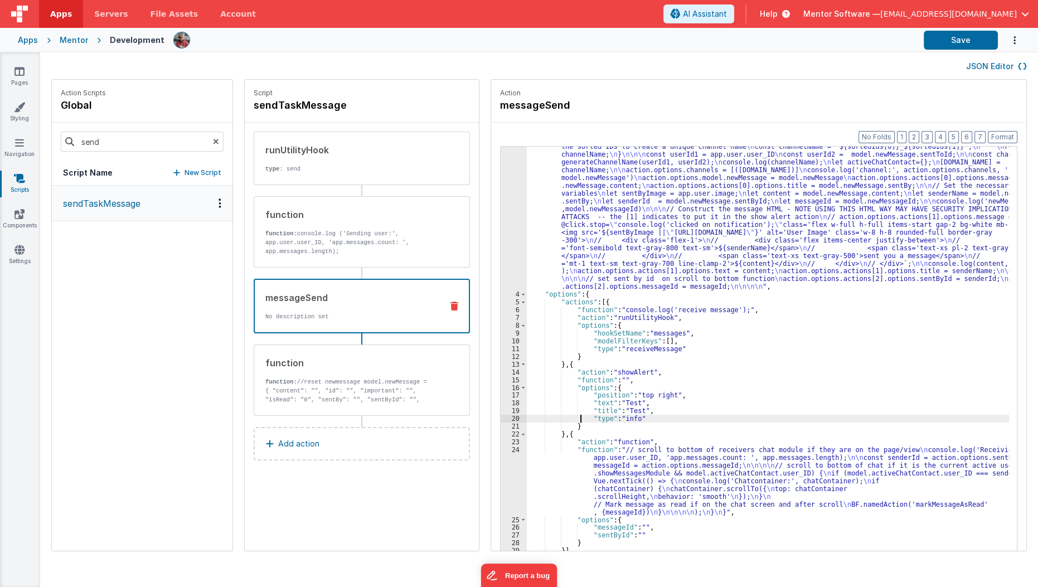
click at [567, 420] on div ""function" : "// Set channel \n\n // newMessageId= \"\"\n\n function generateCh…" at bounding box center [775, 429] width 496 height 618
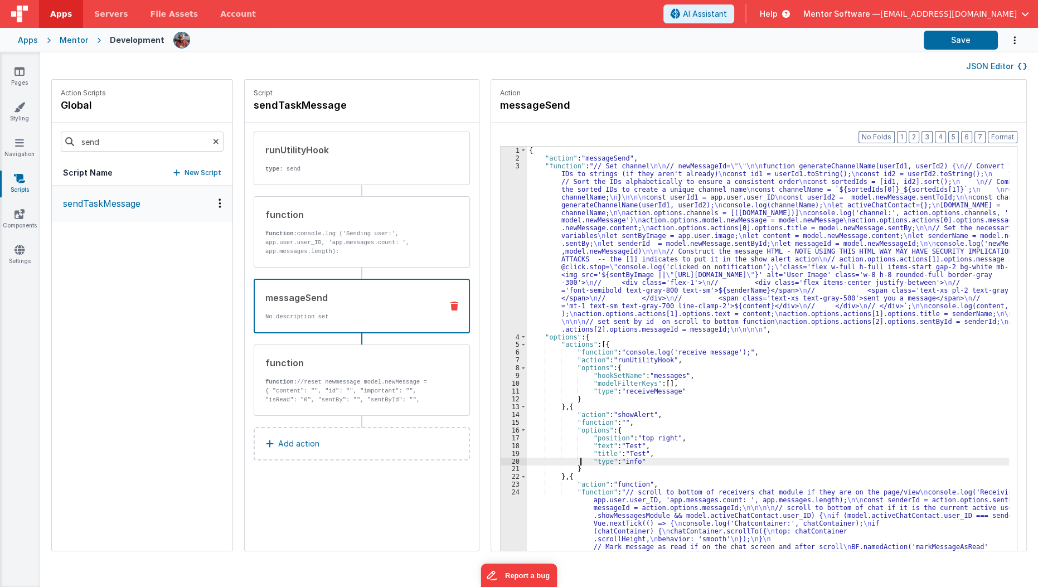
scroll to position [0, 0]
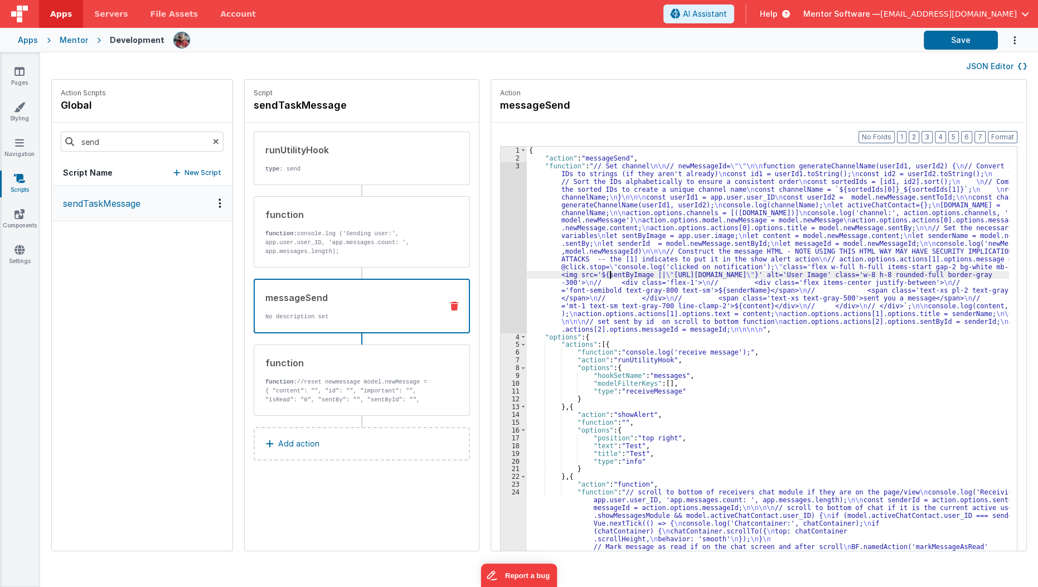
click at [595, 272] on div "{ "action" : "messageSend" , "function" : "// Set channel \n\n // newMessageId=…" at bounding box center [775, 374] width 496 height 455
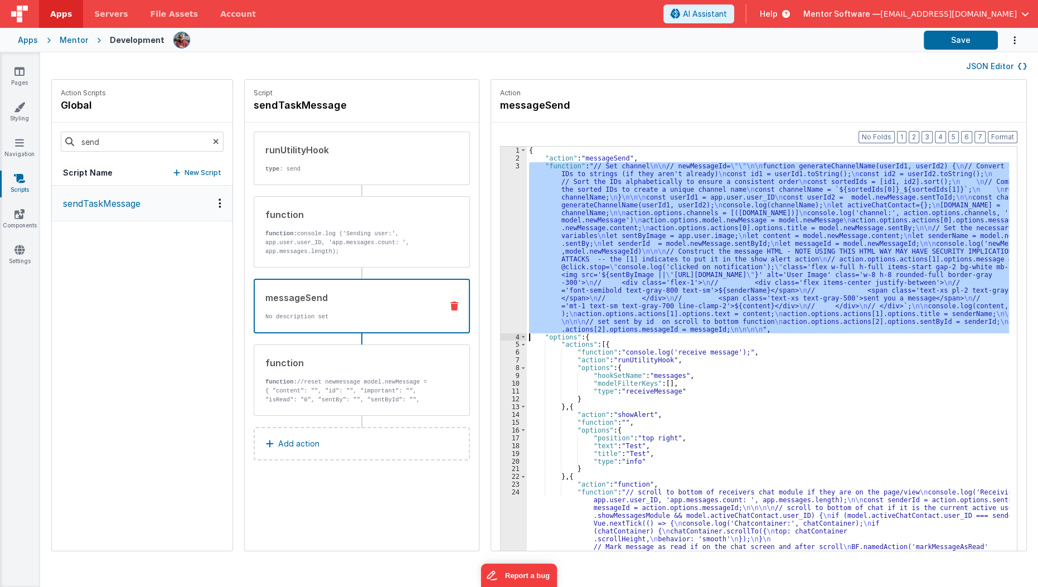
click at [500, 266] on div "3" at bounding box center [513, 247] width 26 height 171
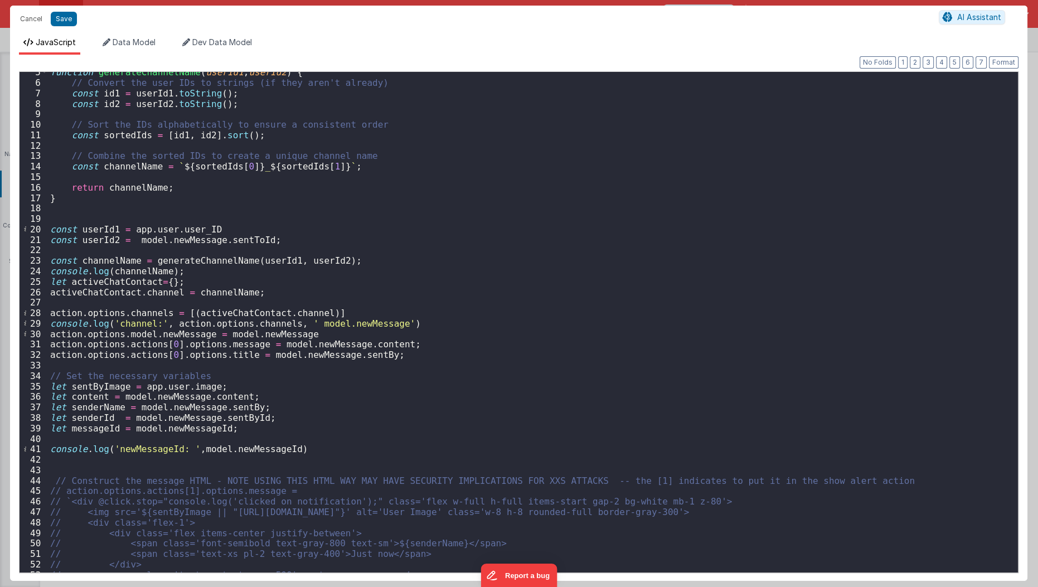
scroll to position [45, 0]
click at [289, 310] on div "function generateChannelName ( userId1 , userId2 ) { // Convert the user IDs to…" at bounding box center [529, 329] width 962 height 522
click at [120, 312] on div "function generateChannelName ( userId1 , userId2 ) { // Convert the user IDs to…" at bounding box center [529, 329] width 962 height 522
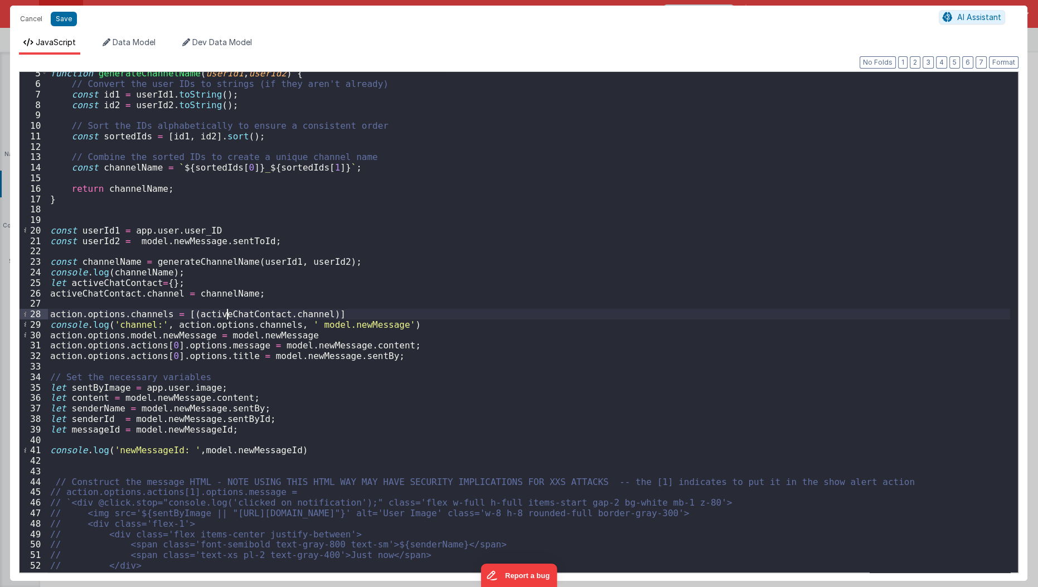
click at [227, 315] on div "function generateChannelName ( userId1 , userId2 ) { // Convert the user IDs to…" at bounding box center [529, 329] width 962 height 522
click at [34, 22] on button "Cancel" at bounding box center [30, 19] width 33 height 16
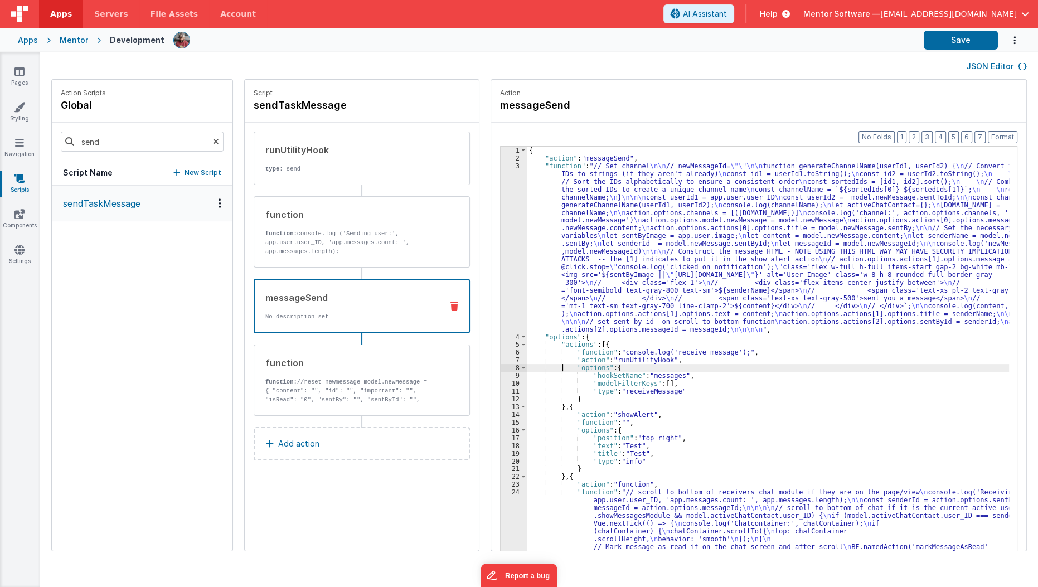
click at [549, 371] on div "{ "action" : "messageSend" , "function" : "// Set channel \n\n // newMessageId=…" at bounding box center [775, 374] width 496 height 455
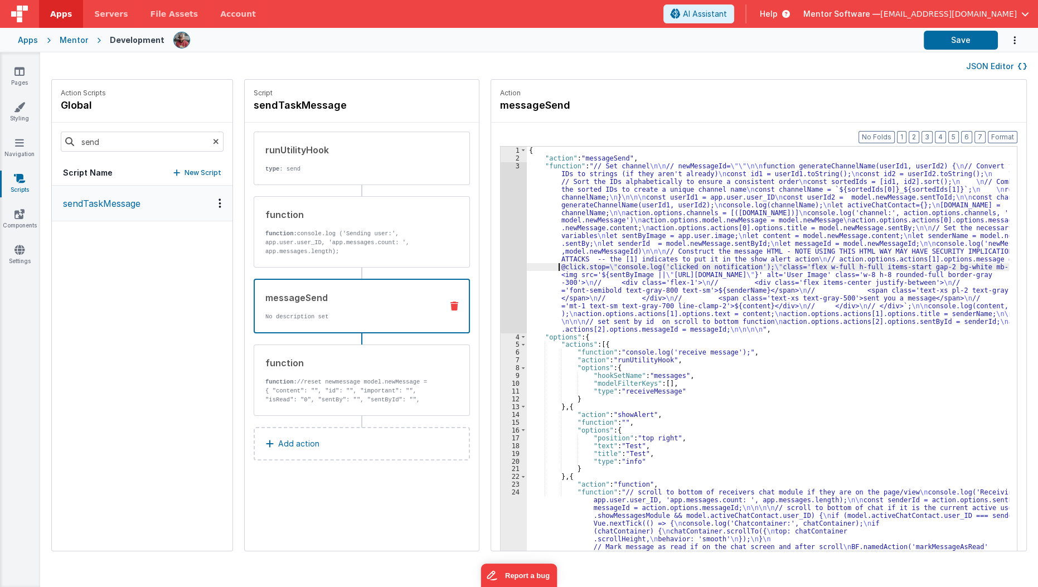
click at [539, 267] on div "{ "action" : "messageSend" , "function" : "// Set channel \n\n // newMessageId=…" at bounding box center [775, 374] width 496 height 455
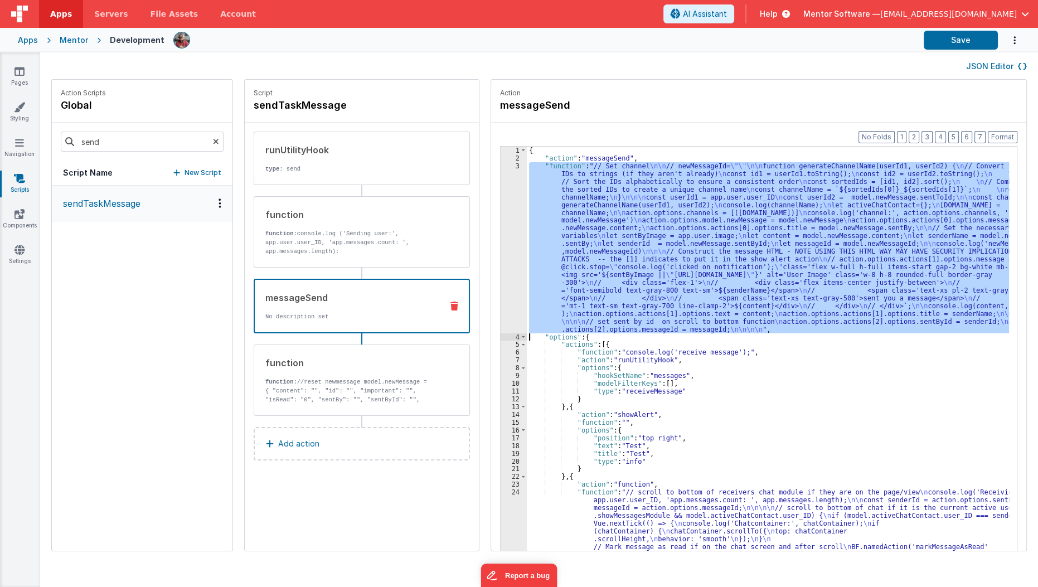
click at [500, 284] on div "3" at bounding box center [513, 247] width 26 height 171
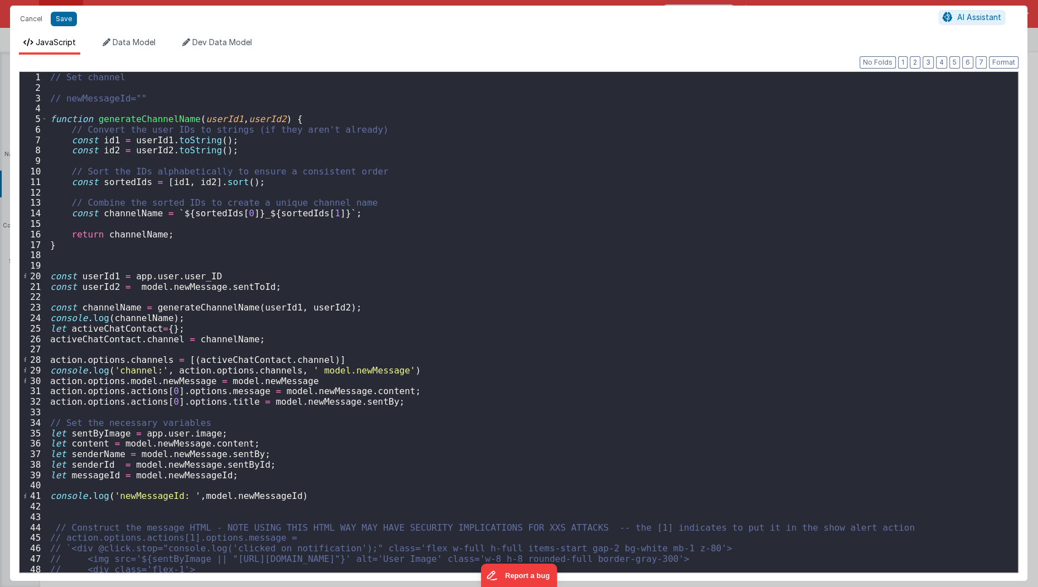
click at [138, 380] on div "// Set channel // newMessageId="" function generateChannelName ( userId1 , user…" at bounding box center [529, 333] width 962 height 522
click at [221, 356] on div "// Set channel // newMessageId="" function generateChannelName ( userId1 , user…" at bounding box center [529, 333] width 962 height 522
click at [163, 328] on div "// Set channel // newMessageId="" function generateChannelName ( userId1 , user…" at bounding box center [529, 333] width 962 height 522
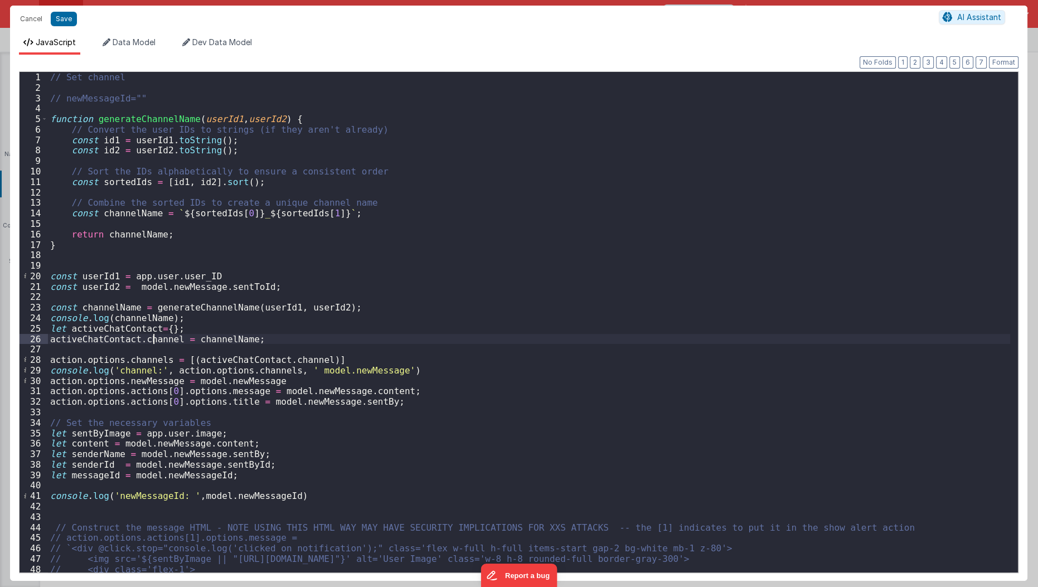
click at [154, 339] on div "// Set channel // newMessageId="" function generateChannelName ( userId1 , user…" at bounding box center [529, 333] width 962 height 522
click at [118, 165] on div "// Set channel // newMessageId="" function generateChannelName ( userId1 , user…" at bounding box center [529, 333] width 962 height 522
click at [218, 304] on div "// Set channel // newMessageId="" function generateChannelName ( userId1 , user…" at bounding box center [529, 333] width 962 height 522
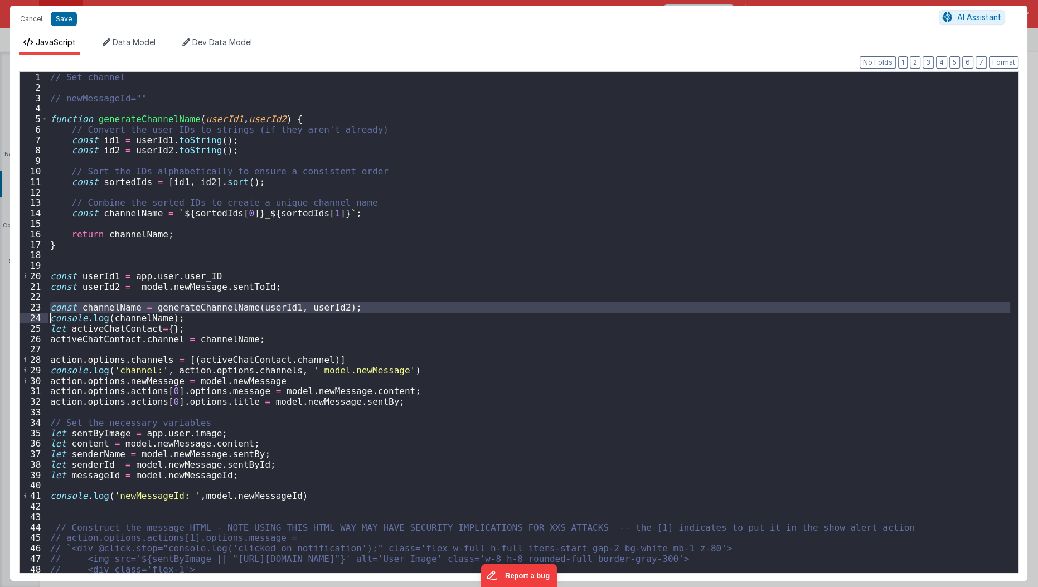
click at [218, 304] on div "// Set channel // newMessageId="" function generateChannelName ( userId1 , user…" at bounding box center [529, 333] width 962 height 522
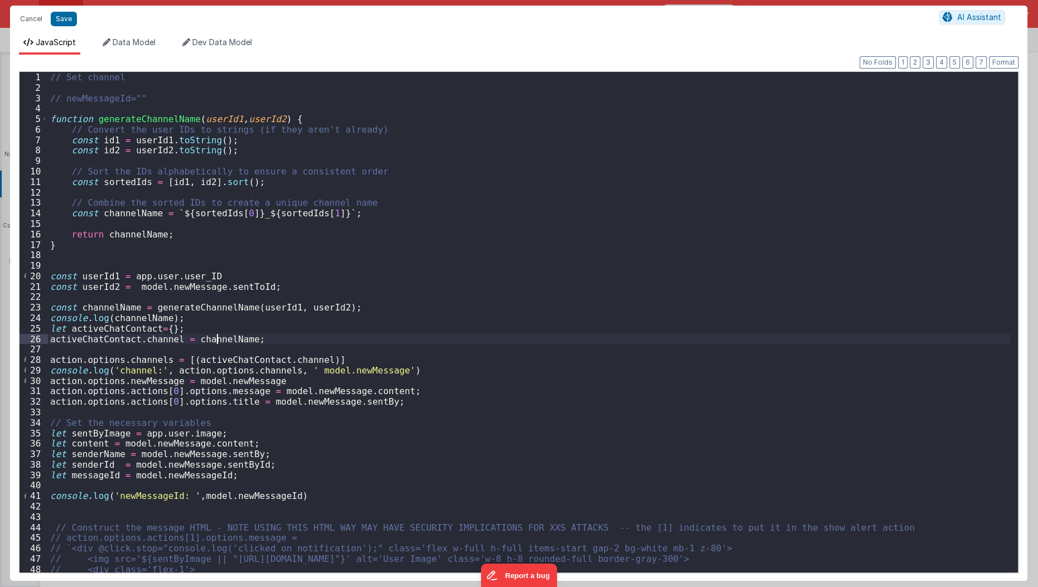
click at [216, 334] on div "// Set channel // newMessageId="" function generateChannelName ( userId1 , user…" at bounding box center [529, 333] width 962 height 522
click at [317, 374] on div "// Set channel // newMessageId="" function generateChannelName ( userId1 , user…" at bounding box center [529, 333] width 962 height 522
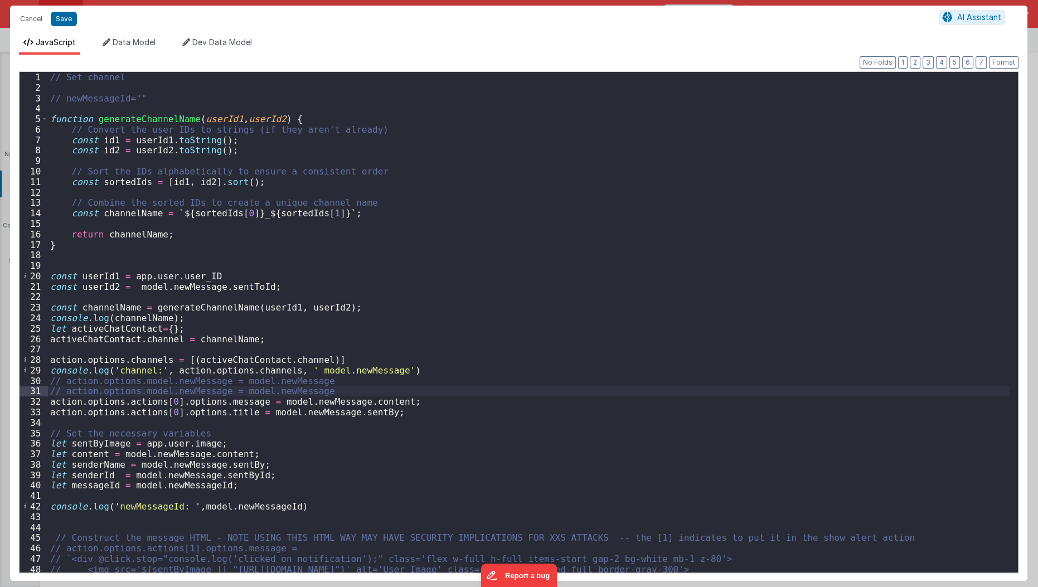
click at [157, 393] on div "// Set channel // newMessageId="" function generateChannelName ( userId1 , user…" at bounding box center [529, 333] width 962 height 522
click at [71, 19] on button "Save" at bounding box center [64, 19] width 26 height 14
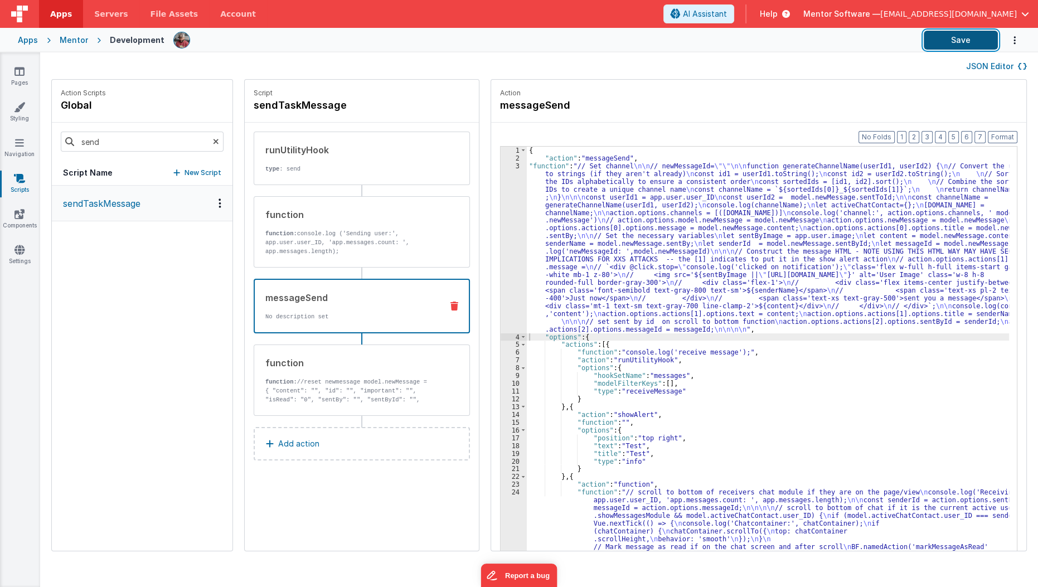
click at [940, 43] on button "Save" at bounding box center [960, 40] width 74 height 19
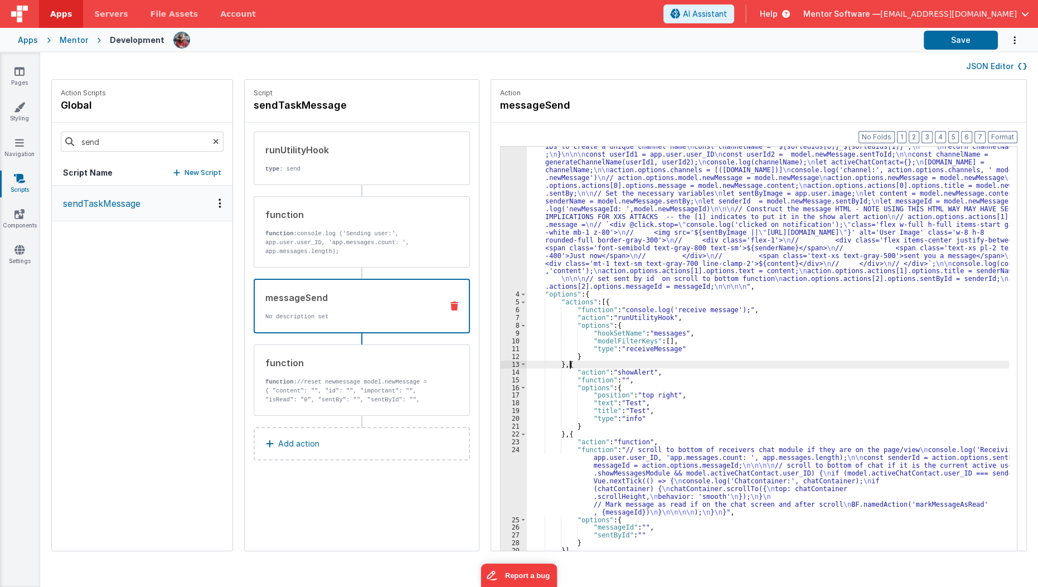
click at [556, 363] on div ""function" : "// Set channel \n\n // newMessageId= \"\"\n\n function generateCh…" at bounding box center [775, 429] width 496 height 618
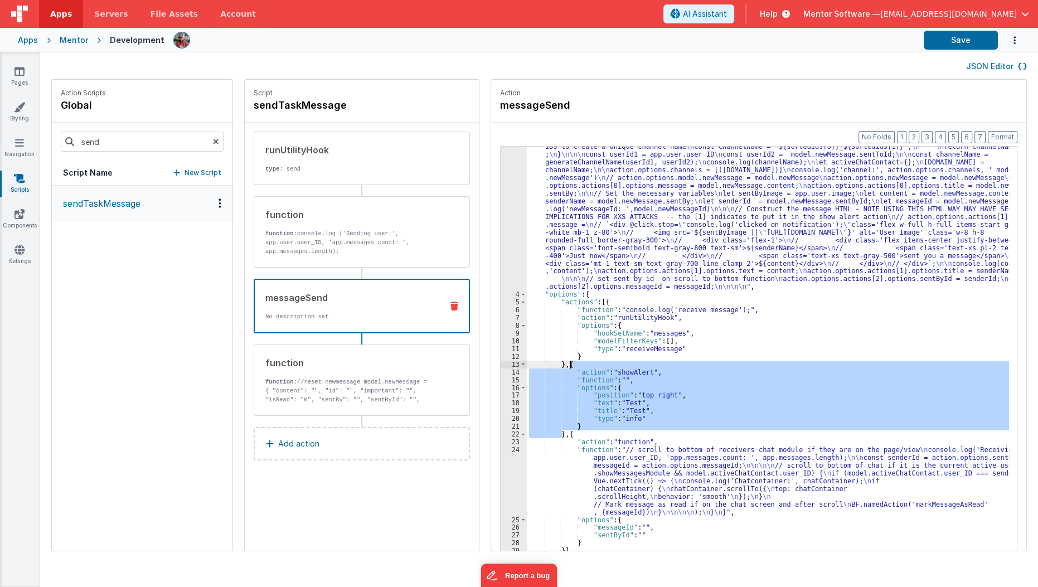
click at [556, 363] on div ""function" : "// Set channel \n\n // newMessageId= \"\"\n\n function generateCh…" at bounding box center [775, 429] width 496 height 618
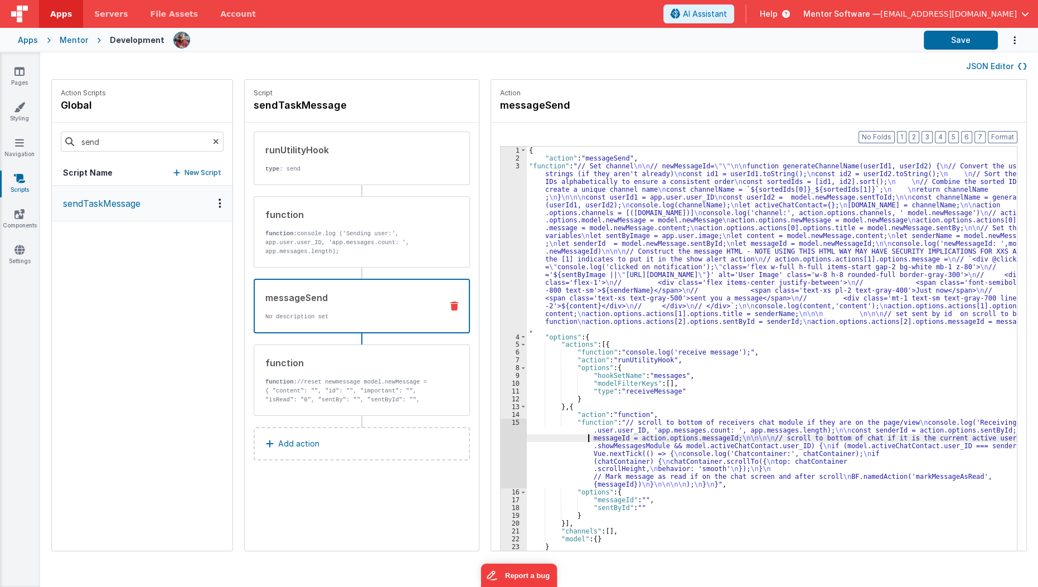
click at [533, 439] on div "{ "action" : "messageSend" , "function" : "// Set channel \n\n // newMessageId=…" at bounding box center [779, 374] width 504 height 455
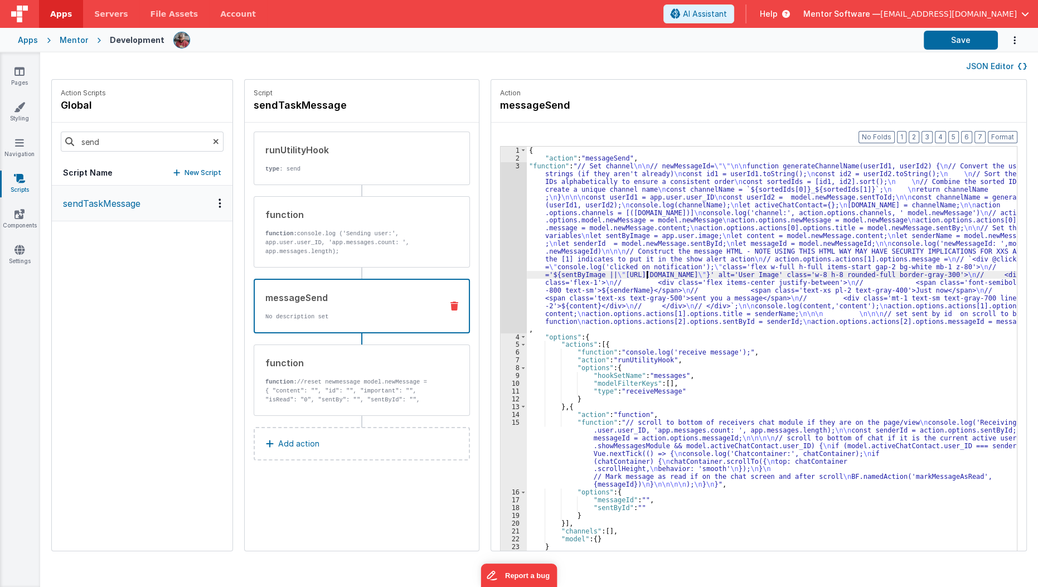
click at [634, 273] on div "{ "action" : "messageSend" , "function" : "// Set channel \n\n // newMessageId=…" at bounding box center [779, 374] width 504 height 455
click at [604, 391] on div "{ "action" : "messageSend" , "function" : "// Set channel \n\n // newMessageId=…" at bounding box center [779, 374] width 504 height 455
click at [556, 442] on div "{ "action" : "messageSend" , "function" : "// Set channel \n\n // newMessageId=…" at bounding box center [779, 374] width 504 height 455
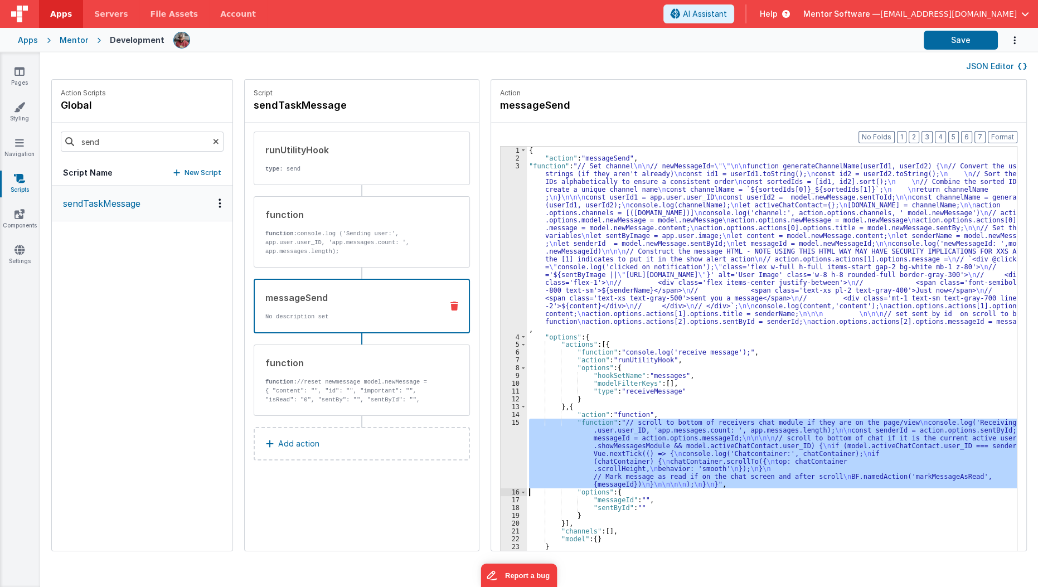
click at [500, 446] on div "15" at bounding box center [513, 454] width 26 height 70
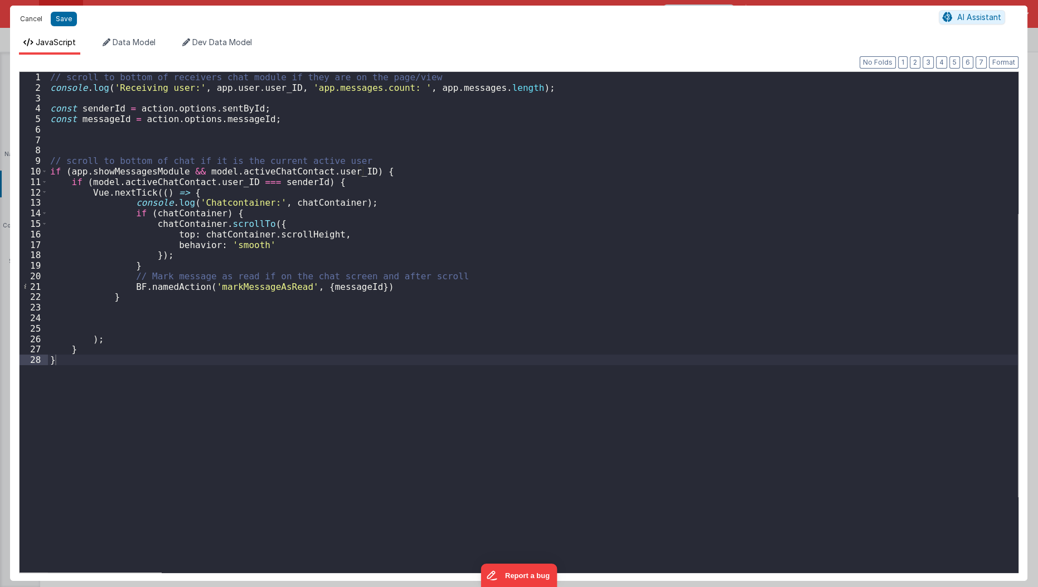
click at [30, 23] on button "Cancel" at bounding box center [30, 19] width 33 height 16
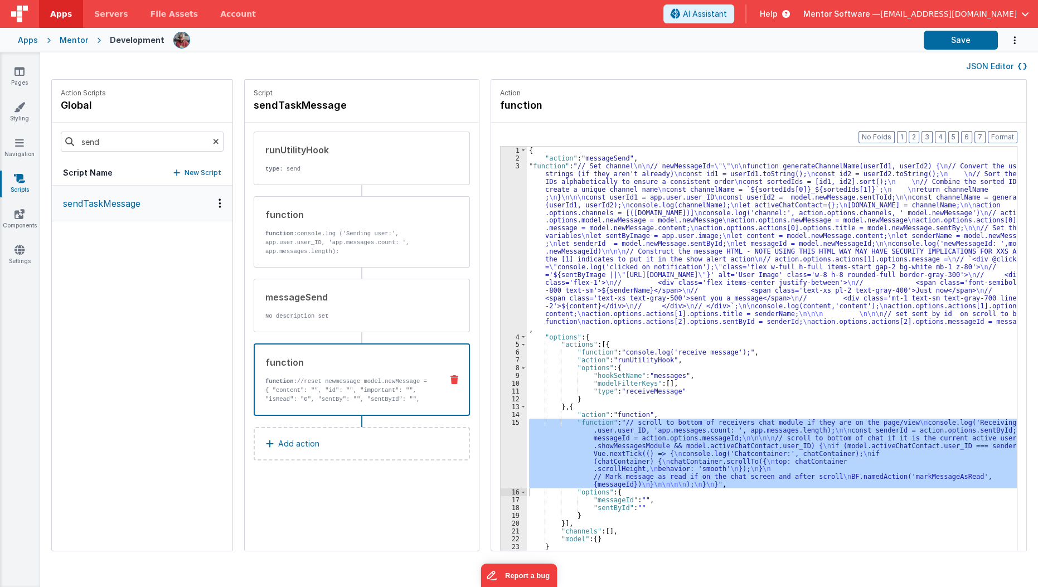
click at [361, 405] on div "function function: //reset newmessage model.newMessage = { "content": "", "id":…" at bounding box center [362, 379] width 216 height 72
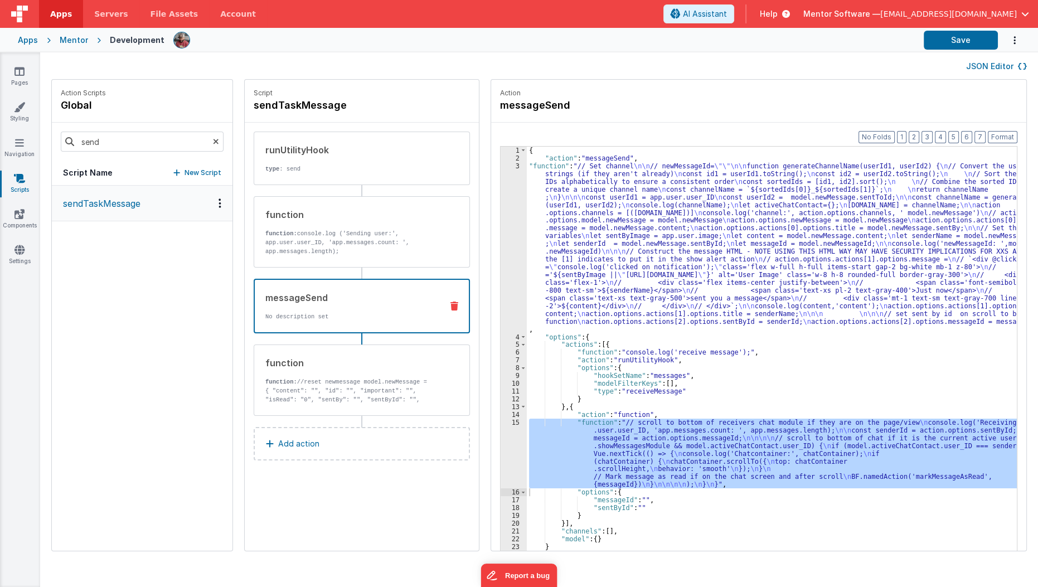
click at [373, 305] on div "messageSend No description set" at bounding box center [344, 306] width 178 height 30
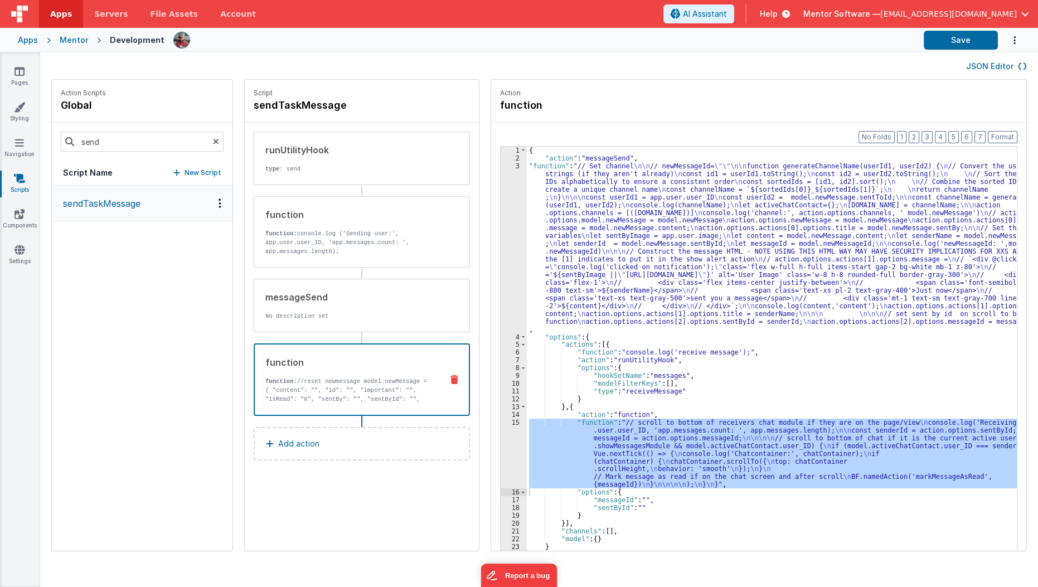
click at [354, 362] on div "function" at bounding box center [349, 362] width 168 height 13
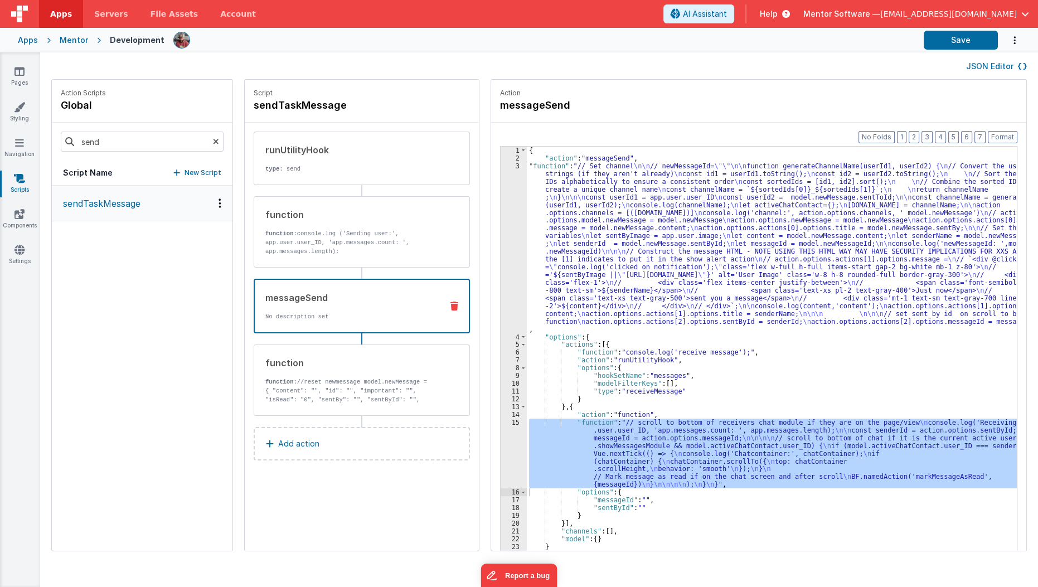
click at [367, 298] on div "messageSend" at bounding box center [349, 297] width 168 height 13
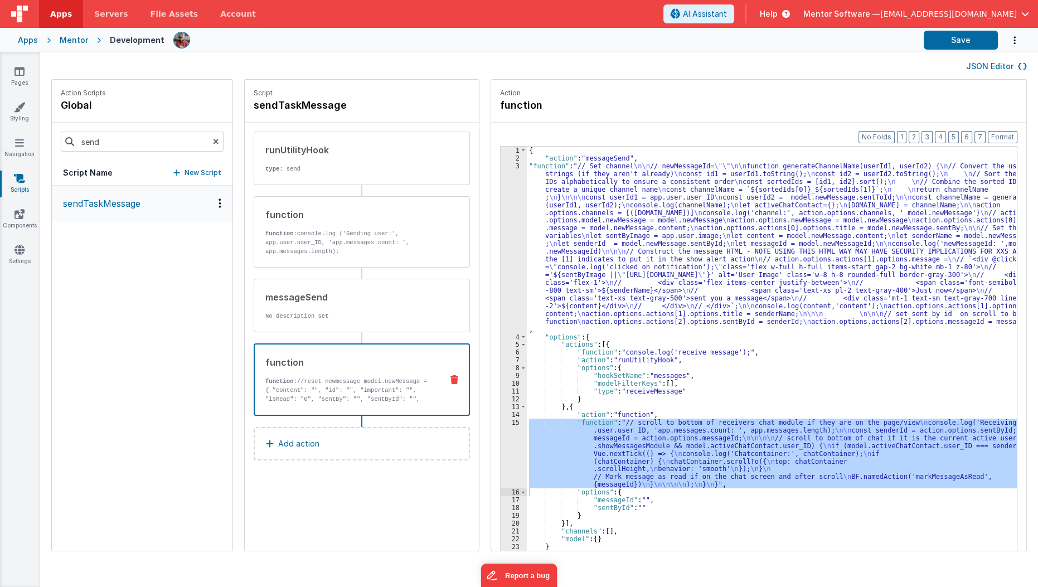
click at [344, 368] on div "function function: //reset newmessage model.newMessage = { "content": "", "id":…" at bounding box center [344, 380] width 178 height 48
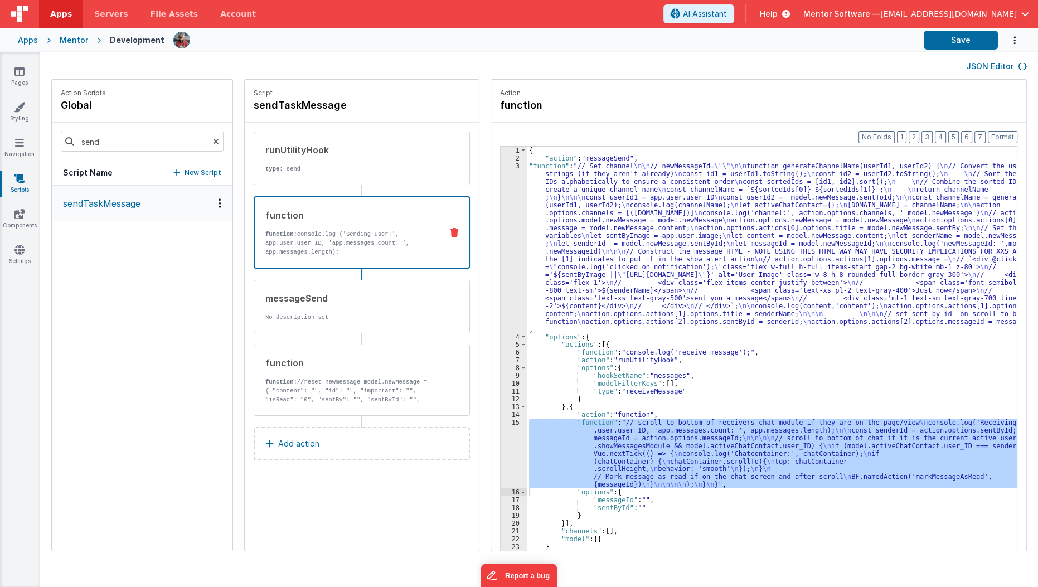
click at [367, 223] on div "function function: console.log ('Sending user:', app.user.user_ID, 'app.message…" at bounding box center [344, 232] width 178 height 48
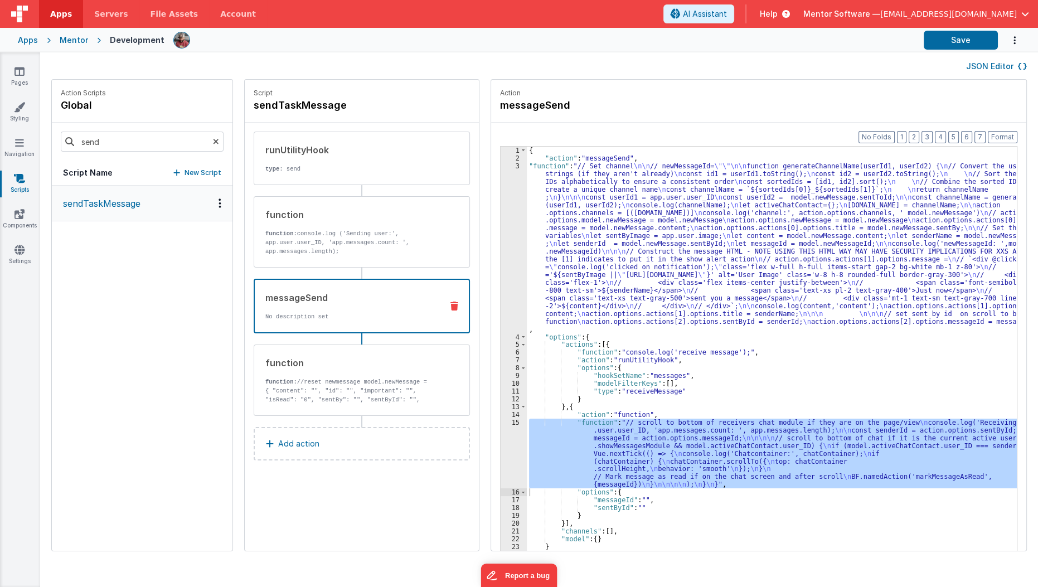
click at [348, 281] on div "messageSend No description set" at bounding box center [362, 306] width 216 height 55
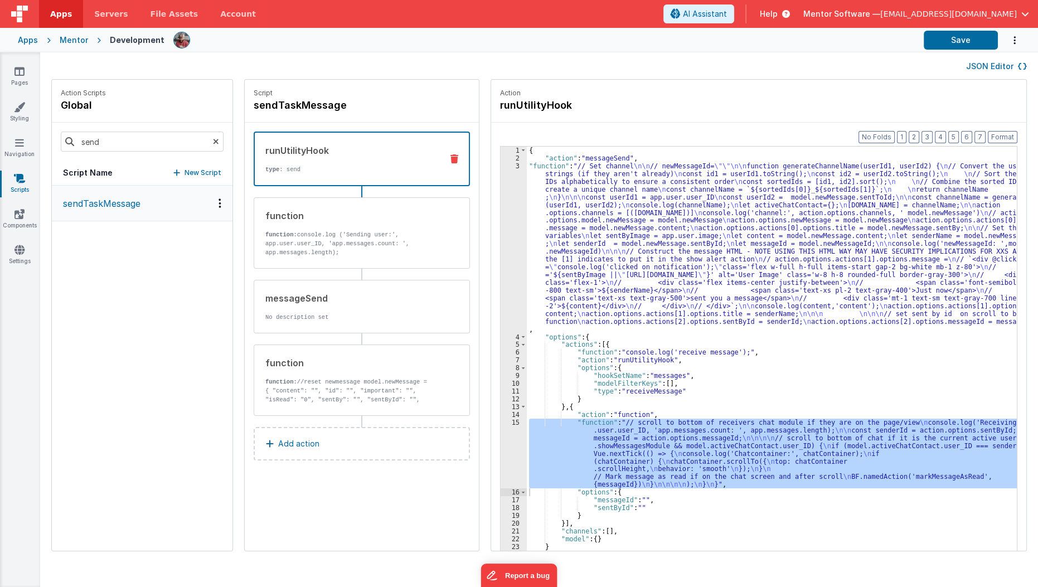
click at [356, 173] on div "runUtilityHook type : send" at bounding box center [362, 159] width 216 height 55
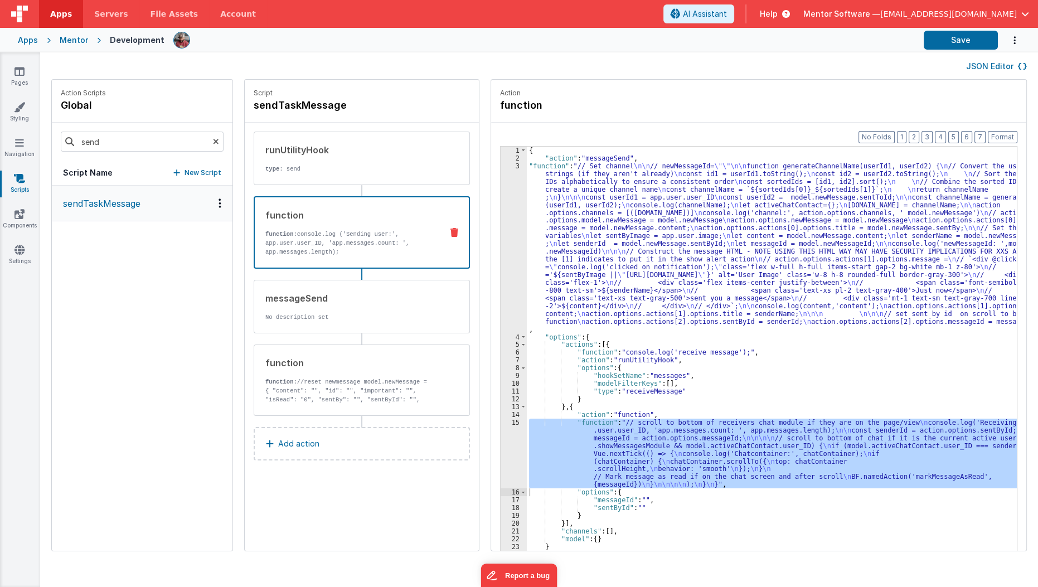
click at [347, 254] on p "function: console.log ('Sending user:', app.user.user_ID, 'app.messages.count: …" at bounding box center [349, 243] width 168 height 27
click at [333, 334] on div "runUtilityHook type : send function function: console.log ('Sending user:', app…" at bounding box center [362, 274] width 216 height 284
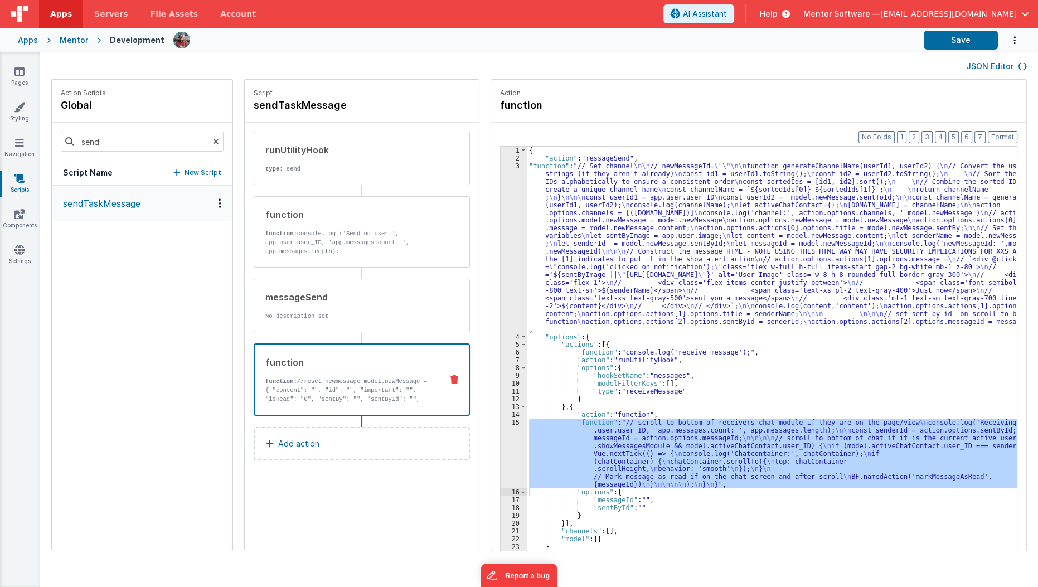
click at [332, 363] on div "function" at bounding box center [349, 362] width 168 height 13
click at [988, 70] on button "JSON Editor" at bounding box center [996, 66] width 61 height 11
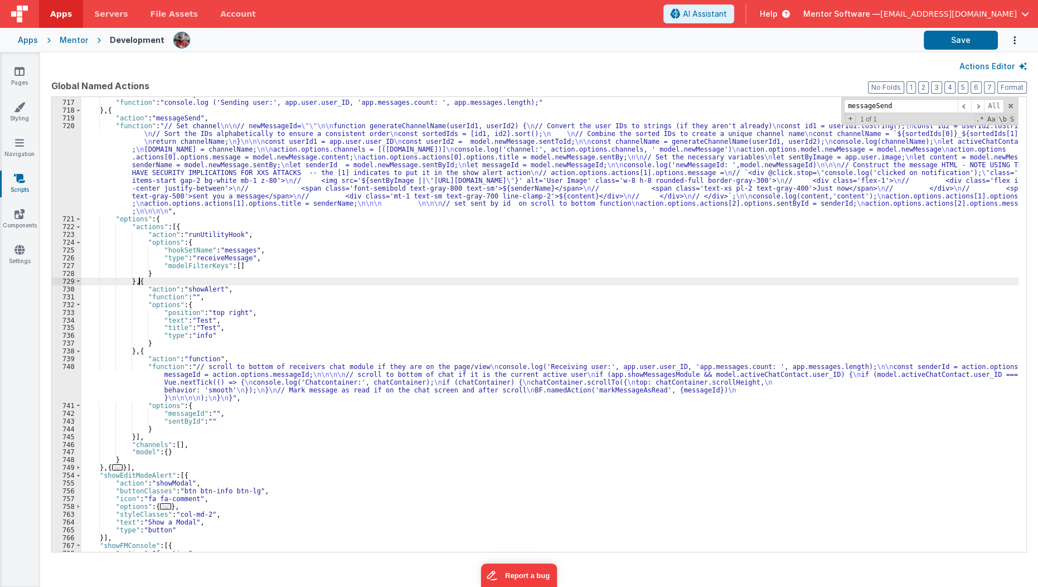
click at [138, 281] on div ""action" : "function" , "function" : "console.log ('Sending user:', app.user.us…" at bounding box center [549, 326] width 937 height 471
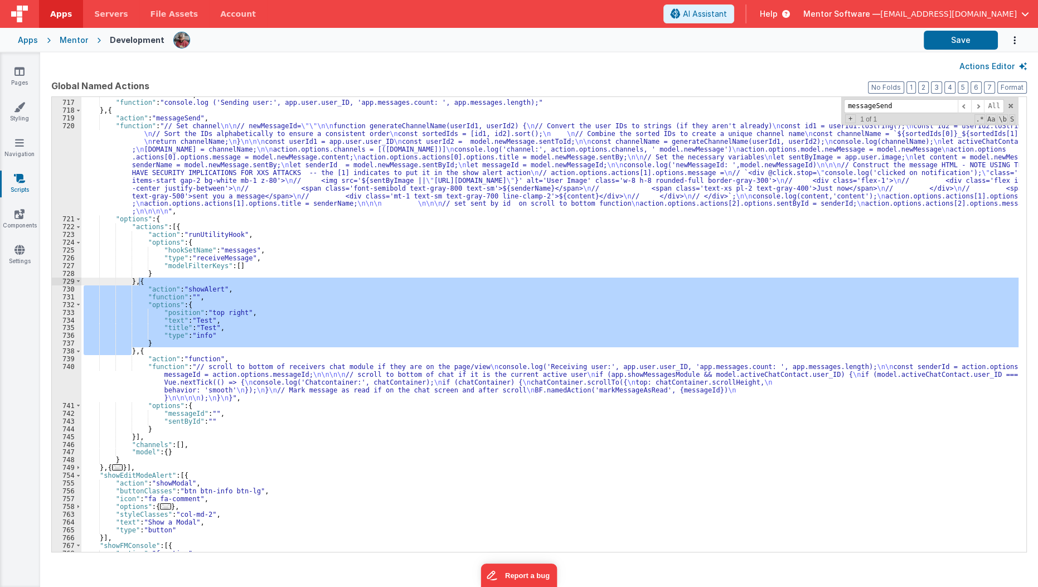
click at [992, 69] on button "Actions Editor" at bounding box center [992, 66] width 67 height 11
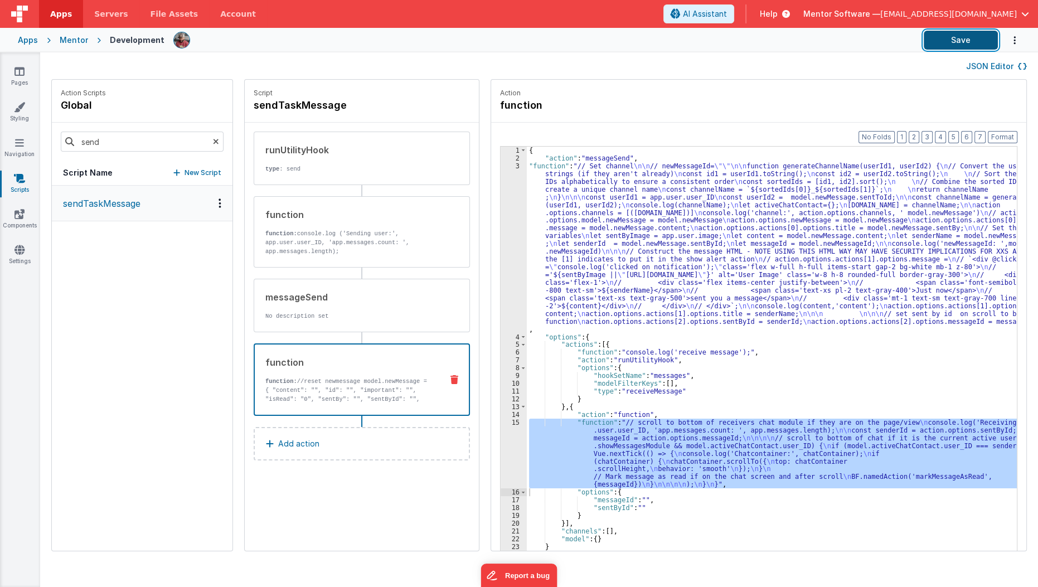
click at [956, 40] on button "Save" at bounding box center [960, 40] width 74 height 19
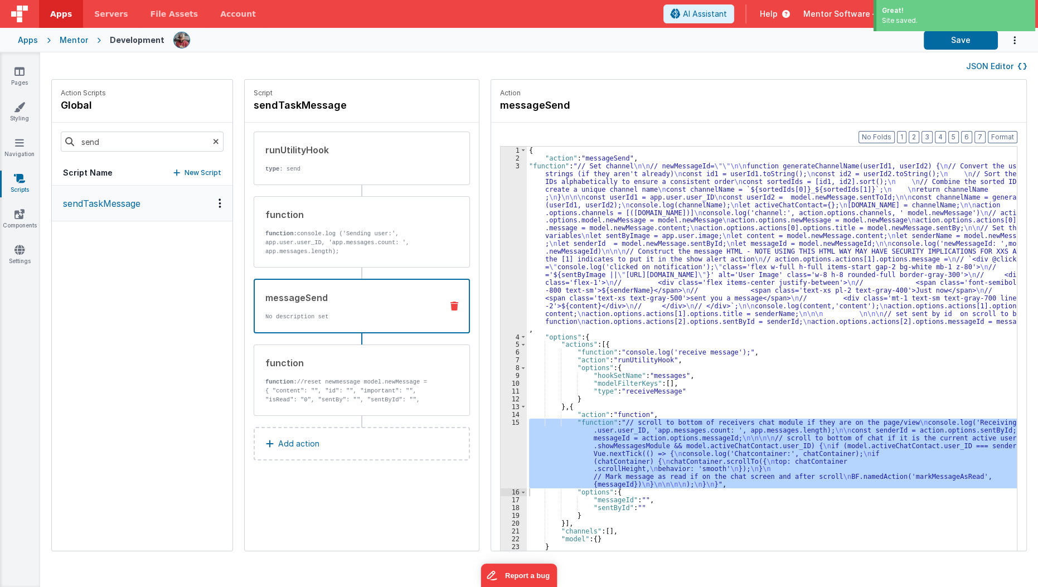
click at [399, 312] on p "No description set" at bounding box center [349, 316] width 168 height 9
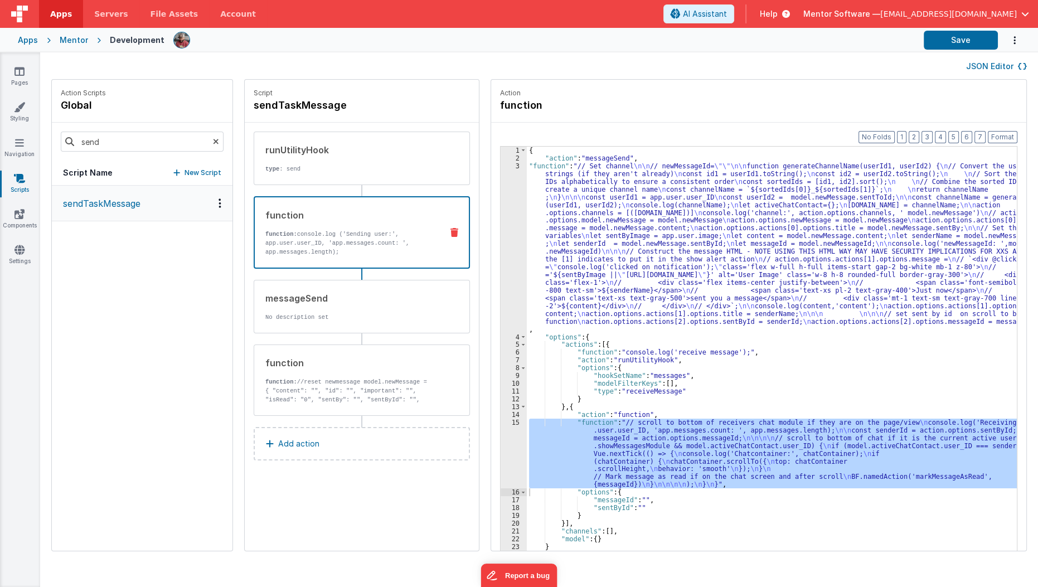
click at [396, 255] on div "function function: console.log ('Sending user:', app.user.user_ID, 'app.message…" at bounding box center [362, 232] width 216 height 72
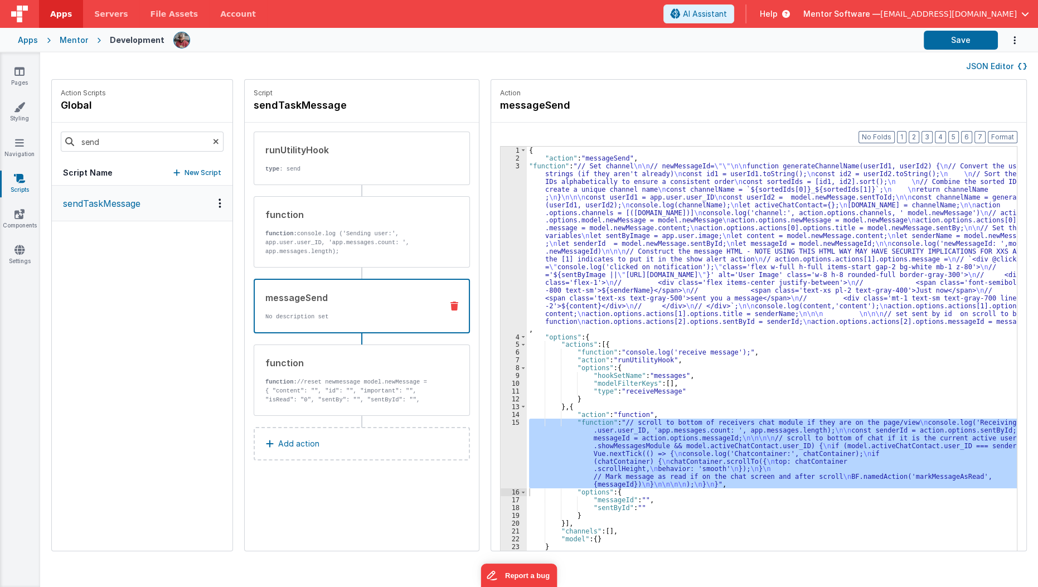
click at [391, 300] on div "messageSend" at bounding box center [349, 297] width 168 height 13
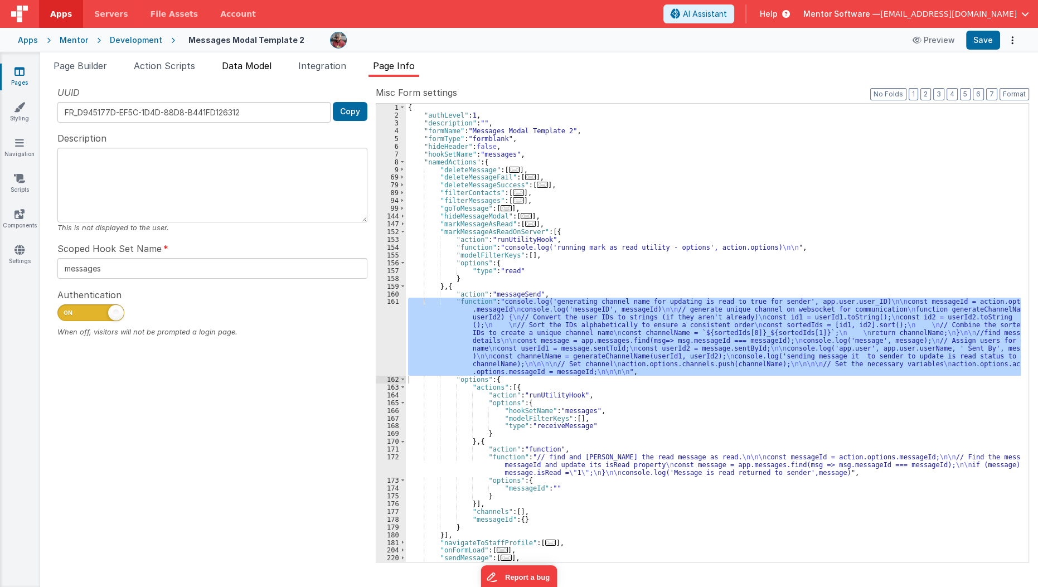
scroll to position [67, 0]
click at [610, 184] on div "{ "authLevel" : 1 , "description" : "" , "formName" : "Messages Modal Template …" at bounding box center [713, 341] width 615 height 474
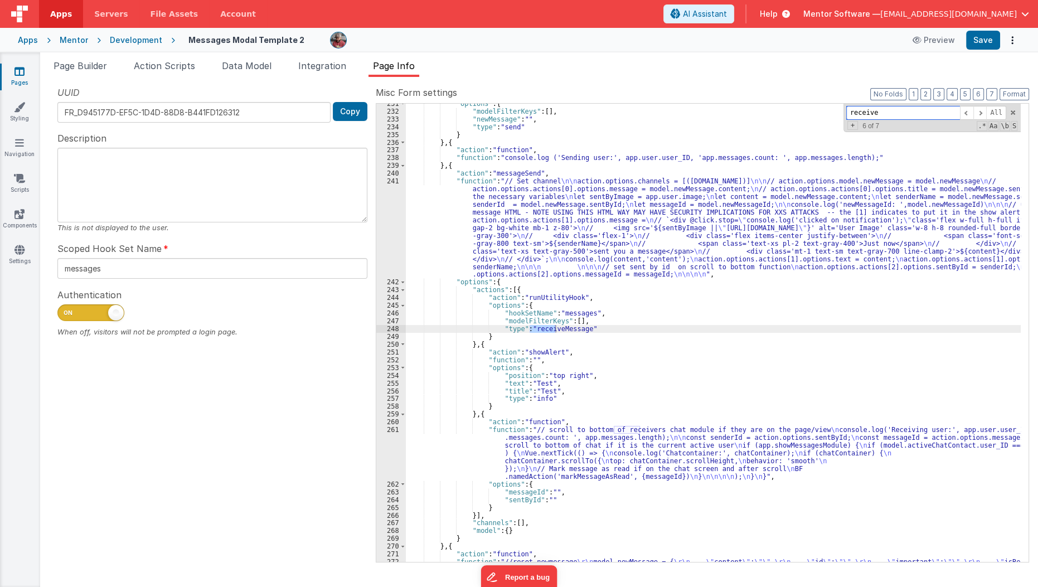
scroll to position [672, 0]
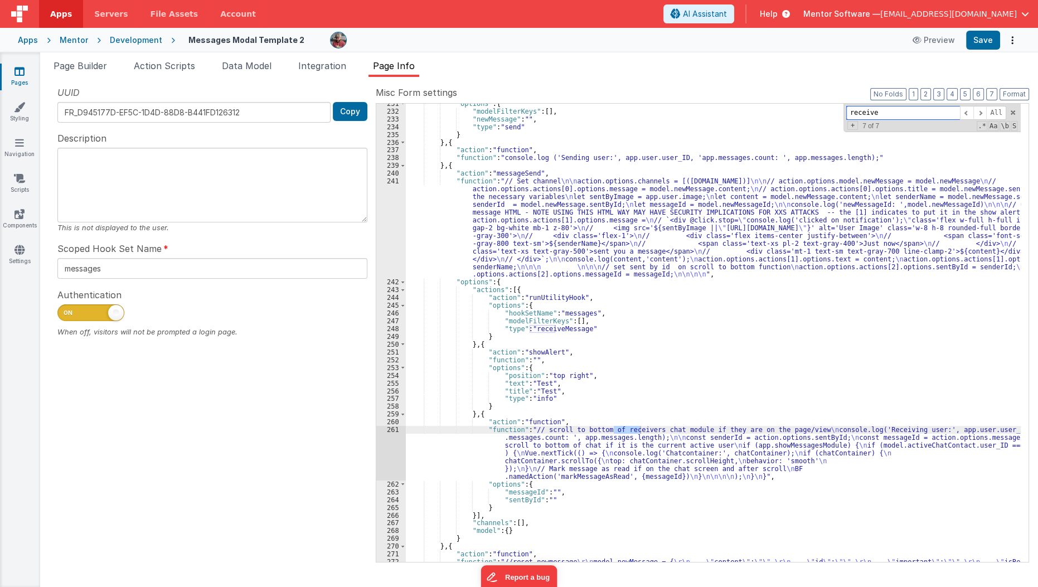
type input "receive"
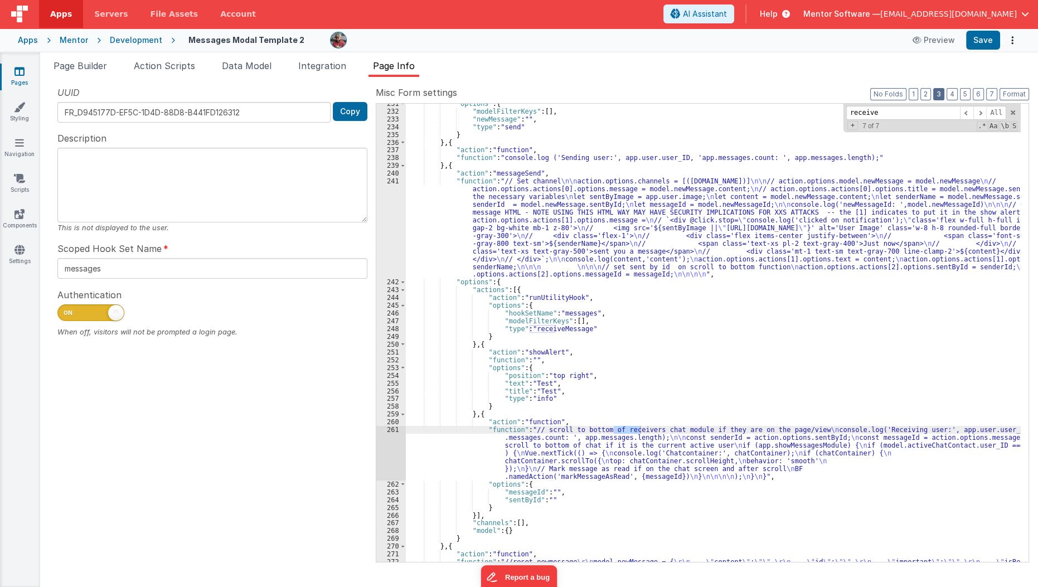
click at [938, 92] on button "3" at bounding box center [938, 94] width 11 height 12
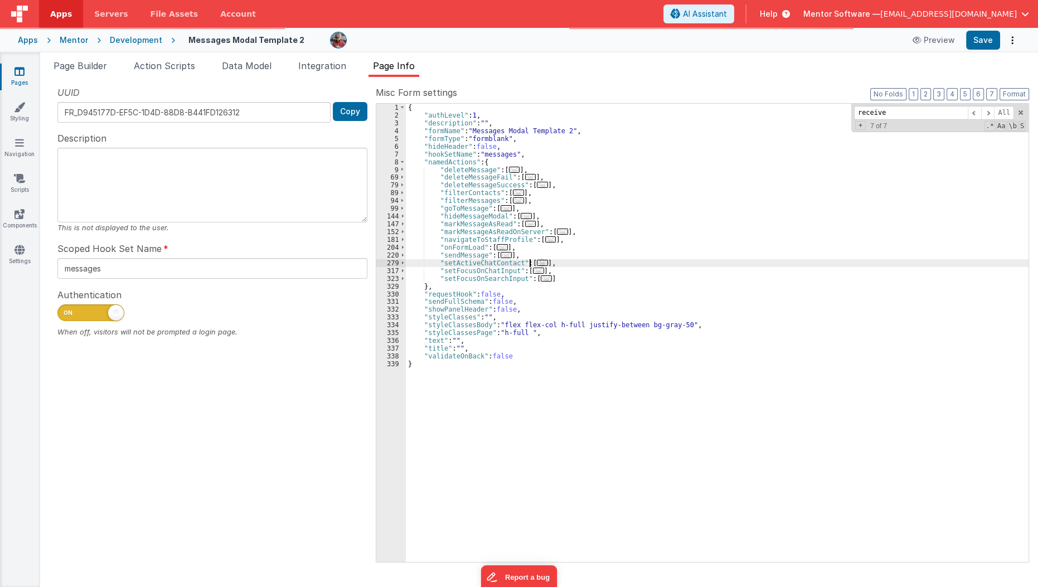
click at [528, 260] on div "{ "authLevel" : 1 , "description" : "" , "formName" : "Messages Modal Template …" at bounding box center [717, 341] width 623 height 474
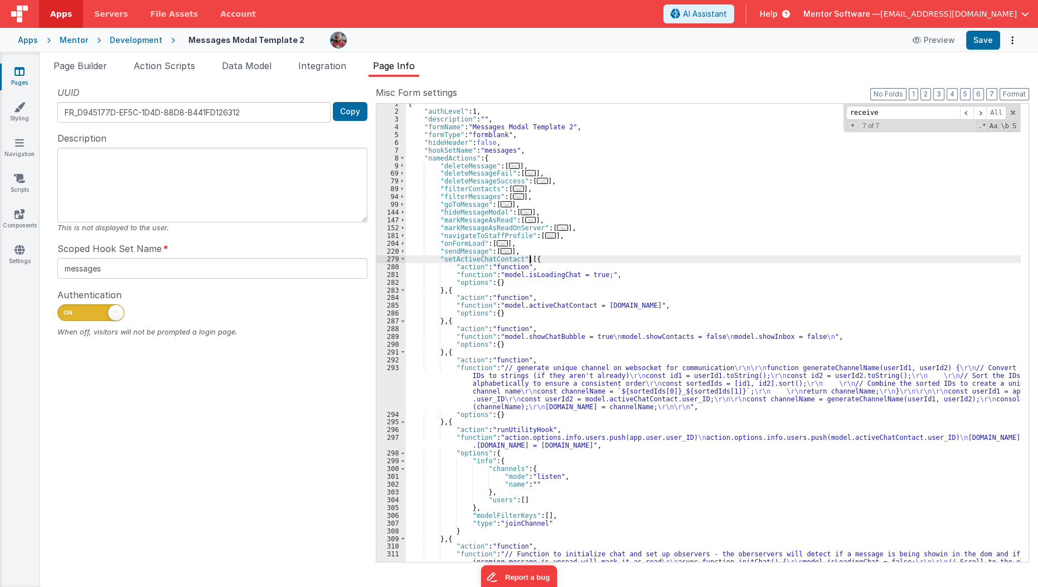
scroll to position [14, 0]
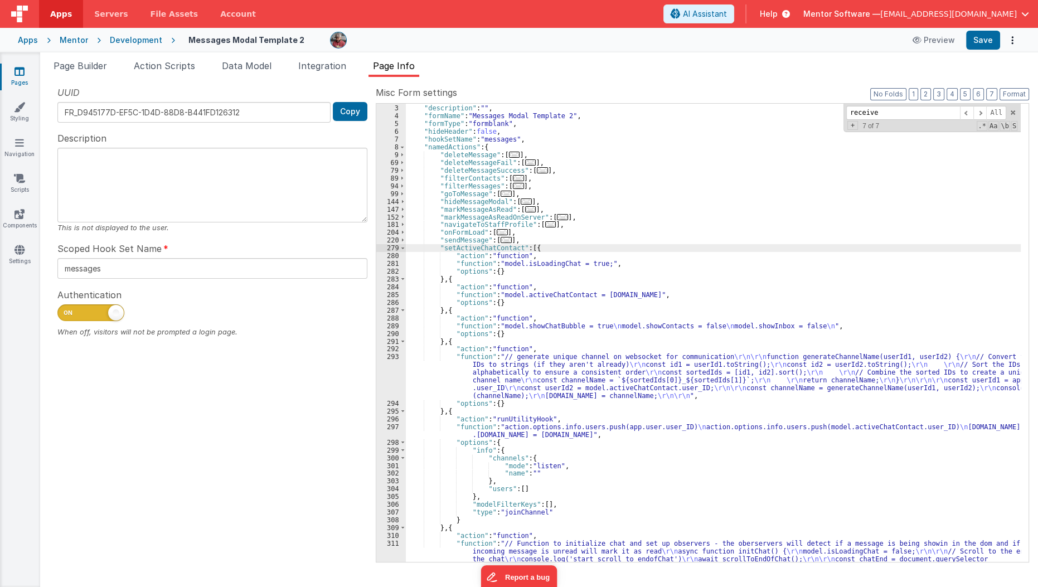
click at [501, 460] on div ""authLevel" : 1 , "description" : "" , "formName" : "Messages Modal Template 2"…" at bounding box center [713, 410] width 615 height 629
click at [508, 426] on div ""authLevel" : 1 , "description" : "" , "formName" : "Messages Modal Template 2"…" at bounding box center [713, 410] width 615 height 629
click at [403, 248] on span at bounding box center [403, 248] width 6 height 8
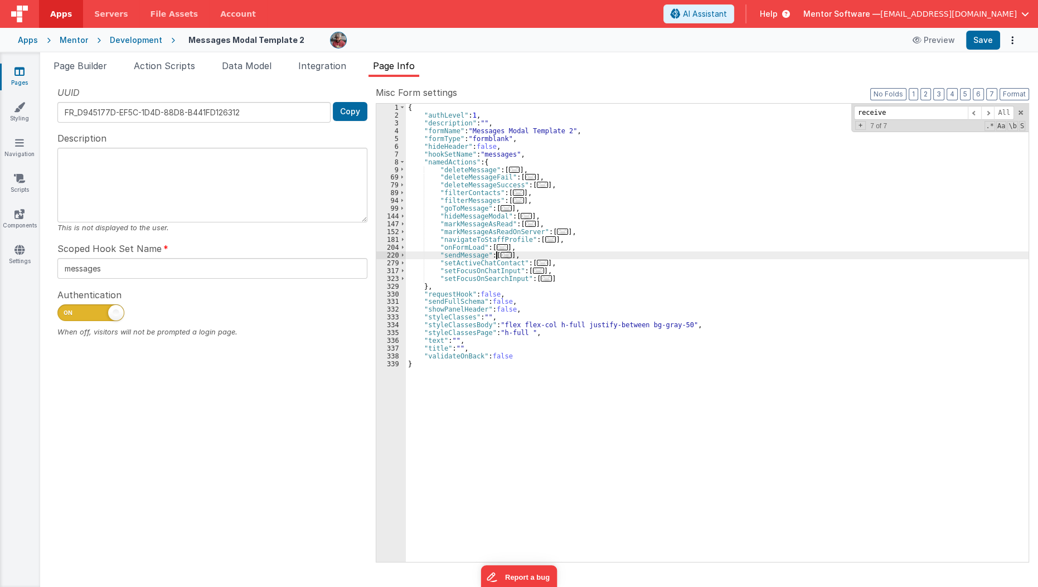
click at [500, 252] on span "..." at bounding box center [505, 255] width 11 height 6
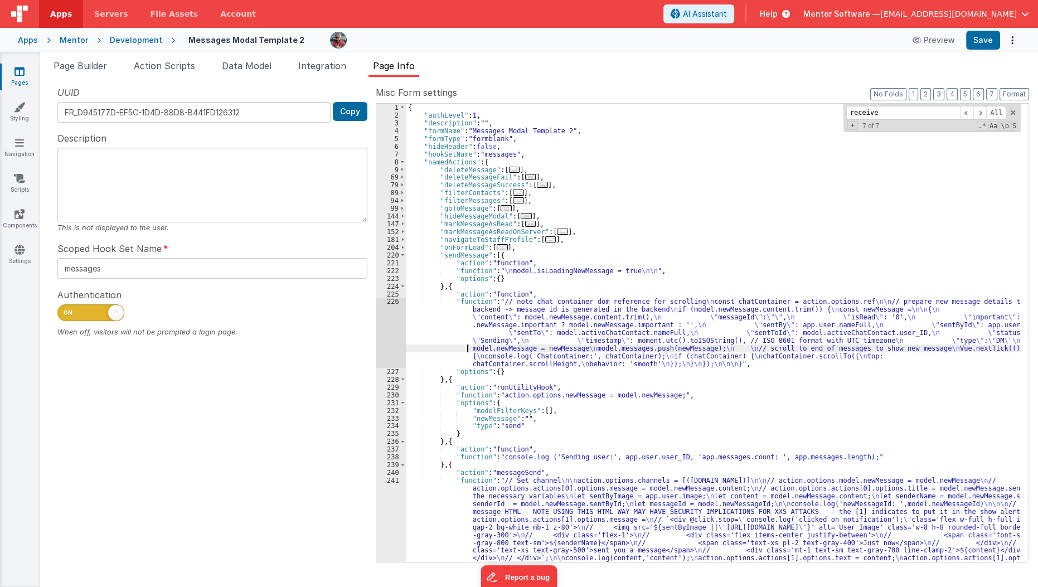
click at [454, 345] on div "{ "authLevel" : 1 , "description" : "" , "formName" : "Messages Modal Template …" at bounding box center [713, 387] width 615 height 567
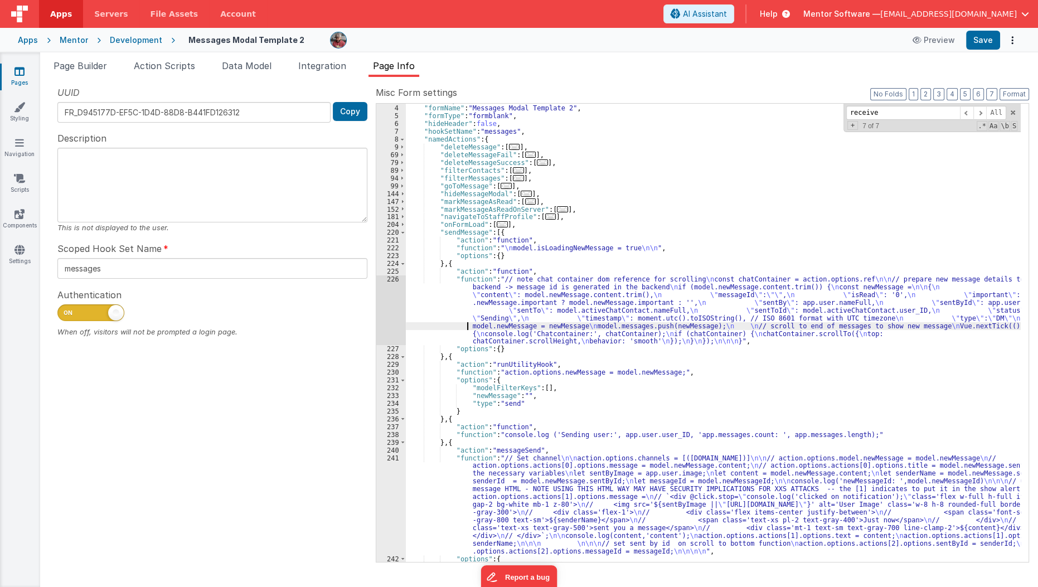
scroll to position [23, 0]
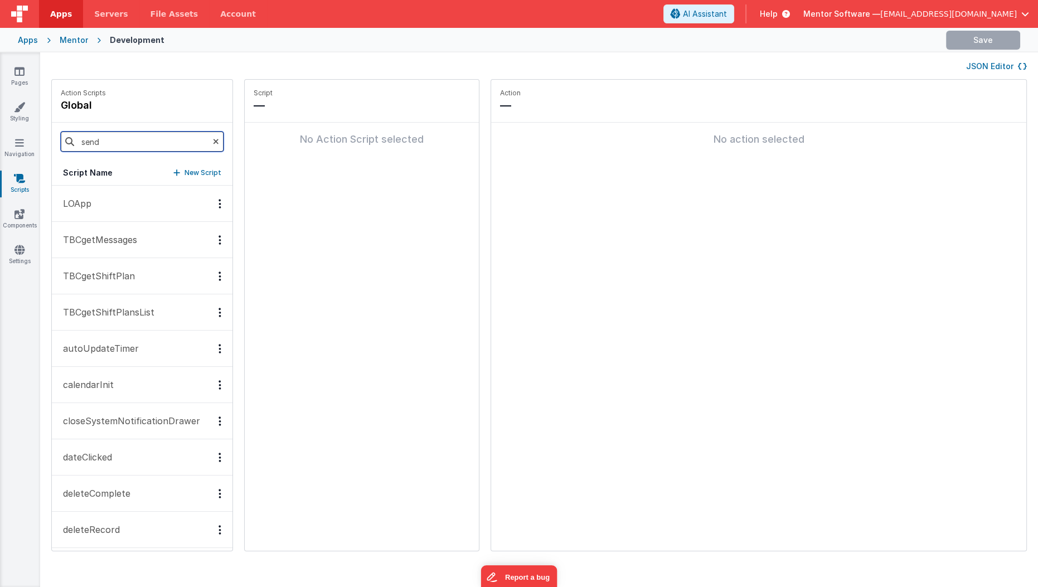
click at [160, 141] on input "send" at bounding box center [142, 142] width 163 height 20
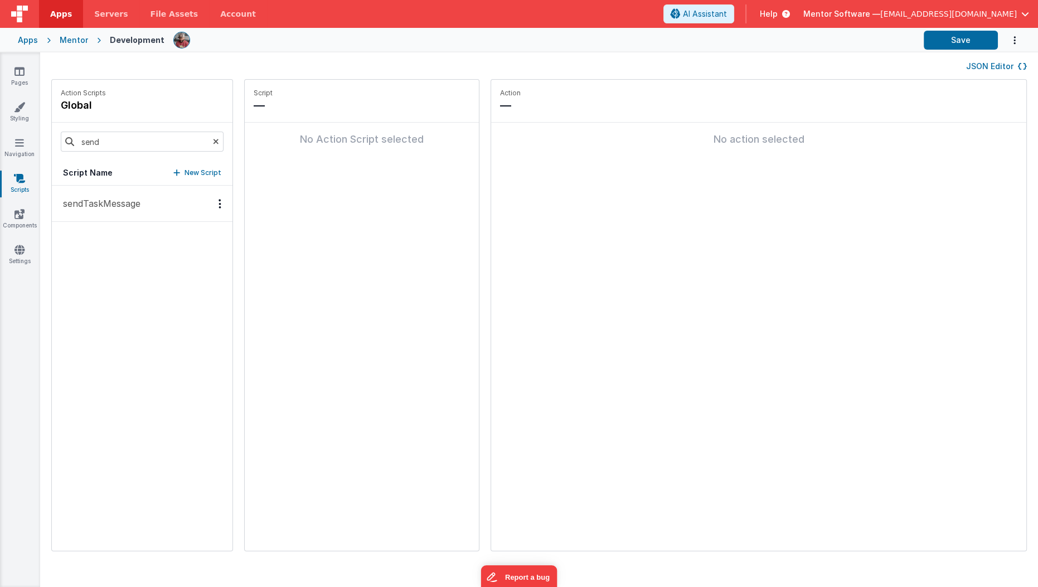
click at [144, 212] on button "sendTaskMessage" at bounding box center [142, 204] width 181 height 36
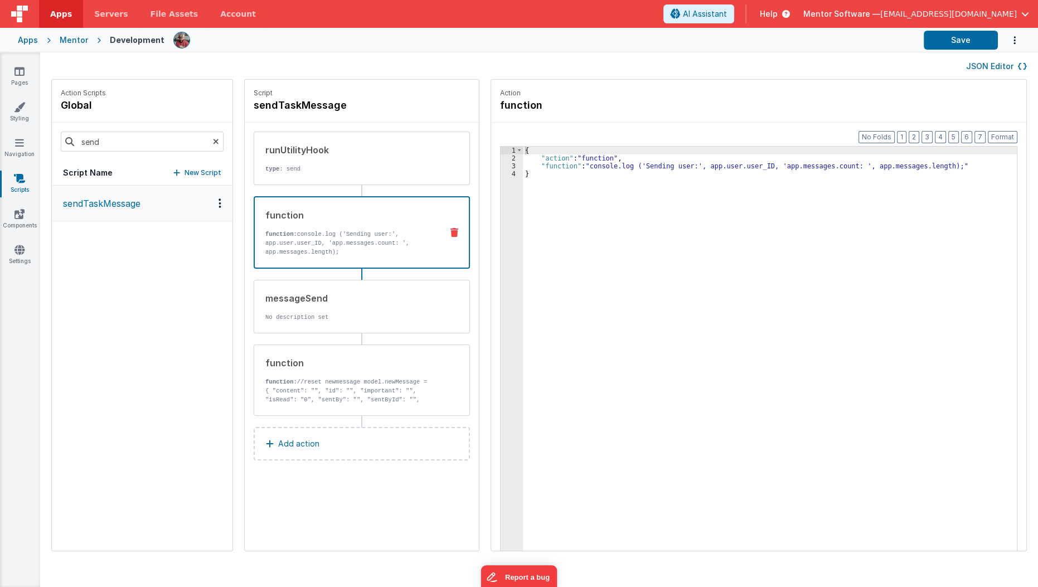
click at [340, 230] on p "function: console.log ('Sending user:', app.user.user_ID, 'app.messages.count: …" at bounding box center [349, 243] width 168 height 27
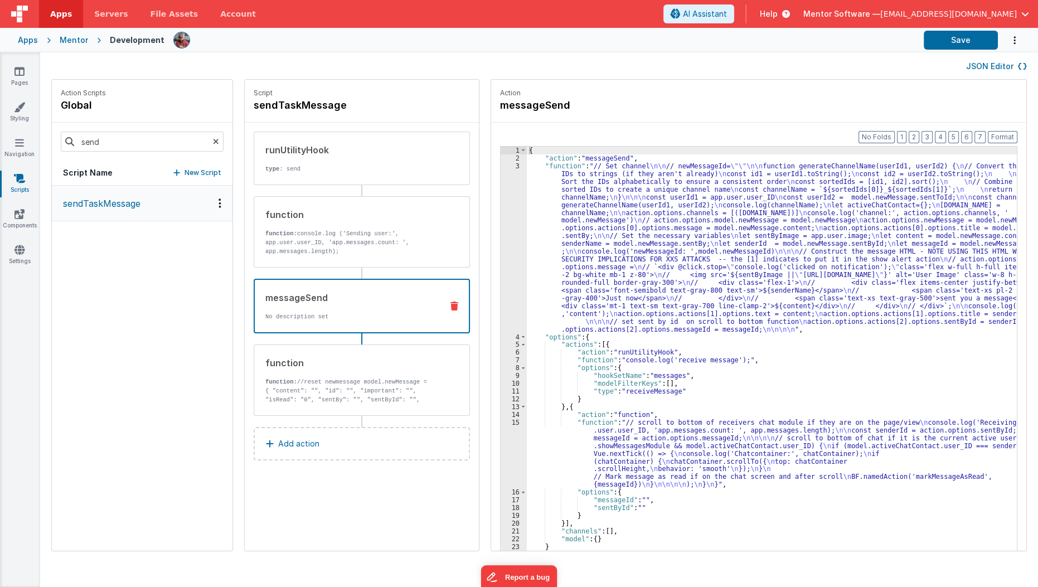
click at [333, 312] on p "No description set" at bounding box center [349, 316] width 168 height 9
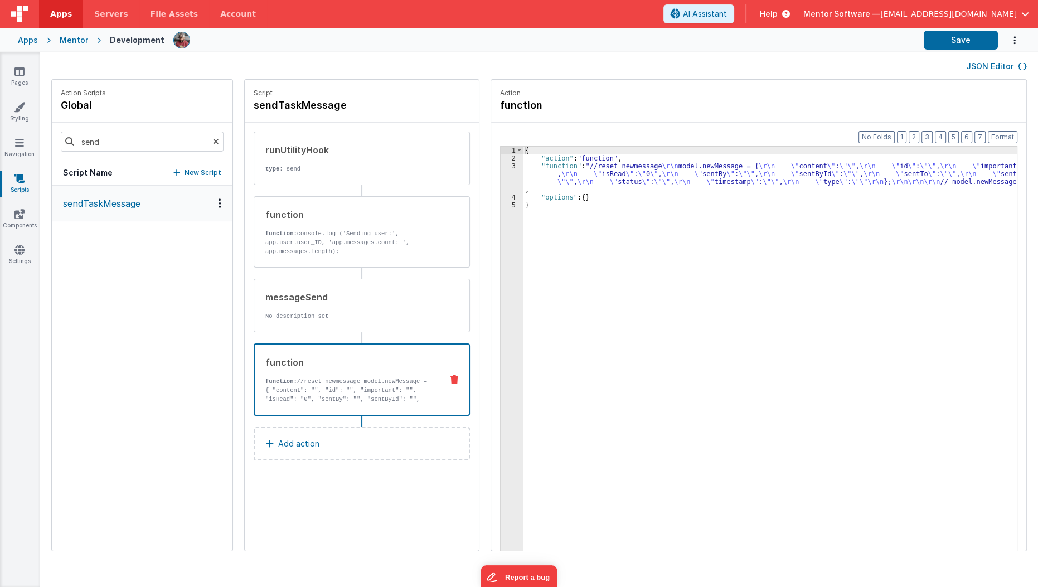
click at [332, 382] on p "function: //reset newmessage model.newMessage = { "content": "", "id": "", "imp…" at bounding box center [349, 399] width 168 height 45
click at [381, 307] on div "messageSend No description set" at bounding box center [343, 305] width 179 height 30
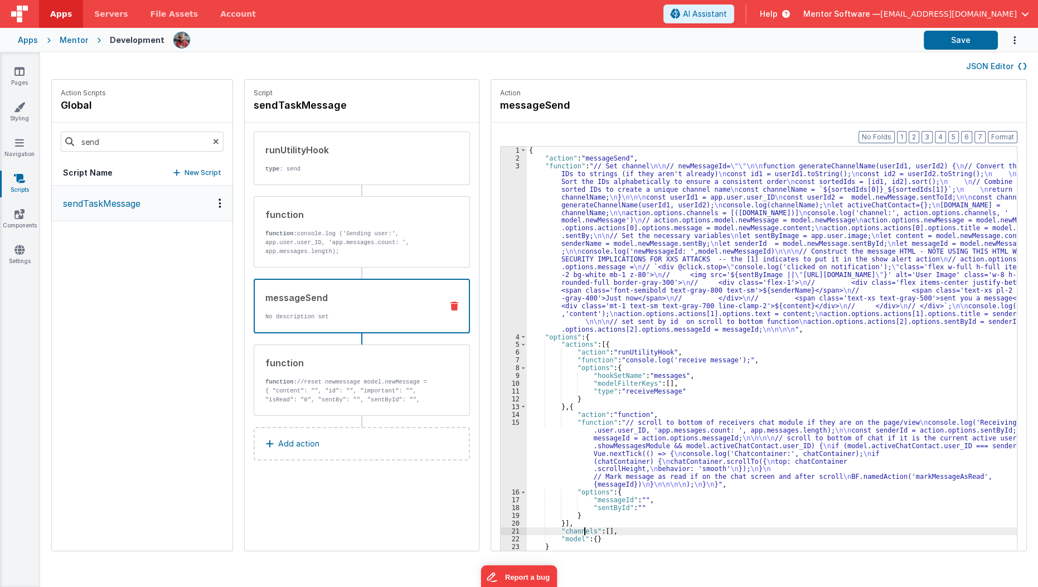
click at [571, 532] on div "{ "action" : "messageSend" , "function" : "// Set channel \n\n // newMessageId=…" at bounding box center [779, 374] width 504 height 455
click at [566, 435] on div "{ "action" : "messageSend" , "function" : "// Set channel \n\n // newMessageId=…" at bounding box center [779, 374] width 504 height 455
click at [556, 410] on div "{ "action" : "messageSend" , "function" : "// Set channel \n\n // newMessageId=…" at bounding box center [779, 374] width 504 height 455
click at [556, 406] on div "{ "action" : "messageSend" , "function" : "// Set channel \n\n // newMessageId=…" at bounding box center [779, 374] width 504 height 455
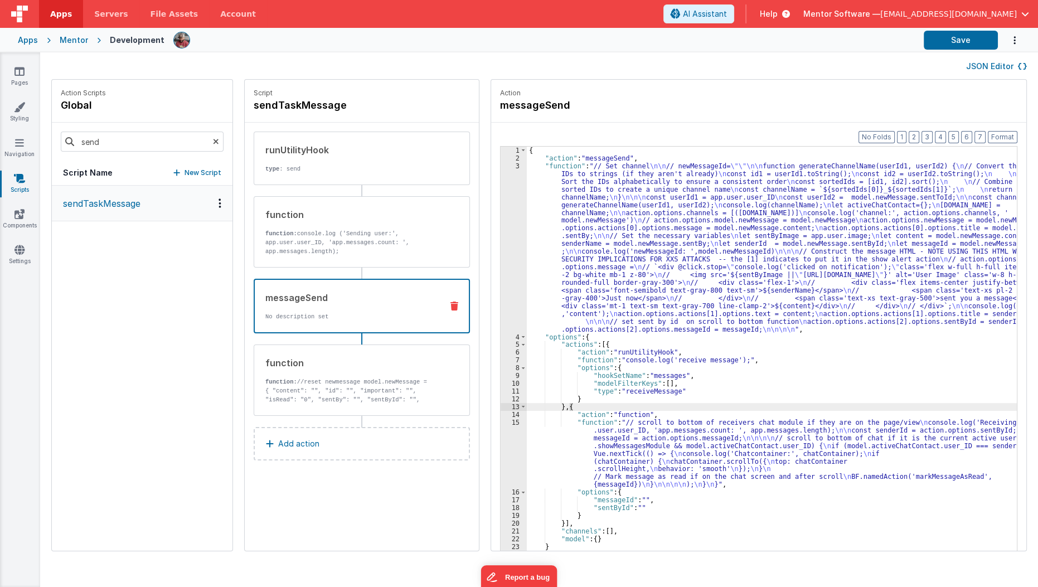
click at [981, 66] on button "JSON Editor" at bounding box center [996, 66] width 61 height 11
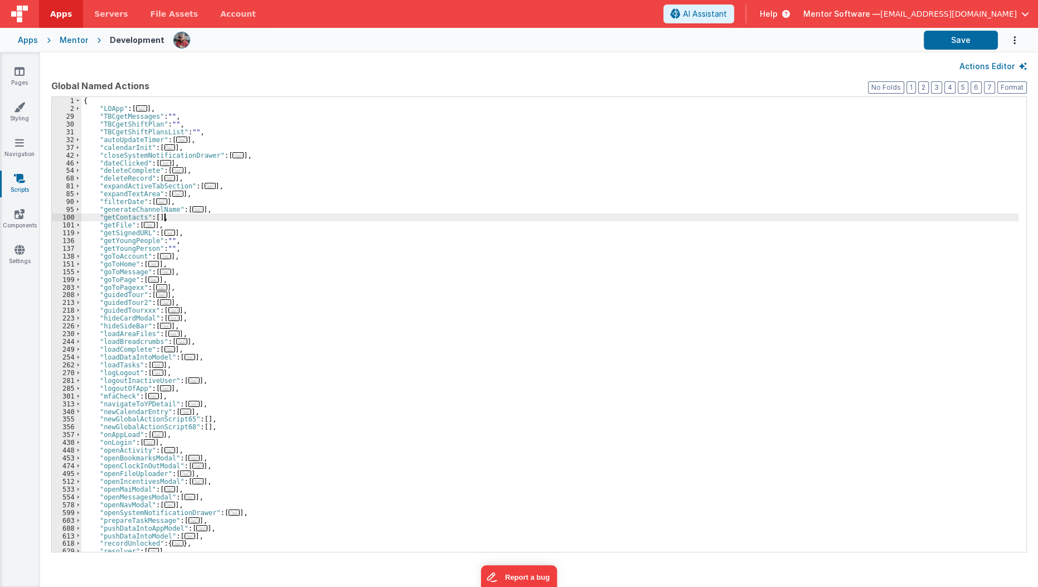
click at [758, 216] on div "{ "LOApp" : [ ... ] , "TBCgetMessages" : "" , "TBCgetShiftPlan" : "" , "TBCgetS…" at bounding box center [549, 332] width 937 height 471
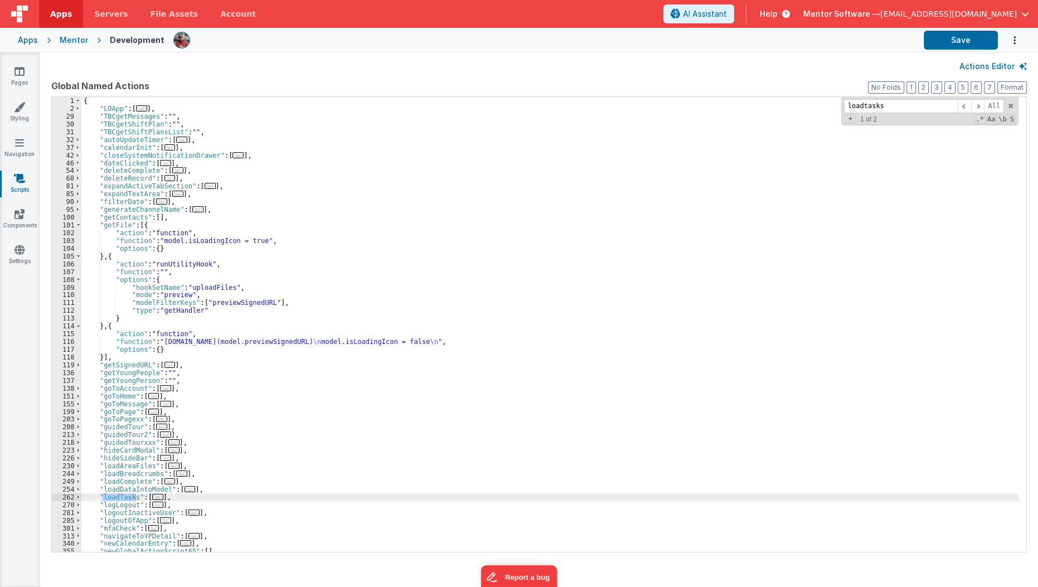
type input "loadtasks"
click at [152, 496] on span "..." at bounding box center [157, 497] width 11 height 6
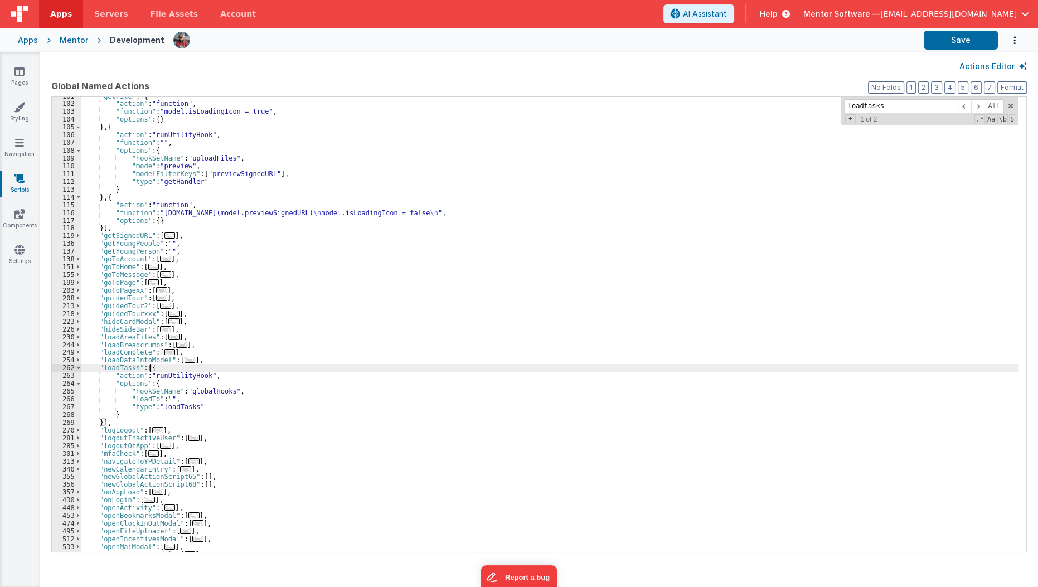
scroll to position [129, 0]
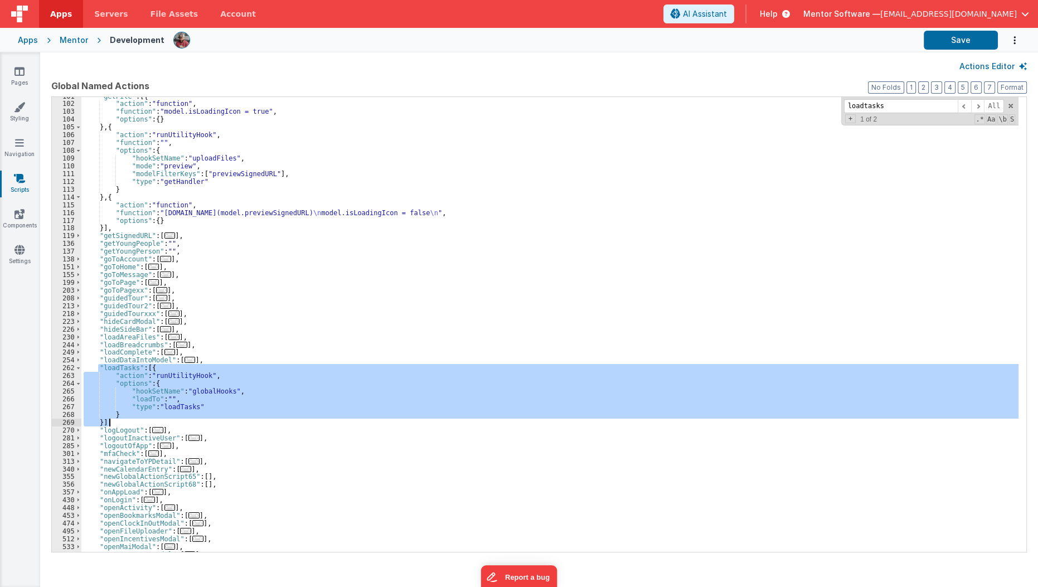
drag, startPoint x: 96, startPoint y: 368, endPoint x: 119, endPoint y: 420, distance: 56.4
click at [119, 420] on div ""getFile" : [{ "action" : "function" , "function" : "model.isLoadingIcon = true…" at bounding box center [549, 328] width 937 height 471
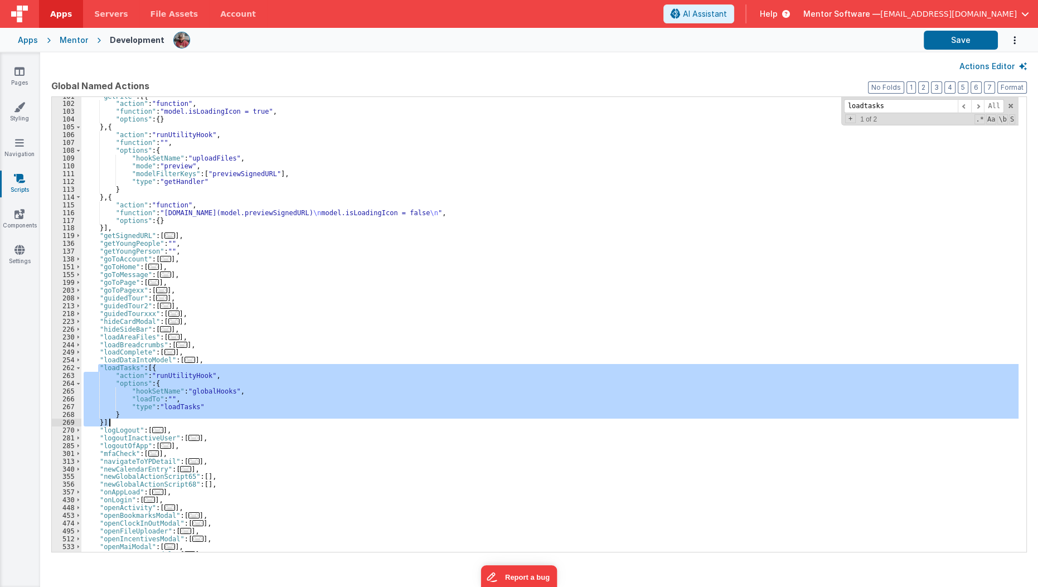
click at [127, 395] on div ""getFile" : [{ "action" : "function" , "function" : "model.isLoadingIcon = true…" at bounding box center [549, 324] width 937 height 455
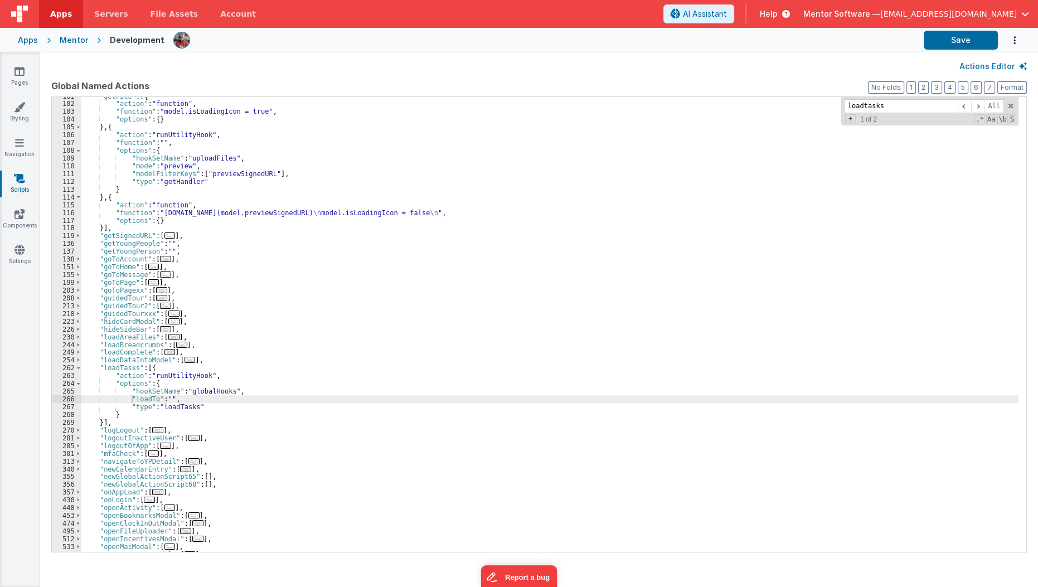
click at [983, 70] on button "Actions Editor" at bounding box center [992, 66] width 67 height 11
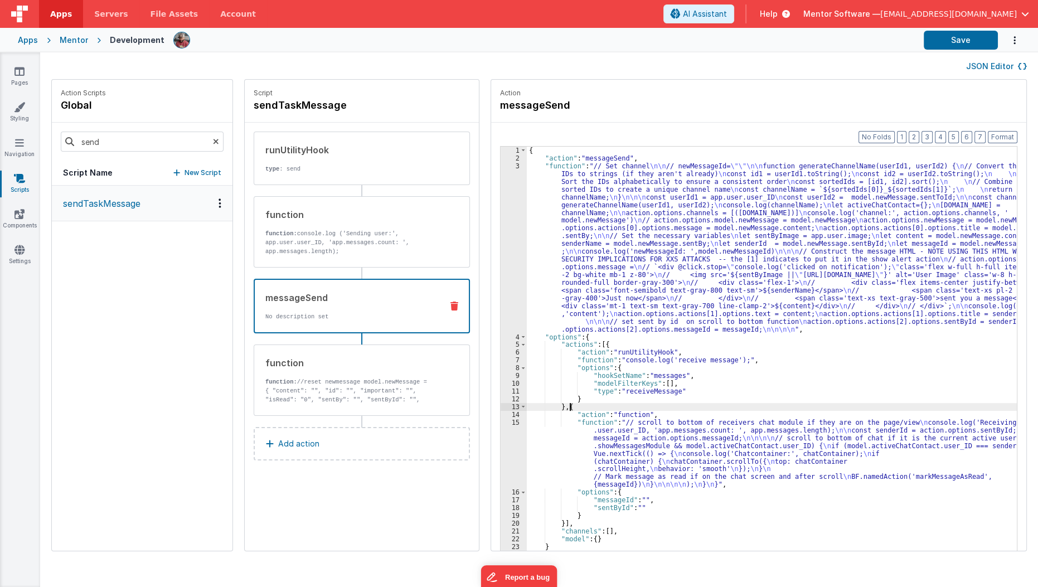
click at [554, 408] on div "{ "action" : "messageSend" , "function" : "// Set channel \n\n // newMessageId=…" at bounding box center [779, 374] width 504 height 455
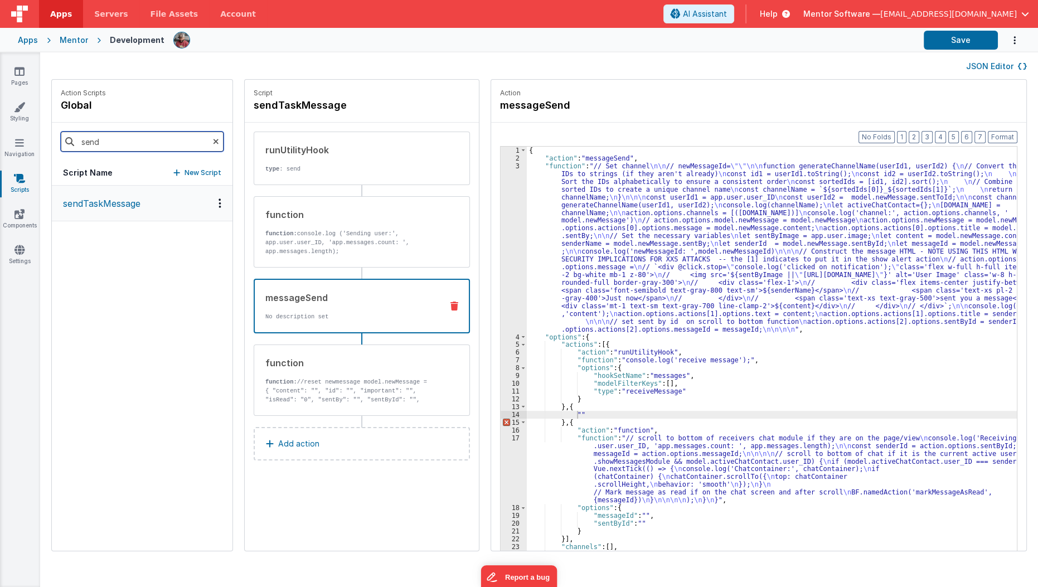
click at [104, 150] on input "send" at bounding box center [142, 142] width 163 height 20
type input "a"
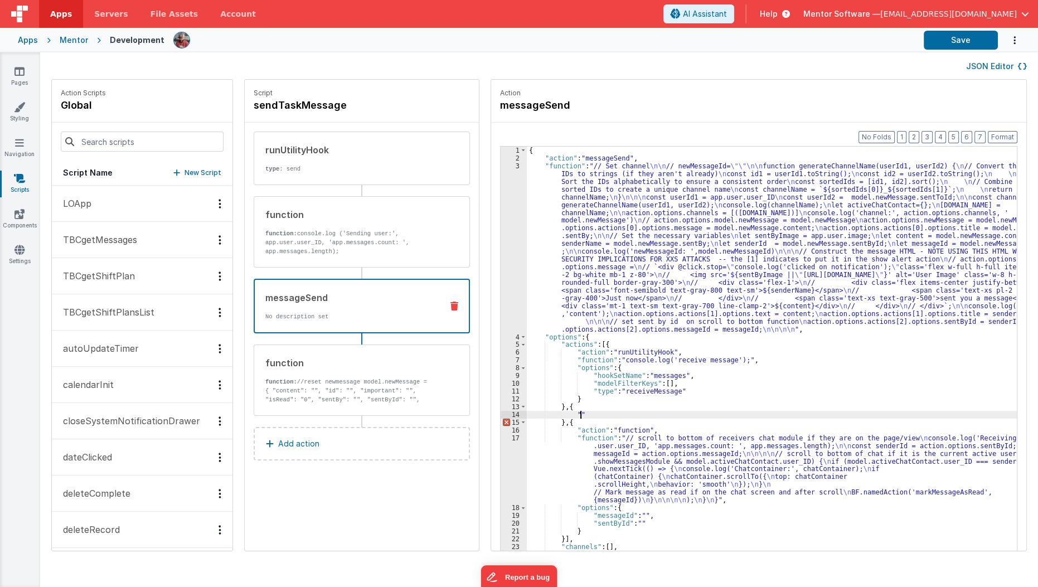
click at [569, 416] on div "{ "action" : "messageSend" , "function" : "// Set channel \n\n // newMessageId=…" at bounding box center [779, 374] width 504 height 455
click at [156, 149] on input at bounding box center [142, 142] width 163 height 20
click at [598, 414] on div "{ "action" : "messageSend" , "function" : "// Set channel \n\n // newMessageId=…" at bounding box center [779, 374] width 504 height 455
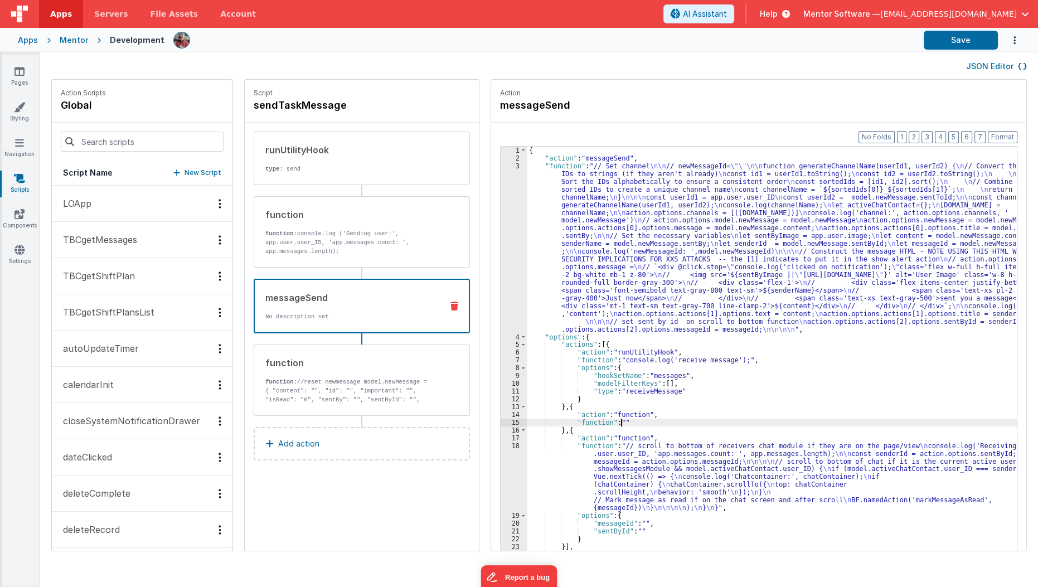
click at [500, 420] on div "15" at bounding box center [513, 423] width 26 height 8
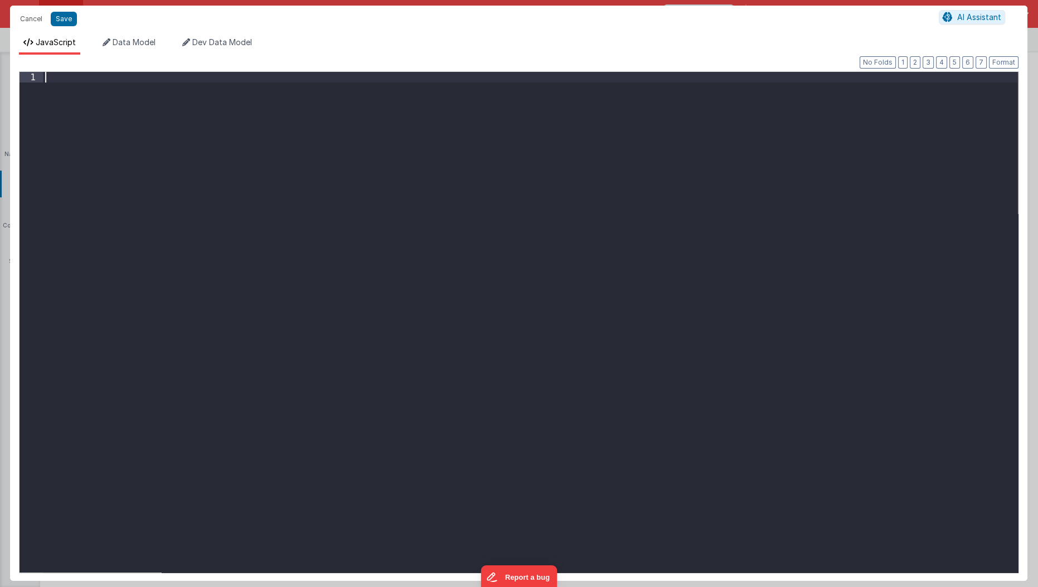
click at [447, 338] on div at bounding box center [530, 336] width 975 height 529
click at [62, 16] on button "Save" at bounding box center [64, 19] width 26 height 14
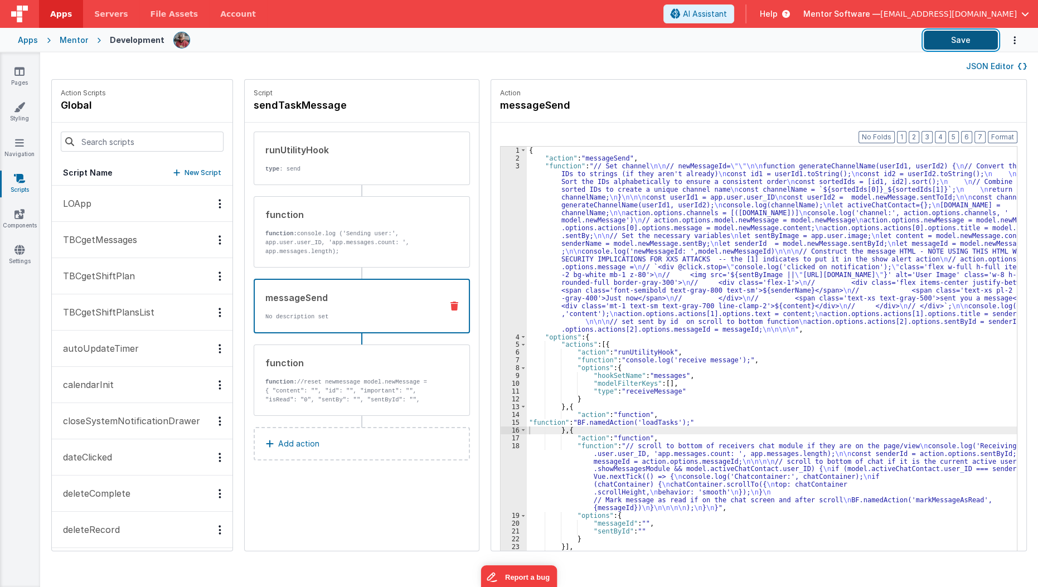
click at [946, 49] on button "Save" at bounding box center [960, 40] width 74 height 19
click at [946, 36] on button "Save" at bounding box center [960, 40] width 74 height 19
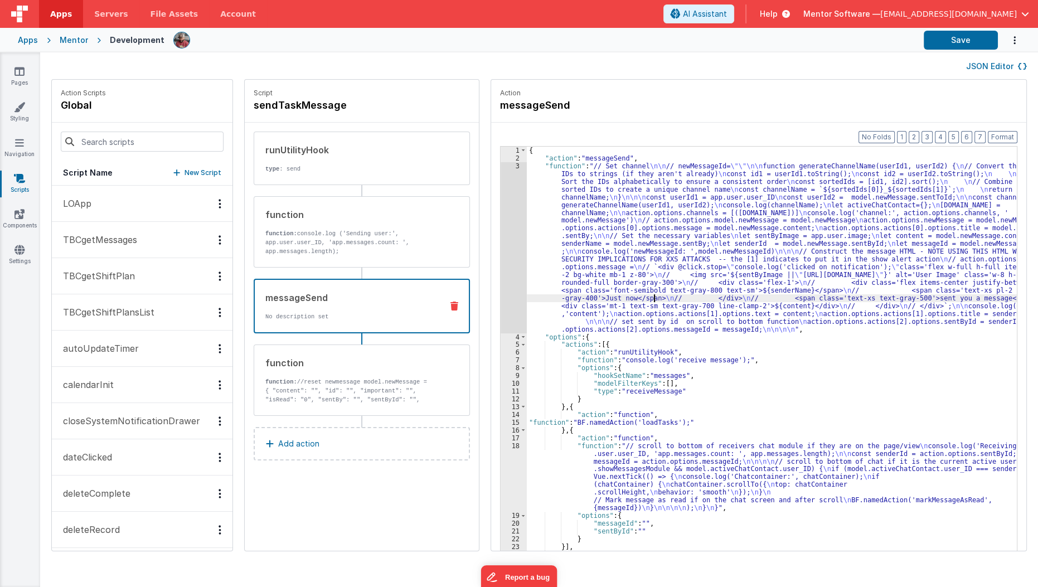
click at [639, 299] on div "{ "action" : "messageSend" , "function" : "// Set channel \n\n // newMessageId=…" at bounding box center [779, 374] width 504 height 455
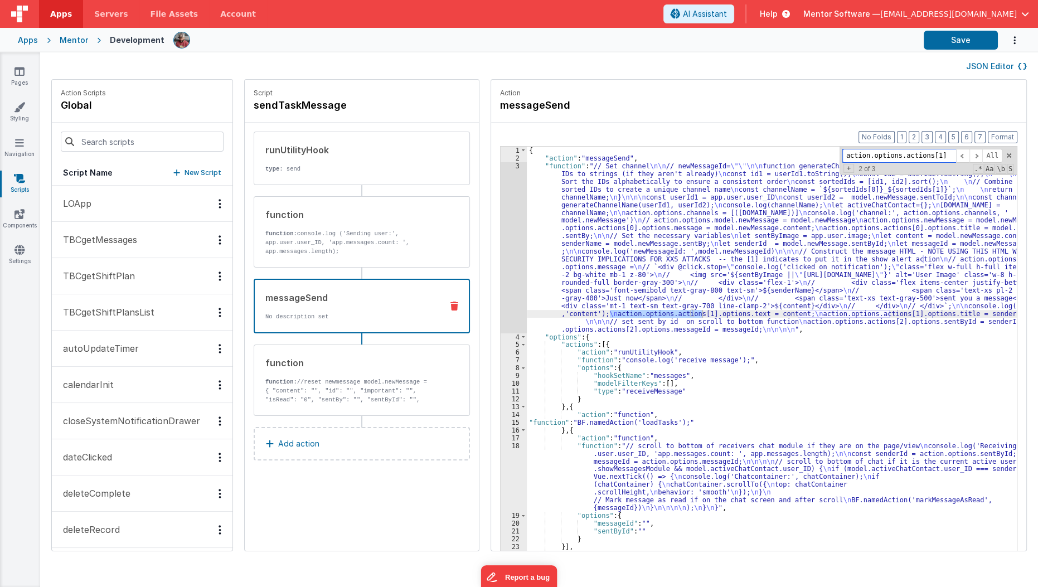
type input "action.options.actions[1]"
click at [604, 289] on div "{ "action" : "messageSend" , "function" : "// Set channel \n\n // newMessageId=…" at bounding box center [779, 374] width 504 height 455
click at [503, 315] on div "3" at bounding box center [513, 247] width 26 height 171
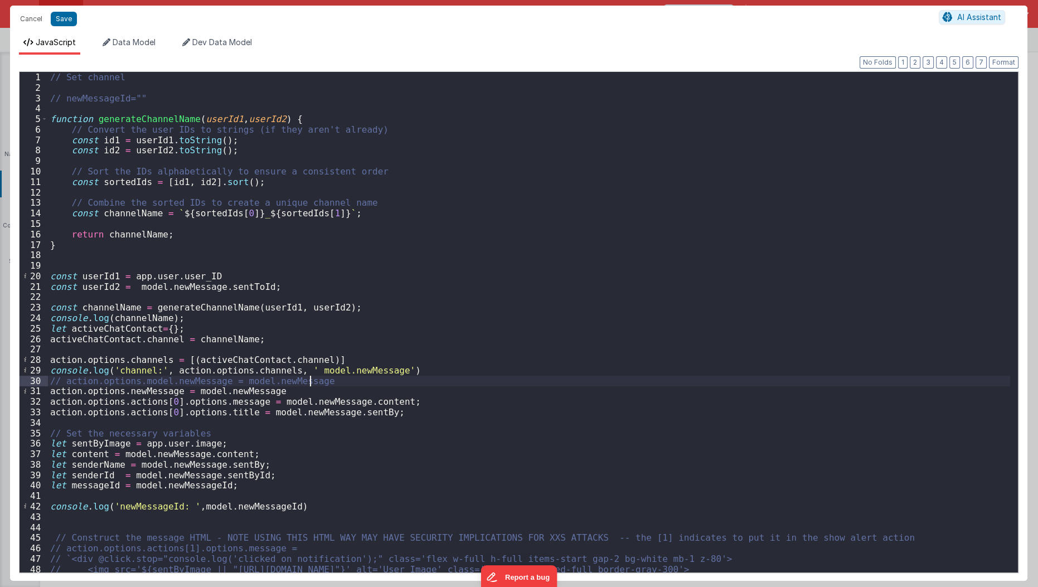
click at [346, 383] on div "// Set channel // newMessageId="" function generateChannelName ( userId1 , user…" at bounding box center [529, 333] width 962 height 522
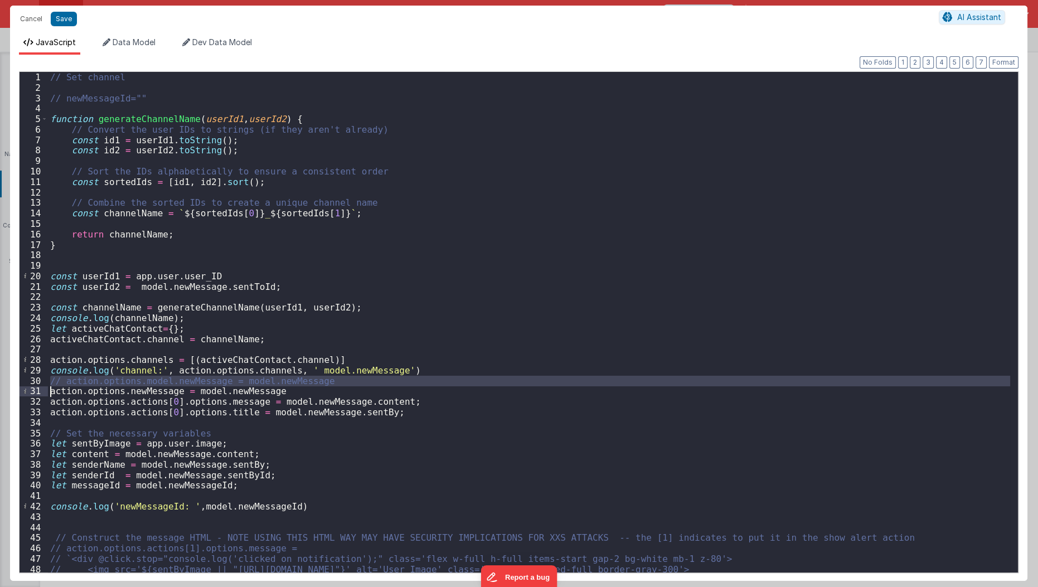
click at [346, 383] on div "// Set channel // newMessageId="" function generateChannelName ( userId1 , user…" at bounding box center [529, 333] width 962 height 522
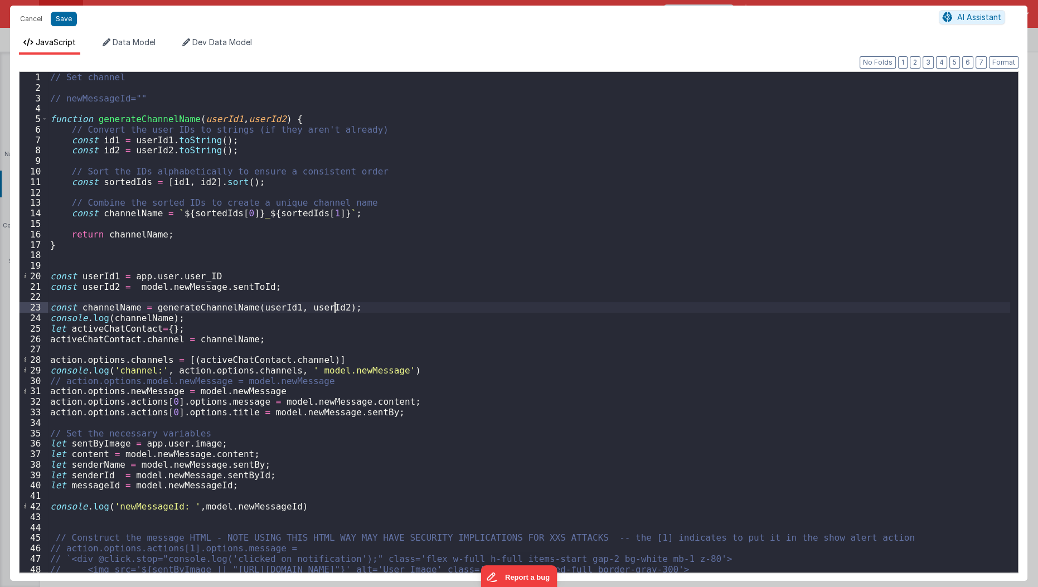
click at [441, 304] on div "// Set channel // newMessageId="" function generateChannelName ( userId1 , user…" at bounding box center [529, 333] width 962 height 522
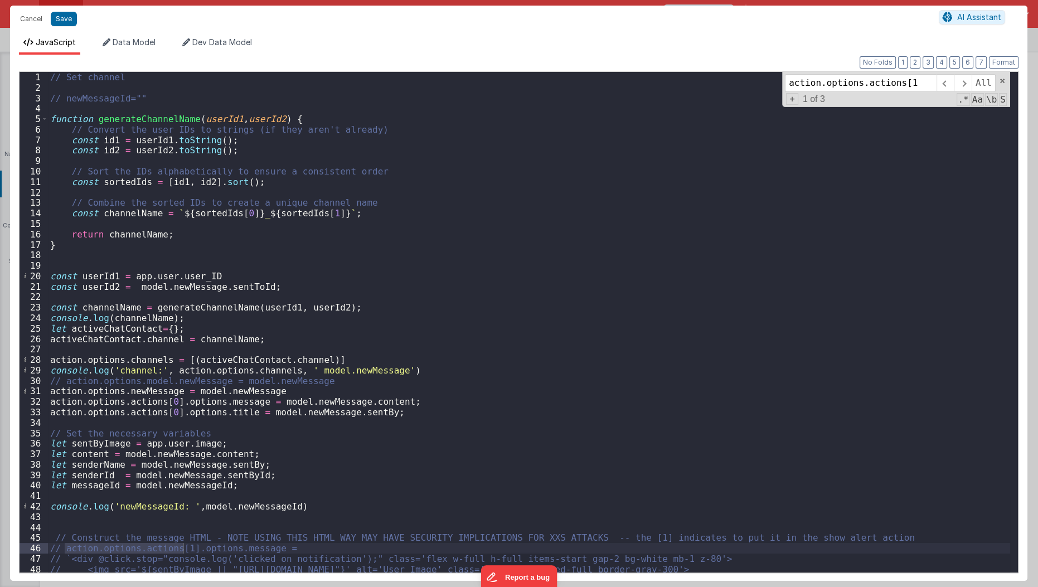
type input "action.options.actions[1]"
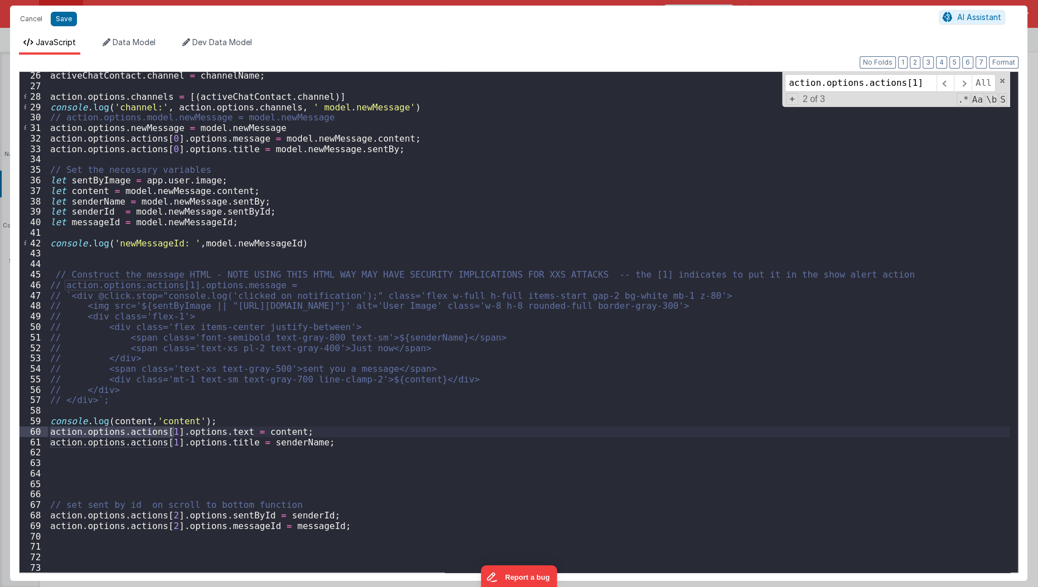
scroll to position [263, 0]
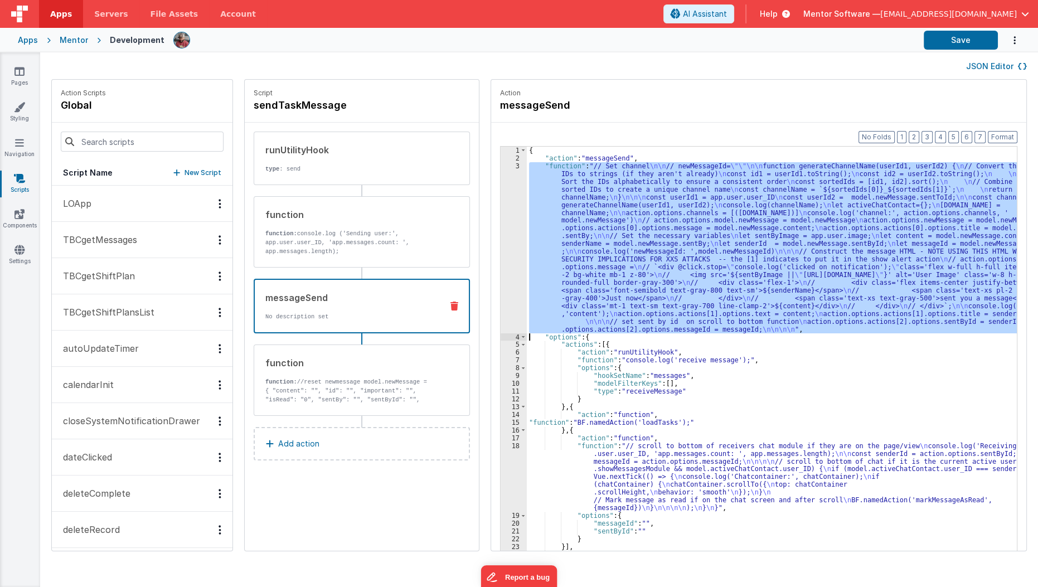
click at [569, 228] on div "{ "action" : "messageSend" , "function" : "// Set channel \n\n // newMessageId=…" at bounding box center [772, 366] width 490 height 439
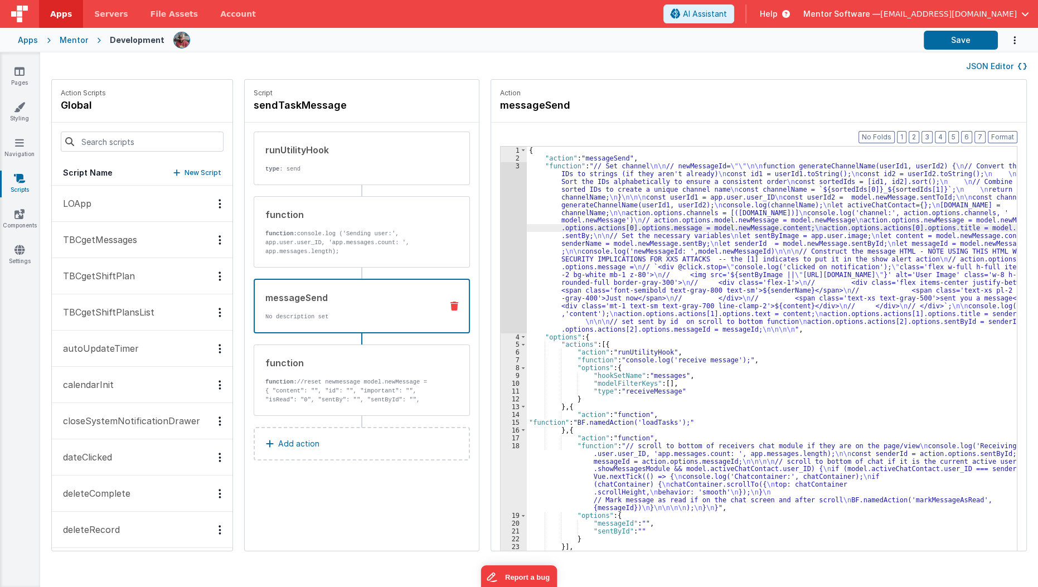
click at [500, 256] on div "3" at bounding box center [513, 247] width 26 height 171
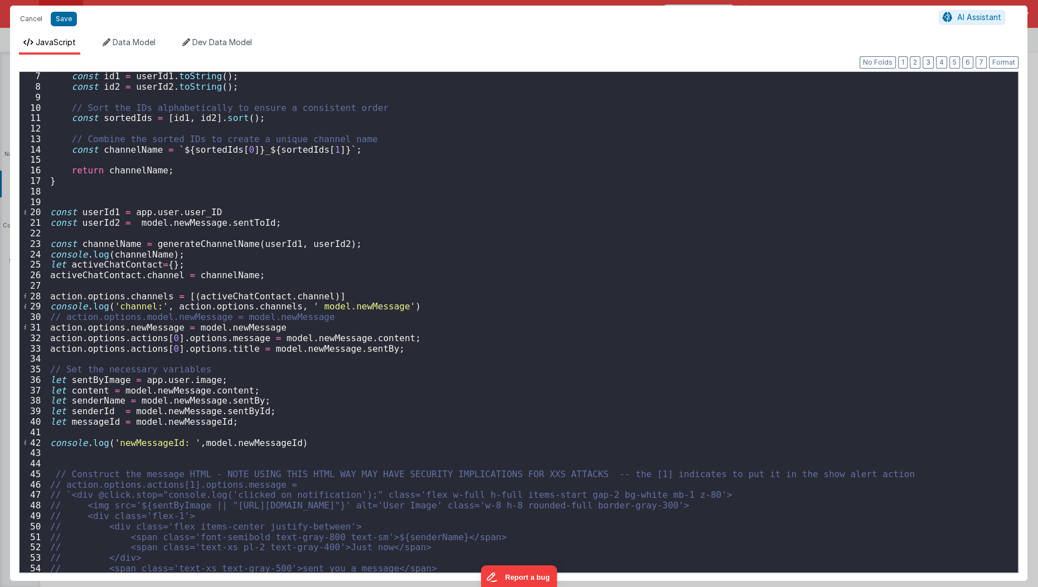
scroll to position [64, 0]
click at [292, 305] on div "const id1 = userId1 . toString ( ) ; const id2 = userId2 . toString ( ) ; // So…" at bounding box center [529, 332] width 962 height 522
click at [335, 323] on div "const id1 = userId1 . toString ( ) ; const id2 = userId2 . toString ( ) ; // So…" at bounding box center [529, 332] width 962 height 522
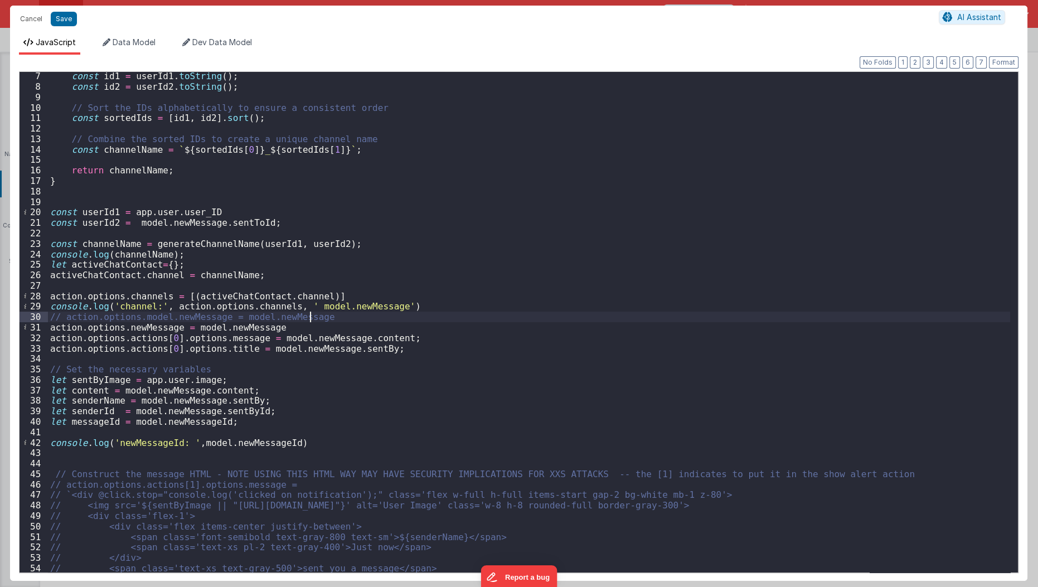
click at [341, 317] on div "const id1 = userId1 . toString ( ) ; const id2 = userId2 . toString ( ) ; // So…" at bounding box center [529, 332] width 962 height 522
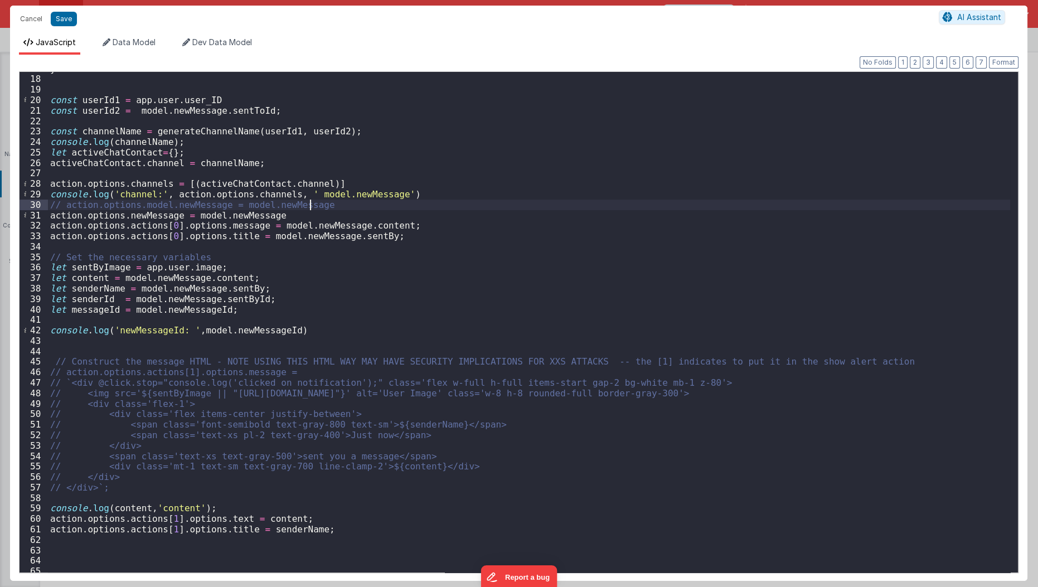
scroll to position [176, 0]
click at [166, 277] on div "} const userId1 = app . user . user_ID const userId2 = model . newMessage . sen…" at bounding box center [529, 325] width 962 height 522
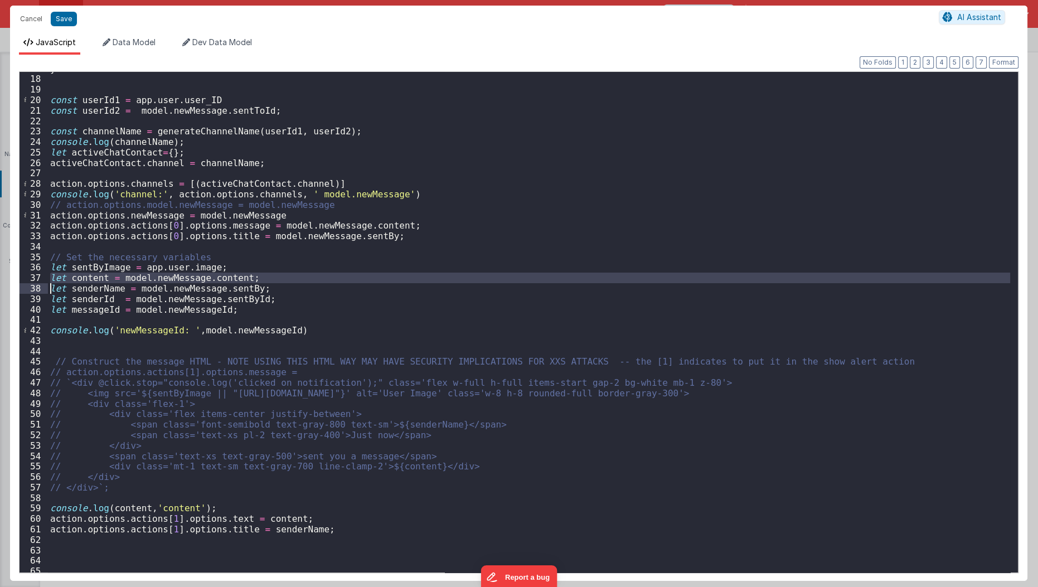
click at [166, 277] on div "} const userId1 = app . user . user_ID const userId2 = model . newMessage . sen…" at bounding box center [529, 325] width 962 height 522
click at [56, 22] on button "Save" at bounding box center [64, 19] width 26 height 14
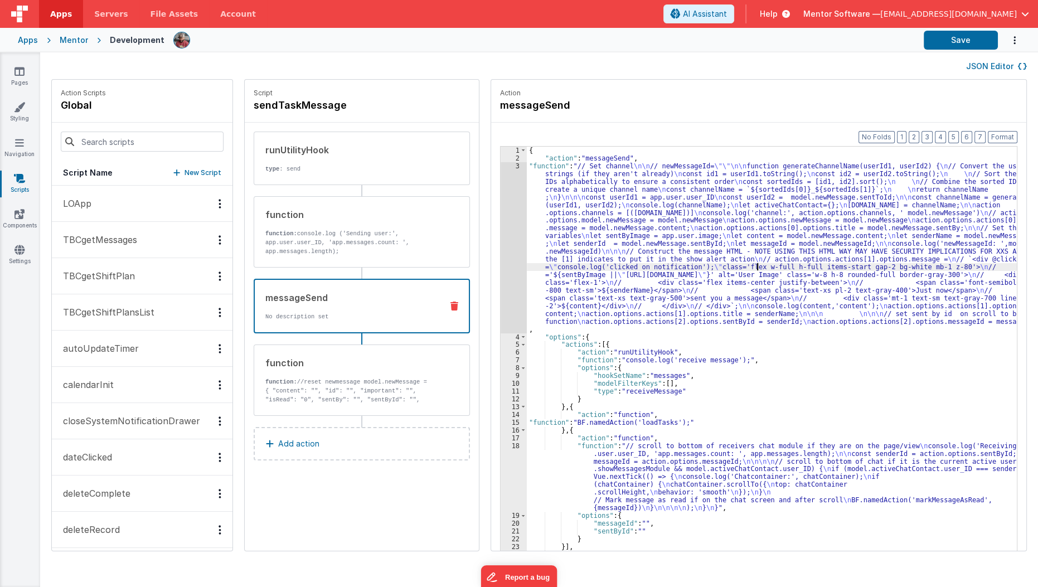
click at [742, 264] on div "{ "action" : "messageSend" , "function" : "// Set channel \n\n // newMessageId=…" at bounding box center [779, 374] width 504 height 455
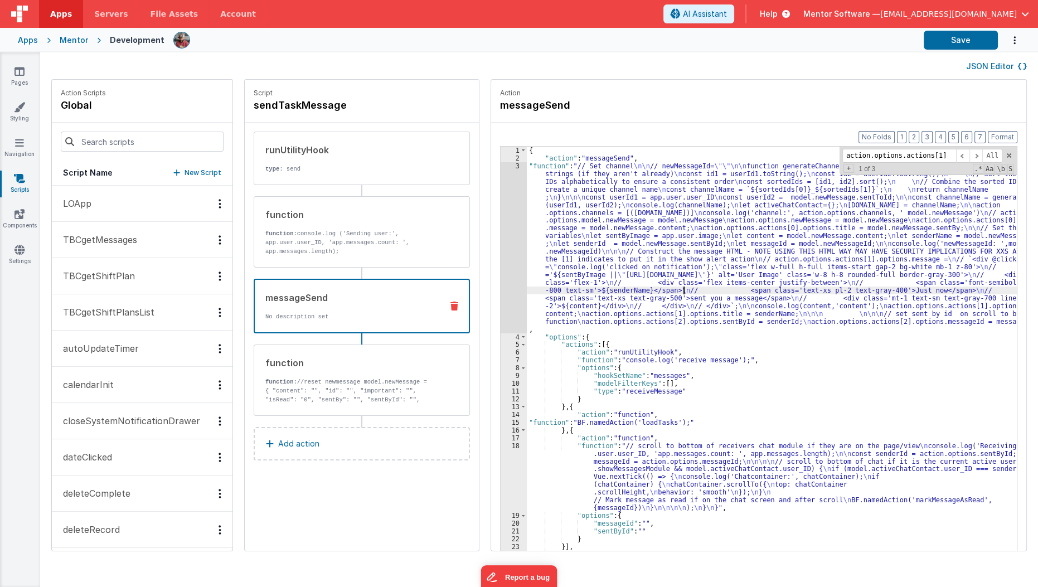
click at [671, 290] on div "{ "action" : "messageSend" , "function" : "// Set channel \n\n // newMessageId=…" at bounding box center [779, 374] width 504 height 455
click at [500, 301] on div "3" at bounding box center [513, 247] width 26 height 171
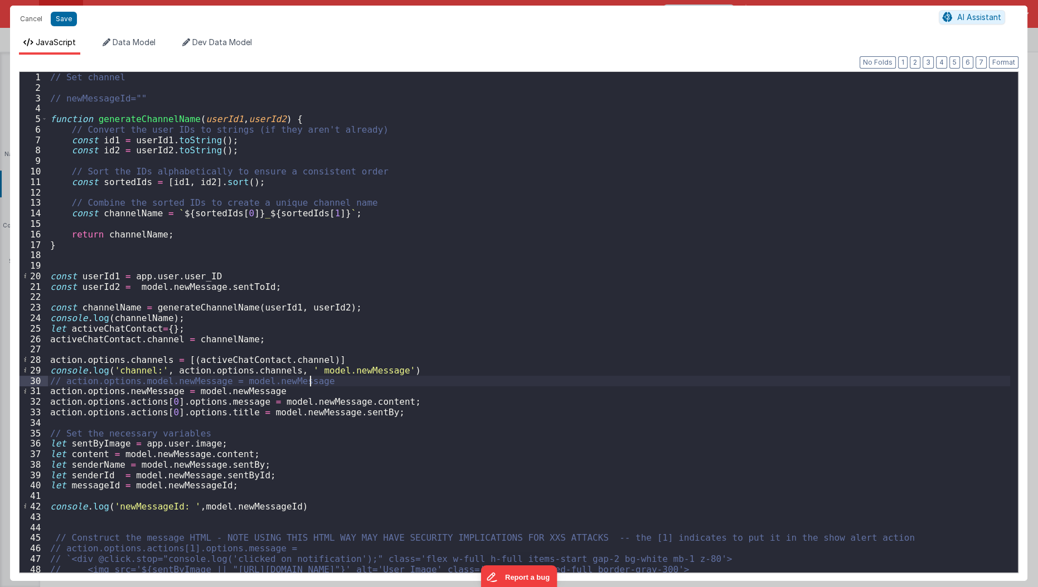
click at [343, 382] on div "// Set channel // newMessageId="" function generateChannelName ( userId1 , user…" at bounding box center [529, 333] width 962 height 522
click at [52, 20] on button "Save" at bounding box center [64, 19] width 26 height 14
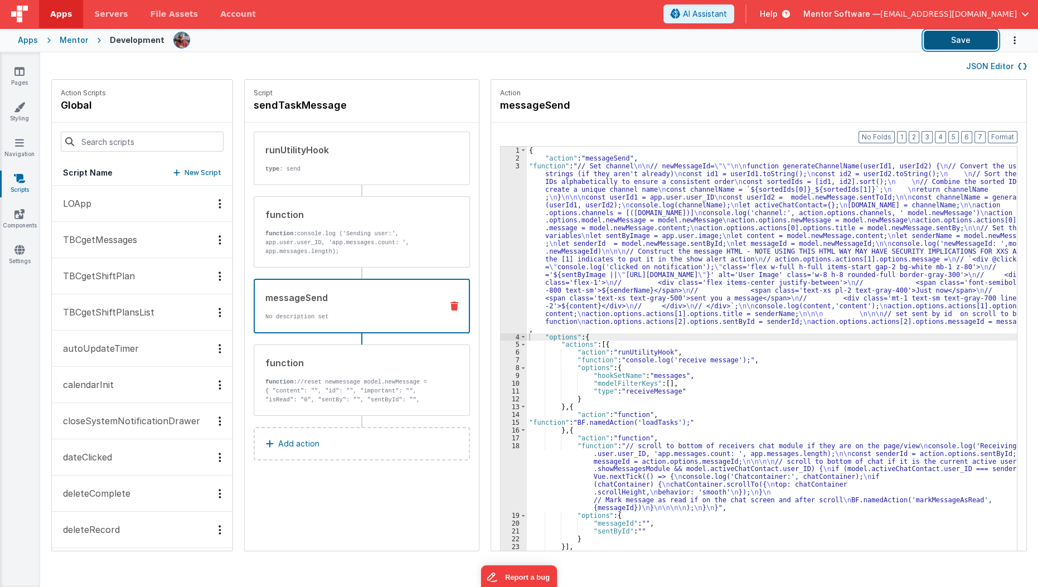
click at [963, 43] on button "Save" at bounding box center [960, 40] width 74 height 19
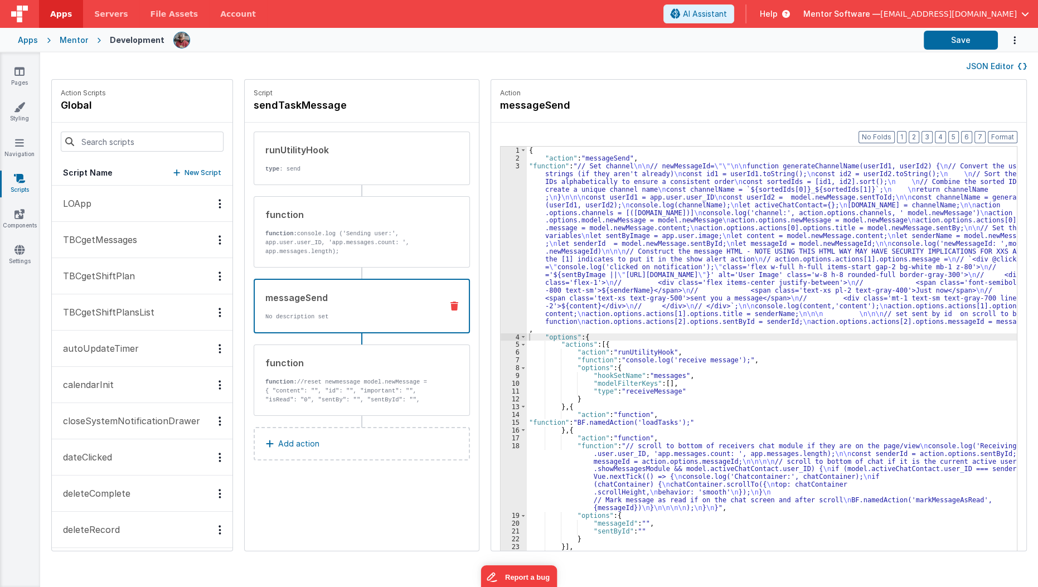
click at [579, 284] on div "{ "action" : "messageSend" , "function" : "// Set channel \n\n // newMessageId=…" at bounding box center [779, 374] width 504 height 455
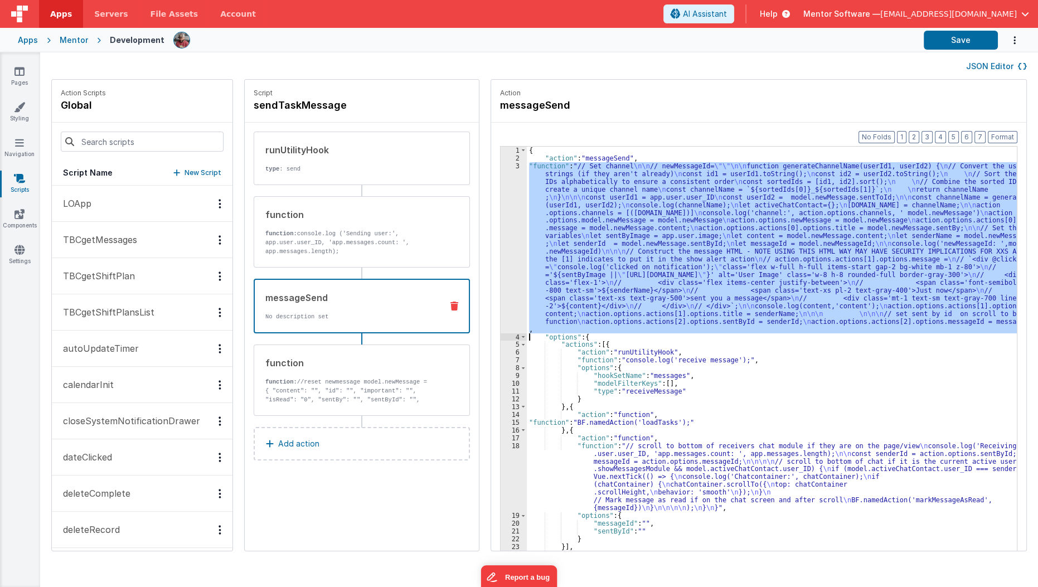
click at [500, 290] on div "3" at bounding box center [513, 247] width 26 height 171
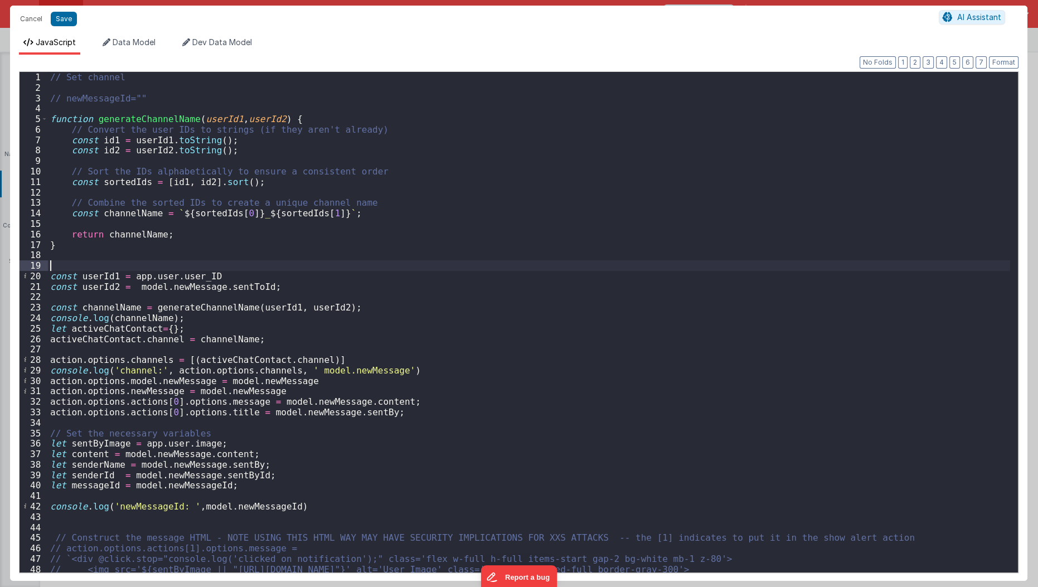
click at [513, 264] on div "// Set channel // newMessageId="" function generateChannelName ( userId1 , user…" at bounding box center [529, 333] width 962 height 522
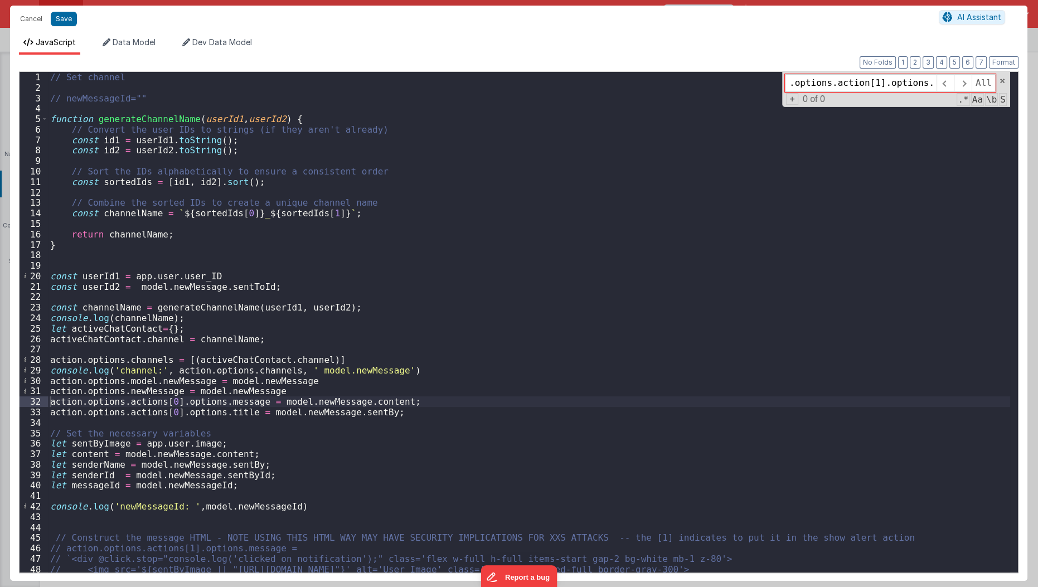
scroll to position [0, 37]
type input "action.options.action[1].options.text"
click at [859, 79] on input "action.options.action[1].options.text" at bounding box center [861, 83] width 152 height 18
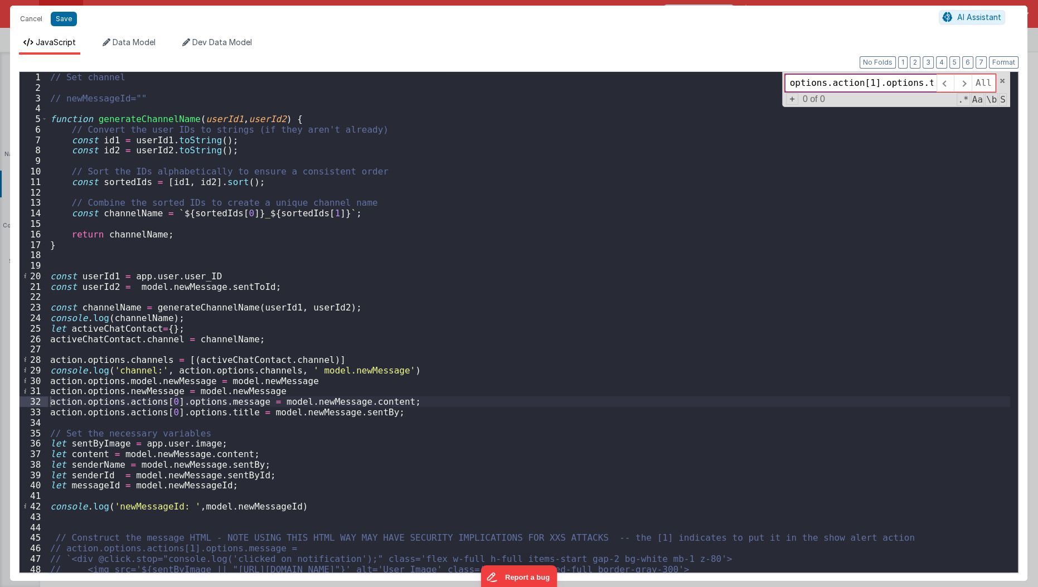
click at [859, 79] on input "action.options.action[1].options.text" at bounding box center [861, 83] width 152 height 18
click at [25, 16] on button "Cancel" at bounding box center [30, 19] width 33 height 16
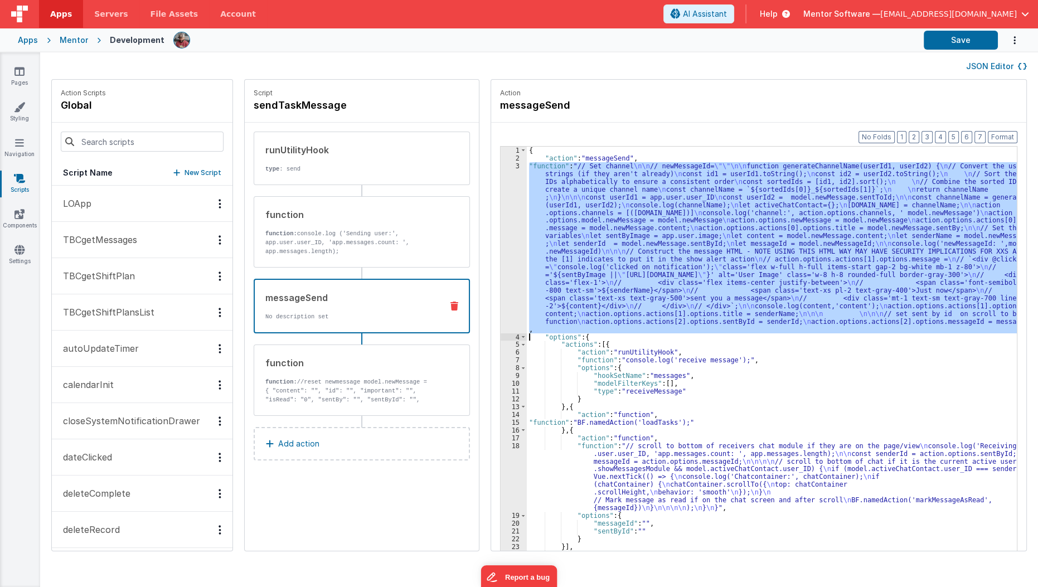
click at [554, 229] on div "{ "action" : "messageSend" , "function" : "// Set channel \n\n // newMessageId=…" at bounding box center [772, 366] width 490 height 439
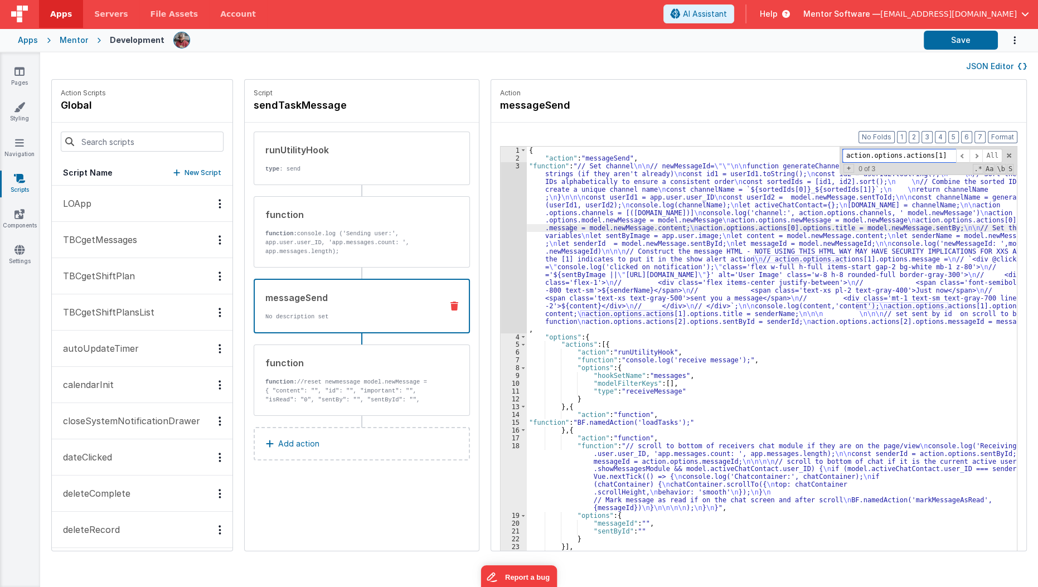
paste input "[1].options.text"
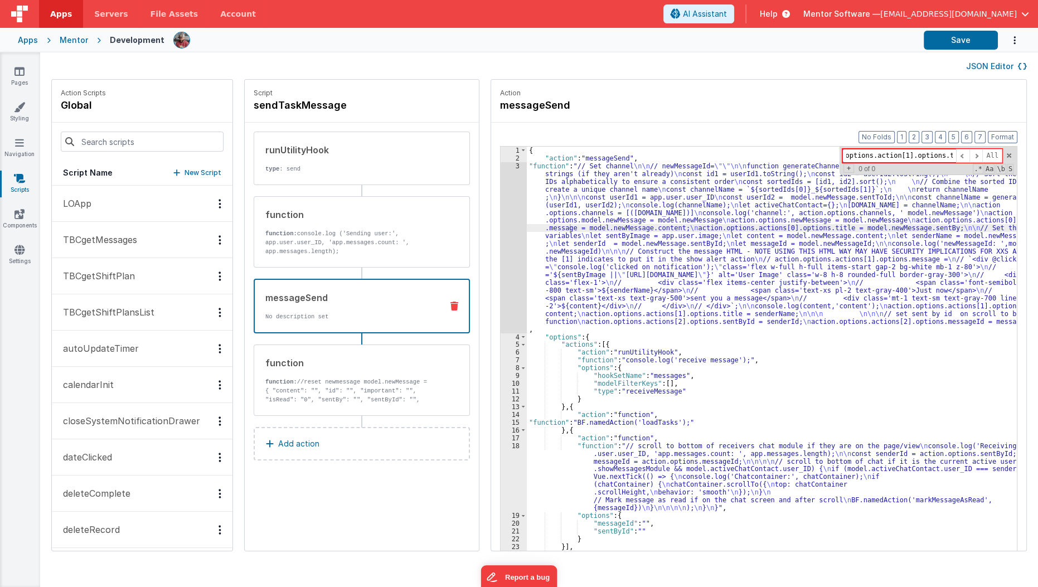
type input "action.options.action[1].options.text"
click at [997, 66] on button "JSON Editor" at bounding box center [996, 66] width 61 height 11
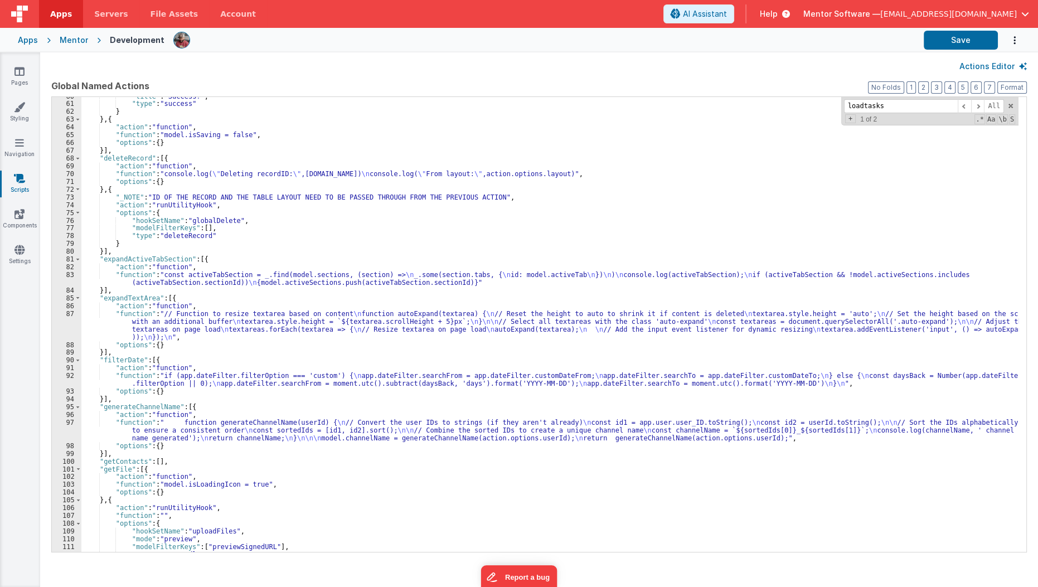
scroll to position [789, 0]
click at [677, 194] on div ""title" : "Success!" , "type" : "success" } } , { "action" : "function" , "func…" at bounding box center [549, 328] width 937 height 471
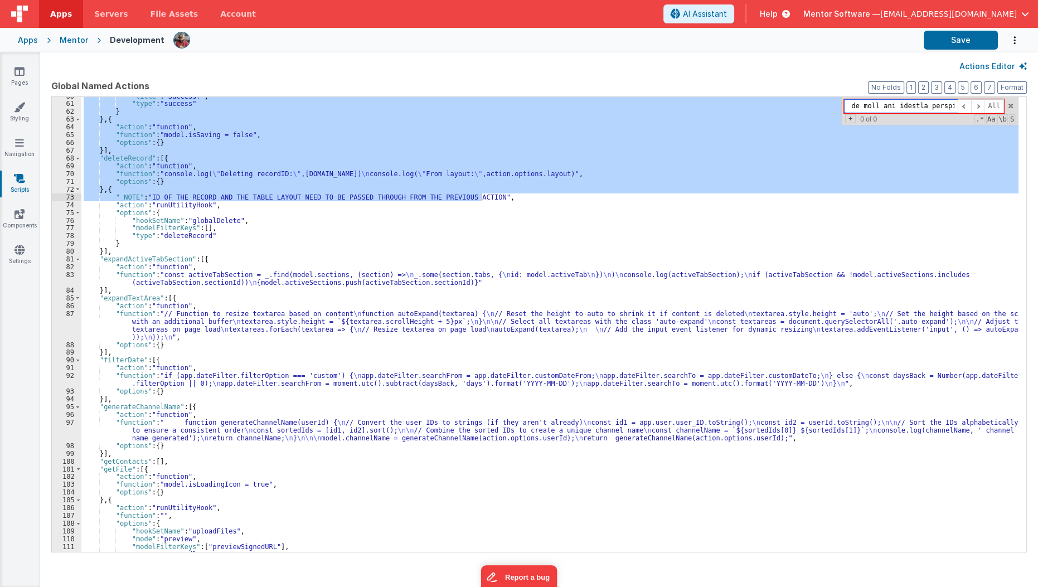
paste input "action.options.action[1].options.text"
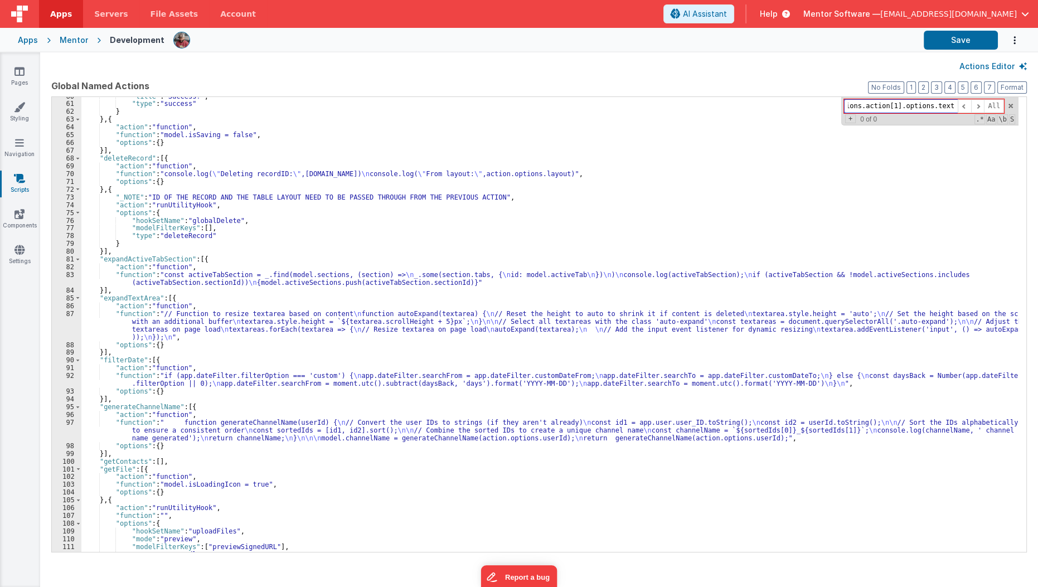
scroll to position [0, 29]
click at [899, 104] on input "action.options.action[1].options.text" at bounding box center [901, 106] width 114 height 14
click at [896, 104] on input "action.options.action[1].options.text" at bounding box center [901, 106] width 114 height 14
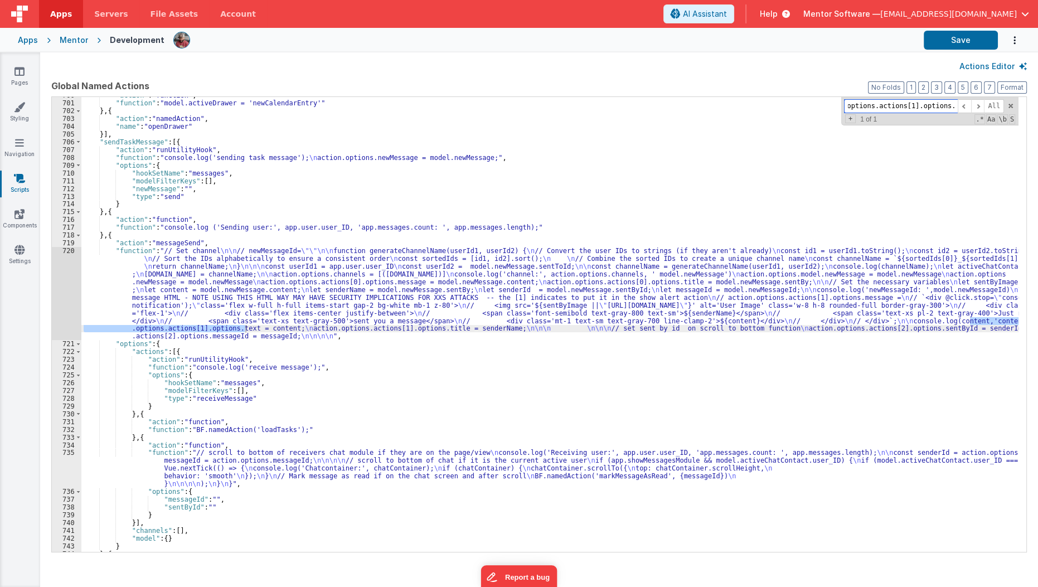
scroll to position [7626, 0]
type input "action.options.actions[1].options.text"
click at [180, 311] on div ""action" : "function" , "function" : "model.activeDrawer = 'newCalendarEntry'" …" at bounding box center [549, 326] width 937 height 471
click at [65, 300] on div "720" at bounding box center [67, 293] width 30 height 93
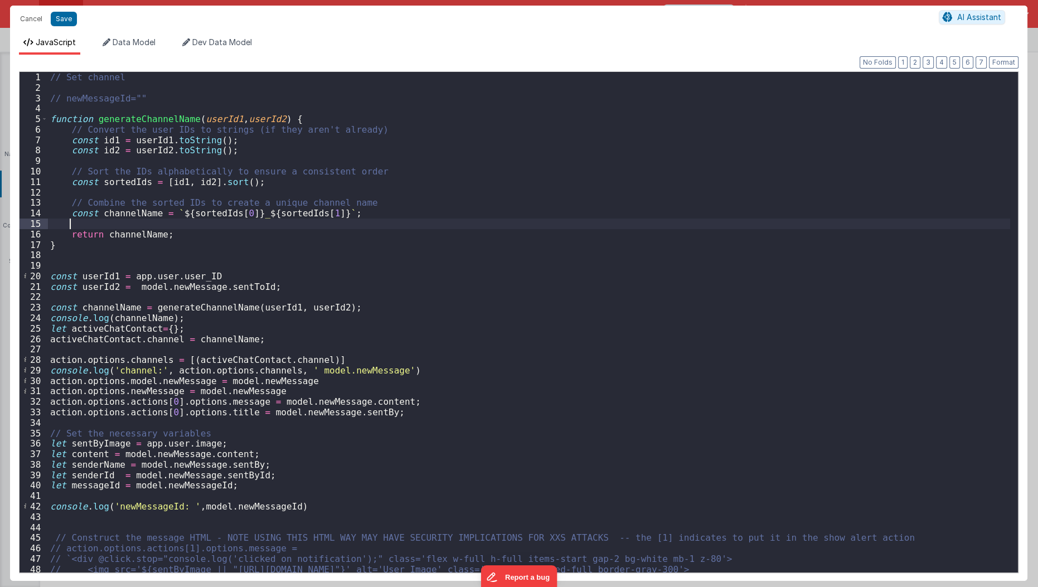
click at [339, 220] on div "// Set channel // newMessageId="" function generateChannelName ( userId1 , user…" at bounding box center [529, 333] width 962 height 522
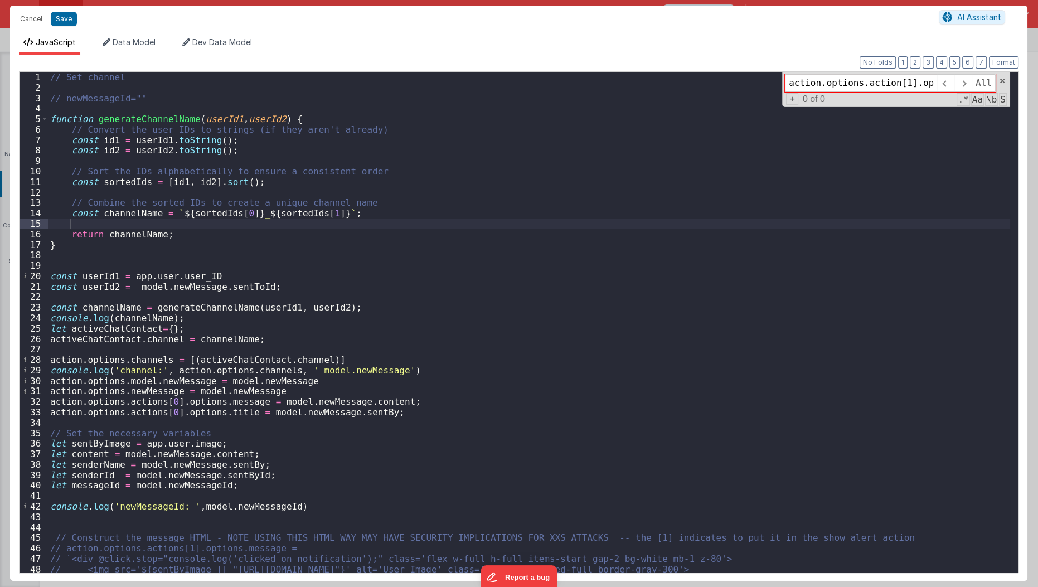
scroll to position [0, 37]
click at [857, 86] on input "action.options.action[1].options.text" at bounding box center [861, 83] width 152 height 18
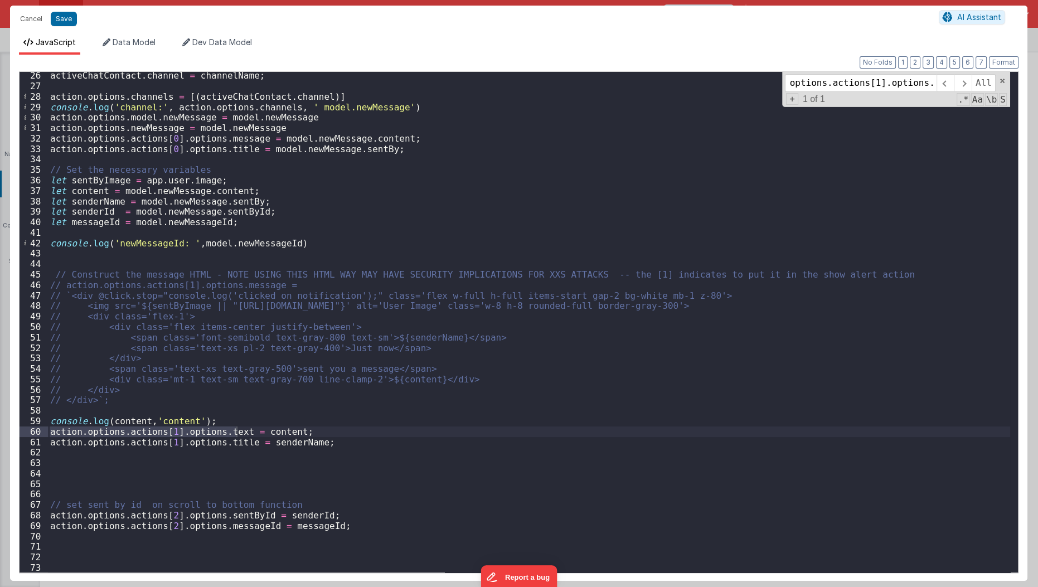
type input "action.options.actions[1].options.text"
click at [185, 414] on div "activeChatContact . channel = channelName ; action . options . channels = [( ac…" at bounding box center [529, 331] width 962 height 522
click at [222, 231] on div "activeChatContact . channel = channelName ; action . options . channels = [( ac…" at bounding box center [529, 331] width 962 height 522
click at [223, 188] on div "activeChatContact . channel = channelName ; action . options . channels = [( ac…" at bounding box center [529, 331] width 962 height 522
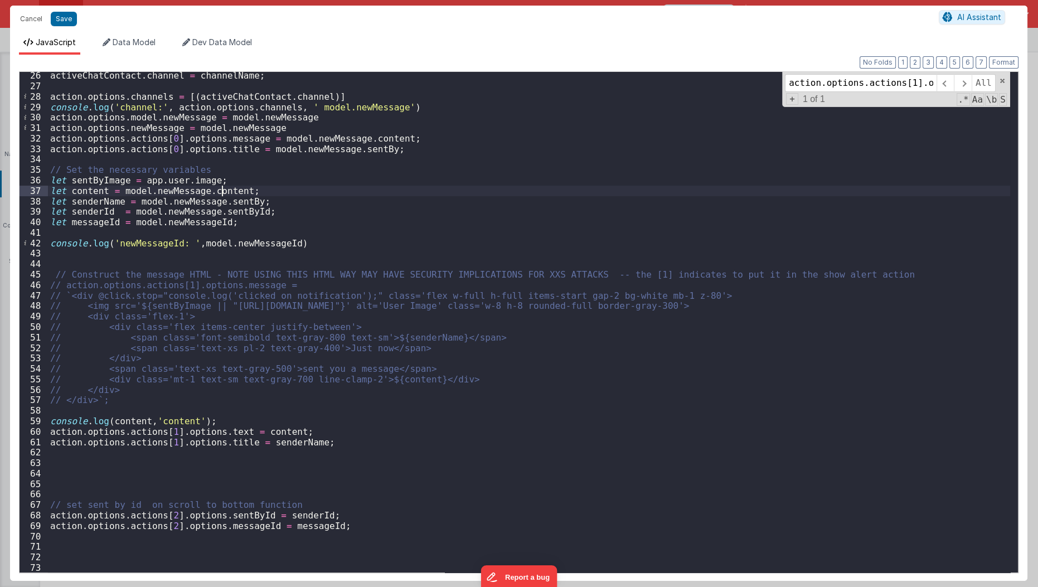
click at [223, 188] on div "activeChatContact . channel = channelName ; action . options . channels = [( ac…" at bounding box center [529, 331] width 962 height 522
click at [248, 266] on div "activeChatContact . channel = channelName ; action . options . channels = [( ac…" at bounding box center [529, 331] width 962 height 522
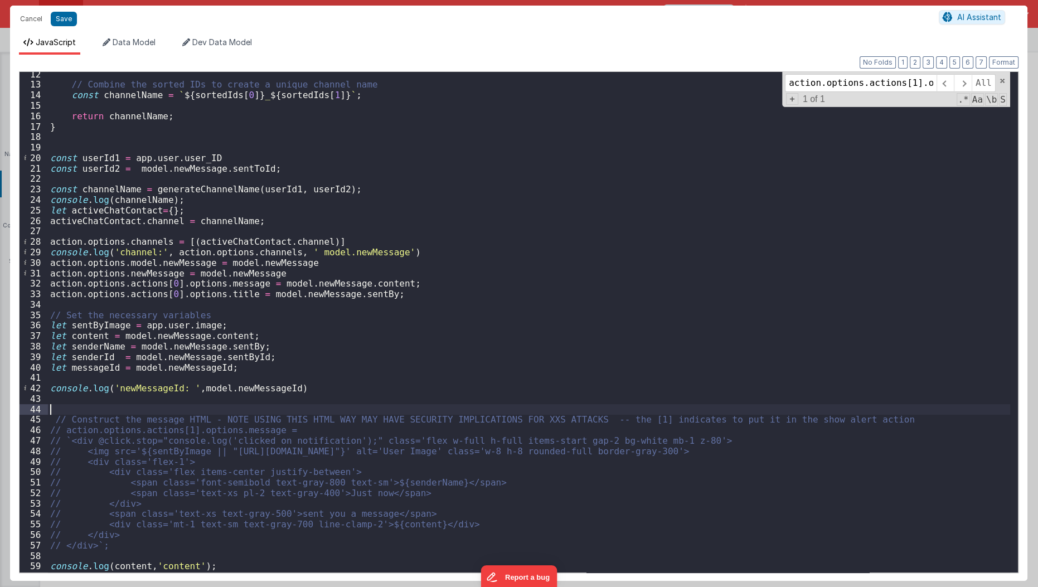
scroll to position [118, 0]
click at [304, 265] on div "// Combine the sorted IDs to create a unique channel name const channelName = `…" at bounding box center [529, 330] width 962 height 522
click at [59, 21] on button "Save" at bounding box center [64, 19] width 26 height 14
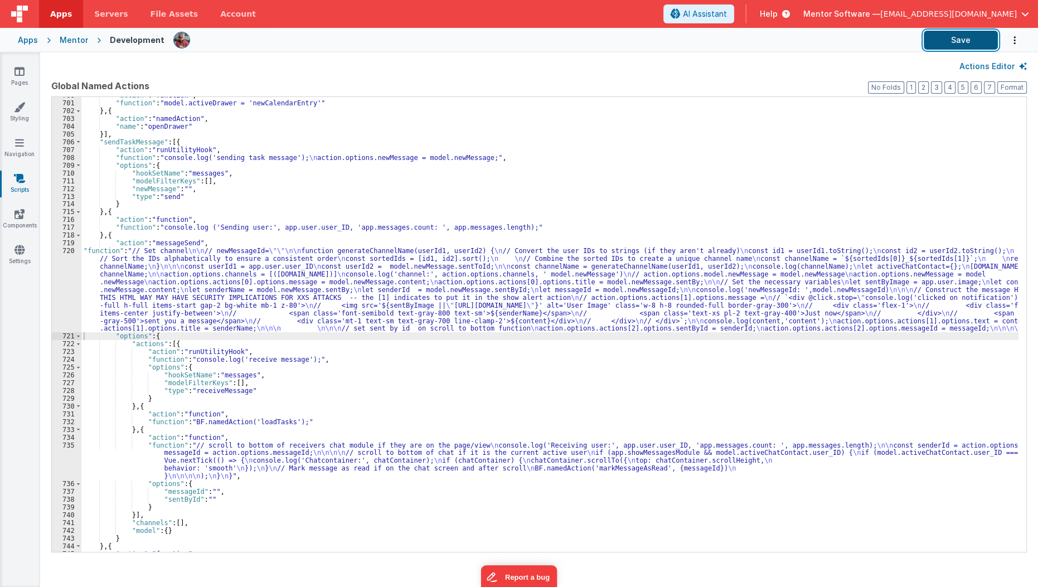
click at [945, 38] on button "Save" at bounding box center [960, 40] width 74 height 19
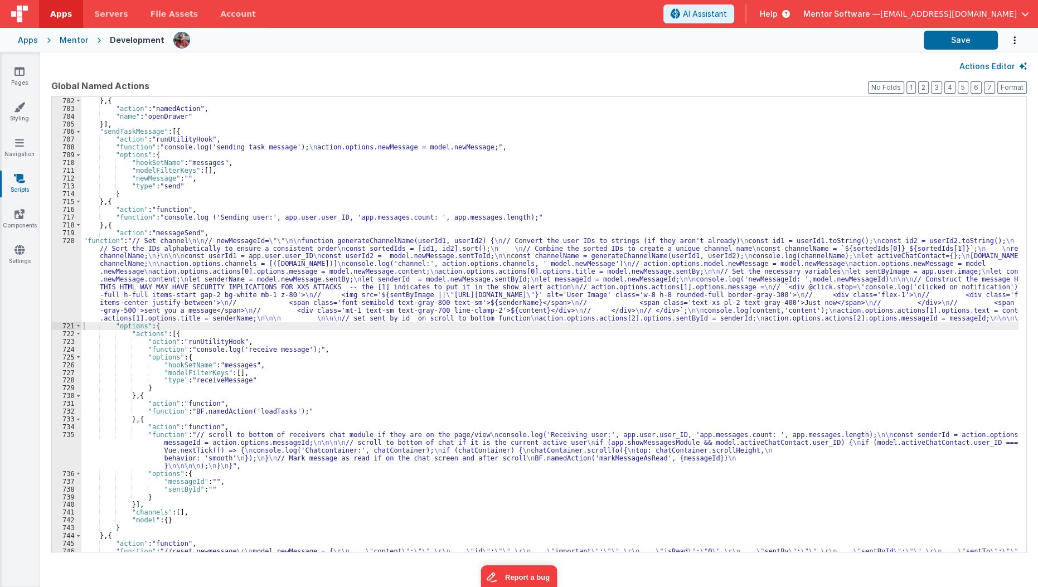
scroll to position [7636, 0]
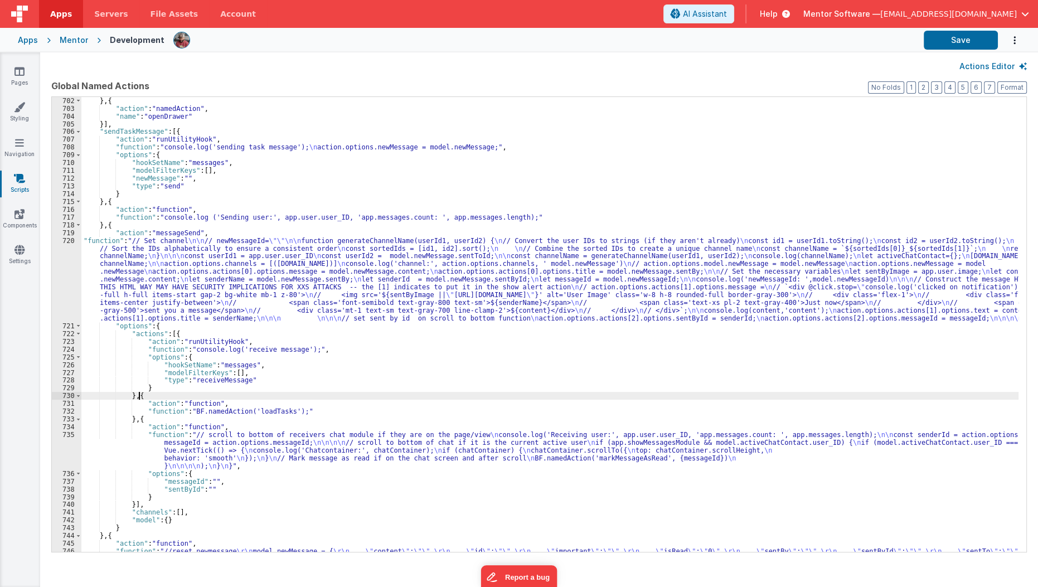
click at [137, 398] on div "} , { "action" : "namedAction" , "name" : "openDrawer" }] , "sendTaskMessage" :…" at bounding box center [549, 336] width 937 height 479
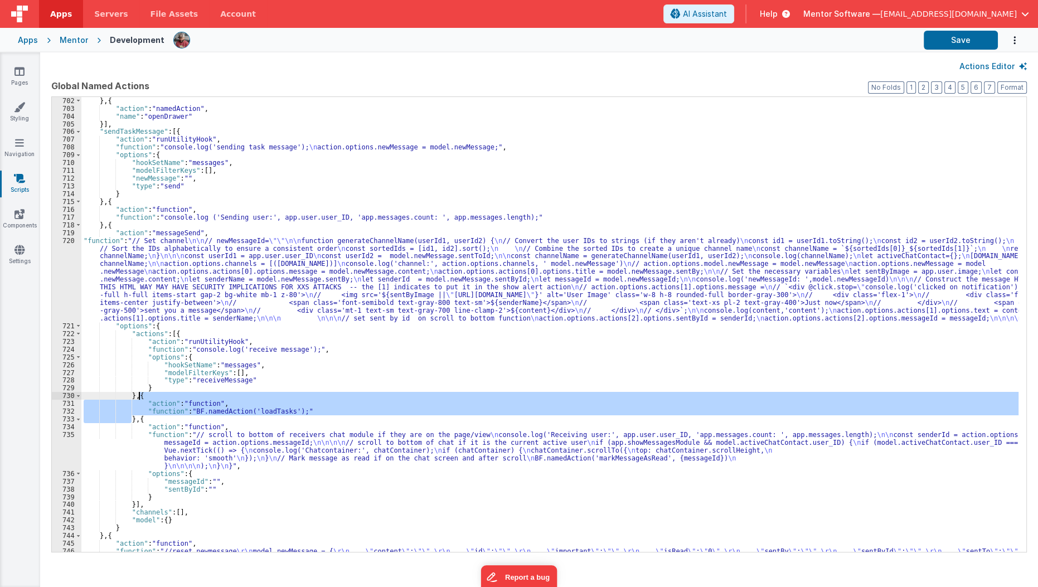
click at [137, 398] on div "} , { "action" : "namedAction" , "name" : "openDrawer" }] , "sendTaskMessage" :…" at bounding box center [549, 336] width 937 height 479
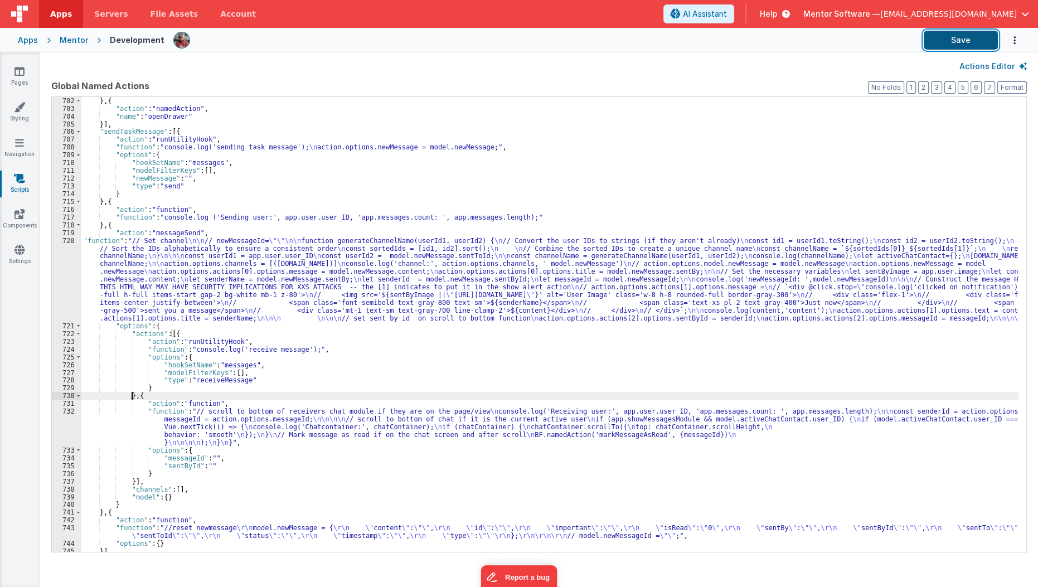
click at [947, 41] on button "Save" at bounding box center [960, 40] width 74 height 19
click at [449, 326] on div "} , { "action" : "namedAction" , "name" : "openDrawer" }] , "sendTaskMessage" :…" at bounding box center [549, 332] width 937 height 471
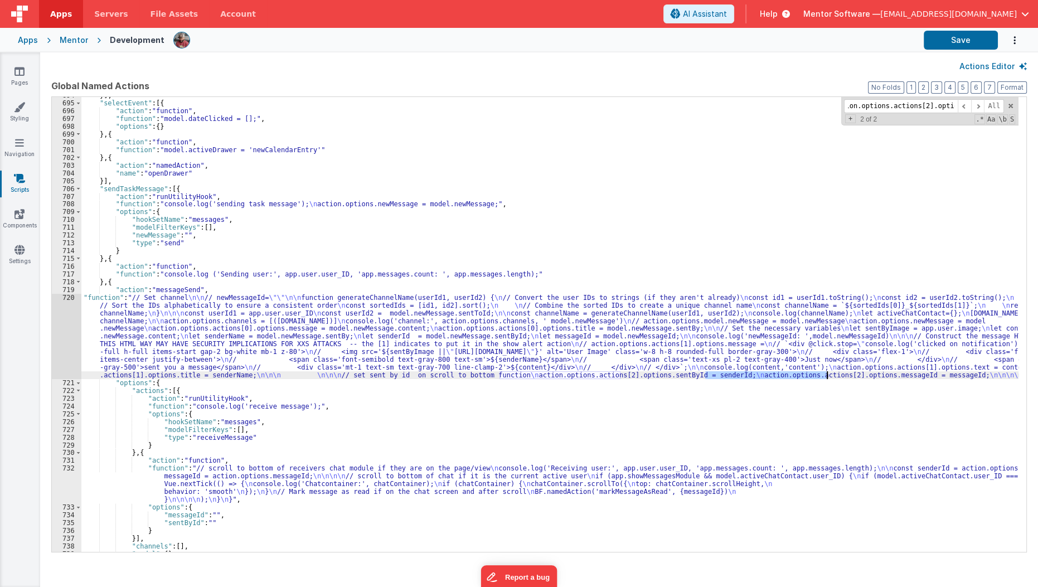
scroll to position [0, 0]
click at [60, 348] on div "720" at bounding box center [67, 336] width 30 height 85
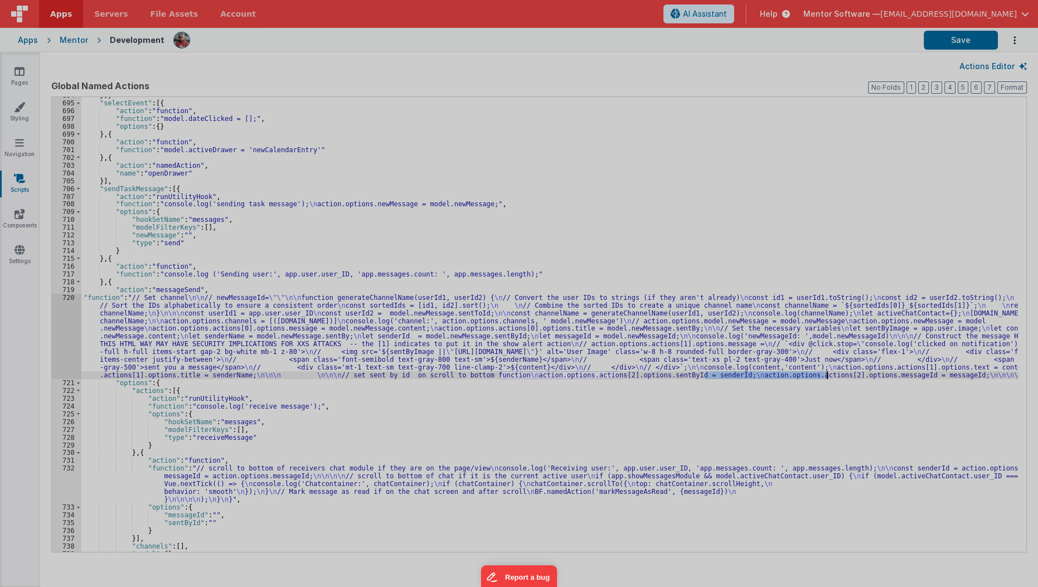
click at [60, 348] on div at bounding box center [519, 293] width 1038 height 587
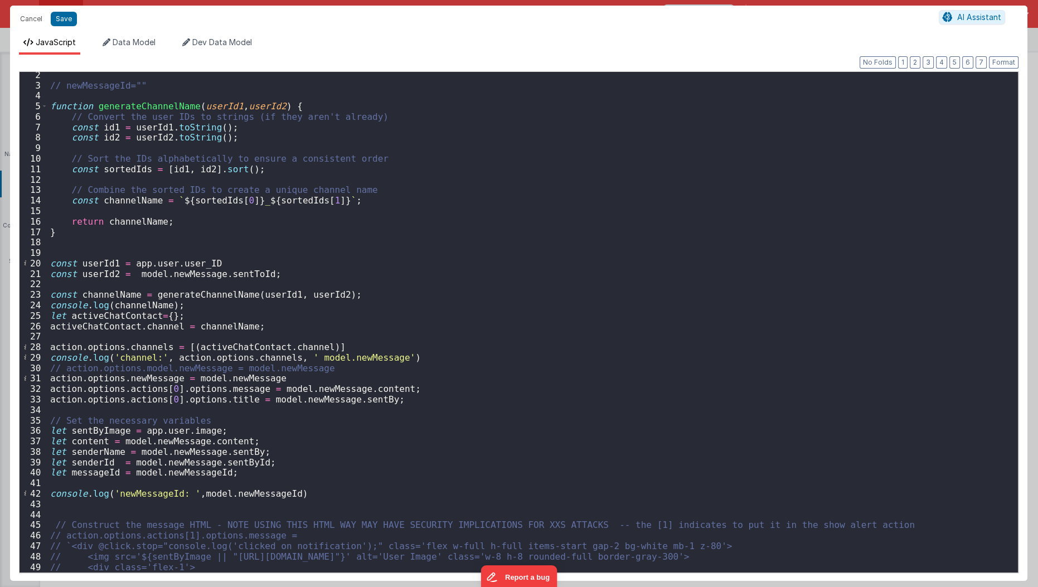
scroll to position [263, 0]
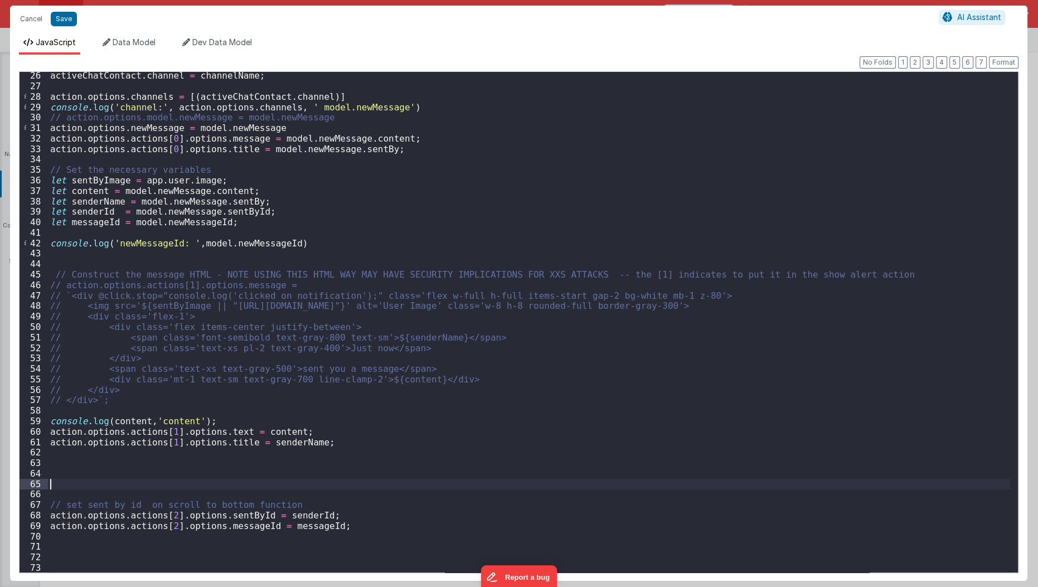
click at [191, 487] on div "activeChatContact . channel = channelName ; action . options . channels = [( ac…" at bounding box center [529, 331] width 962 height 522
click at [32, 16] on button "Cancel" at bounding box center [30, 19] width 33 height 16
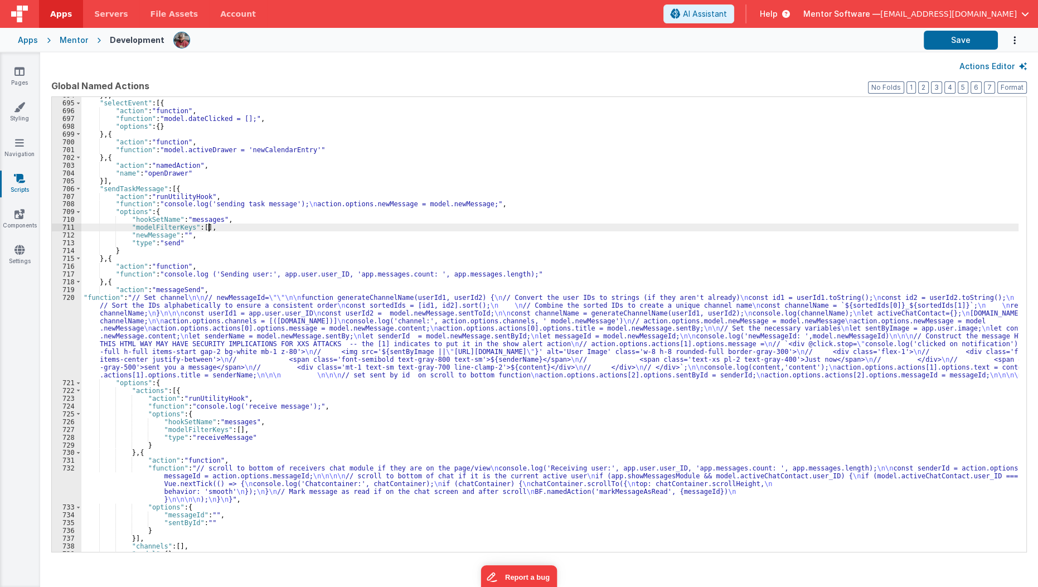
click at [840, 223] on div "}] , "selectEvent" : [{ "action" : "function" , "function" : "model.dateClicked…" at bounding box center [549, 326] width 937 height 471
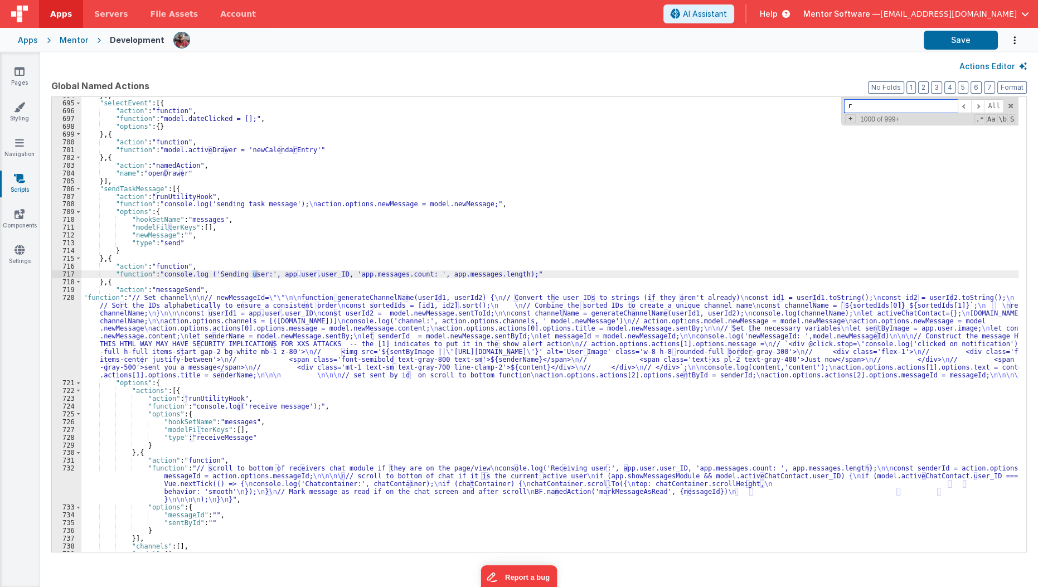
scroll to position [0, 0]
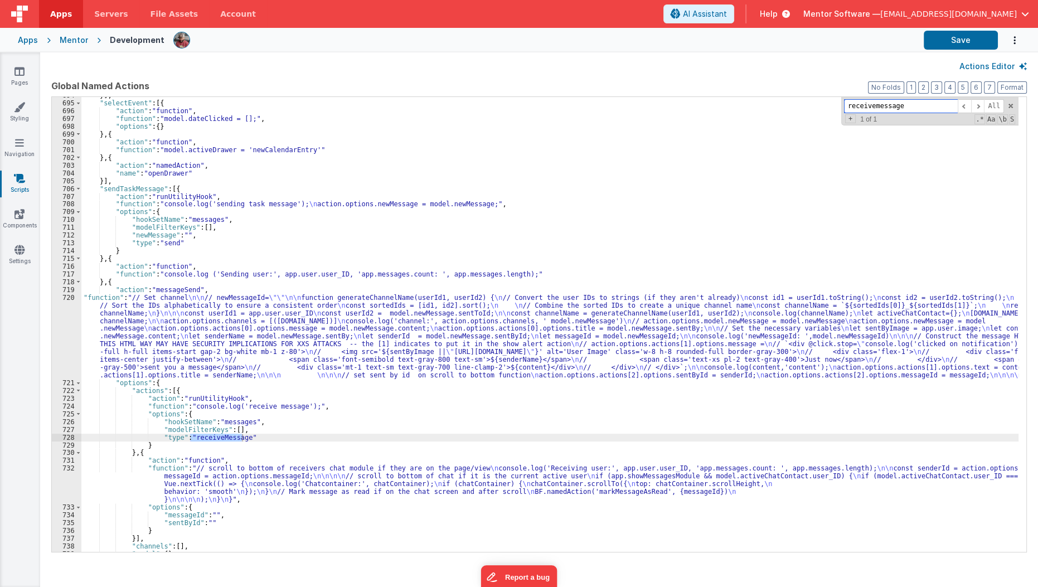
type input "receivemessage"
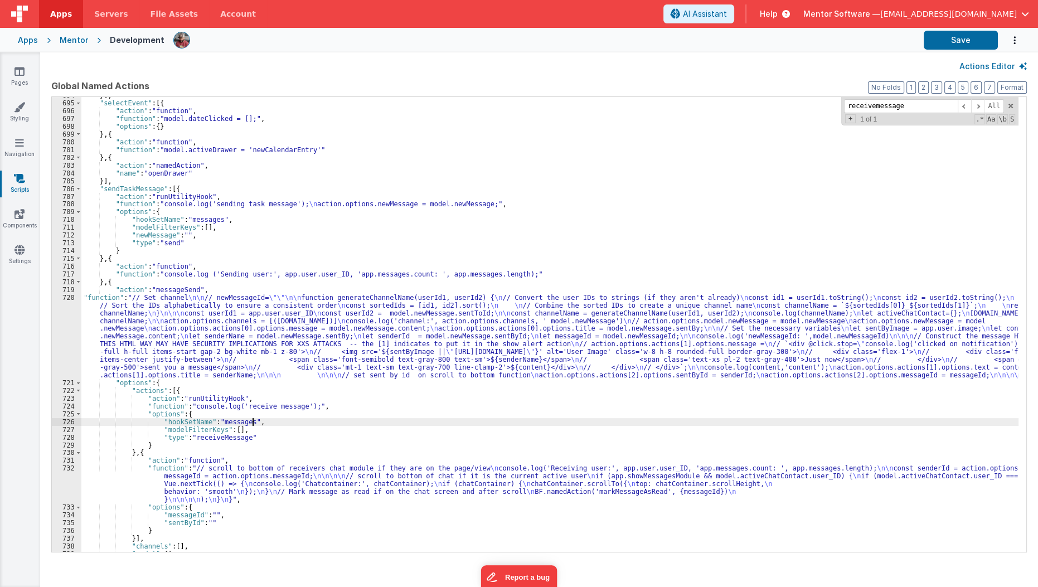
click at [517, 419] on div "}] , "selectEvent" : [{ "action" : "function" , "function" : "model.dateClicked…" at bounding box center [549, 326] width 937 height 471
click at [513, 429] on div "}] , "selectEvent" : [{ "action" : "function" , "function" : "model.dateClicked…" at bounding box center [549, 326] width 937 height 471
click at [396, 447] on div "}] , "selectEvent" : [{ "action" : "function" , "function" : "model.dateClicked…" at bounding box center [549, 326] width 937 height 471
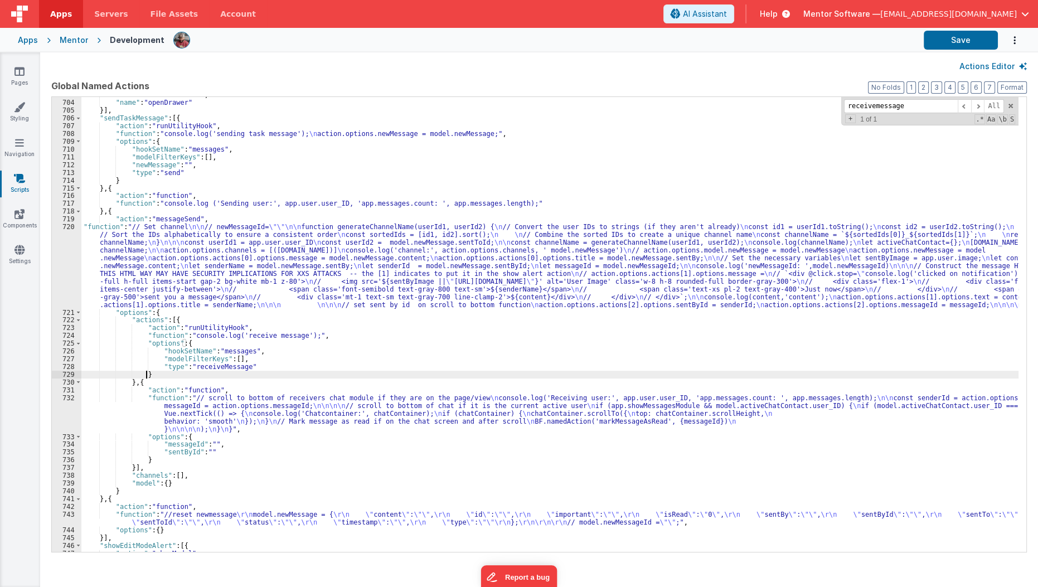
scroll to position [7650, 0]
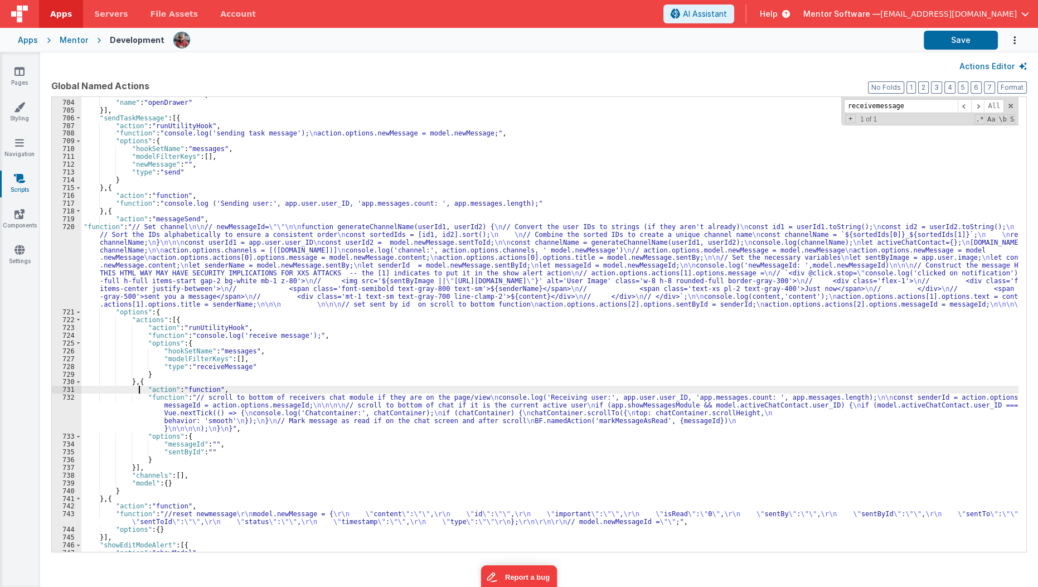
click at [137, 387] on div ""action" : "namedAction" , "name" : "openDrawer" }] , "sendTaskMessage" : [{ "a…" at bounding box center [549, 326] width 937 height 471
click at [140, 381] on div ""action" : "namedAction" , "name" : "openDrawer" }] , "sendTaskMessage" : [{ "a…" at bounding box center [549, 326] width 937 height 471
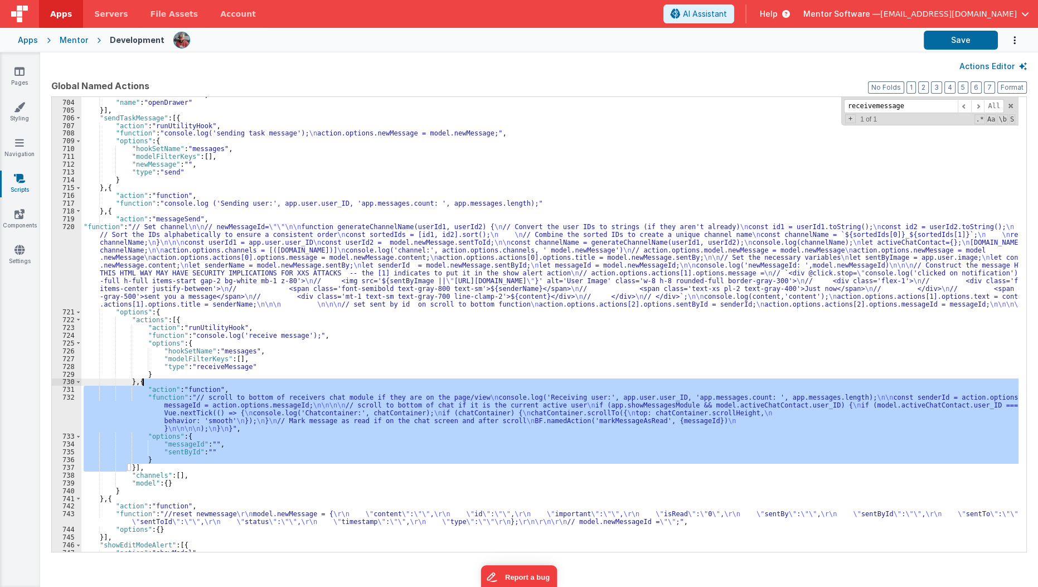
click at [140, 381] on div ""action" : "namedAction" , "name" : "openDrawer" }] , "sendTaskMessage" : [{ "a…" at bounding box center [549, 326] width 937 height 471
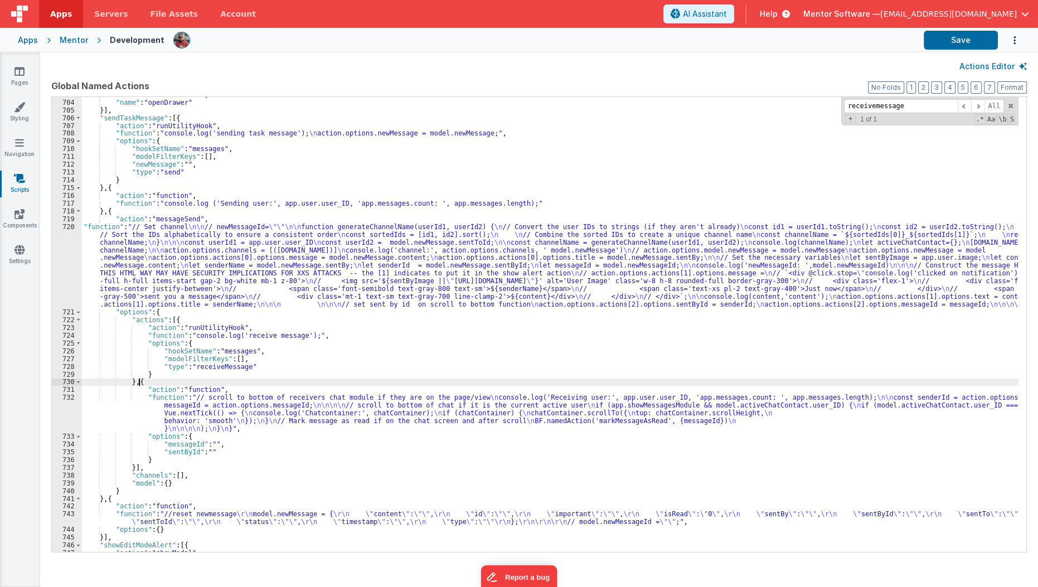
click at [139, 381] on div ""action" : "namedAction" , "name" : "openDrawer" }] , "sendTaskMessage" : [{ "a…" at bounding box center [549, 326] width 937 height 471
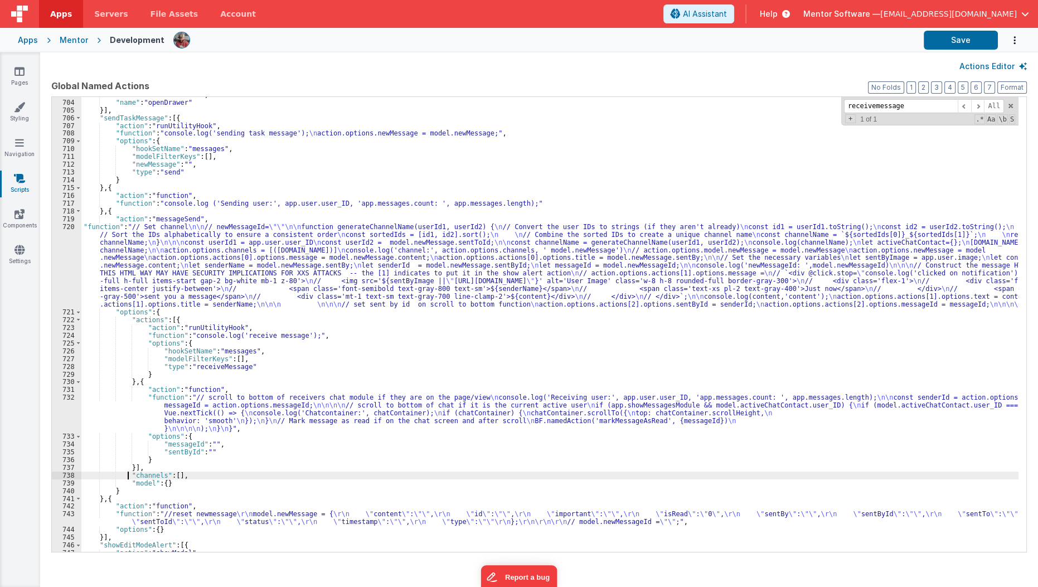
click at [129, 475] on div ""action" : "namedAction" , "name" : "openDrawer" }] , "sendTaskMessage" : [{ "a…" at bounding box center [549, 326] width 937 height 471
click at [133, 465] on div ""action" : "namedAction" , "name" : "openDrawer" }] , "sendTaskMessage" : [{ "a…" at bounding box center [549, 326] width 937 height 471
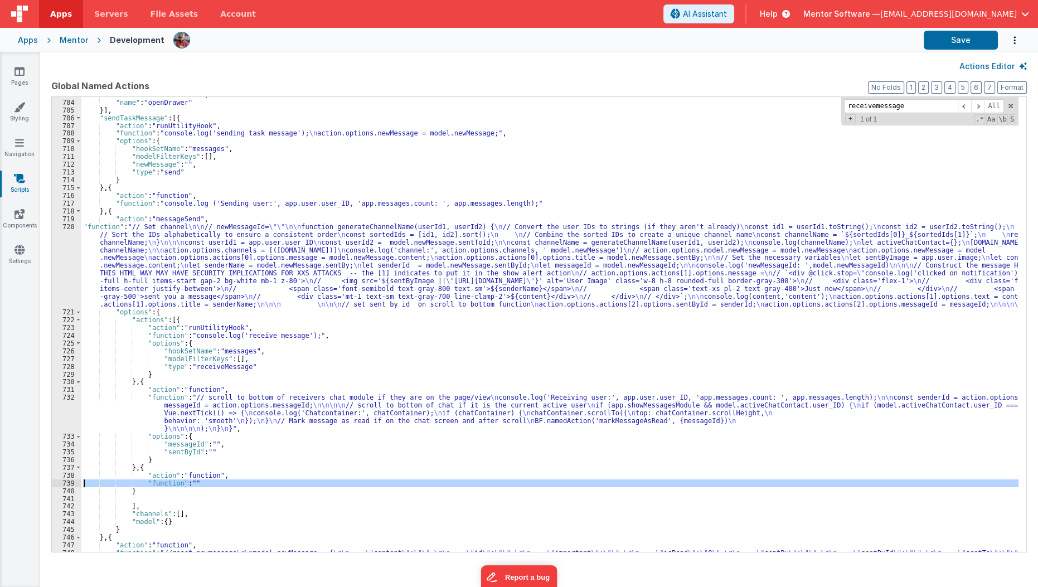
click at [63, 480] on div "739" at bounding box center [67, 483] width 30 height 8
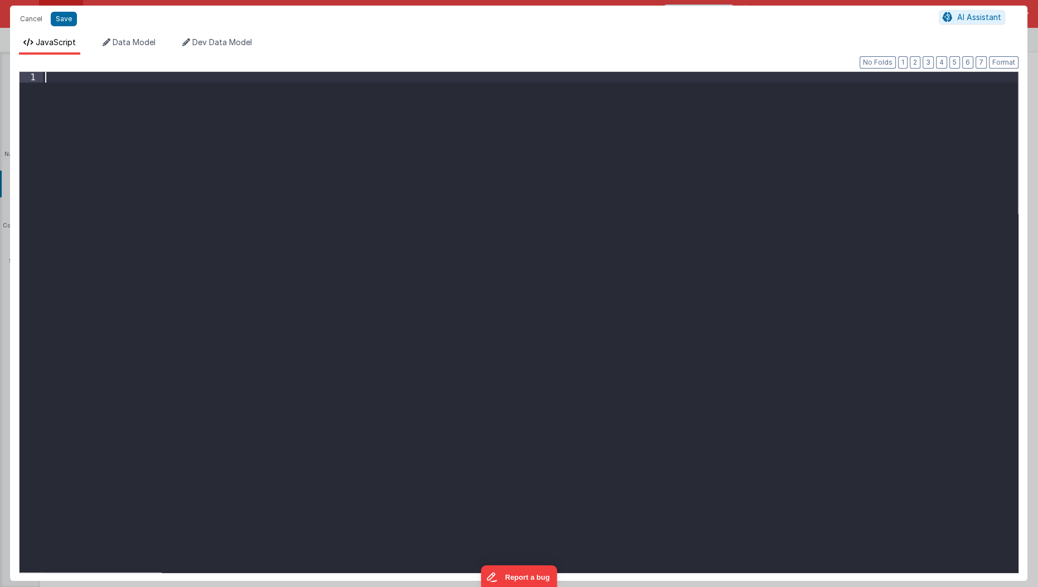
click at [252, 258] on div at bounding box center [530, 333] width 975 height 522
click at [65, 23] on button "Save" at bounding box center [64, 19] width 26 height 14
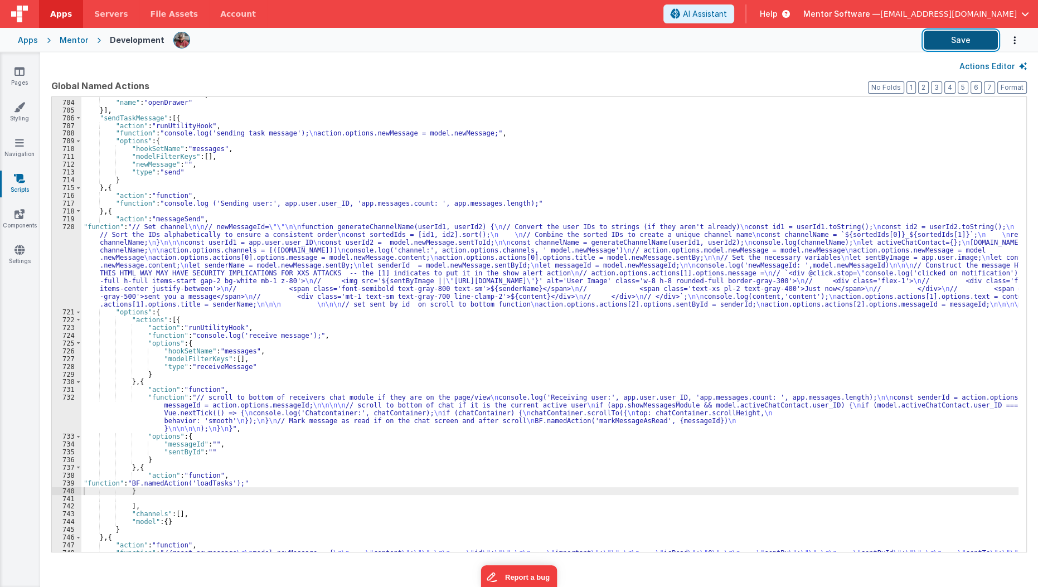
click at [968, 43] on button "Save" at bounding box center [960, 40] width 74 height 19
click at [575, 271] on div ""action" : "namedAction" , "name" : "openDrawer" }] , "sendTaskMessage" : [{ "a…" at bounding box center [549, 330] width 937 height 479
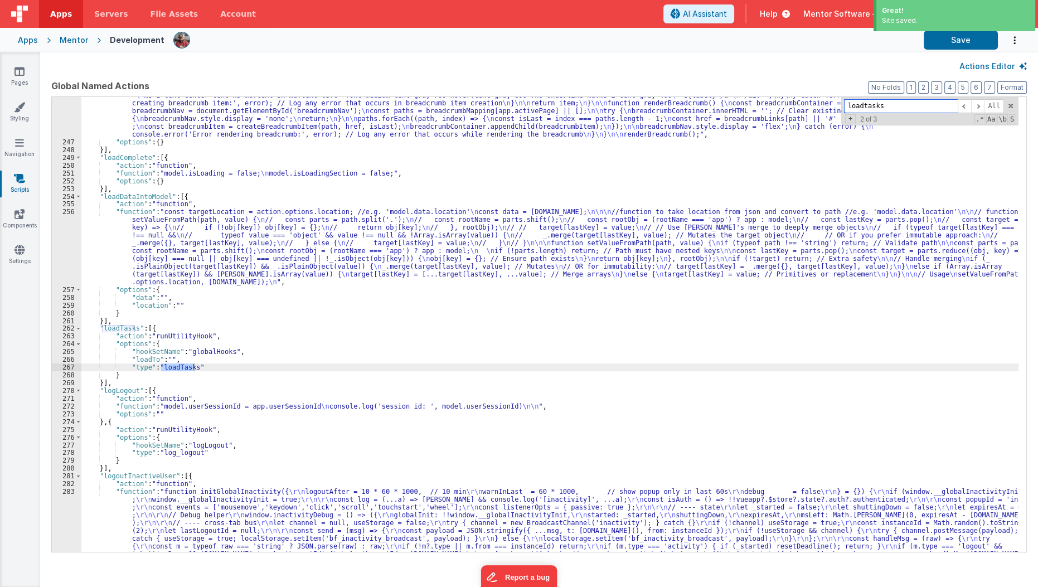
scroll to position [7812, 0]
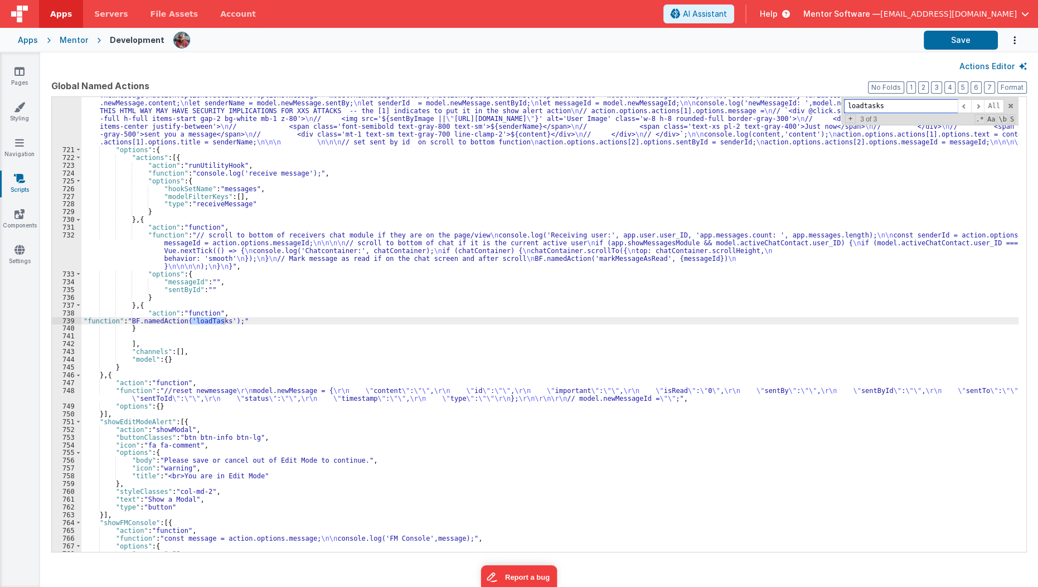
type input "loadtasks"
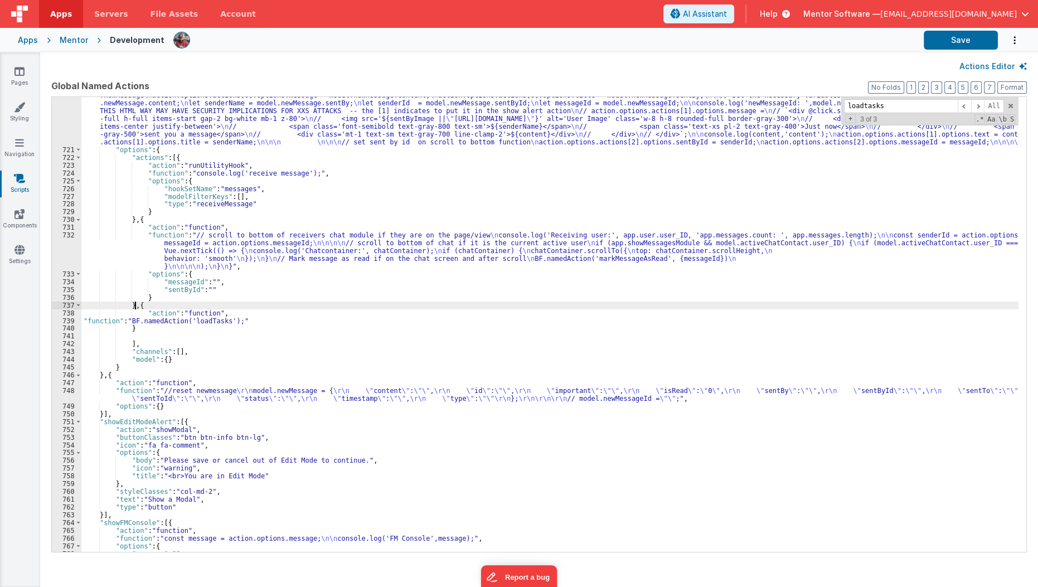
click at [134, 303] on div ""function" : "// Set channel \n\n // newMessageId= \"\"\n\n function generateCh…" at bounding box center [549, 335] width 937 height 548
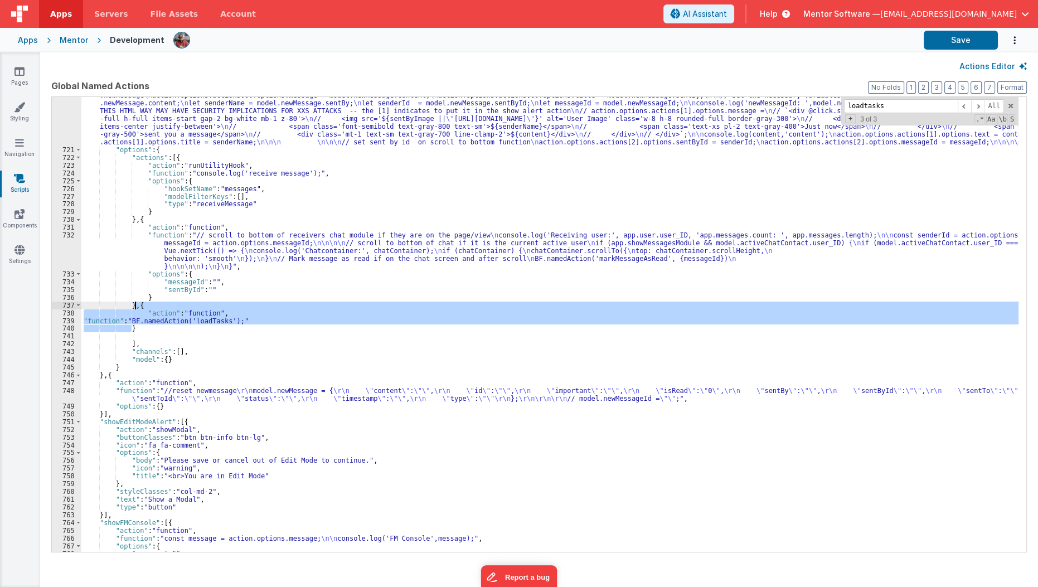
click at [134, 303] on div ""function" : "// Set channel \n\n // newMessageId= \"\"\n\n function generateCh…" at bounding box center [549, 335] width 937 height 548
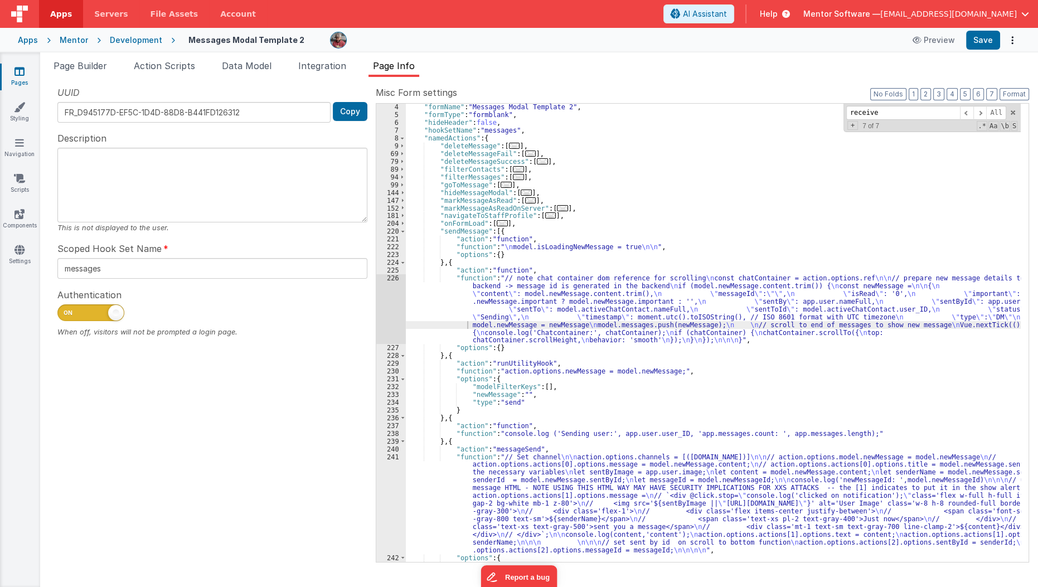
scroll to position [23, 0]
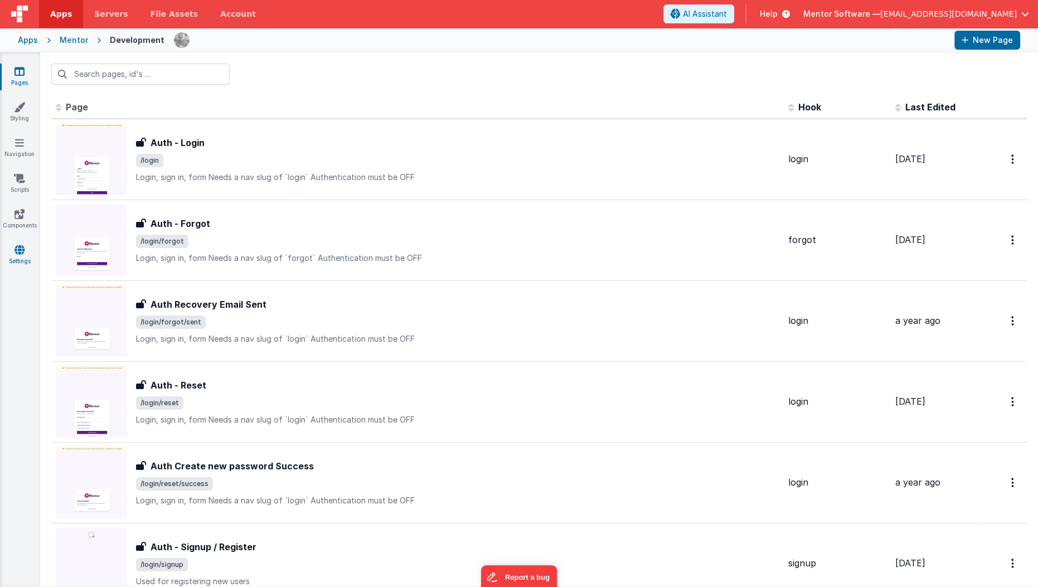
click at [24, 254] on icon at bounding box center [19, 249] width 10 height 11
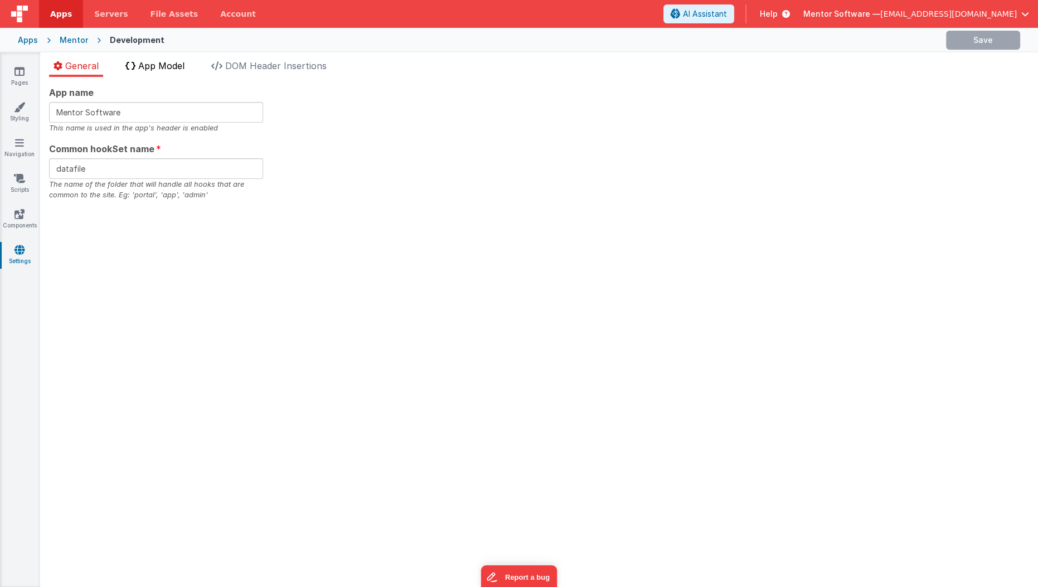
click at [168, 65] on span "App Model" at bounding box center [161, 65] width 46 height 11
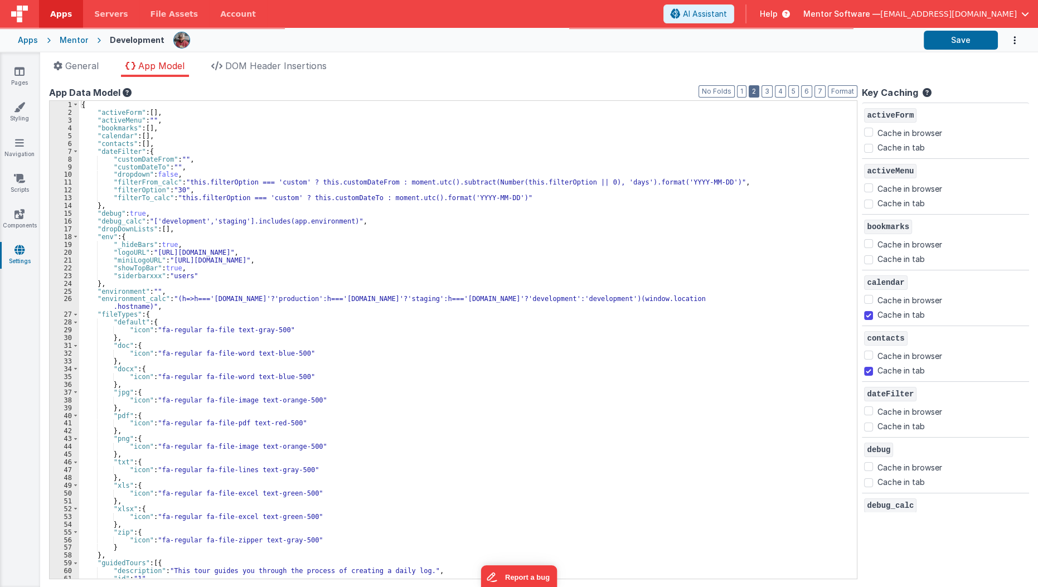
click at [759, 92] on button "2" at bounding box center [753, 91] width 11 height 12
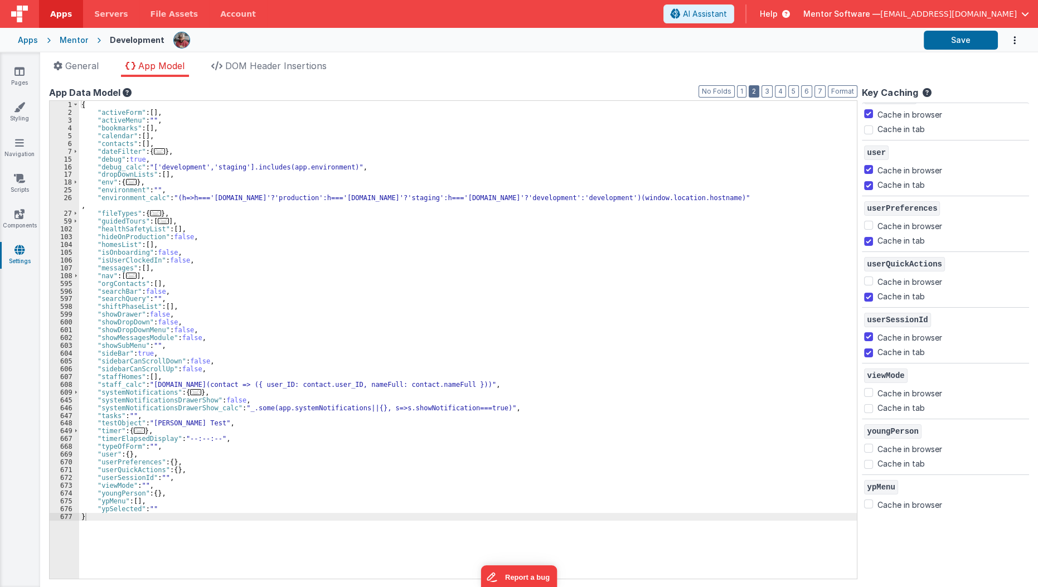
scroll to position [2358, 0]
click at [21, 223] on link "Components" at bounding box center [19, 219] width 40 height 22
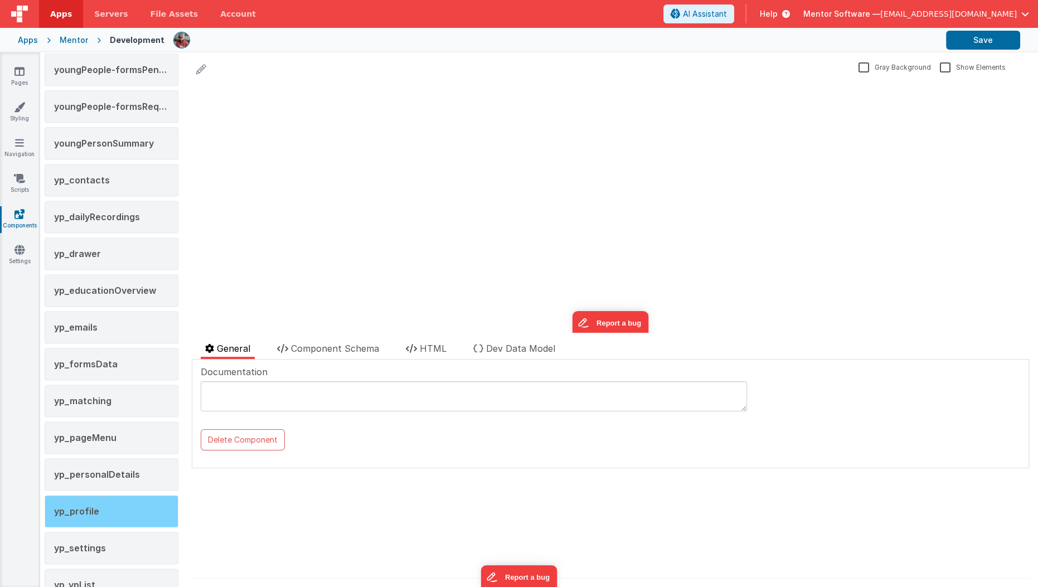
click at [109, 495] on div "yp_profile" at bounding box center [112, 511] width 134 height 32
click at [421, 346] on span "HTML" at bounding box center [433, 348] width 27 height 11
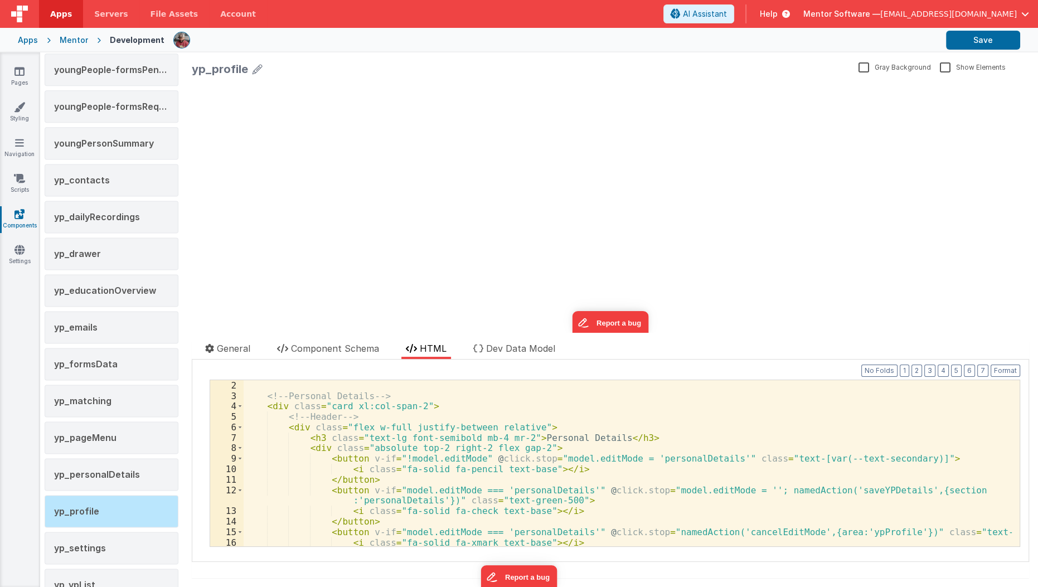
scroll to position [77, 0]
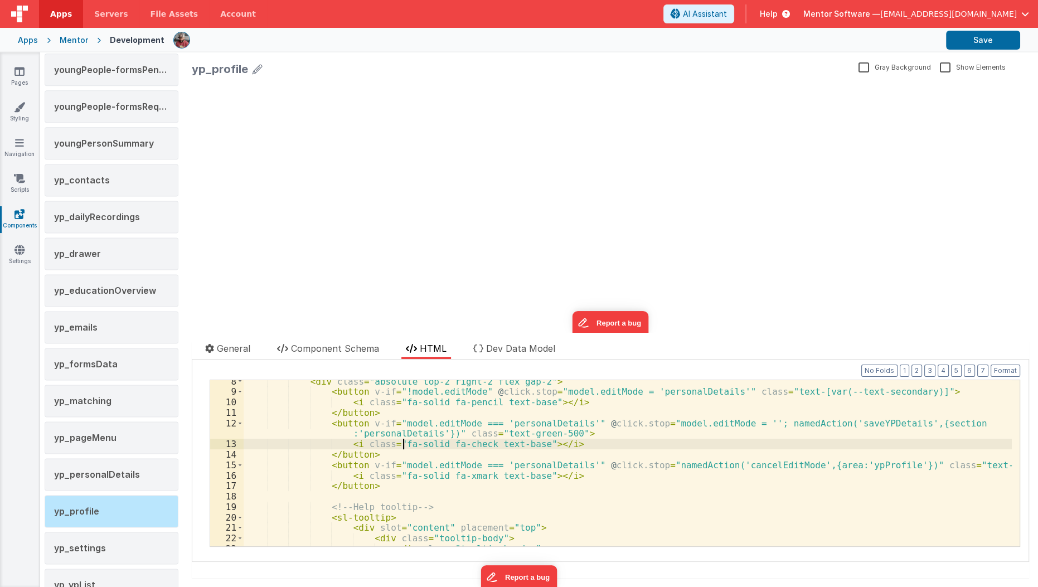
click at [401, 446] on div "< div class = "absolute top-2 right-2 flex gap-2" > < button v-if = "!model.edi…" at bounding box center [628, 470] width 768 height 188
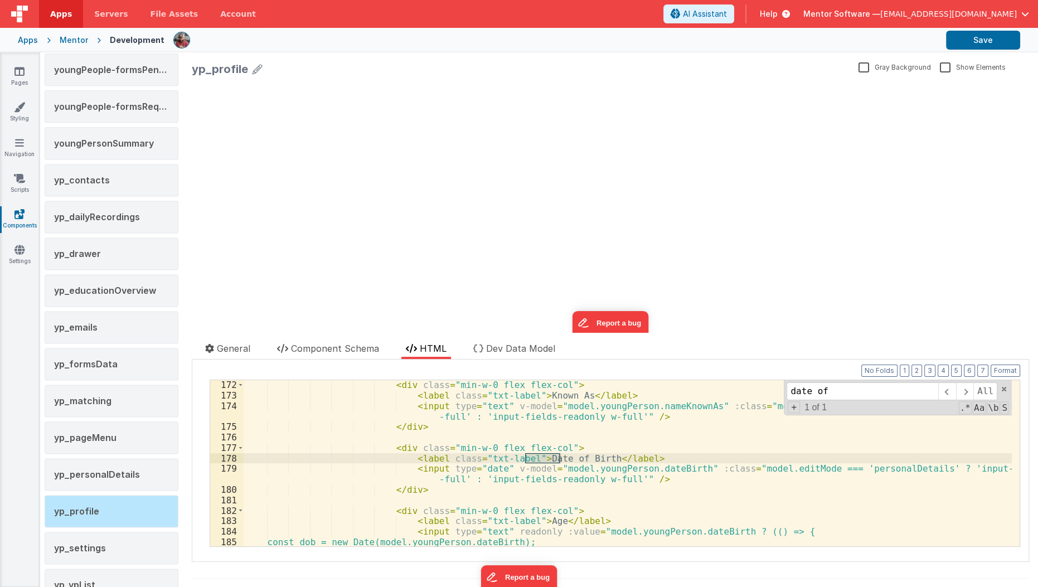
scroll to position [1874, 0]
type input "date of birth"
click at [650, 470] on div "< div class = "min-w-0 flex flex-col" > < label class = "txt-label" > Known As …" at bounding box center [628, 474] width 768 height 188
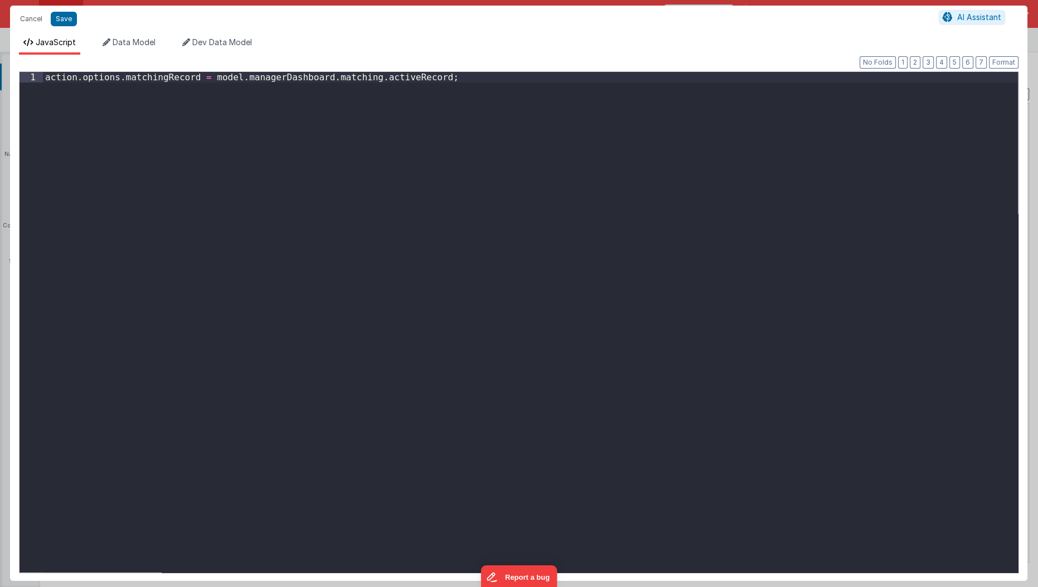
scroll to position [121, 0]
click at [155, 77] on div "action . options . matchingRecord = model . managerDashboard . matching . activ…" at bounding box center [530, 333] width 975 height 522
click at [148, 126] on div "action . options . matchingRecord = model . managerDashboard . matching . activ…" at bounding box center [530, 333] width 975 height 522
click at [68, 22] on button "Save" at bounding box center [64, 19] width 26 height 14
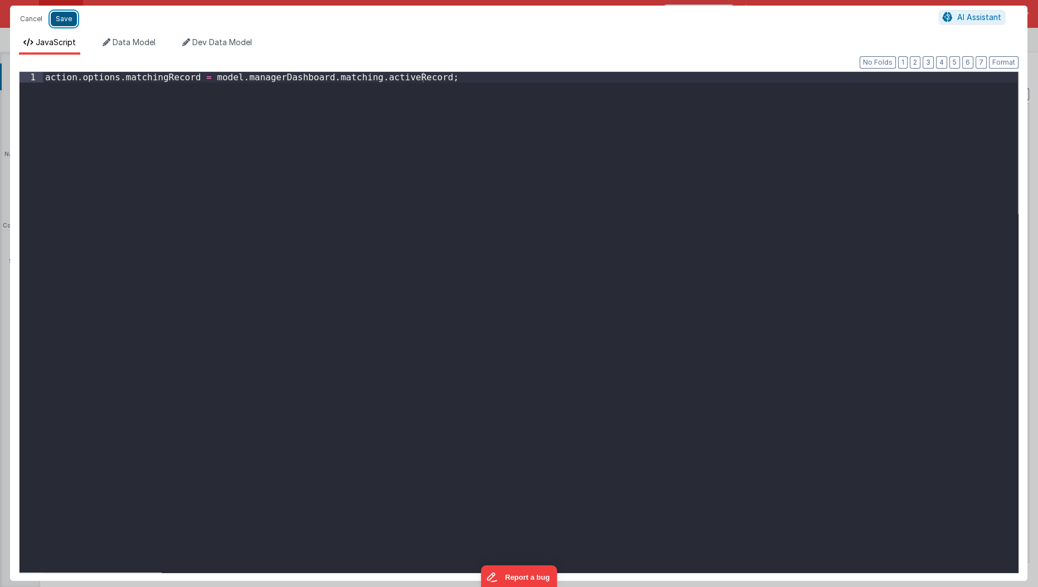
type textarea "HOME DASHBOARD"
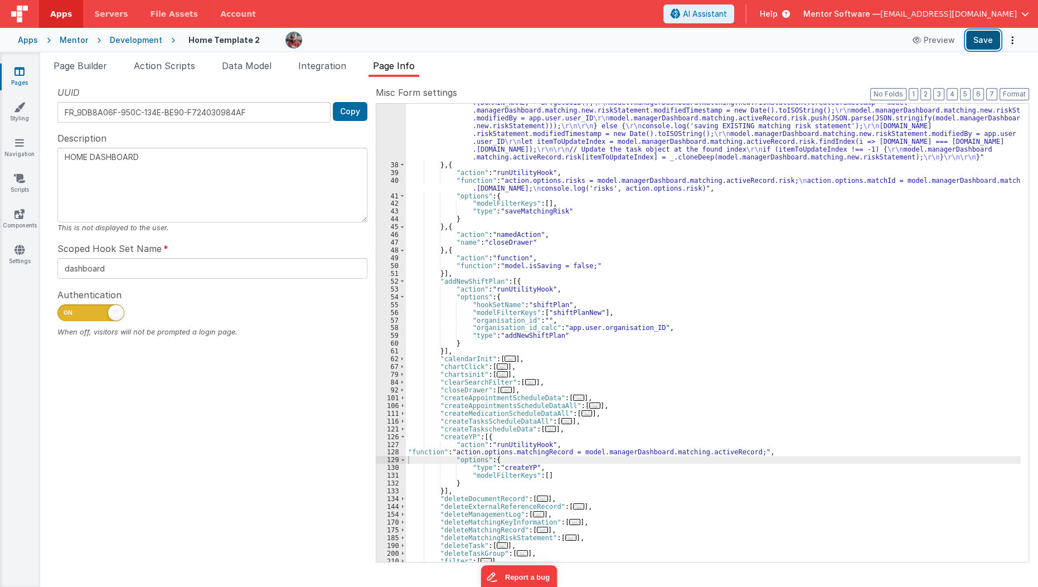
click at [983, 41] on button "Save" at bounding box center [983, 40] width 34 height 19
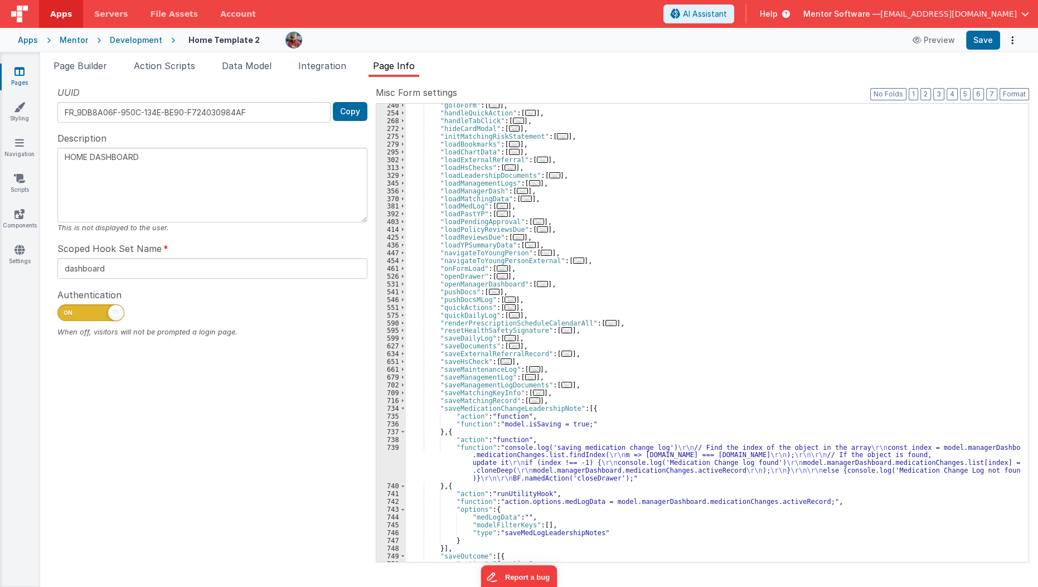
scroll to position [688, 0]
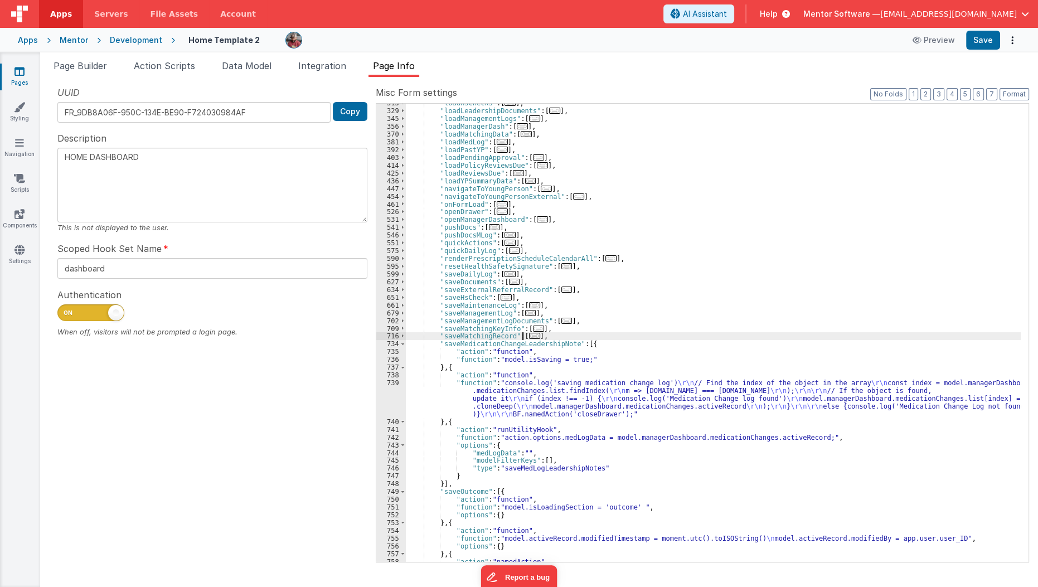
click at [529, 333] on span "..." at bounding box center [534, 336] width 11 height 6
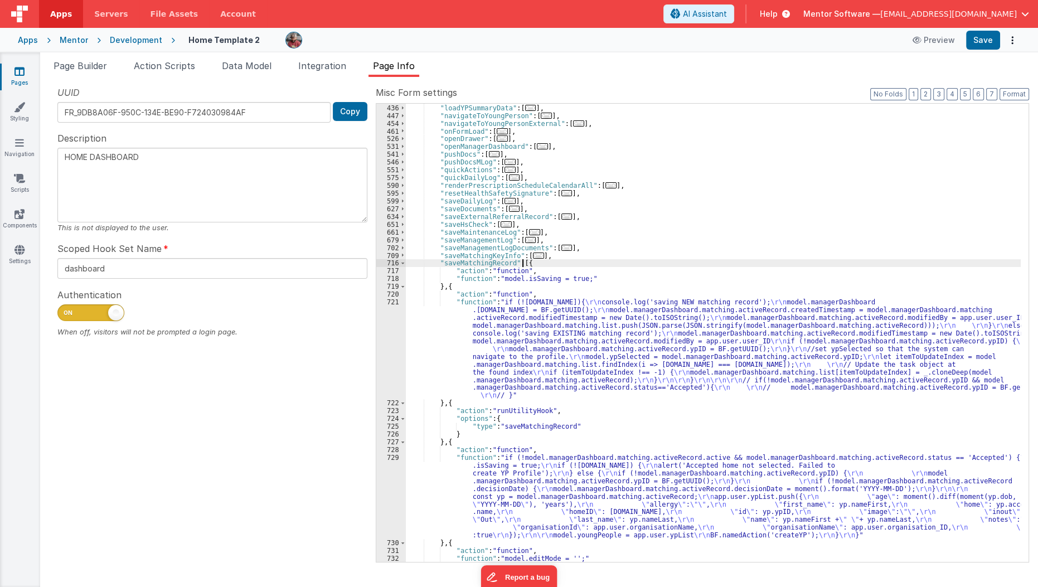
scroll to position [761, 0]
click at [506, 411] on div ""loadReviewsDue" : [ ... ] , "loadYPSummaryData" : [ ... ] , "navigateToYoungPe…" at bounding box center [713, 333] width 615 height 474
click at [564, 408] on div ""loadReviewsDue" : [ ... ] , "loadYPSummaryData" : [ ... ] , "navigateToYoungPe…" at bounding box center [713, 333] width 615 height 474
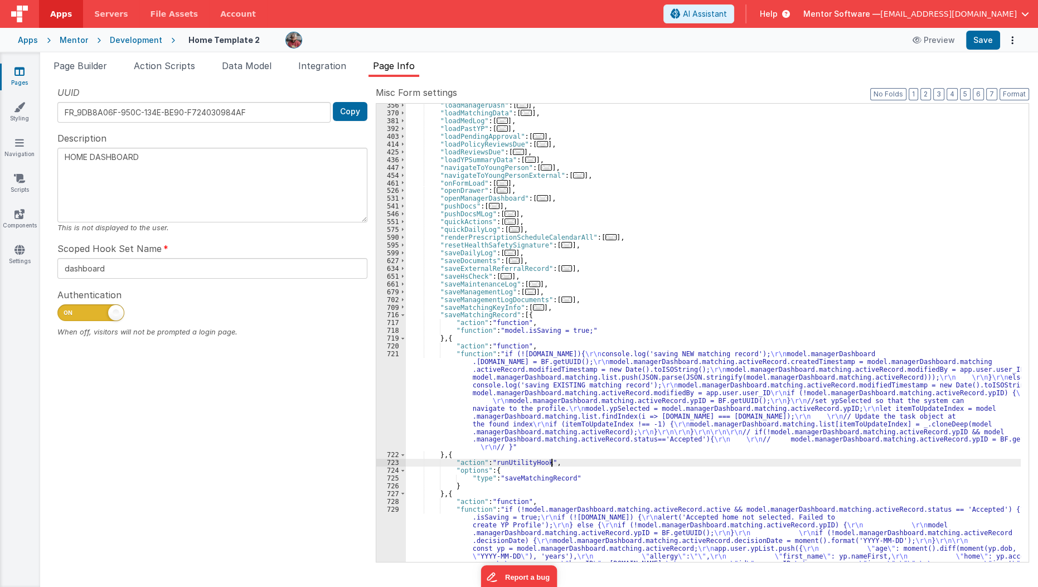
scroll to position [709, 0]
click at [968, 113] on span at bounding box center [966, 113] width 13 height 14
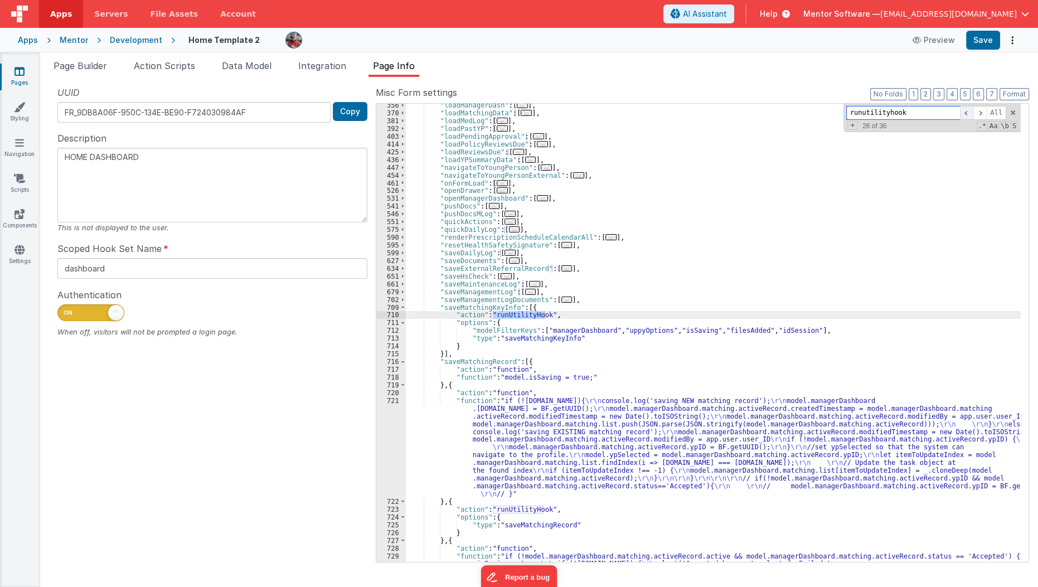
click at [968, 113] on span at bounding box center [966, 113] width 13 height 14
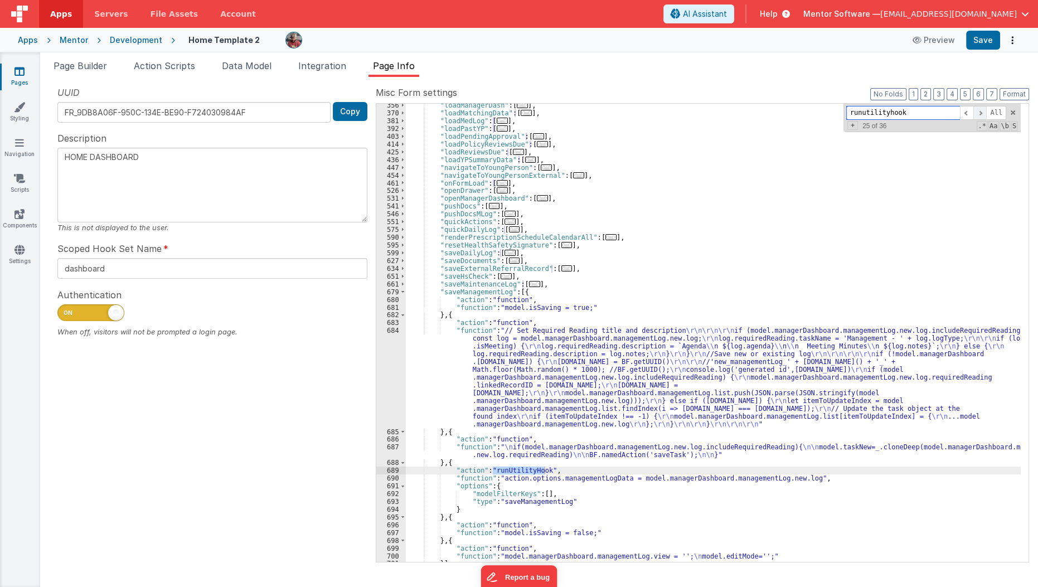
click at [980, 111] on span at bounding box center [979, 113] width 13 height 14
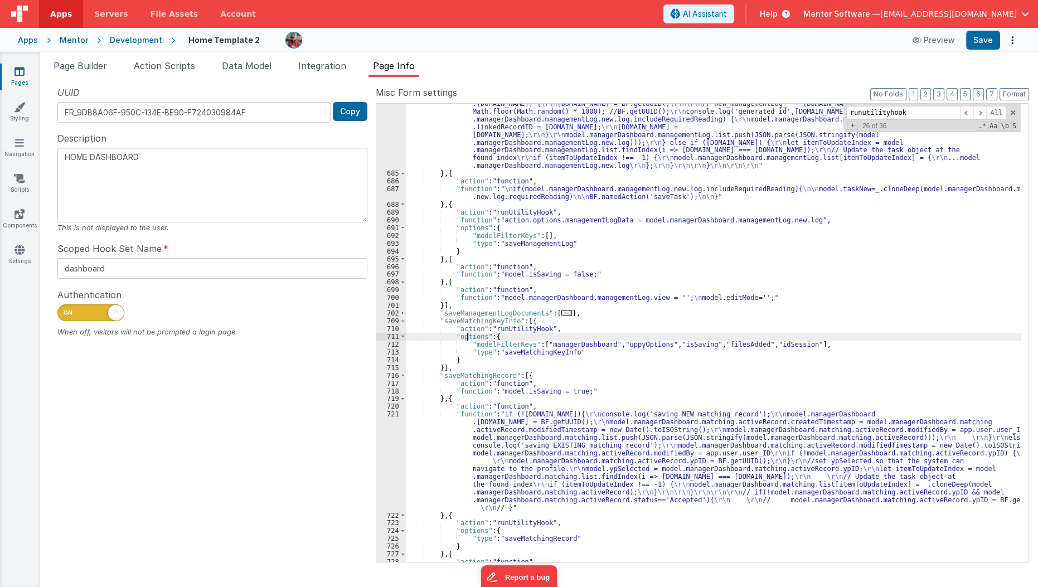
click at [468, 333] on div ""function" : "// Set Required Reading title and description \r\n\r\n\r\n if (mo…" at bounding box center [713, 352] width 615 height 567
click at [969, 114] on span at bounding box center [966, 113] width 13 height 14
click at [977, 113] on span at bounding box center [979, 113] width 13 height 14
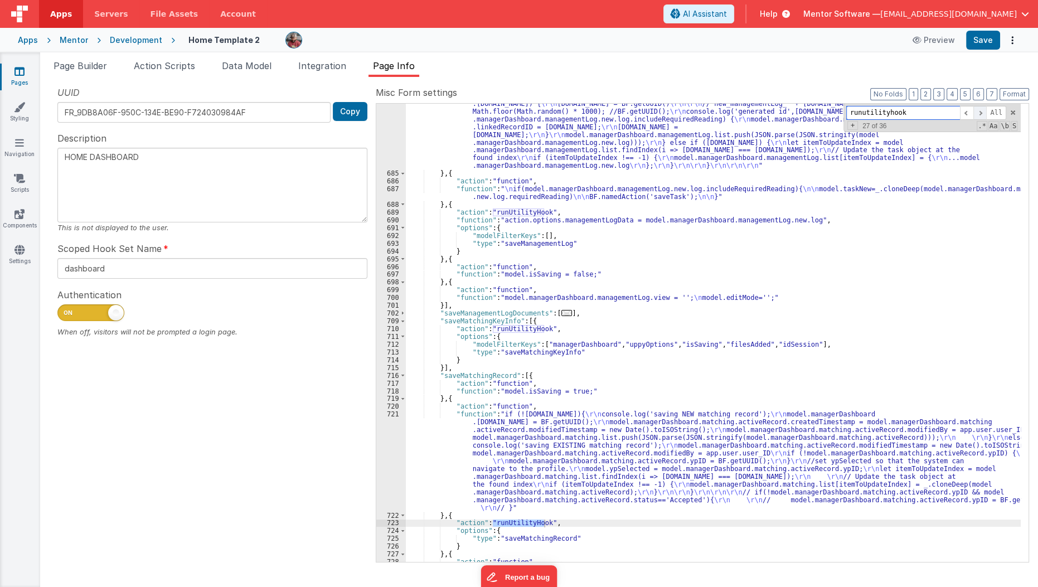
click at [977, 113] on span at bounding box center [979, 113] width 13 height 14
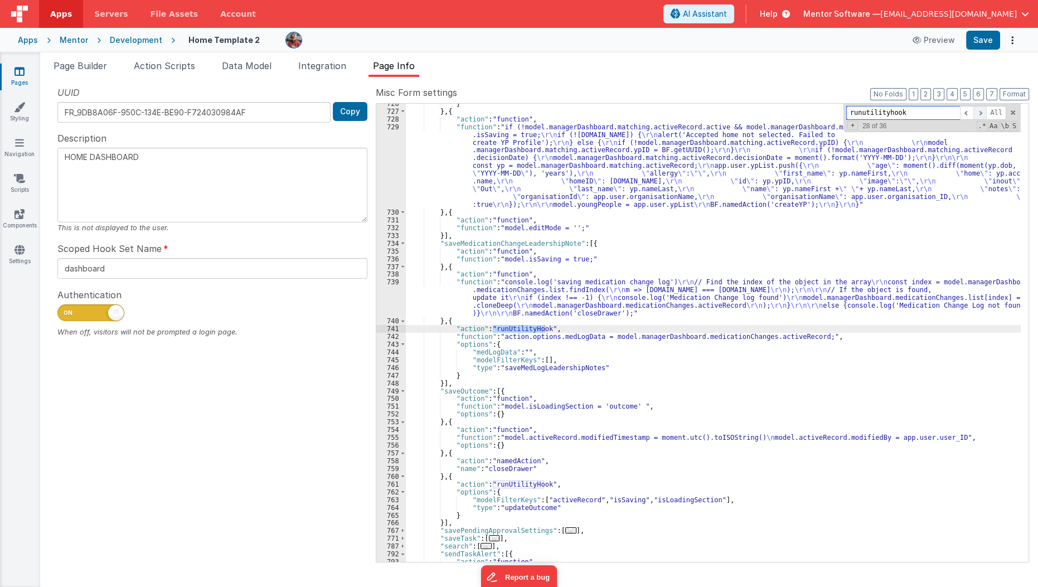
click at [977, 113] on span at bounding box center [979, 113] width 13 height 14
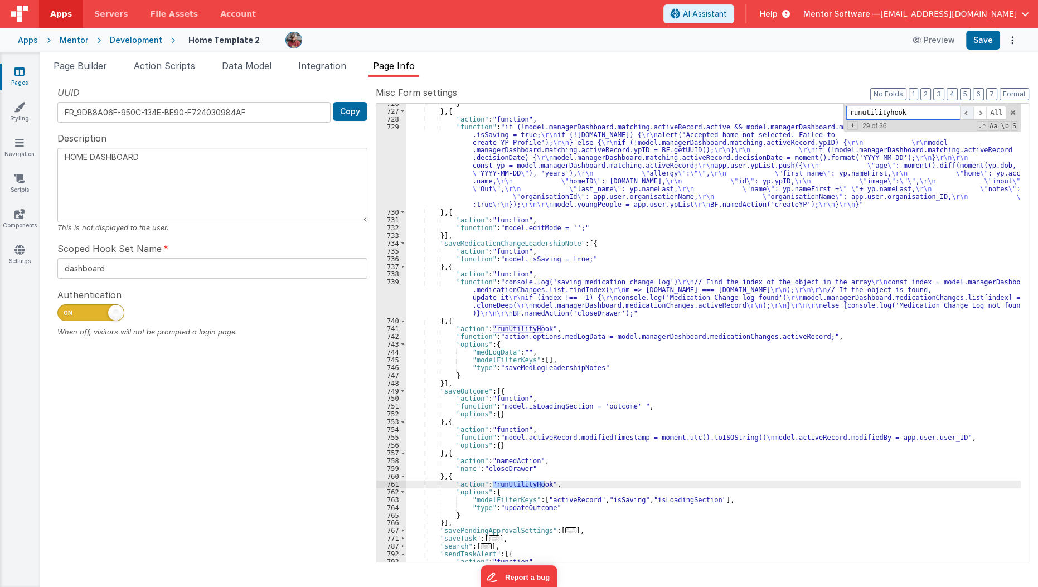
click at [965, 113] on span at bounding box center [966, 113] width 13 height 14
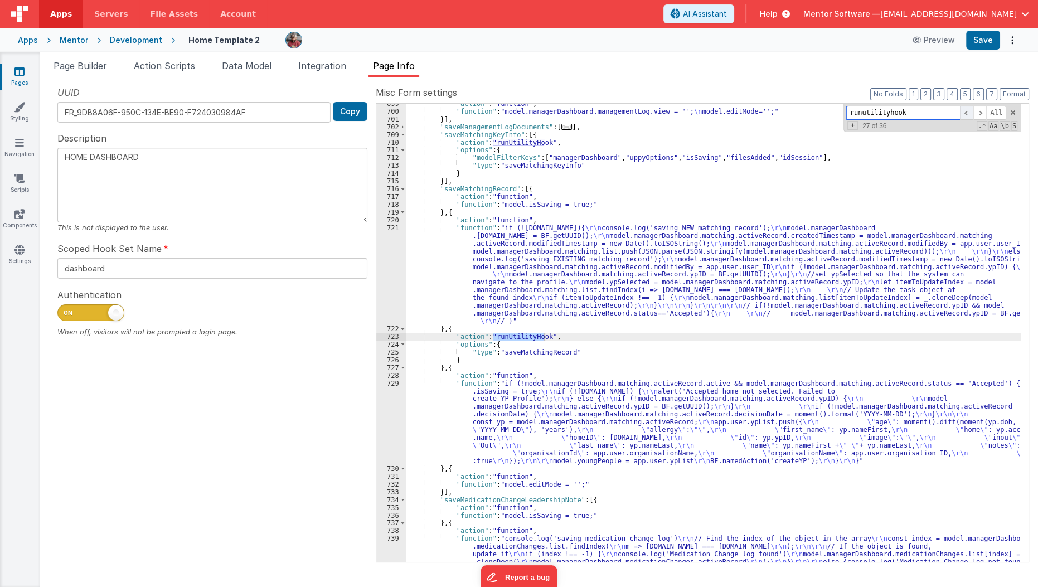
click at [965, 113] on span at bounding box center [966, 113] width 13 height 14
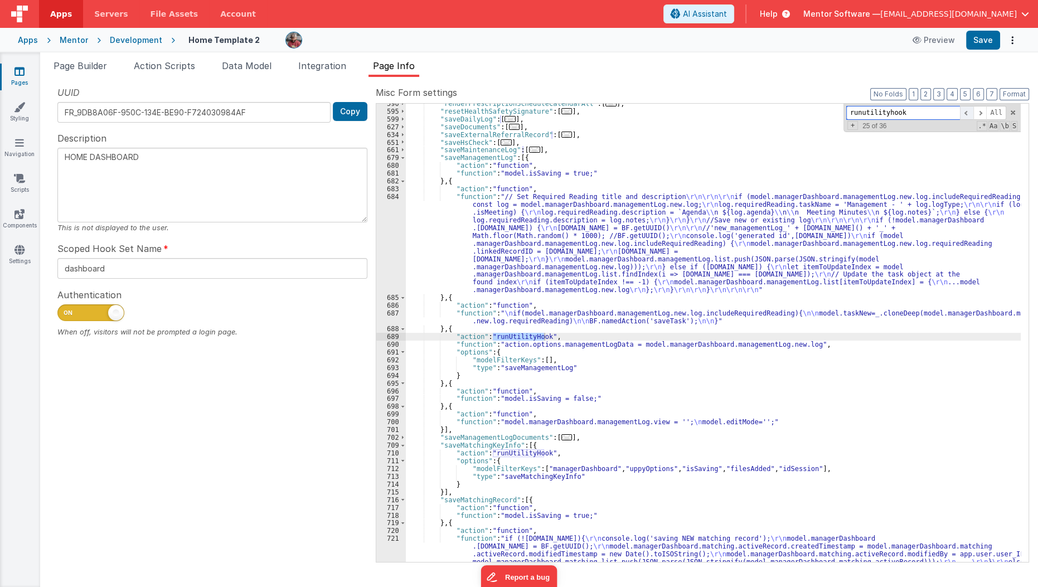
scroll to position [843, 0]
click at [965, 113] on span at bounding box center [966, 113] width 13 height 14
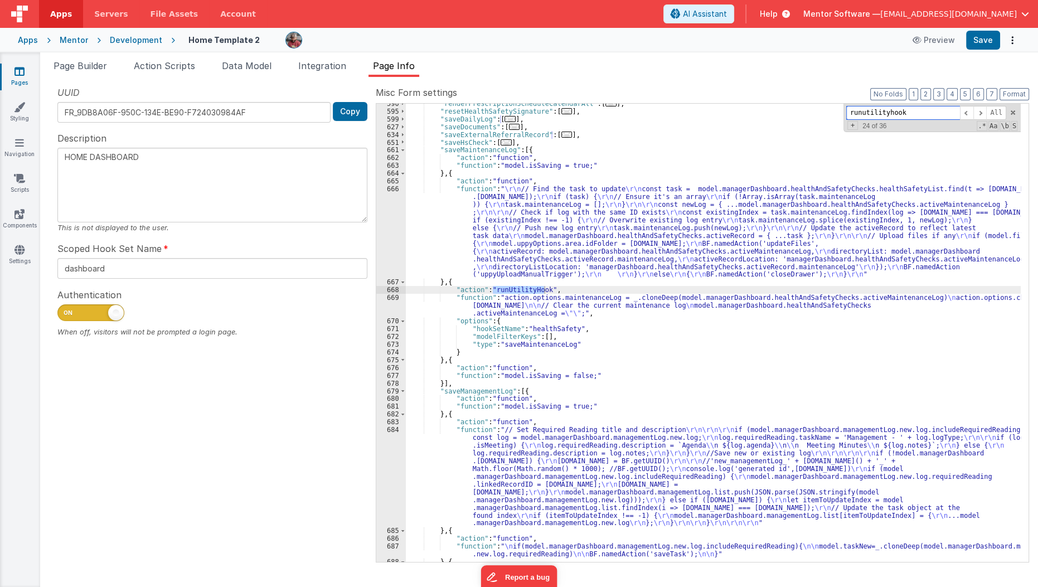
scroll to position [0, 0]
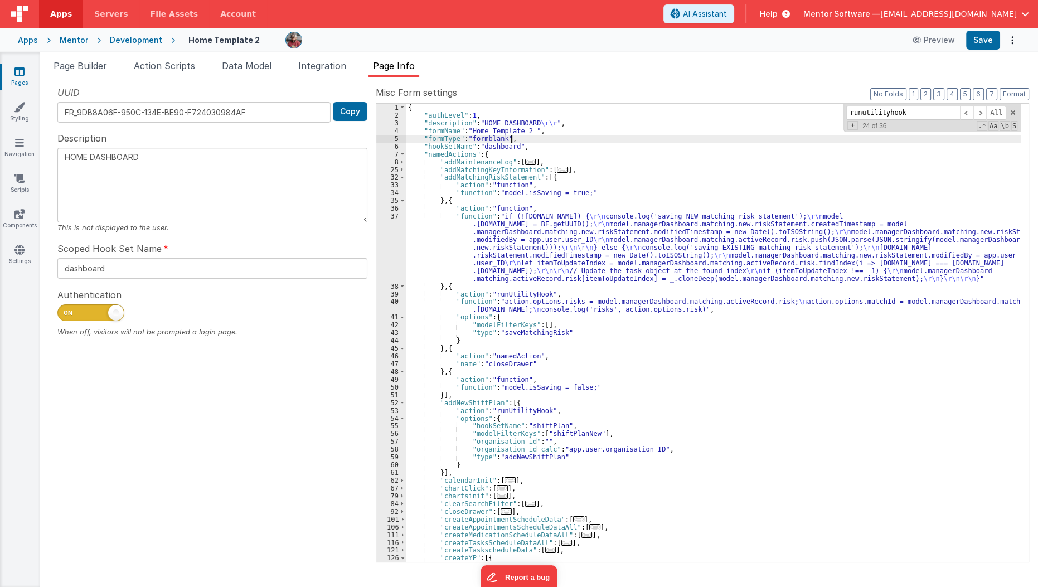
click at [801, 137] on div "{ "authLevel" : 1 , "description" : "HOME DASHBOARD \r\r " , "formName" : "Home…" at bounding box center [713, 341] width 615 height 474
click at [984, 112] on span at bounding box center [979, 113] width 13 height 14
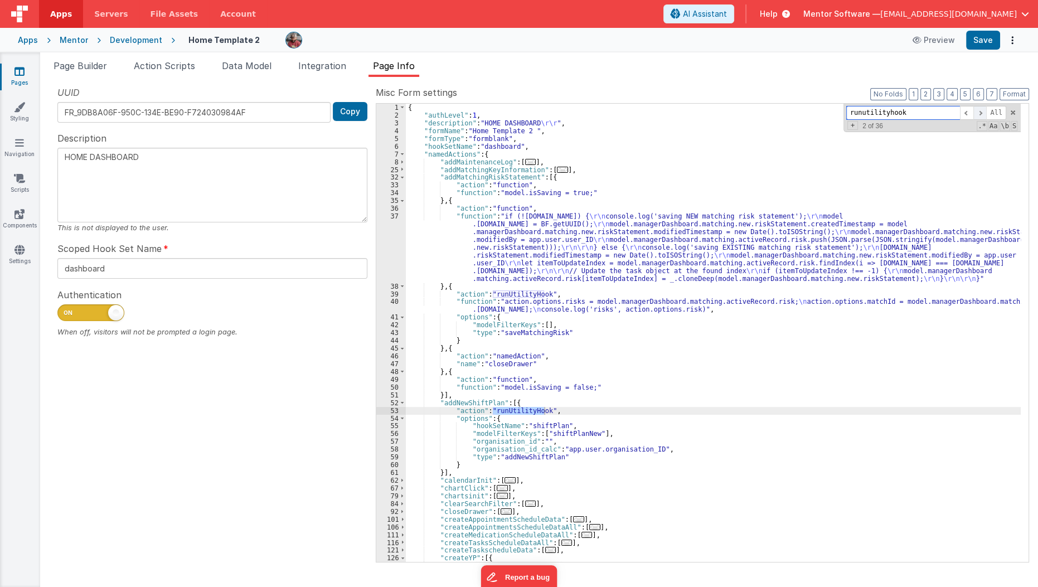
click at [984, 113] on span at bounding box center [979, 113] width 13 height 14
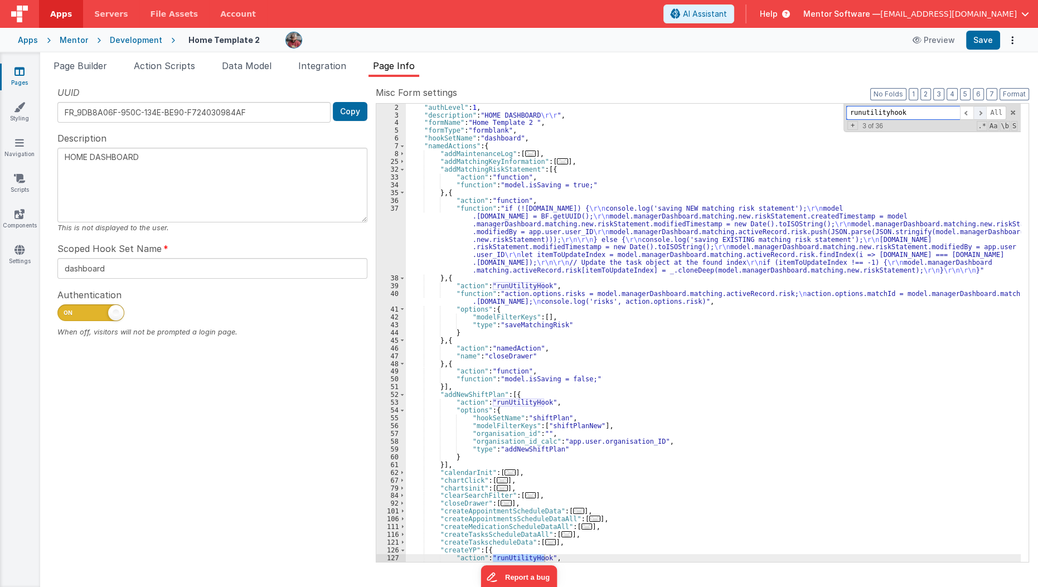
click at [984, 113] on span at bounding box center [979, 113] width 13 height 14
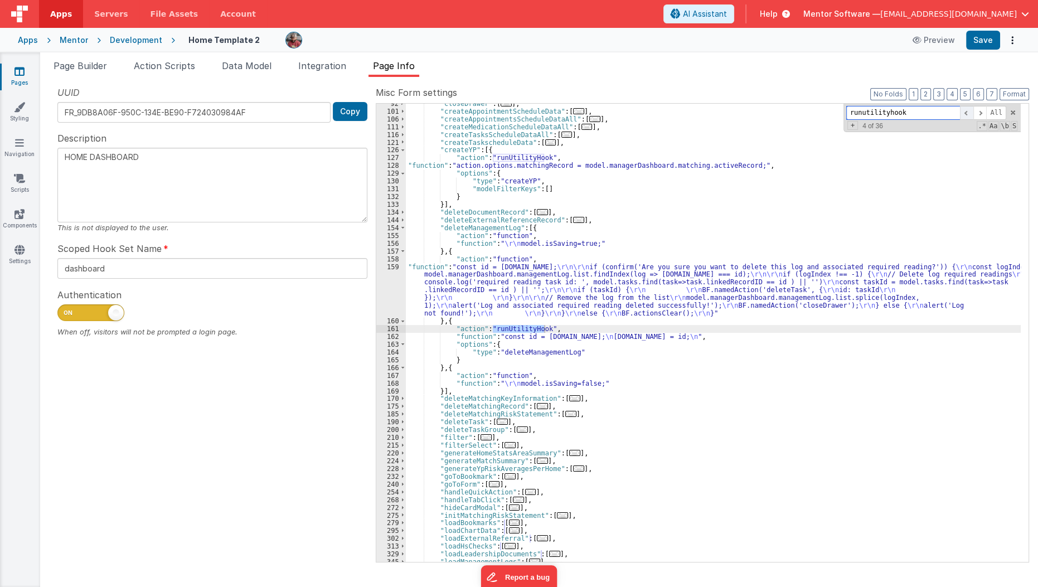
click at [971, 113] on span at bounding box center [966, 113] width 13 height 14
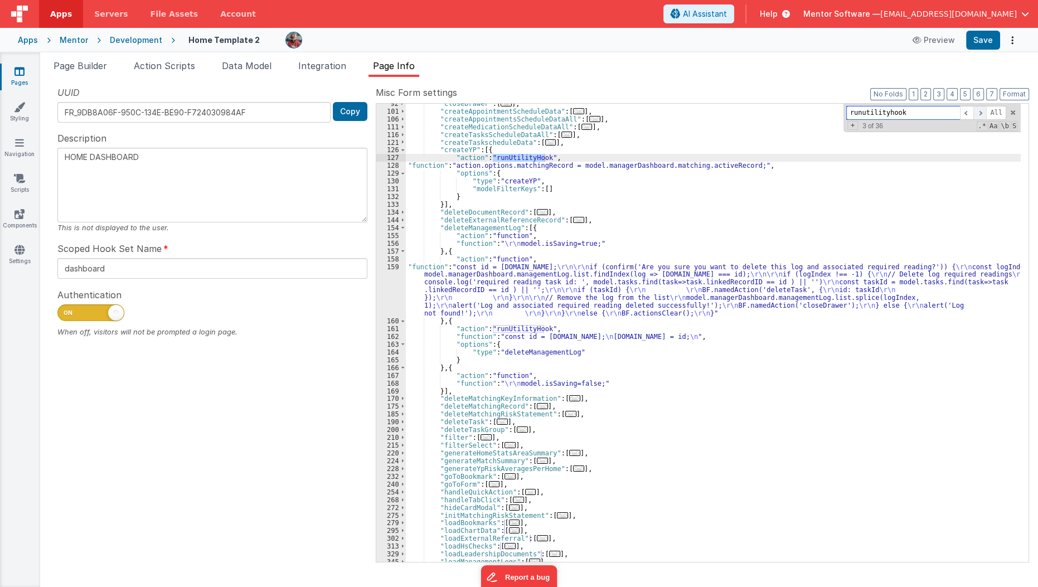
click at [978, 113] on span at bounding box center [979, 113] width 13 height 14
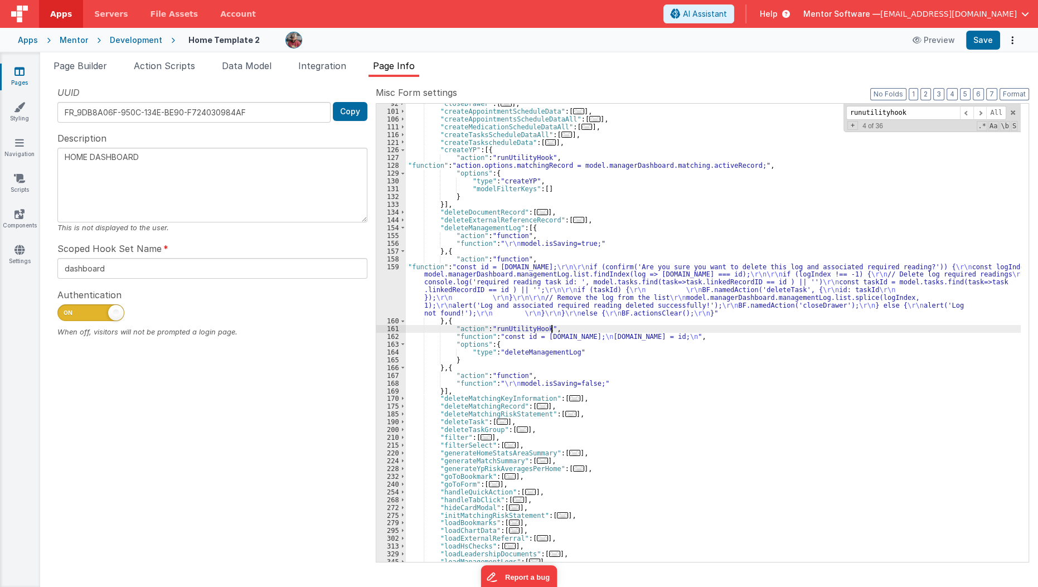
click at [607, 325] on div ""closeDrawer" : [ ... ] , "createAppointmentScheduleData" : [ ... ] , "createAp…" at bounding box center [713, 337] width 615 height 474
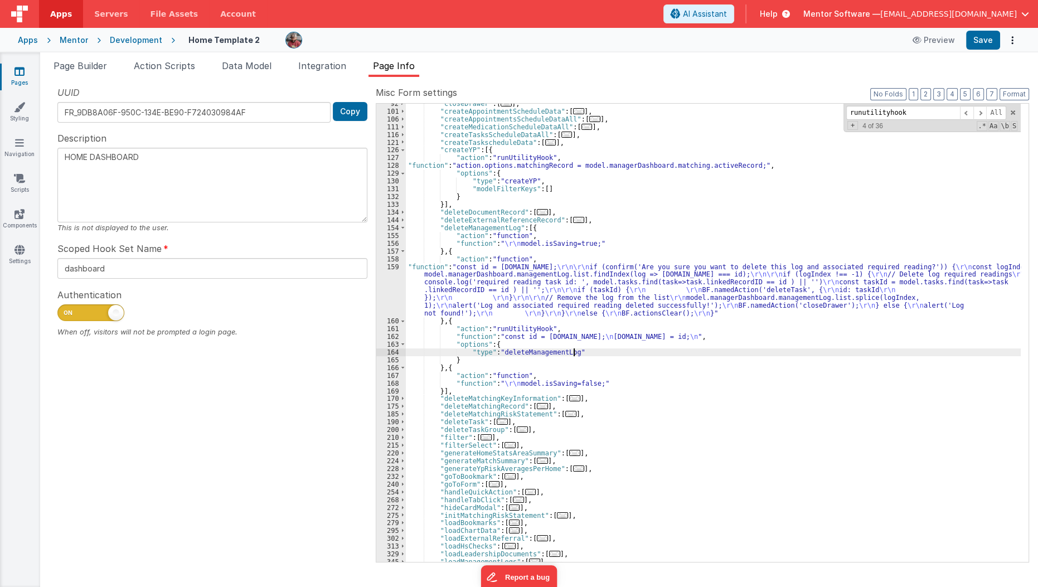
click at [592, 348] on div ""closeDrawer" : [ ... ] , "createAppointmentScheduleData" : [ ... ] , "createAp…" at bounding box center [713, 337] width 615 height 474
click at [583, 339] on div ""closeDrawer" : [ ... ] , "createAppointmentScheduleData" : [ ... ] , "createAp…" at bounding box center [713, 337] width 615 height 474
click at [565, 333] on div ""closeDrawer" : [ ... ] , "createAppointmentScheduleData" : [ ... ] , "createAp…" at bounding box center [713, 337] width 615 height 474
click at [577, 354] on div ""closeDrawer" : [ ... ] , "createAppointmentScheduleData" : [ ... ] , "createAp…" at bounding box center [713, 337] width 615 height 474
click at [543, 299] on div ""closeDrawer" : [ ... ] , "createAppointmentScheduleData" : [ ... ] , "createAp…" at bounding box center [713, 337] width 615 height 474
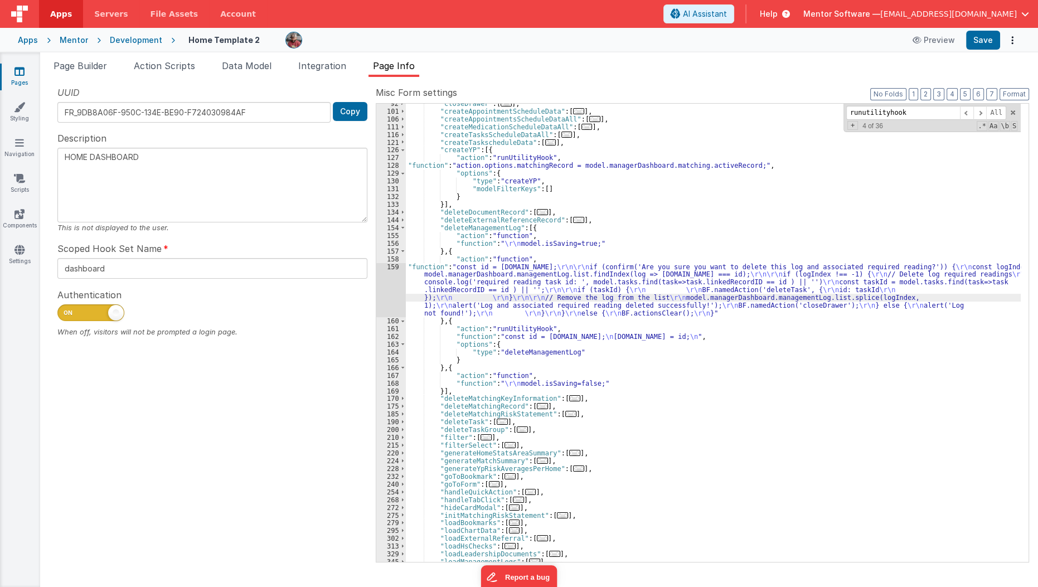
click at [385, 286] on div "159" at bounding box center [391, 290] width 30 height 55
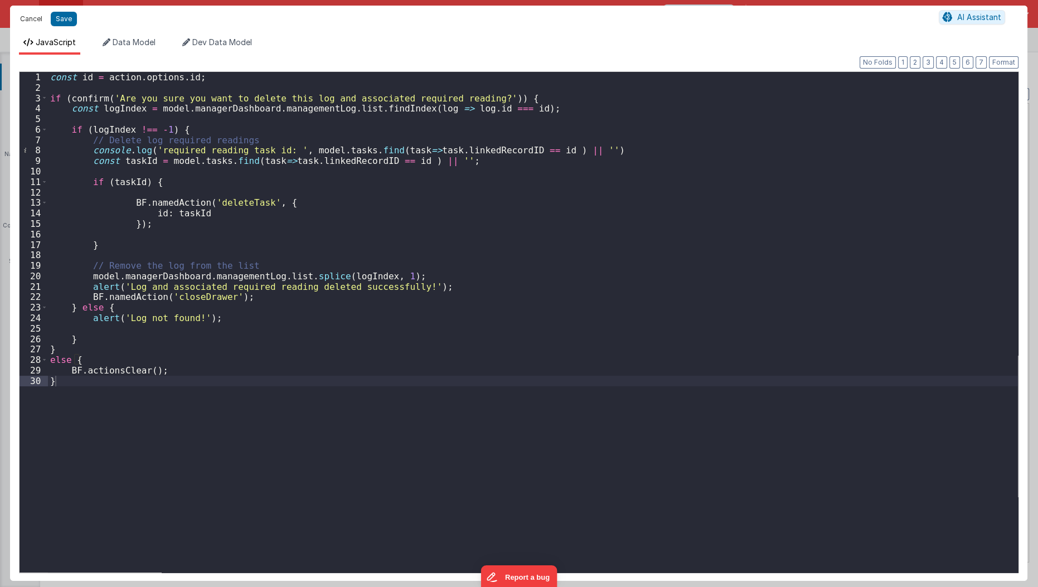
click at [31, 20] on button "Cancel" at bounding box center [30, 19] width 33 height 16
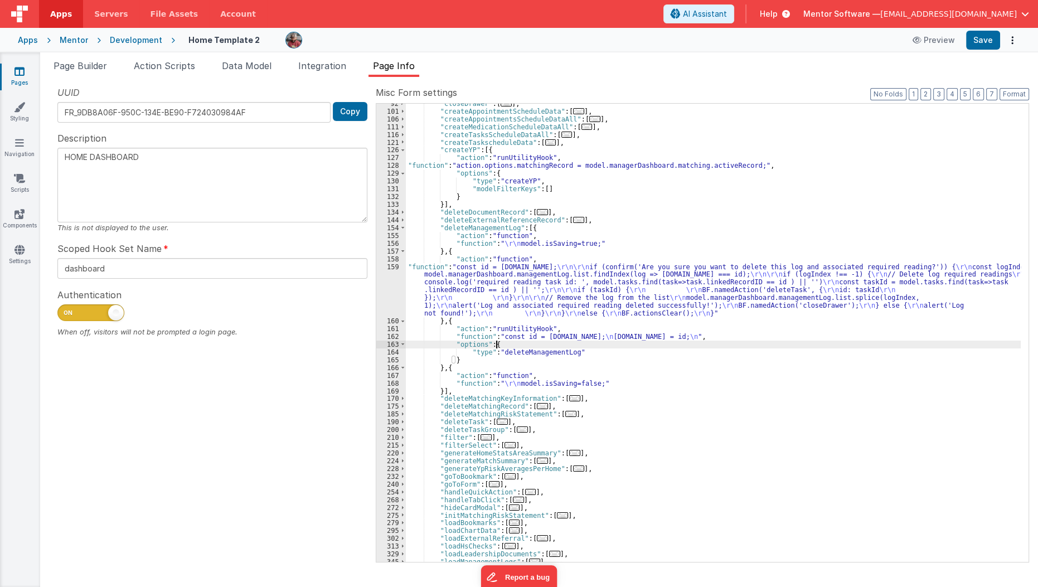
click at [518, 345] on div ""closeDrawer" : [ ... ] , "createAppointmentScheduleData" : [ ... ] , "createAp…" at bounding box center [713, 337] width 615 height 474
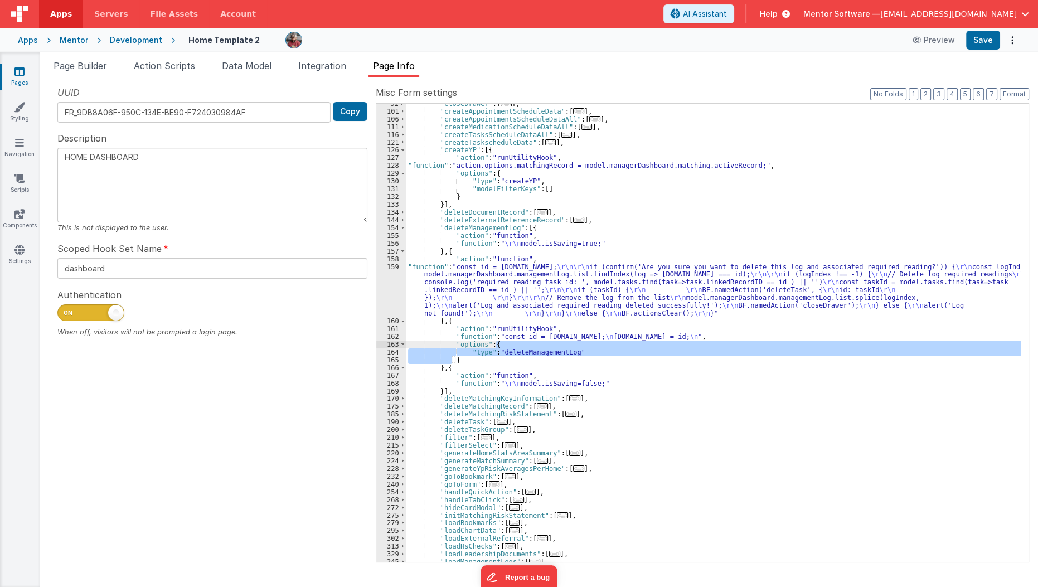
click at [518, 345] on div ""closeDrawer" : [ ... ] , "createAppointmentScheduleData" : [ ... ] , "createAp…" at bounding box center [713, 333] width 615 height 458
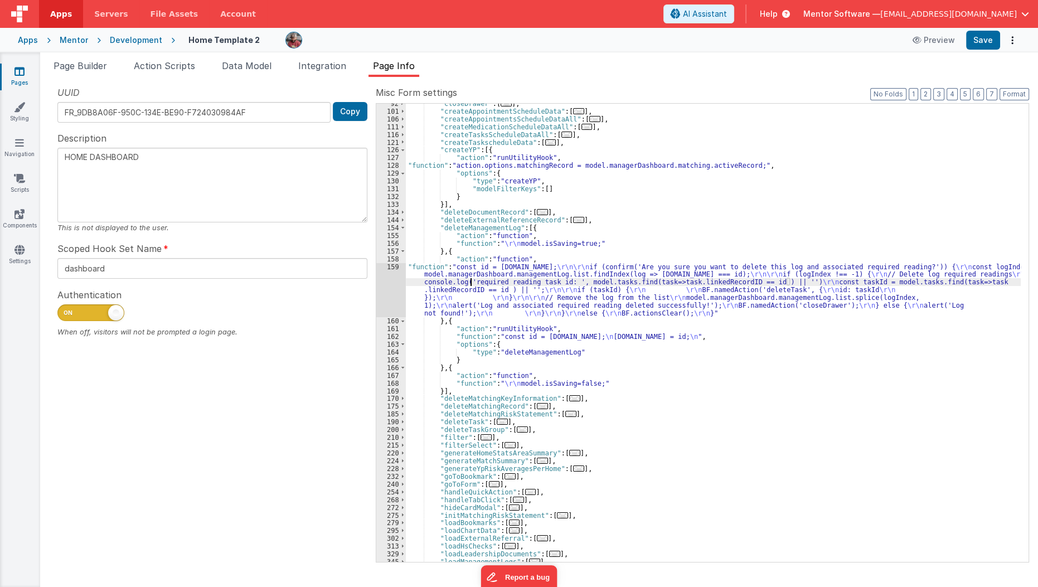
click at [469, 285] on div ""closeDrawer" : [ ... ] , "createAppointmentScheduleData" : [ ... ] , "createAp…" at bounding box center [713, 337] width 615 height 474
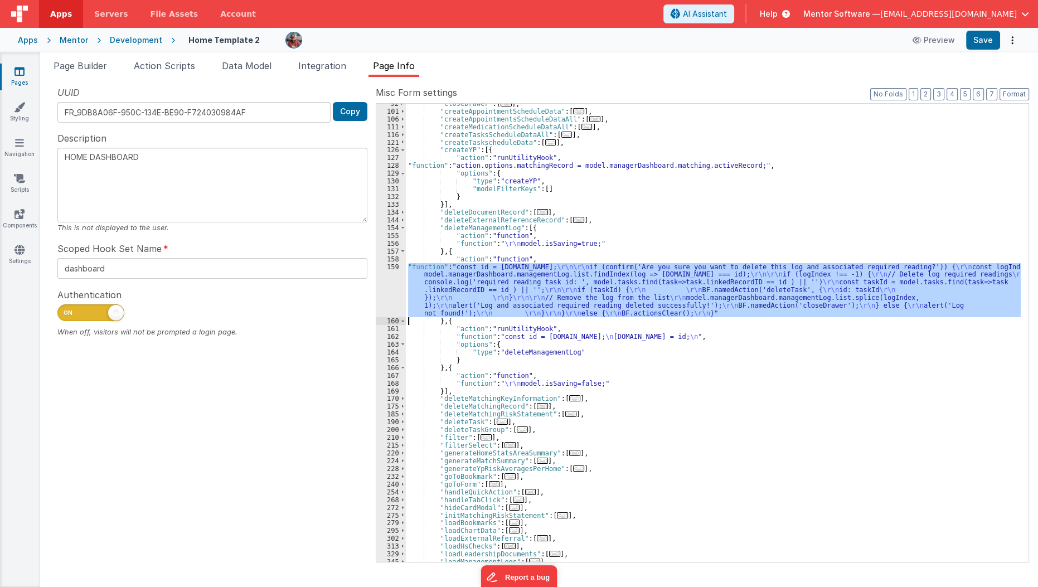
click at [392, 293] on div "159" at bounding box center [391, 290] width 30 height 55
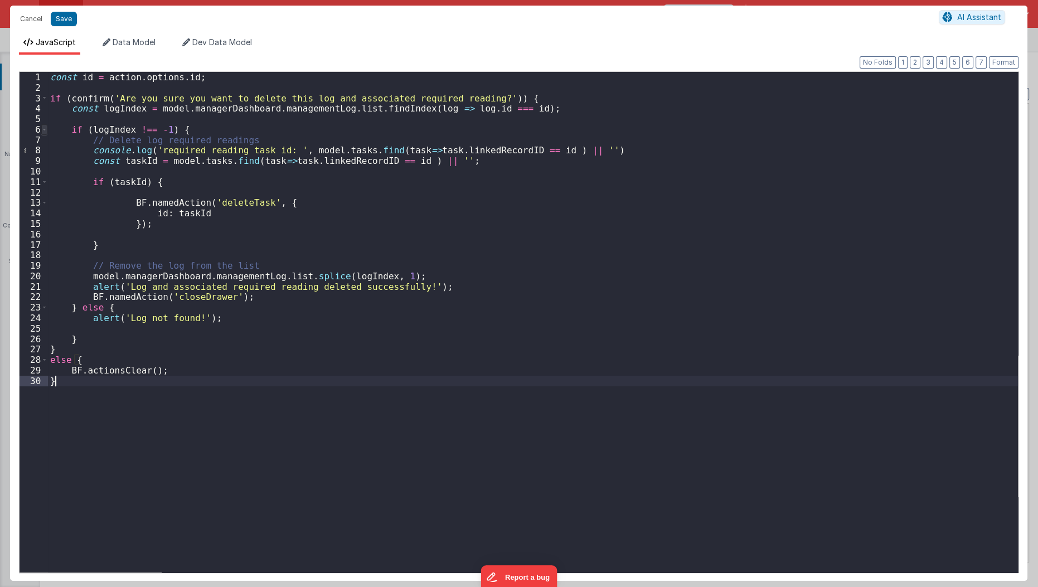
click at [42, 130] on span at bounding box center [44, 129] width 6 height 11
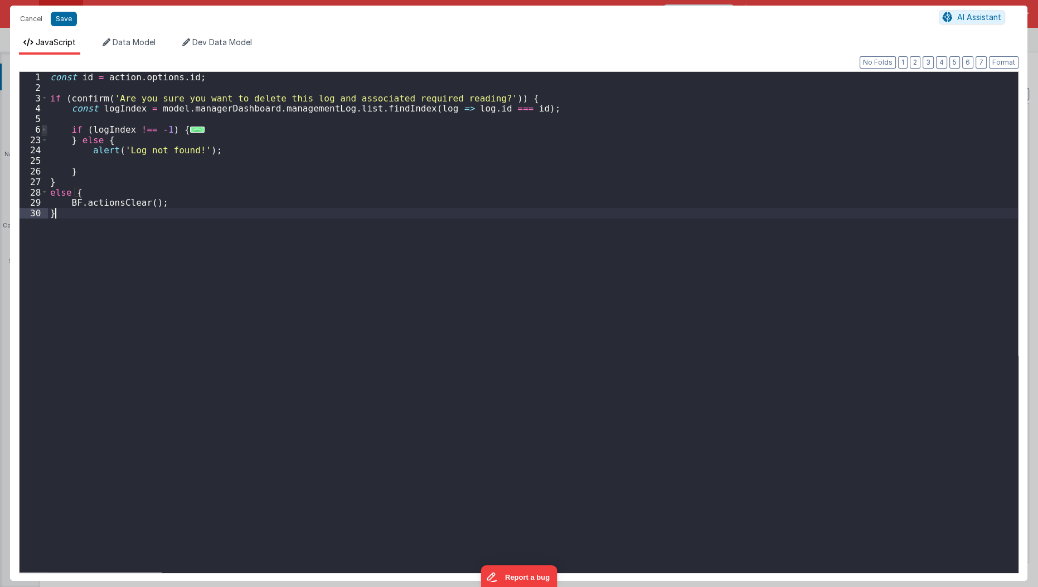
click at [42, 130] on span at bounding box center [44, 129] width 6 height 11
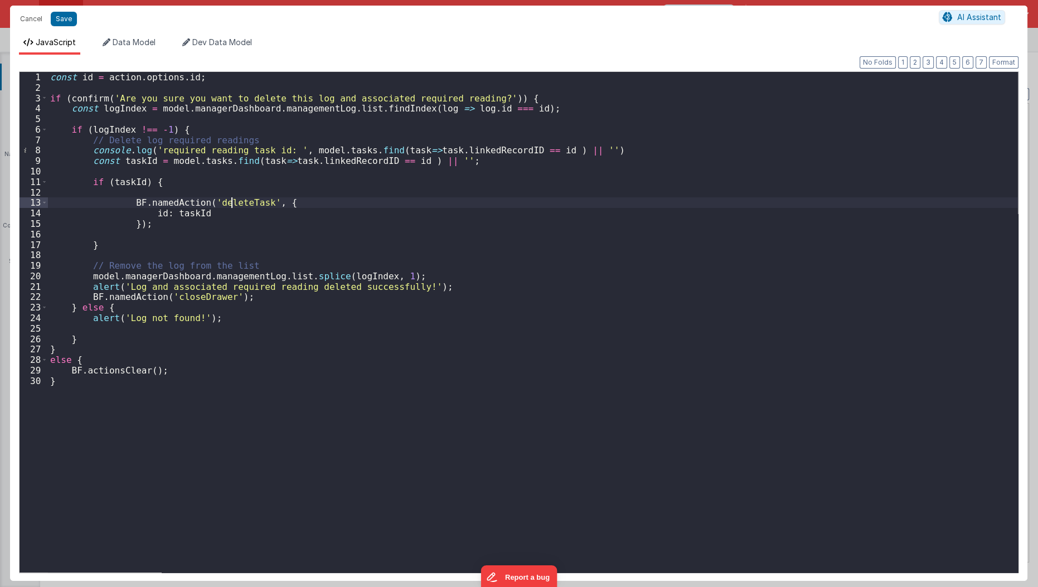
click at [232, 199] on div "const id = action . options . id ; if ( confirm ( 'Are you sure you want to del…" at bounding box center [533, 333] width 970 height 522
click at [193, 163] on div "const id = action . options . id ; if ( confirm ( 'Are you sure you want to del…" at bounding box center [533, 333] width 970 height 522
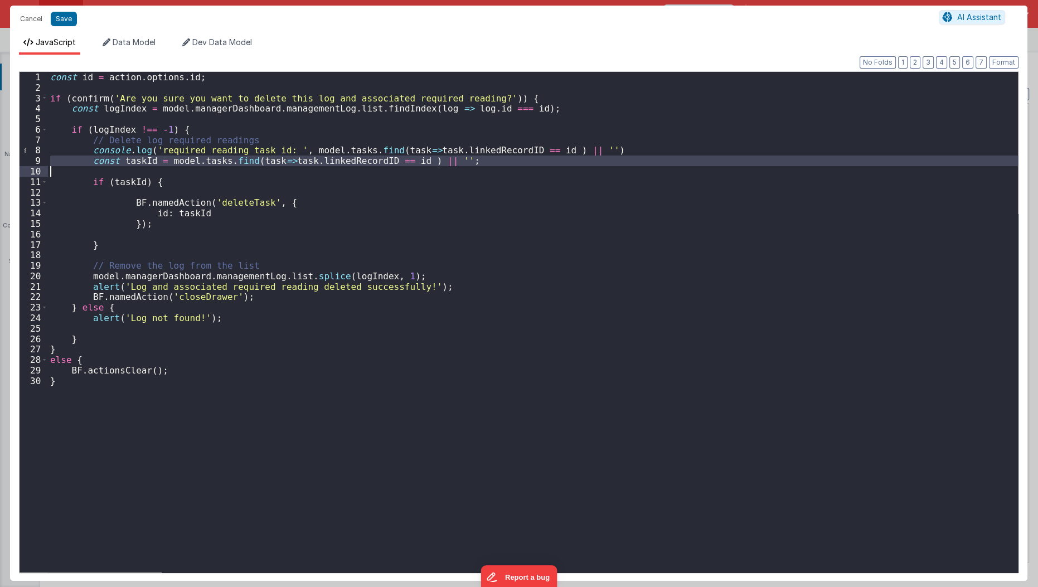
click at [193, 163] on div "const id = action . options . id ; if ( confirm ( 'Are you sure you want to del…" at bounding box center [533, 333] width 970 height 522
click at [46, 177] on span at bounding box center [44, 182] width 6 height 11
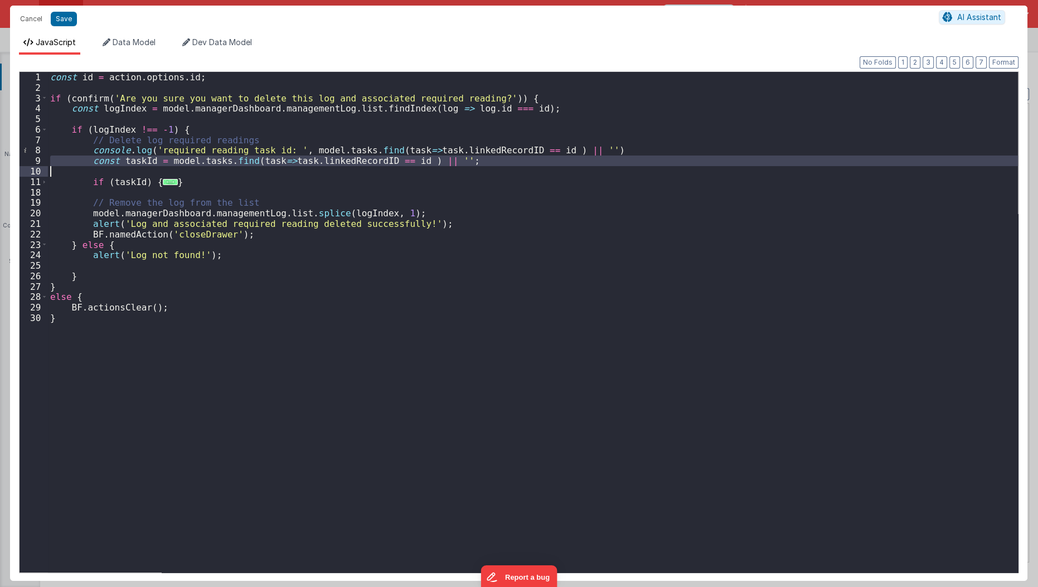
click at [77, 164] on div "const id = action . options . id ; if ( confirm ( 'Are you sure you want to del…" at bounding box center [533, 322] width 970 height 500
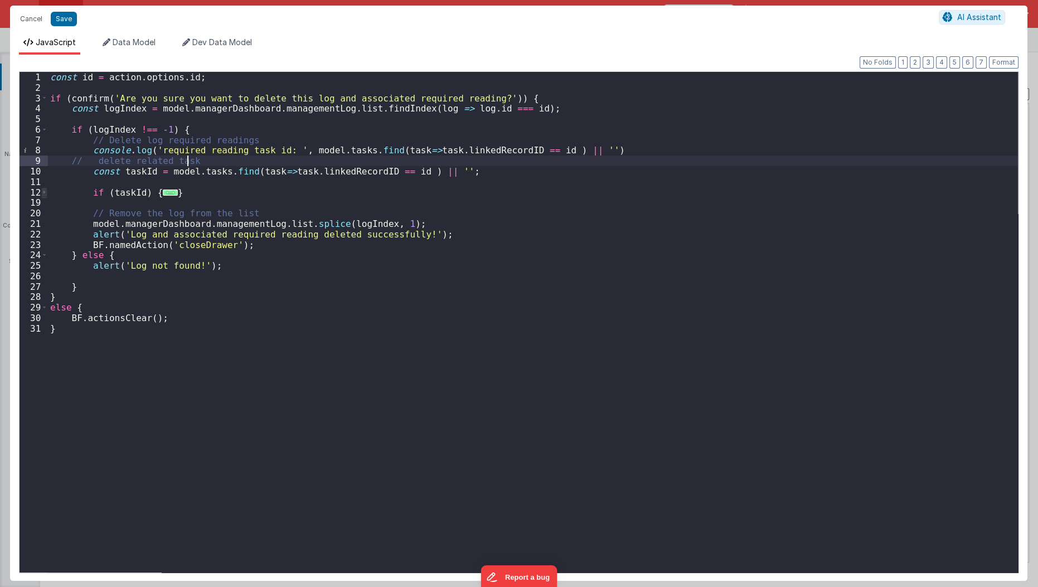
click at [41, 194] on span at bounding box center [44, 192] width 6 height 11
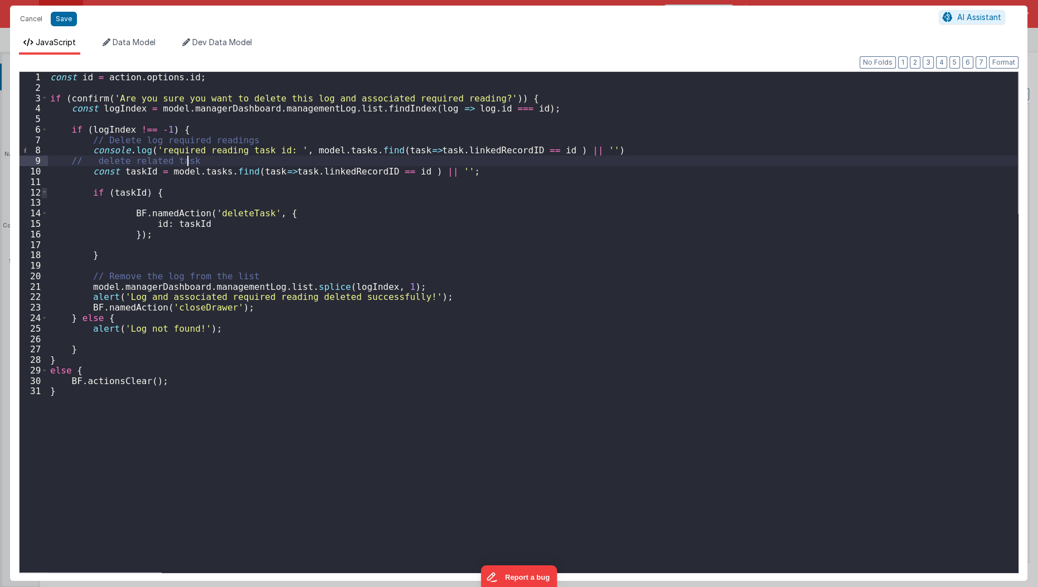
click at [41, 194] on span at bounding box center [44, 192] width 6 height 11
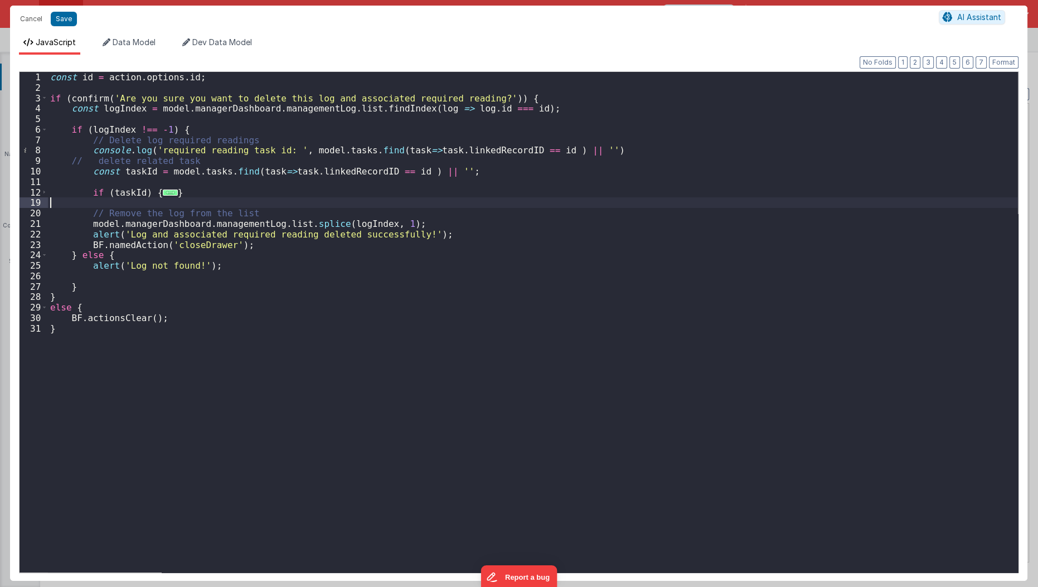
click at [198, 197] on div "const id = action . options . id ; if ( confirm ( 'Are you sure you want to del…" at bounding box center [533, 333] width 970 height 522
click at [215, 191] on div "const id = action . options . id ; if ( confirm ( 'Are you sure you want to del…" at bounding box center [533, 333] width 970 height 522
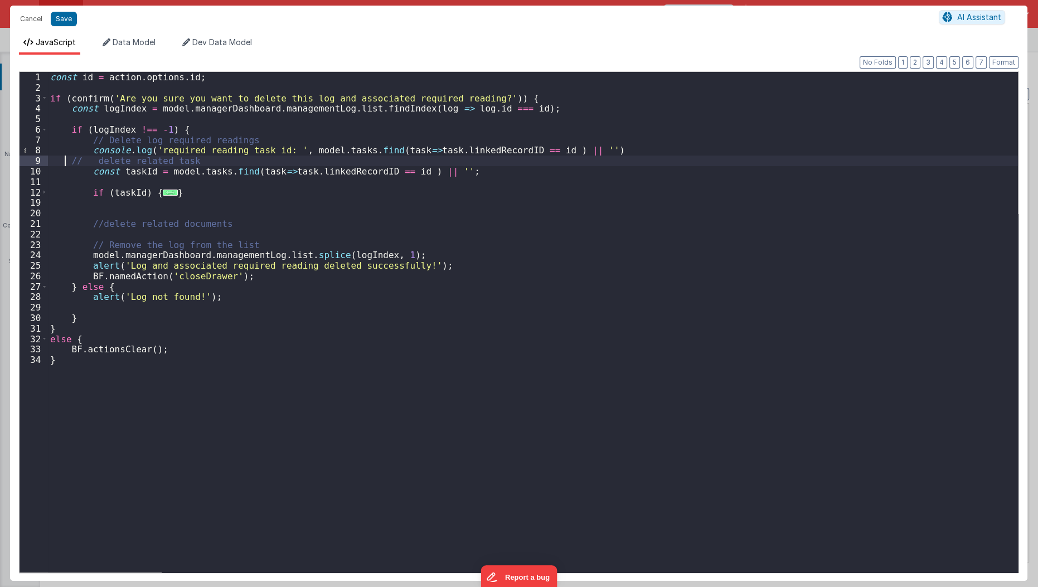
click at [65, 160] on div "const id = action . options . id ; if ( confirm ( 'Are you sure you want to del…" at bounding box center [533, 333] width 970 height 522
click at [210, 178] on div "const id = action . options . id ; if ( confirm ( 'Are you sure you want to del…" at bounding box center [533, 333] width 970 height 522
click at [230, 175] on div "const id = action . options . id ; if ( confirm ( 'Are you sure you want to del…" at bounding box center [533, 333] width 970 height 522
click at [312, 172] on div "const id = action . options . id ; if ( confirm ( 'Are you sure you want to del…" at bounding box center [533, 333] width 970 height 522
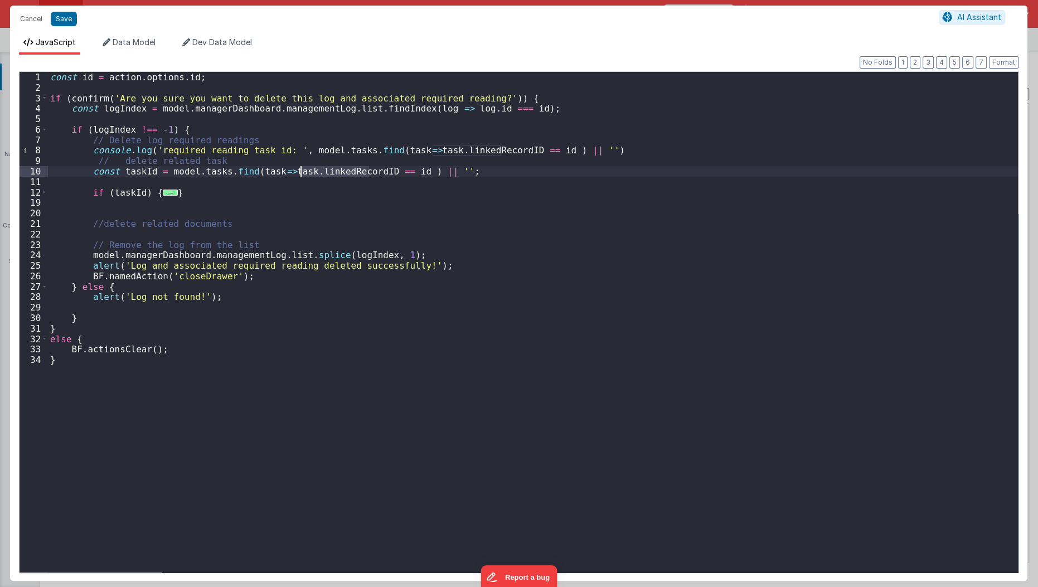
click at [312, 172] on div "const id = action . options . id ; if ( confirm ( 'Are you sure you want to del…" at bounding box center [533, 333] width 970 height 522
click at [231, 171] on div "const id = action . options . id ; if ( confirm ( 'Are you sure you want to del…" at bounding box center [533, 333] width 970 height 522
click at [66, 18] on button "Save" at bounding box center [64, 19] width 26 height 14
type textarea "HOME DASHBOARD"
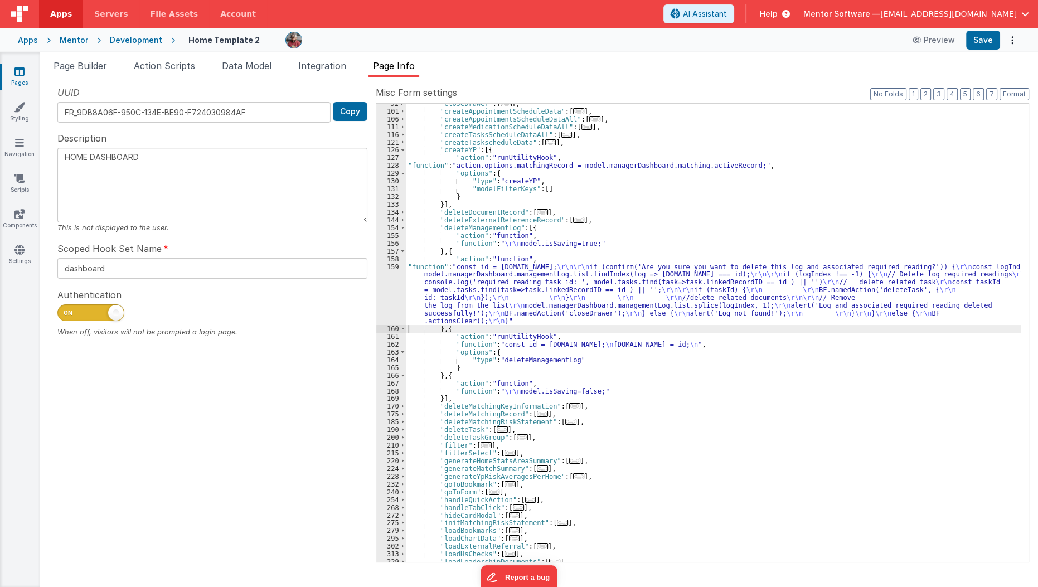
click at [536, 285] on div ""closeDrawer" : [ ... ] , "createAppointmentScheduleData" : [ ... ] , "createAp…" at bounding box center [713, 337] width 615 height 474
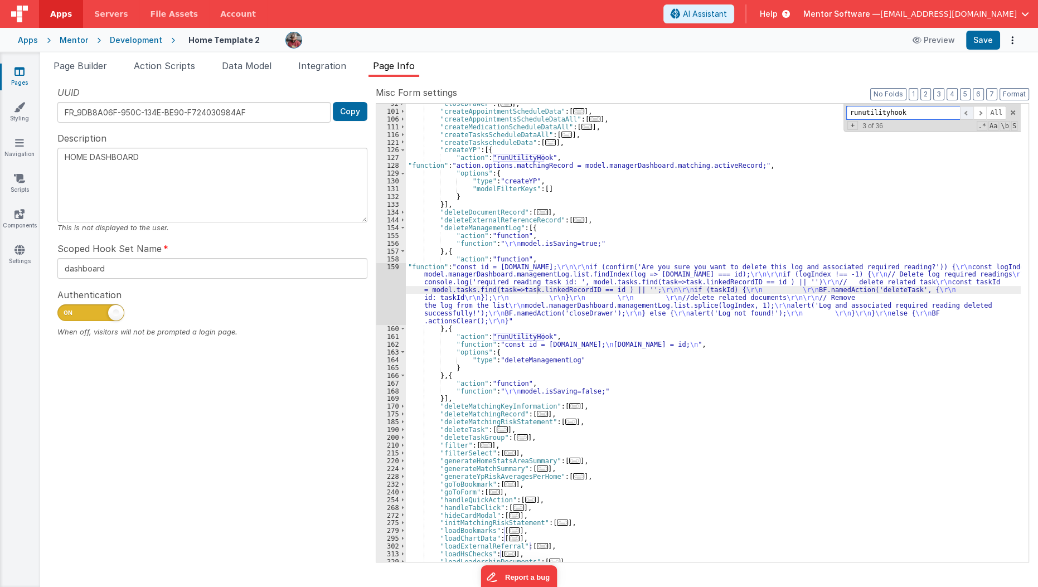
click at [967, 108] on span at bounding box center [966, 113] width 13 height 14
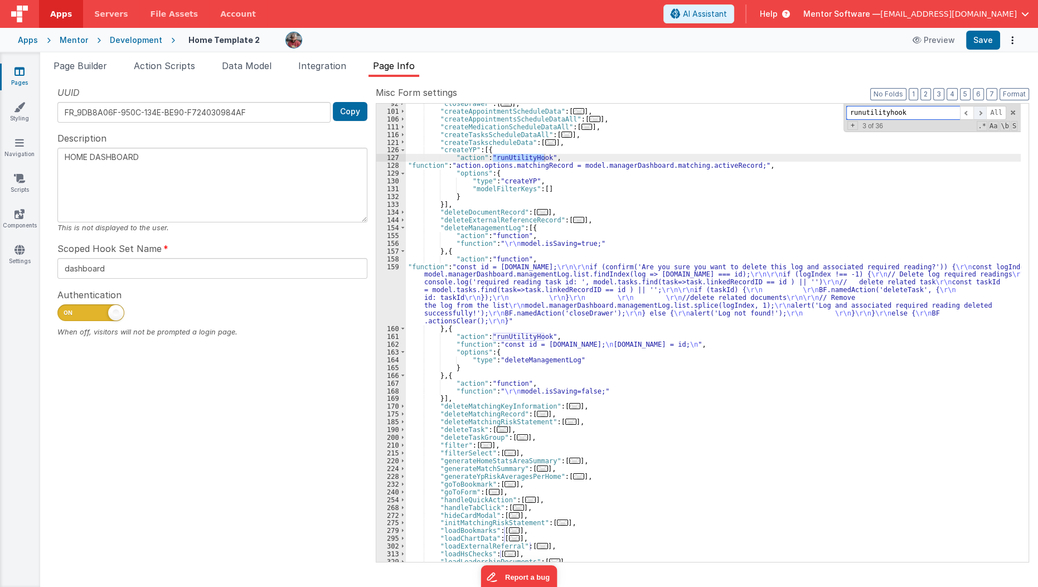
click at [975, 109] on span at bounding box center [979, 113] width 13 height 14
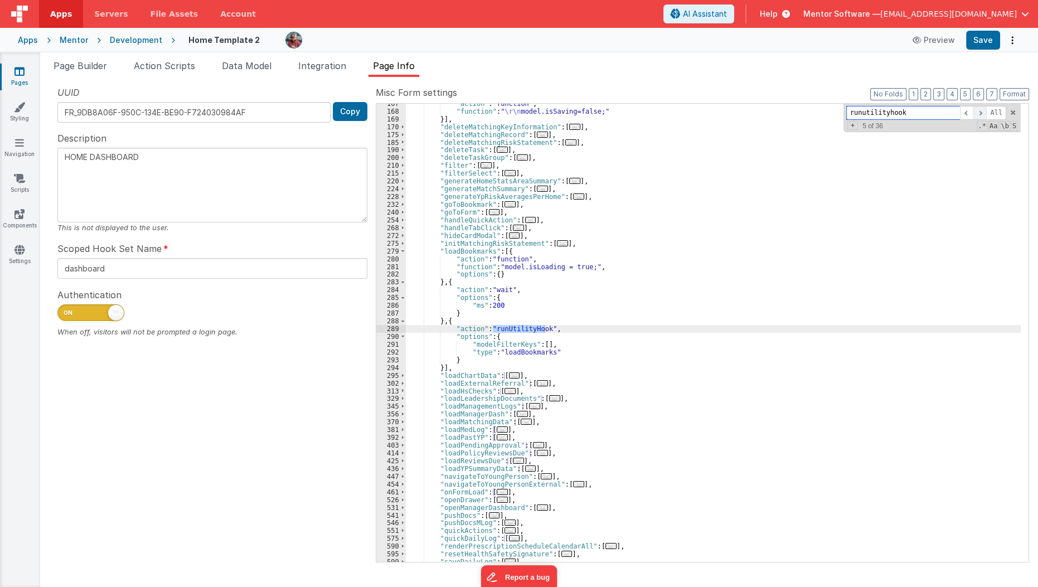
scroll to position [687, 0]
click at [980, 110] on span at bounding box center [979, 113] width 13 height 14
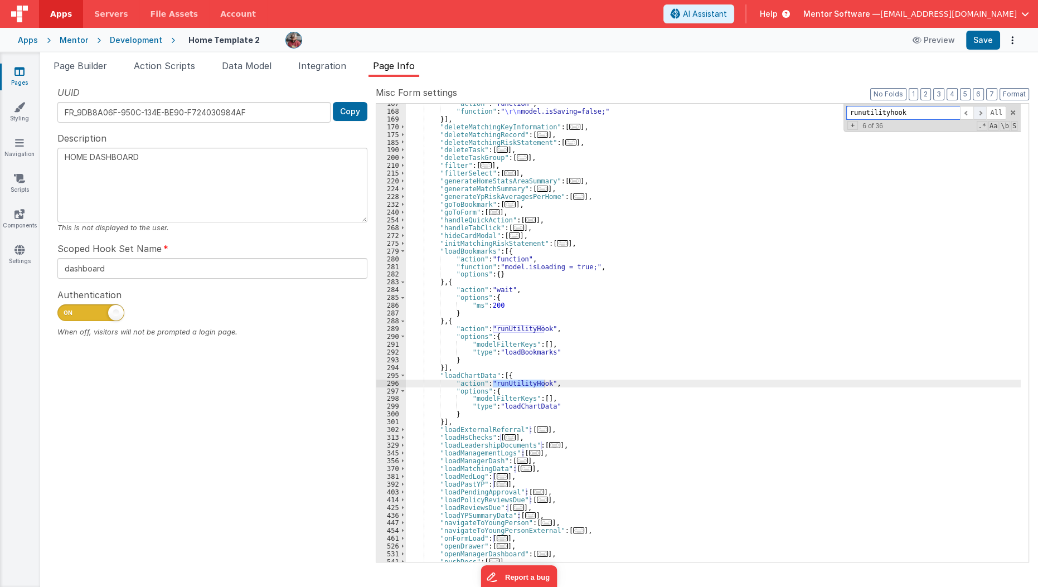
click at [980, 110] on span at bounding box center [979, 113] width 13 height 14
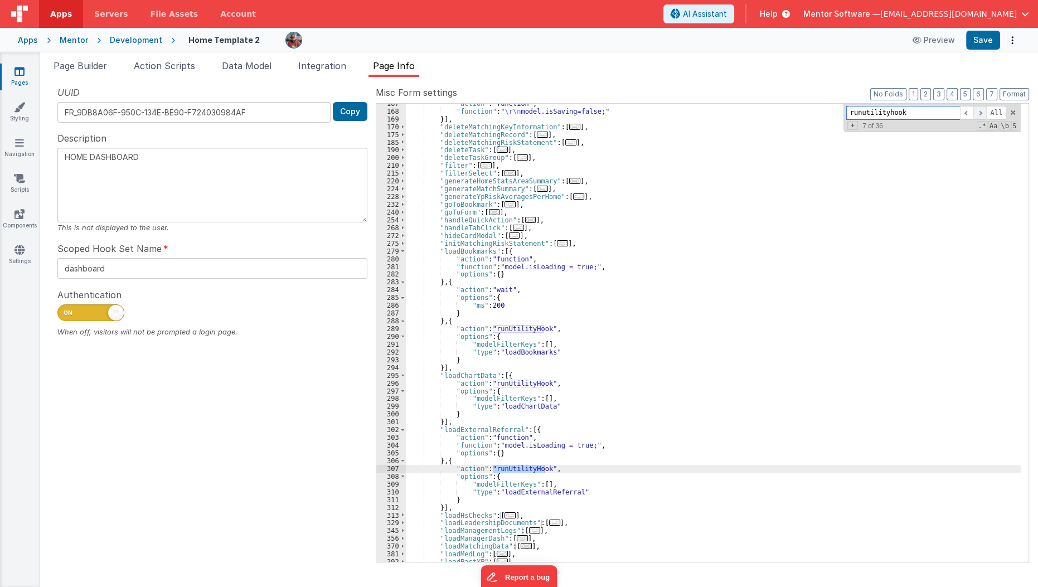
click at [980, 110] on span at bounding box center [979, 113] width 13 height 14
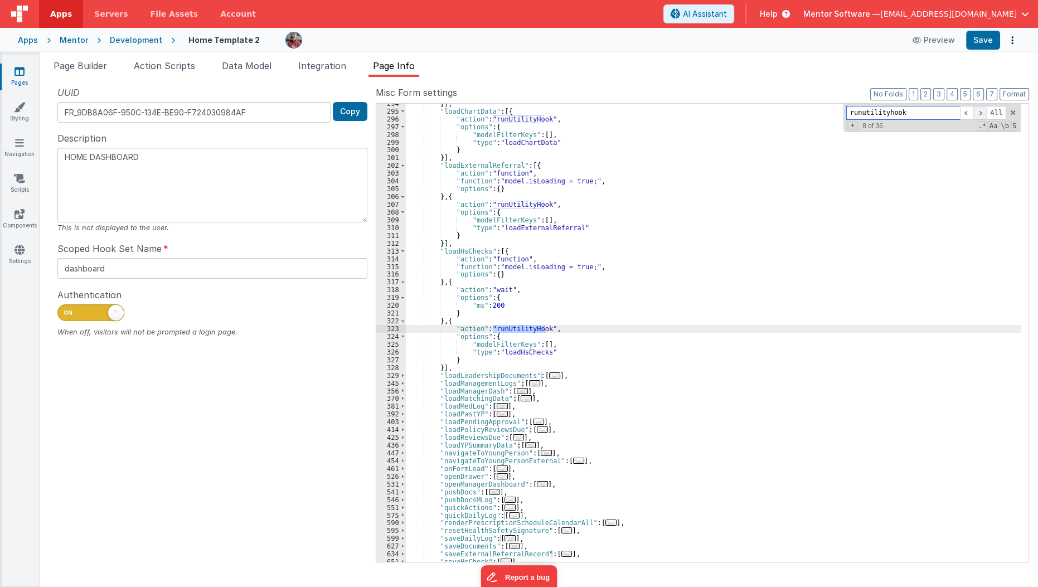
click at [980, 110] on span at bounding box center [979, 113] width 13 height 14
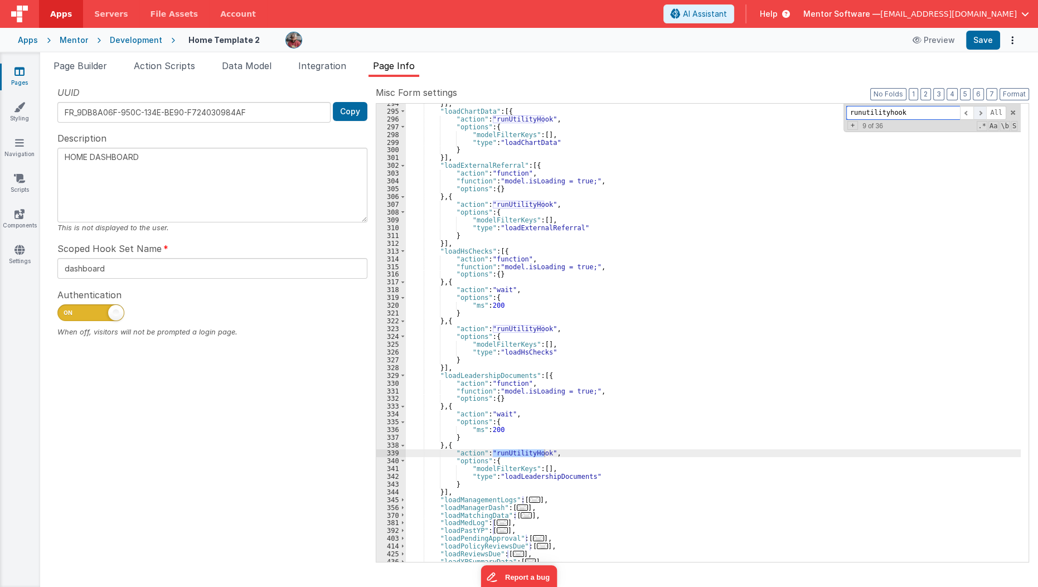
click at [980, 110] on span at bounding box center [979, 113] width 13 height 14
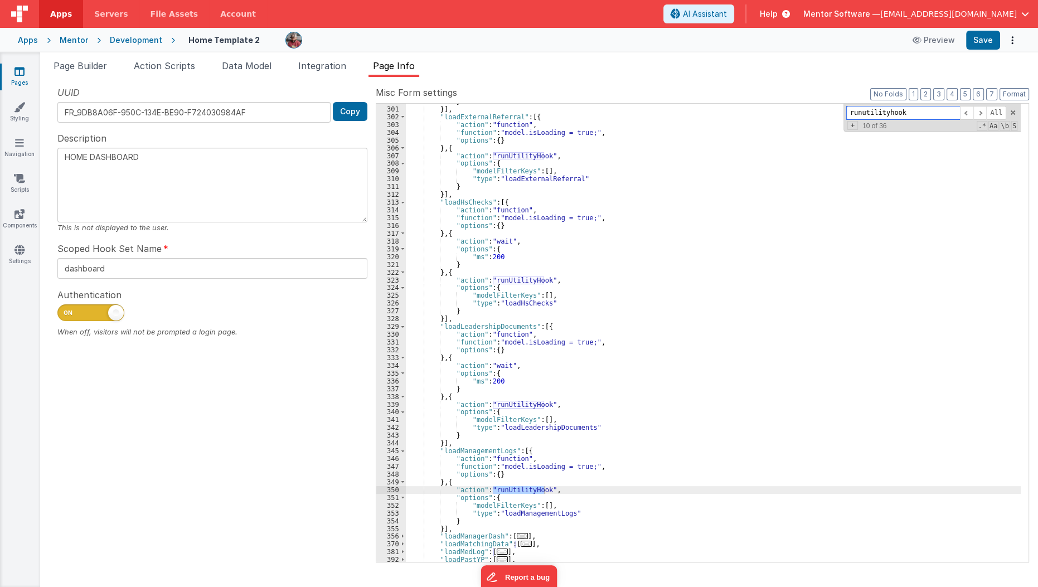
scroll to position [1001, 0]
click at [978, 111] on span at bounding box center [979, 113] width 13 height 14
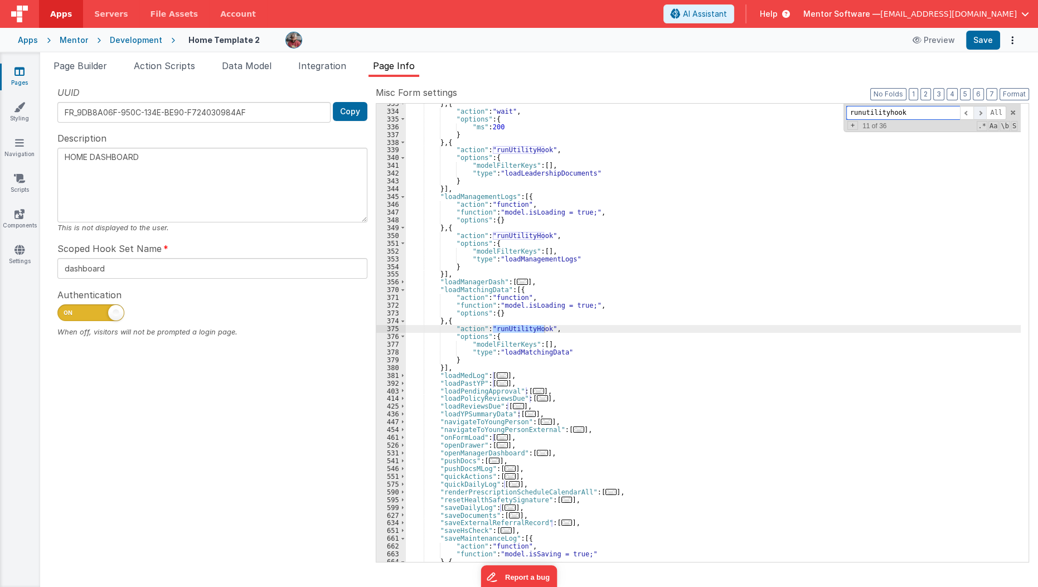
scroll to position [1254, 0]
click at [978, 111] on span at bounding box center [979, 113] width 13 height 14
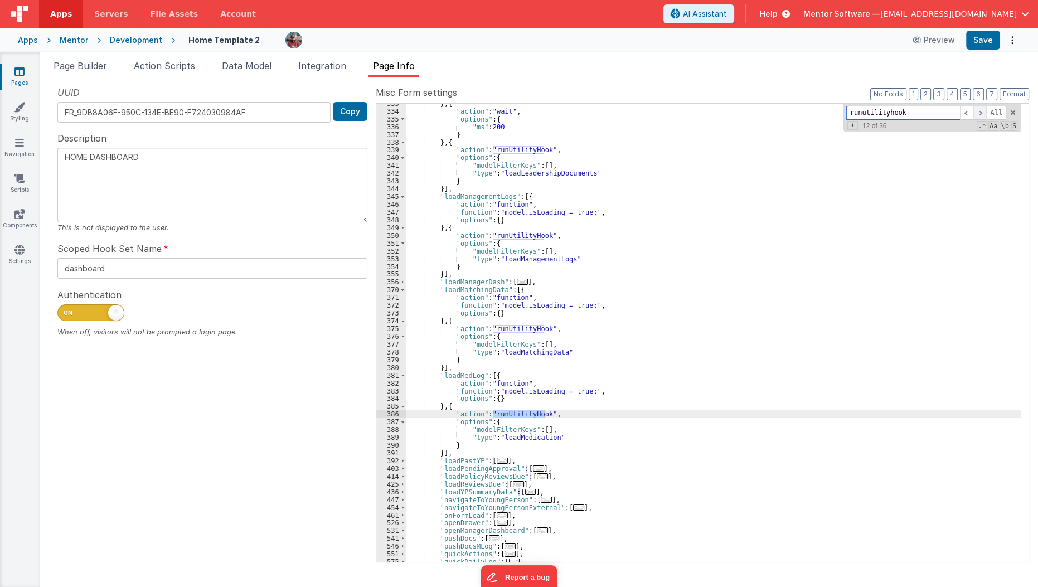
click at [978, 111] on span at bounding box center [979, 113] width 13 height 14
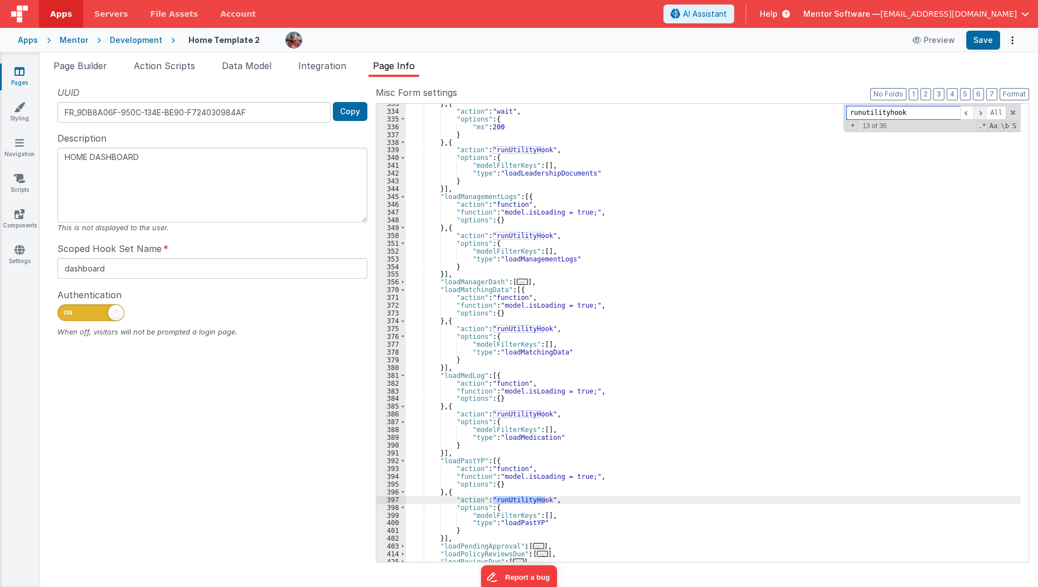
click at [978, 111] on span at bounding box center [979, 113] width 13 height 14
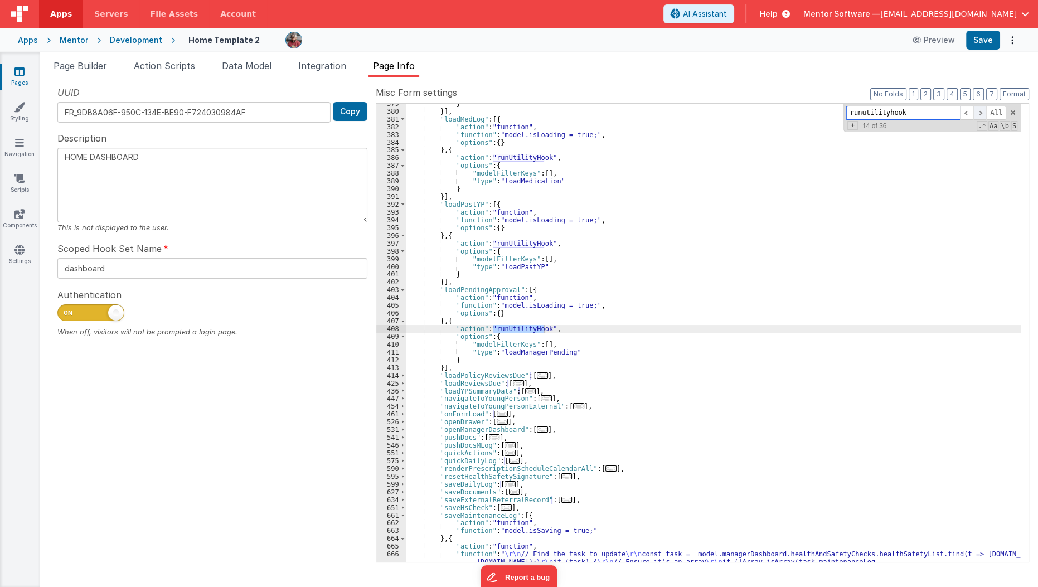
click at [978, 111] on span at bounding box center [979, 113] width 13 height 14
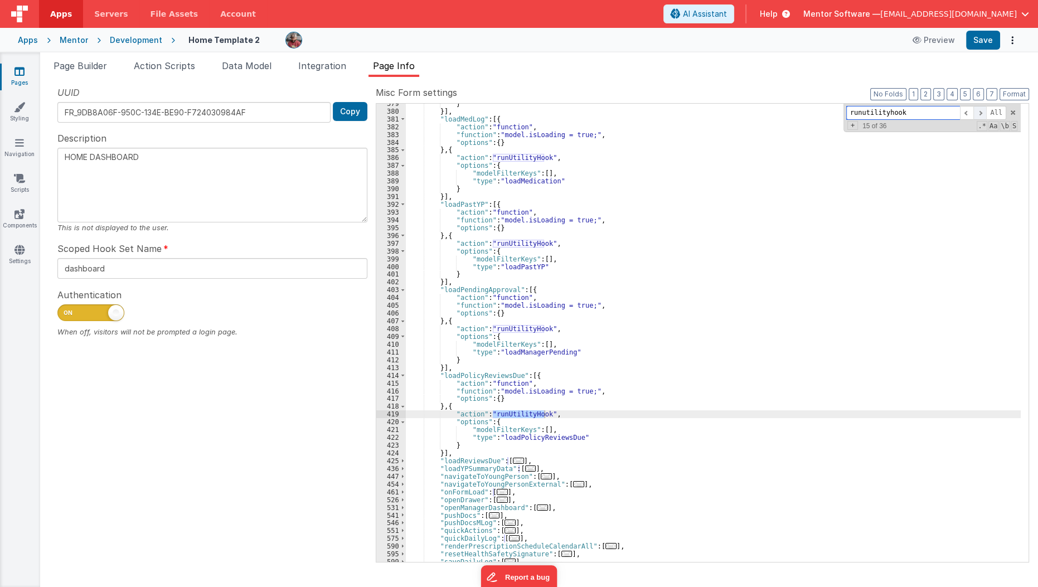
click at [978, 111] on span at bounding box center [979, 113] width 13 height 14
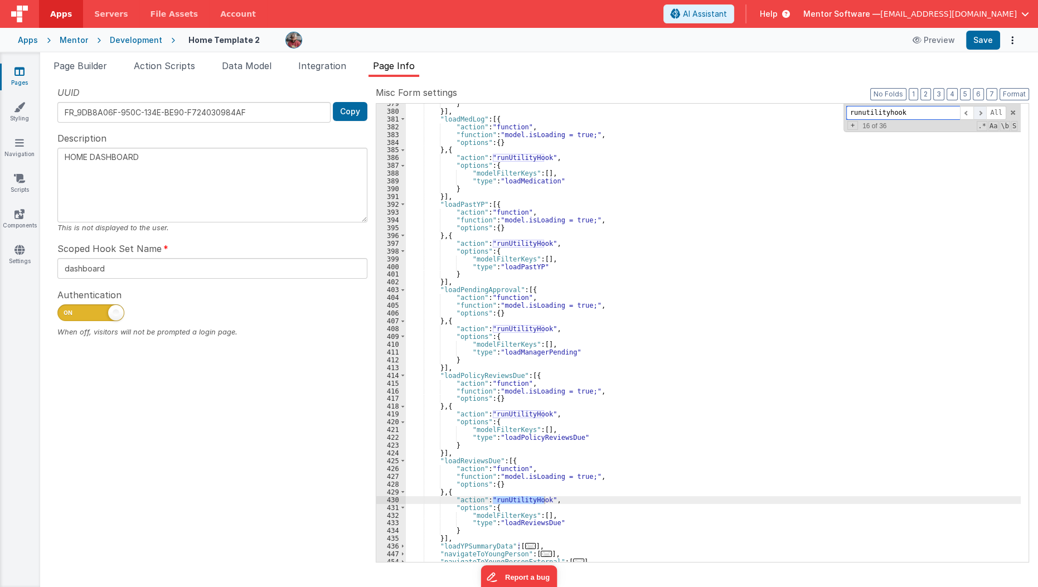
click at [978, 111] on span at bounding box center [979, 113] width 13 height 14
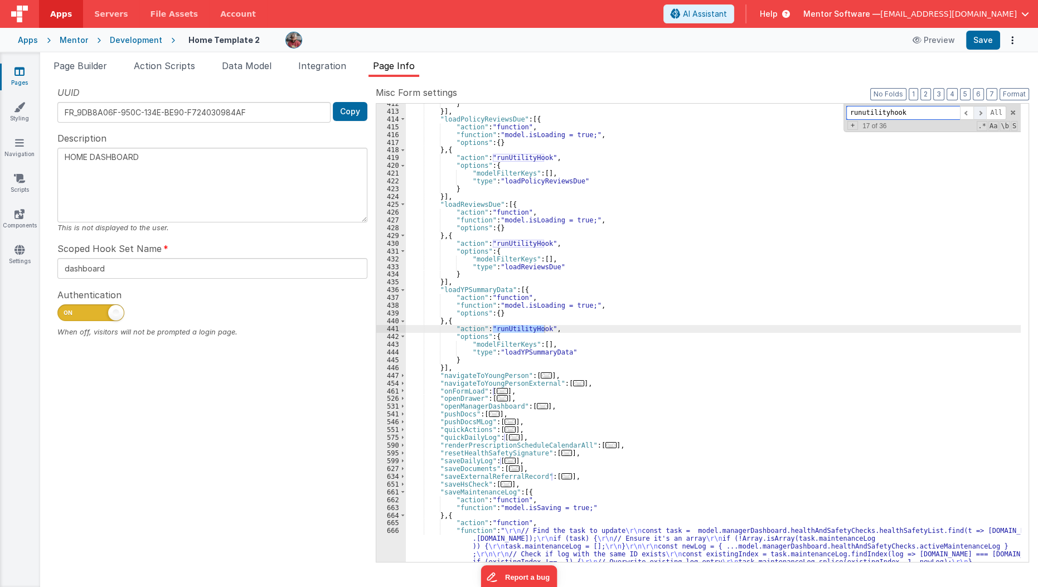
scroll to position [1767, 0]
click at [978, 111] on span at bounding box center [979, 113] width 13 height 14
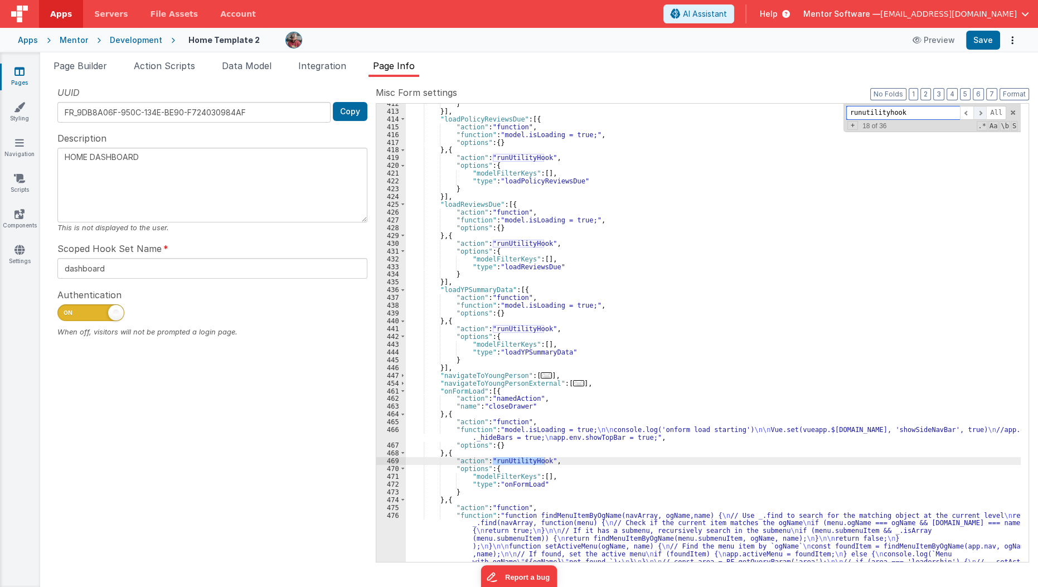
click at [978, 111] on span at bounding box center [979, 113] width 13 height 14
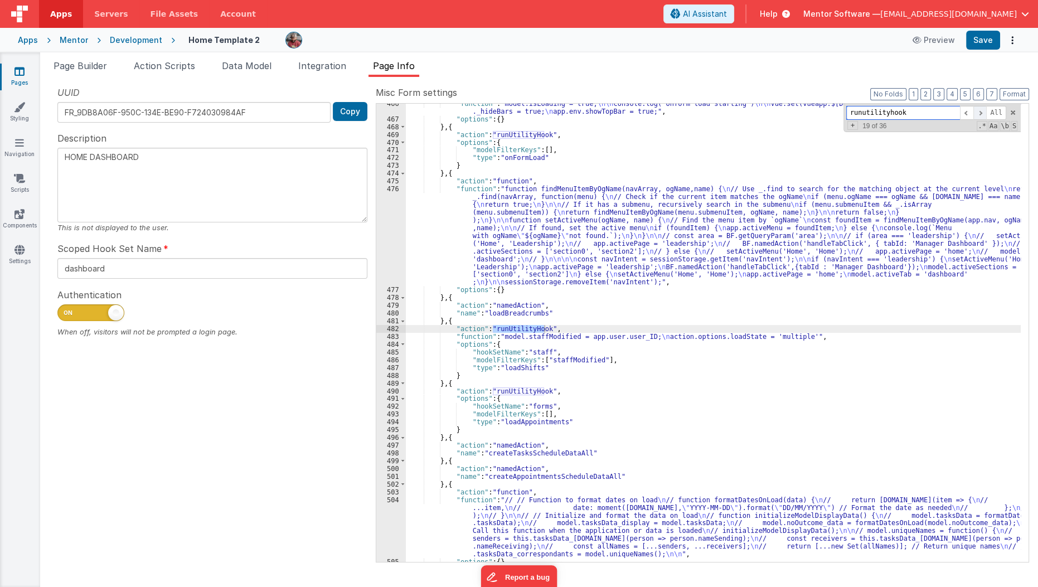
click at [978, 111] on span at bounding box center [979, 113] width 13 height 14
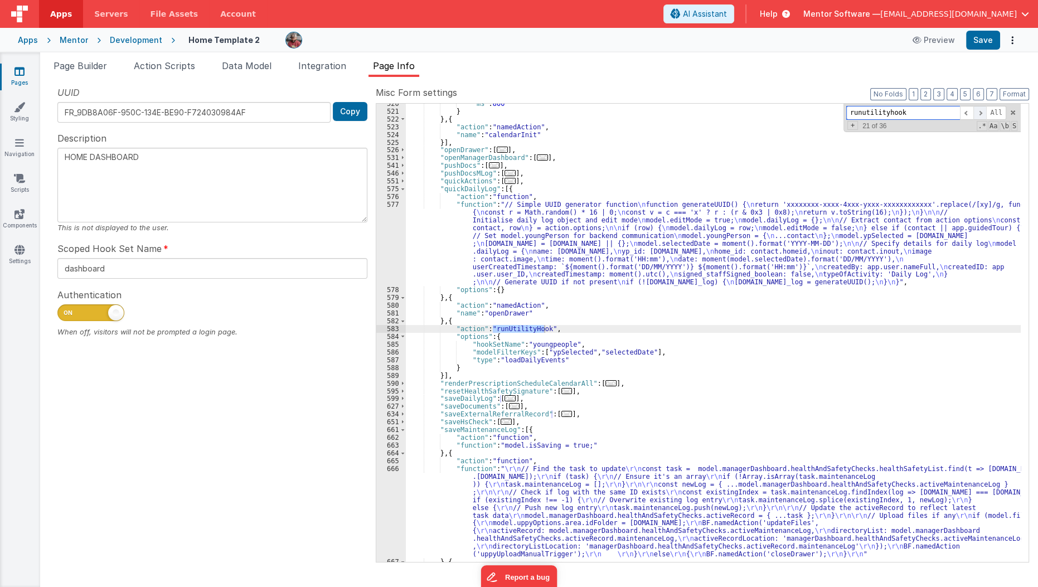
click at [978, 111] on span at bounding box center [979, 113] width 13 height 14
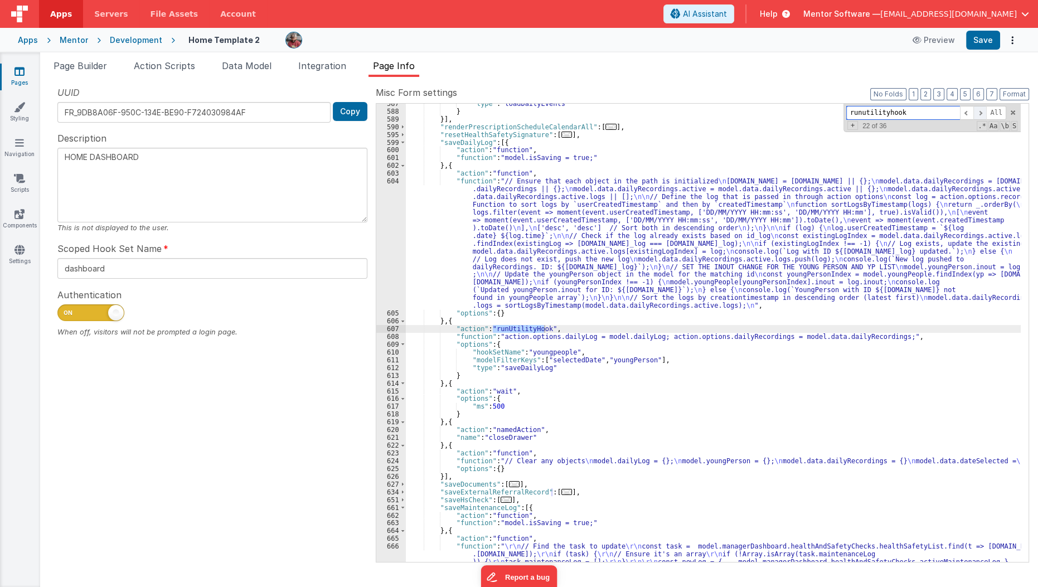
scroll to position [2932, 0]
click at [978, 111] on span at bounding box center [979, 113] width 13 height 14
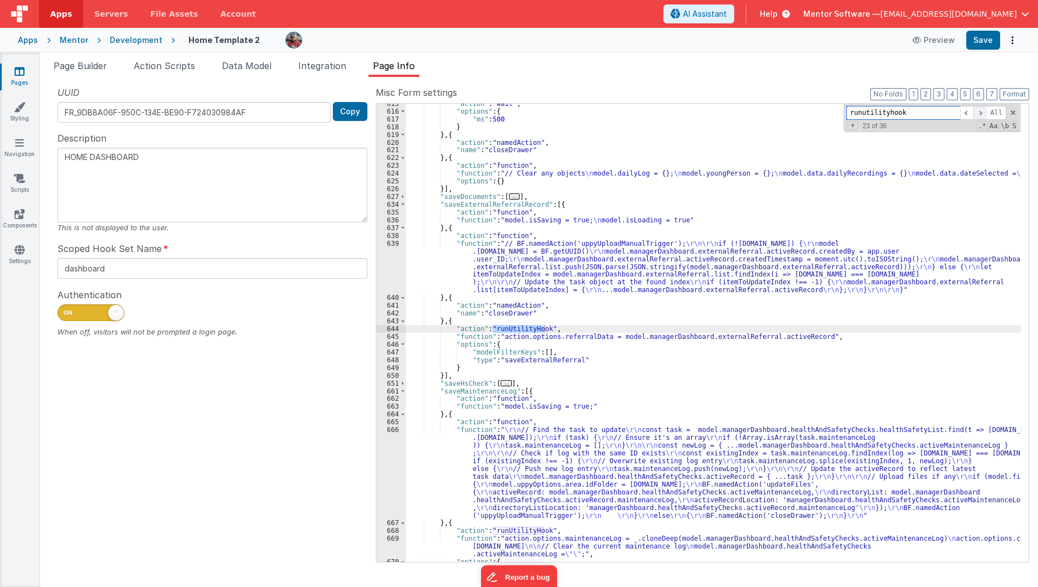
click at [978, 111] on span at bounding box center [979, 113] width 13 height 14
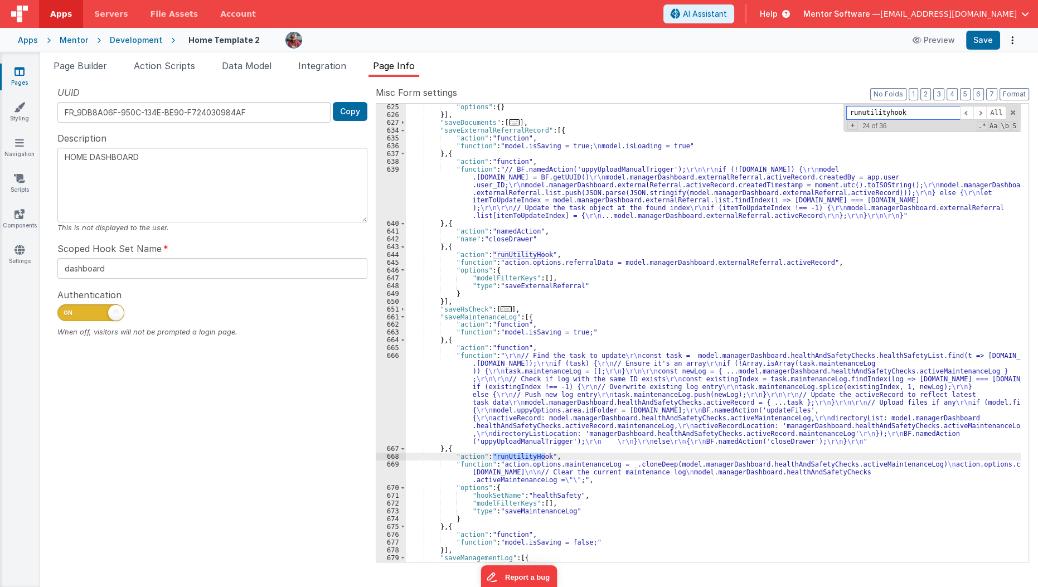
scroll to position [3347, 0]
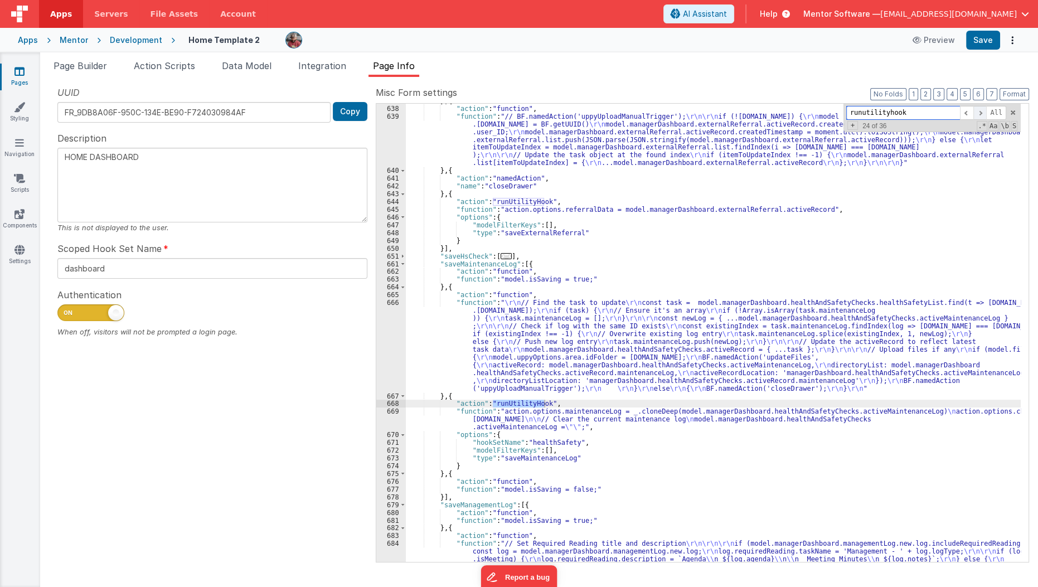
click at [984, 111] on span at bounding box center [979, 113] width 13 height 14
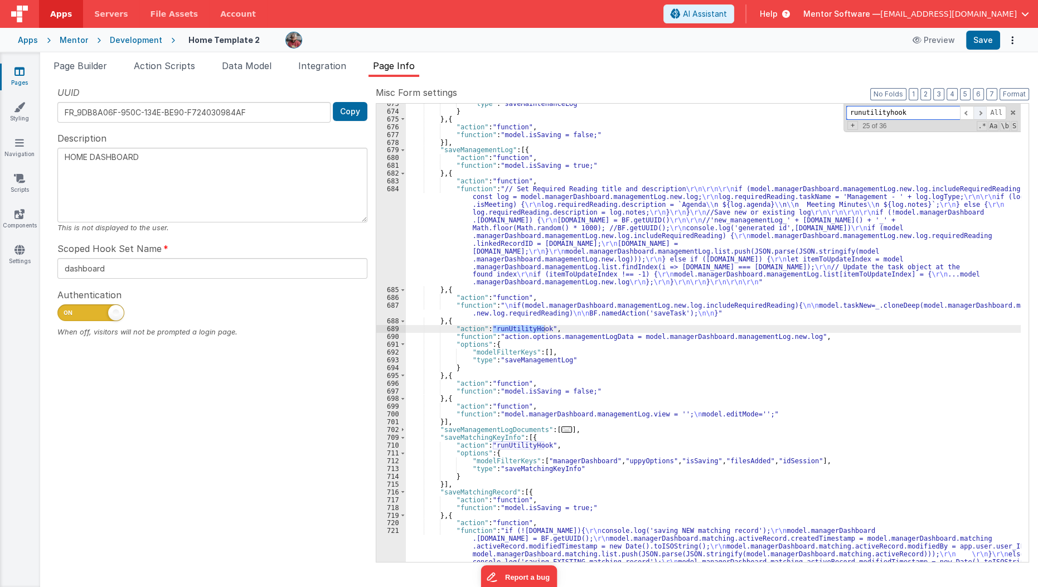
click at [984, 111] on span at bounding box center [979, 113] width 13 height 14
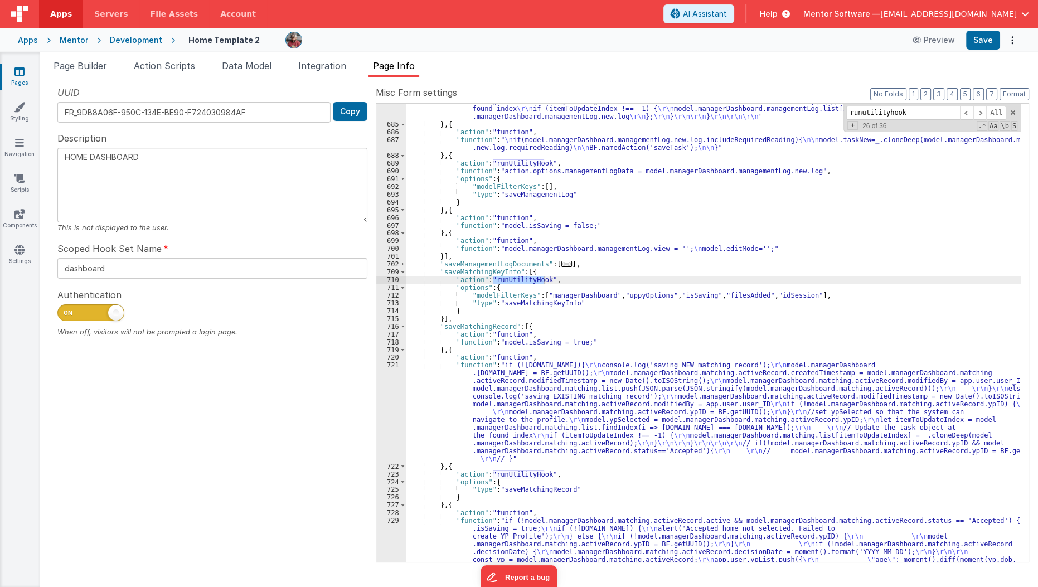
scroll to position [3858, 0]
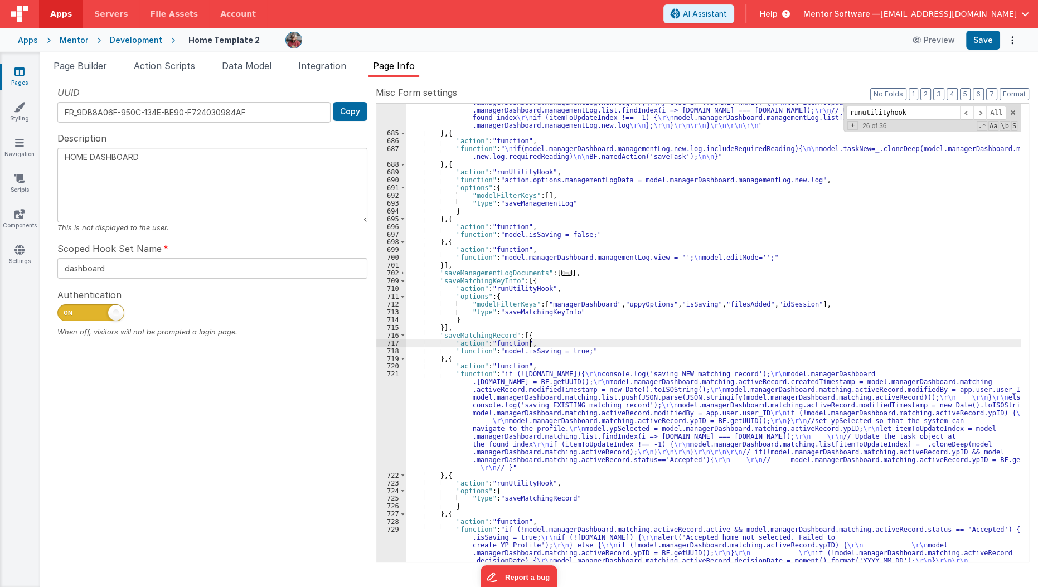
click at [626, 345] on div ""function" : "// Set Required Reading title and description \r\n\r\n\r\n if (mo…" at bounding box center [713, 350] width 615 height 645
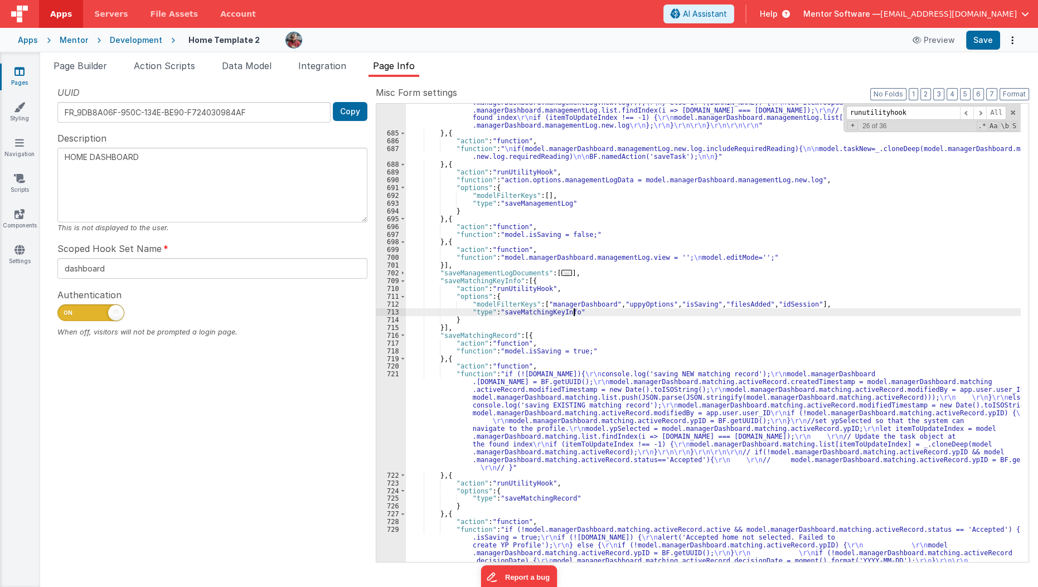
click at [603, 312] on div ""function" : "// Set Required Reading title and description \r\n\r\n\r\n if (mo…" at bounding box center [713, 350] width 615 height 645
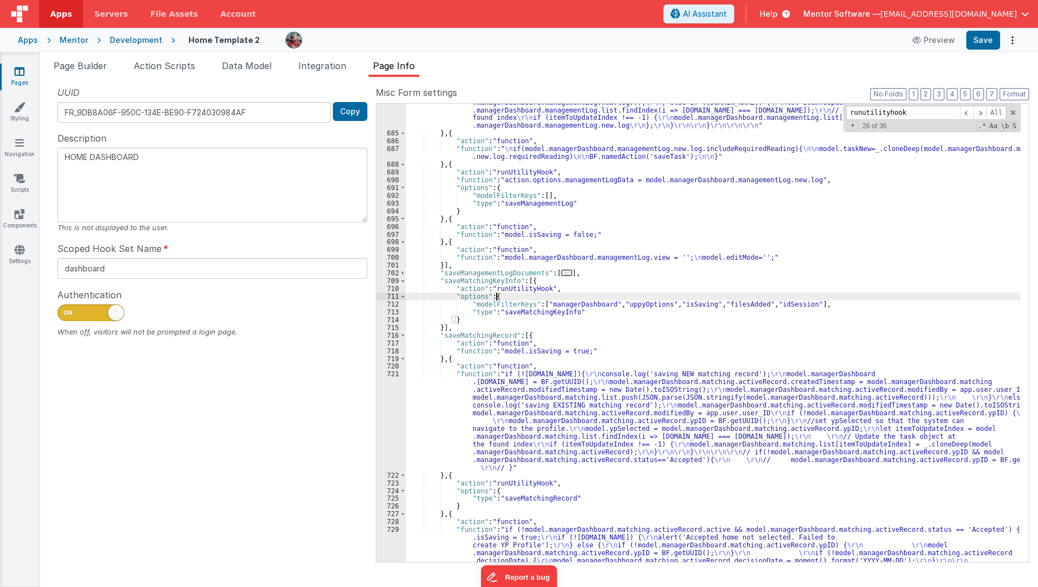
click at [529, 298] on div ""function" : "// Set Required Reading title and description \r\n\r\n\r\n if (mo…" at bounding box center [713, 350] width 615 height 645
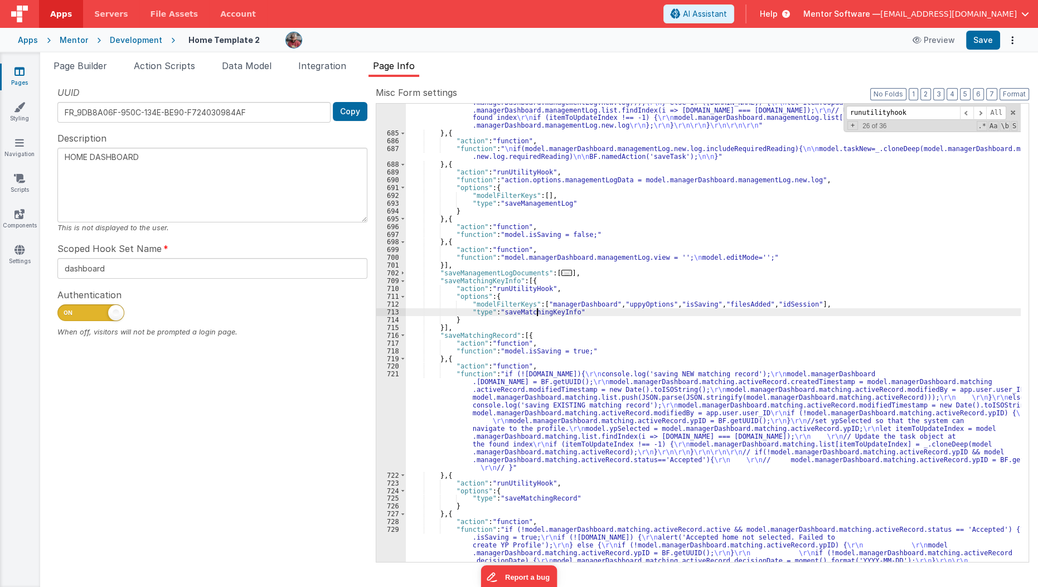
click at [536, 309] on div ""function" : "// Set Required Reading title and description \r\n\r\n\r\n if (mo…" at bounding box center [713, 350] width 615 height 645
click at [536, 322] on div ""function" : "// Set Required Reading title and description \r\n\r\n\r\n if (mo…" at bounding box center [713, 350] width 615 height 645
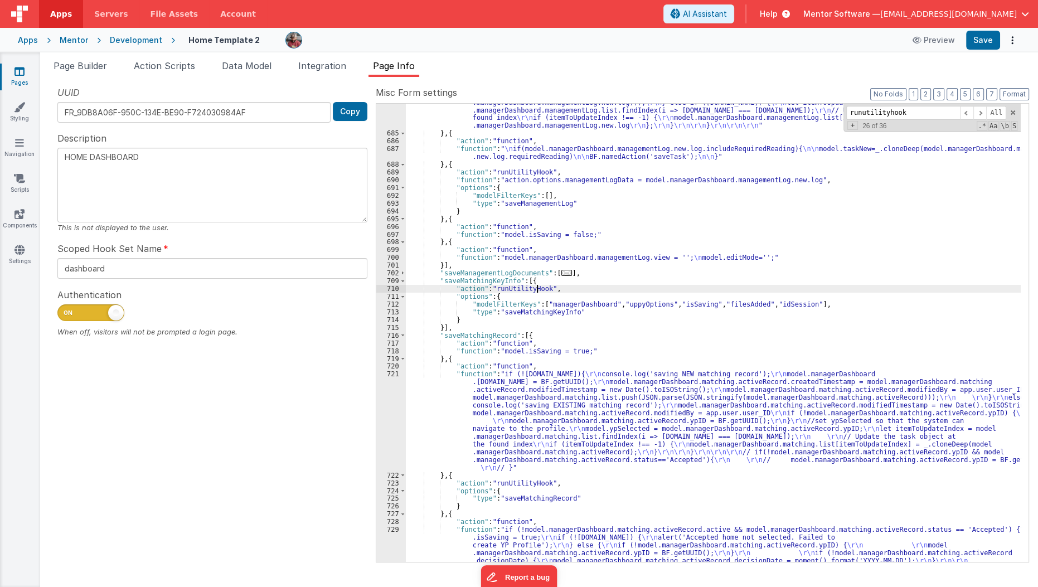
click at [536, 287] on div ""function" : "// Set Required Reading title and description \r\n\r\n\r\n if (mo…" at bounding box center [713, 350] width 615 height 645
click at [534, 286] on div ""function" : "// Set Required Reading title and description \r\n\r\n\r\n if (mo…" at bounding box center [713, 350] width 615 height 645
click at [980, 113] on span at bounding box center [979, 113] width 13 height 14
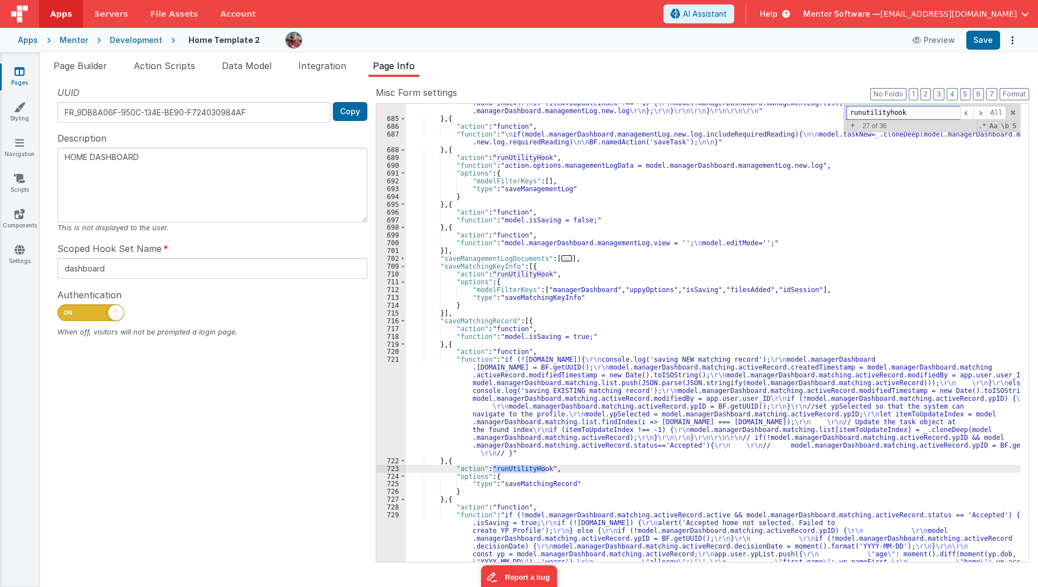
scroll to position [3925, 0]
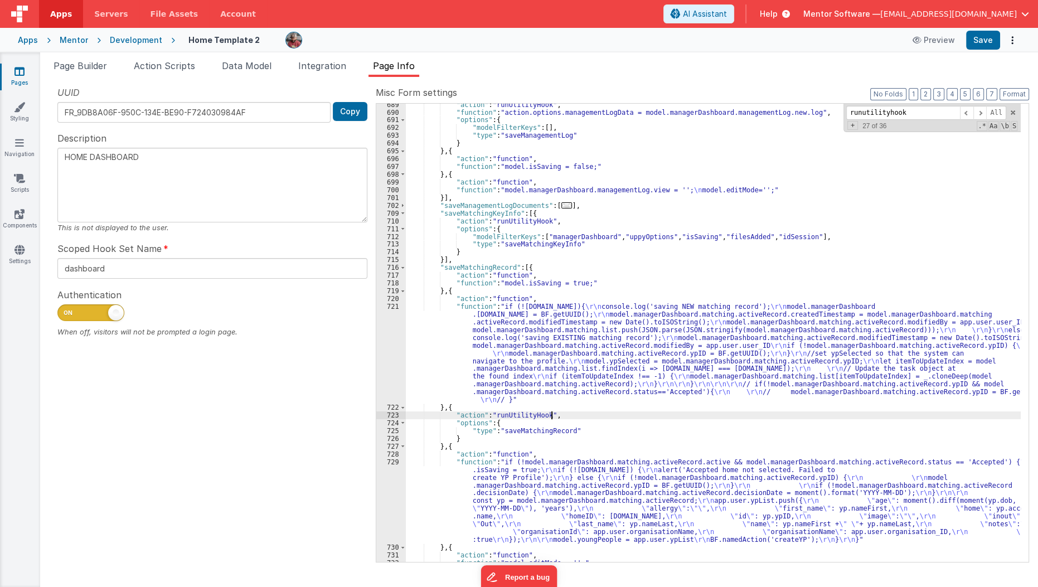
click at [551, 415] on div ""action" : "runUtilityHook" , "function" : "action.options.managementLogData = …" at bounding box center [713, 338] width 615 height 474
click at [560, 415] on div ""action" : "runUtilityHook" , "function" : "action.options.managementLogData = …" at bounding box center [713, 338] width 615 height 474
click at [572, 430] on div ""action" : "runUtilityHook" , "function" : "action.options.managementLogData = …" at bounding box center [713, 338] width 615 height 474
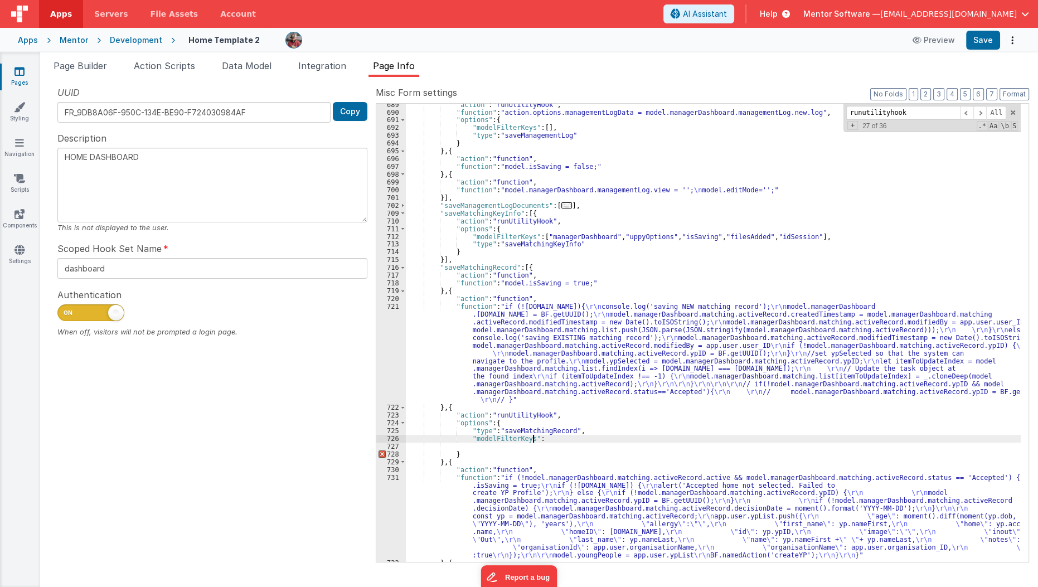
type textarea "HOME DASHBOARD"
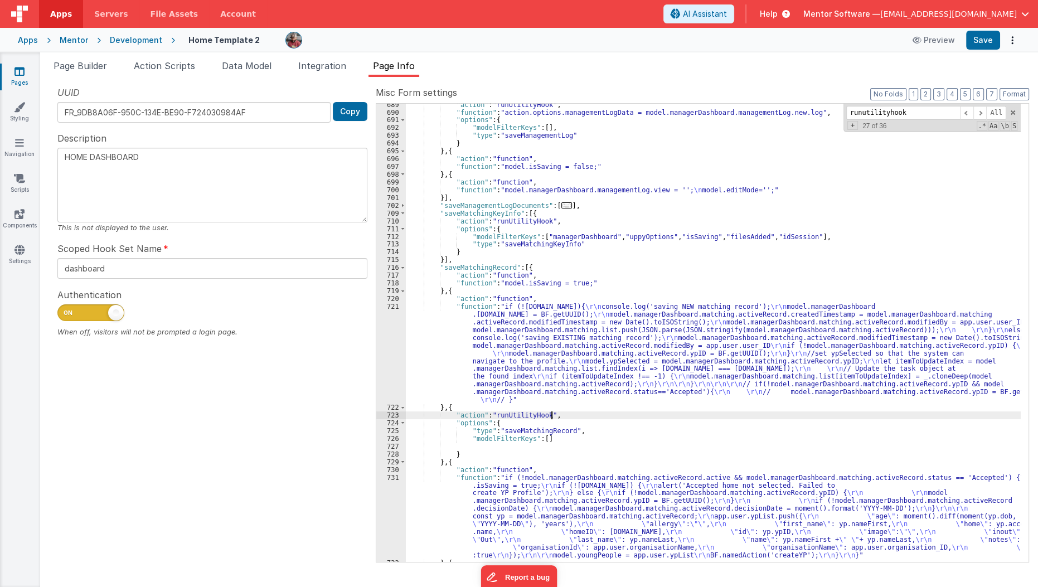
click at [563, 417] on div ""action" : "runUtilityHook" , "function" : "action.options.managementLogData = …" at bounding box center [713, 338] width 615 height 474
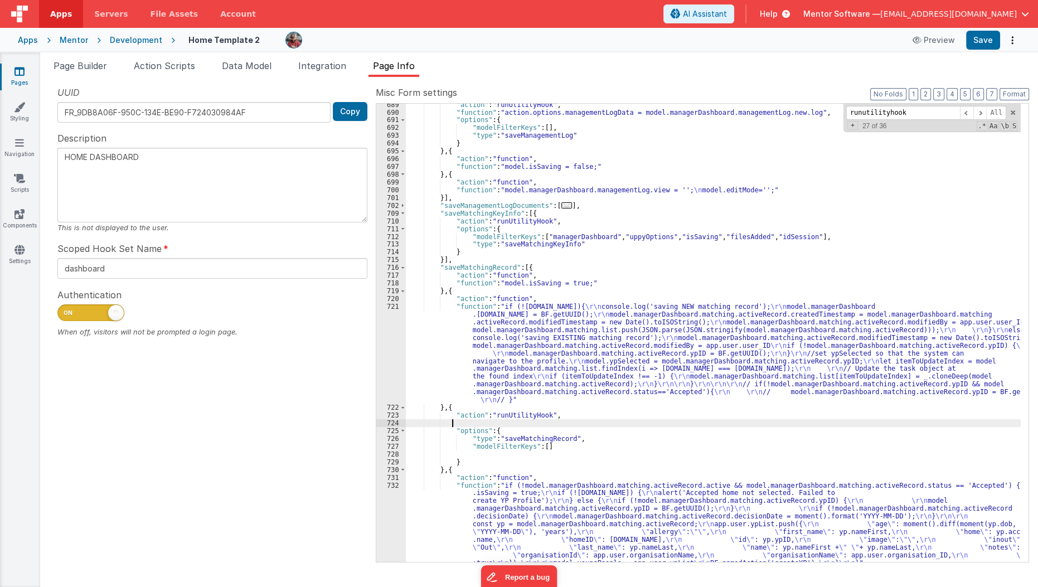
type textarea "HOME DASHBOARD"
click at [383, 423] on div "724" at bounding box center [391, 423] width 30 height 8
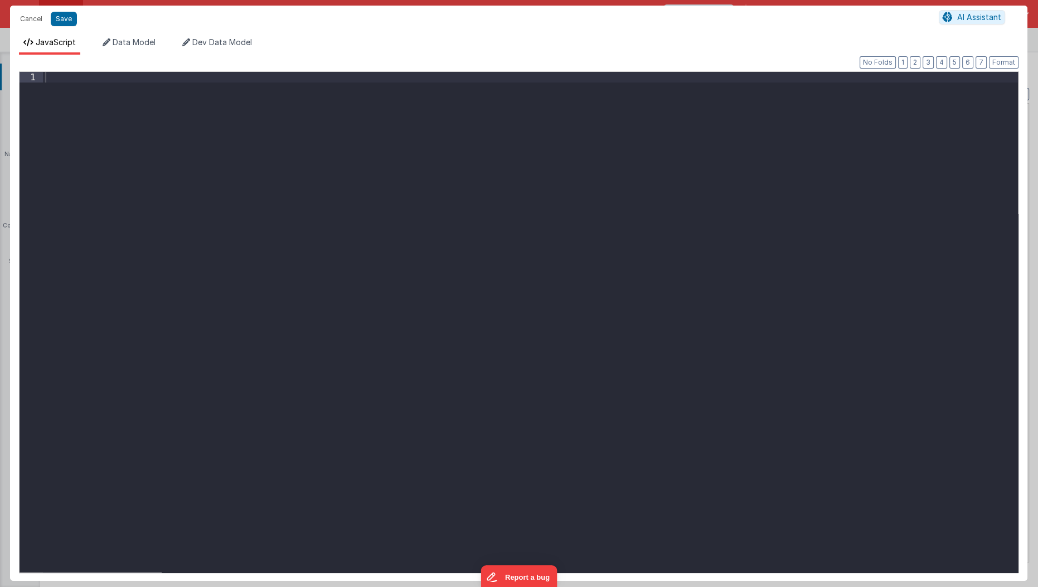
type textarea "HOME DASHBOARD"
click at [383, 423] on div at bounding box center [530, 333] width 975 height 522
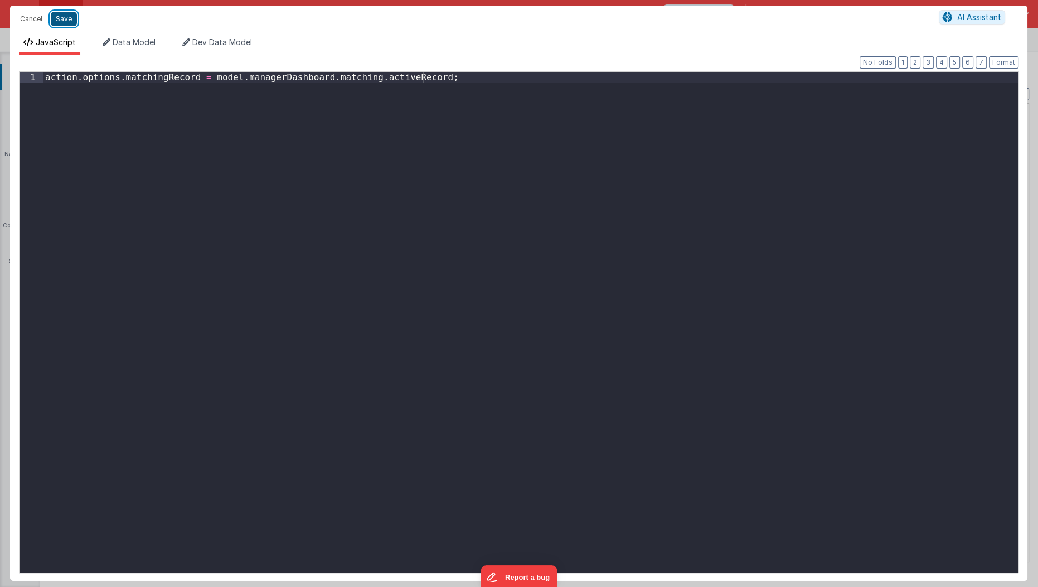
click at [70, 17] on button "Save" at bounding box center [64, 19] width 26 height 14
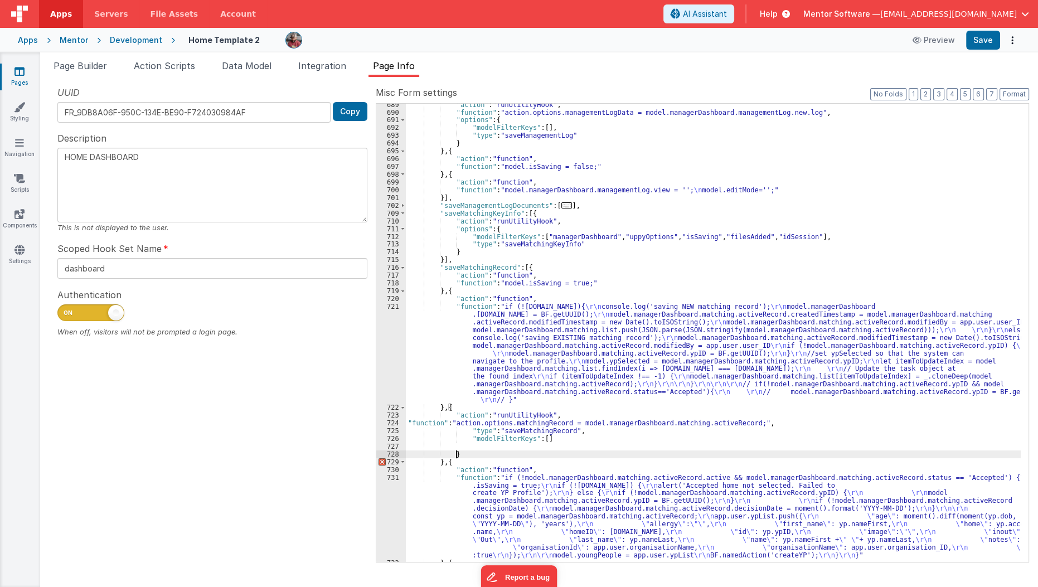
click at [460, 452] on div ""action" : "runUtilityHook" , "function" : "action.options.managementLogData = …" at bounding box center [713, 338] width 615 height 474
click at [413, 420] on div ""action" : "runUtilityHook" , "function" : "action.options.managementLogData = …" at bounding box center [713, 338] width 615 height 474
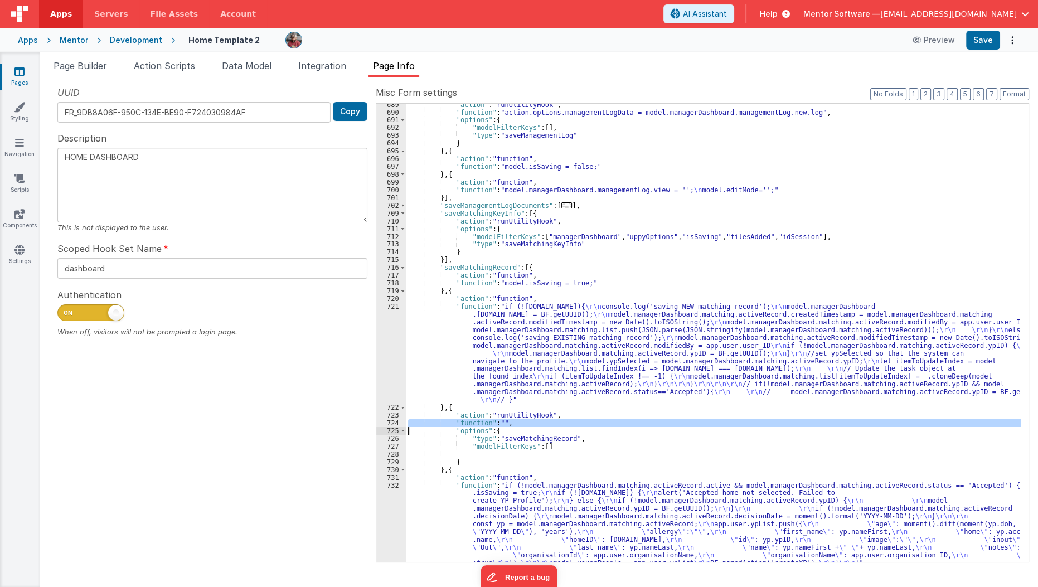
paste textarea
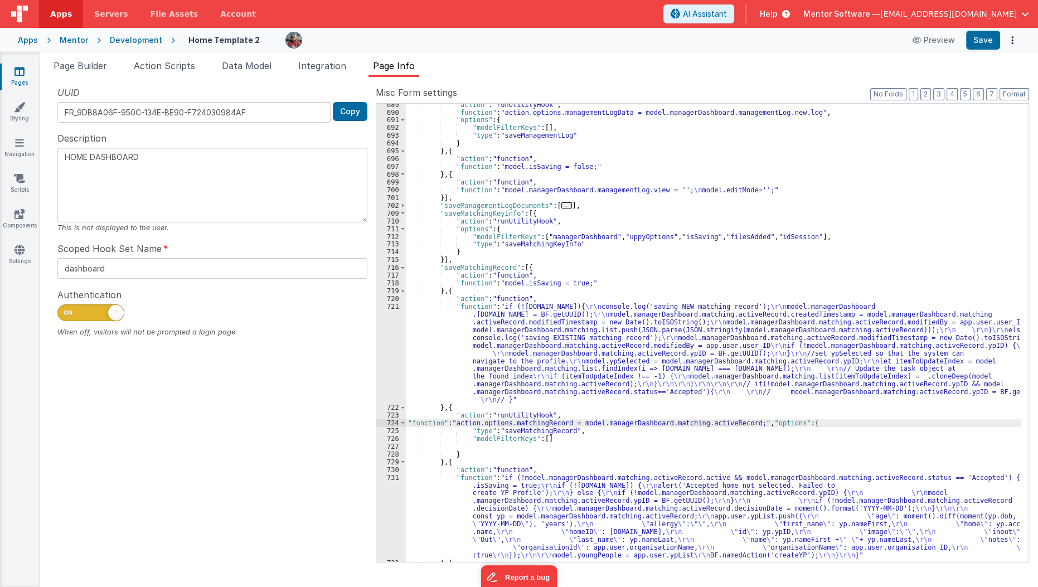
type textarea "HOME DASHBOARD"
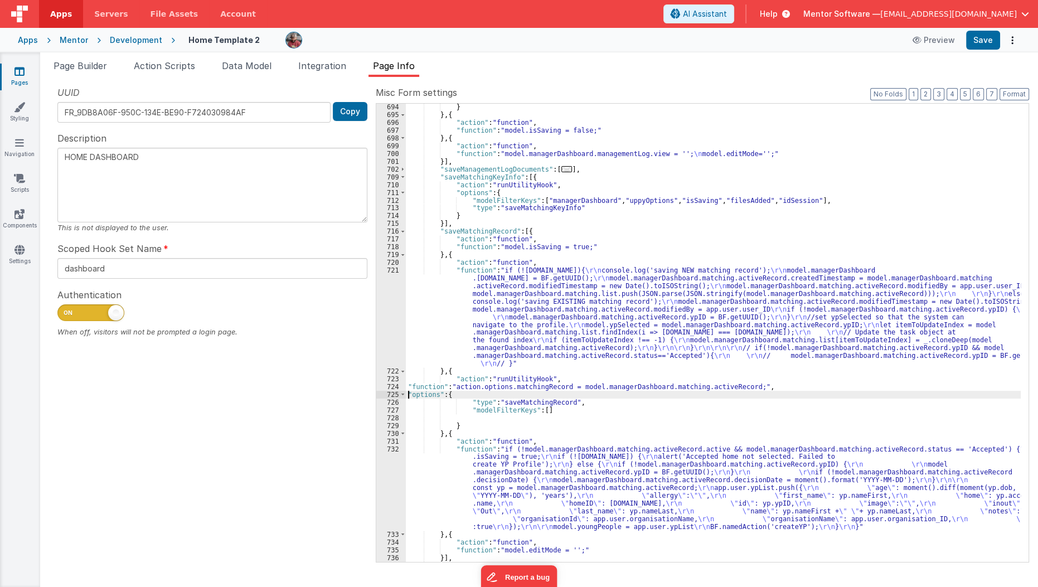
scroll to position [3963, 0]
click at [616, 395] on div "} } , { "action" : "function" , "function" : "model.isSaving = false;" } , { "a…" at bounding box center [713, 339] width 615 height 474
click at [602, 403] on div "} } , { "action" : "function" , "function" : "model.isSaving = false;" } , { "a…" at bounding box center [713, 339] width 615 height 474
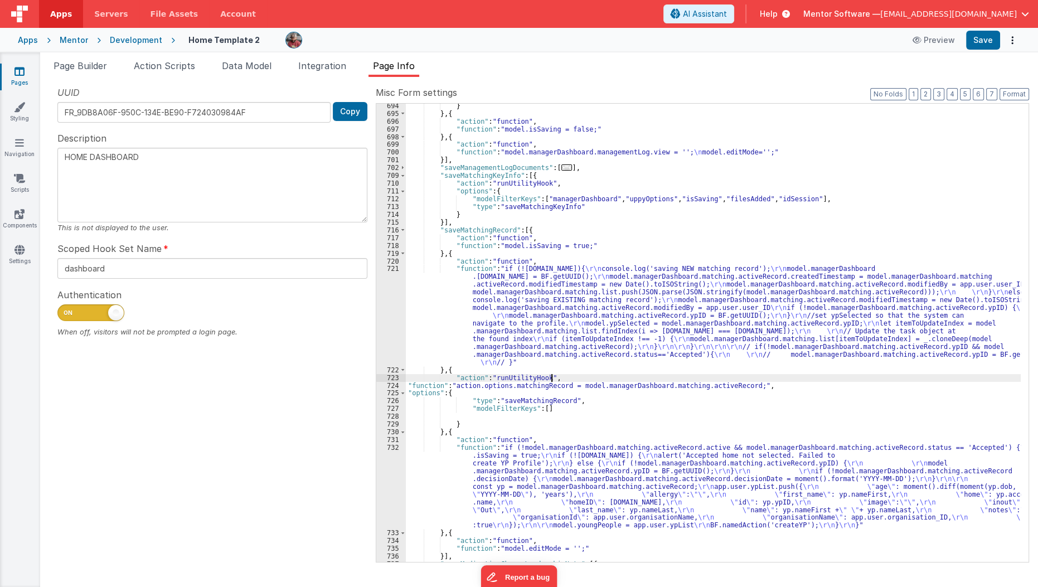
click at [553, 380] on div "} } , { "action" : "function" , "function" : "model.isSaving = false;" } , { "a…" at bounding box center [713, 339] width 615 height 474
click at [526, 421] on div "} } , { "action" : "function" , "function" : "model.isSaving = false;" } , { "a…" at bounding box center [713, 339] width 615 height 474
click at [985, 41] on button "Save" at bounding box center [983, 40] width 34 height 19
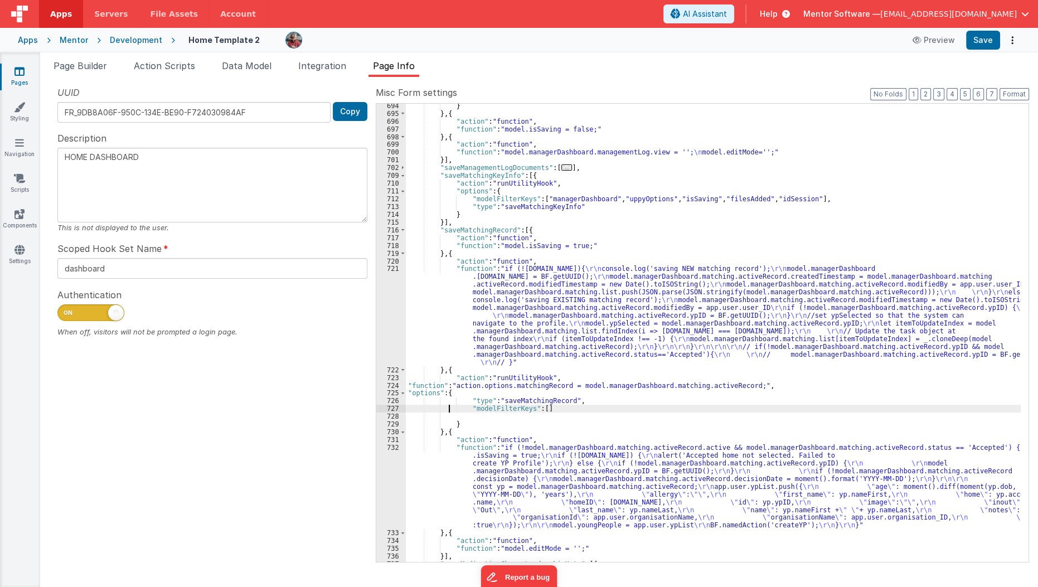
click at [448, 404] on div "} } , { "action" : "function" , "function" : "model.isSaving = false;" } , { "a…" at bounding box center [713, 339] width 615 height 474
click at [979, 40] on button "Save" at bounding box center [983, 40] width 34 height 19
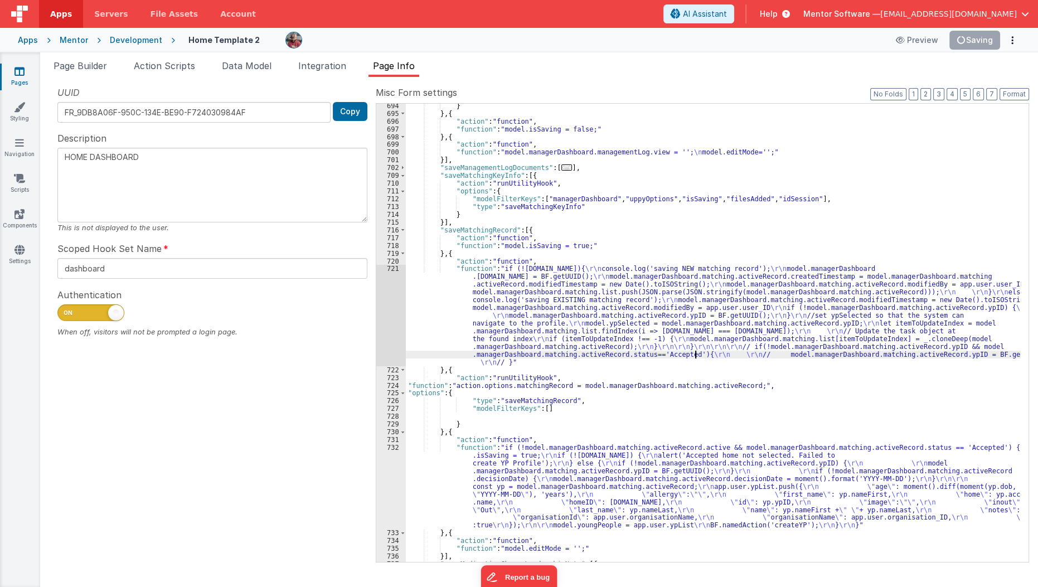
click at [695, 351] on div "} } , { "action" : "function" , "function" : "model.isSaving = false;" } , { "a…" at bounding box center [713, 339] width 615 height 474
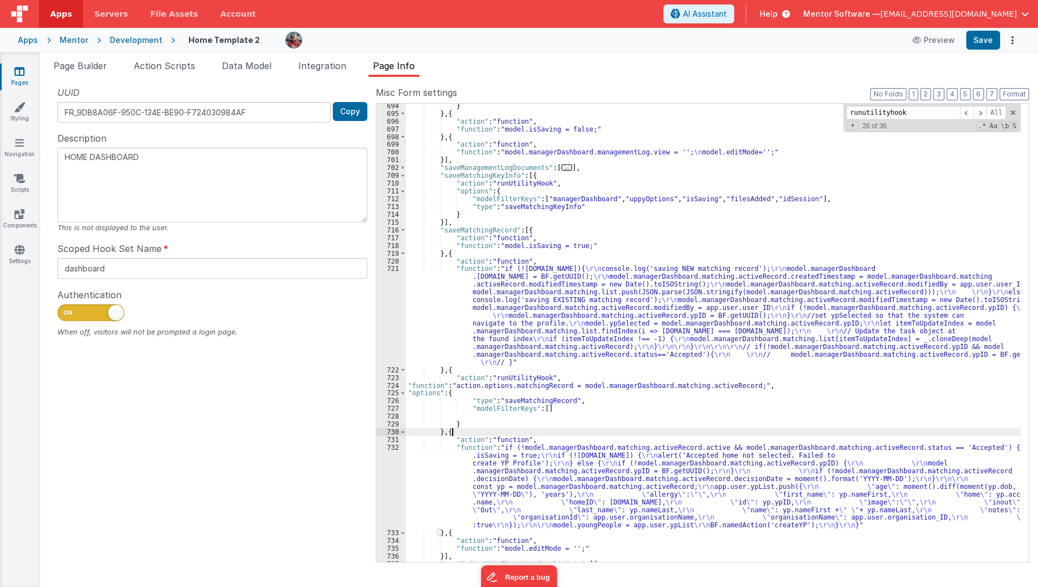
click at [595, 430] on div "} } , { "action" : "function" , "function" : "model.isSaving = false;" } , { "a…" at bounding box center [713, 339] width 615 height 474
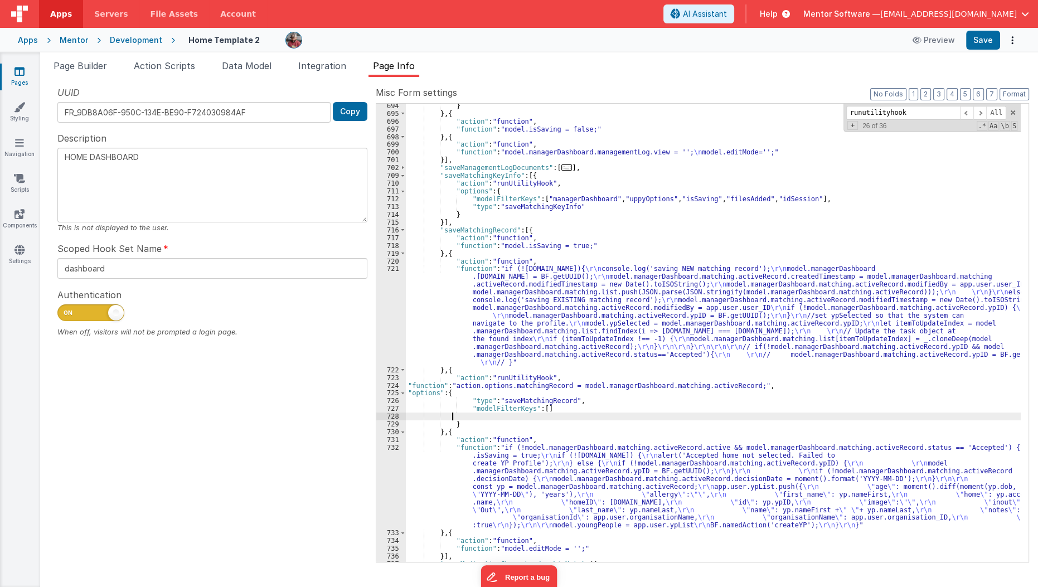
click at [566, 412] on div "} } , { "action" : "function" , "function" : "model.isSaving = false;" } , { "a…" at bounding box center [713, 339] width 615 height 474
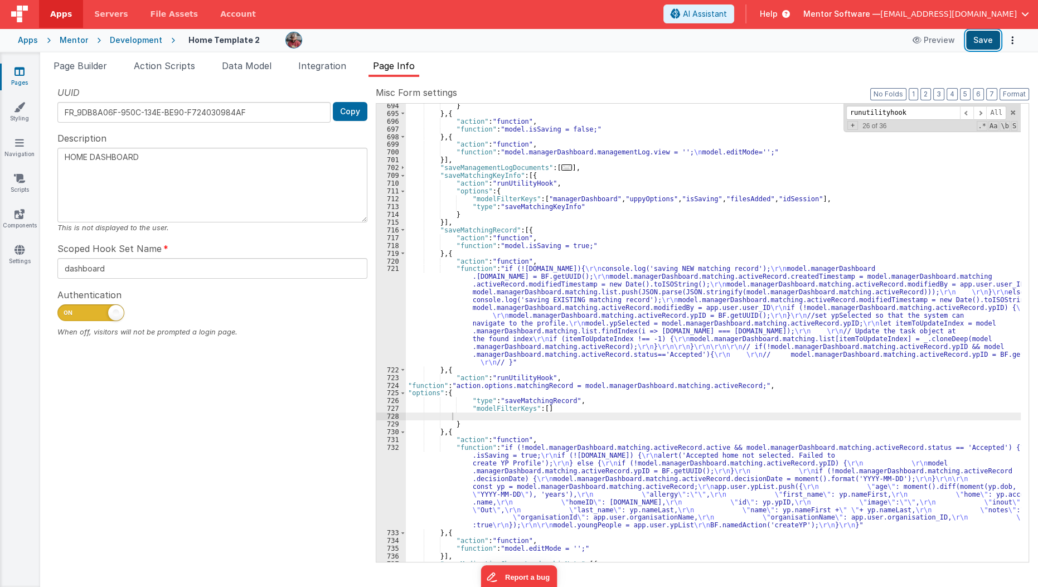
click at [983, 41] on button "Save" at bounding box center [983, 40] width 34 height 19
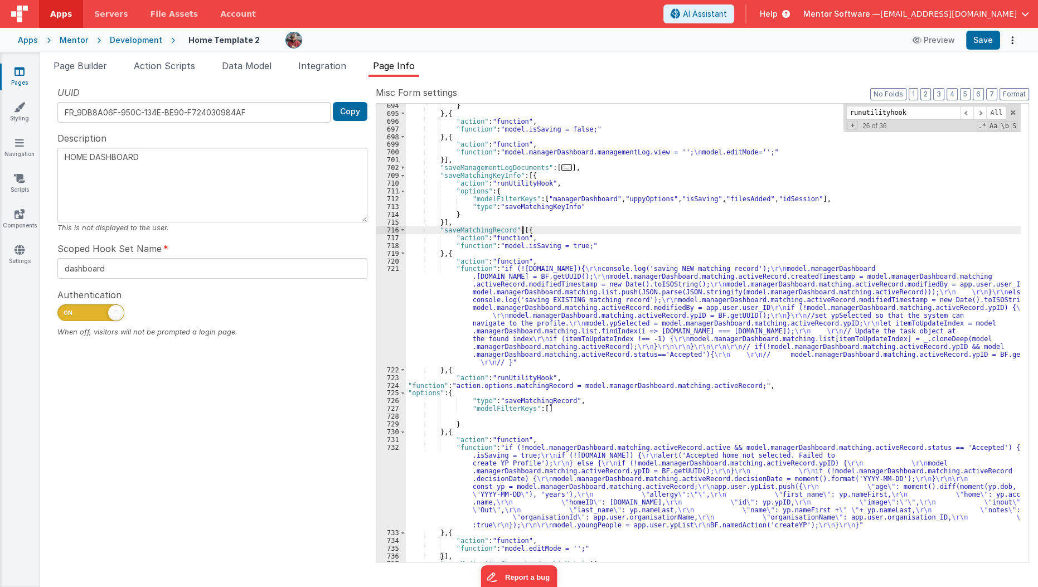
click at [523, 228] on div "} } , { "action" : "function" , "function" : "model.isSaving = false;" } , { "a…" at bounding box center [713, 339] width 615 height 474
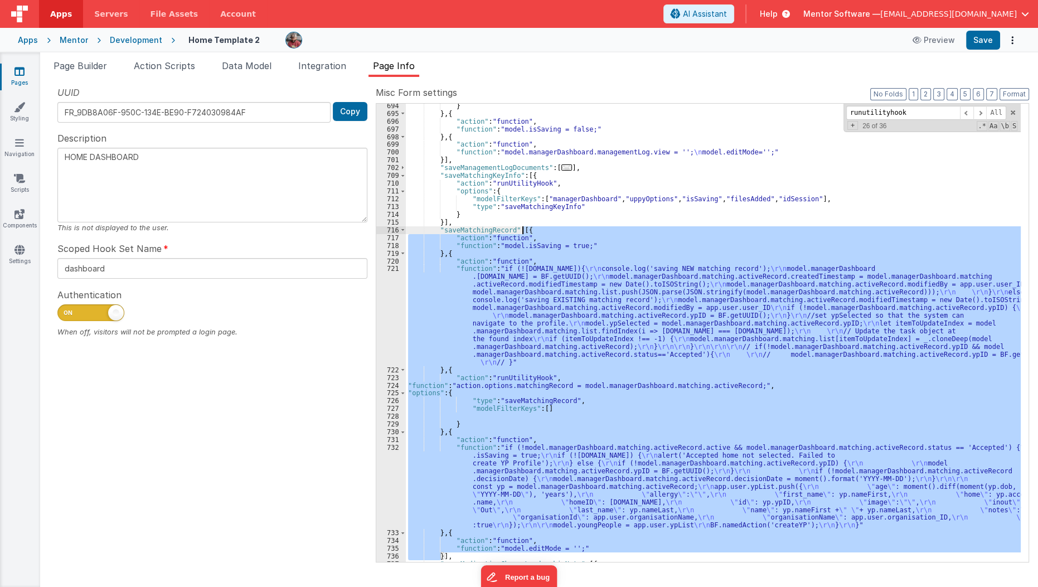
click at [523, 228] on div "} } , { "action" : "function" , "function" : "model.isSaving = false;" } , { "a…" at bounding box center [713, 339] width 615 height 474
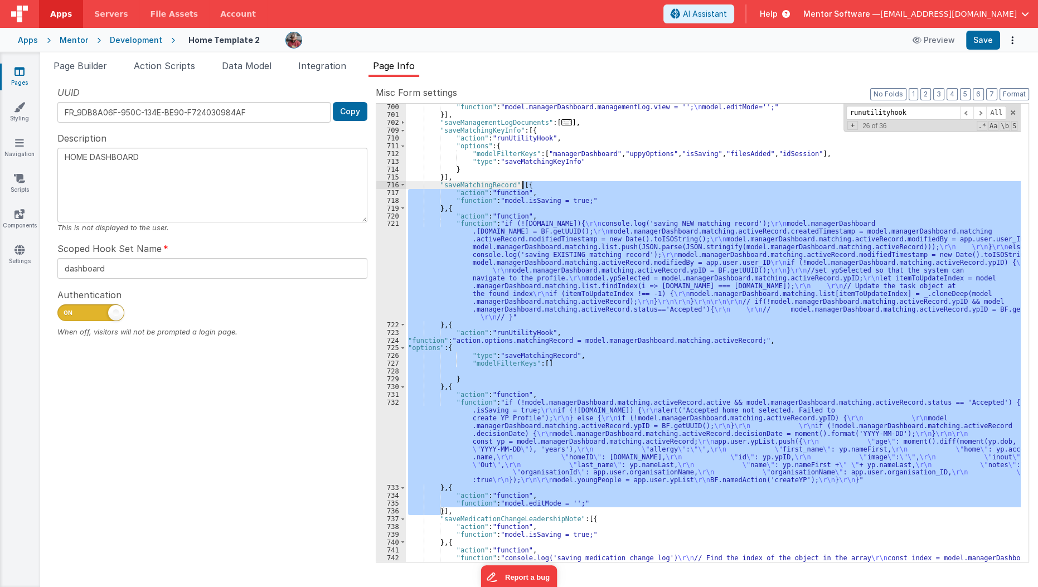
scroll to position [4008, 0]
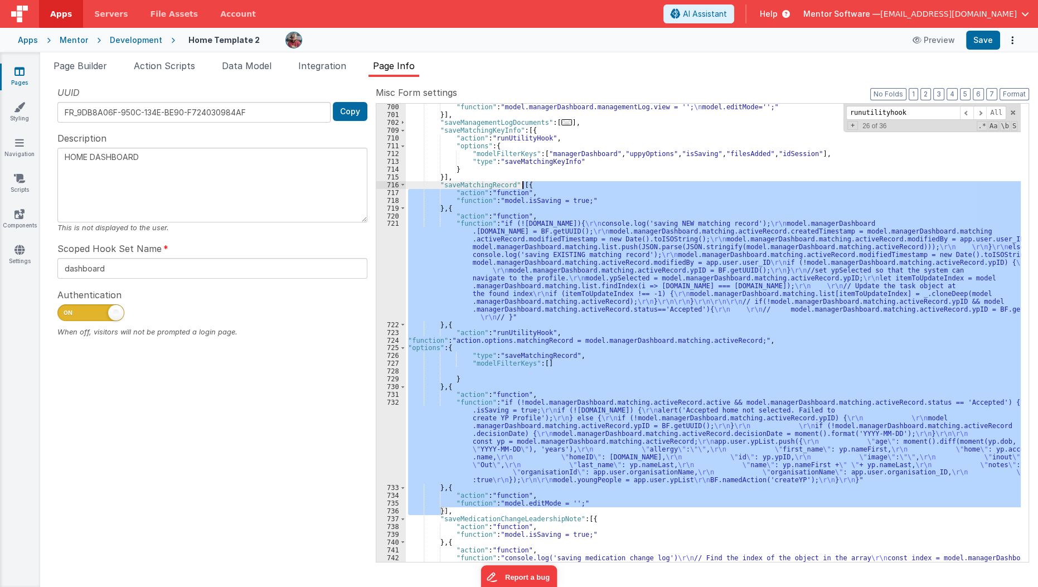
click at [519, 295] on div ""function" : "model.managerDashboard.managementLog.view = ''; \n model.editMode…" at bounding box center [713, 333] width 615 height 458
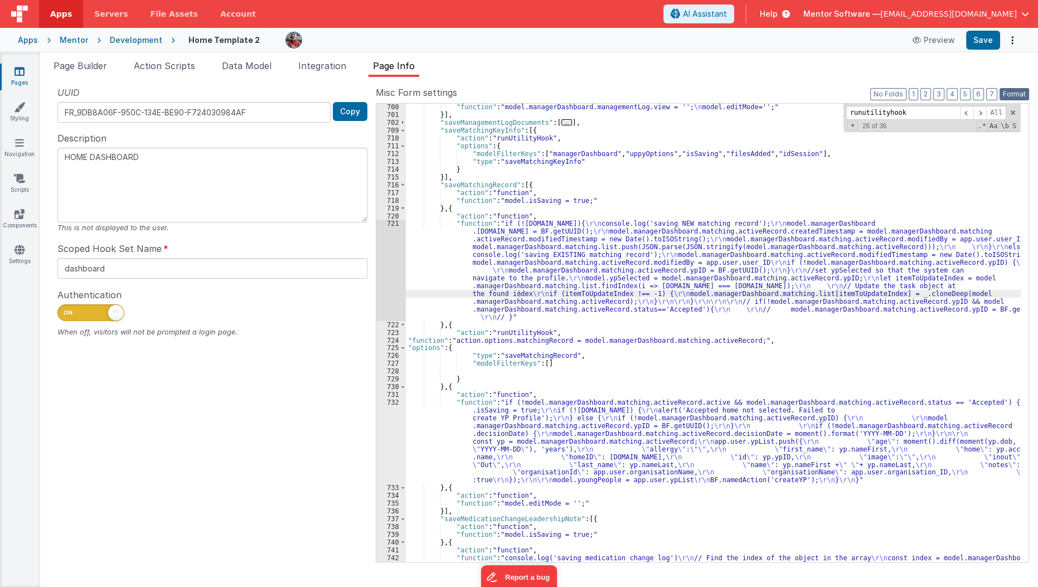
click at [1017, 96] on button "Format" at bounding box center [1014, 94] width 30 height 12
type textarea "HOME DASHBOARD"
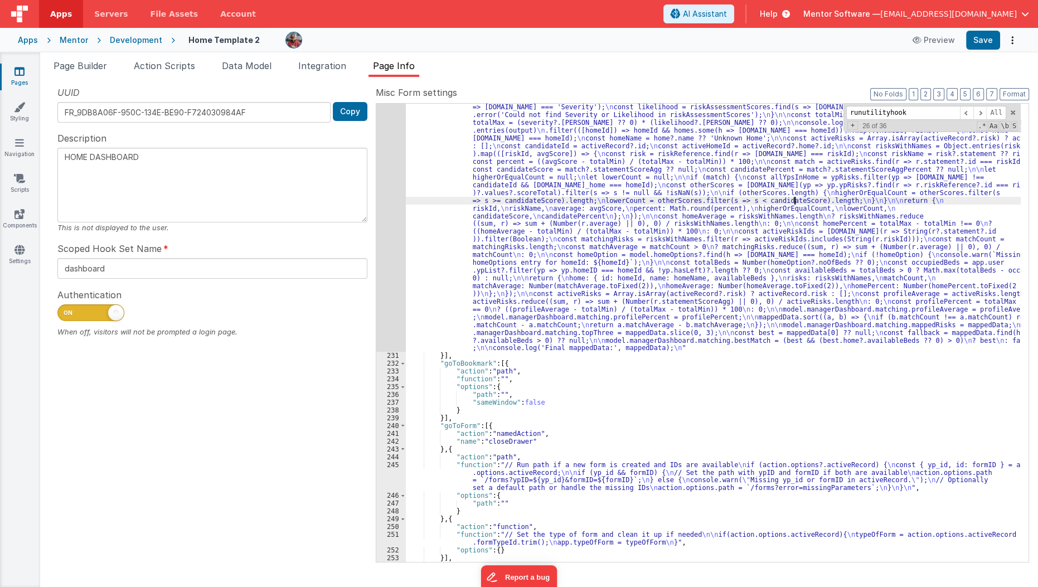
click at [795, 201] on div ""function" : "// Reset values \n model.managerDashboard.matching.bestMatch = {}…" at bounding box center [713, 405] width 615 height 823
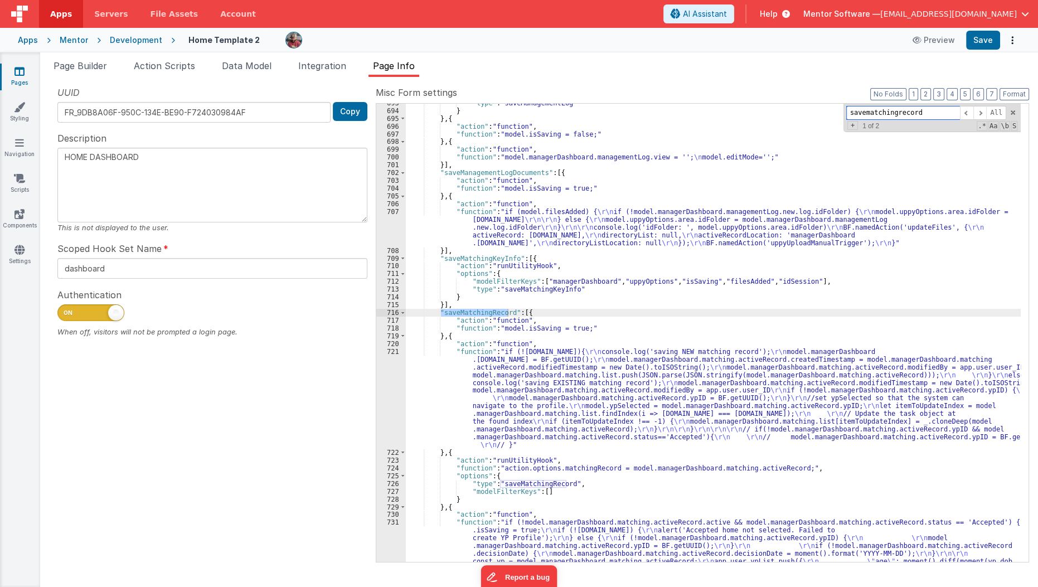
scroll to position [9929, 0]
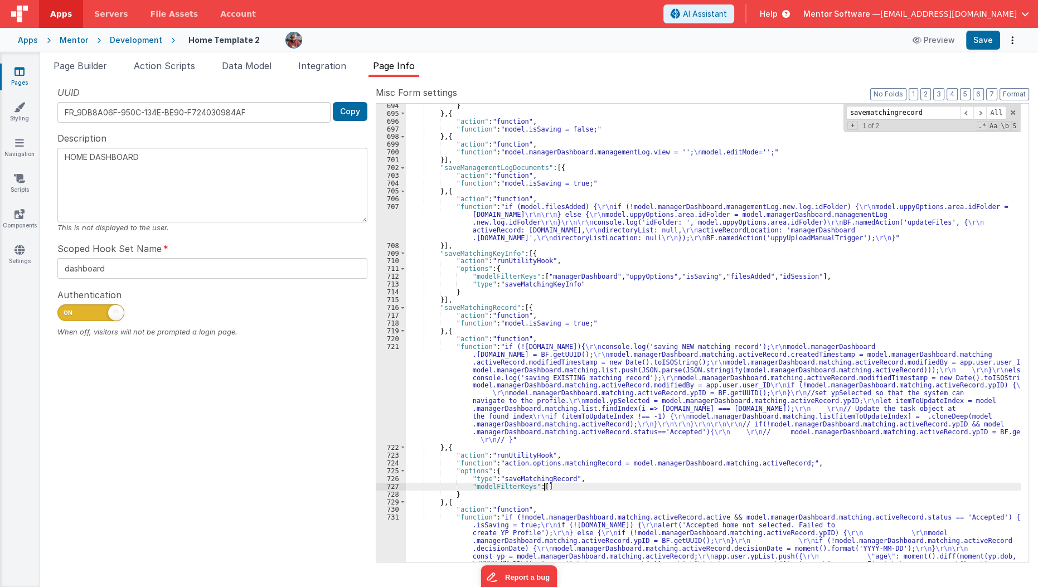
click at [562, 489] on div "} } , { "action" : "function" , "function" : "model.isSaving = false;" } , { "a…" at bounding box center [713, 377] width 615 height 551
click at [551, 470] on div "} } , { "action" : "function" , "function" : "model.isSaving = false;" } , { "a…" at bounding box center [713, 377] width 615 height 551
click at [907, 117] on input "savematchingrecord" at bounding box center [903, 113] width 114 height 14
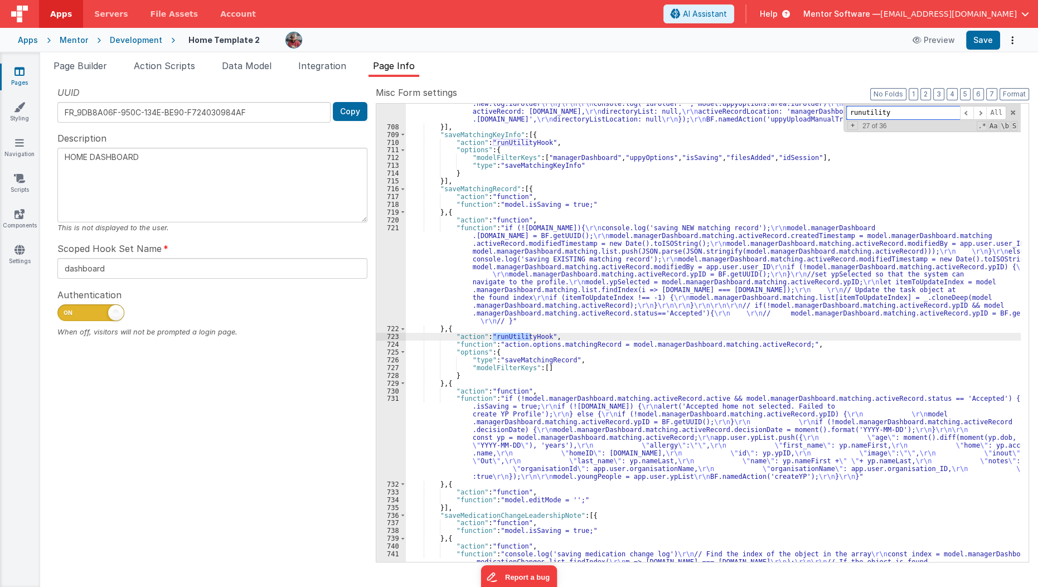
scroll to position [10048, 0]
type input "runutility"
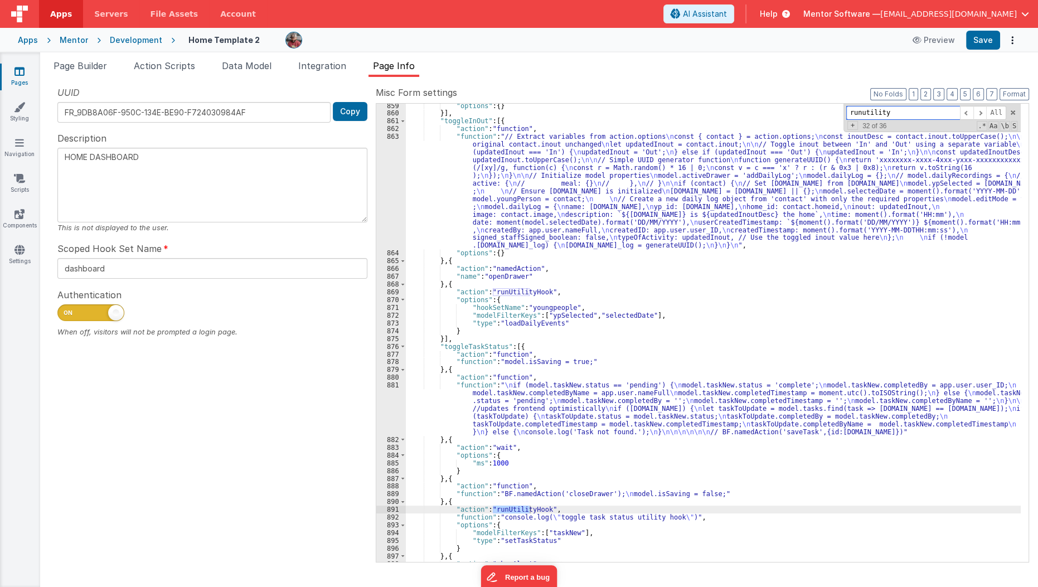
scroll to position [11848, 0]
click at [982, 112] on span at bounding box center [979, 113] width 13 height 14
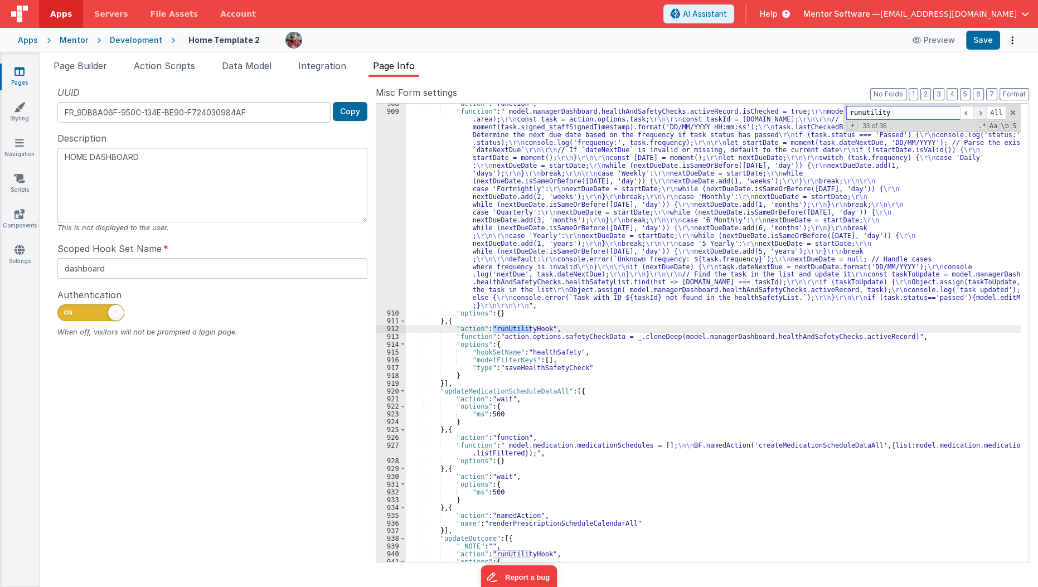
click at [982, 112] on span at bounding box center [979, 113] width 13 height 14
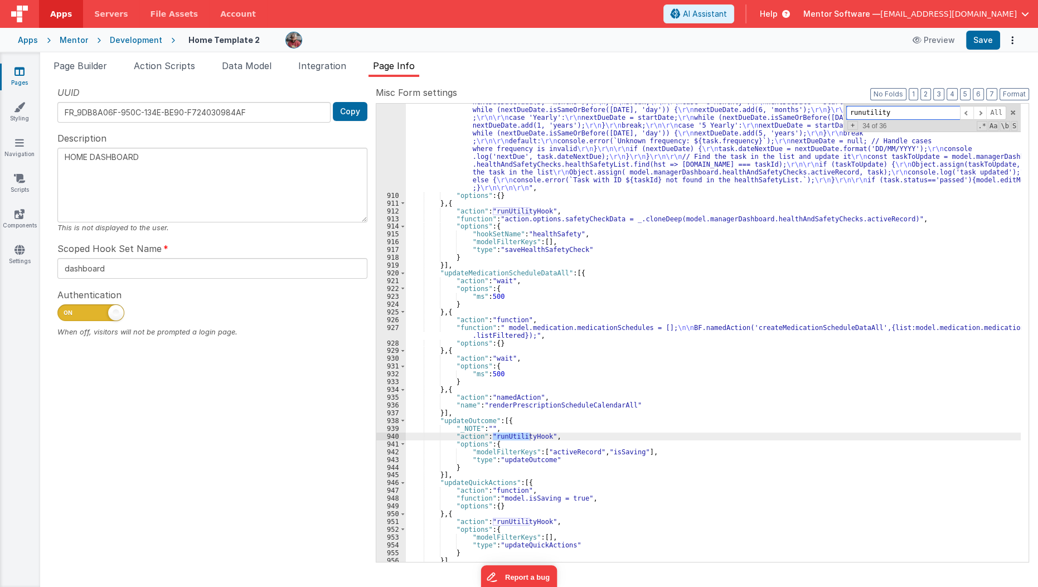
scroll to position [12530, 0]
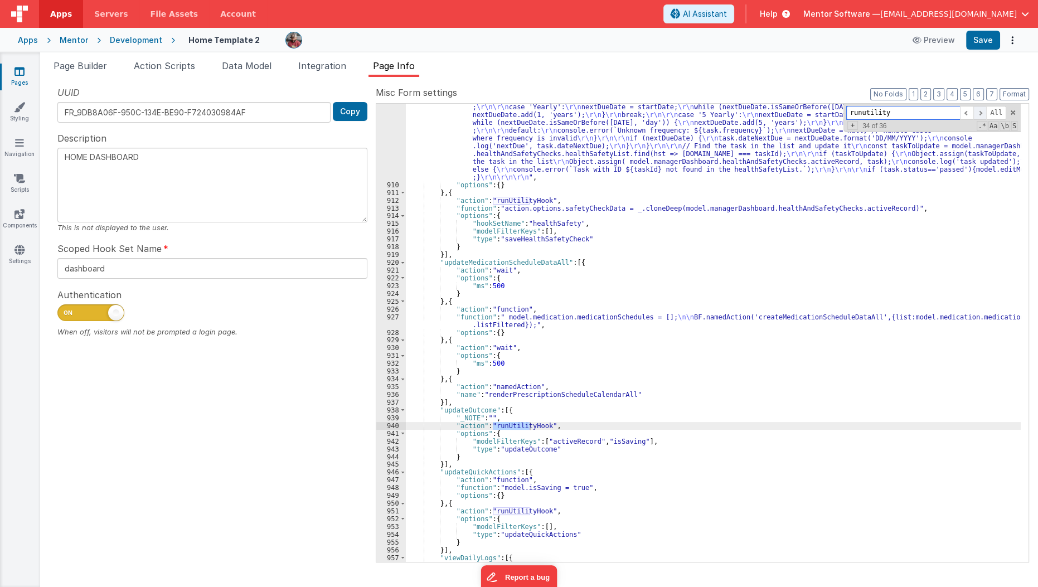
click at [977, 110] on span at bounding box center [979, 113] width 13 height 14
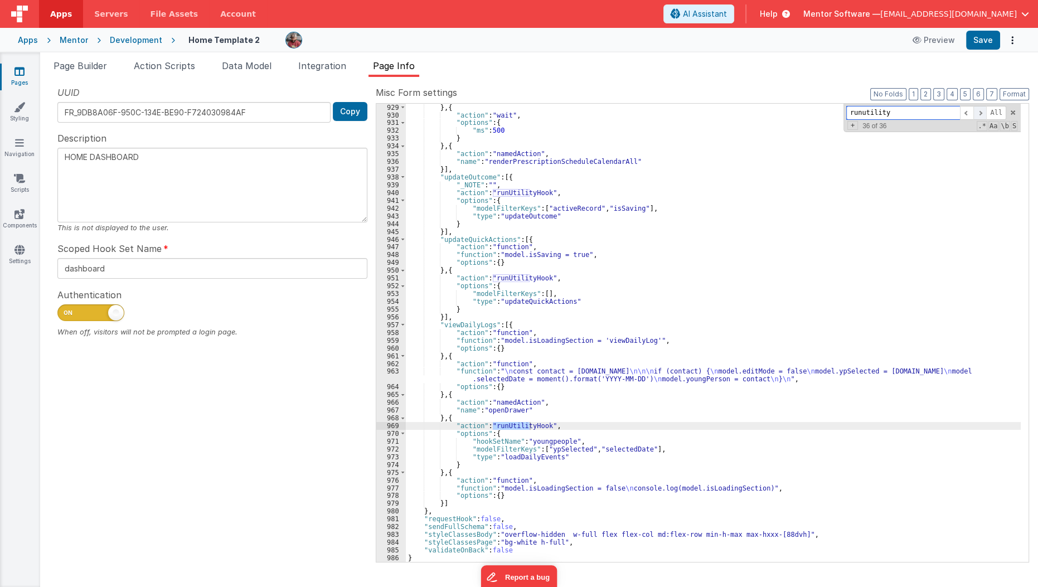
click at [977, 110] on span at bounding box center [979, 113] width 13 height 14
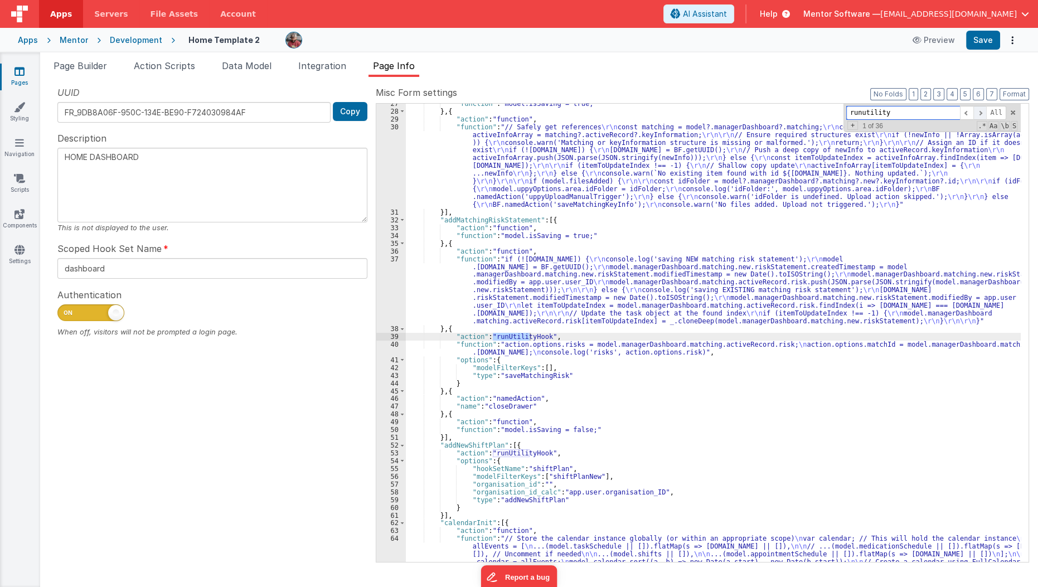
scroll to position [252, 0]
click at [966, 110] on span at bounding box center [966, 113] width 13 height 14
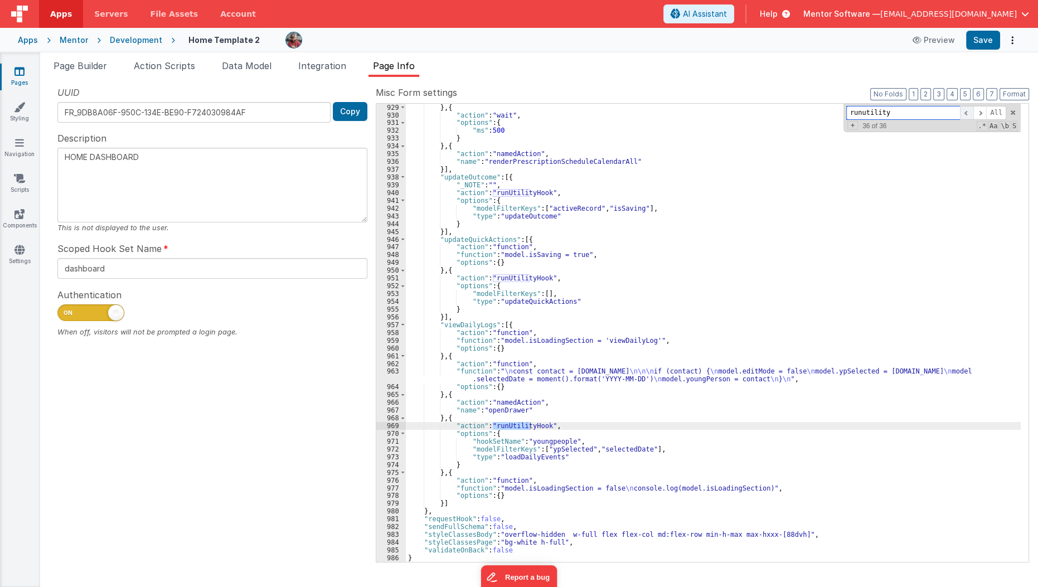
click at [966, 110] on span at bounding box center [966, 113] width 13 height 14
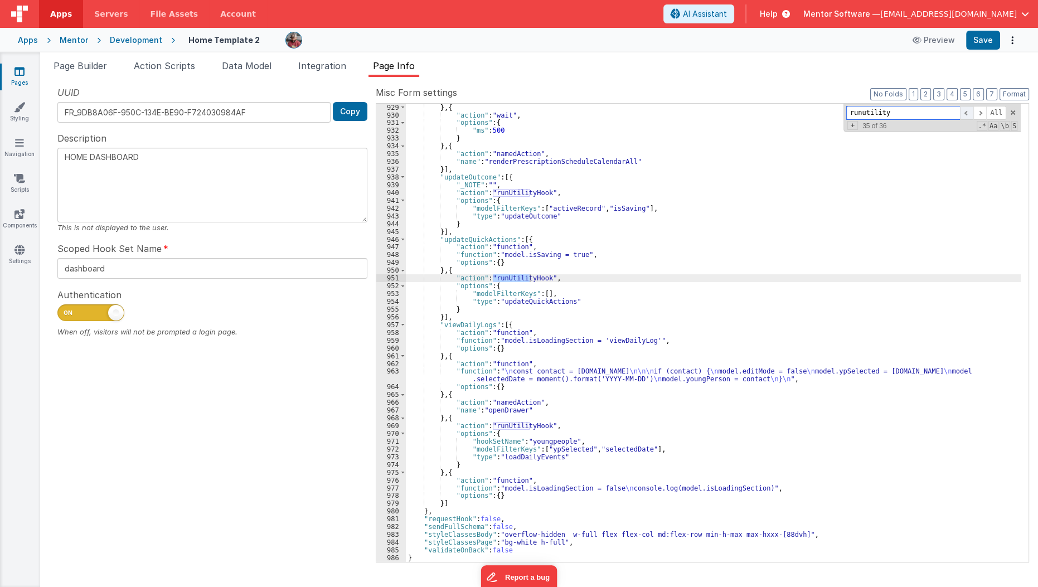
click at [966, 110] on span at bounding box center [966, 113] width 13 height 14
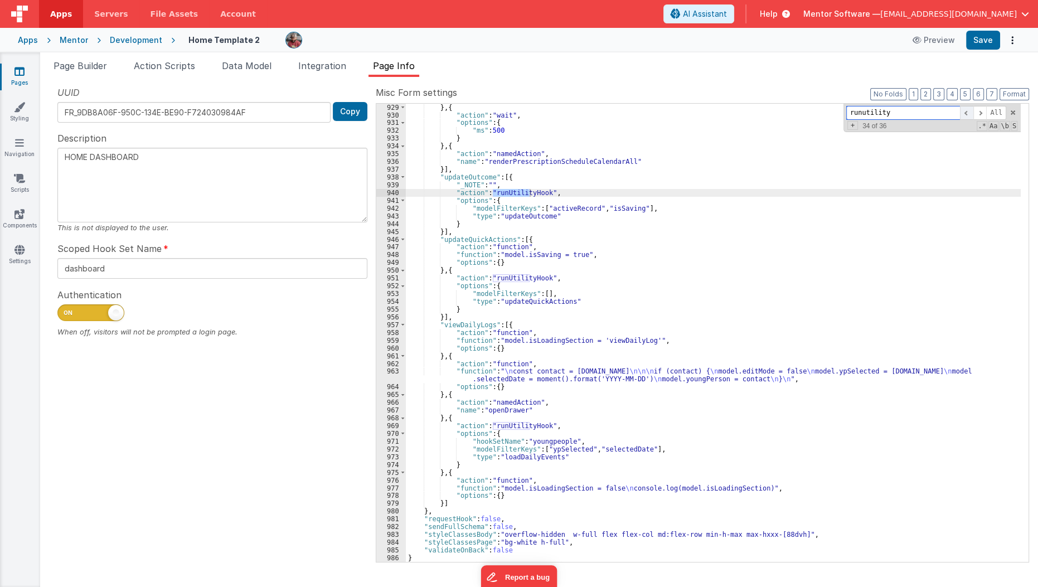
click at [966, 110] on span at bounding box center [966, 113] width 13 height 14
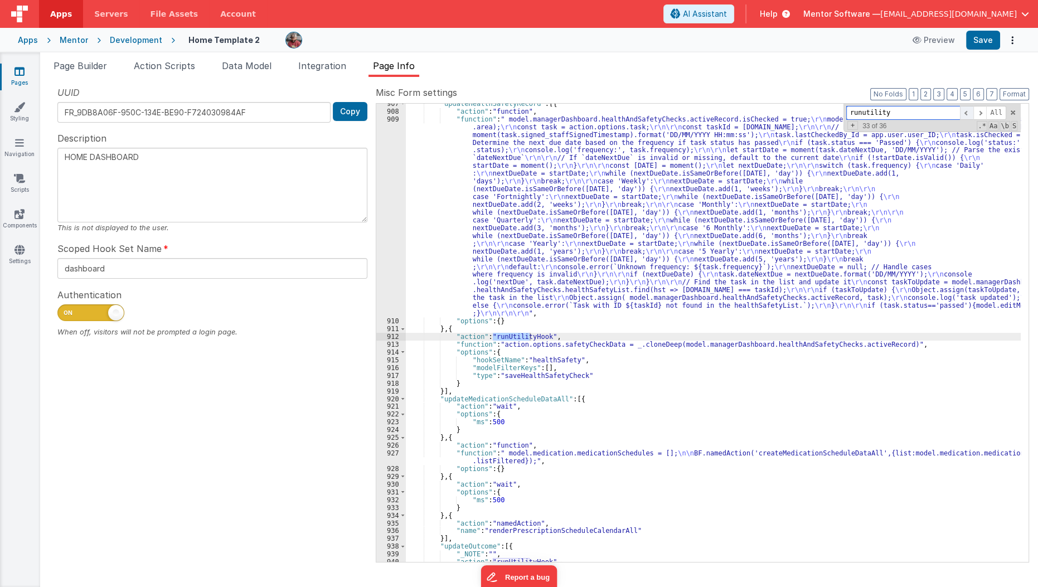
click at [966, 110] on span at bounding box center [966, 113] width 13 height 14
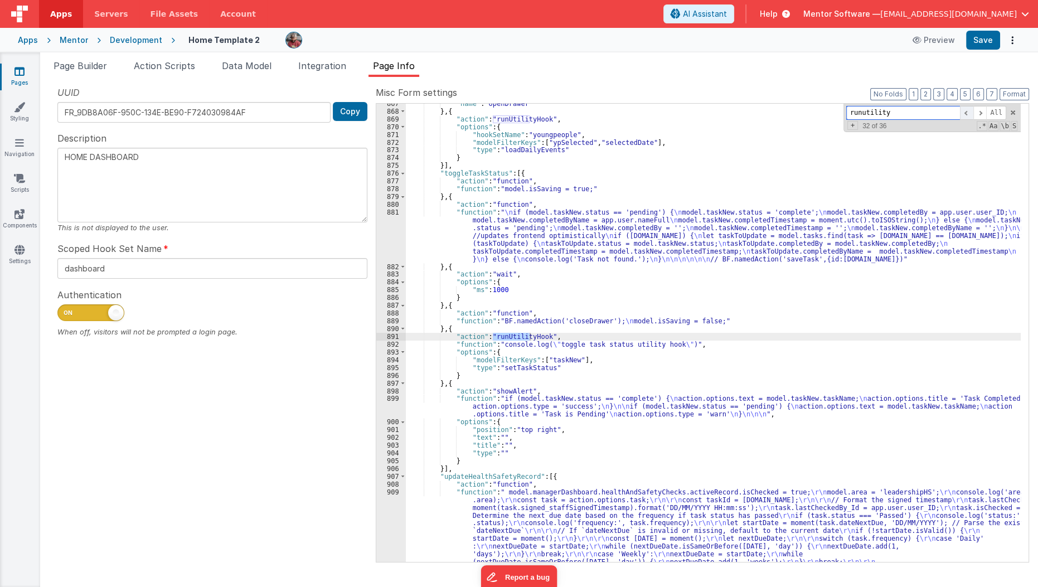
click at [967, 111] on span at bounding box center [966, 113] width 13 height 14
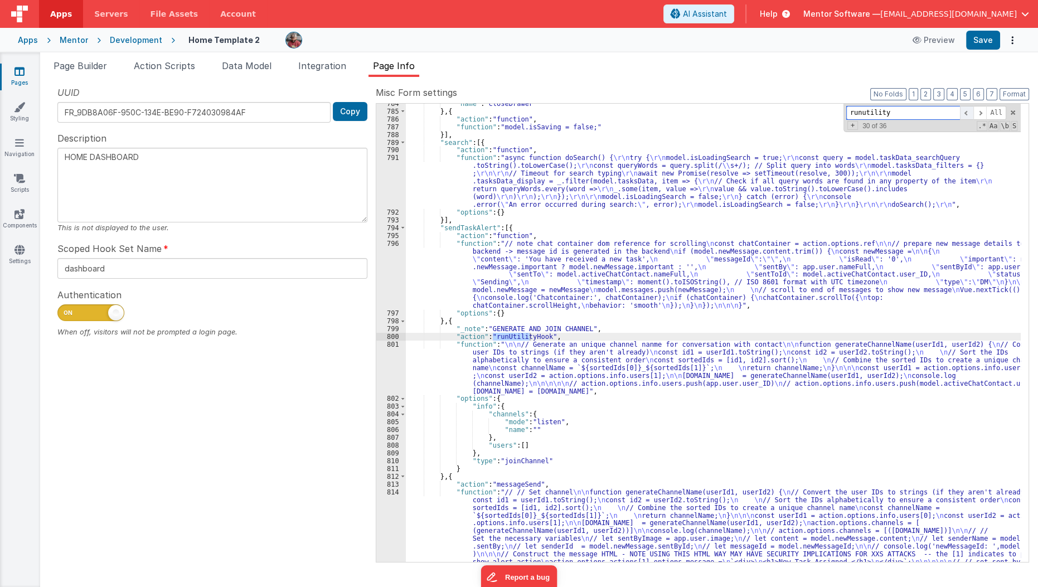
click at [967, 111] on span at bounding box center [966, 113] width 13 height 14
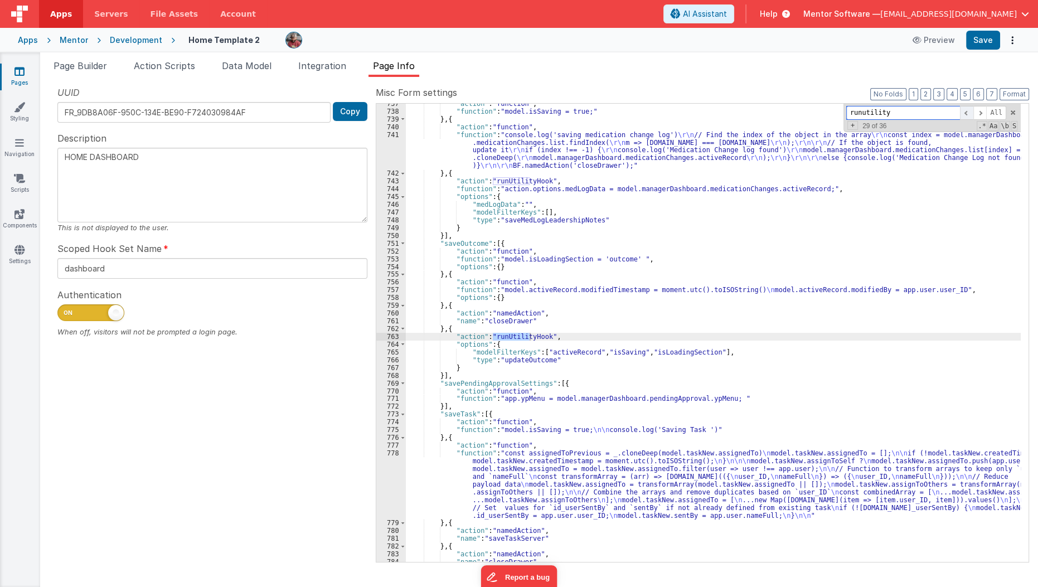
scroll to position [10467, 0]
click at [967, 111] on span at bounding box center [966, 113] width 13 height 14
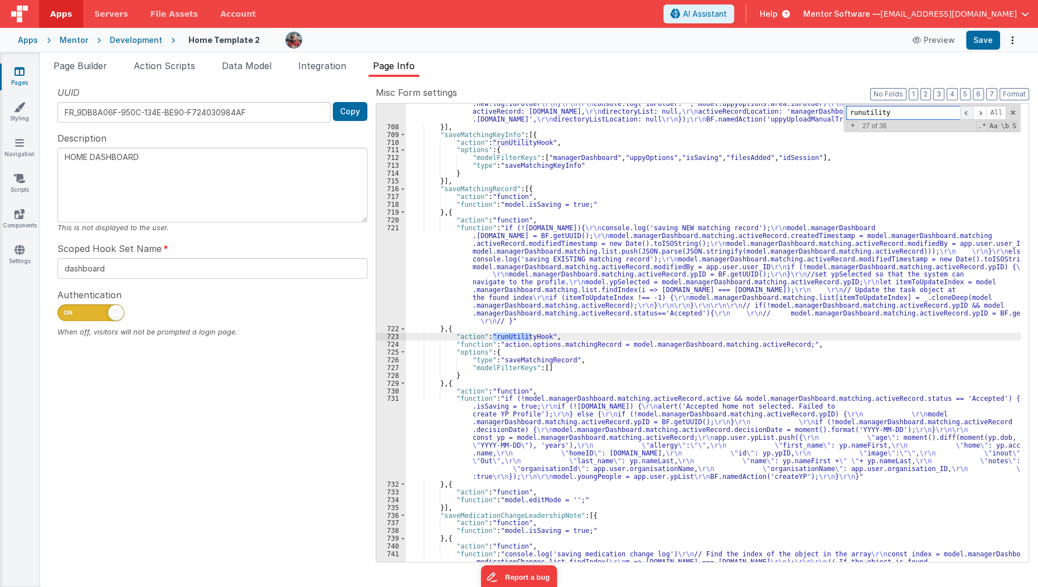
scroll to position [10048, 0]
click at [967, 111] on span at bounding box center [966, 113] width 13 height 14
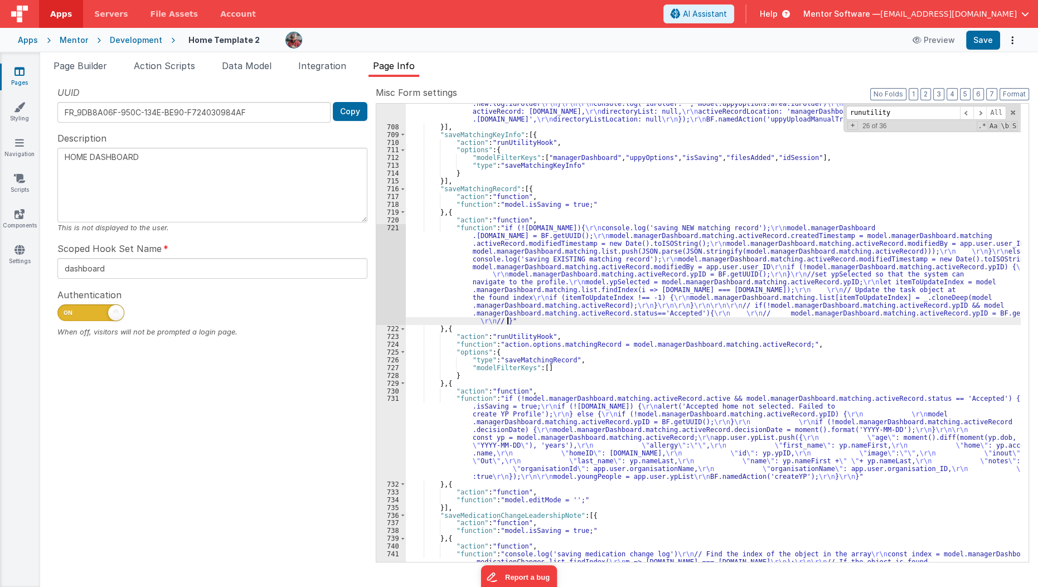
click at [680, 317] on div ""function" : "if (model.filesAdded) { \r\n if (!model.managerDashboard.manageme…" at bounding box center [713, 352] width 615 height 536
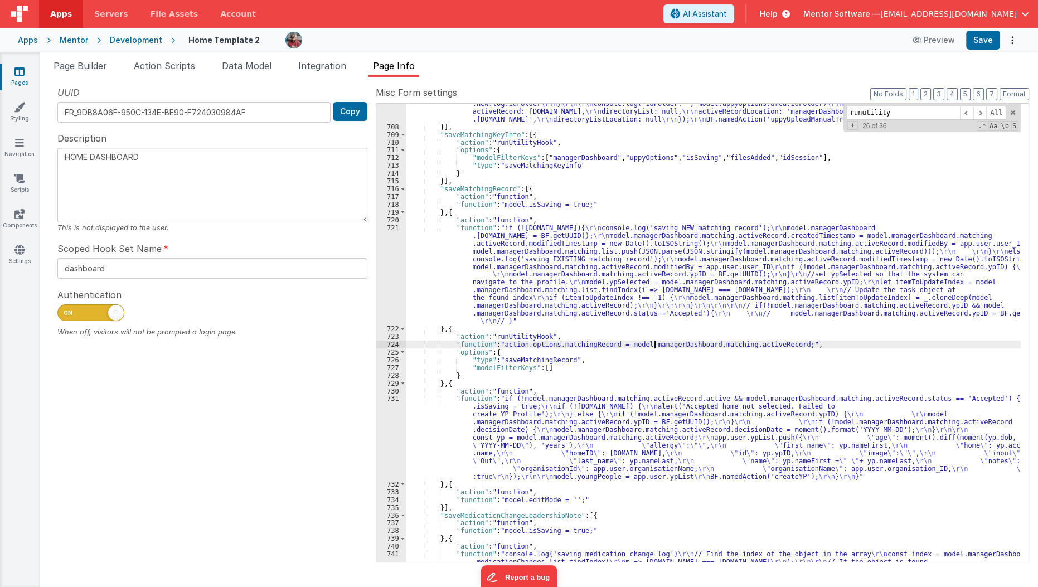
click at [654, 344] on div ""function" : "if (model.filesAdded) { \r\n if (!model.managerDashboard.manageme…" at bounding box center [713, 352] width 615 height 536
click at [521, 372] on div ""function" : "if (model.filesAdded) { \r\n if (!model.managerDashboard.manageme…" at bounding box center [713, 352] width 615 height 536
click at [509, 368] on div ""function" : "if (model.filesAdded) { \r\n if (!model.managerDashboard.manageme…" at bounding box center [713, 352] width 615 height 536
click at [435, 276] on div ""function" : "if (model.filesAdded) { \r\n if (!model.managerDashboard.manageme…" at bounding box center [713, 352] width 615 height 536
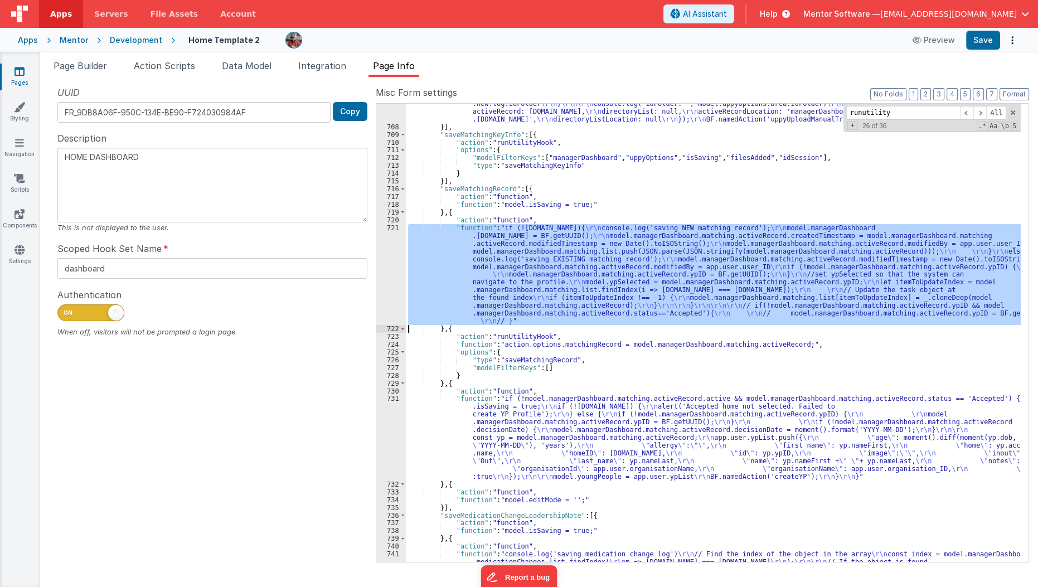
click at [388, 277] on div "721" at bounding box center [391, 274] width 30 height 101
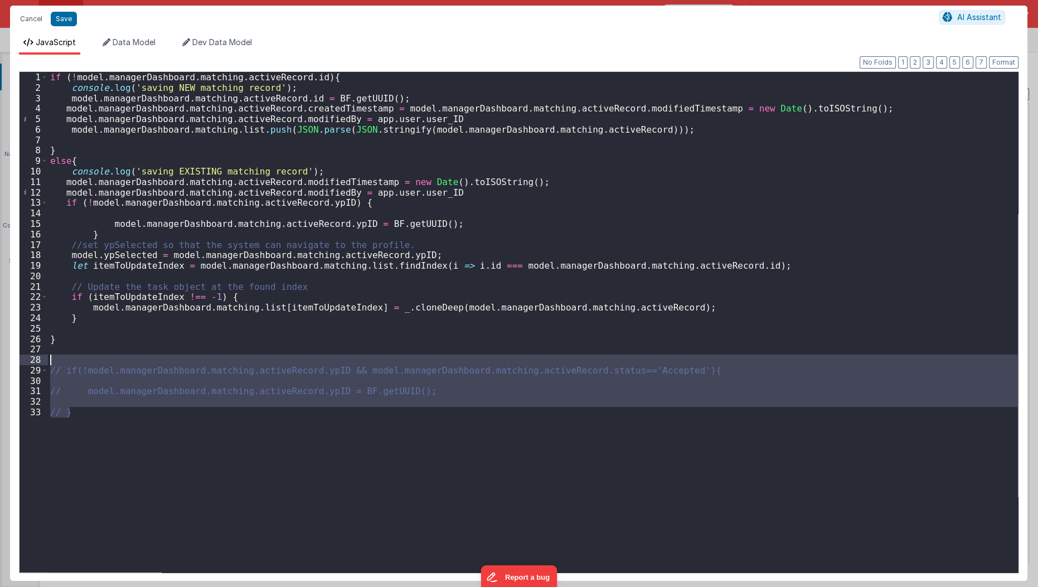
drag, startPoint x: 184, startPoint y: 514, endPoint x: 18, endPoint y: 358, distance: 227.5
click at [18, 358] on div "Format 7 6 5 4 3 2 1 No Folds 1 2 3 4 5 6 7 8 9 10 11 12 13 14 15 16 17 18 19 2…" at bounding box center [518, 318] width 1017 height 526
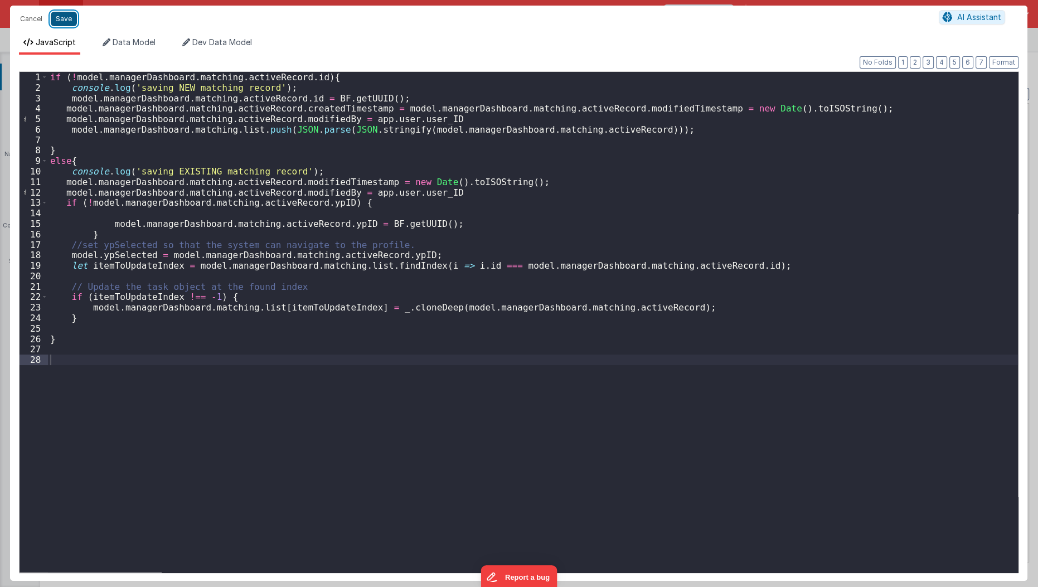
click at [64, 16] on button "Save" at bounding box center [64, 19] width 26 height 14
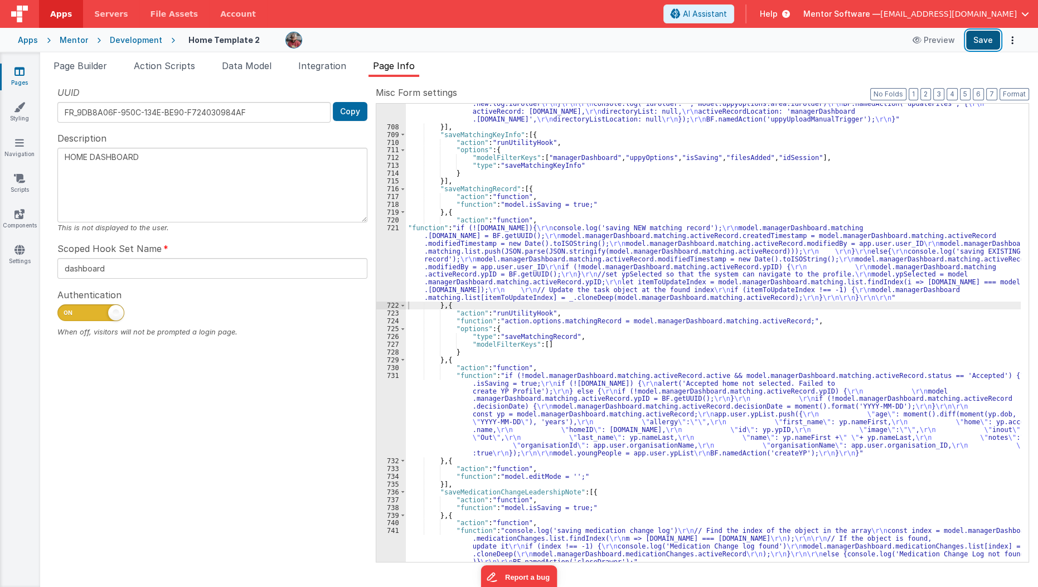
click at [990, 44] on button "Save" at bounding box center [983, 40] width 34 height 19
click at [698, 317] on div ""function" : "if (model.filesAdded) { \r\n if (!model.managerDashboard.manageme…" at bounding box center [713, 352] width 615 height 536
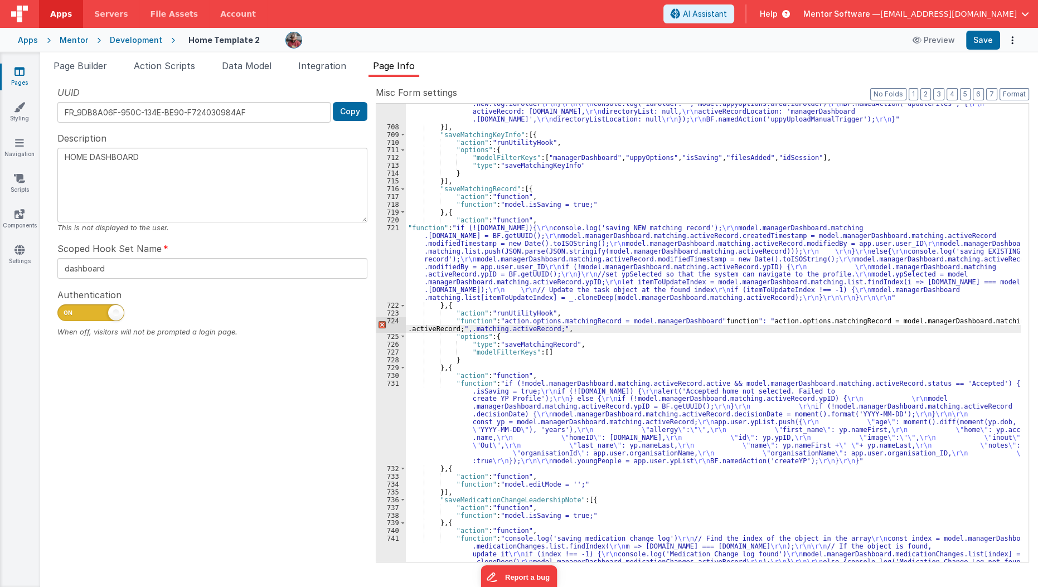
type textarea "HOME DASHBOARD"
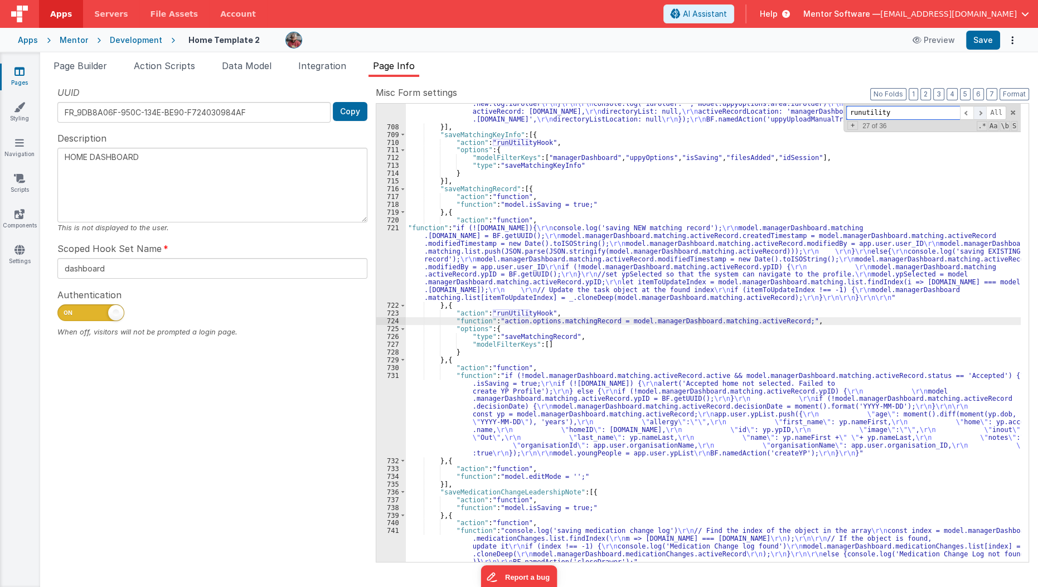
click at [986, 113] on span at bounding box center [979, 113] width 13 height 14
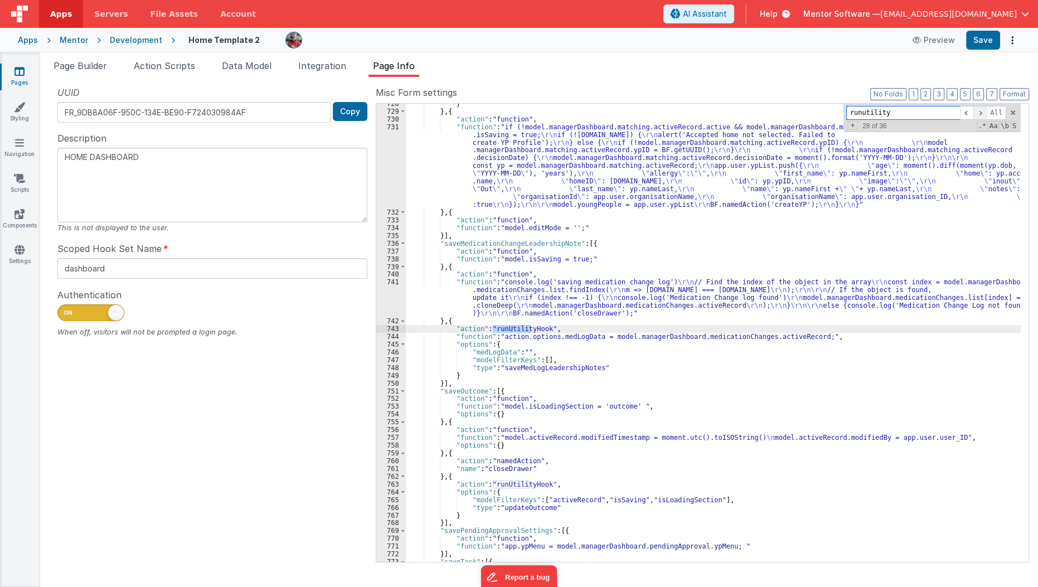
scroll to position [10296, 0]
click at [986, 113] on span at bounding box center [979, 113] width 13 height 14
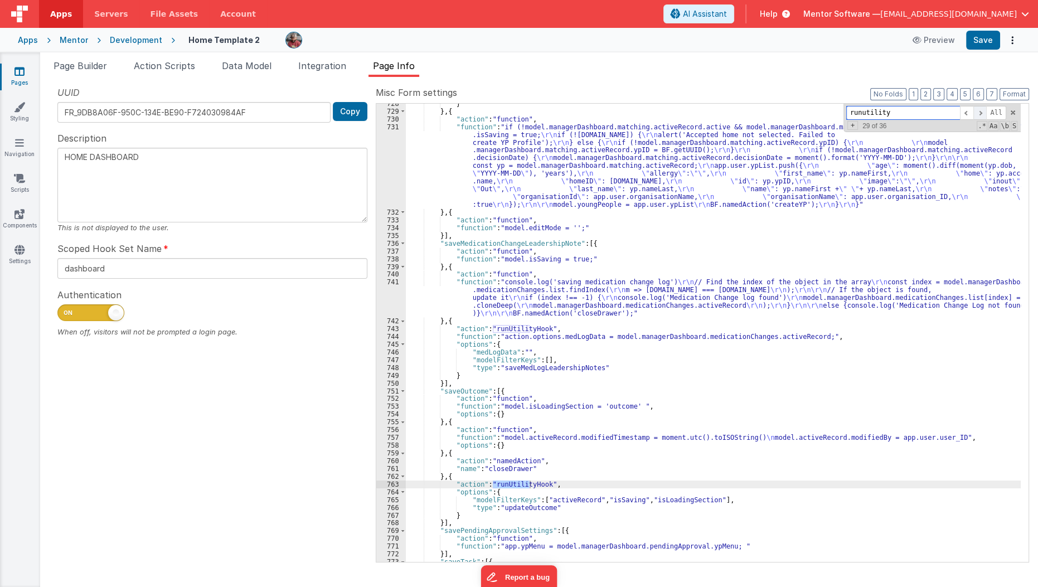
click at [986, 113] on span at bounding box center [979, 113] width 13 height 14
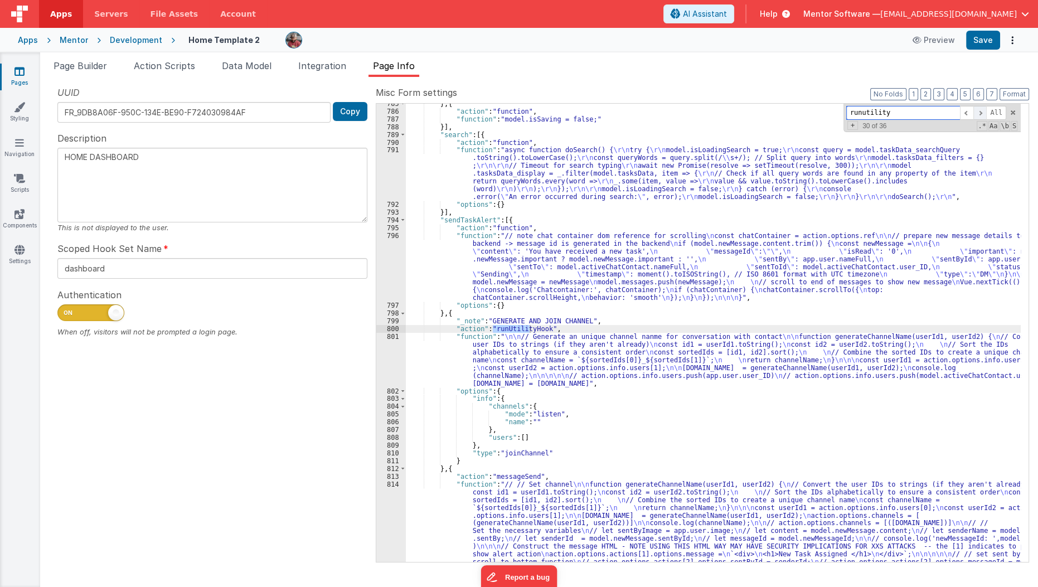
scroll to position [10910, 0]
click at [986, 113] on span at bounding box center [979, 113] width 13 height 14
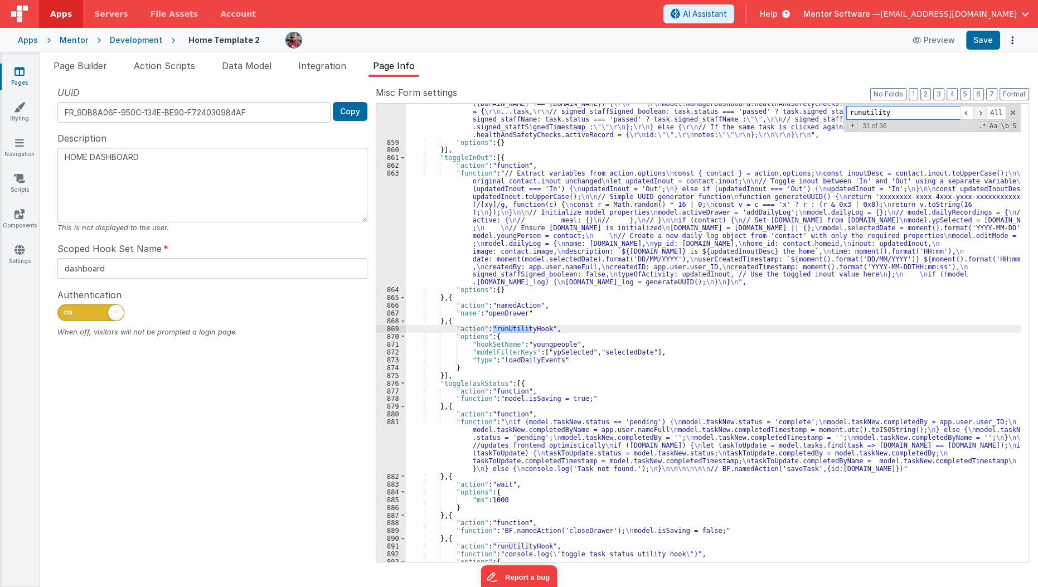
scroll to position [11788, 0]
click at [986, 113] on span at bounding box center [979, 113] width 13 height 14
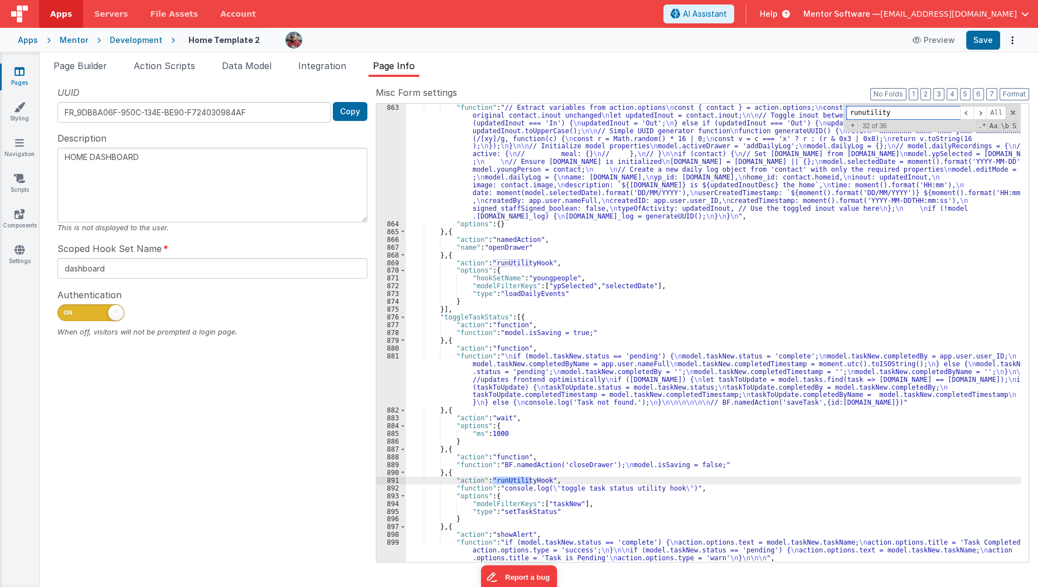
scroll to position [11883, 0]
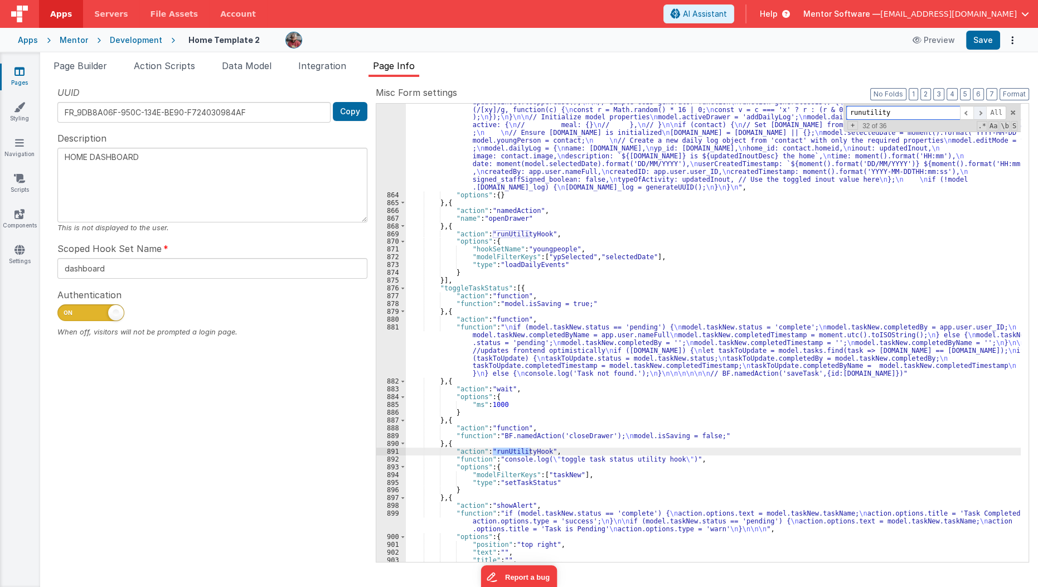
click at [983, 113] on span at bounding box center [979, 113] width 13 height 14
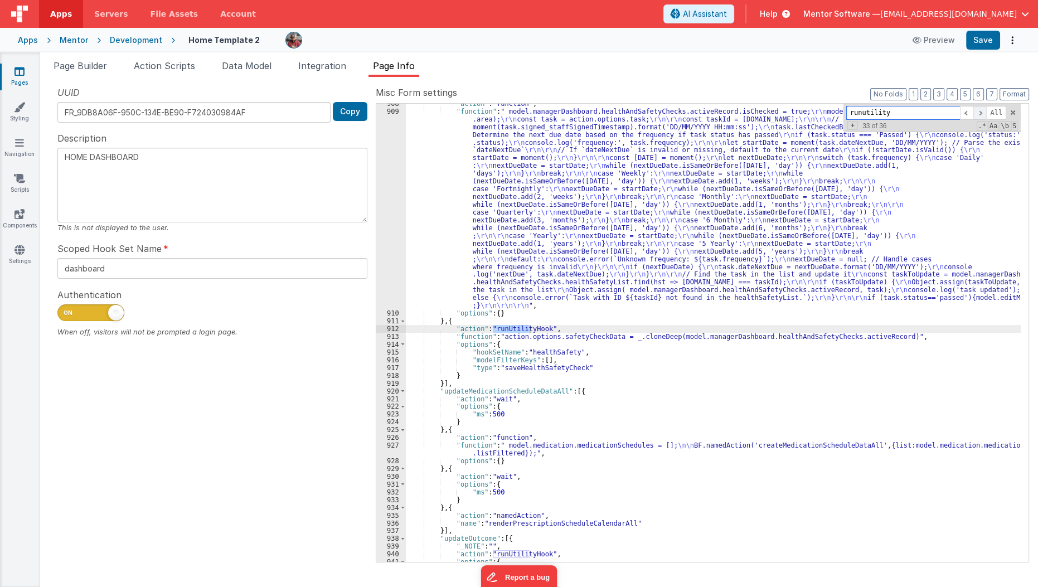
click at [983, 113] on span at bounding box center [979, 113] width 13 height 14
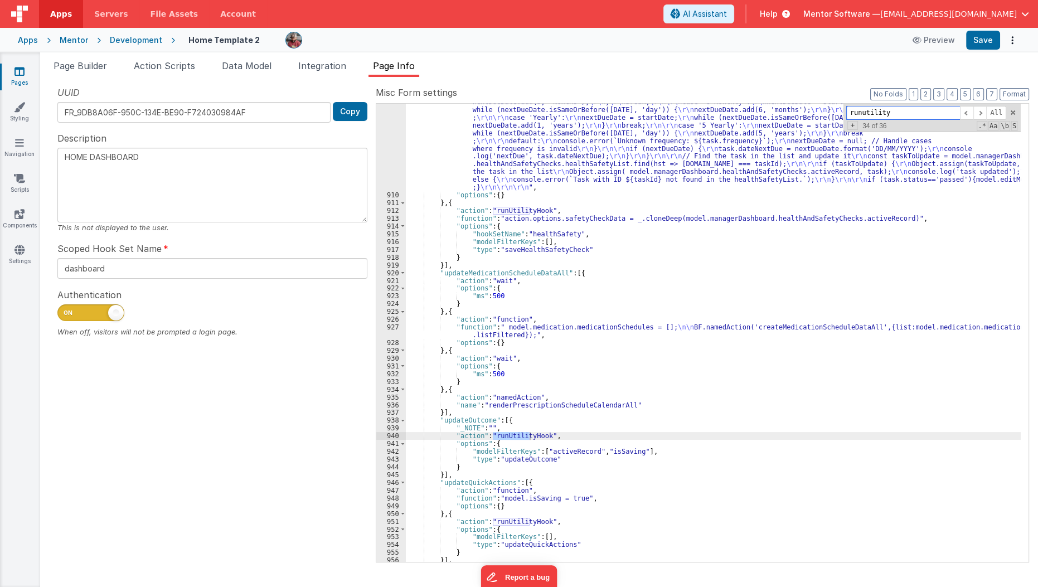
scroll to position [12496, 0]
click at [984, 108] on span at bounding box center [979, 113] width 13 height 14
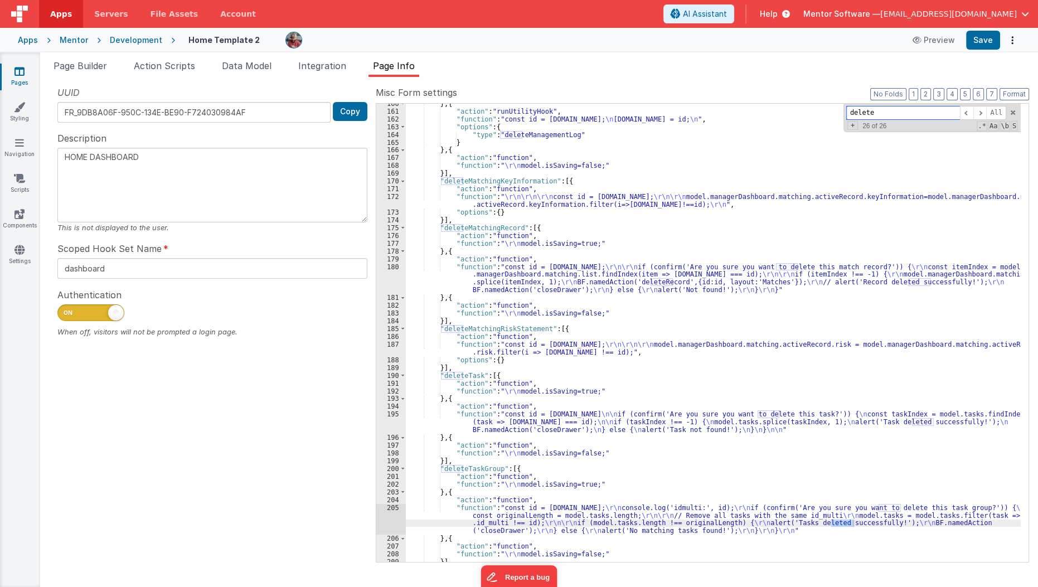
scroll to position [2327, 0]
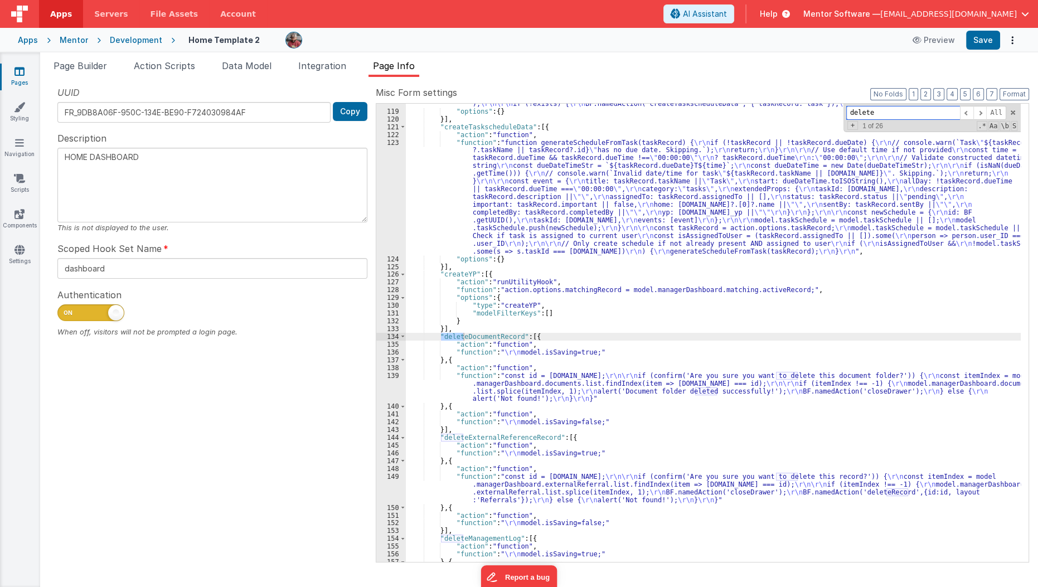
type input "delete"
click at [982, 109] on span at bounding box center [979, 113] width 13 height 14
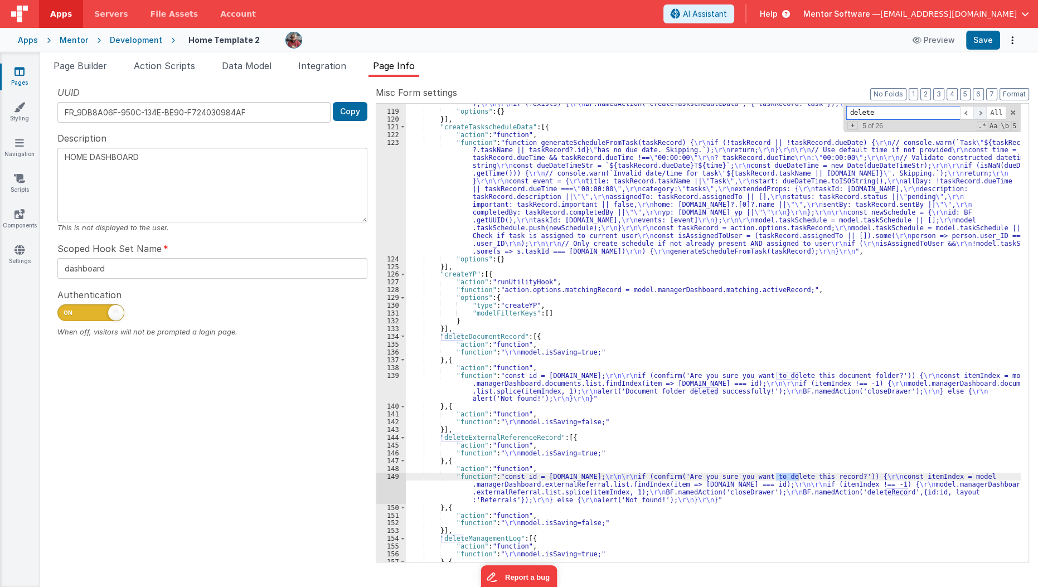
click at [982, 109] on span at bounding box center [979, 113] width 13 height 14
click at [984, 112] on span at bounding box center [979, 113] width 13 height 14
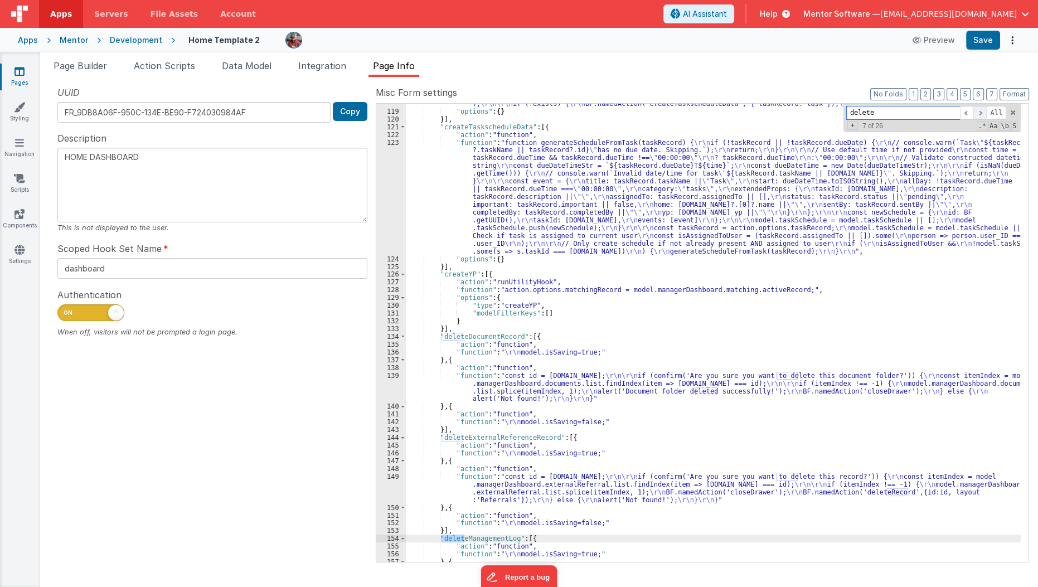
click at [984, 112] on span at bounding box center [979, 113] width 13 height 14
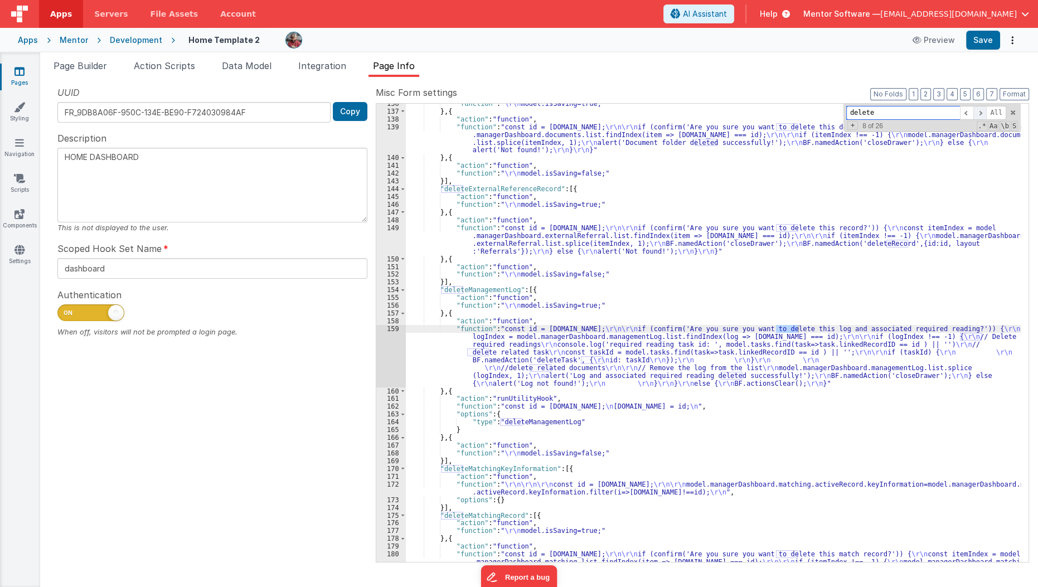
click at [984, 112] on span at bounding box center [979, 113] width 13 height 14
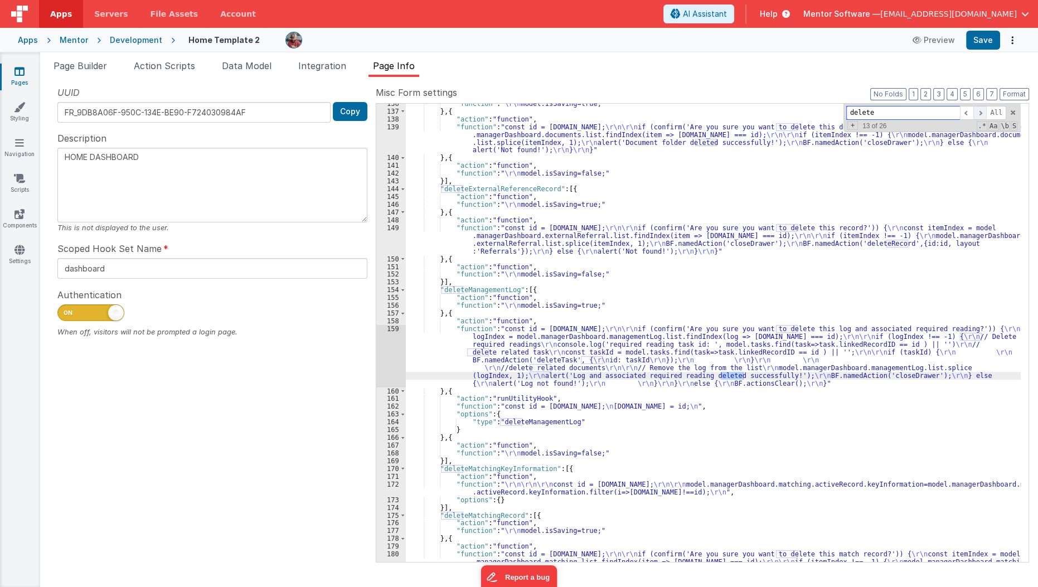
click at [984, 112] on span at bounding box center [979, 113] width 13 height 14
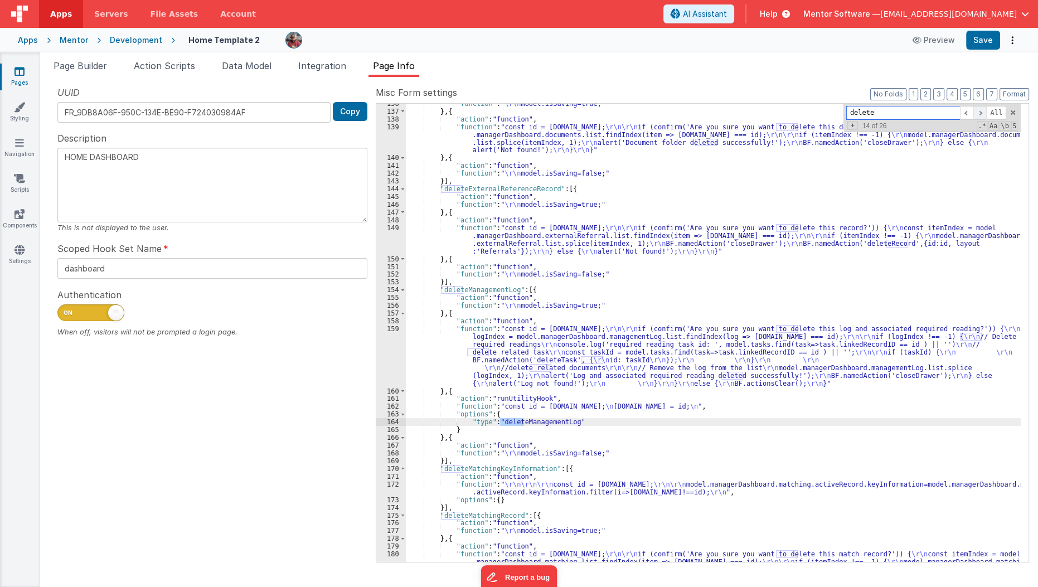
click at [984, 112] on span at bounding box center [979, 113] width 13 height 14
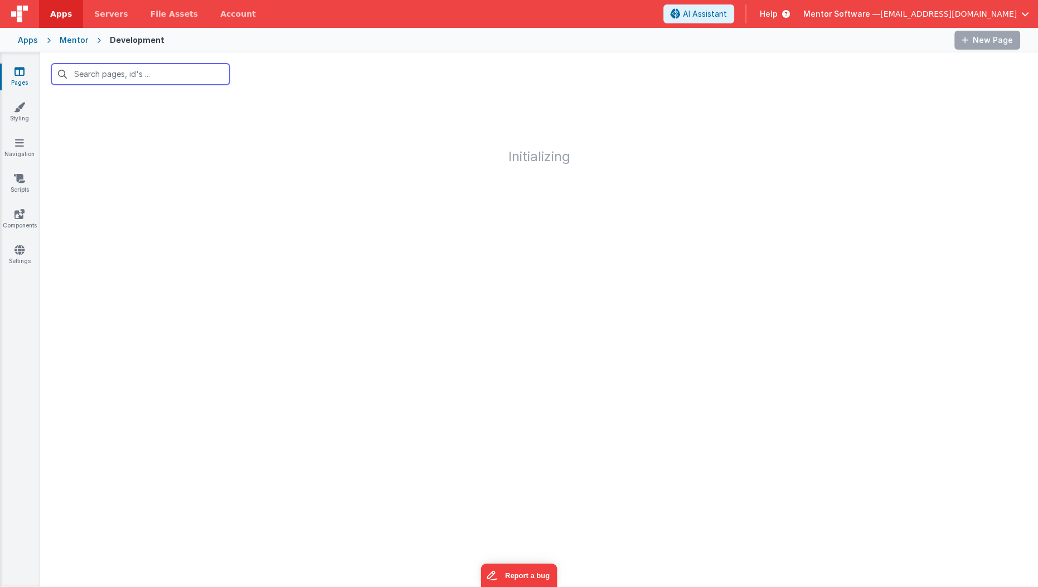
click at [123, 76] on input "text" at bounding box center [140, 74] width 178 height 21
click at [123, 76] on input "y" at bounding box center [140, 74] width 178 height 21
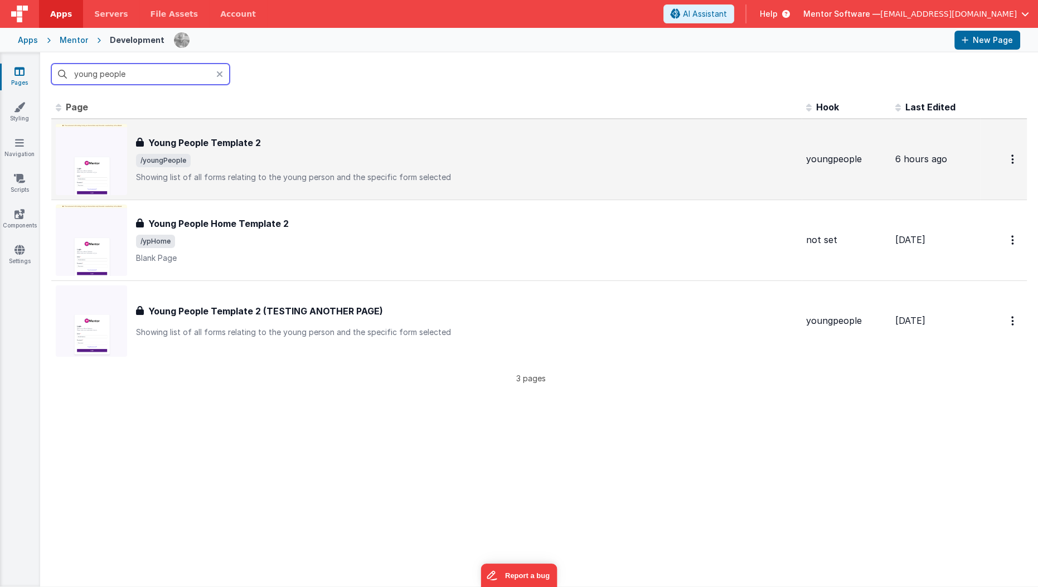
type input "young people"
click at [223, 149] on div "Young People Template 2 Young People Template 2 /youngPeople Showing list of al…" at bounding box center [466, 159] width 661 height 47
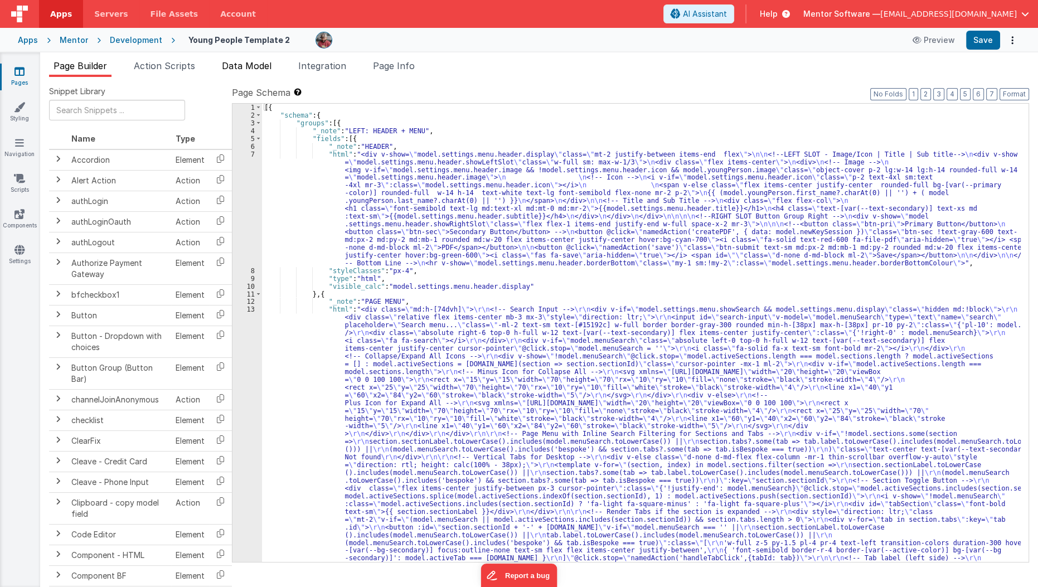
click at [265, 65] on span "Data Model" at bounding box center [247, 65] width 50 height 11
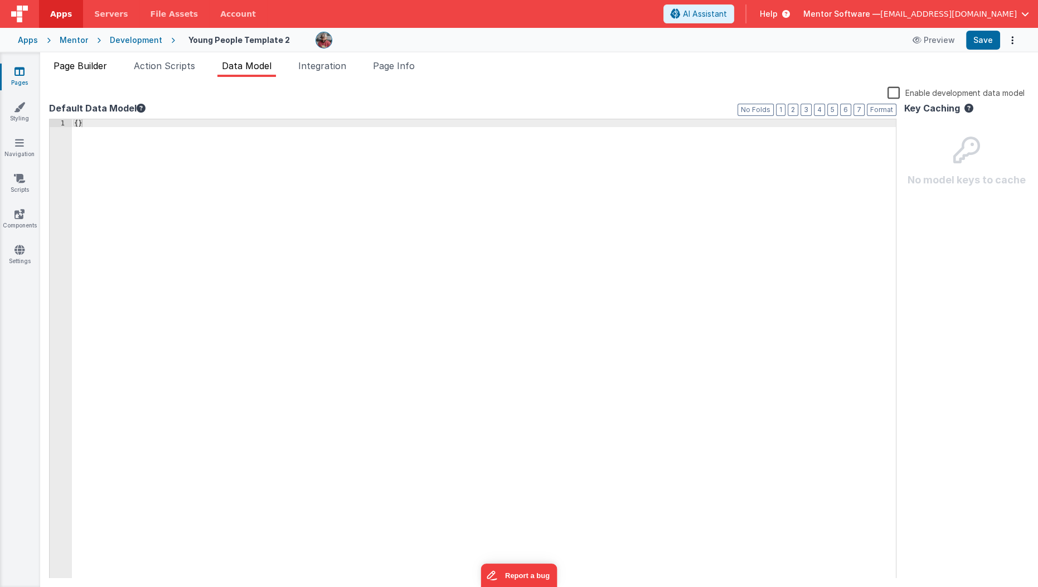
click at [71, 65] on span "Page Builder" at bounding box center [79, 65] width 53 height 11
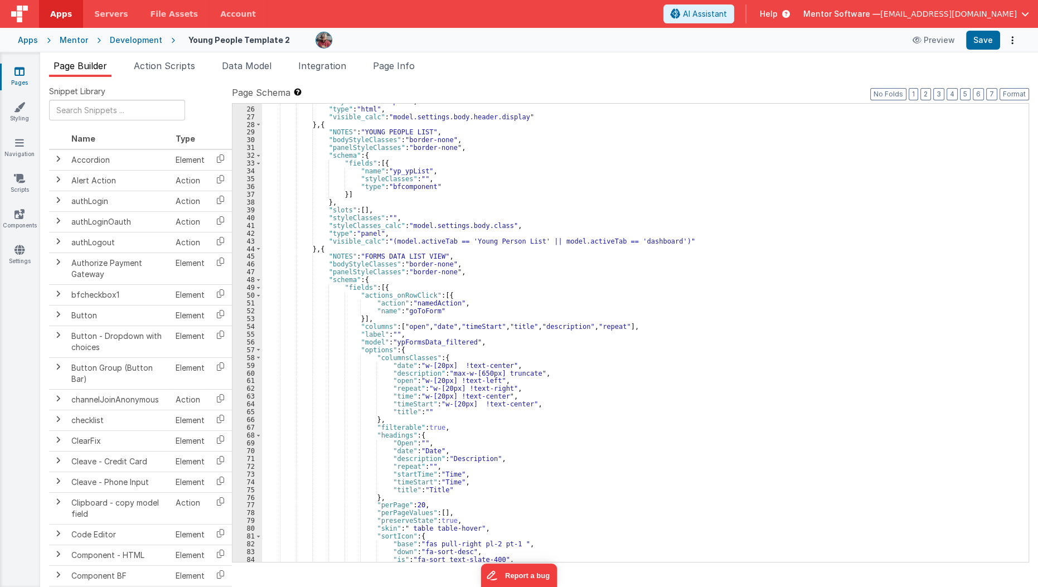
scroll to position [1389, 0]
click at [256, 247] on span at bounding box center [258, 249] width 6 height 8
